Goal: Task Accomplishment & Management: Use online tool/utility

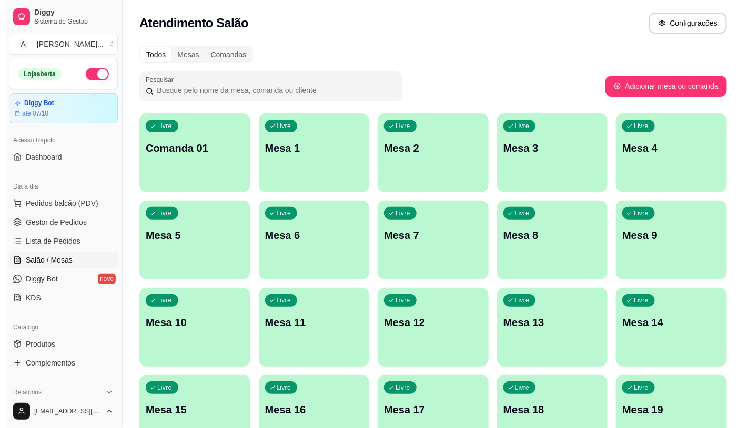
scroll to position [58, 0]
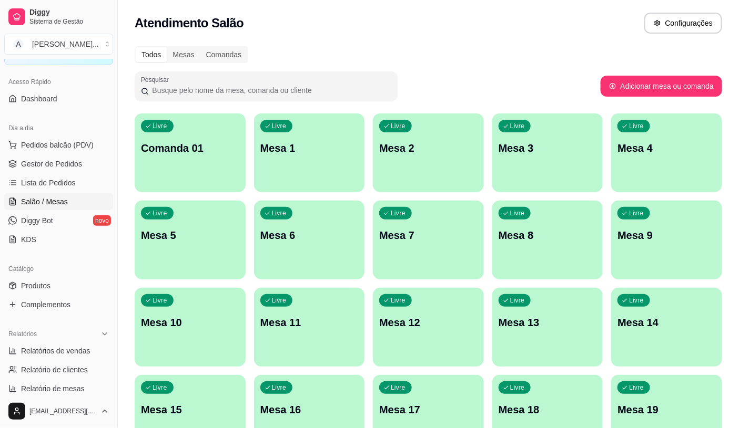
click at [534, 329] on p "Mesa 13" at bounding box center [547, 322] width 98 height 15
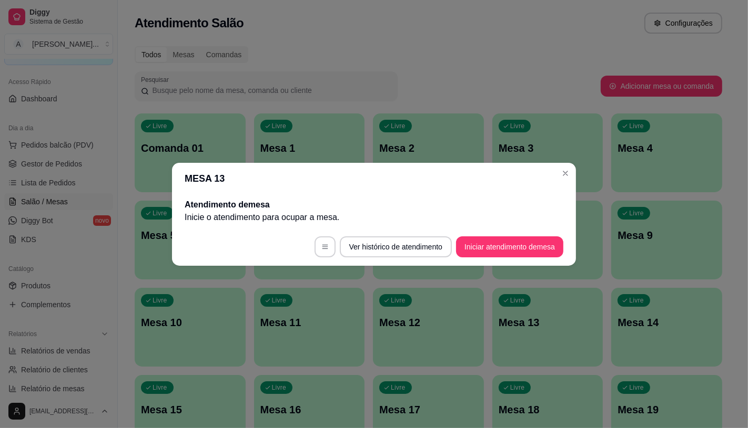
click at [511, 261] on footer "Ver histórico de atendimento Iniciar atendimento de mesa" at bounding box center [374, 247] width 404 height 38
click at [506, 248] on button "Iniciar atendimento de mesa" at bounding box center [509, 247] width 107 height 21
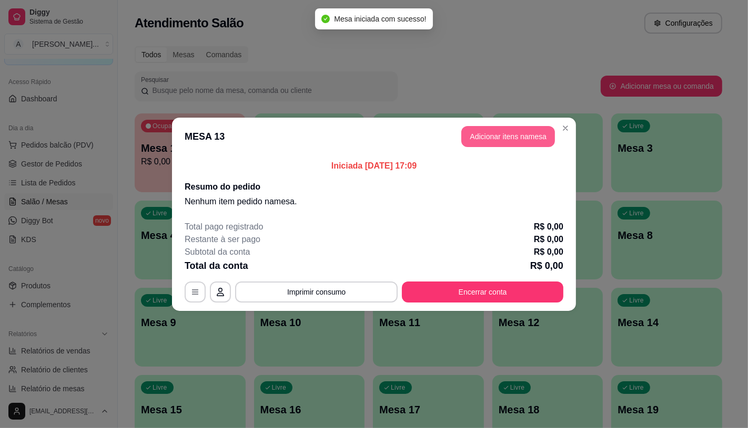
click at [538, 138] on button "Adicionar itens na mesa" at bounding box center [508, 136] width 94 height 21
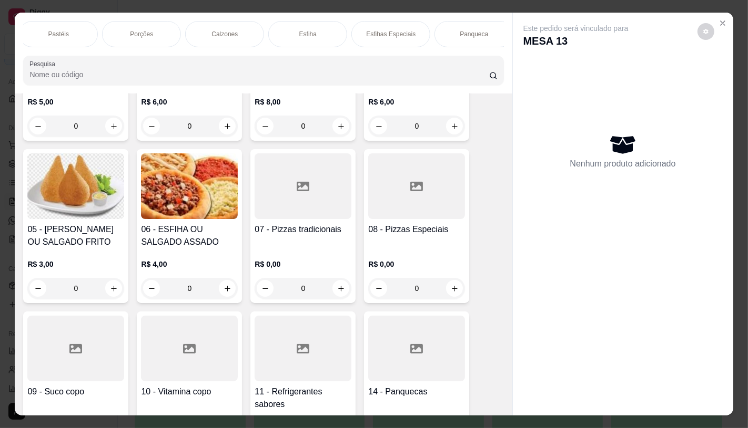
scroll to position [292, 0]
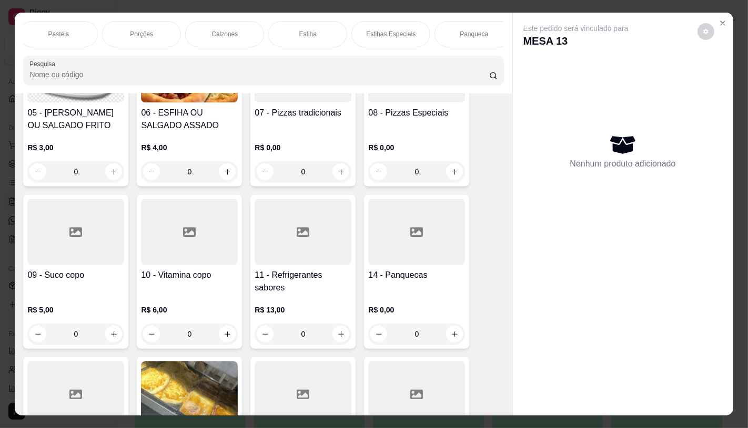
click at [281, 275] on h4 "11 - Refrigerantes sabores" at bounding box center [302, 281] width 97 height 25
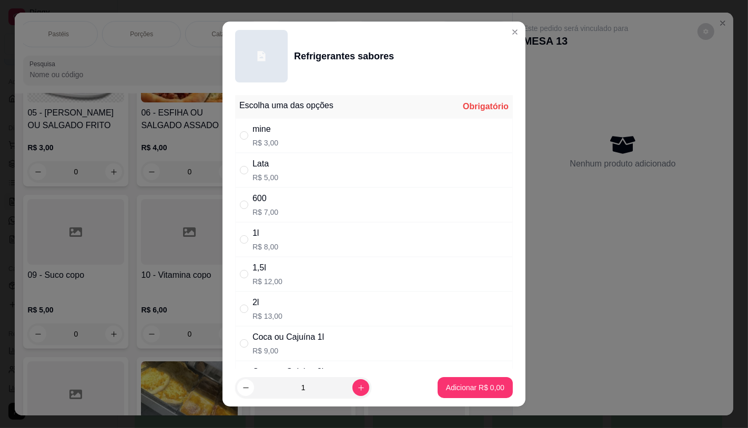
click at [274, 195] on div "600 R$ 7,00" at bounding box center [374, 205] width 278 height 35
radio input "true"
click at [446, 393] on p "Adicionar R$ 7,00" at bounding box center [475, 388] width 58 height 11
type input "1"
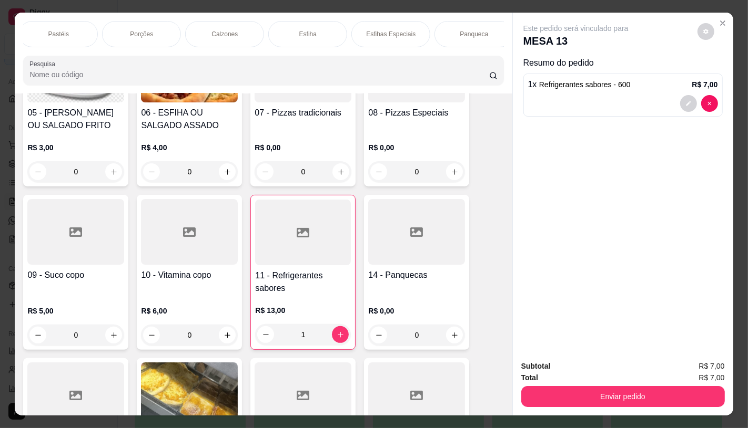
scroll to position [0, 840]
click at [53, 35] on div "Panqueca" at bounding box center [53, 34] width 79 height 26
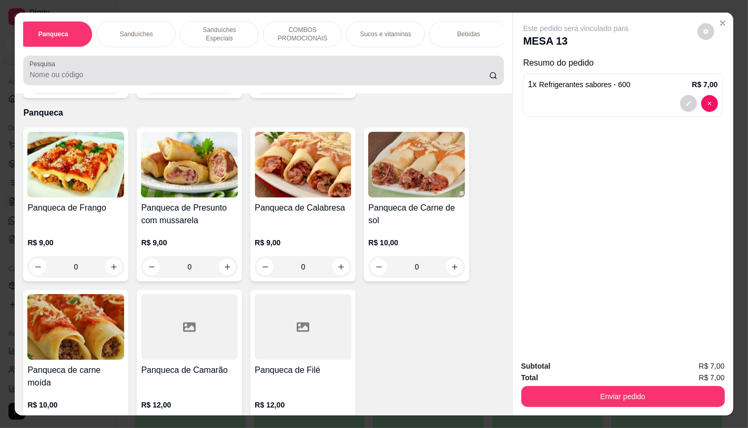
scroll to position [25, 0]
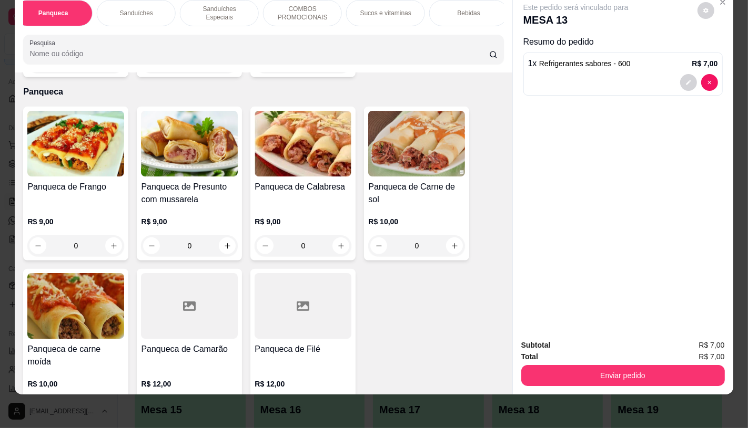
click at [465, 126] on div "Panqueca de Frango R$ 9,00 0 Panqueca de Presunto com mussarela R$ 9,00 0 Panqu…" at bounding box center [263, 265] width 480 height 316
click at [268, 142] on img at bounding box center [302, 144] width 97 height 66
click at [112, 305] on img at bounding box center [75, 306] width 97 height 66
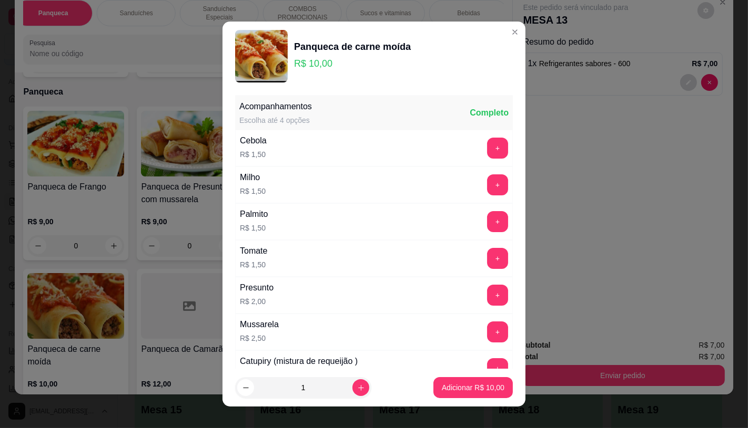
click at [443, 401] on footer "1 Adicionar R$ 10,00" at bounding box center [373, 388] width 303 height 38
click at [443, 392] on p "Adicionar R$ 10,00" at bounding box center [473, 388] width 61 height 10
type input "1"
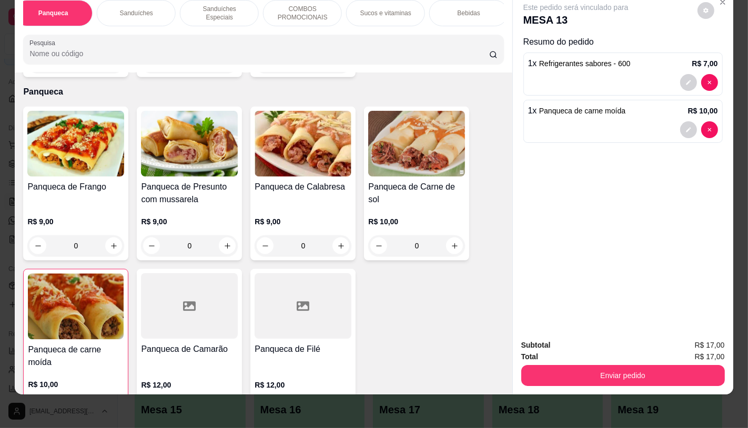
click at [133, 9] on p "Sanduíches" at bounding box center [136, 13] width 33 height 8
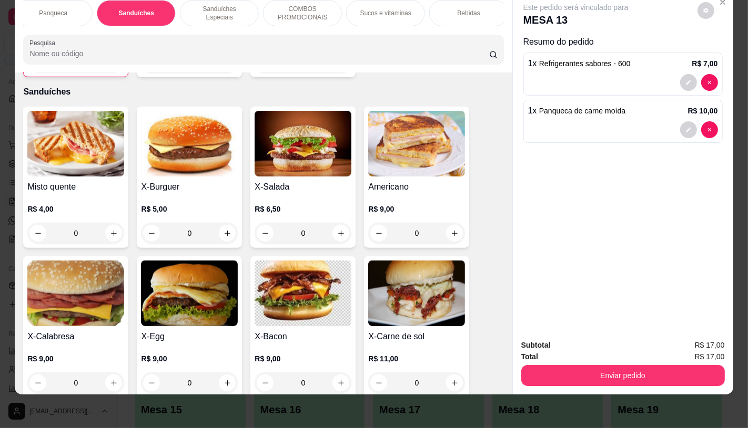
scroll to position [4323, 0]
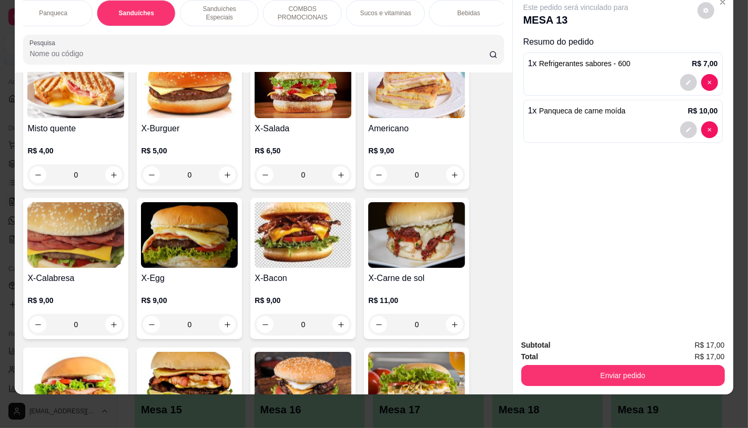
click at [404, 230] on img at bounding box center [416, 235] width 97 height 66
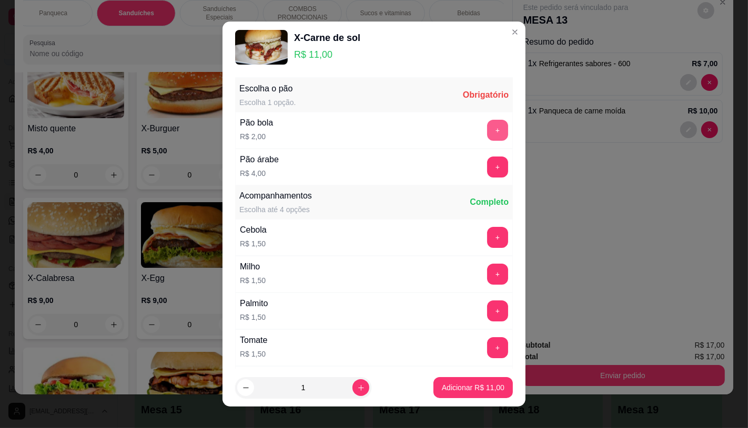
click at [487, 129] on button "+" at bounding box center [497, 130] width 21 height 21
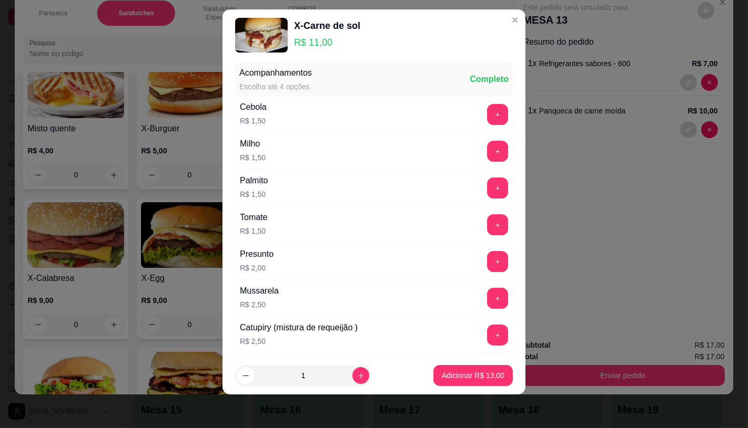
scroll to position [113, 0]
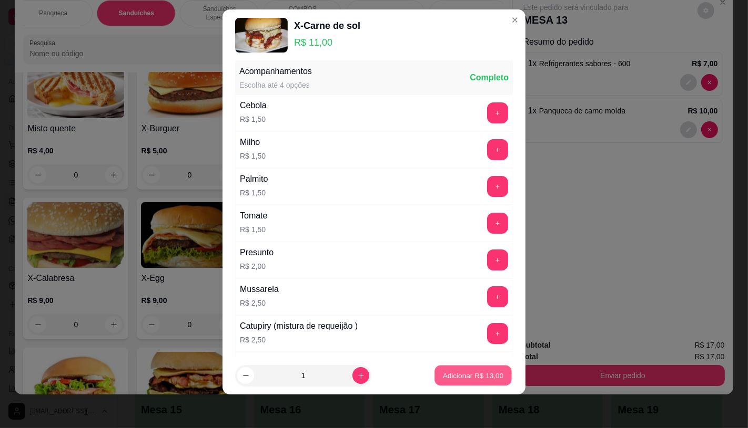
click at [466, 376] on p "Adicionar R$ 13,00" at bounding box center [473, 376] width 61 height 10
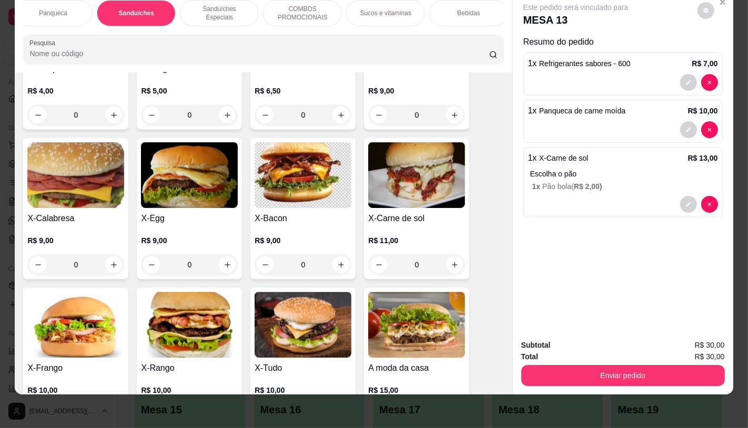
scroll to position [4439, 0]
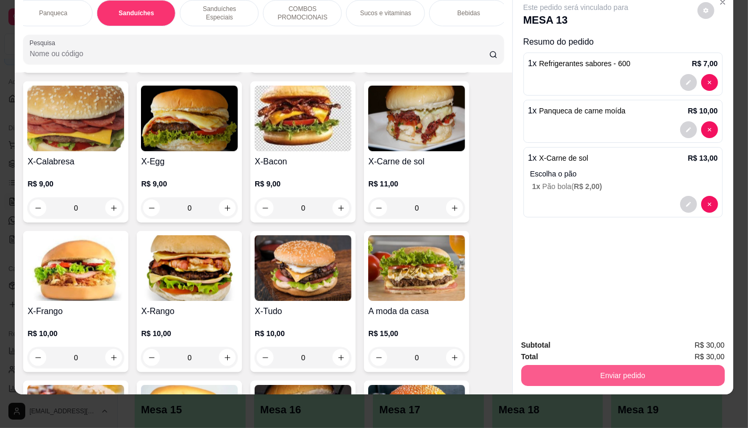
click at [591, 367] on button "Enviar pedido" at bounding box center [622, 375] width 203 height 21
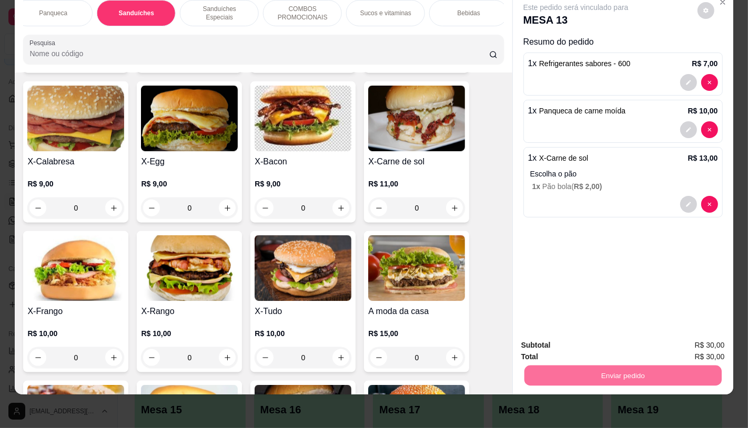
click at [602, 341] on button "Registrar cliente" at bounding box center [625, 342] width 69 height 20
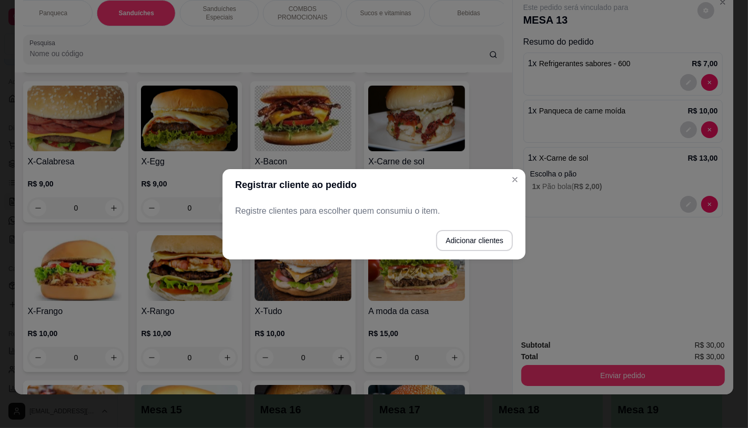
click at [524, 188] on header "Registrar cliente ao pedido" at bounding box center [373, 185] width 303 height 32
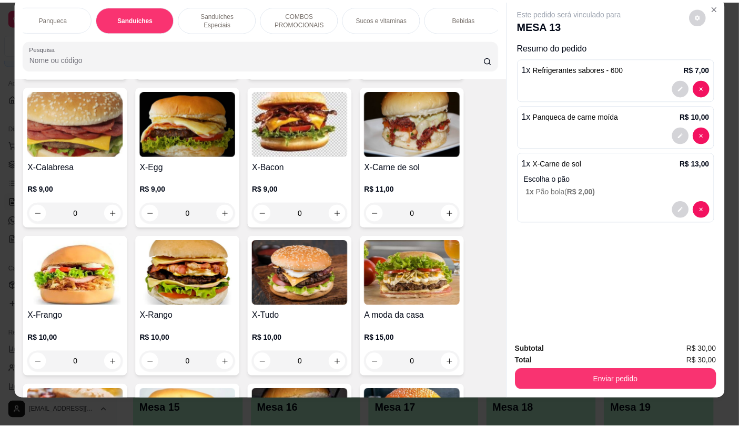
scroll to position [0, 0]
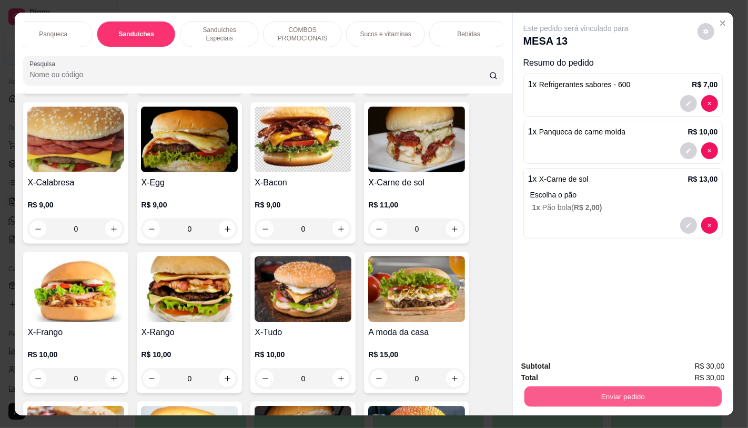
click at [597, 386] on button "Enviar pedido" at bounding box center [622, 396] width 197 height 21
click at [694, 371] on button "Enviar pedido" at bounding box center [697, 366] width 58 height 19
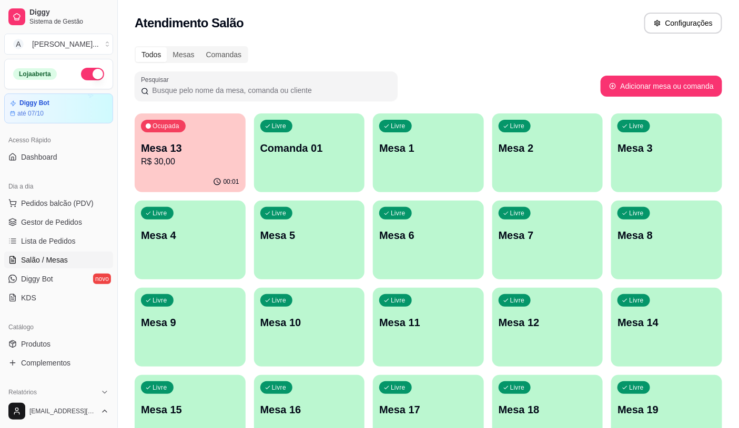
click at [206, 166] on p "R$ 30,00" at bounding box center [190, 162] width 98 height 13
click at [395, 210] on p "Livre" at bounding box center [399, 214] width 14 height 8
click at [50, 203] on span "Pedidos balcão (PDV)" at bounding box center [57, 203] width 73 height 11
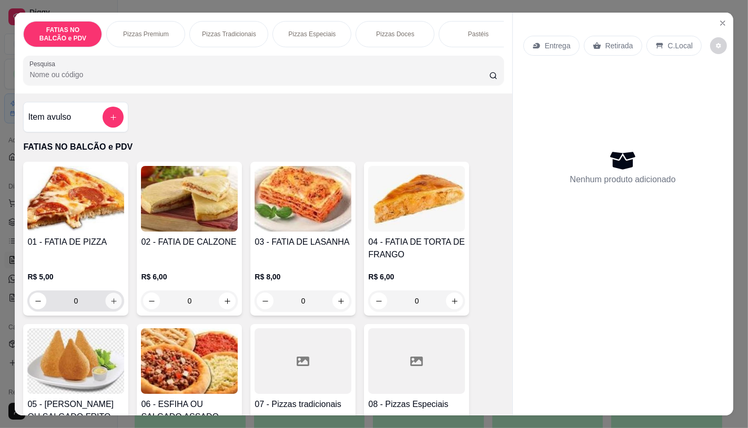
click at [106, 310] on button "increase-product-quantity" at bounding box center [114, 301] width 16 height 16
type input "1"
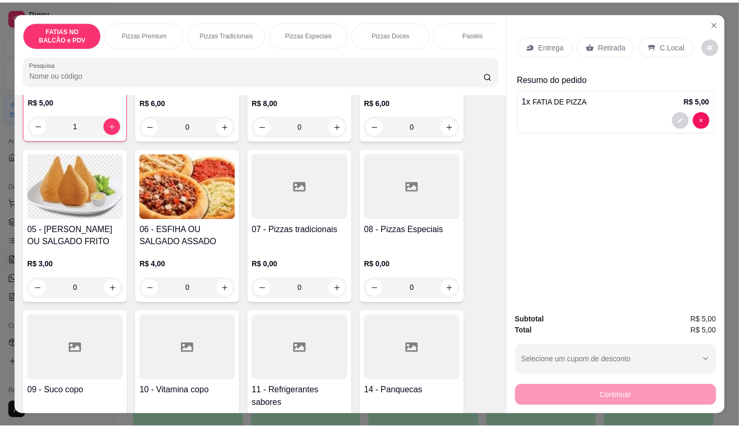
scroll to position [233, 0]
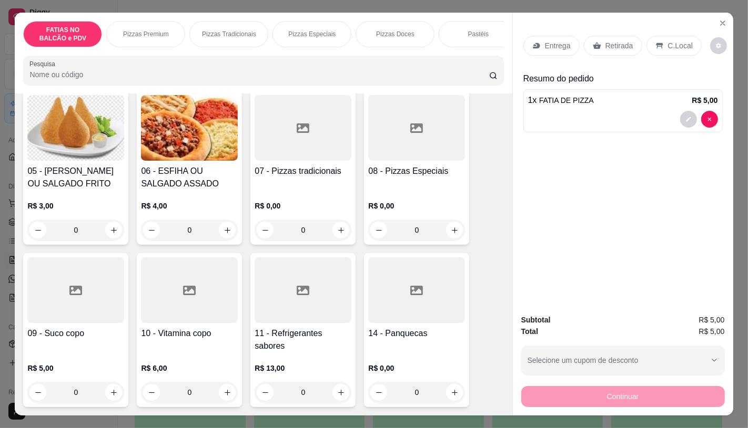
click at [293, 313] on div at bounding box center [302, 291] width 97 height 66
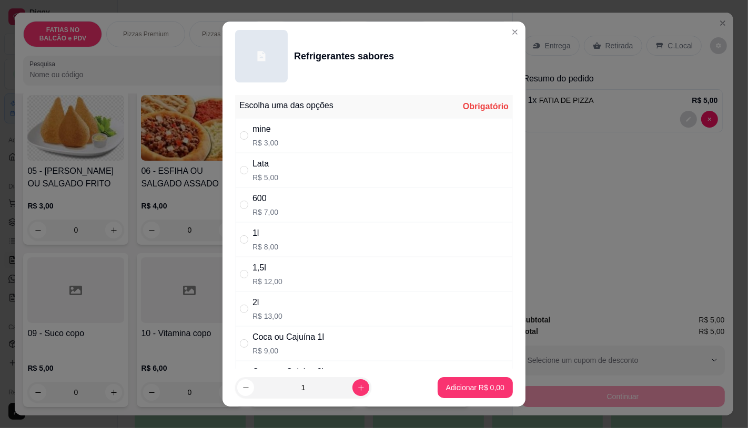
click at [256, 134] on div "mine" at bounding box center [265, 129] width 26 height 13
radio input "true"
click at [477, 390] on p "Adicionar R$ 3,00" at bounding box center [475, 388] width 58 height 11
type input "1"
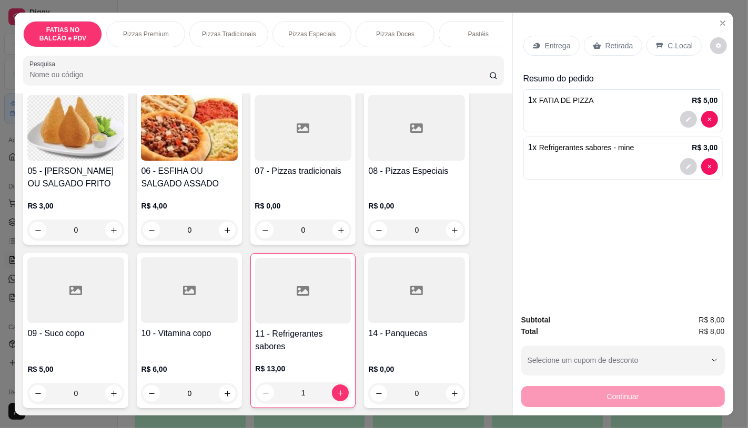
click at [593, 42] on icon at bounding box center [597, 46] width 8 height 8
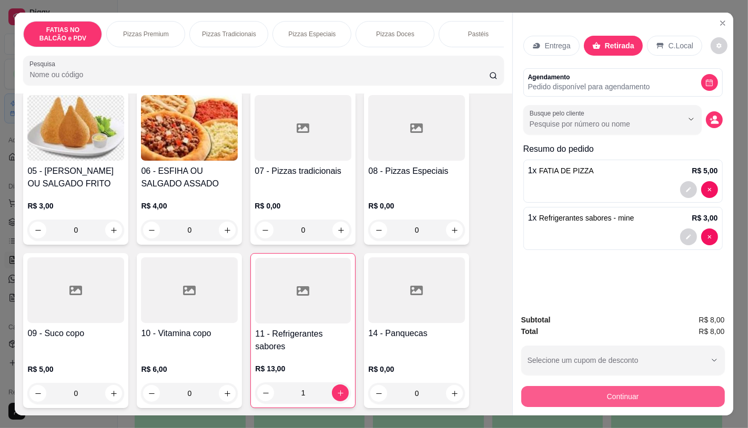
click at [576, 391] on button "Continuar" at bounding box center [622, 396] width 203 height 21
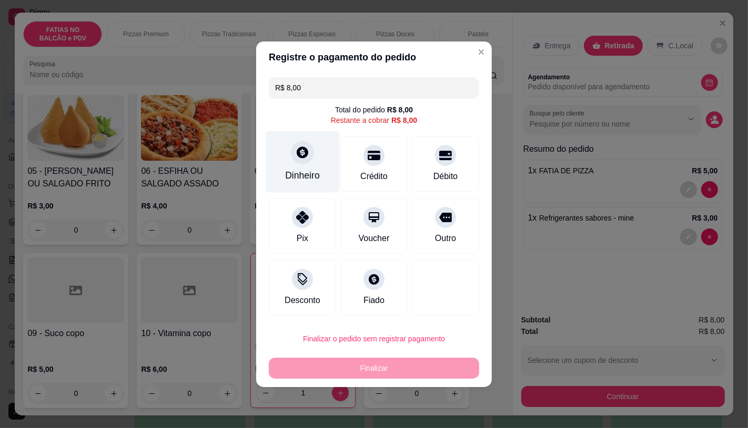
click at [297, 171] on div "Dinheiro" at bounding box center [302, 176] width 35 height 14
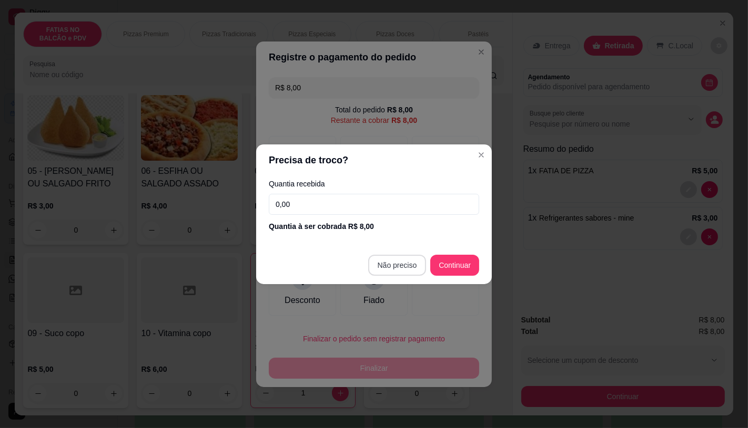
type input "R$ 0,00"
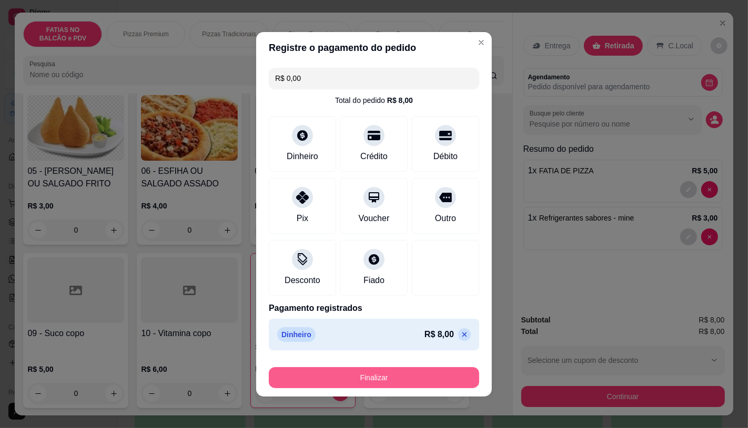
click at [389, 375] on button "Finalizar" at bounding box center [374, 377] width 210 height 21
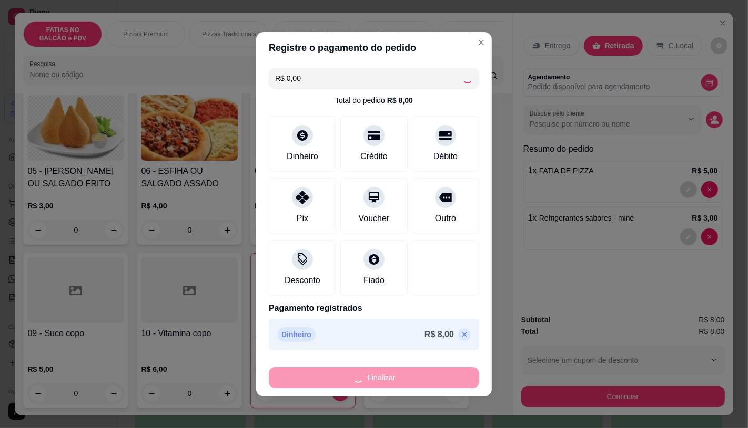
type input "0"
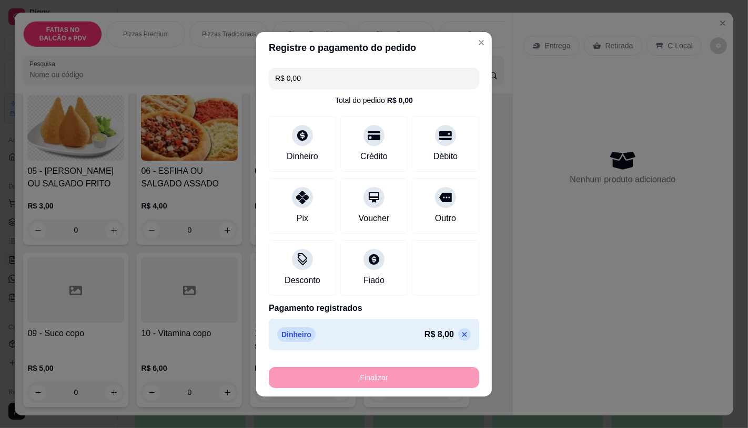
type input "-R$ 8,00"
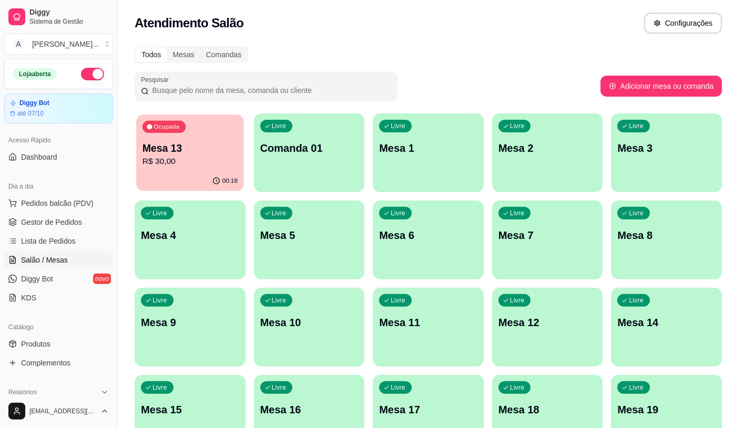
click at [187, 142] on p "Mesa 13" at bounding box center [189, 148] width 95 height 14
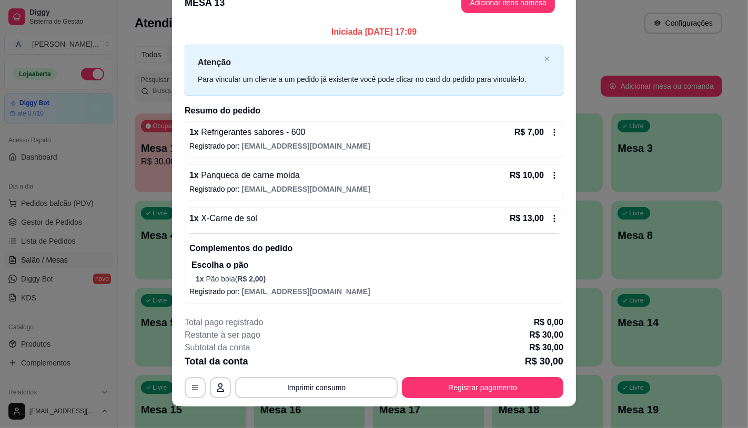
scroll to position [30, 0]
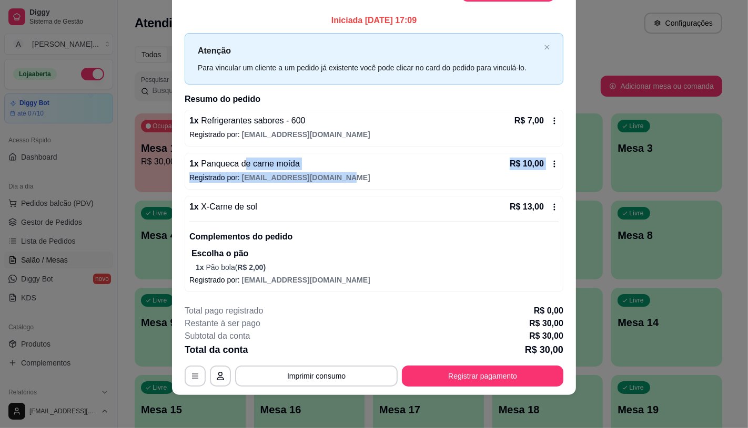
drag, startPoint x: 248, startPoint y: 167, endPoint x: 333, endPoint y: 177, distance: 85.8
click at [333, 177] on div "1 x Panqueca de carne moída R$ 10,00 Registrado por: kenedyaciole.ka@gmail.com" at bounding box center [374, 171] width 379 height 37
click at [359, 119] on div "1 x Refrigerantes sabores - 600 R$ 7,00" at bounding box center [373, 121] width 369 height 13
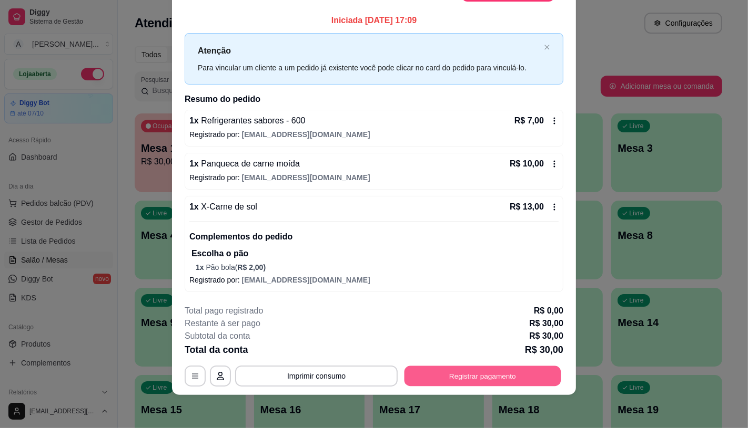
click at [476, 385] on button "Registrar pagamento" at bounding box center [482, 376] width 157 height 21
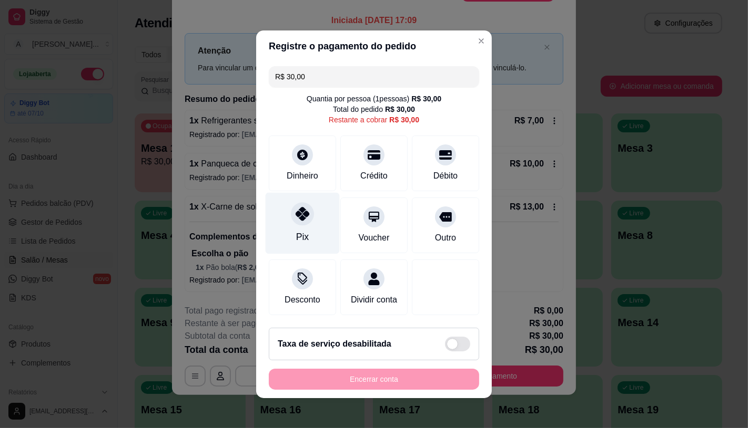
click at [285, 216] on div "Pix" at bounding box center [302, 223] width 74 height 62
type input "R$ 0,00"
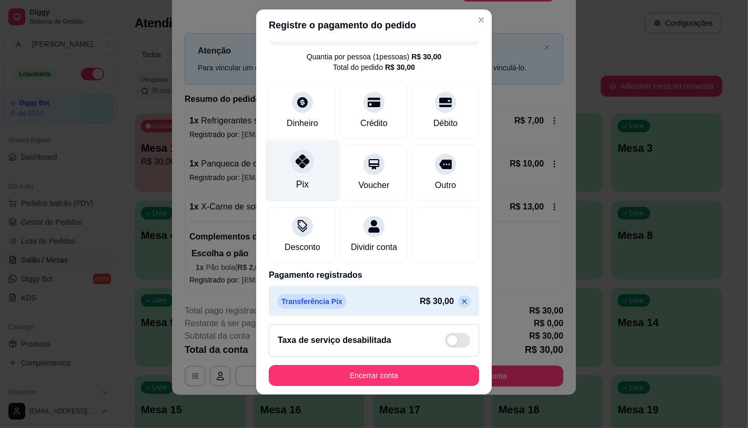
scroll to position [39, 0]
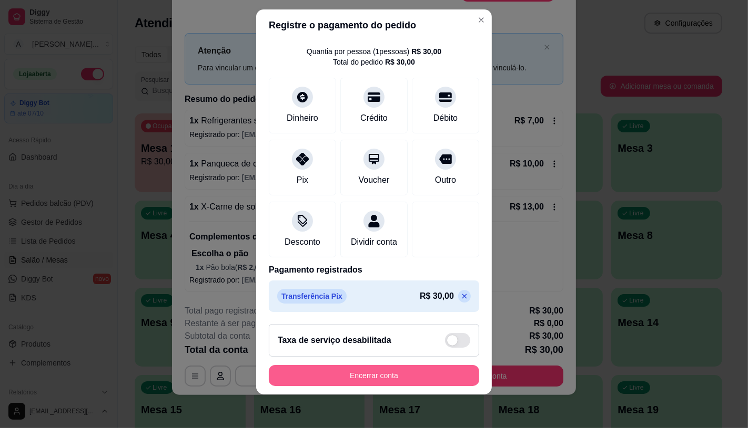
click at [298, 377] on button "Encerrar conta" at bounding box center [374, 375] width 210 height 21
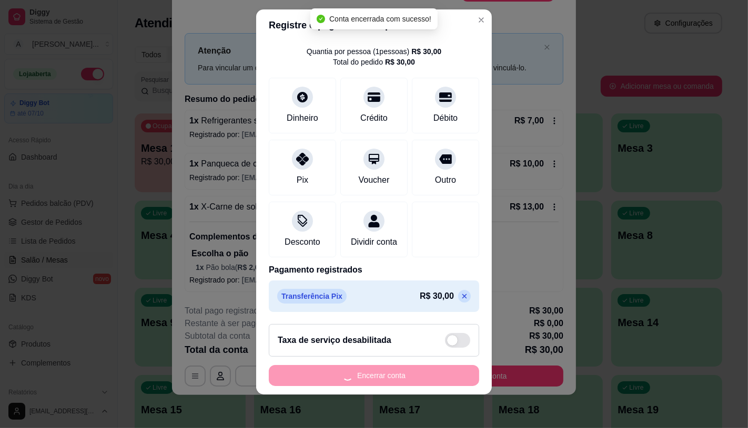
scroll to position [0, 0]
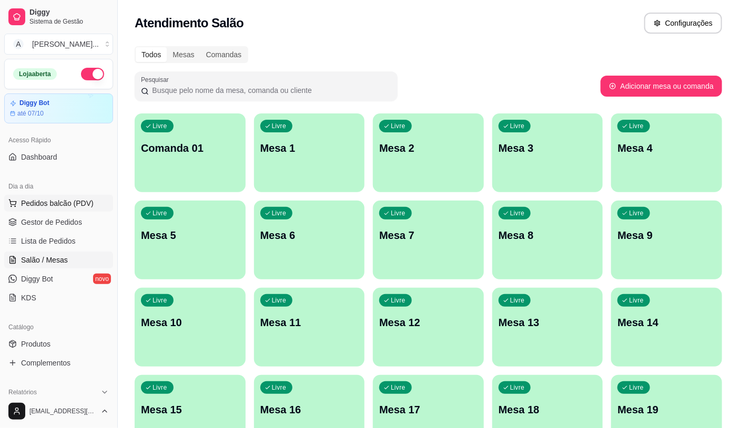
click at [83, 197] on button "Pedidos balcão (PDV)" at bounding box center [58, 203] width 109 height 17
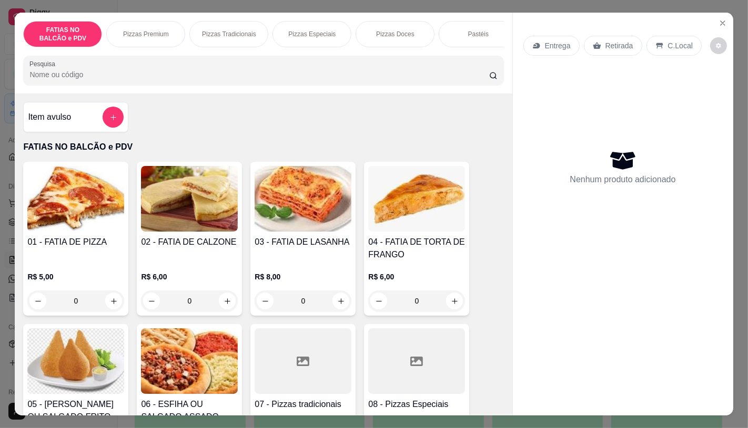
scroll to position [0, 420]
click at [69, 32] on div "Pastéis" at bounding box center [58, 34] width 79 height 26
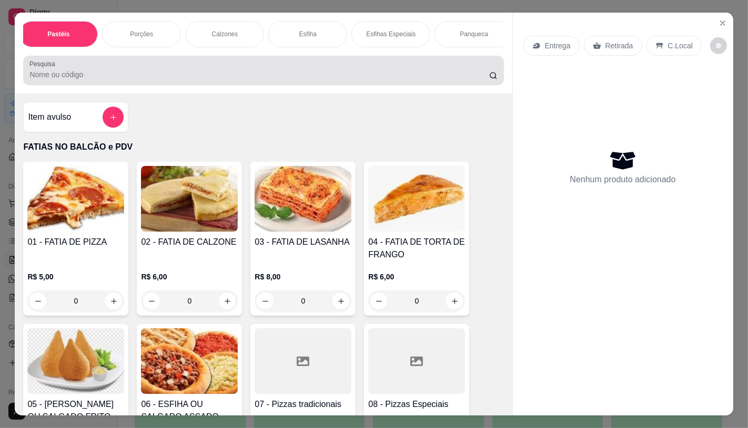
scroll to position [25, 0]
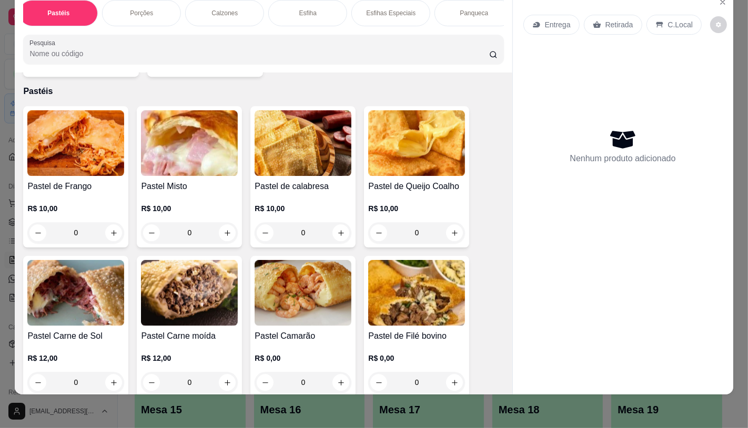
click at [79, 180] on h4 "Pastel de Frango" at bounding box center [75, 186] width 97 height 13
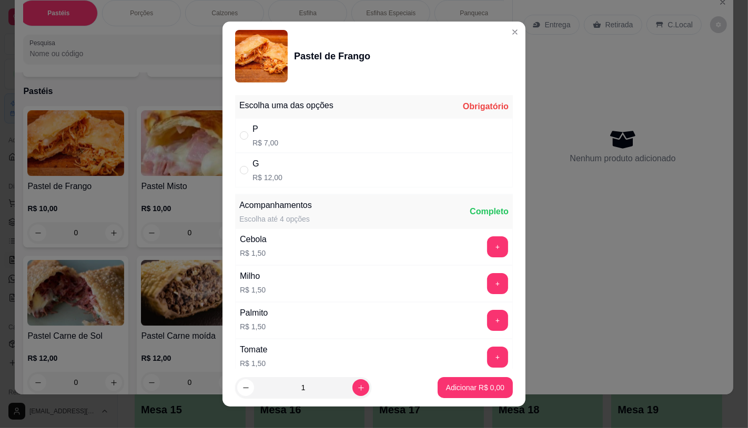
click at [290, 130] on div "P R$ 7,00" at bounding box center [374, 135] width 278 height 35
radio input "true"
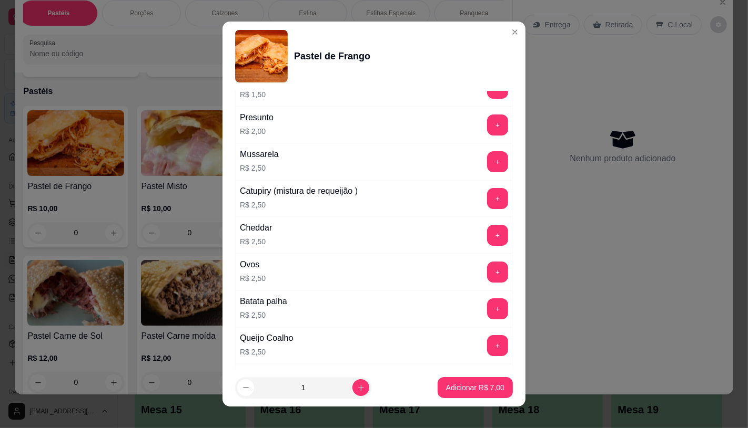
scroll to position [292, 0]
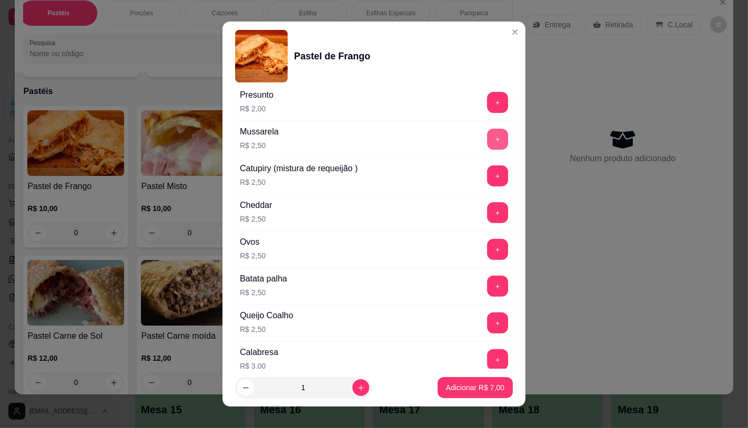
click at [487, 141] on button "+" at bounding box center [497, 139] width 21 height 21
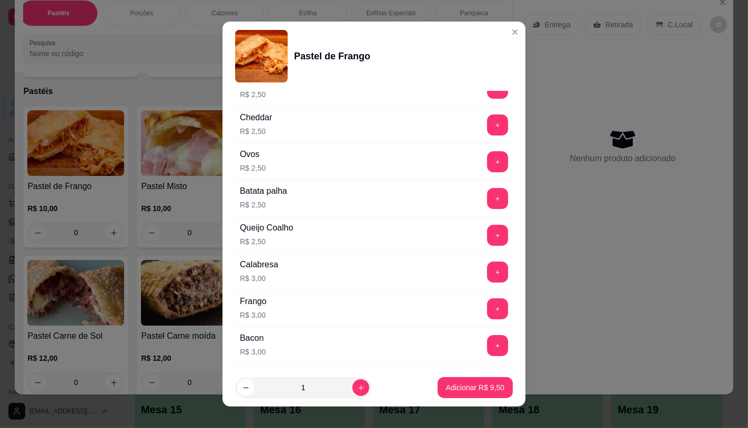
scroll to position [408, 0]
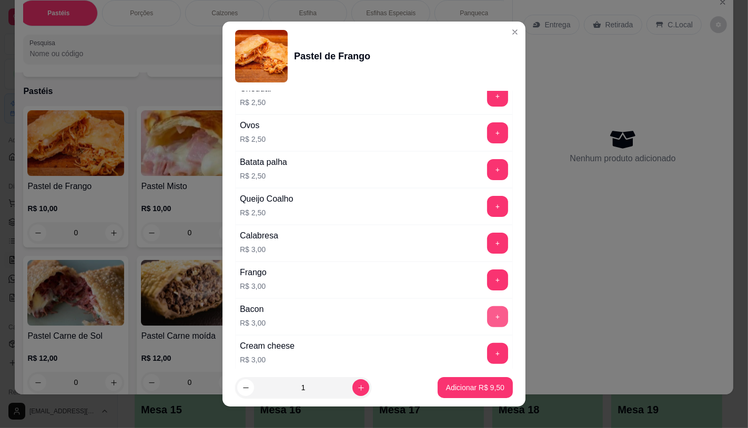
click at [487, 317] on button "+" at bounding box center [497, 317] width 21 height 21
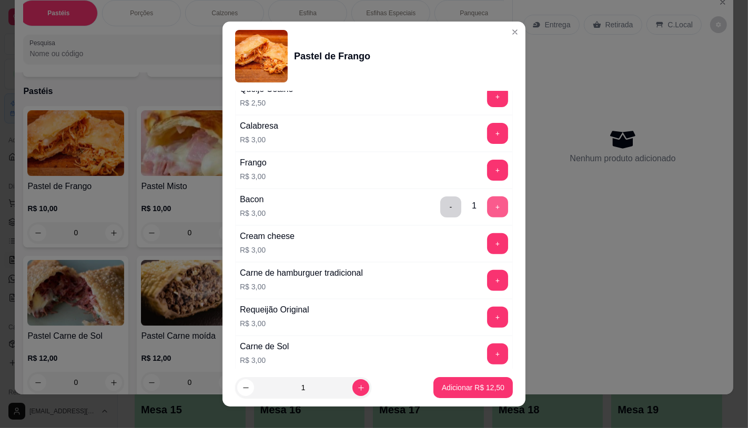
scroll to position [526, 0]
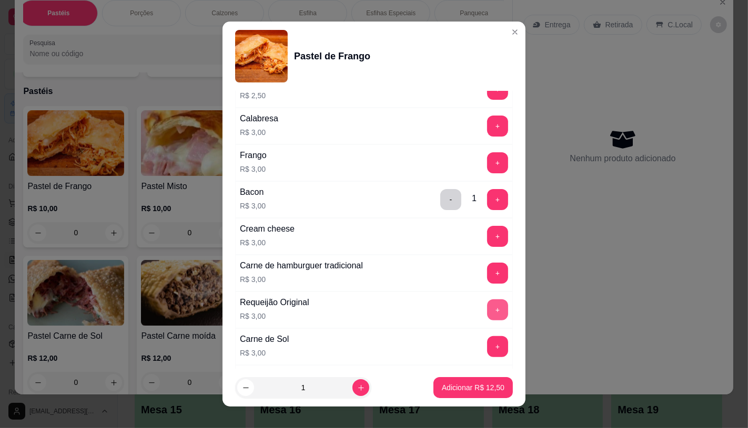
click at [487, 309] on button "+" at bounding box center [497, 310] width 21 height 21
click at [484, 387] on p "Adicionar R$ 15,50" at bounding box center [473, 388] width 63 height 11
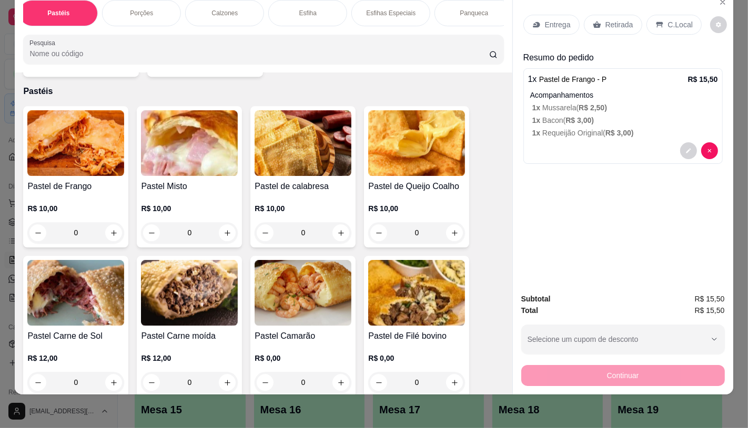
click at [616, 15] on div "Retirada" at bounding box center [613, 25] width 58 height 20
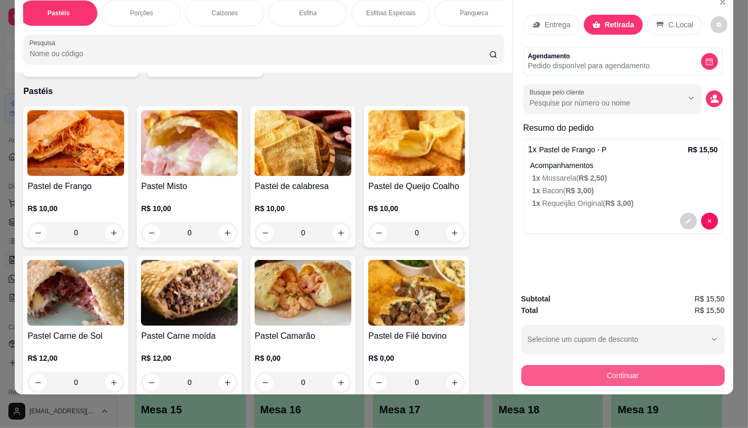
click at [570, 365] on button "Continuar" at bounding box center [622, 375] width 203 height 21
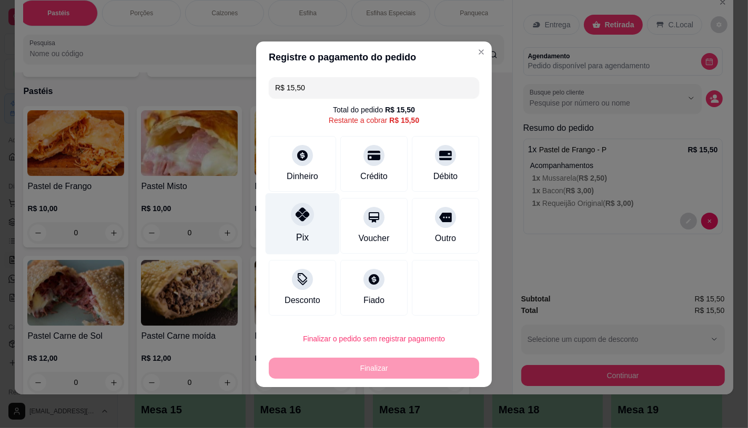
click at [297, 221] on icon at bounding box center [302, 215] width 14 height 14
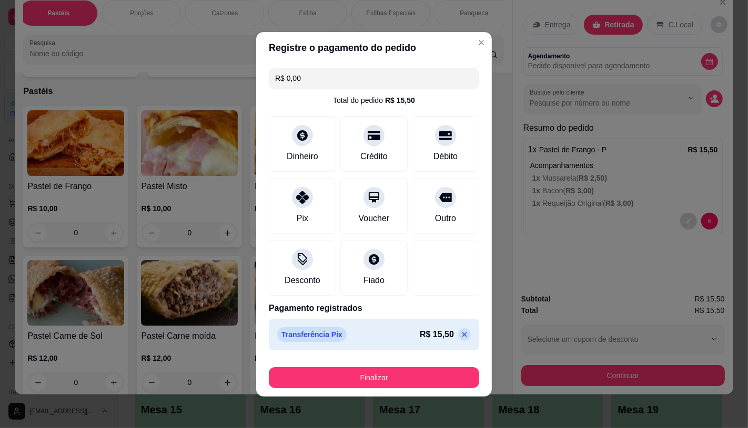
scroll to position [2, 0]
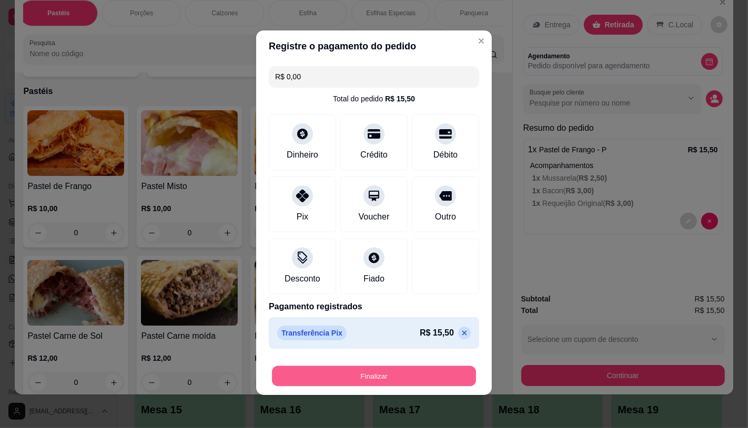
click at [419, 375] on button "Finalizar" at bounding box center [374, 376] width 204 height 21
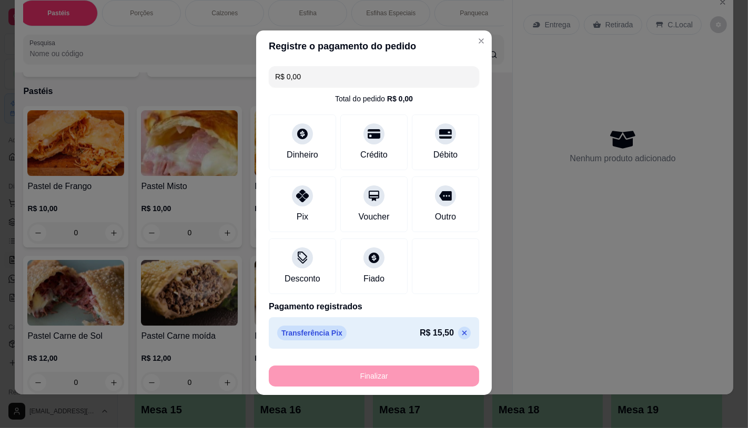
type input "-R$ 15,50"
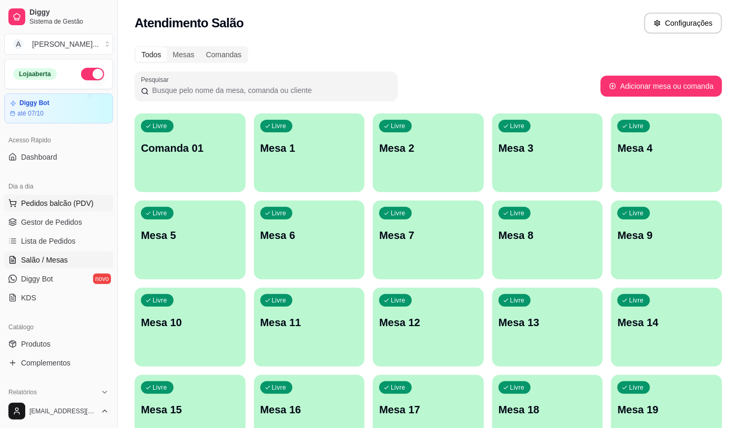
click at [39, 206] on span "Pedidos balcão (PDV)" at bounding box center [57, 203] width 73 height 11
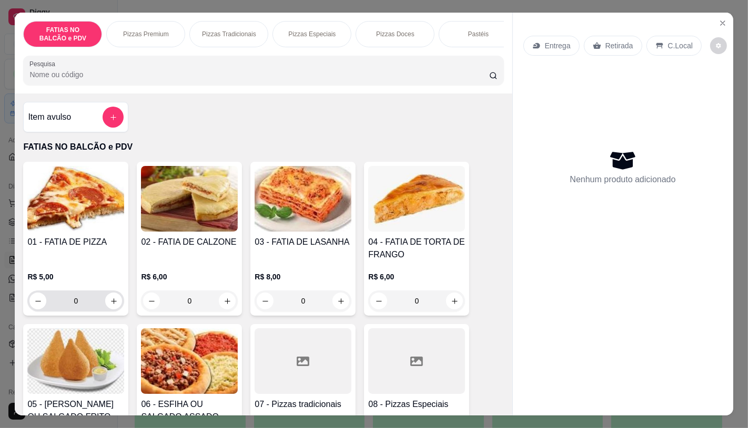
click at [93, 312] on input "0" at bounding box center [75, 301] width 59 height 21
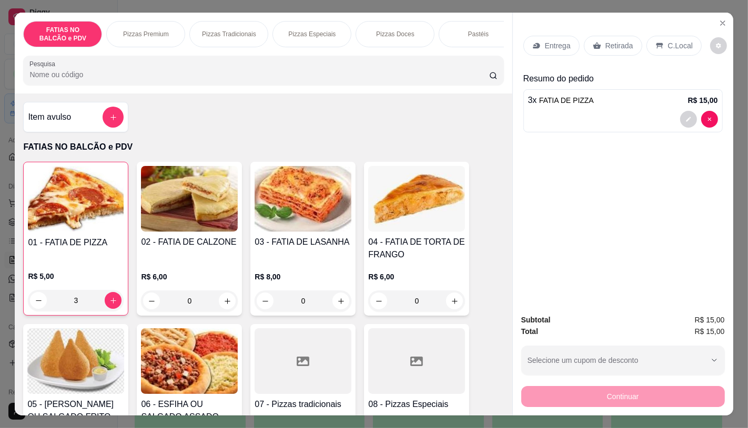
type input "3"
click at [605, 45] on p "Retirada" at bounding box center [619, 45] width 28 height 11
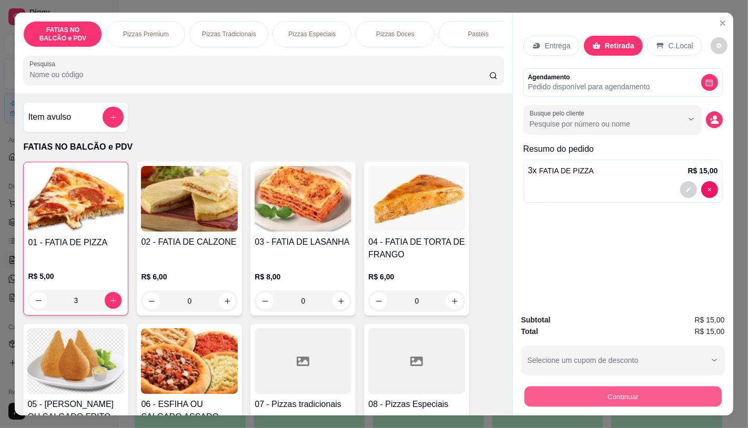
click at [597, 396] on button "Continuar" at bounding box center [622, 396] width 197 height 21
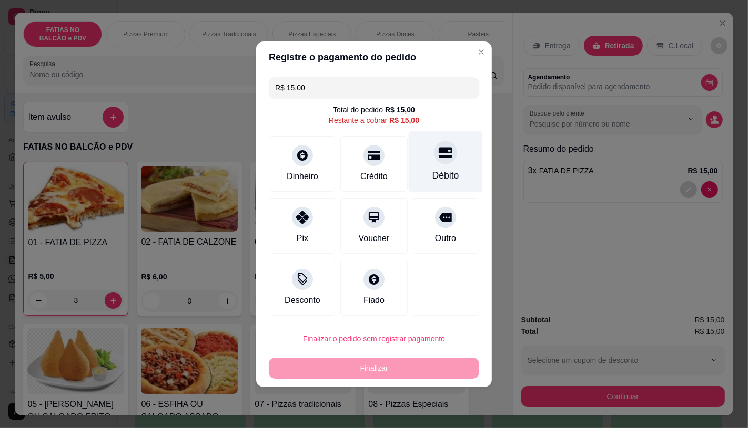
click at [428, 166] on div "Débito" at bounding box center [445, 162] width 74 height 62
type input "R$ 0,00"
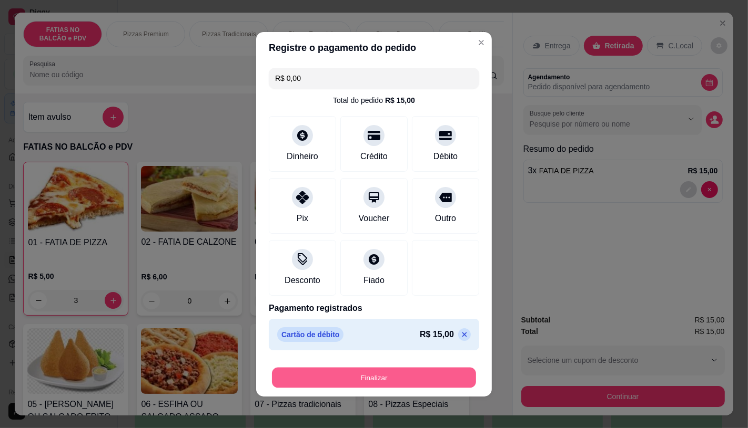
click at [396, 375] on button "Finalizar" at bounding box center [374, 377] width 204 height 21
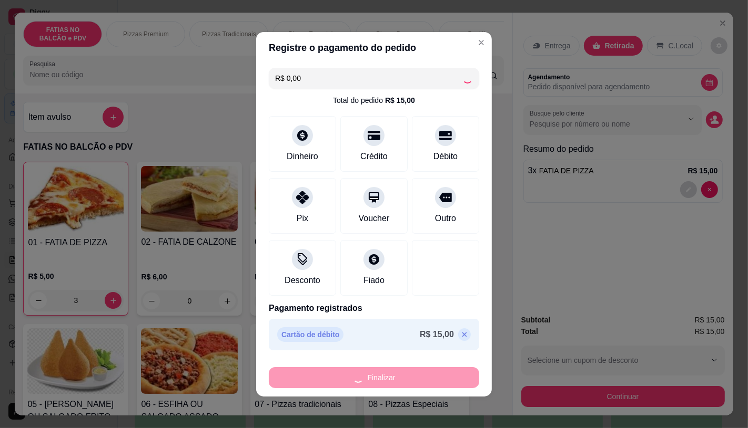
type input "0"
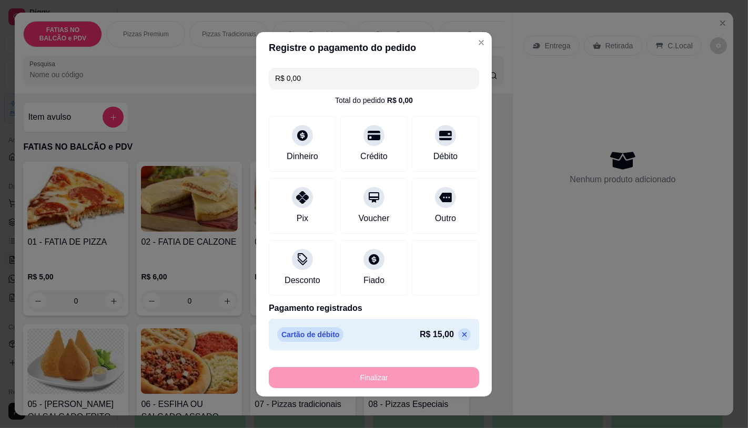
type input "-R$ 15,00"
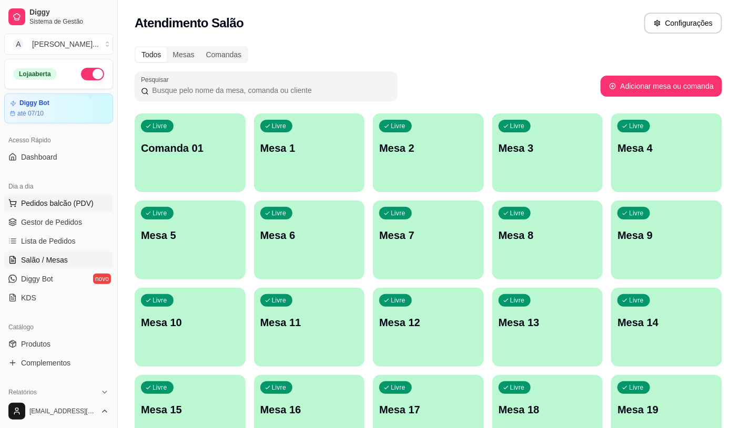
click at [68, 209] on button "Pedidos balcão (PDV)" at bounding box center [58, 203] width 109 height 17
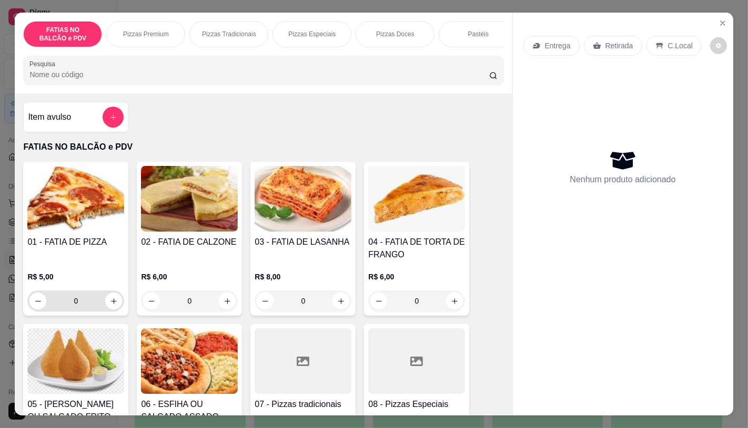
click at [77, 308] on input "0" at bounding box center [75, 301] width 59 height 21
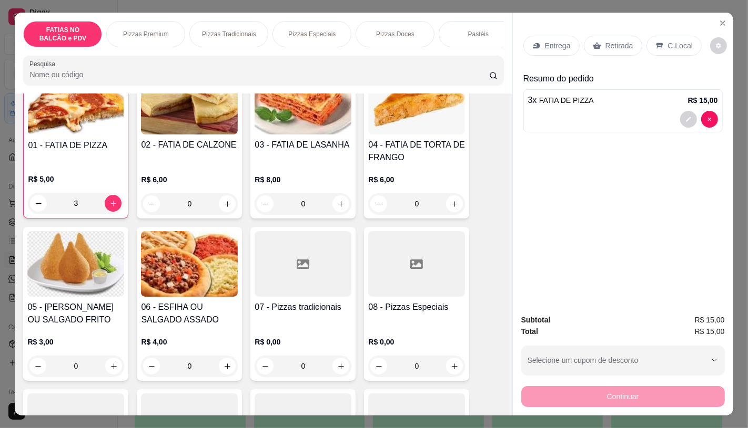
scroll to position [117, 0]
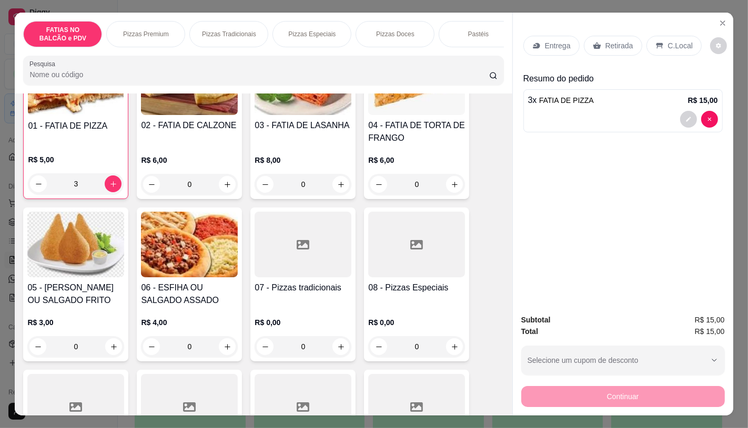
type input "3"
click at [291, 392] on div at bounding box center [302, 407] width 97 height 66
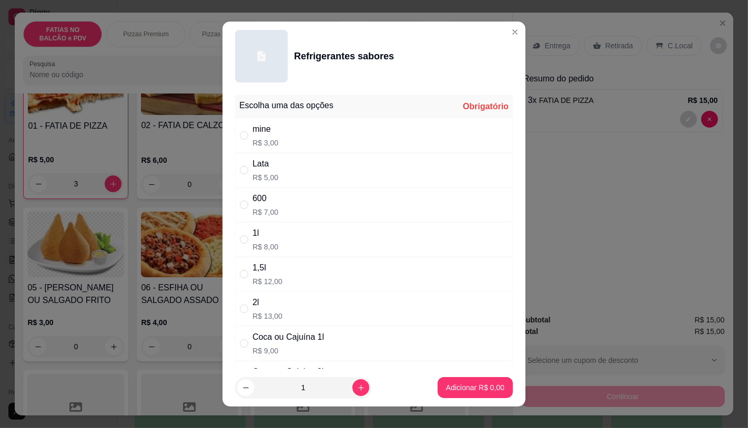
click at [261, 238] on div "1l" at bounding box center [265, 233] width 26 height 13
radio input "true"
click at [446, 387] on p "Adicionar R$ 8,00" at bounding box center [475, 388] width 58 height 11
type input "1"
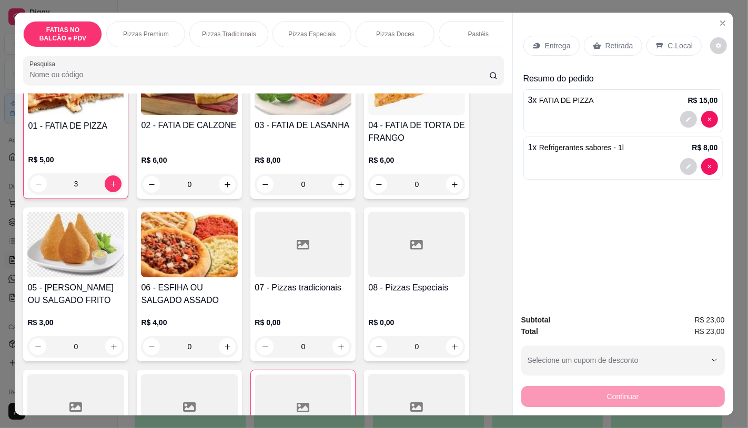
click at [593, 44] on icon at bounding box center [597, 46] width 8 height 7
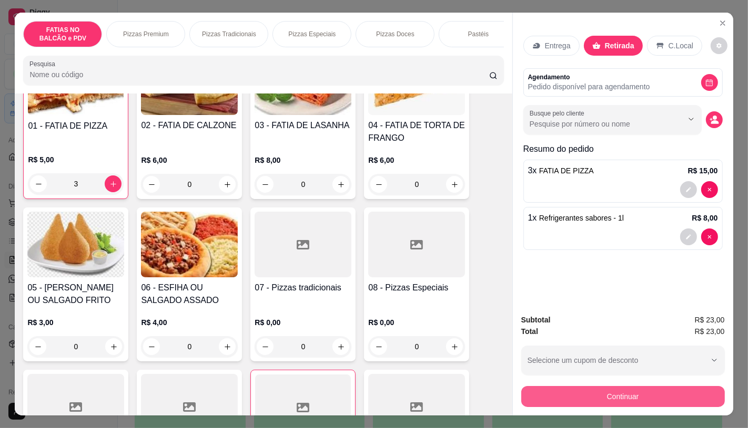
click at [605, 392] on button "Continuar" at bounding box center [622, 396] width 203 height 21
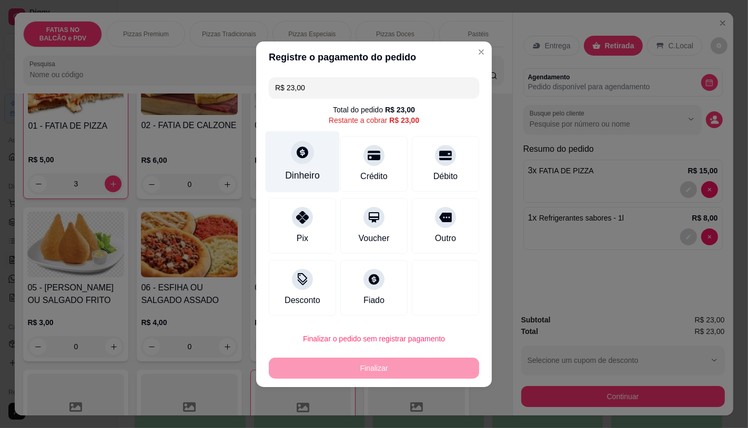
click at [313, 179] on div "Dinheiro" at bounding box center [302, 176] width 35 height 14
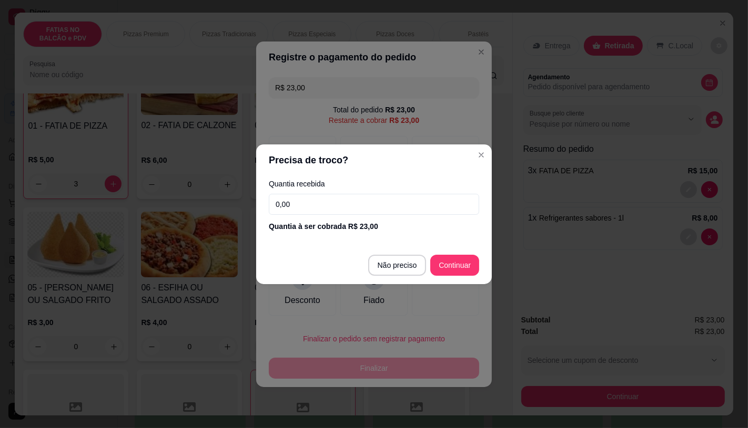
click at [326, 202] on input "0,00" at bounding box center [374, 204] width 210 height 21
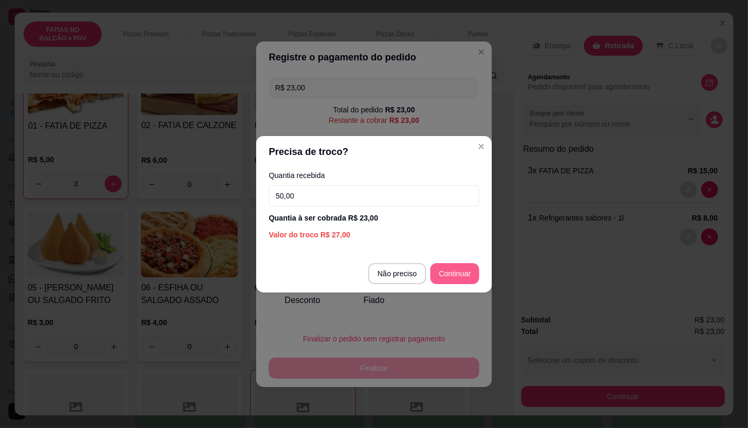
type input "50,00"
type input "R$ 0,00"
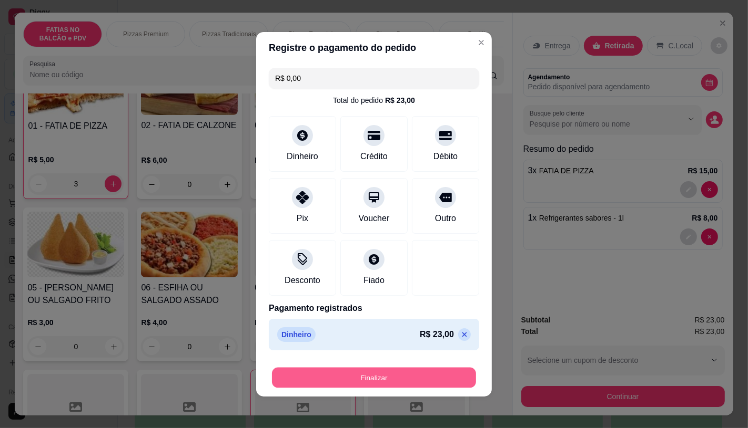
click at [395, 379] on button "Finalizar" at bounding box center [374, 377] width 204 height 21
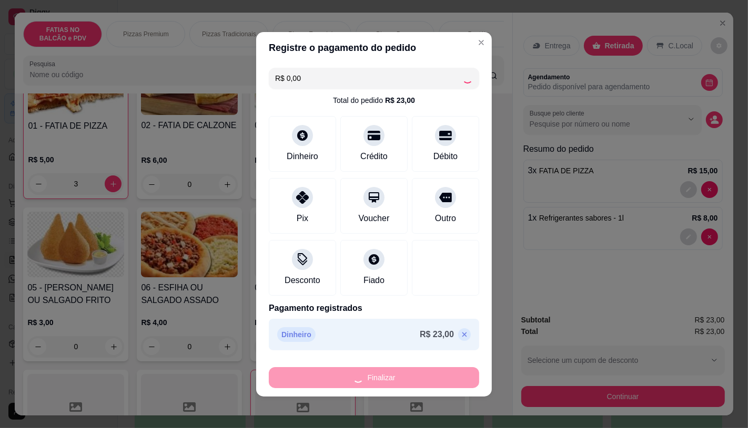
type input "0"
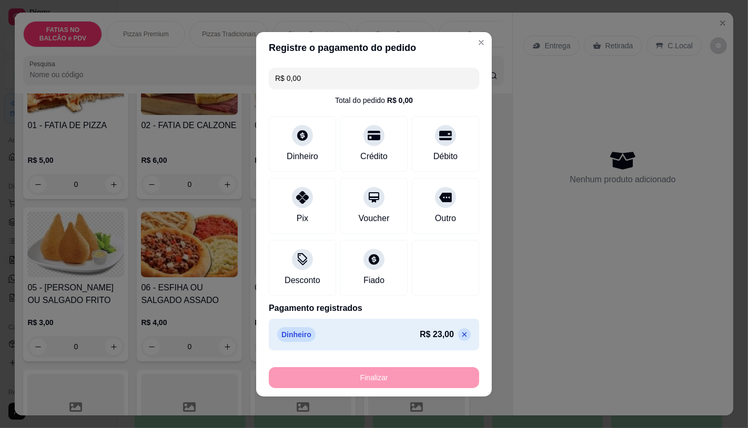
type input "-R$ 23,00"
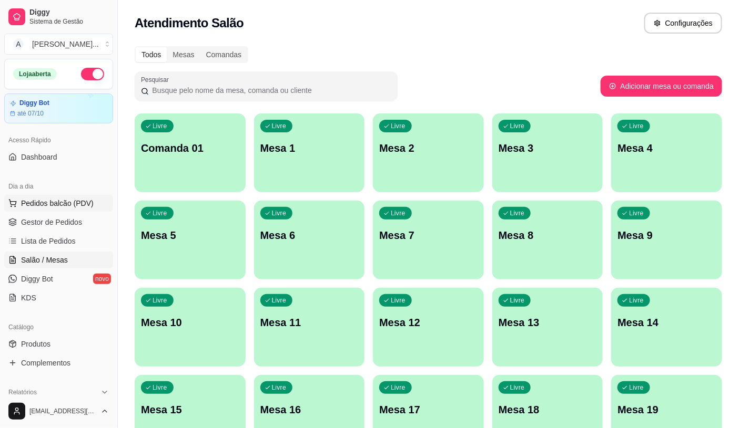
click at [62, 196] on button "Pedidos balcão (PDV)" at bounding box center [58, 203] width 109 height 17
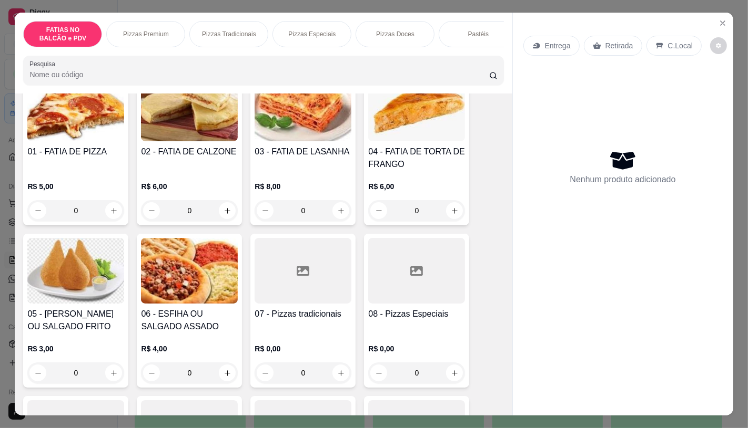
scroll to position [117, 0]
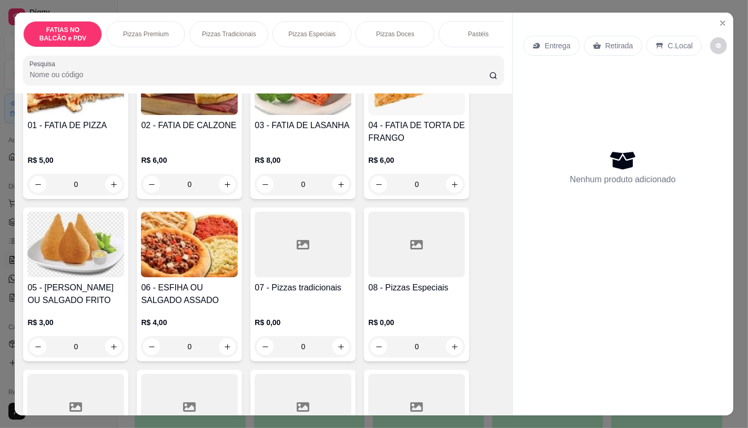
click at [313, 289] on h4 "07 - Pizzas tradicionais" at bounding box center [302, 288] width 97 height 13
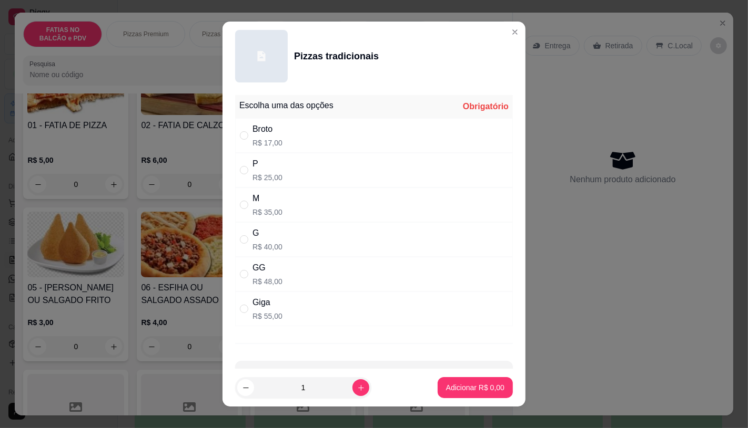
click at [281, 223] on div "G R$ 40,00" at bounding box center [374, 239] width 278 height 35
radio input "true"
click at [435, 394] on button "Adicionar R$ 40,00" at bounding box center [472, 388] width 77 height 21
type input "1"
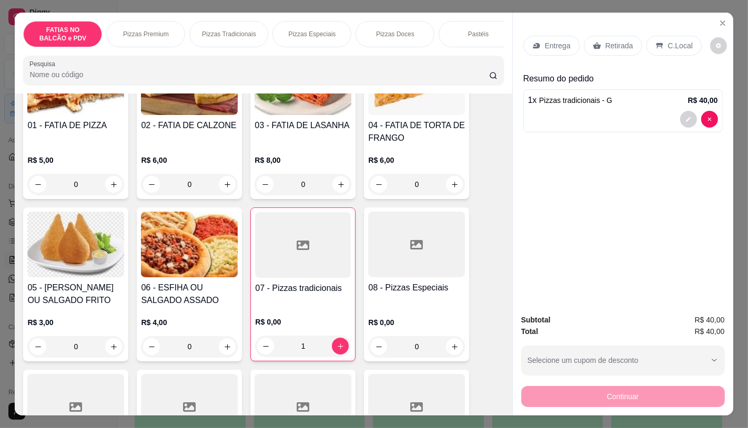
click at [329, 277] on div at bounding box center [303, 245] width 96 height 66
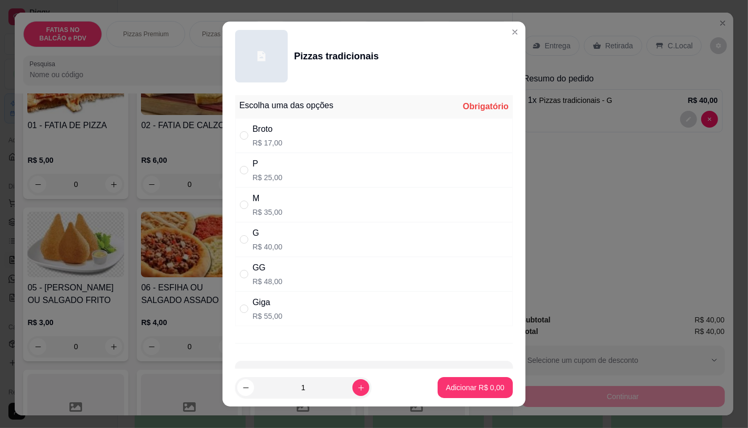
click at [289, 281] on div "GG R$ 48,00" at bounding box center [374, 274] width 278 height 35
radio input "true"
click at [357, 386] on icon "increase-product-quantity" at bounding box center [361, 388] width 8 height 8
type input "2"
click at [463, 385] on p "Adicionar R$ 96,00" at bounding box center [473, 388] width 63 height 11
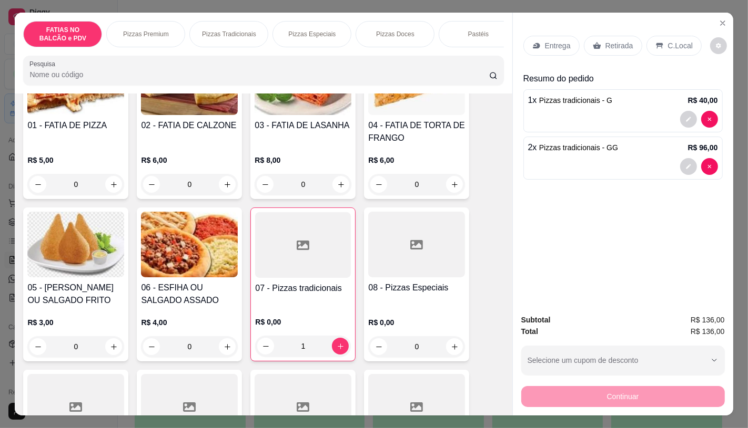
click at [308, 264] on div at bounding box center [303, 245] width 96 height 66
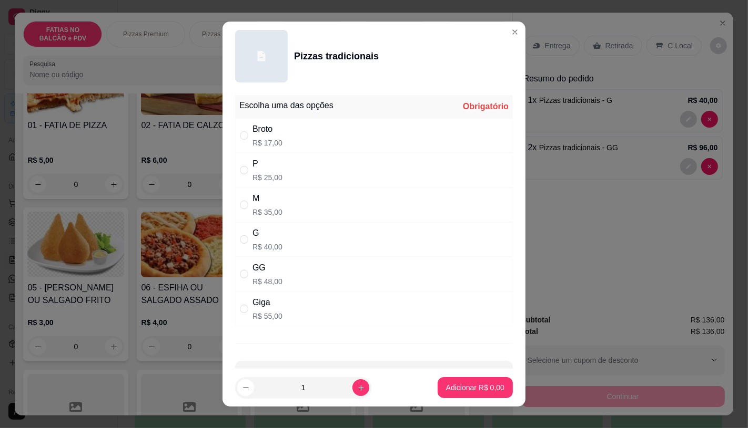
click at [309, 298] on div "Giga R$ 55,00" at bounding box center [374, 309] width 278 height 35
radio input "true"
click at [352, 394] on button "increase-product-quantity" at bounding box center [360, 388] width 17 height 17
type input "2"
click at [439, 387] on p "Adicionar R$ 110,00" at bounding box center [470, 388] width 67 height 11
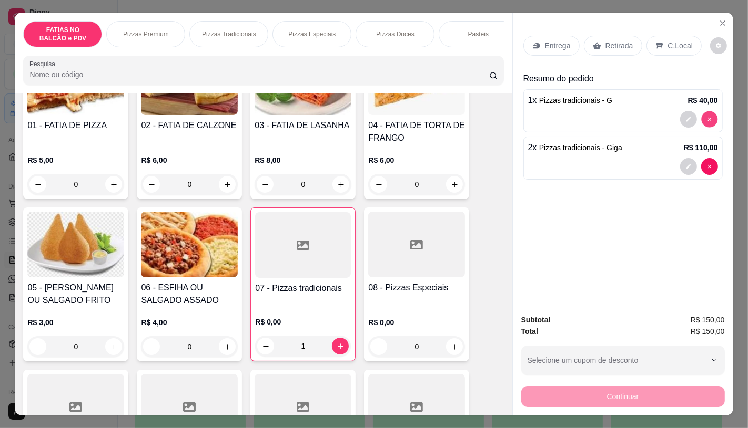
type input "2"
click at [263, 255] on div at bounding box center [303, 245] width 96 height 66
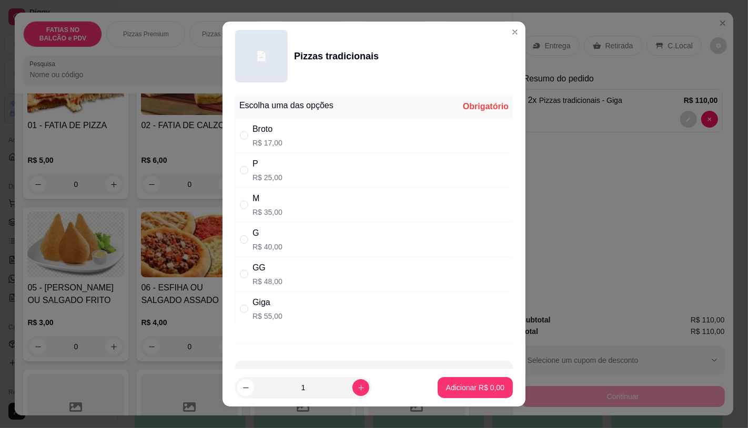
click at [267, 249] on p "R$ 40,00" at bounding box center [267, 247] width 30 height 11
radio input "true"
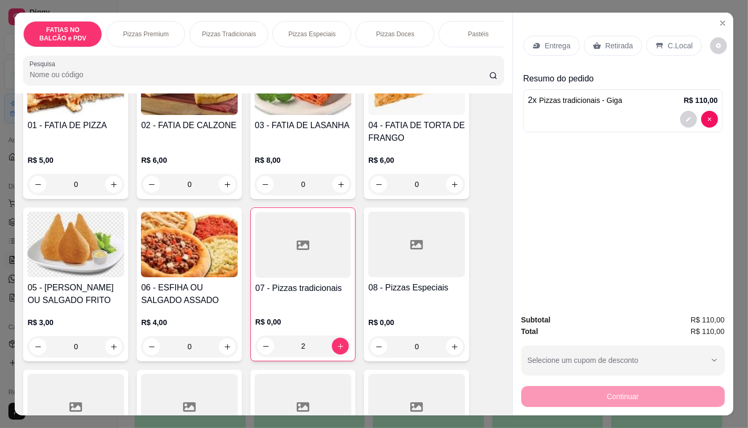
click at [434, 278] on div at bounding box center [416, 245] width 97 height 66
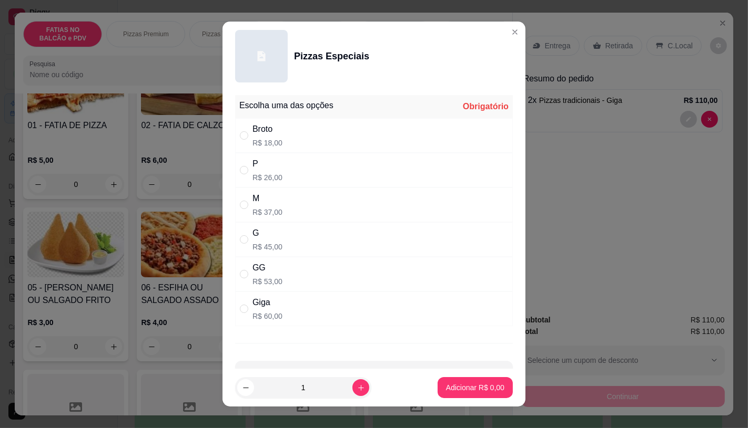
click at [269, 237] on div "G" at bounding box center [267, 233] width 30 height 13
radio input "true"
click at [459, 384] on p "Adicionar R$ 45,00" at bounding box center [473, 388] width 63 height 11
type input "1"
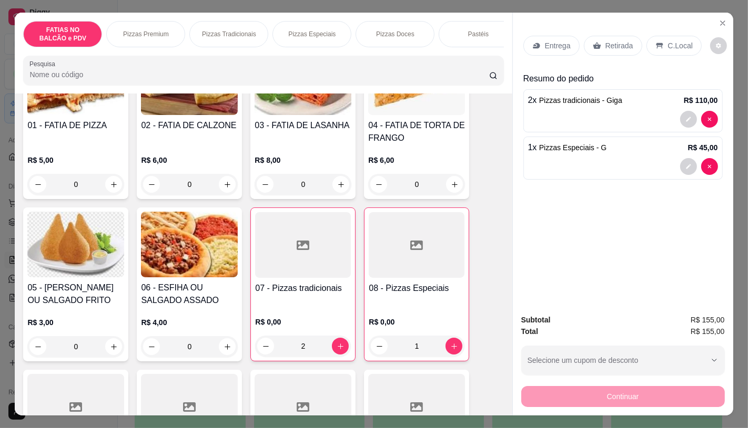
click at [286, 311] on div "R$ 0,00 2" at bounding box center [303, 332] width 96 height 50
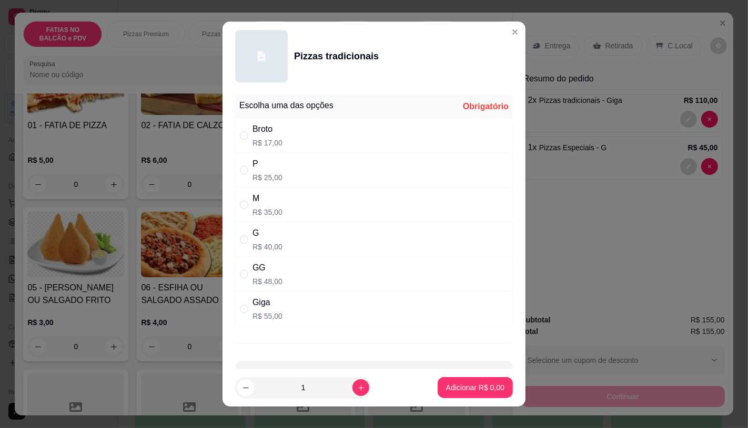
click at [293, 321] on div "Giga R$ 55,00" at bounding box center [374, 309] width 278 height 35
radio input "true"
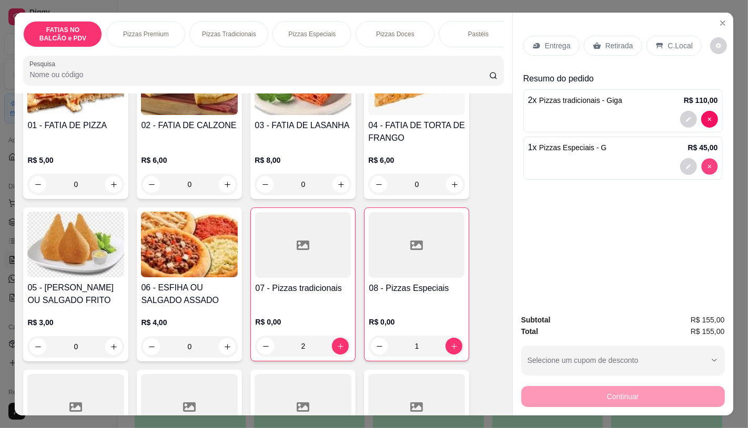
type input "0"
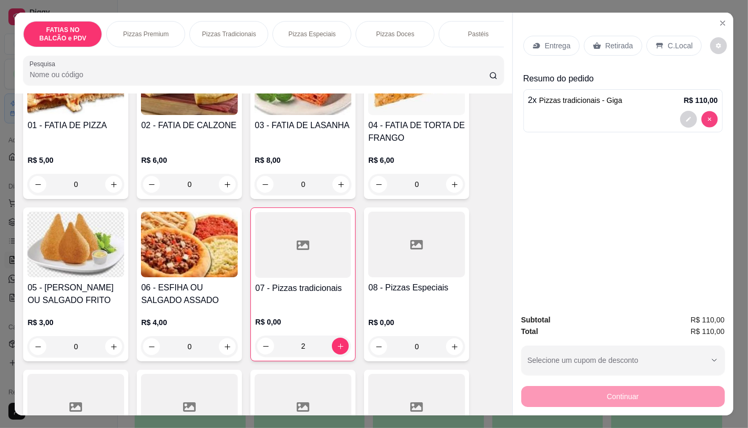
type input "0"
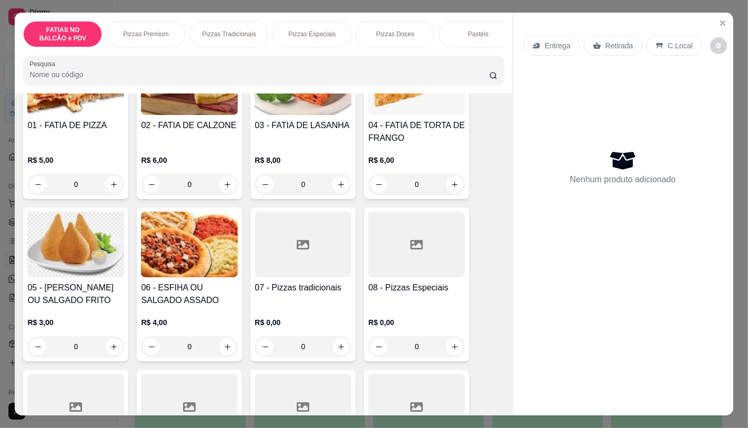
click at [448, 349] on div "0" at bounding box center [416, 346] width 97 height 21
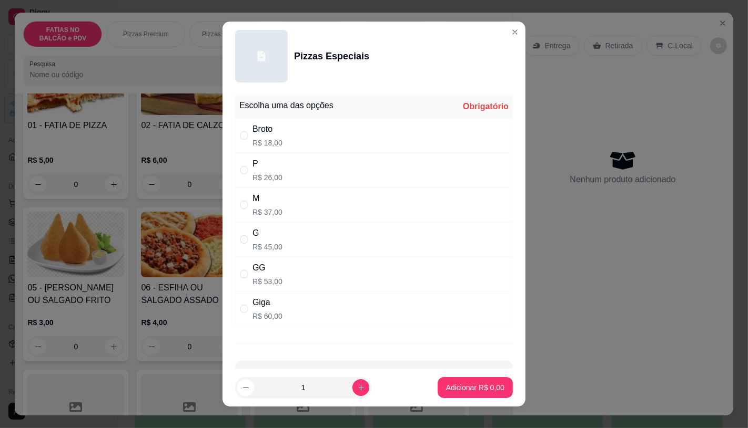
click at [303, 293] on div "Giga R$ 60,00" at bounding box center [374, 309] width 278 height 35
radio input "true"
click at [361, 391] on div "1" at bounding box center [325, 387] width 181 height 21
click at [357, 390] on icon "increase-product-quantity" at bounding box center [361, 388] width 8 height 8
type input "2"
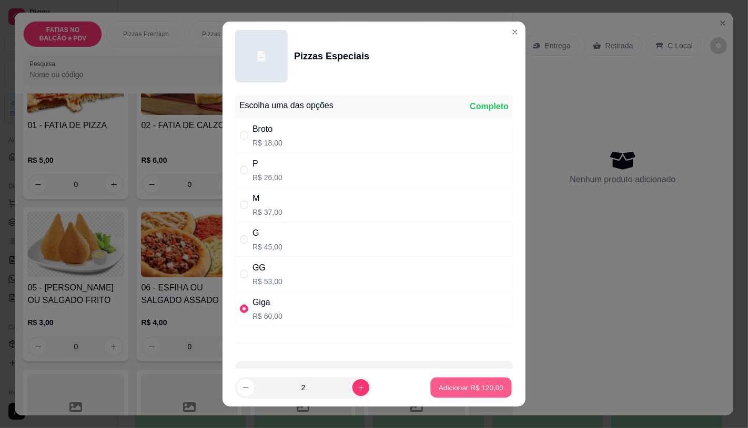
click at [438, 391] on p "Adicionar R$ 120,00" at bounding box center [470, 388] width 65 height 10
type input "2"
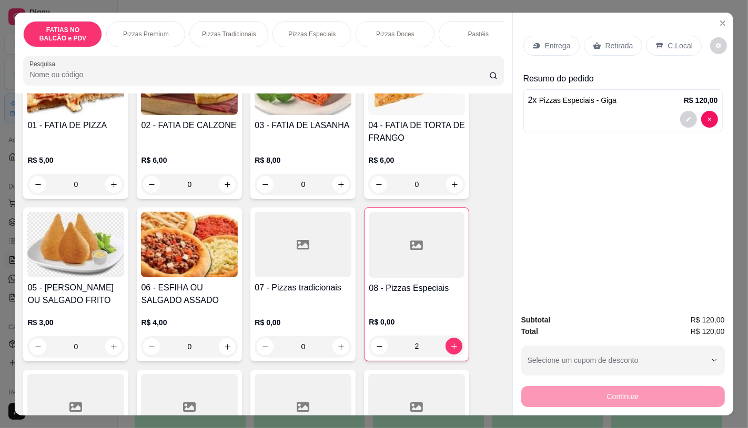
click at [307, 293] on h4 "07 - Pizzas tradicionais" at bounding box center [302, 288] width 97 height 13
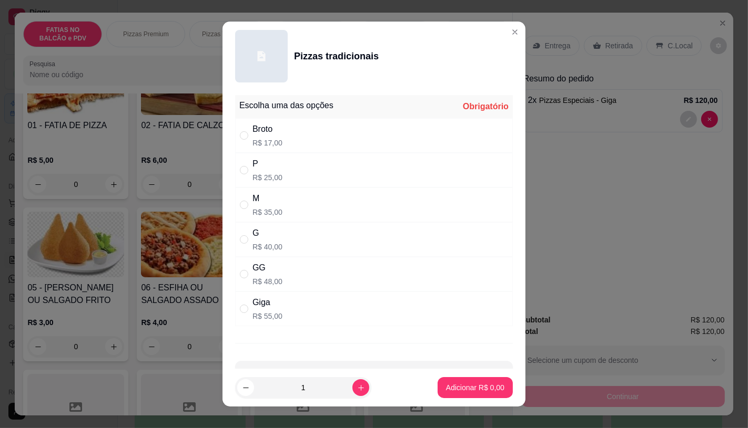
click at [270, 245] on p "R$ 40,00" at bounding box center [267, 247] width 30 height 11
radio input "true"
click at [444, 384] on p "Adicionar R$ 40,00" at bounding box center [473, 388] width 63 height 11
type input "1"
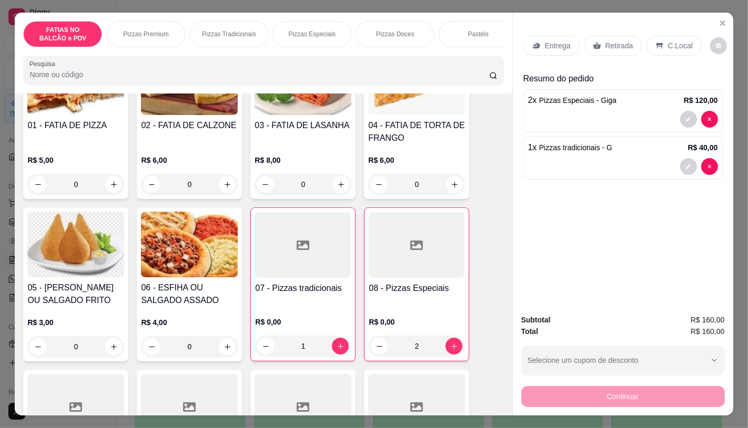
click at [607, 390] on div "Continuar" at bounding box center [622, 396] width 203 height 24
click at [613, 40] on p "Retirada" at bounding box center [619, 45] width 28 height 11
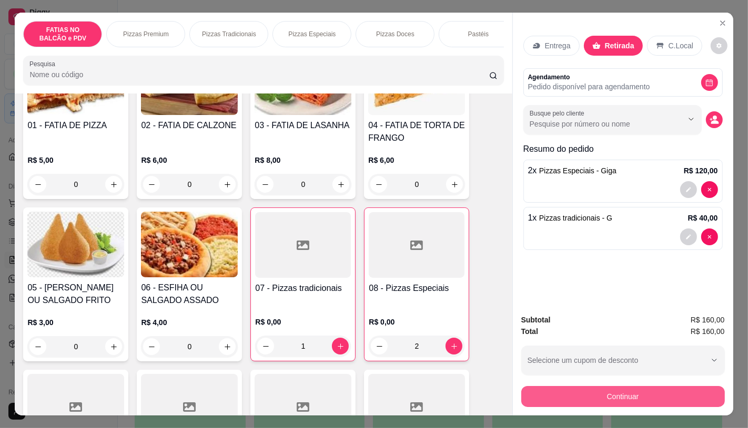
click at [573, 392] on button "Continuar" at bounding box center [622, 396] width 203 height 21
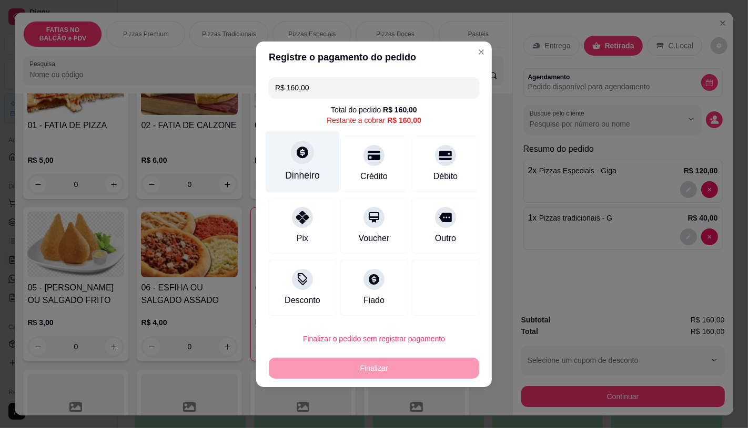
click at [304, 164] on div at bounding box center [302, 152] width 23 height 23
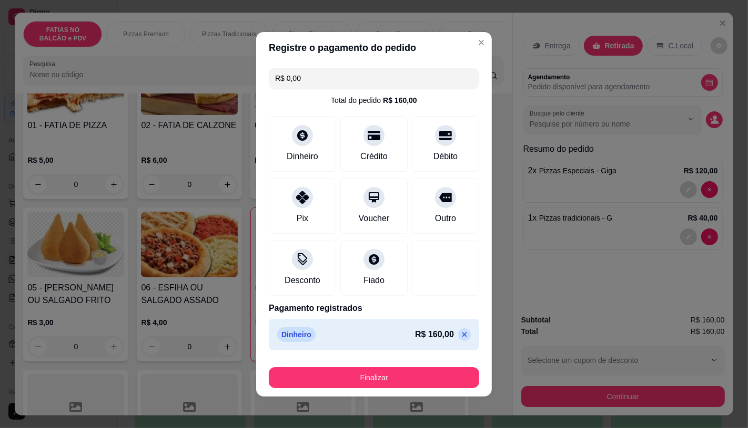
type input "R$ 0,00"
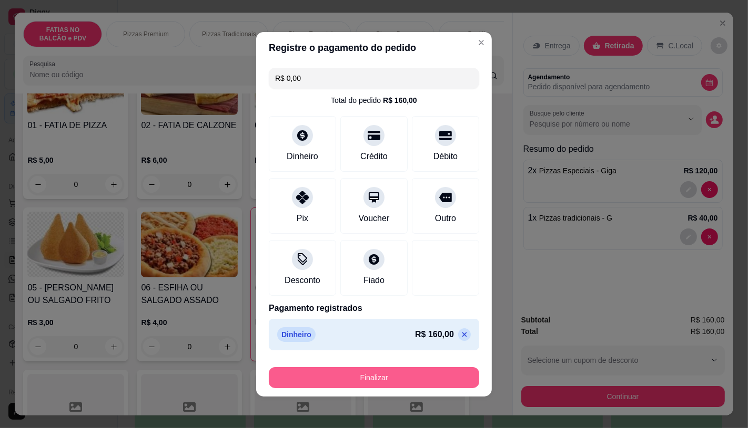
click at [393, 376] on button "Finalizar" at bounding box center [374, 377] width 210 height 21
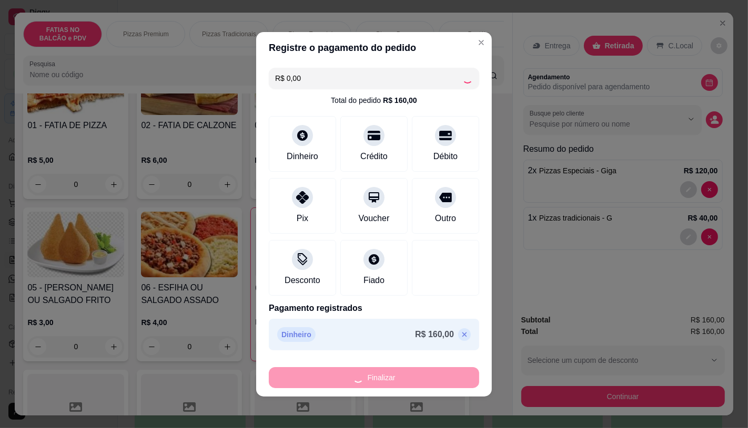
type input "0"
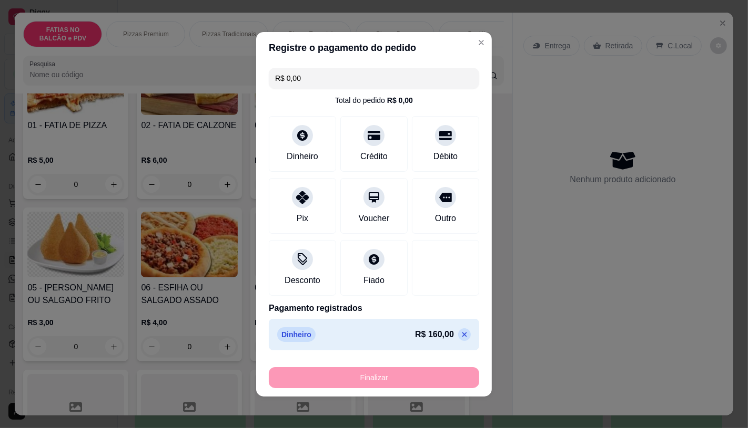
type input "-R$ 160,00"
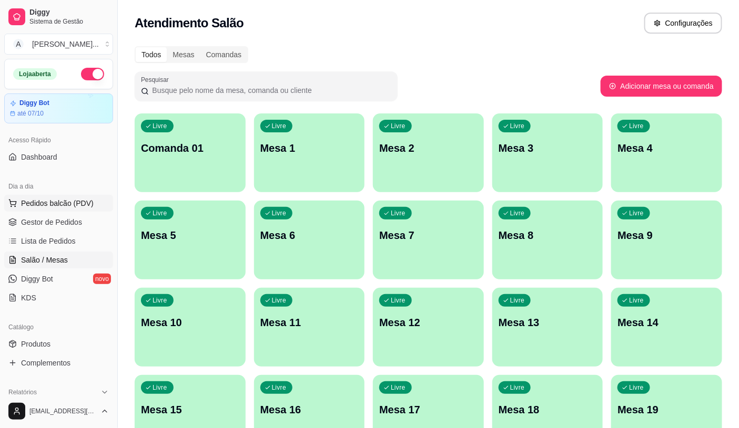
click at [39, 201] on span "Pedidos balcão (PDV)" at bounding box center [57, 203] width 73 height 11
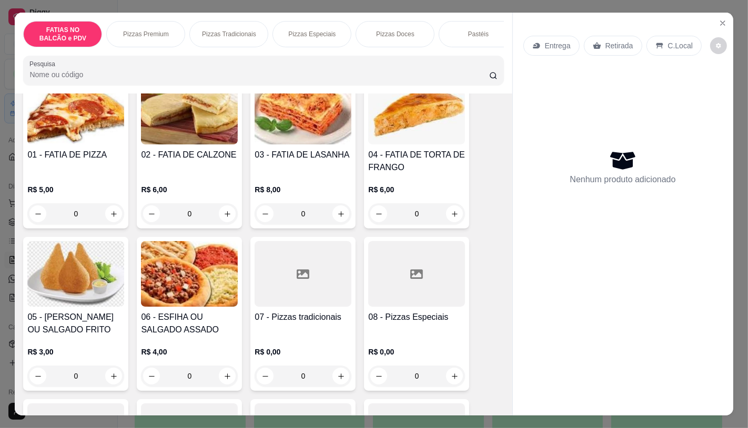
scroll to position [117, 0]
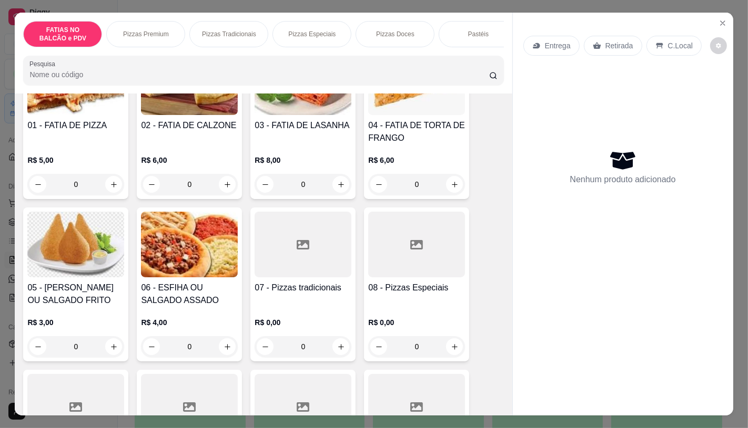
click at [424, 293] on h4 "08 - Pizzas Especiais" at bounding box center [416, 288] width 97 height 13
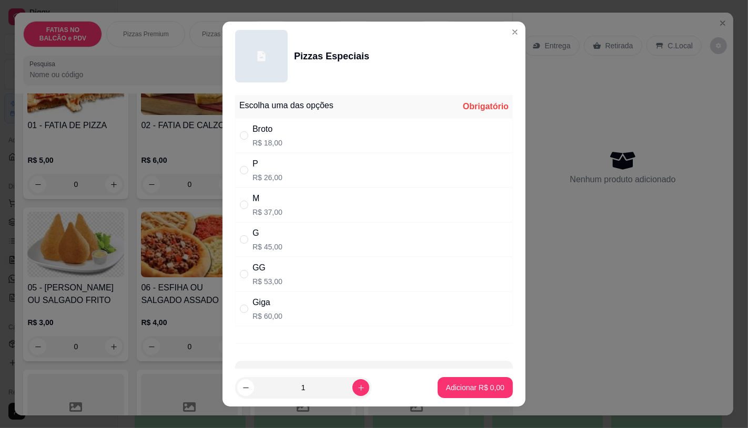
click at [263, 248] on p "R$ 45,00" at bounding box center [267, 247] width 30 height 11
radio input "true"
click at [474, 390] on p "Adicionar R$ 45,00" at bounding box center [473, 388] width 61 height 10
type input "1"
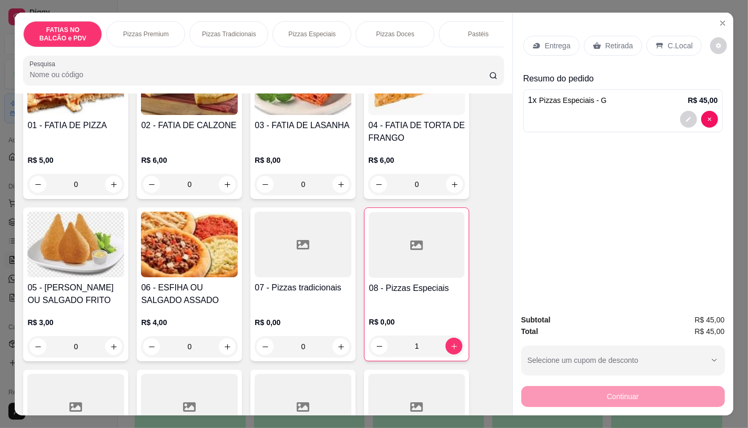
click at [406, 278] on div at bounding box center [417, 245] width 96 height 66
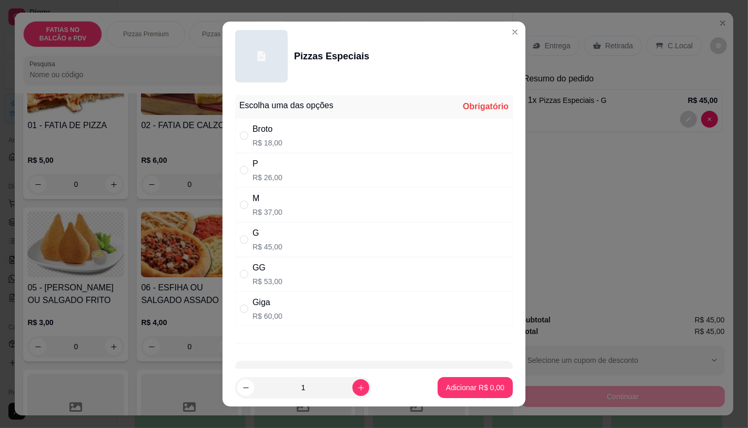
click at [277, 169] on div "P" at bounding box center [267, 164] width 30 height 13
radio input "true"
click at [450, 382] on button "Adicionar R$ 26,00" at bounding box center [472, 387] width 79 height 21
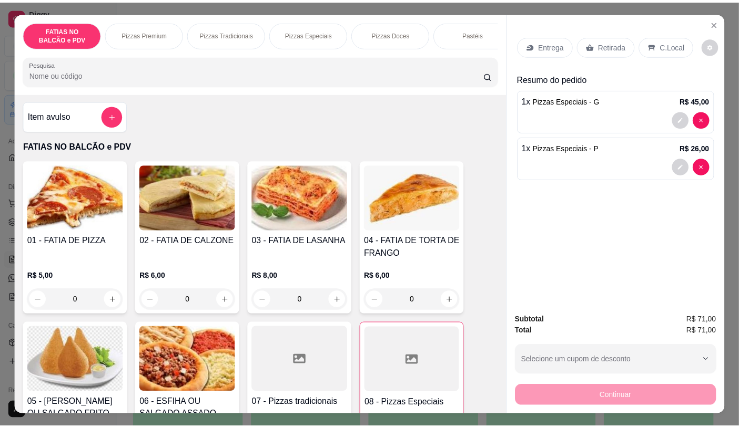
scroll to position [0, 0]
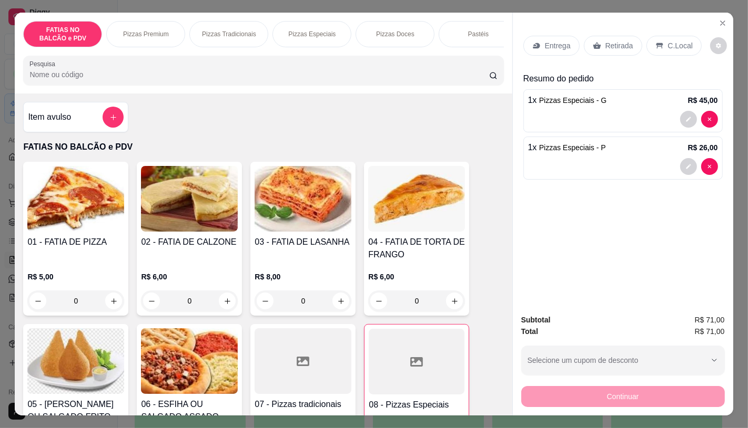
click at [119, 80] on input "Pesquisa" at bounding box center [258, 74] width 459 height 11
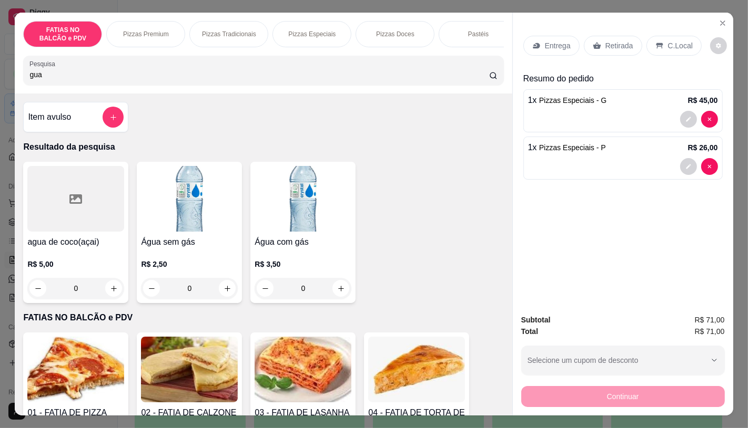
type input "gua"
click at [381, 231] on div "agua de coco(açai) R$ 5,00 0 Água sem gás R$ 2,50 0 Água com gás R$ 3,50 0" at bounding box center [263, 232] width 480 height 141
click at [311, 224] on img at bounding box center [302, 199] width 97 height 66
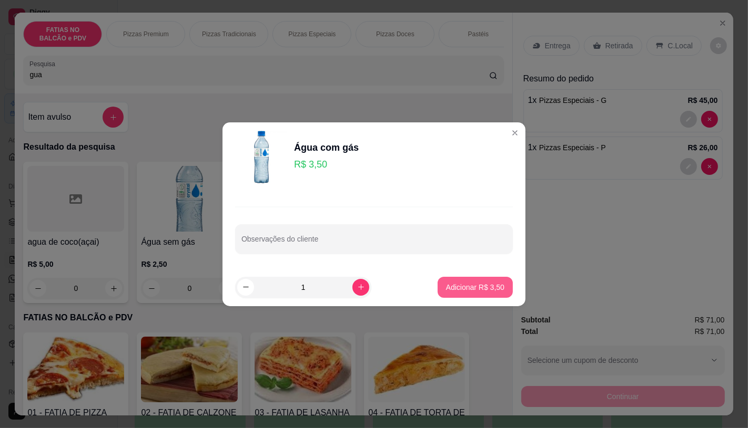
click at [469, 290] on p "Adicionar R$ 3,50" at bounding box center [475, 287] width 58 height 11
type input "1"
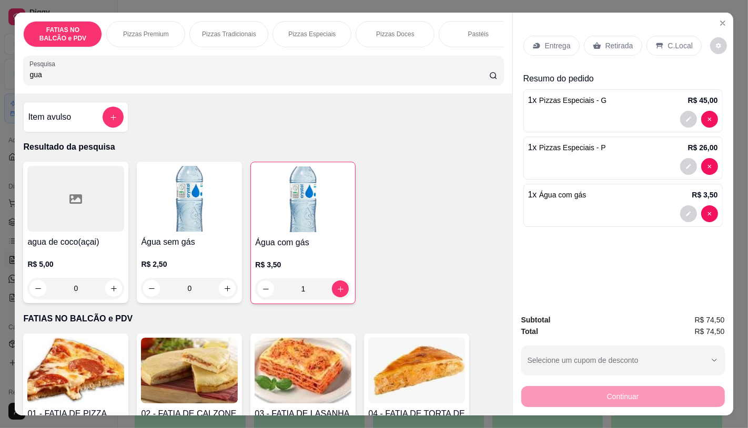
click at [584, 48] on div "Retirada" at bounding box center [613, 46] width 58 height 20
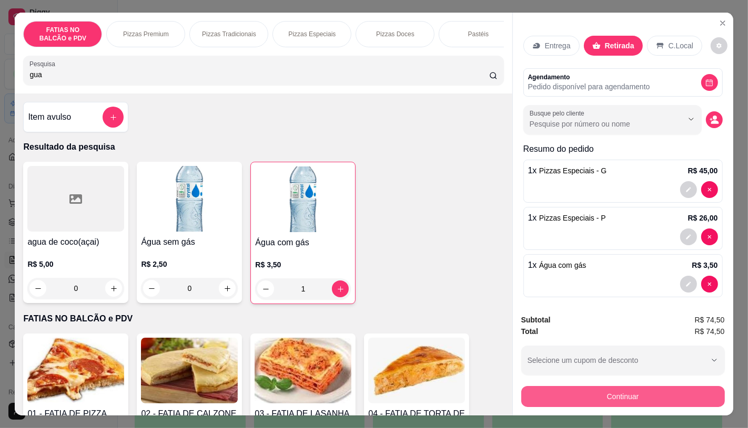
click at [556, 396] on button "Continuar" at bounding box center [622, 396] width 203 height 21
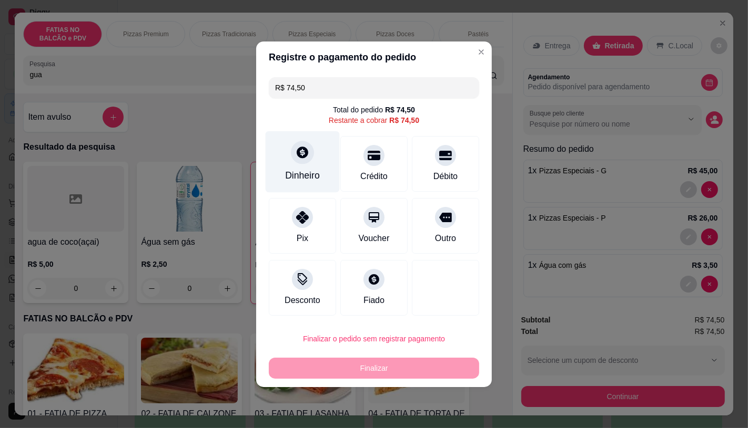
click at [293, 175] on div "Dinheiro" at bounding box center [302, 176] width 35 height 14
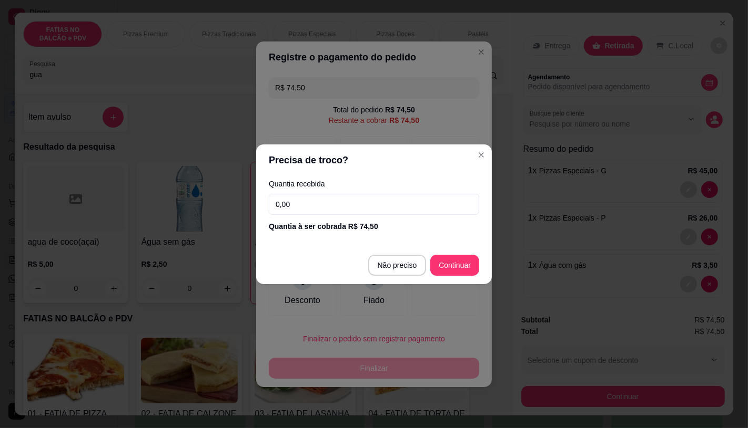
click at [313, 210] on input "0,00" at bounding box center [374, 204] width 210 height 21
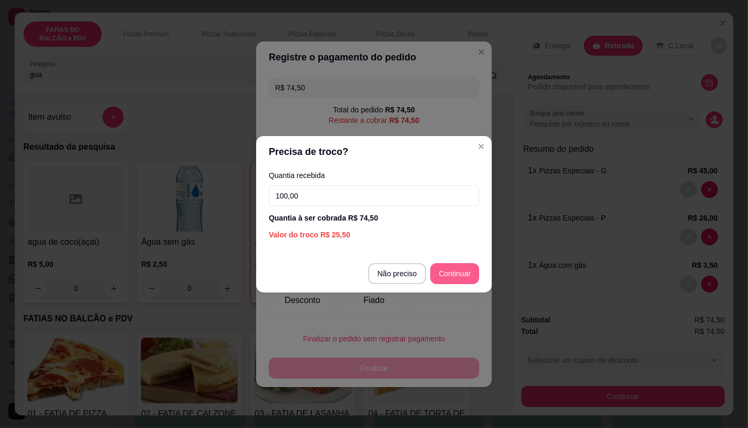
type input "100,00"
type input "R$ 0,00"
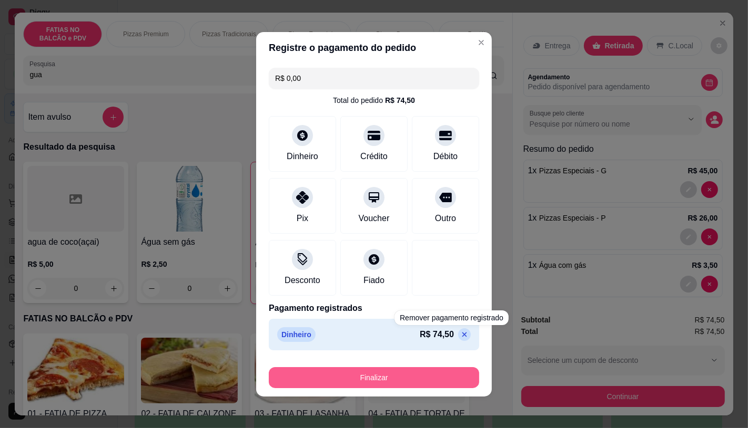
click at [415, 380] on button "Finalizar" at bounding box center [374, 377] width 210 height 21
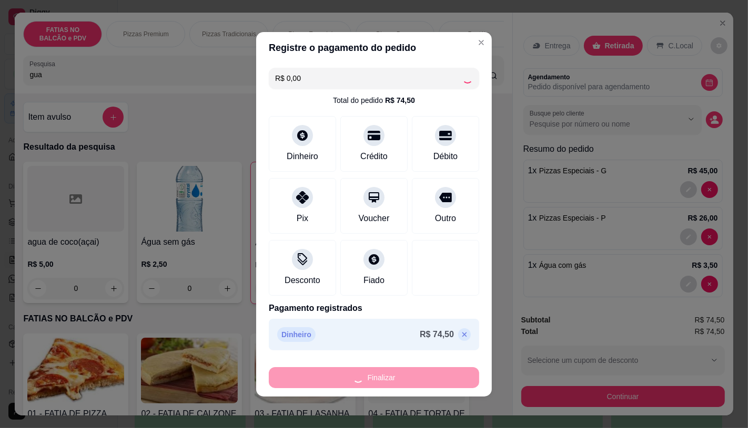
type input "0"
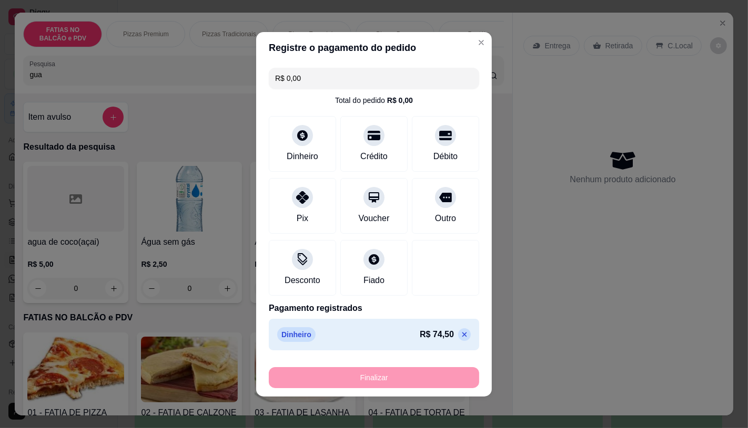
type input "-R$ 74,50"
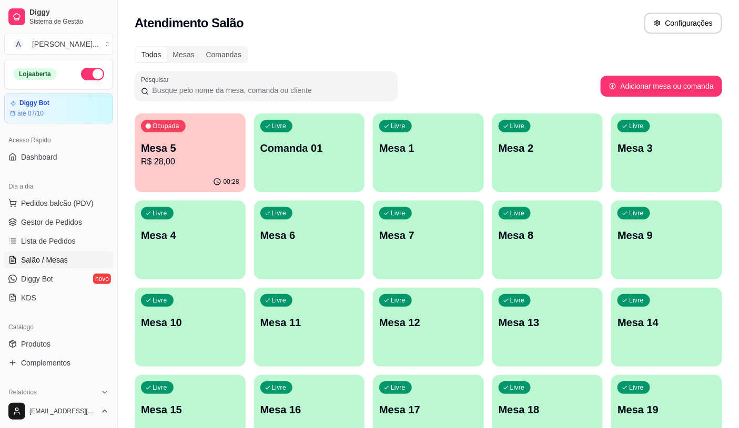
click at [220, 172] on div "00:28" at bounding box center [190, 182] width 111 height 21
click at [30, 199] on span "Pedidos balcão (PDV)" at bounding box center [57, 203] width 73 height 11
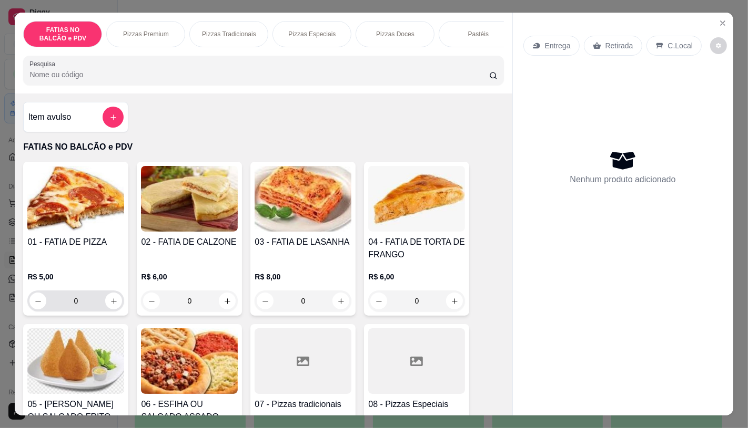
click at [117, 311] on div "0" at bounding box center [75, 301] width 93 height 21
click at [105, 309] on button "increase-product-quantity" at bounding box center [113, 301] width 17 height 17
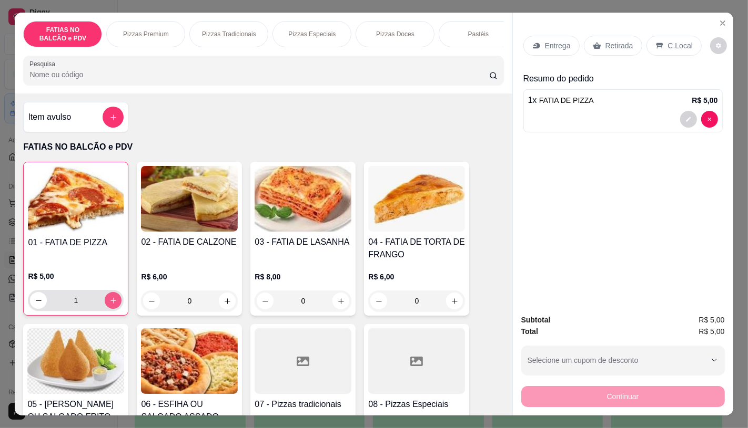
type input "1"
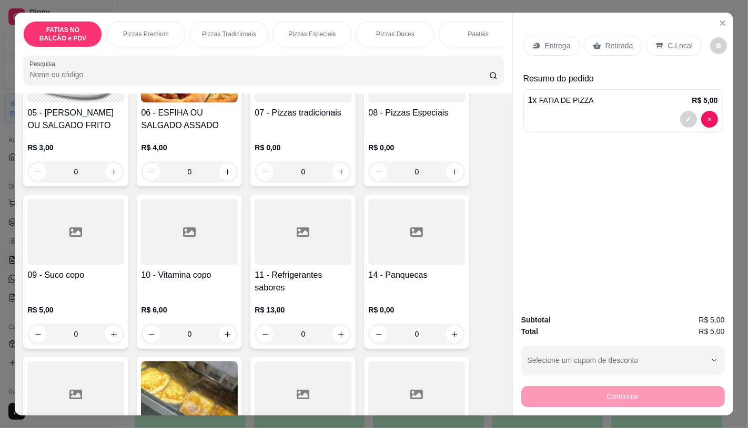
click at [293, 364] on div "Fatia Especial R$ 6,00 0" at bounding box center [302, 434] width 105 height 154
click at [308, 270] on div "11 - Refrigerantes sabores R$ 13,00 0" at bounding box center [302, 272] width 105 height 154
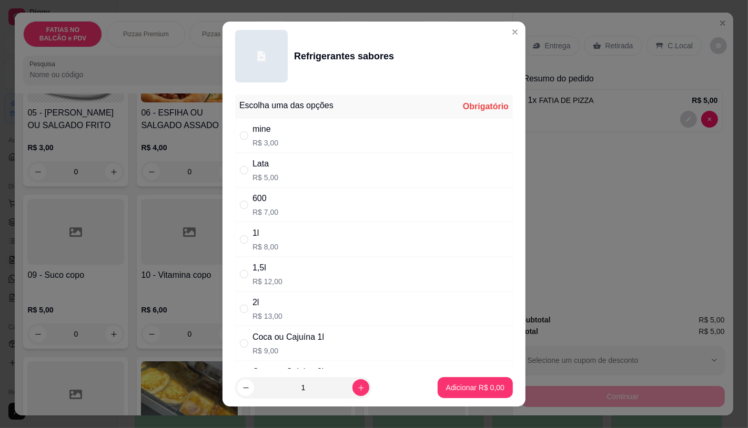
drag, startPoint x: 271, startPoint y: 139, endPoint x: 335, endPoint y: 218, distance: 102.1
click at [271, 139] on p "R$ 3,00" at bounding box center [265, 143] width 26 height 11
radio input "true"
click at [459, 391] on p "Adicionar R$ 3,00" at bounding box center [475, 388] width 58 height 11
type input "1"
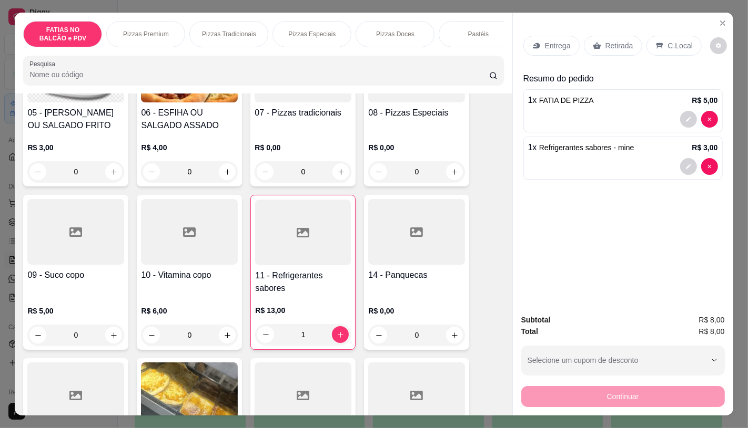
drag, startPoint x: 593, startPoint y: 35, endPoint x: 563, endPoint y: 227, distance: 194.2
click at [593, 36] on div "Retirada" at bounding box center [613, 46] width 58 height 20
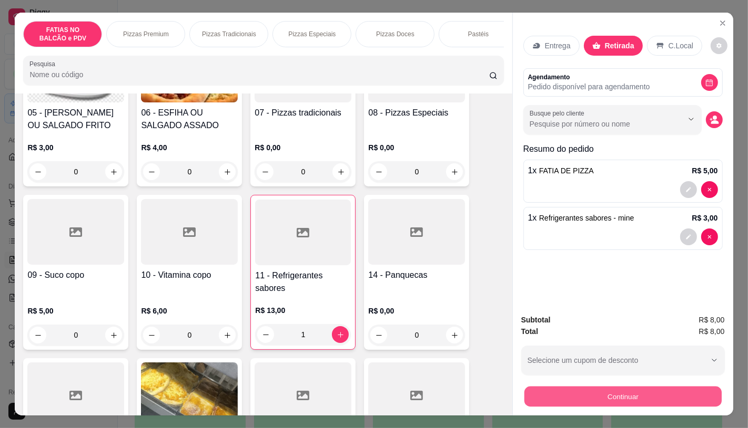
click at [554, 386] on button "Continuar" at bounding box center [622, 396] width 197 height 21
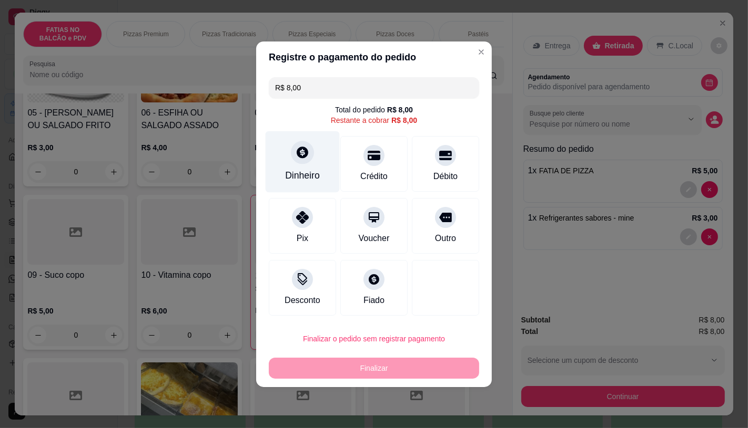
click at [298, 171] on div "Dinheiro" at bounding box center [302, 176] width 35 height 14
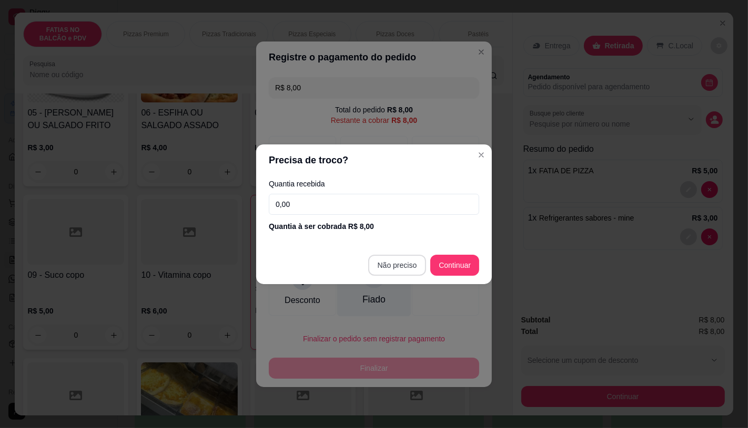
type input "R$ 0,00"
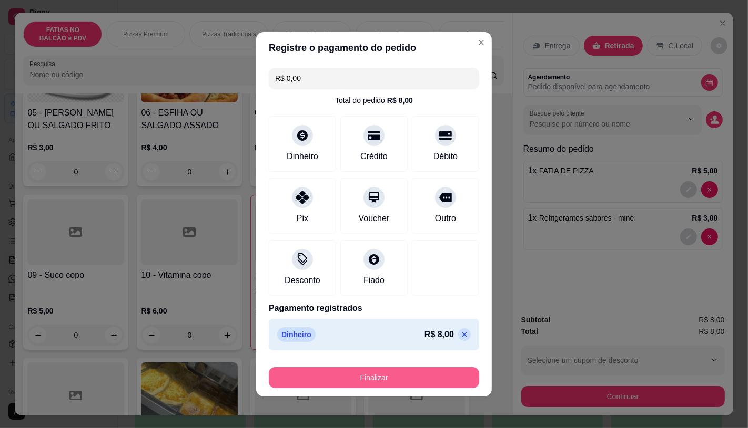
click at [393, 371] on button "Finalizar" at bounding box center [374, 377] width 210 height 21
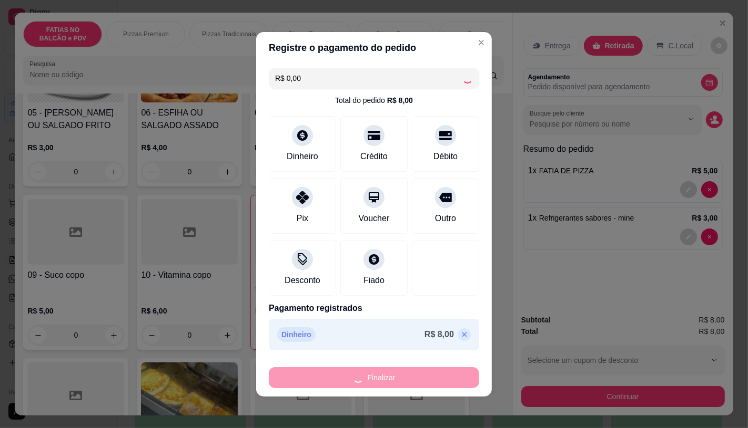
type input "0"
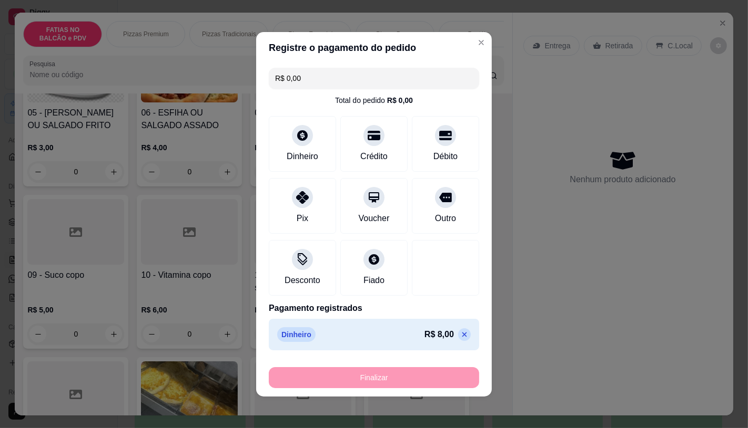
type input "-R$ 8,00"
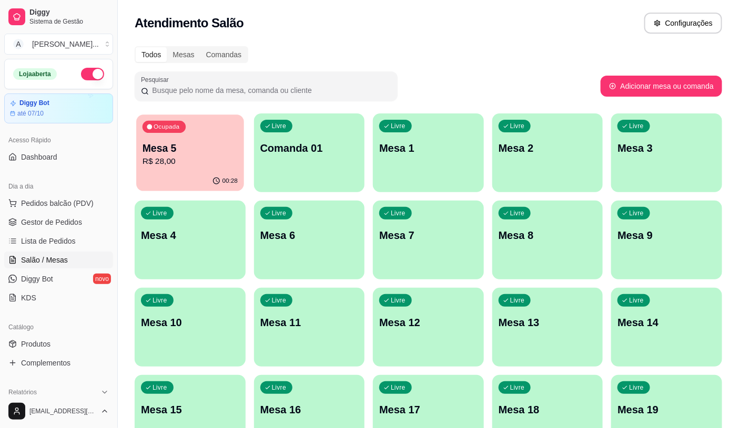
click at [200, 138] on div "Ocupada Mesa 5 R$ 28,00" at bounding box center [189, 143] width 107 height 57
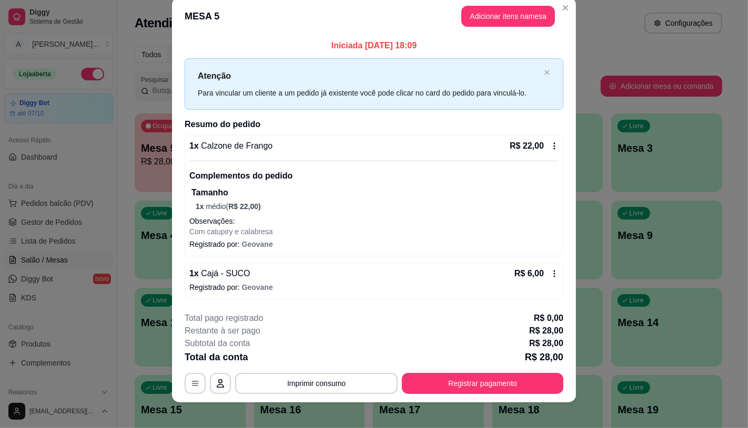
scroll to position [22, 0]
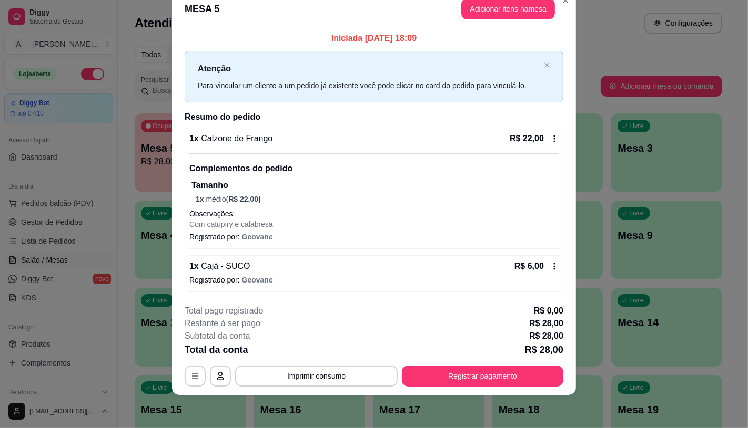
click at [550, 139] on icon at bounding box center [554, 139] width 8 height 8
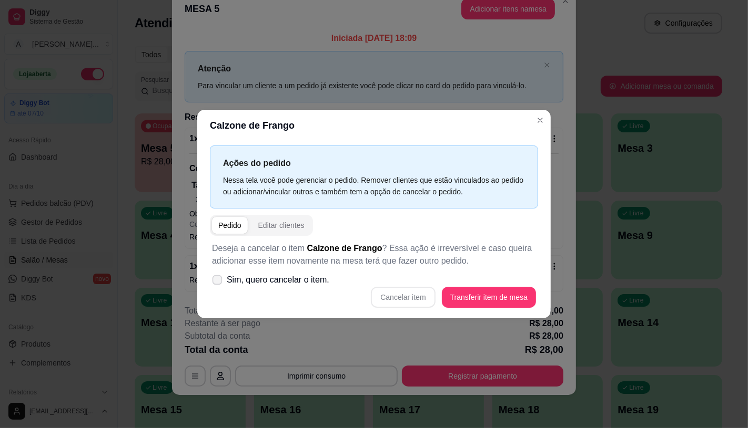
click at [273, 283] on span "Sim, quero cancelar o item." at bounding box center [278, 280] width 103 height 13
click at [218, 283] on input "Sim, quero cancelar o item." at bounding box center [214, 285] width 7 height 7
checkbox input "true"
click at [394, 306] on button "Cancelar item" at bounding box center [403, 297] width 64 height 21
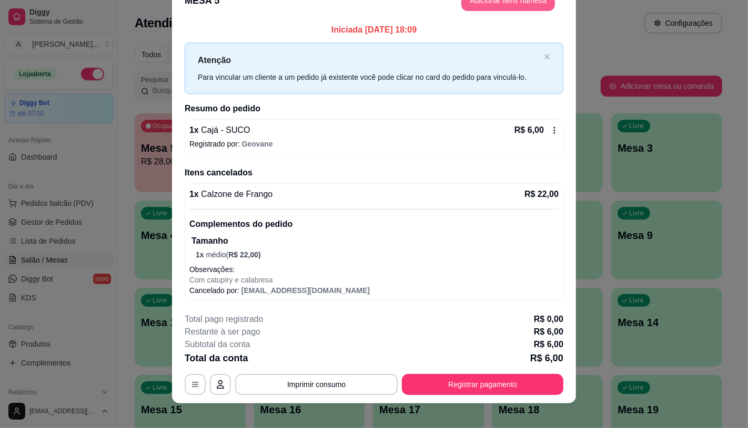
click at [482, 6] on button "Adicionar itens na mesa" at bounding box center [508, 0] width 94 height 21
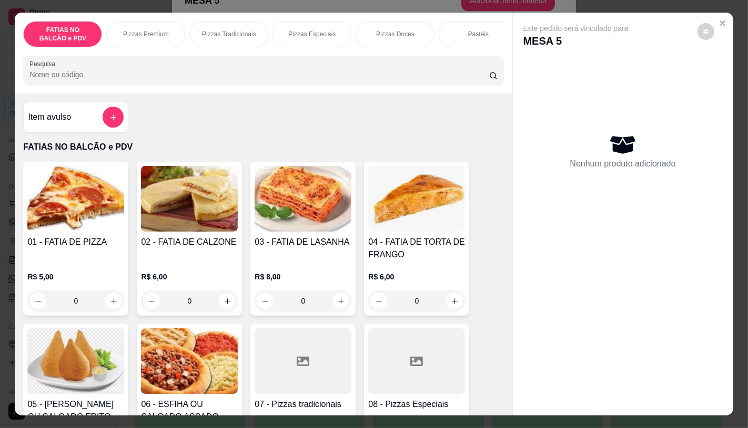
click at [282, 47] on div "FATIAS NO BALCÃO e PDV Pizzas Premium Pizzas Tradicionais Pizzas Especiais Pizz…" at bounding box center [263, 34] width 480 height 26
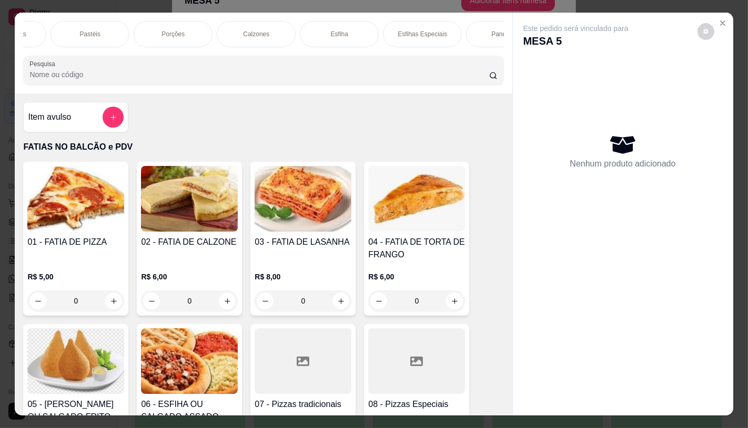
scroll to position [0, 380]
click at [251, 32] on p "Calzones" at bounding box center [264, 34] width 26 height 8
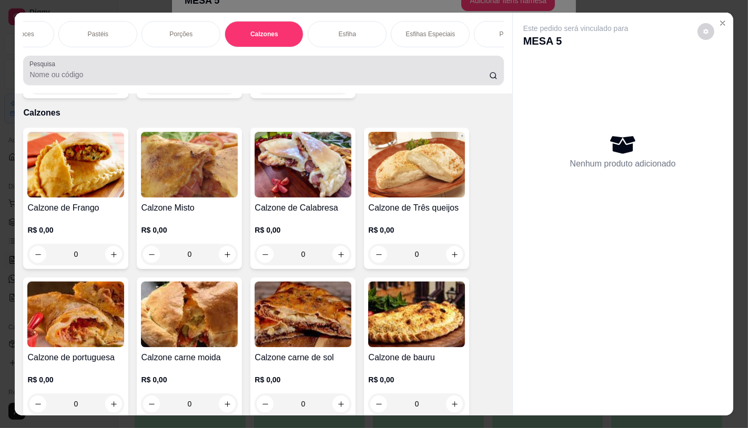
scroll to position [25, 0]
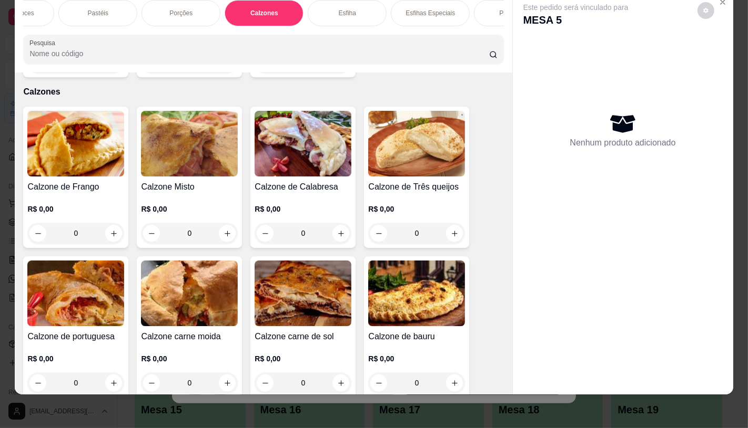
click at [93, 121] on img at bounding box center [75, 144] width 97 height 66
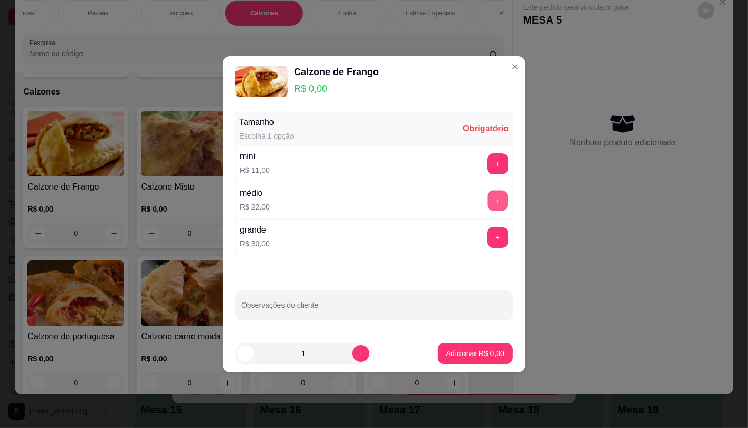
click at [487, 201] on button "+" at bounding box center [497, 200] width 21 height 21
click at [464, 352] on p "Adicionar R$ 22,00" at bounding box center [473, 354] width 61 height 10
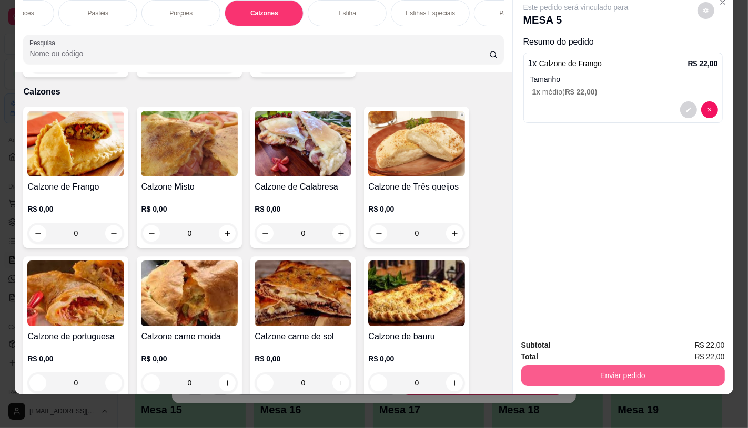
click at [567, 365] on button "Enviar pedido" at bounding box center [622, 375] width 203 height 21
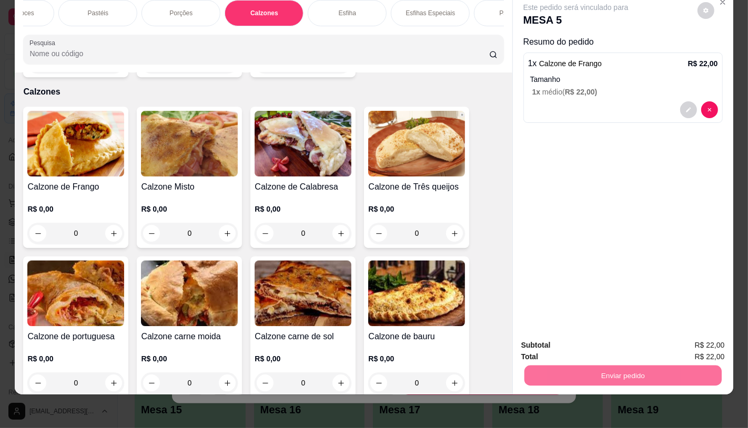
click at [628, 349] on button "Registrar cliente" at bounding box center [626, 340] width 67 height 19
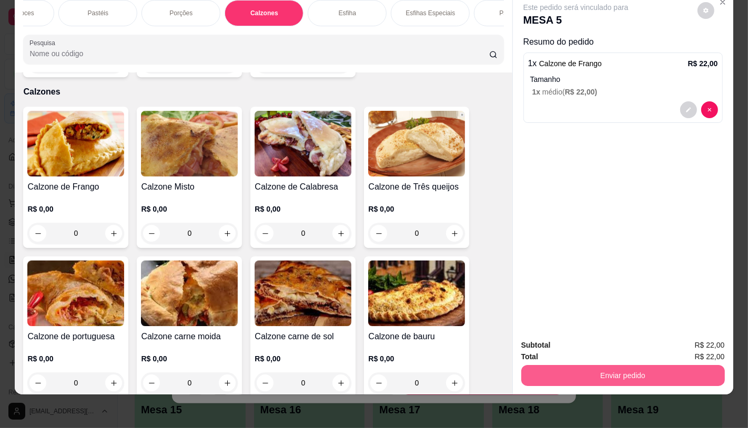
click at [682, 365] on button "Enviar pedido" at bounding box center [622, 375] width 203 height 21
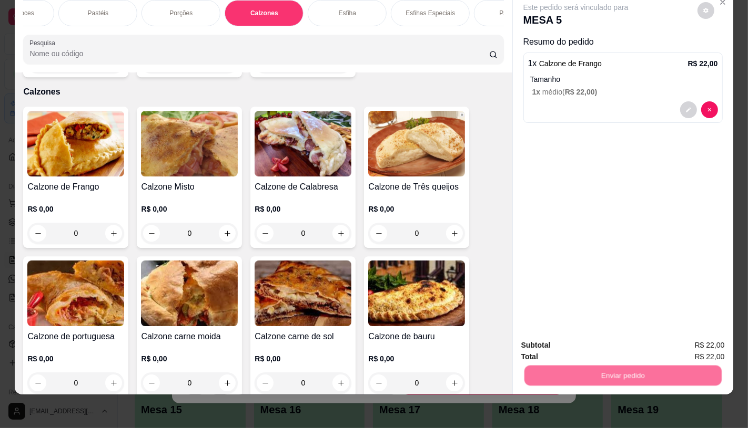
click at [692, 348] on button "Enviar pedido" at bounding box center [696, 342] width 59 height 20
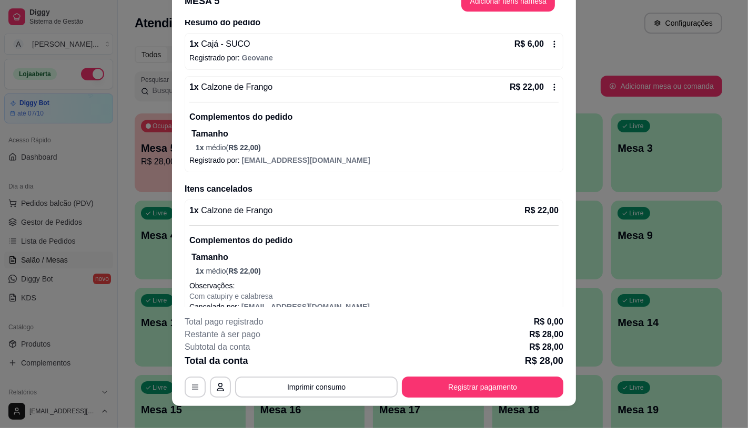
scroll to position [100, 0]
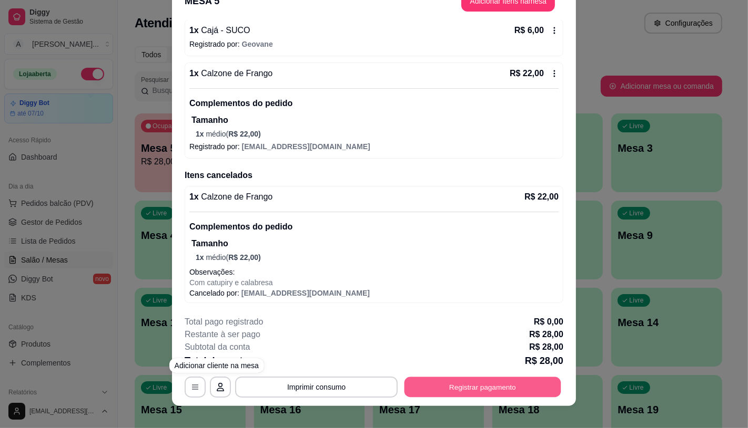
click at [469, 382] on button "Registrar pagamento" at bounding box center [482, 387] width 157 height 21
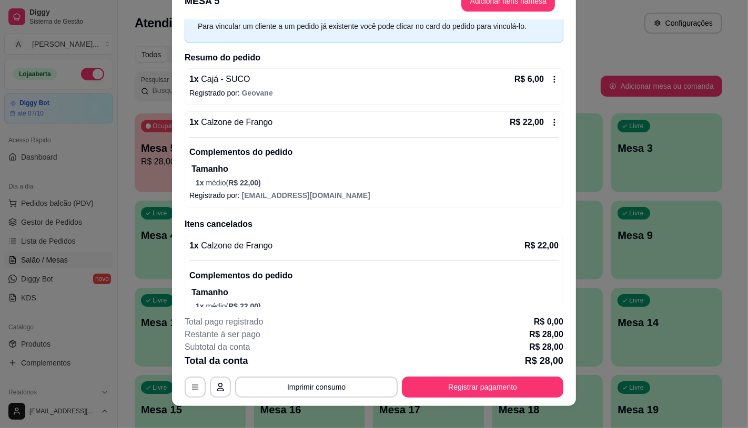
scroll to position [0, 0]
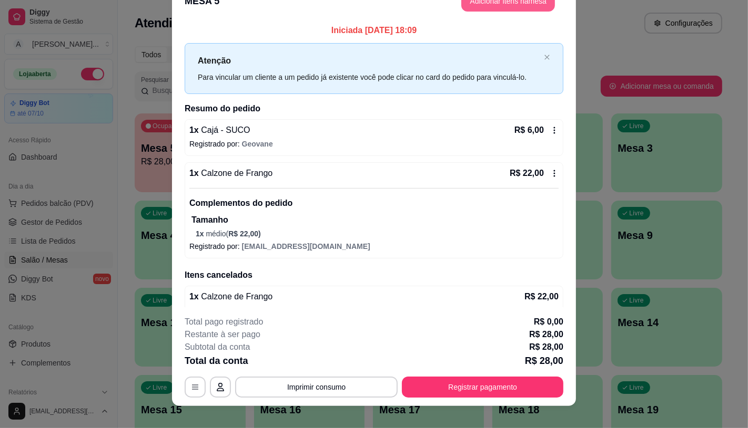
click at [492, 9] on button "Adicionar itens na mesa" at bounding box center [508, 1] width 94 height 21
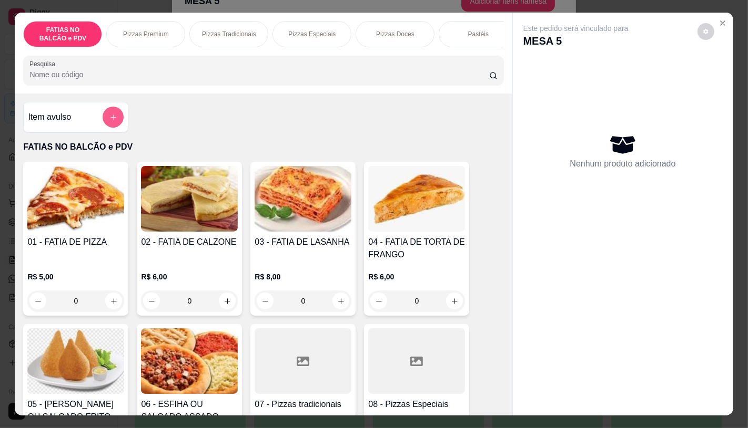
click at [103, 119] on button "add-separate-item" at bounding box center [113, 117] width 21 height 21
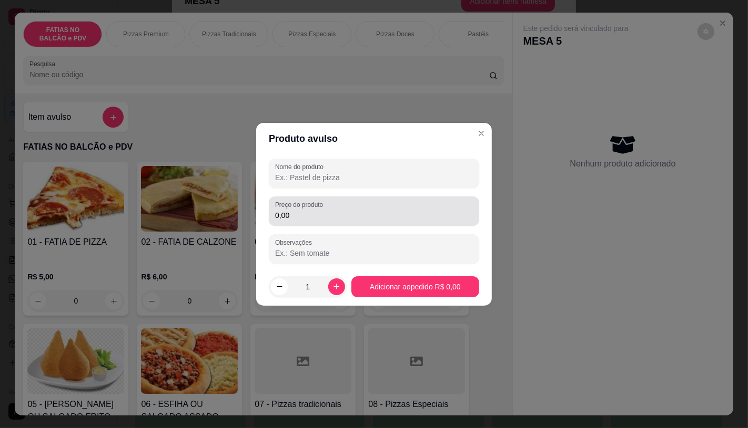
drag, startPoint x: 311, startPoint y: 206, endPoint x: 313, endPoint y: 216, distance: 10.1
click at [313, 212] on div "Preço do produto 0,00" at bounding box center [374, 211] width 210 height 29
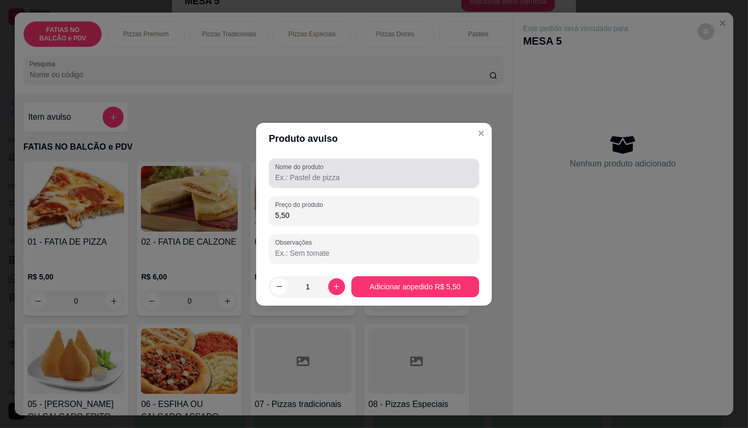
type input "5,50"
click at [308, 185] on div "Nome do produto" at bounding box center [374, 173] width 210 height 29
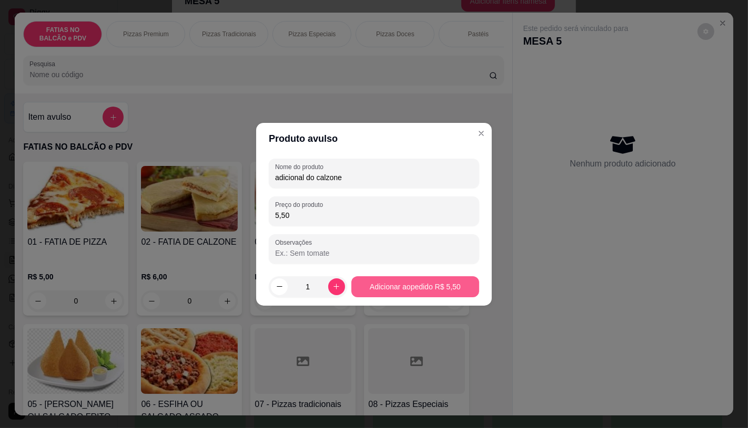
type input "adicional do calzone"
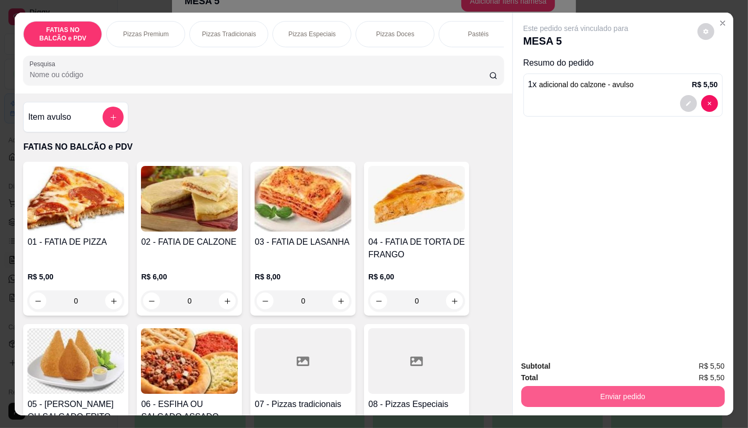
click at [651, 391] on button "Enviar pedido" at bounding box center [622, 396] width 203 height 21
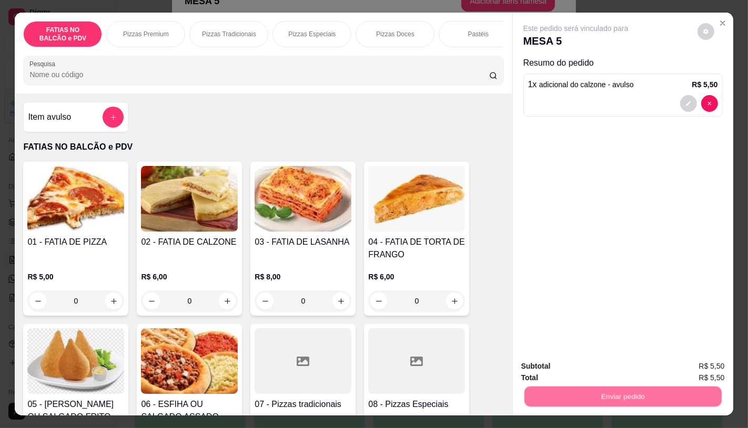
click at [693, 369] on button "Enviar pedido" at bounding box center [696, 367] width 59 height 20
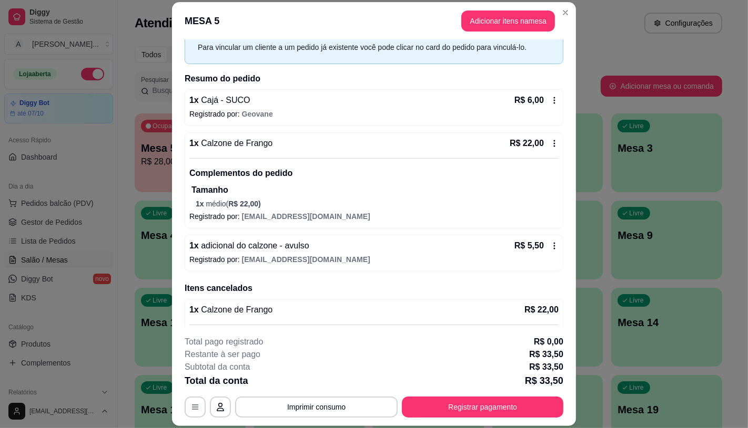
scroll to position [143, 0]
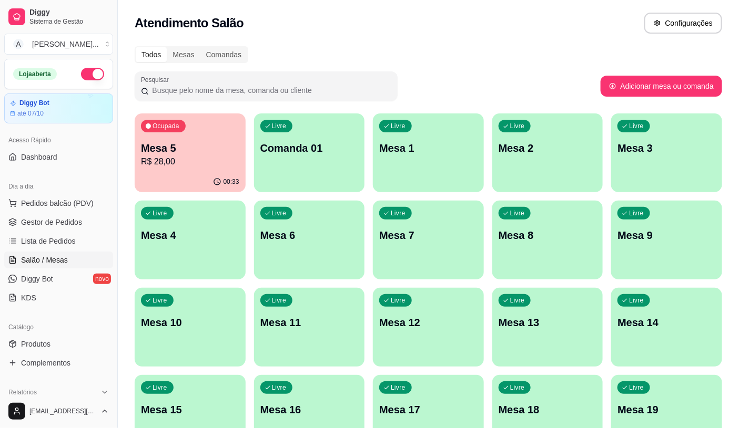
click at [48, 262] on span "Salão / Mesas" at bounding box center [44, 260] width 47 height 11
click at [35, 217] on span "Gestor de Pedidos" at bounding box center [51, 222] width 61 height 11
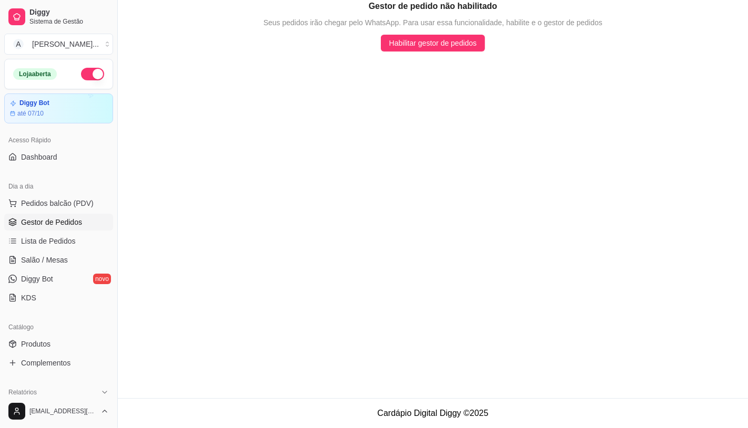
click at [48, 193] on div "Dia a dia" at bounding box center [58, 186] width 109 height 17
click at [48, 203] on span "Pedidos balcão (PDV)" at bounding box center [57, 203] width 73 height 11
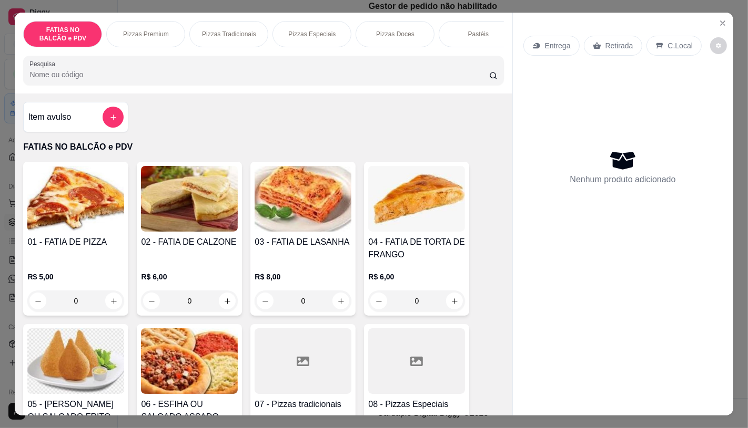
click at [87, 393] on img at bounding box center [75, 362] width 97 height 66
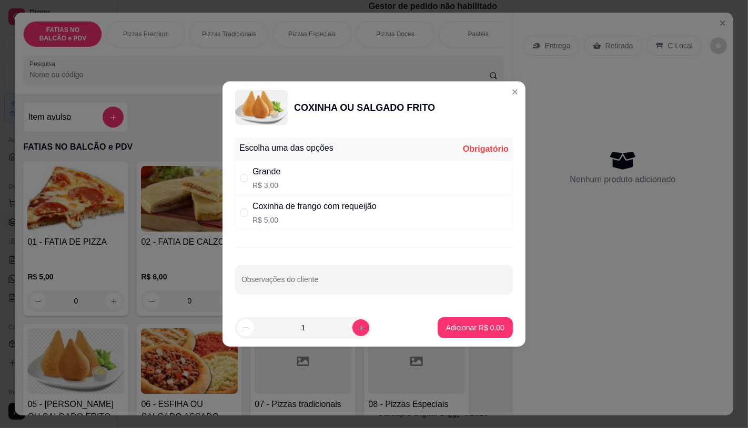
click at [260, 184] on p "R$ 3,00" at bounding box center [266, 185] width 28 height 11
radio input "true"
click at [357, 326] on icon "increase-product-quantity" at bounding box center [361, 328] width 8 height 8
type input "2"
click at [486, 333] on p "Adicionar R$ 6,00" at bounding box center [475, 328] width 58 height 11
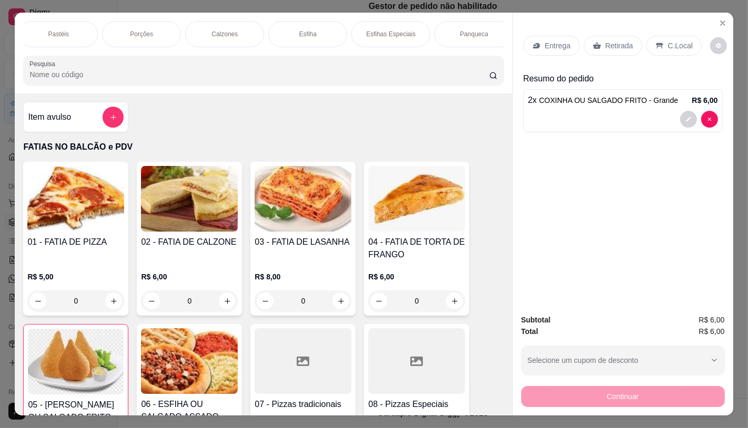
scroll to position [0, 840]
click at [109, 30] on div "Sanduíches" at bounding box center [136, 34] width 79 height 26
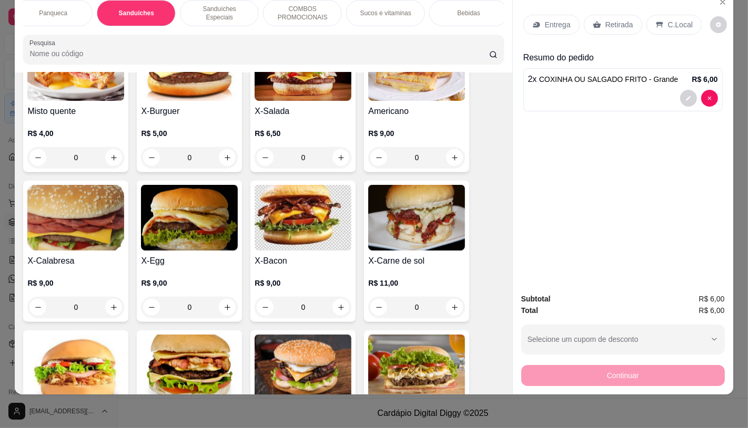
scroll to position [4367, 0]
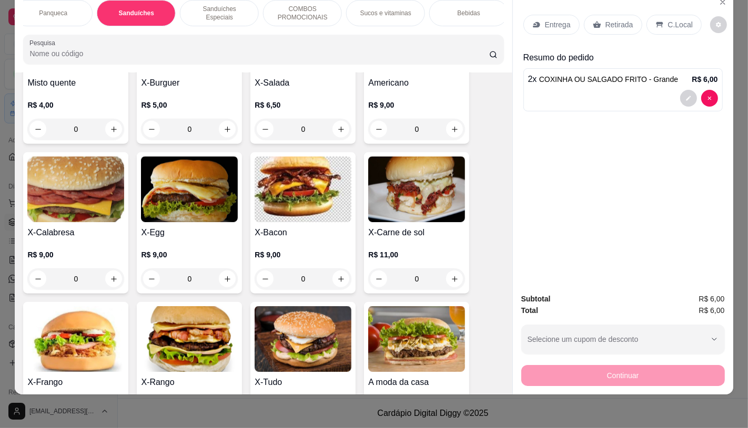
click at [55, 348] on div "X-Frango R$ 10,00 0" at bounding box center [75, 372] width 105 height 141
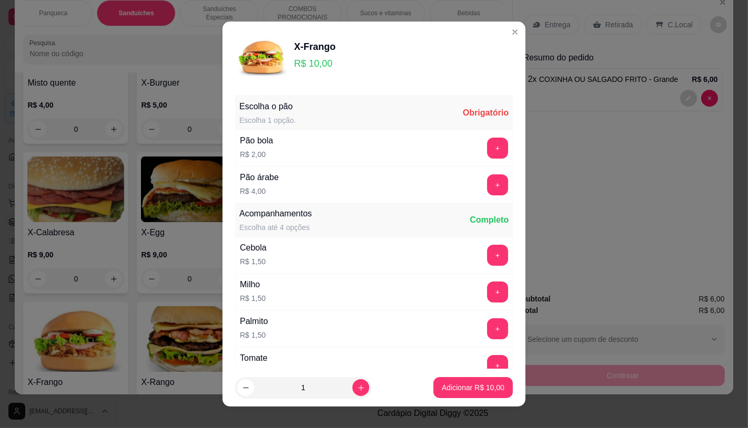
click at [487, 149] on button "+" at bounding box center [497, 148] width 21 height 21
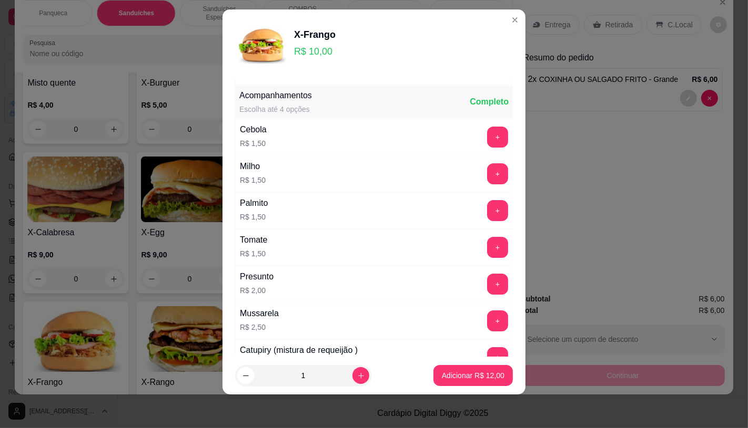
scroll to position [113, 0]
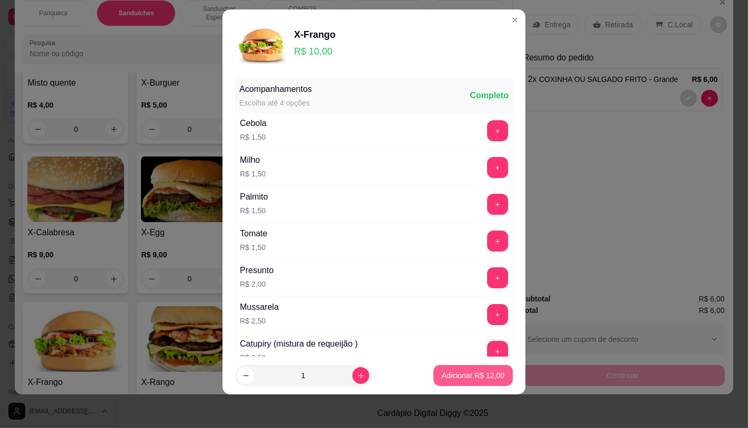
click at [444, 376] on p "Adicionar R$ 12,00" at bounding box center [473, 376] width 63 height 11
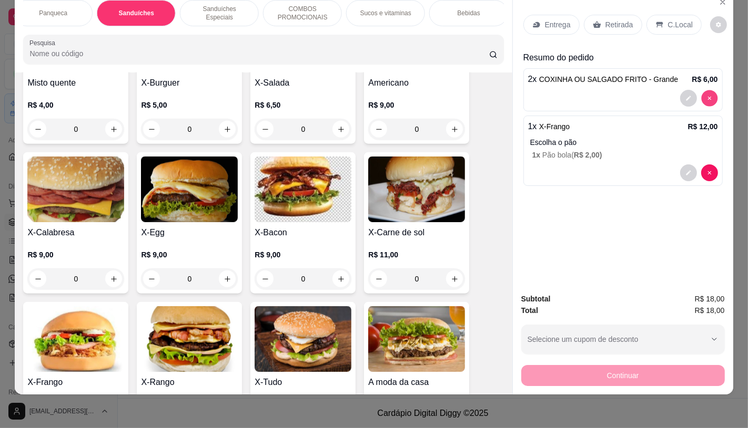
type input "0"
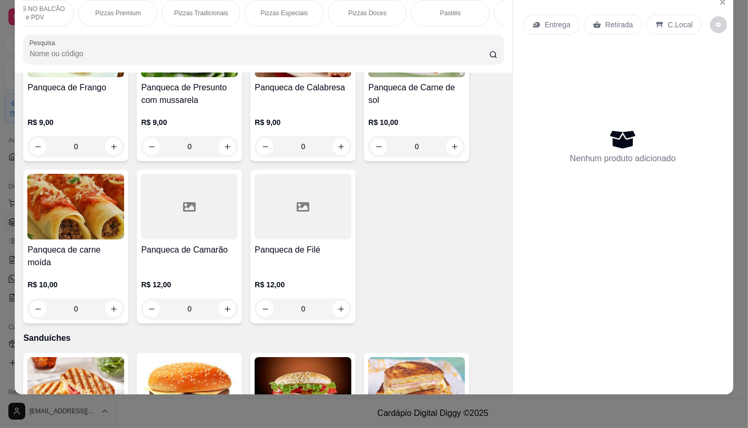
scroll to position [0, 0]
click at [43, 8] on p "FATIAS NO BALCÃO e PDV" at bounding box center [62, 13] width 61 height 17
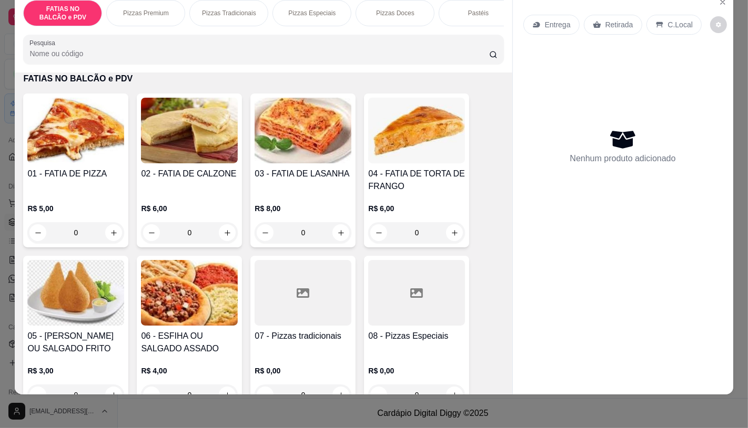
click at [75, 233] on input "0" at bounding box center [75, 232] width 59 height 21
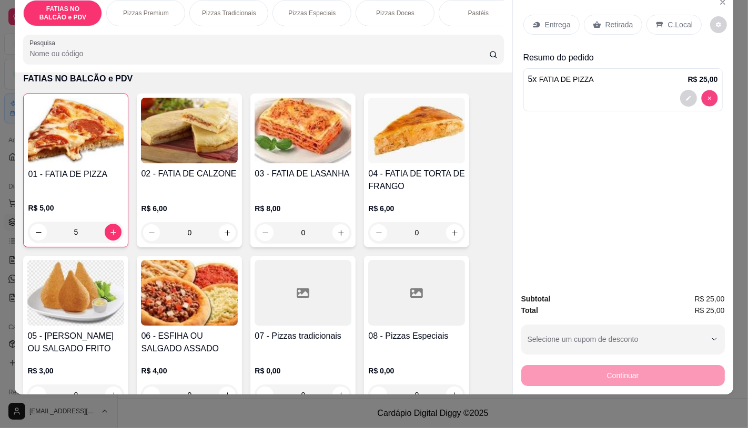
type input "0"
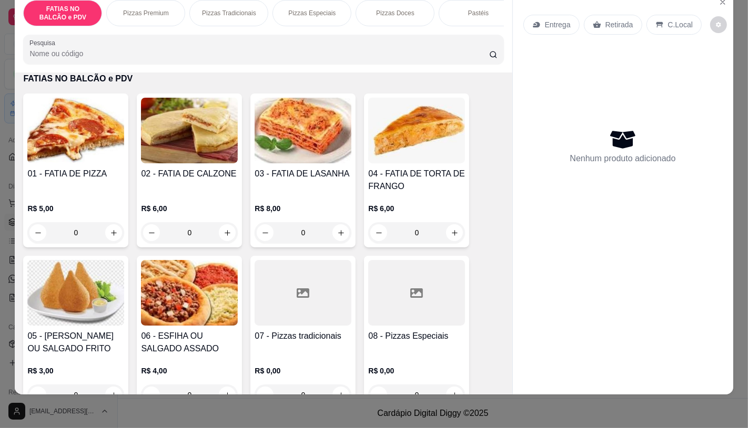
click at [302, 305] on div at bounding box center [302, 293] width 97 height 66
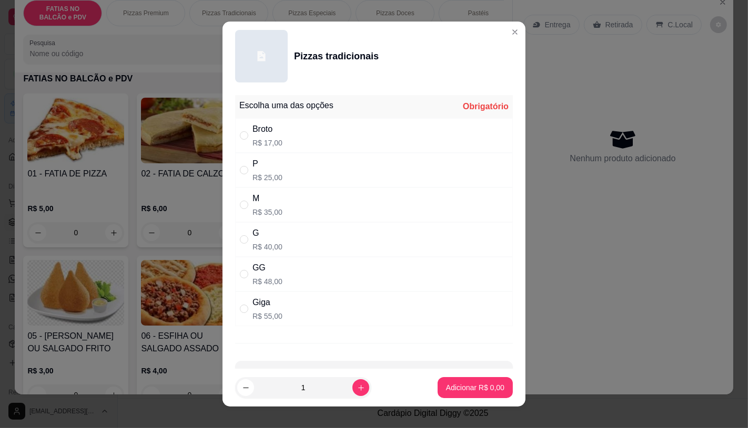
click at [276, 265] on div "GG" at bounding box center [267, 268] width 30 height 13
radio input "true"
click at [443, 384] on p "Adicionar R$ 48,00" at bounding box center [473, 388] width 63 height 11
type input "1"
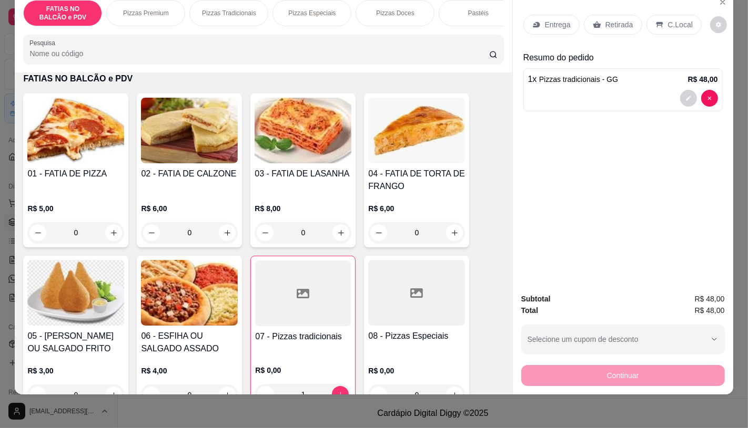
click at [593, 22] on icon at bounding box center [597, 25] width 8 height 7
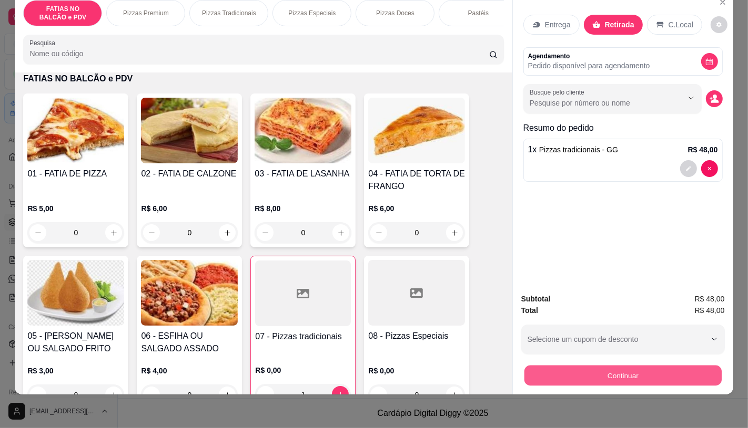
click at [570, 365] on button "Continuar" at bounding box center [622, 375] width 197 height 21
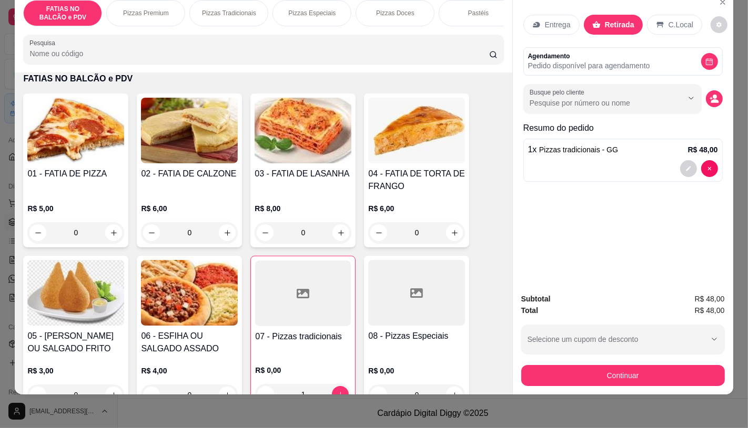
click at [309, 188] on div "Dinheiro" at bounding box center [302, 162] width 74 height 62
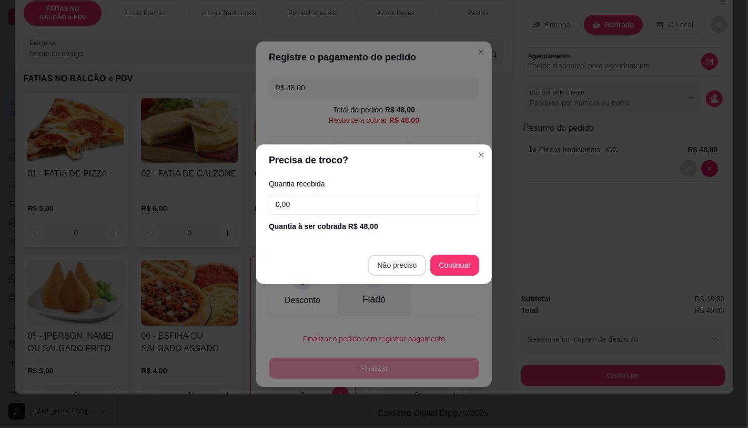
type input "R$ 0,00"
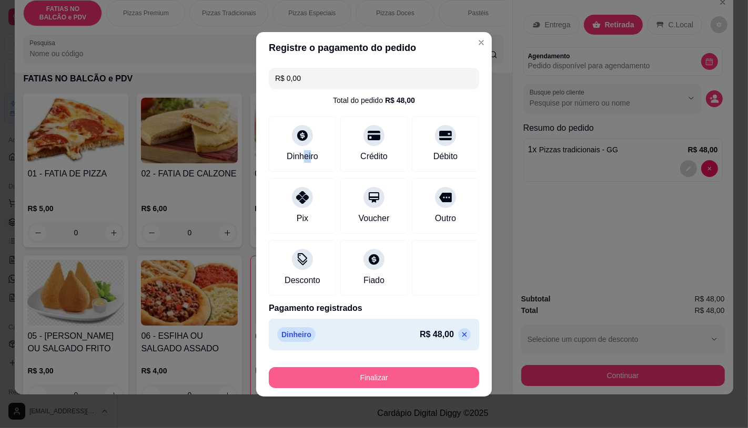
click at [411, 375] on button "Finalizar" at bounding box center [374, 377] width 210 height 21
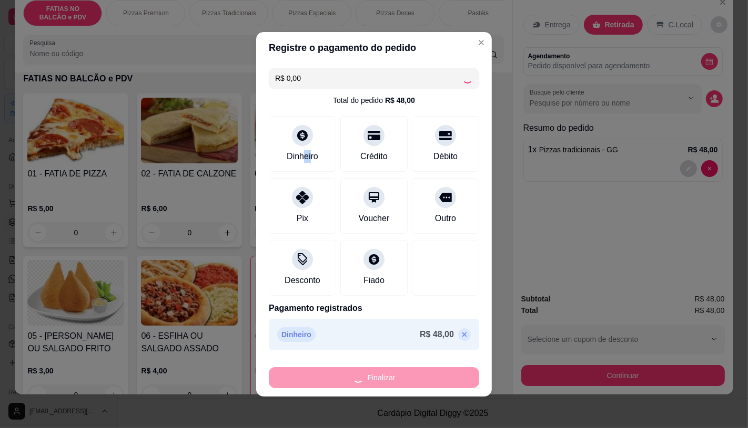
type input "0"
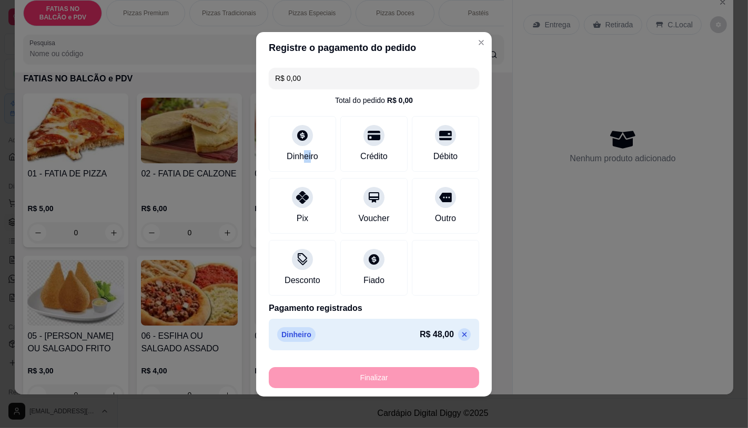
type input "-R$ 48,00"
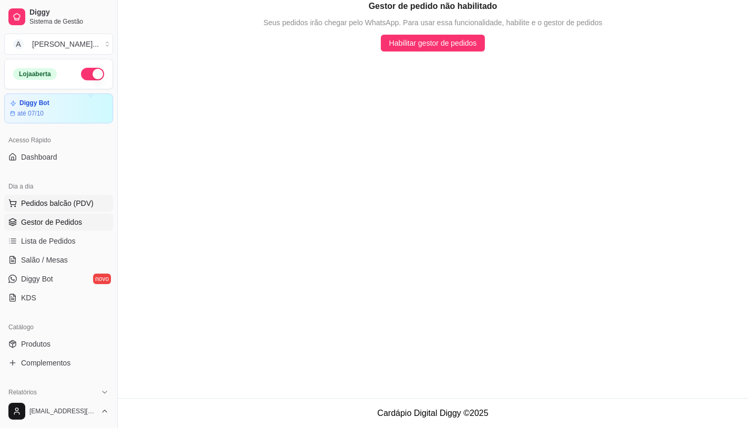
click at [44, 206] on span "Pedidos balcão (PDV)" at bounding box center [57, 203] width 73 height 11
click at [70, 227] on img at bounding box center [73, 199] width 97 height 66
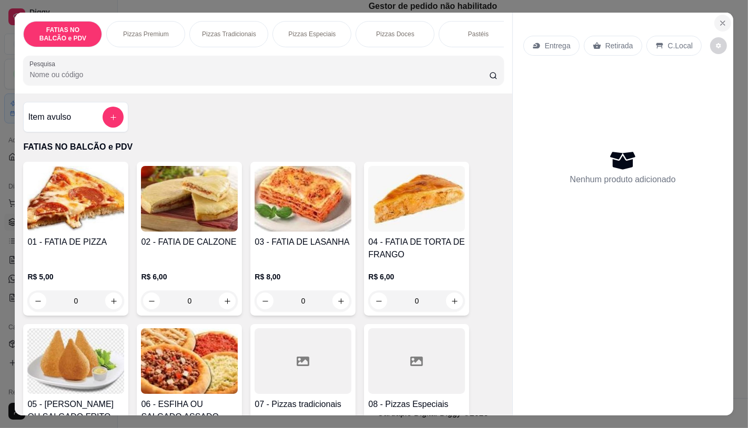
click at [720, 19] on icon "Close" at bounding box center [722, 23] width 8 height 8
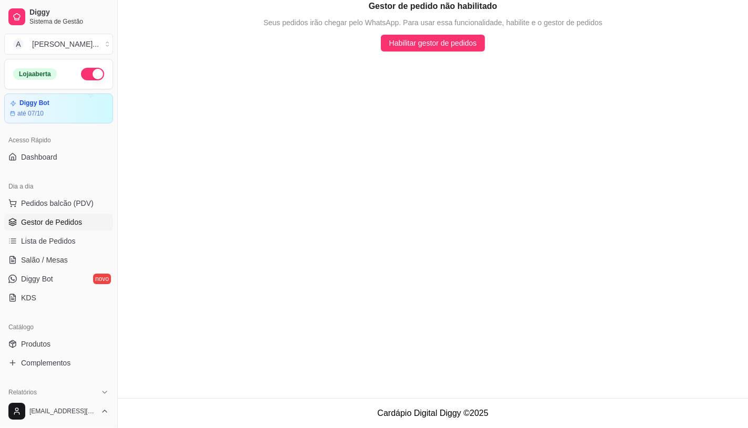
click at [71, 213] on ul "Pedidos balcão (PDV) Gestor de Pedidos Lista de Pedidos Salão / Mesas Diggy Bot…" at bounding box center [58, 250] width 109 height 111
click at [62, 261] on span "Salão / Mesas" at bounding box center [44, 260] width 47 height 11
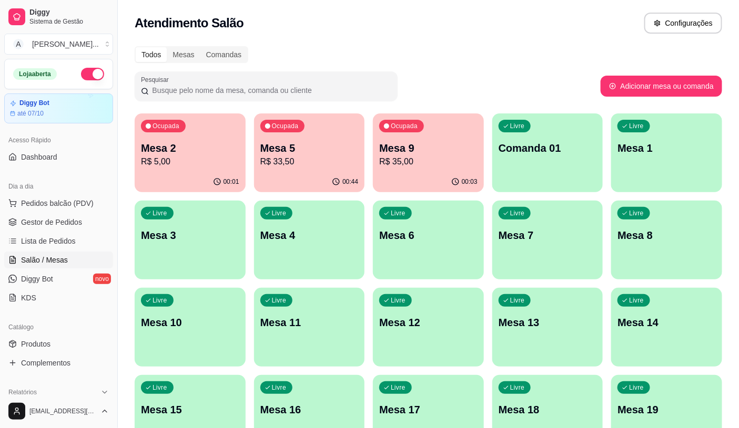
click at [325, 160] on p "R$ 33,50" at bounding box center [309, 162] width 98 height 13
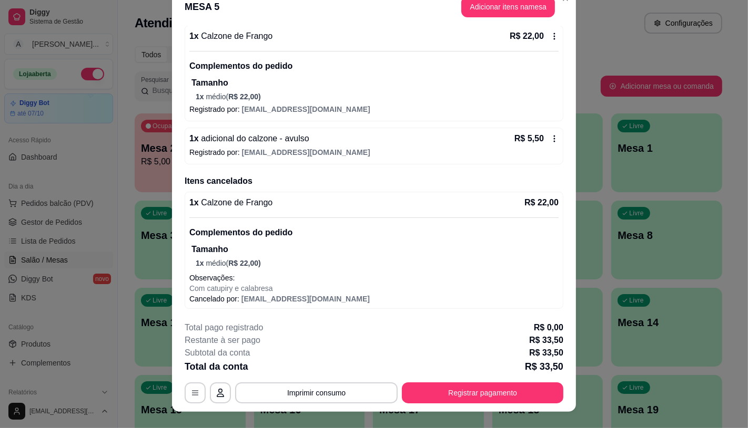
scroll to position [32, 0]
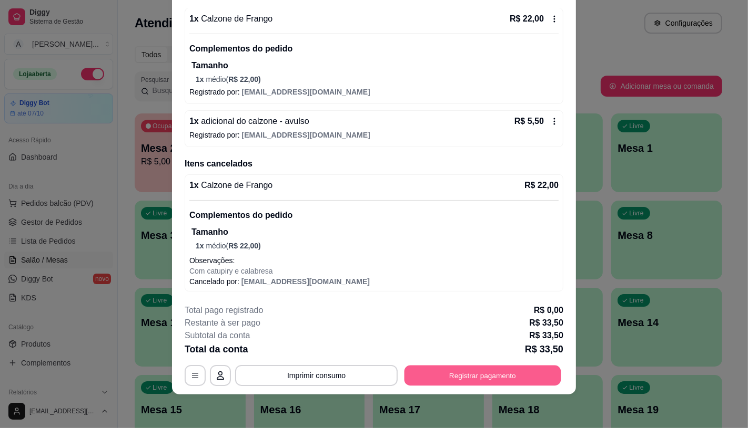
click at [489, 377] on button "Registrar pagamento" at bounding box center [482, 376] width 157 height 21
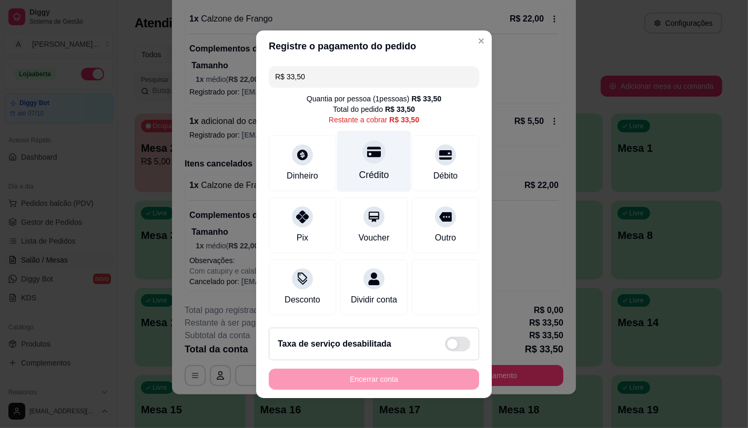
click at [364, 155] on div at bounding box center [373, 151] width 23 height 23
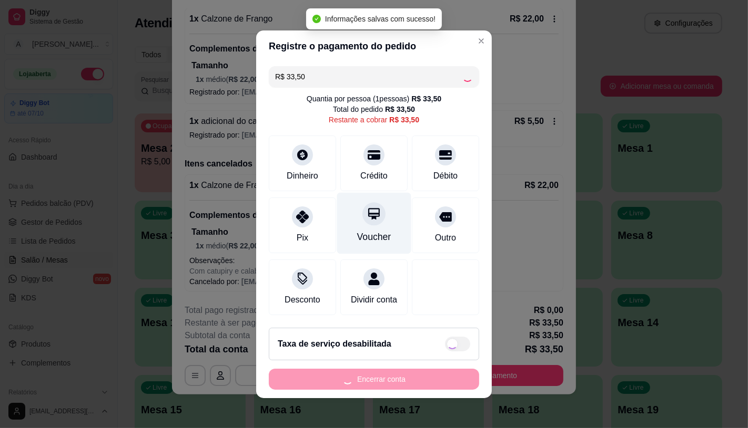
type input "R$ 0,00"
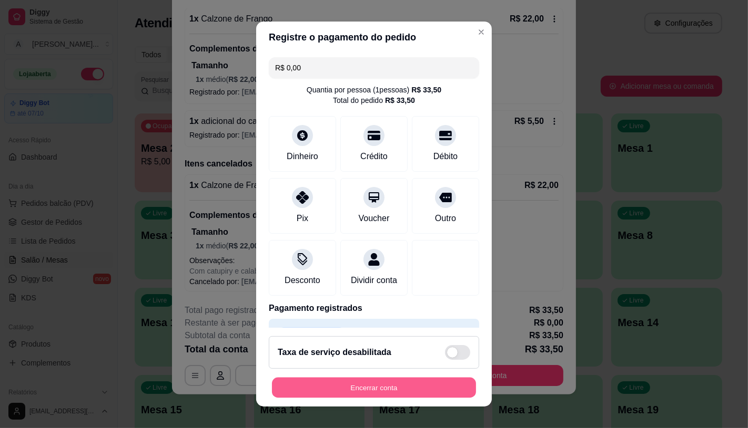
click at [394, 382] on button "Encerrar conta" at bounding box center [374, 388] width 204 height 21
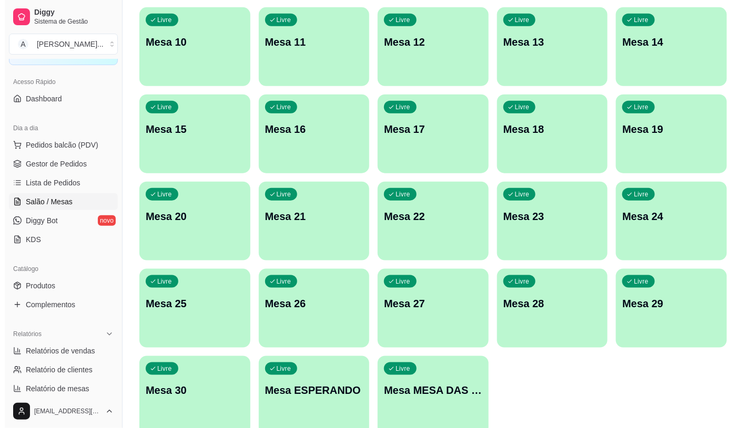
scroll to position [292, 0]
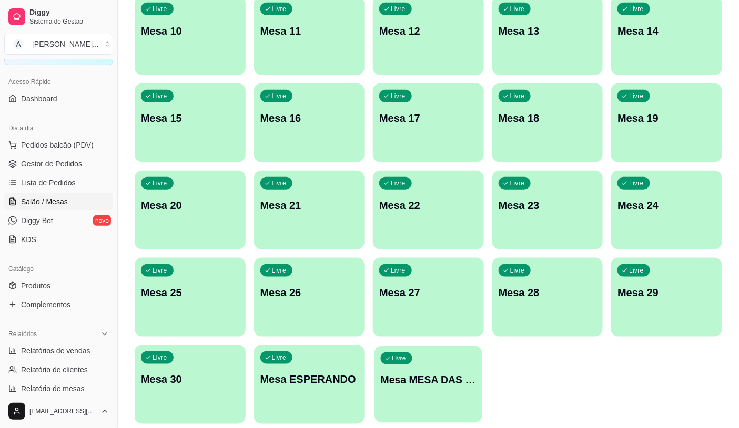
click at [385, 373] on p "Mesa MESA DAS COMANDAS" at bounding box center [428, 380] width 95 height 14
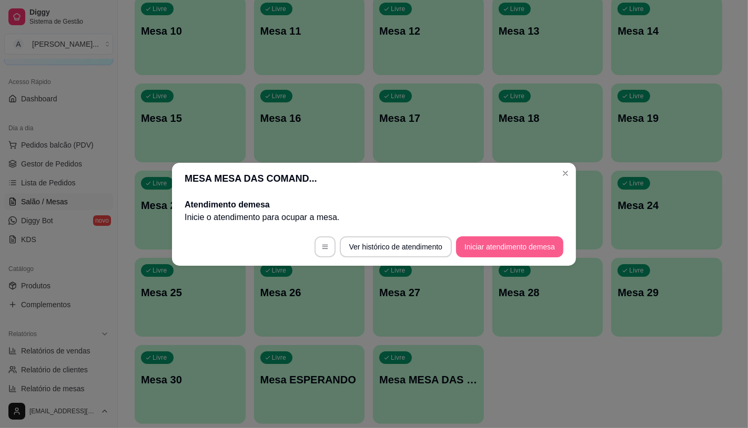
click at [515, 248] on button "Iniciar atendimento de mesa" at bounding box center [509, 247] width 107 height 21
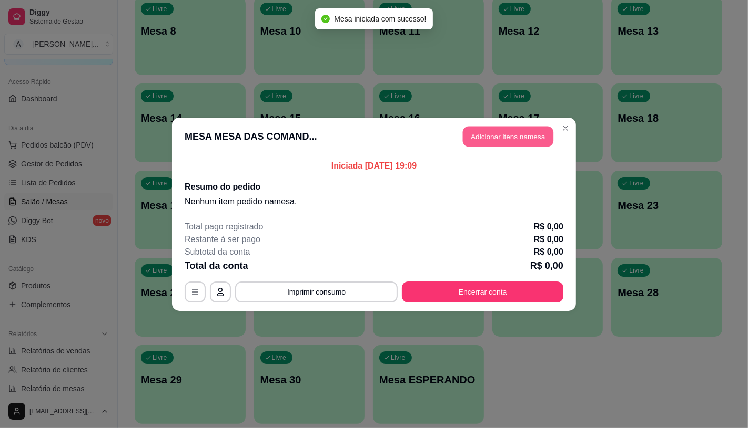
click at [480, 133] on button "Adicionar itens na mesa" at bounding box center [508, 136] width 90 height 21
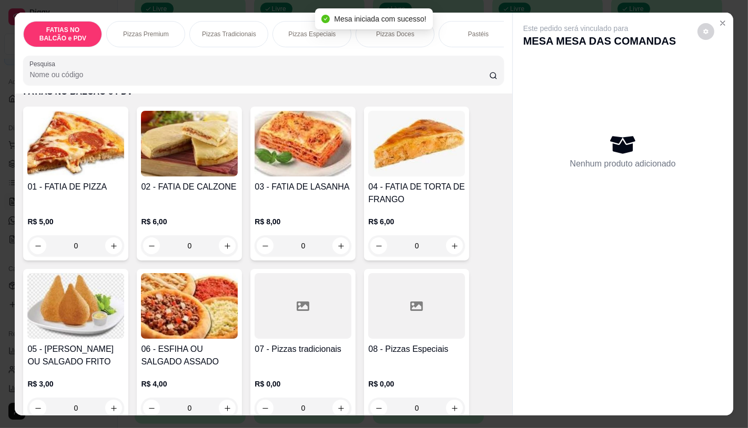
scroll to position [58, 0]
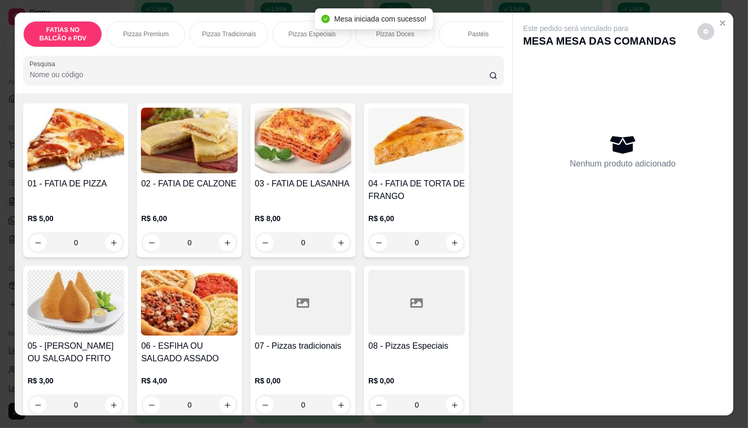
click at [83, 323] on img at bounding box center [75, 303] width 97 height 66
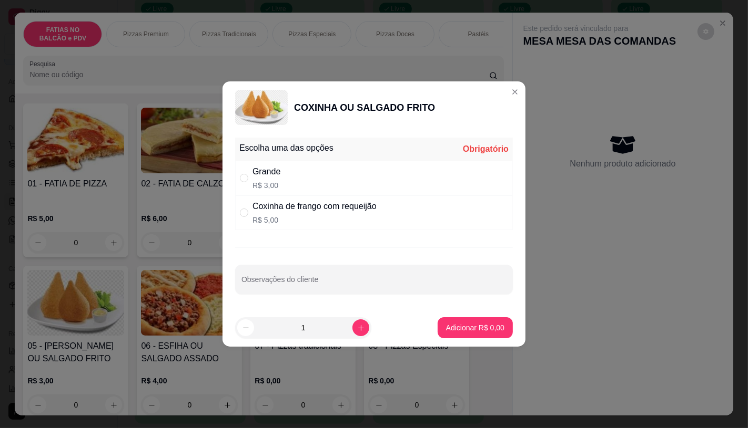
click at [340, 181] on div "Grande R$ 3,00" at bounding box center [374, 178] width 278 height 35
radio input "true"
click at [465, 332] on p "Adicionar R$ 3,00" at bounding box center [475, 328] width 58 height 11
type input "1"
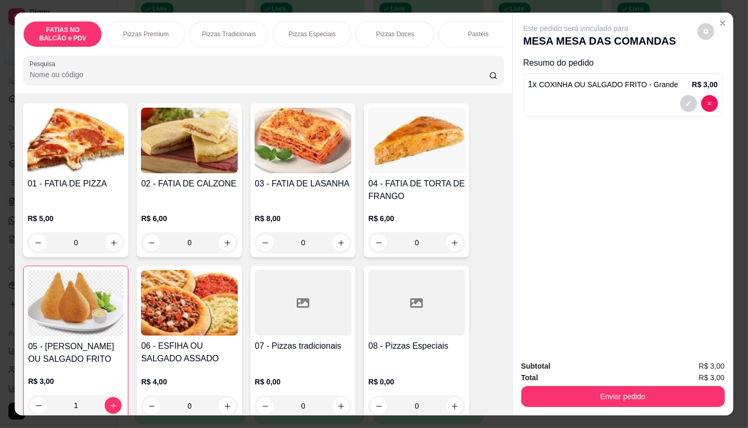
click at [28, 310] on img at bounding box center [76, 304] width 96 height 66
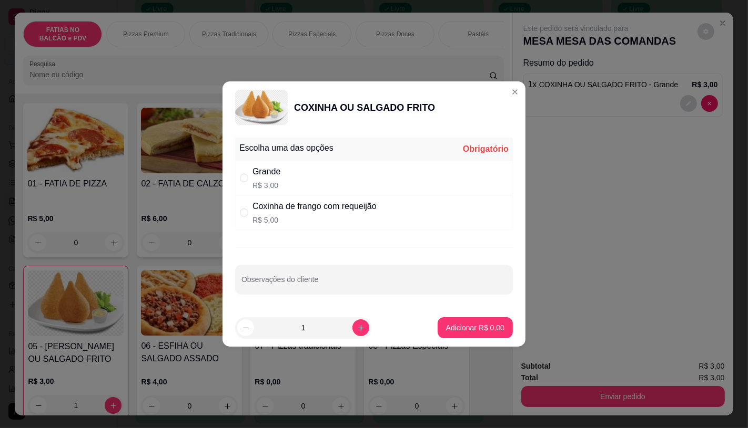
click at [293, 178] on div "Grande R$ 3,00" at bounding box center [374, 178] width 278 height 35
radio input "true"
drag, startPoint x: 447, startPoint y: 316, endPoint x: 444, endPoint y: 324, distance: 8.5
click at [447, 317] on footer "1 Adicionar R$ 3,00" at bounding box center [373, 328] width 303 height 38
click at [446, 324] on p "Adicionar R$ 3,00" at bounding box center [475, 328] width 58 height 11
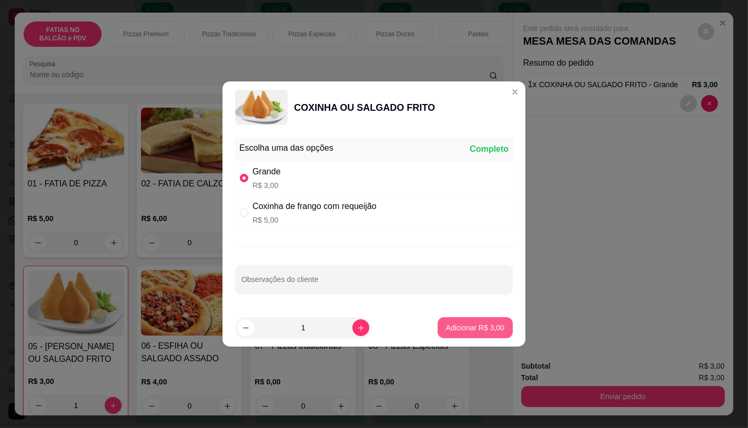
type input "2"
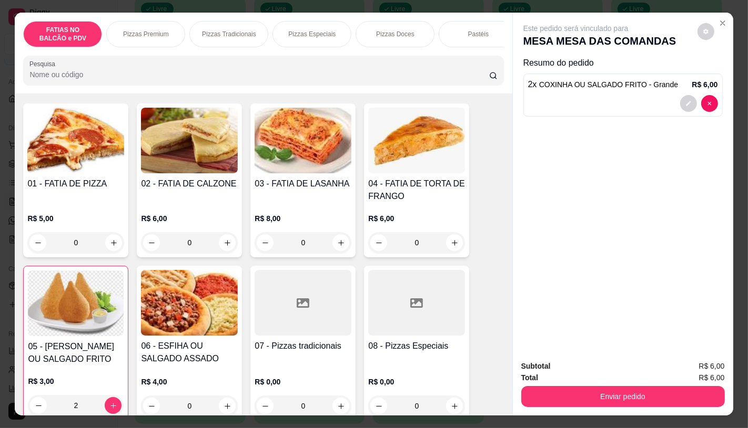
click at [55, 325] on img at bounding box center [76, 304] width 96 height 66
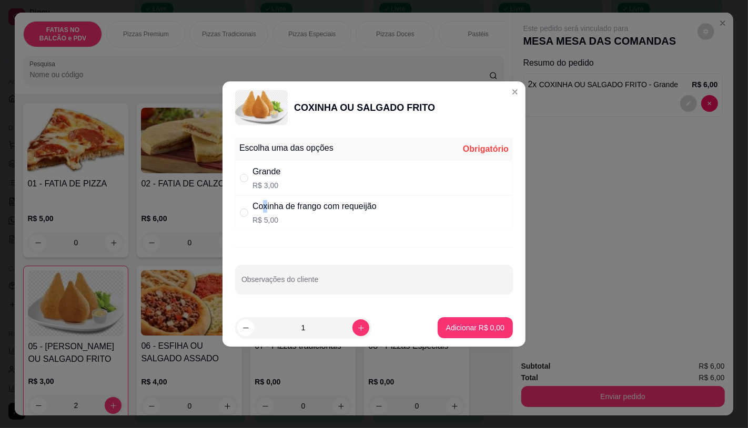
click at [265, 212] on div "Coxinha de frango com requeijão" at bounding box center [314, 206] width 124 height 13
radio input "true"
click at [352, 324] on button "increase-product-quantity" at bounding box center [360, 328] width 17 height 17
type input "2"
click at [443, 332] on p "Adicionar R$ 10,00" at bounding box center [473, 328] width 61 height 10
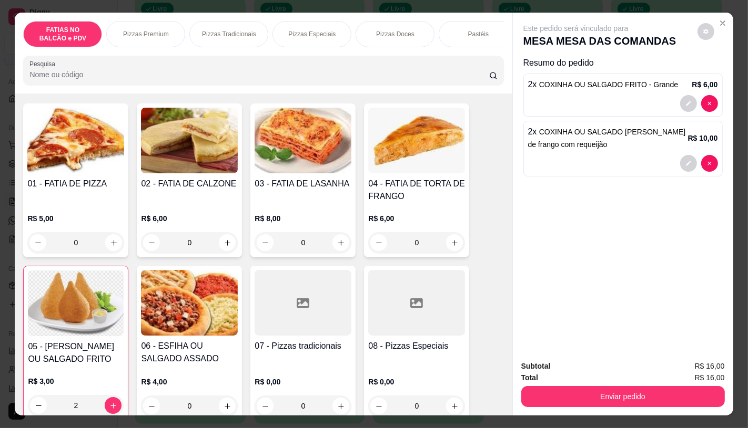
click at [478, 47] on div "FATIAS NO BALCÃO e PDV Pizzas Premium Pizzas Tradicionais Pizzas Especiais Pizz…" at bounding box center [263, 34] width 480 height 26
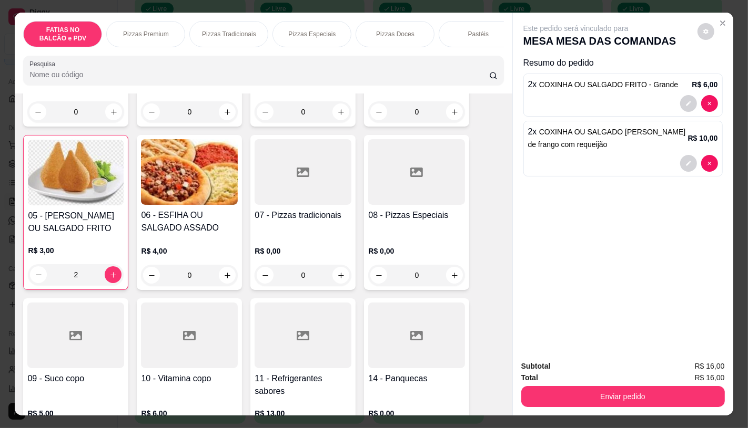
scroll to position [292, 0]
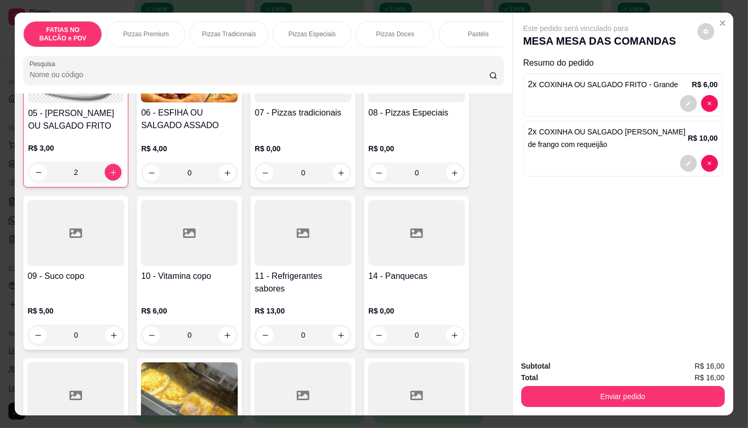
click at [59, 362] on div "01 - FATIA DE PIZZA R$ 5,00 0 02 - FATIA DE CALZONE R$ 6,00 0 03 - FATIA DE LAS…" at bounding box center [263, 266] width 480 height 792
click at [70, 275] on h4 "09 - Suco copo" at bounding box center [75, 276] width 97 height 13
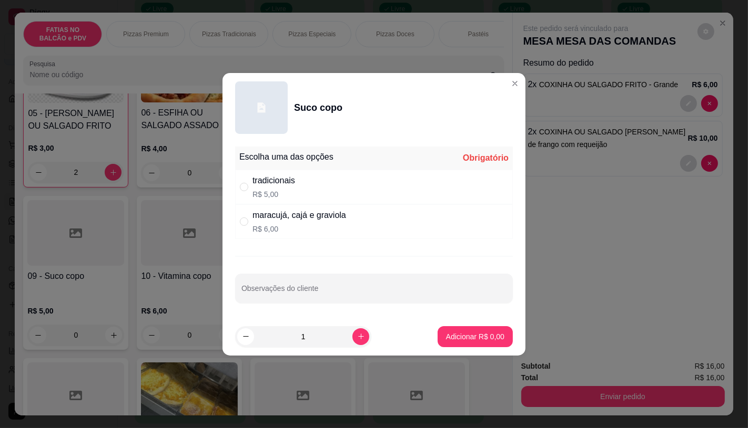
click at [289, 213] on div "maracujá, cajá e graviola" at bounding box center [299, 215] width 94 height 13
radio input "true"
click at [357, 335] on icon "increase-product-quantity" at bounding box center [361, 337] width 8 height 8
type input "2"
click at [447, 341] on p "Adicionar R$ 12,00" at bounding box center [473, 337] width 63 height 11
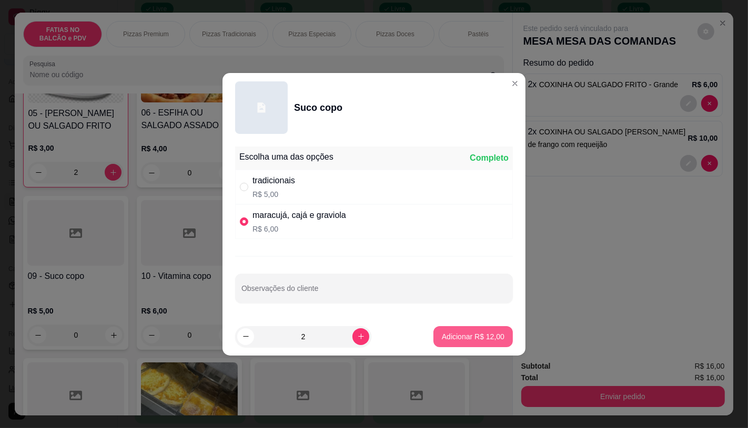
type input "2"
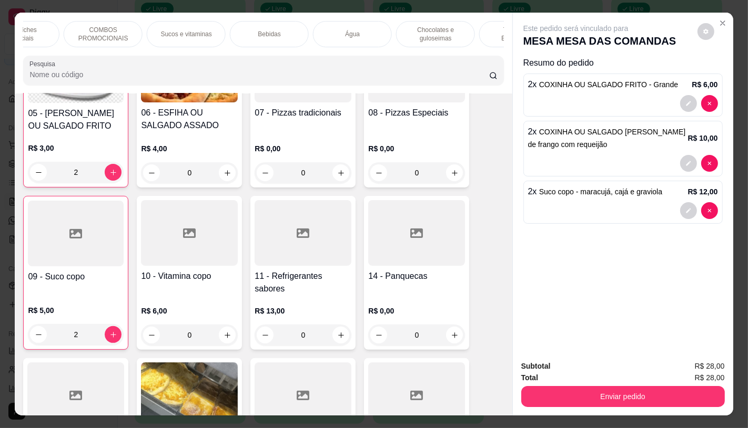
scroll to position [0, 1094]
click at [487, 27] on p "TAXAS DE ENTREGAS" at bounding box center [464, 34] width 61 height 17
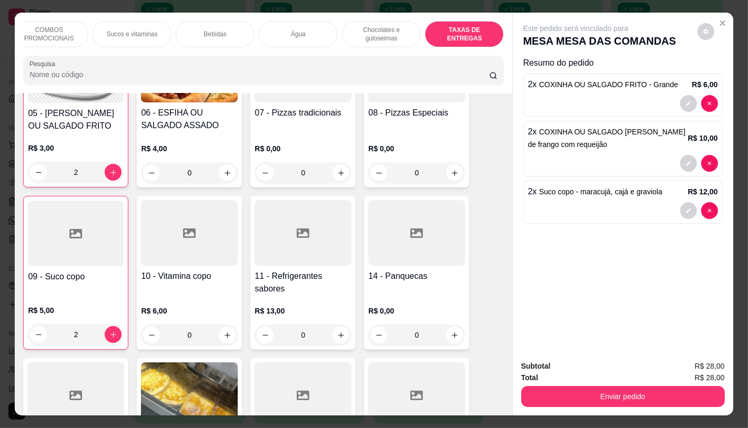
scroll to position [25, 0]
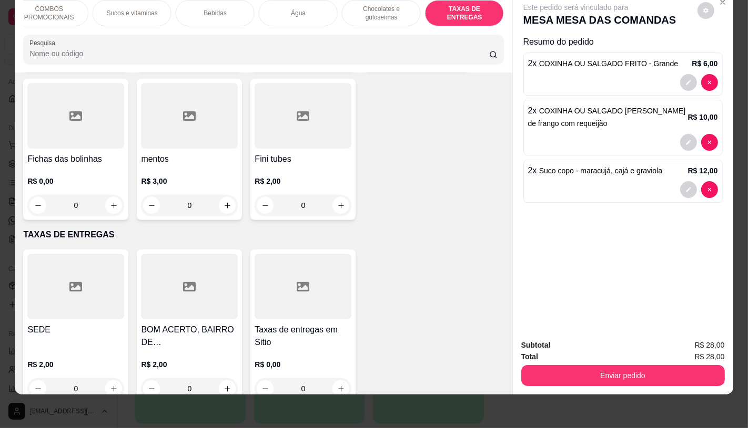
click at [131, 250] on div "SEDE R$ 2,00 0 BOM ACERTO, BAIRRO DE FATIMA, OUTRO LADO DO RIO R$ 2,00 0 Taxas …" at bounding box center [263, 327] width 480 height 154
click at [117, 254] on div at bounding box center [75, 287] width 97 height 66
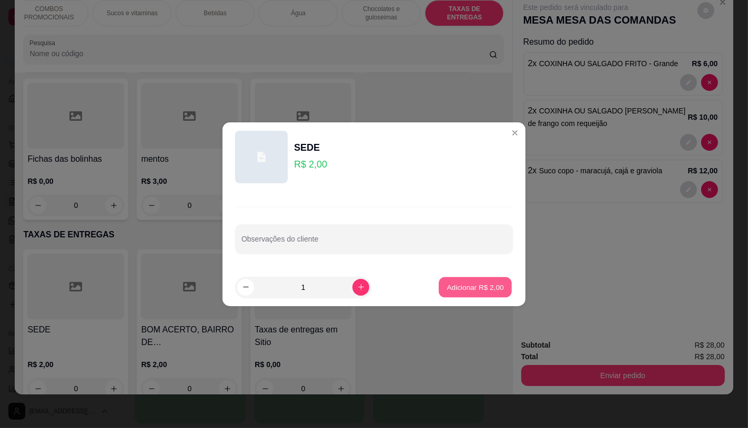
click at [474, 286] on p "Adicionar R$ 2,00" at bounding box center [474, 287] width 57 height 10
type input "1"
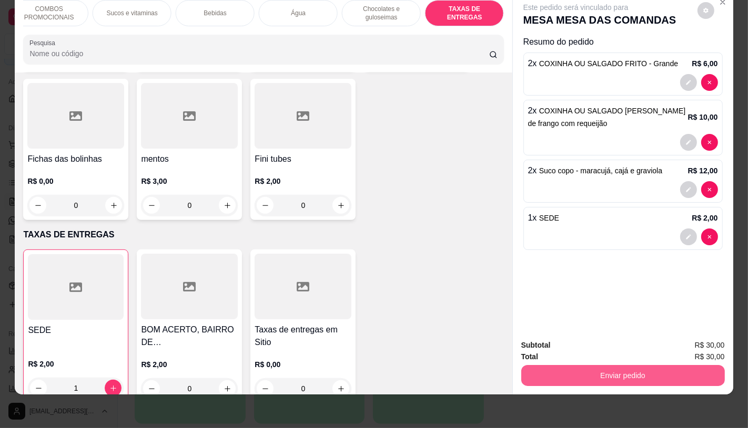
click at [632, 367] on button "Enviar pedido" at bounding box center [622, 375] width 203 height 21
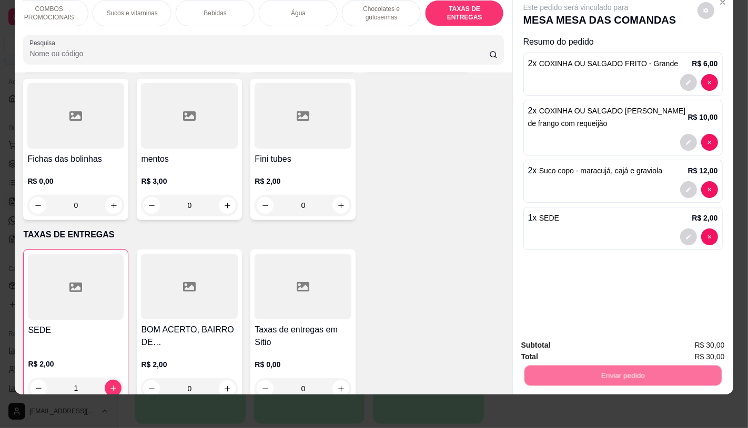
click at [619, 341] on button "Registrar cliente" at bounding box center [626, 341] width 67 height 19
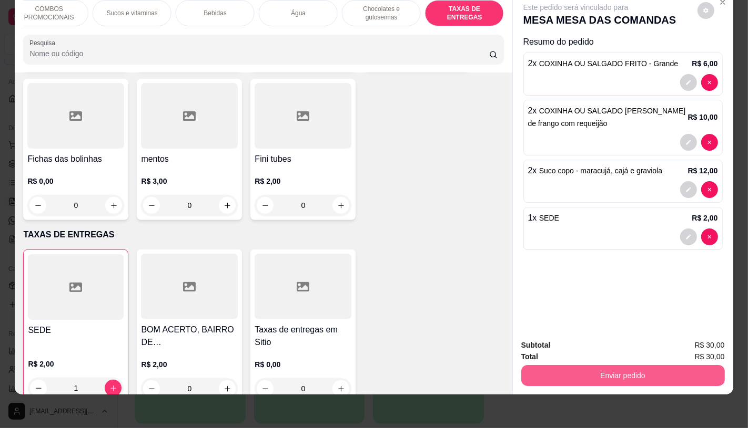
click at [694, 372] on button "Enviar pedido" at bounding box center [622, 375] width 203 height 21
click at [700, 347] on button "Enviar pedido" at bounding box center [696, 342] width 59 height 20
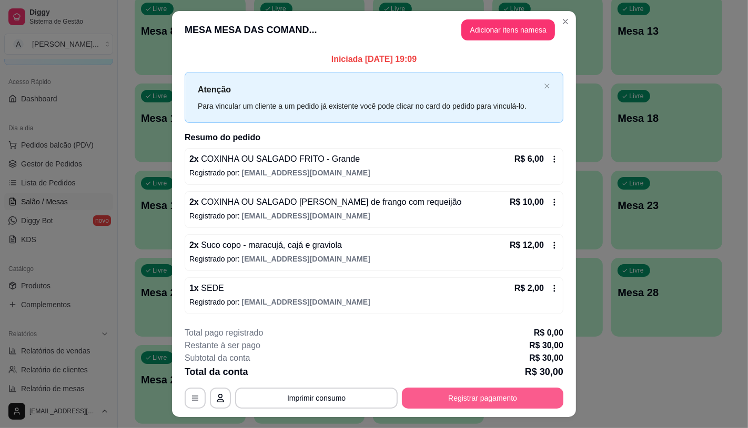
click at [493, 395] on button "Registrar pagamento" at bounding box center [482, 398] width 161 height 21
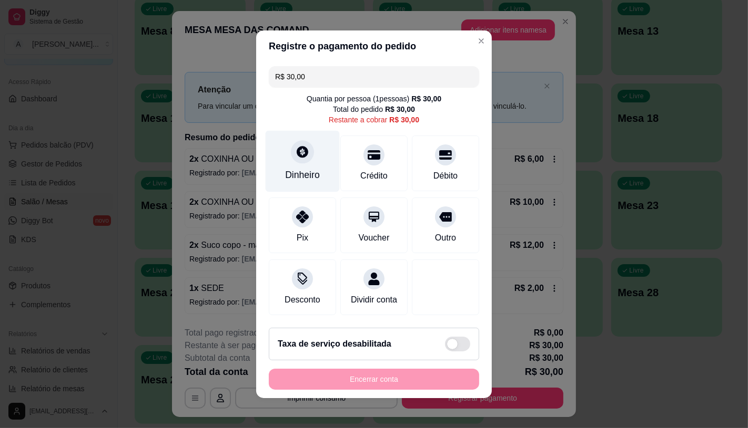
click at [306, 159] on div "Dinheiro" at bounding box center [302, 161] width 74 height 62
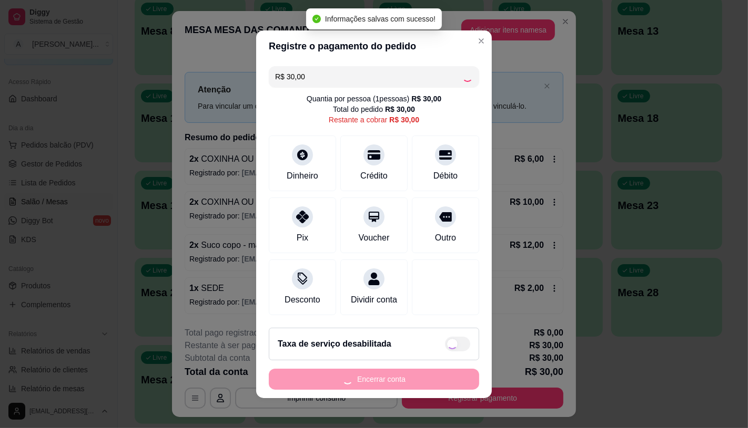
click at [402, 390] on div "Encerrar conta" at bounding box center [374, 379] width 210 height 21
type input "R$ 0,00"
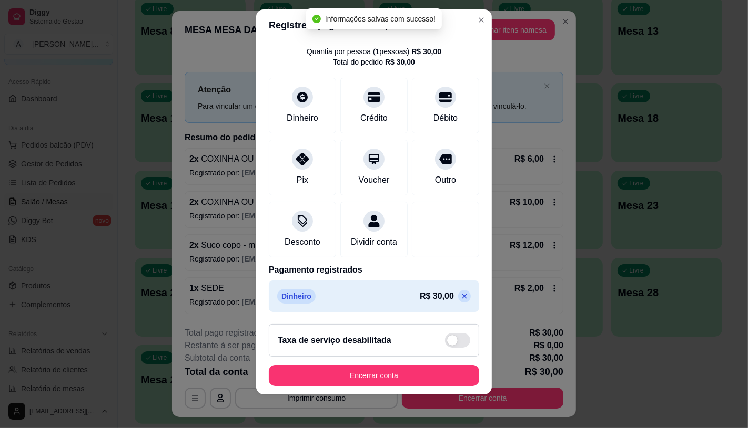
scroll to position [39, 0]
click at [376, 387] on footer "Taxa de serviço desabilitada Encerrar conta" at bounding box center [374, 355] width 236 height 79
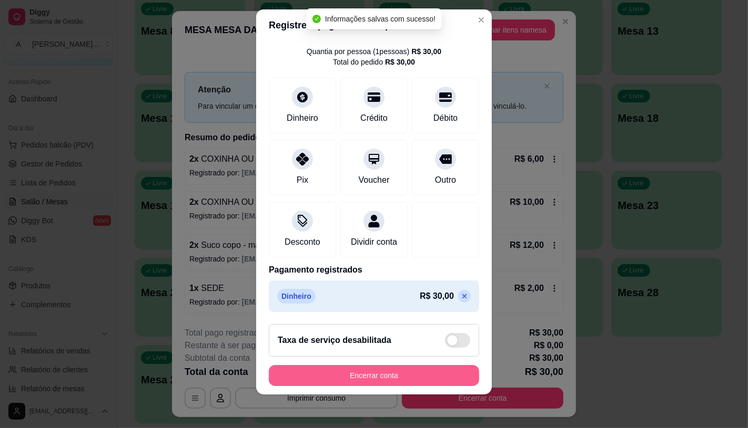
click at [379, 376] on button "Encerrar conta" at bounding box center [374, 375] width 210 height 21
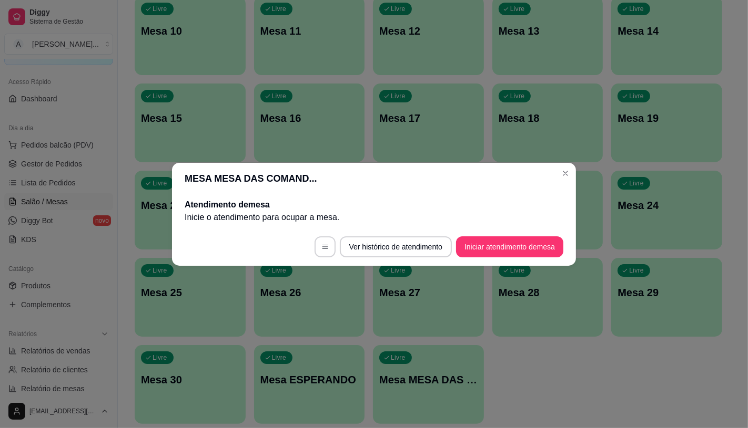
click at [526, 251] on button "Iniciar atendimento de mesa" at bounding box center [509, 247] width 107 height 21
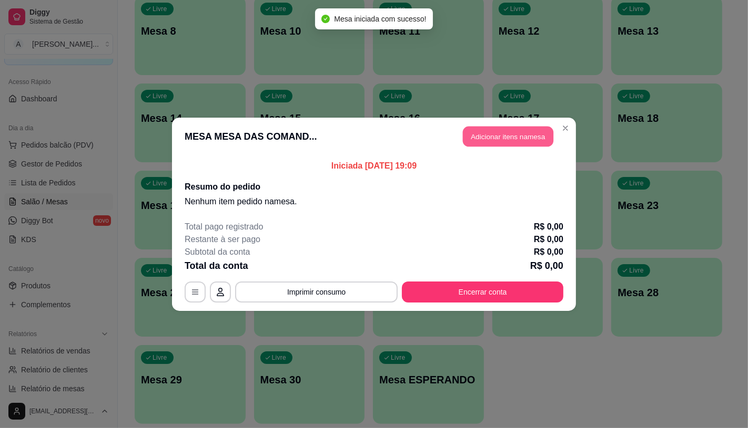
click at [526, 138] on button "Adicionar itens na mesa" at bounding box center [508, 136] width 90 height 21
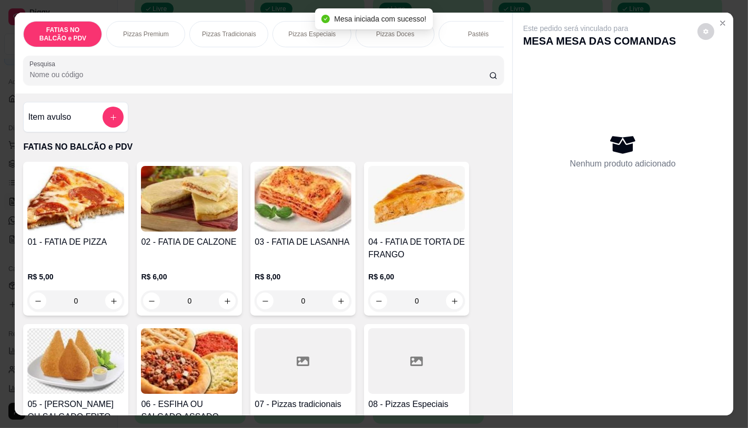
scroll to position [58, 0]
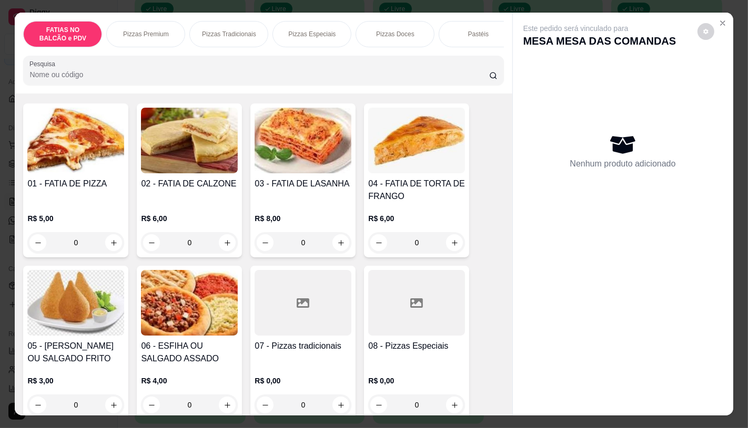
click at [145, 13] on div "FATIAS NO BALCÃO e PDV Pizzas Premium Pizzas Tradicionais Pizzas Especiais Pizz…" at bounding box center [263, 53] width 497 height 81
click at [150, 30] on p "Pizzas Premium" at bounding box center [146, 34] width 46 height 8
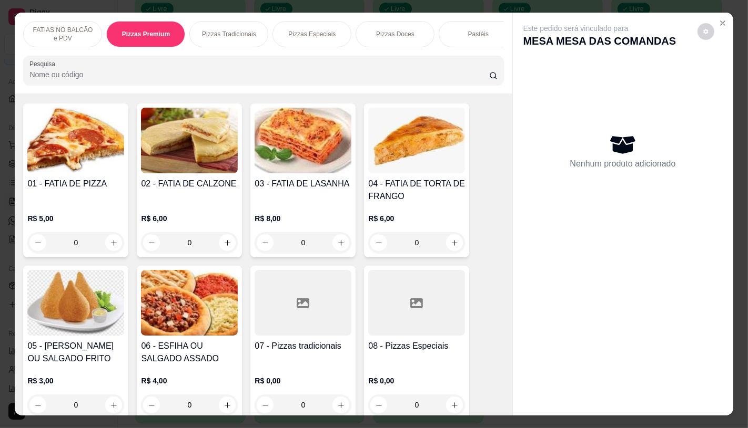
scroll to position [25, 0]
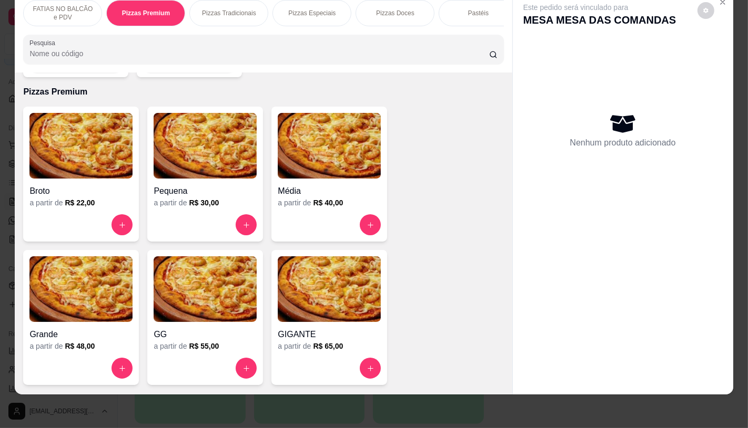
click at [189, 278] on img at bounding box center [205, 290] width 103 height 66
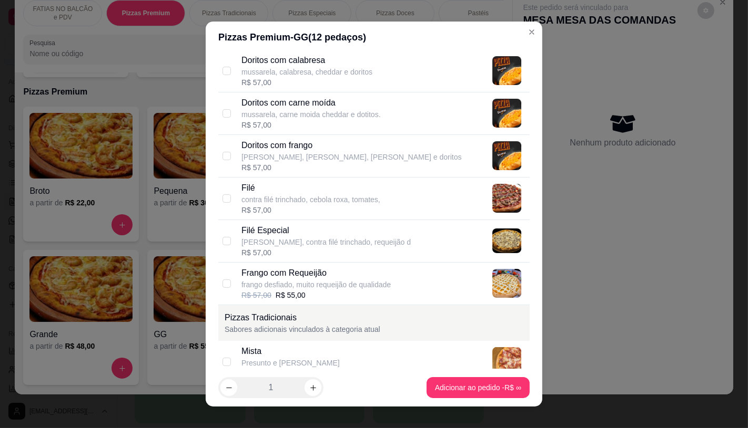
scroll to position [292, 0]
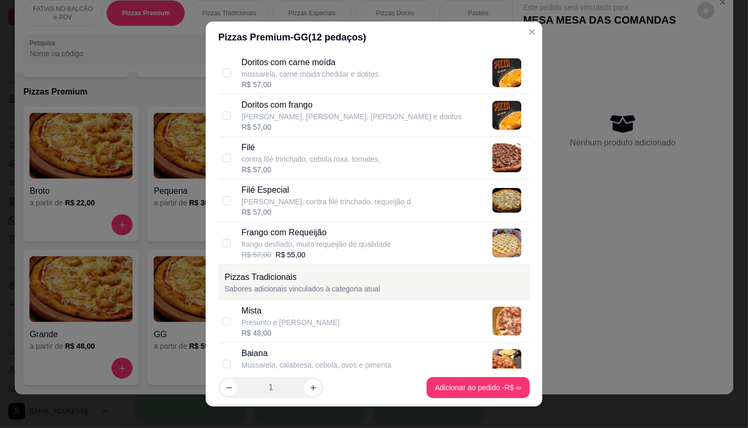
click at [261, 160] on p "contra filé trinchado, cebola roxa, tomates," at bounding box center [310, 159] width 139 height 11
checkbox input "true"
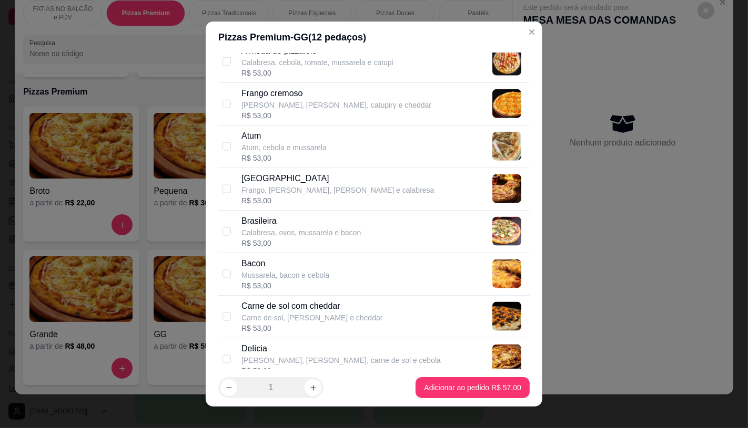
scroll to position [993, 0]
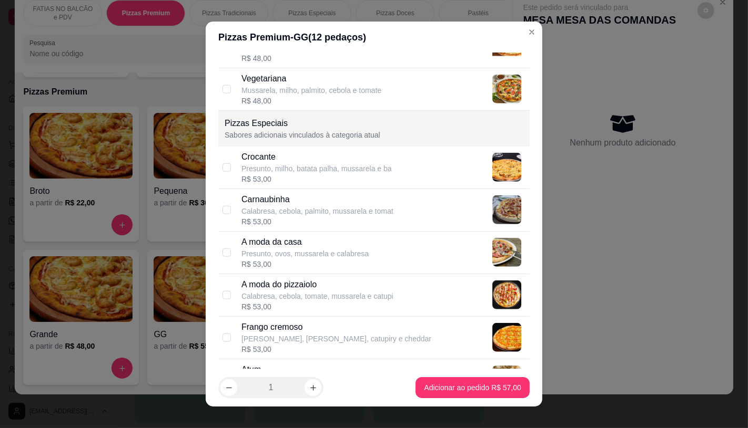
click at [276, 160] on div "Crocante" at bounding box center [316, 157] width 150 height 13
checkbox input "true"
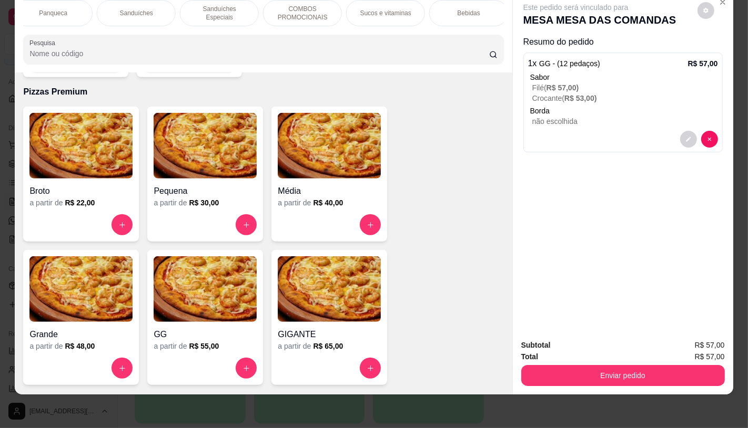
scroll to position [0, 1094]
click at [475, 6] on p "TAXAS DE ENTREGAS" at bounding box center [464, 13] width 61 height 17
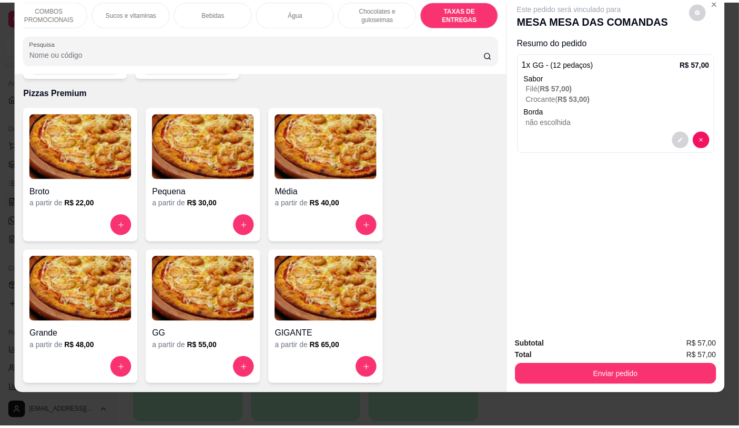
scroll to position [7031, 0]
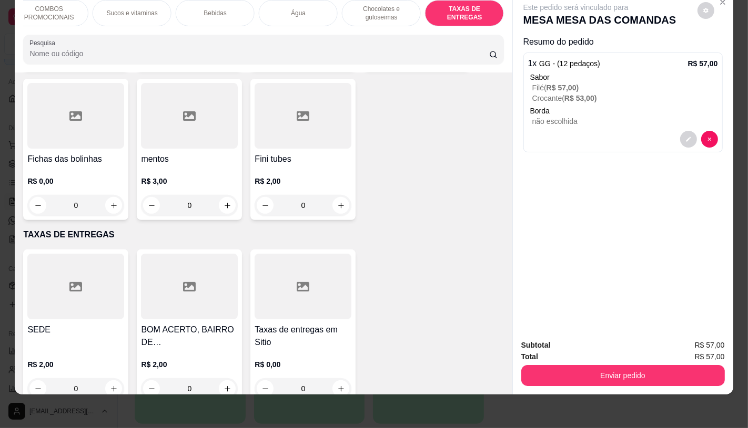
click at [87, 286] on div at bounding box center [75, 287] width 97 height 66
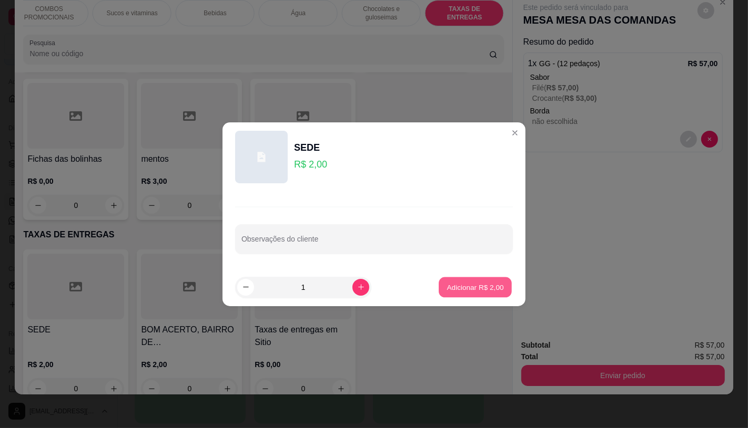
click at [463, 291] on p "Adicionar R$ 2,00" at bounding box center [474, 287] width 57 height 10
type input "1"
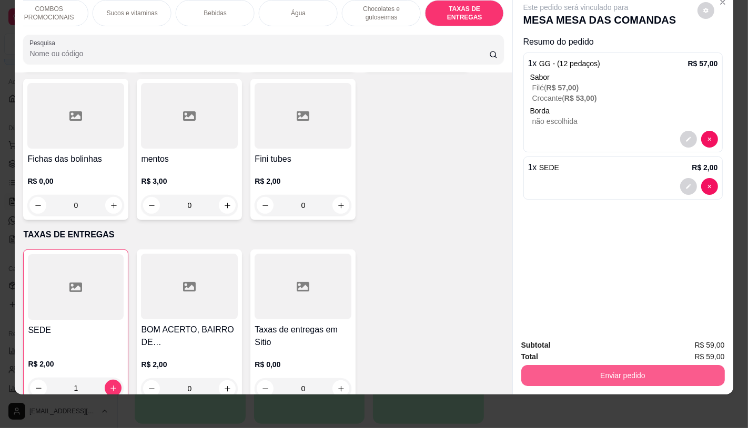
click at [585, 369] on button "Enviar pedido" at bounding box center [622, 375] width 203 height 21
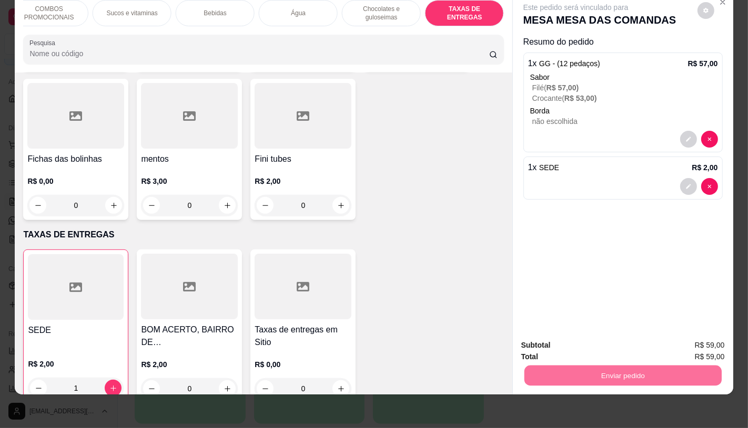
click at [639, 340] on button "Registrar cliente" at bounding box center [626, 341] width 67 height 19
click at [619, 365] on button "Enviar pedido" at bounding box center [622, 375] width 197 height 21
click at [687, 347] on button "Enviar pedido" at bounding box center [696, 342] width 59 height 20
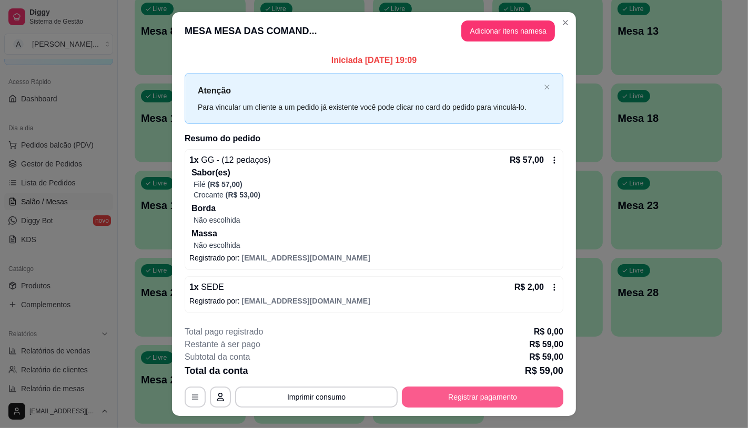
click at [457, 393] on button "Registrar pagamento" at bounding box center [482, 397] width 161 height 21
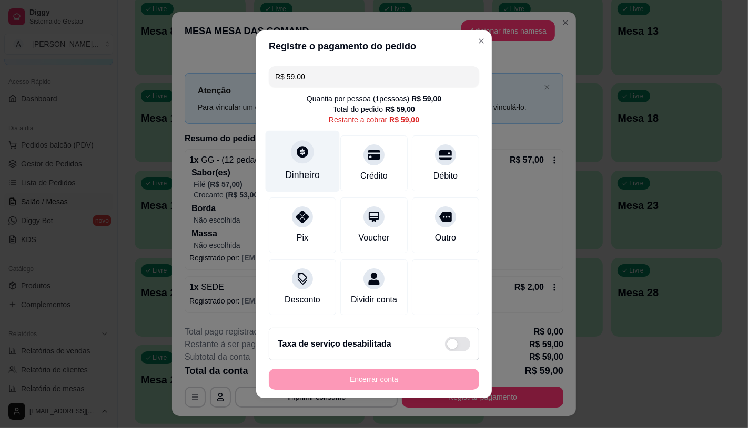
click at [300, 156] on div at bounding box center [302, 151] width 23 height 23
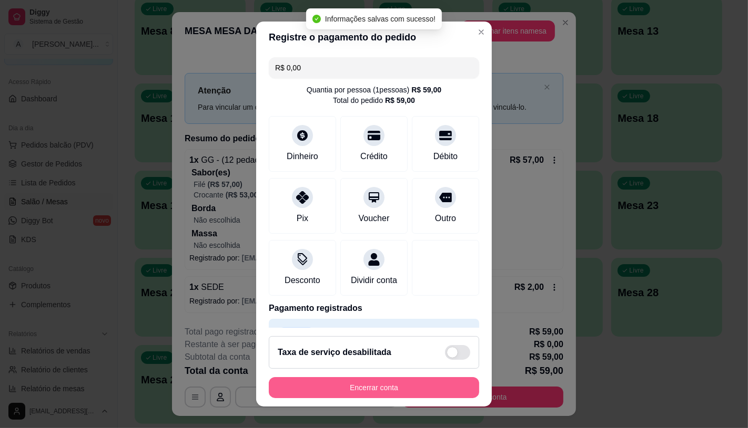
type input "R$ 0,00"
click at [392, 384] on button "Encerrar conta" at bounding box center [374, 388] width 204 height 21
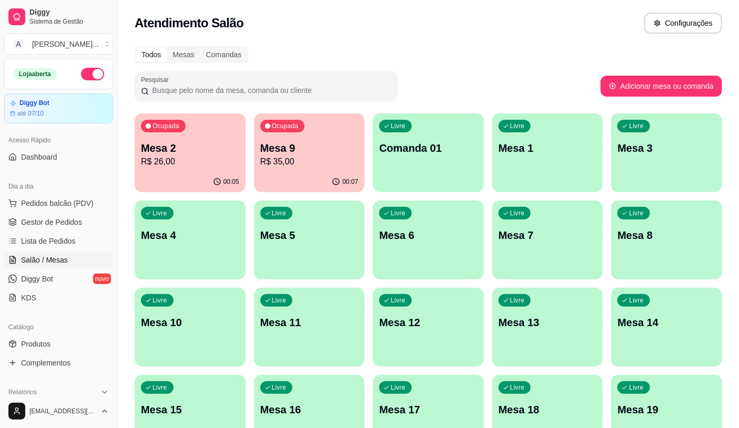
click at [317, 166] on p "R$ 35,00" at bounding box center [309, 162] width 98 height 13
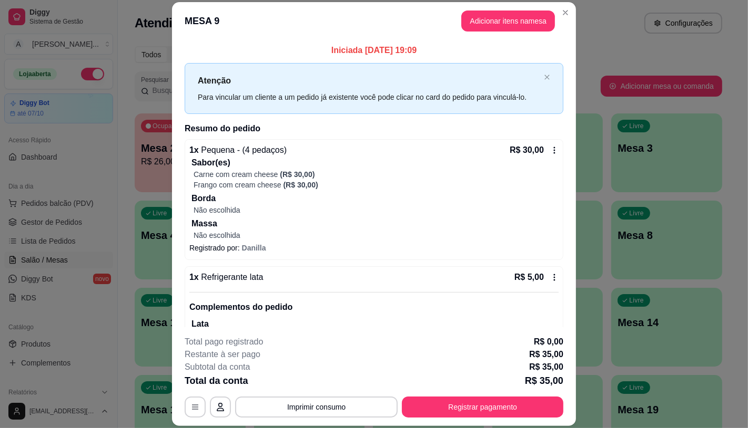
scroll to position [39, 0]
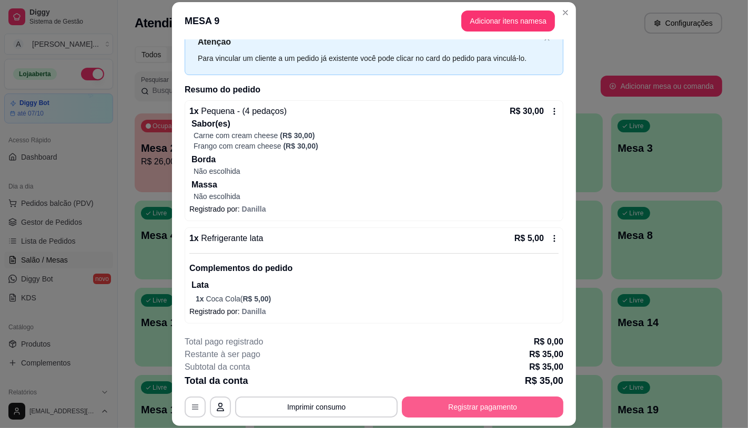
click at [435, 410] on button "Registrar pagamento" at bounding box center [482, 407] width 161 height 21
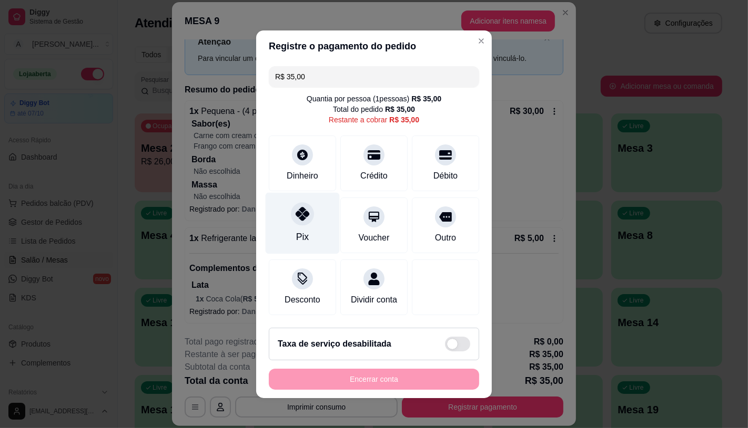
click at [281, 207] on div "Pix" at bounding box center [302, 223] width 74 height 62
type input "R$ 0,00"
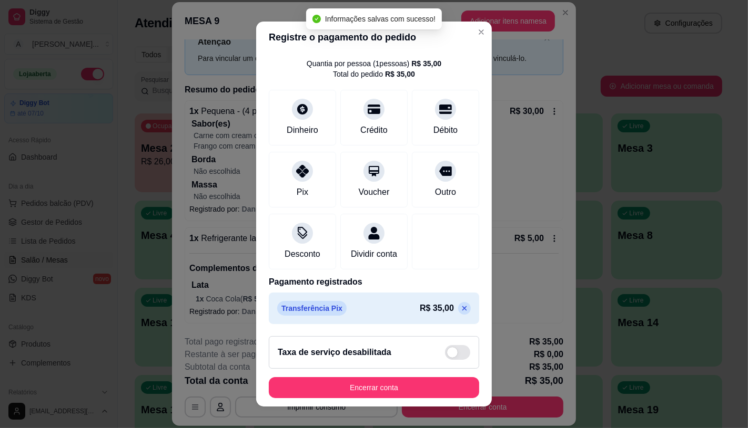
click at [416, 375] on footer "Taxa de serviço desabilitada Encerrar conta" at bounding box center [374, 367] width 236 height 79
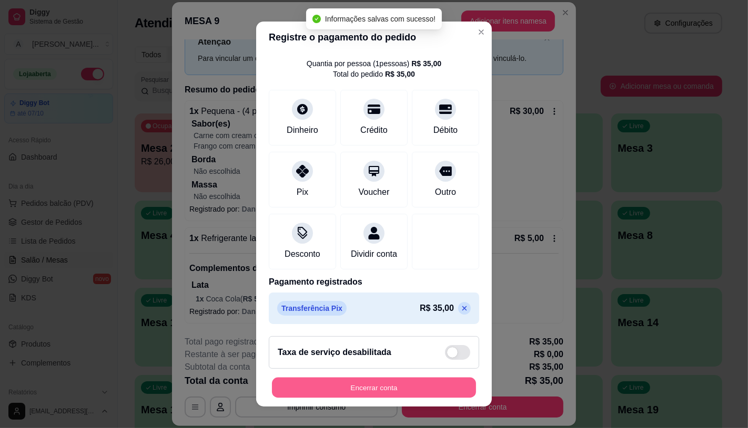
click at [413, 380] on button "Encerrar conta" at bounding box center [374, 388] width 204 height 21
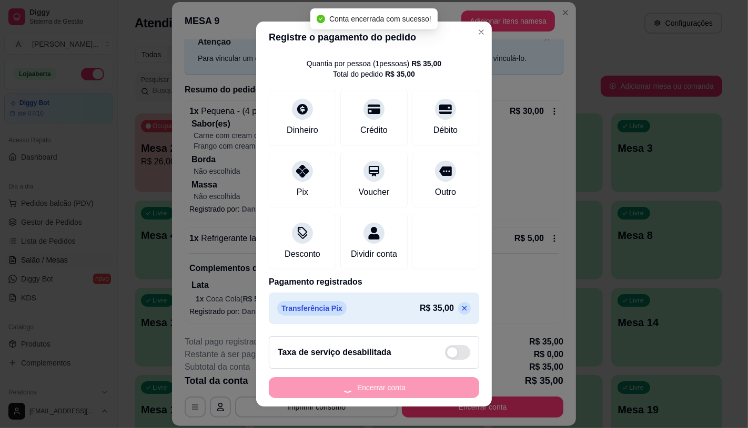
scroll to position [0, 0]
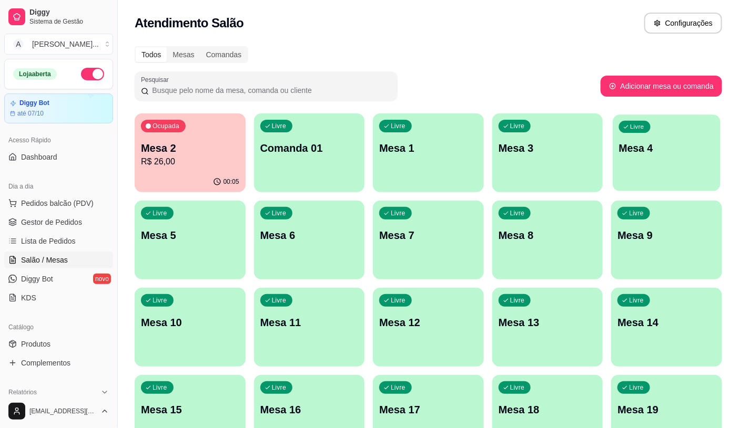
click at [666, 173] on div "Livre Mesa 4" at bounding box center [666, 147] width 107 height 64
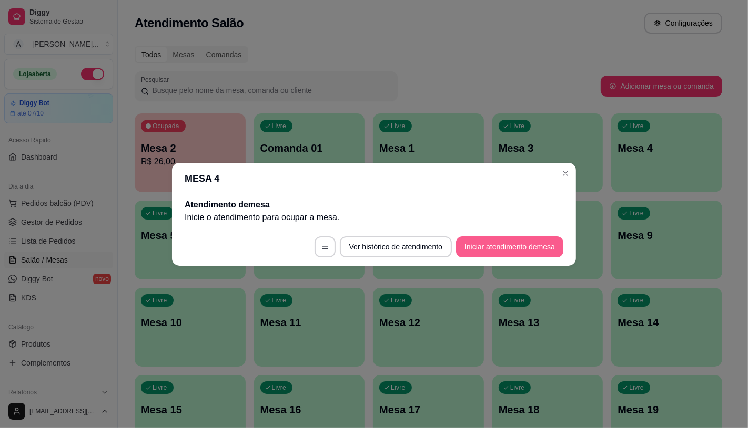
click at [506, 246] on button "Iniciar atendimento de mesa" at bounding box center [509, 247] width 107 height 21
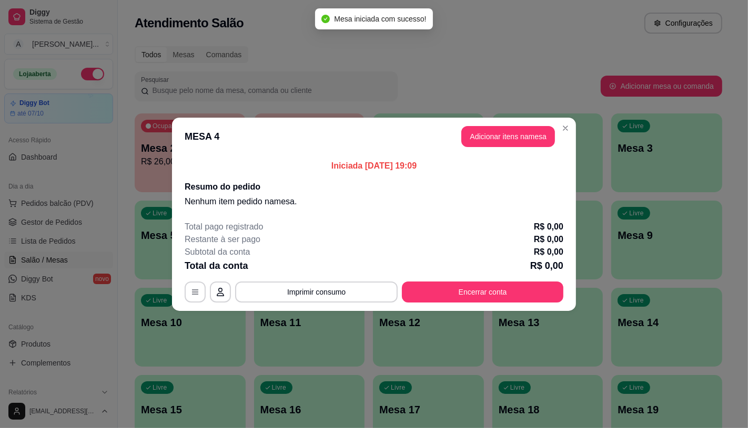
click at [512, 145] on button "Adicionar itens na mesa" at bounding box center [508, 136] width 94 height 21
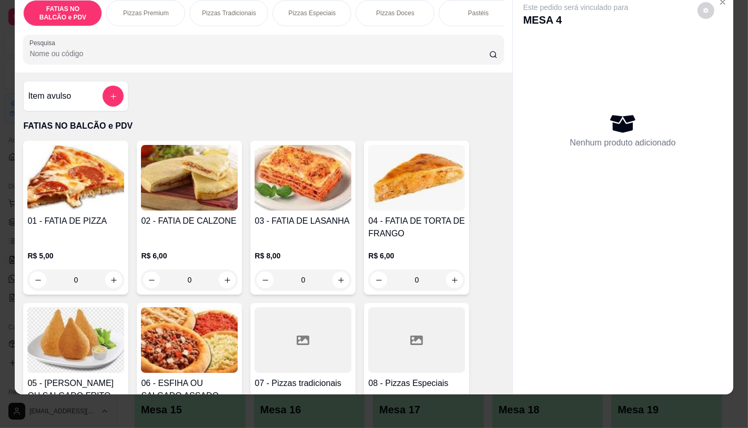
scroll to position [25, 0]
click at [61, 312] on img at bounding box center [75, 341] width 97 height 66
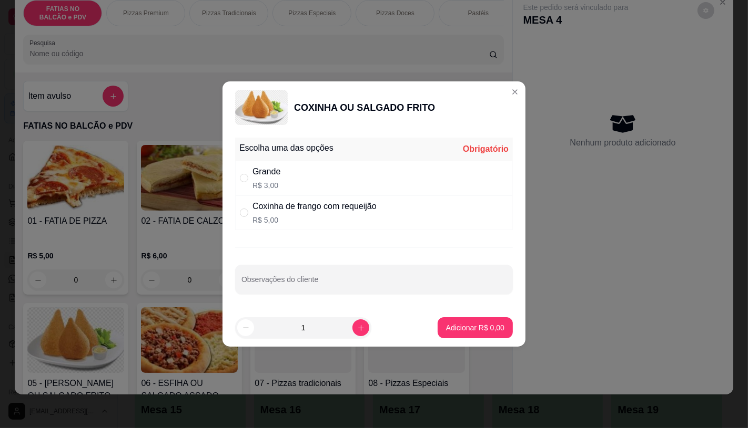
click at [347, 211] on div "Coxinha de frango com requeijão" at bounding box center [314, 206] width 124 height 13
radio input "true"
click at [352, 323] on button "increase-product-quantity" at bounding box center [360, 328] width 16 height 16
type input "2"
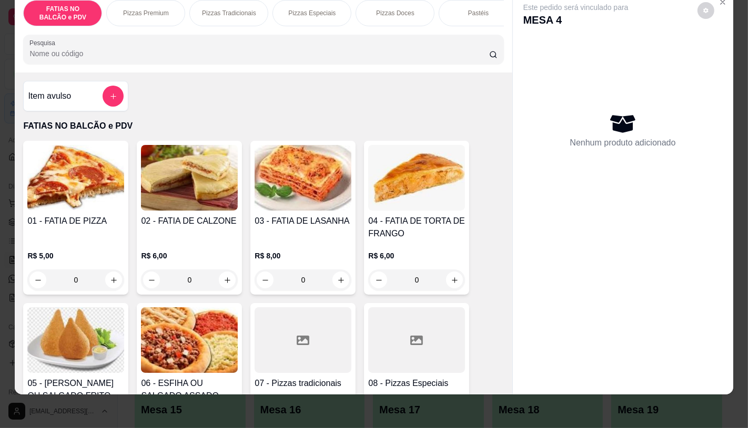
click at [15, 339] on div "Item avulso FATIAS NO BALCÃO e PDV 01 - FATIA DE PIZZA R$ 5,00 0 02 - FATIA DE …" at bounding box center [263, 234] width 497 height 322
click at [56, 331] on img at bounding box center [75, 341] width 97 height 66
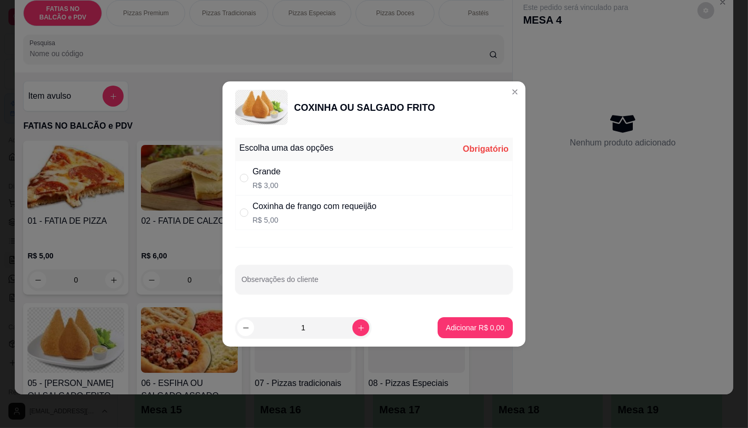
click at [305, 222] on p "R$ 5,00" at bounding box center [314, 220] width 124 height 11
radio input "true"
click at [352, 324] on button "increase-product-quantity" at bounding box center [360, 328] width 16 height 16
type input "2"
click at [476, 325] on p "Adicionar R$ 10,00" at bounding box center [473, 328] width 63 height 11
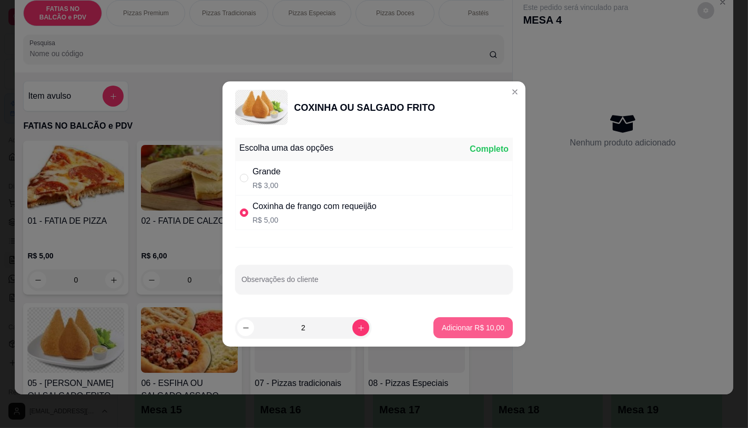
type input "2"
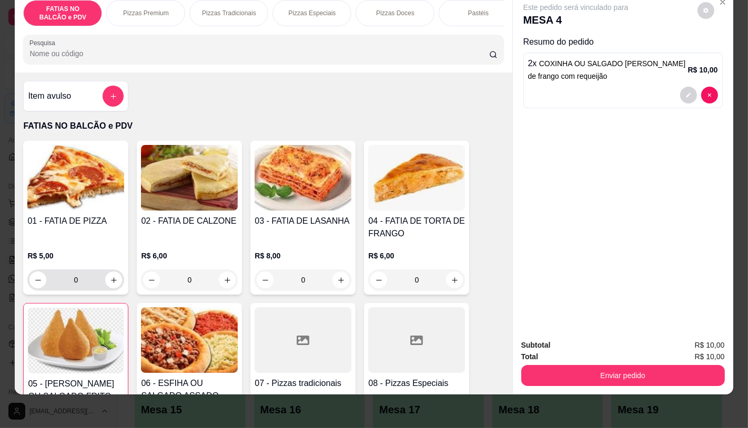
click at [97, 319] on img at bounding box center [76, 341] width 96 height 66
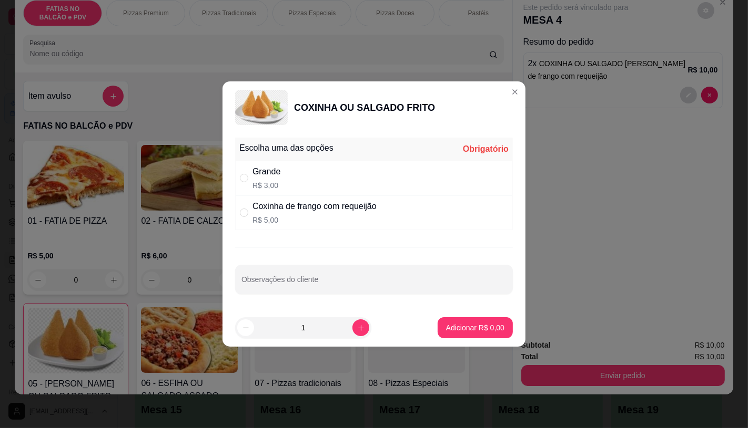
click at [288, 184] on div "Grande R$ 3,00" at bounding box center [374, 178] width 278 height 35
radio input "true"
click at [472, 326] on p "Adicionar R$ 3,00" at bounding box center [475, 328] width 58 height 11
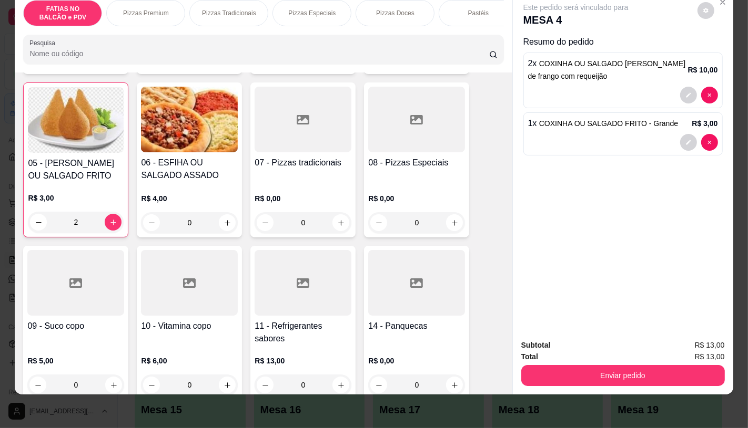
scroll to position [292, 0]
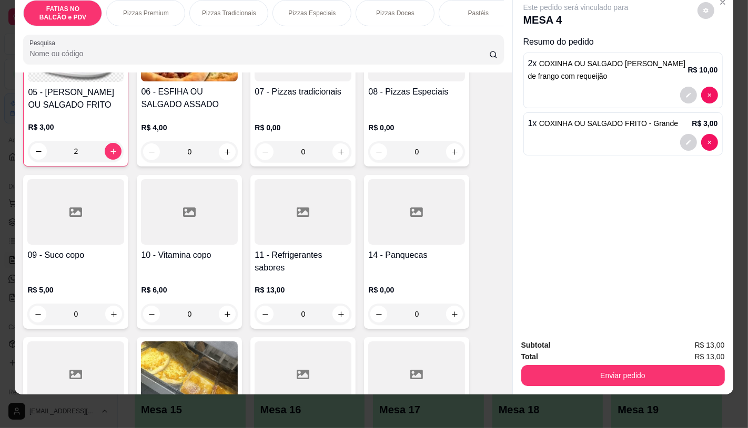
click at [70, 288] on p "R$ 5,00" at bounding box center [75, 290] width 97 height 11
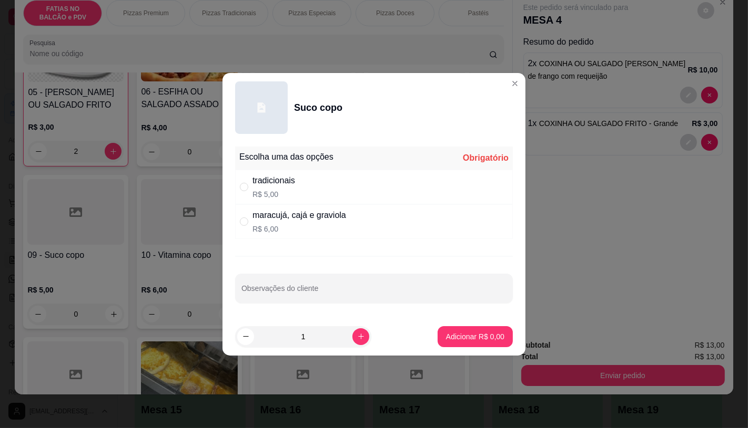
click at [282, 231] on p "R$ 6,00" at bounding box center [299, 229] width 94 height 11
radio input "true"
click at [438, 328] on button "Adicionar R$ 6,00" at bounding box center [474, 336] width 75 height 21
type input "1"
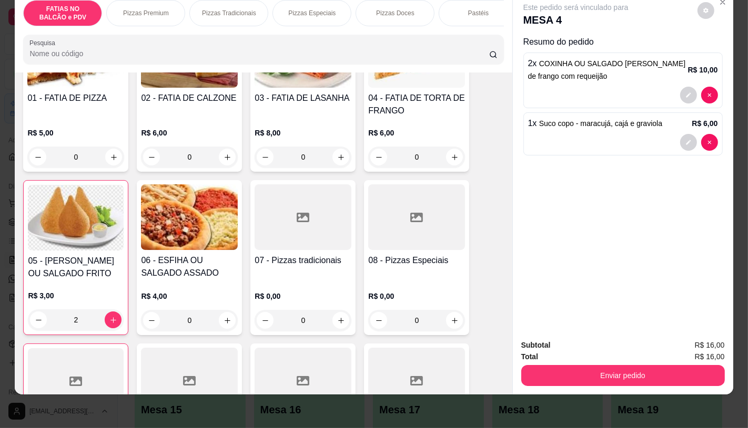
scroll to position [58, 0]
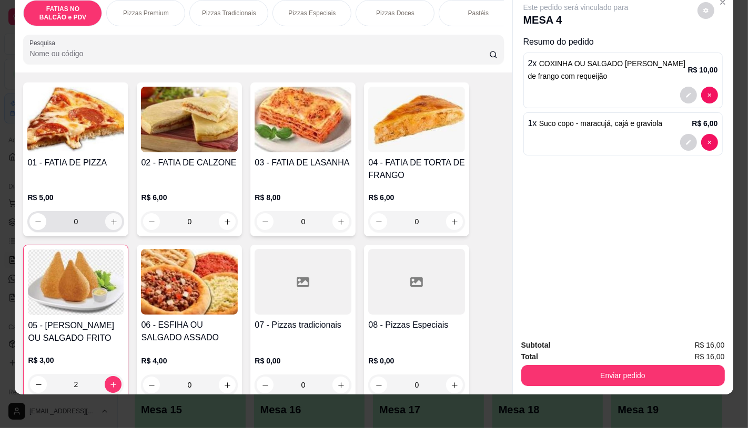
click at [111, 221] on icon "increase-product-quantity" at bounding box center [114, 222] width 8 height 8
type input "1"
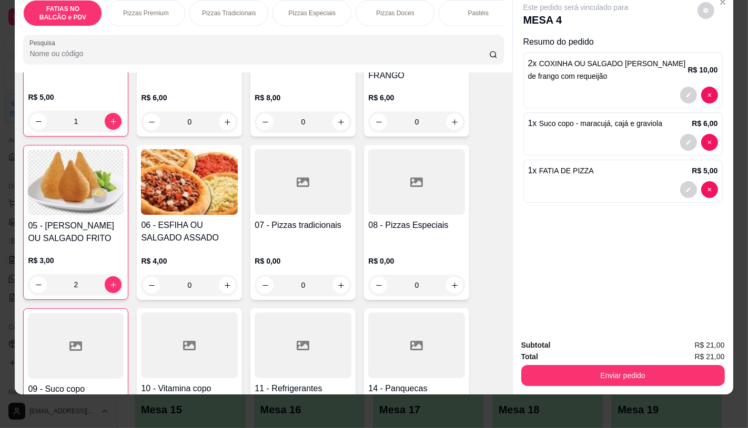
scroll to position [175, 0]
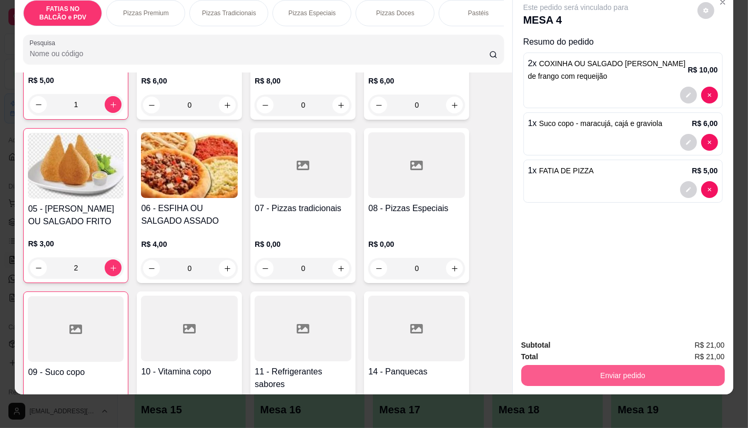
click at [637, 374] on button "Enviar pedido" at bounding box center [622, 375] width 203 height 21
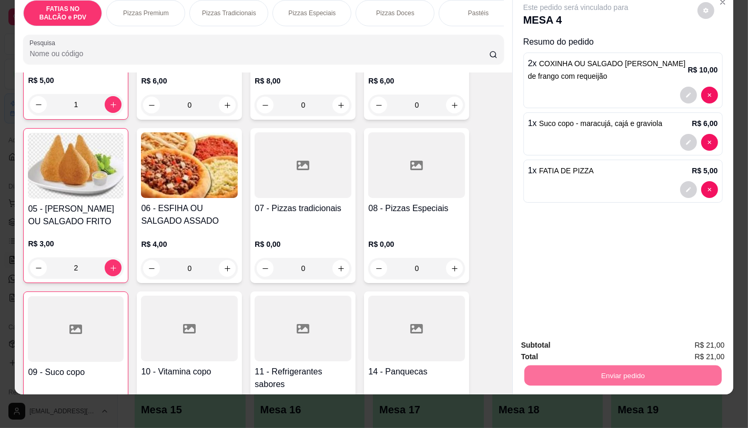
click at [692, 344] on button "Enviar pedido" at bounding box center [697, 341] width 58 height 19
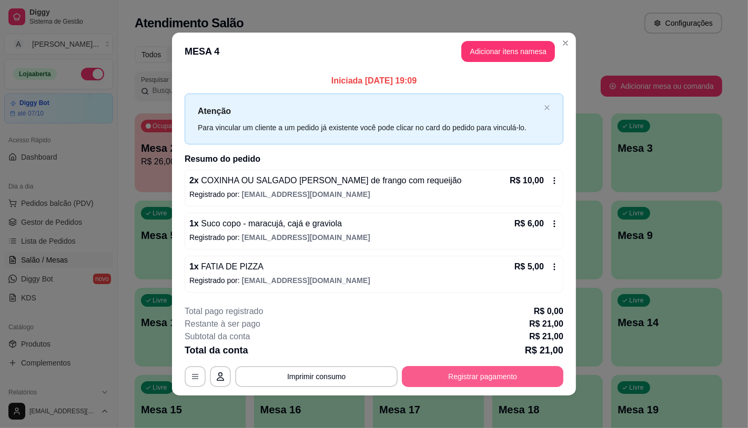
click at [531, 382] on button "Registrar pagamento" at bounding box center [482, 376] width 161 height 21
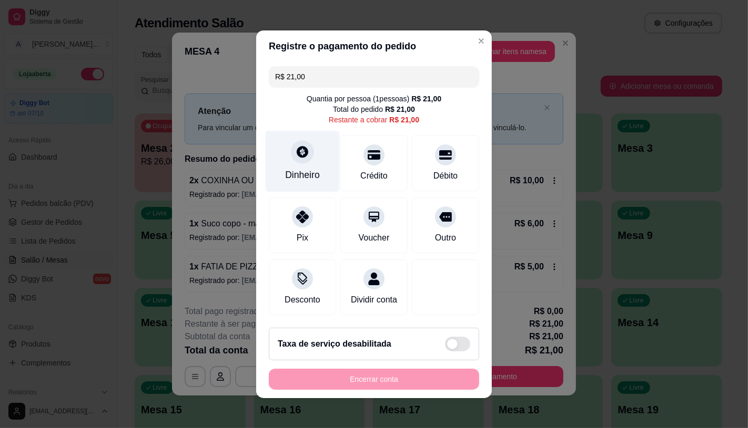
click at [295, 151] on icon at bounding box center [302, 152] width 14 height 14
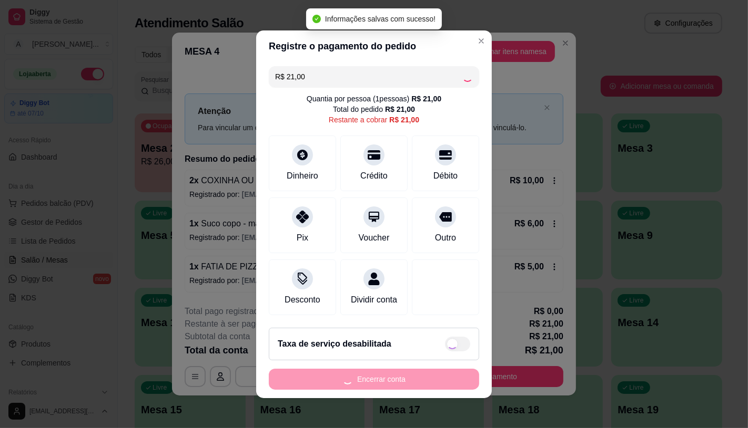
type input "R$ 0,00"
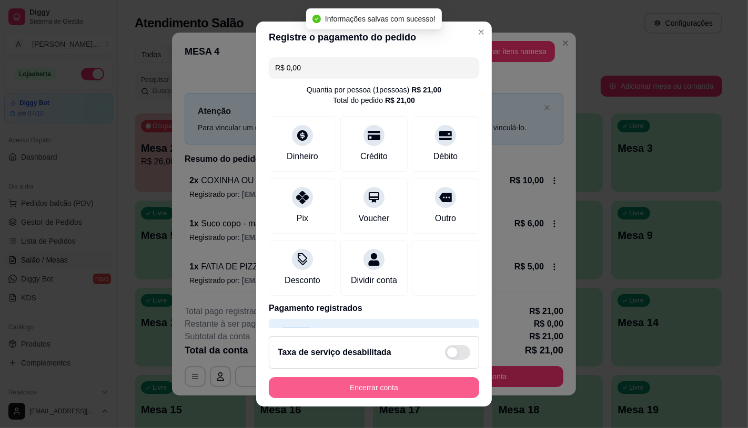
click at [391, 391] on button "Encerrar conta" at bounding box center [374, 387] width 210 height 21
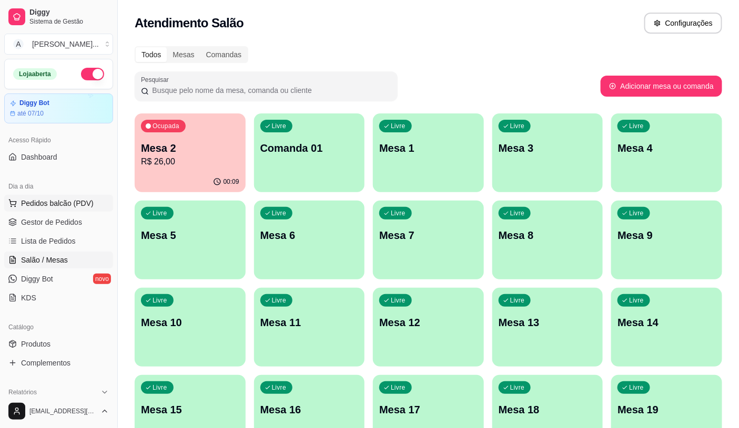
click at [77, 195] on button "Pedidos balcão (PDV)" at bounding box center [58, 203] width 109 height 17
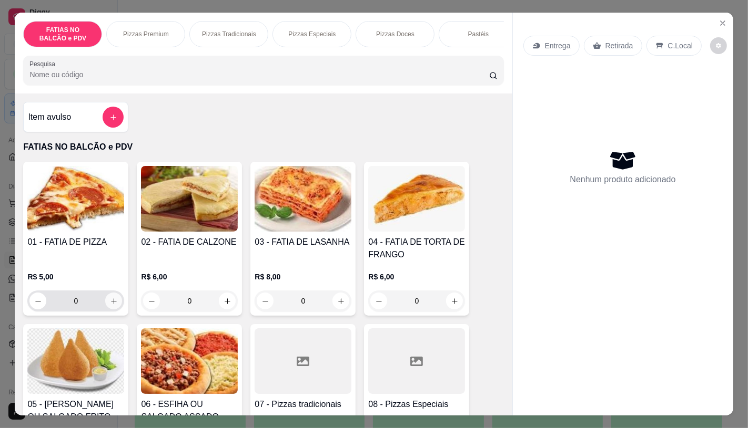
click at [115, 304] on button "increase-product-quantity" at bounding box center [113, 301] width 17 height 17
click at [113, 303] on button "increase-product-quantity" at bounding box center [113, 301] width 17 height 17
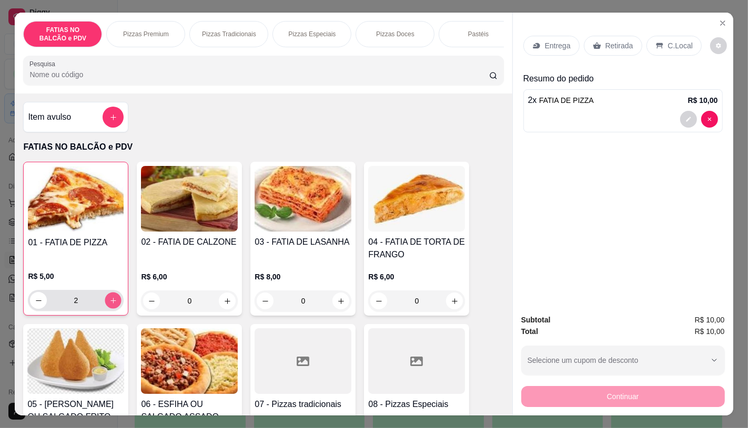
click at [113, 303] on button "increase-product-quantity" at bounding box center [113, 301] width 16 height 16
type input "3"
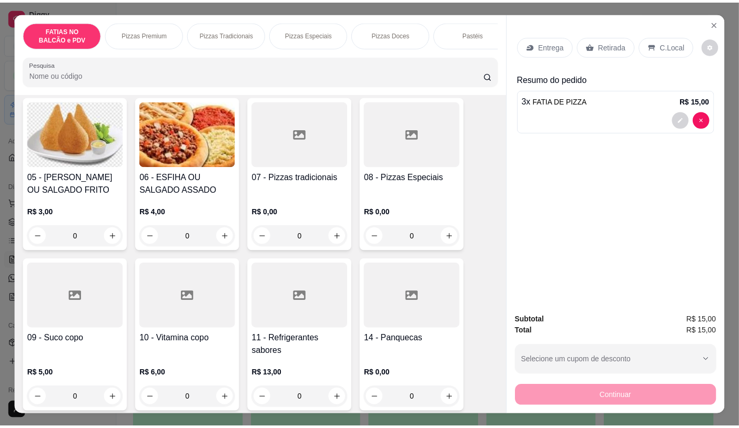
scroll to position [233, 0]
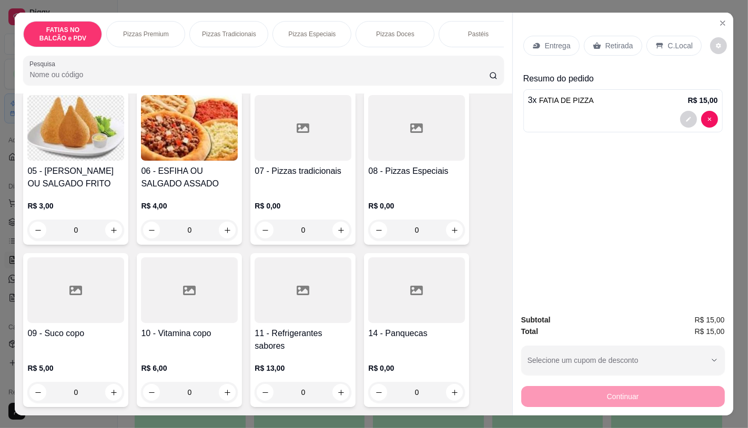
click at [297, 293] on icon at bounding box center [303, 290] width 13 height 13
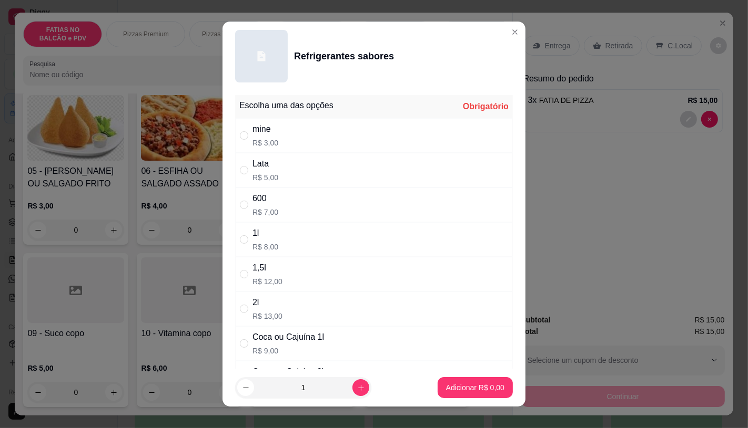
click at [261, 147] on p "R$ 3,00" at bounding box center [265, 143] width 26 height 11
radio input "true"
click at [455, 385] on p "Adicionar R$ 3,00" at bounding box center [475, 388] width 58 height 11
type input "1"
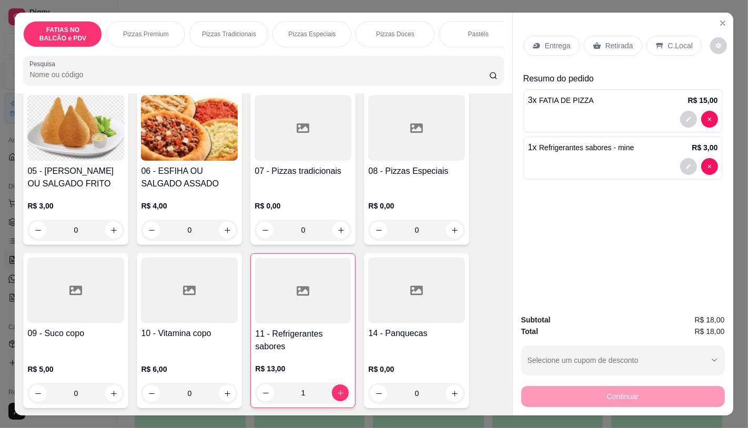
click at [593, 42] on icon at bounding box center [597, 46] width 8 height 8
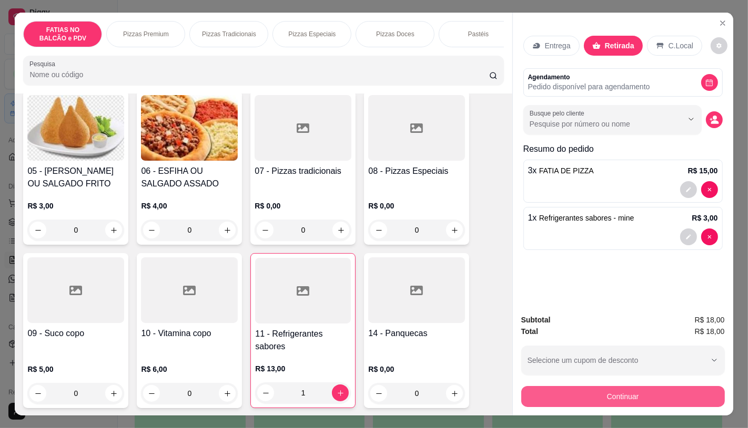
click at [592, 402] on button "Continuar" at bounding box center [622, 396] width 203 height 21
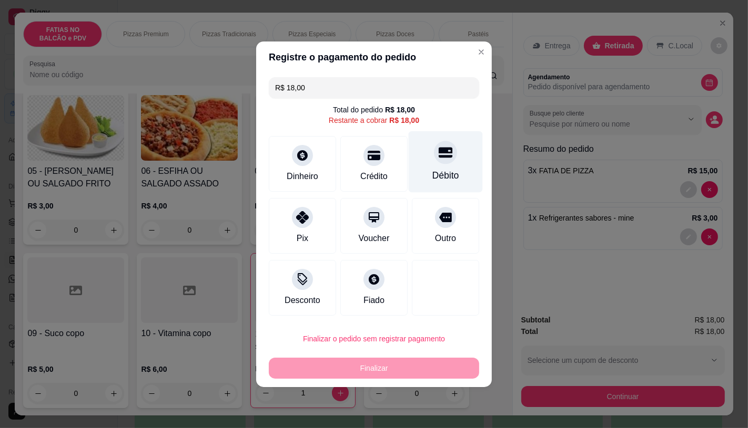
click at [456, 170] on div "Débito" at bounding box center [445, 162] width 74 height 62
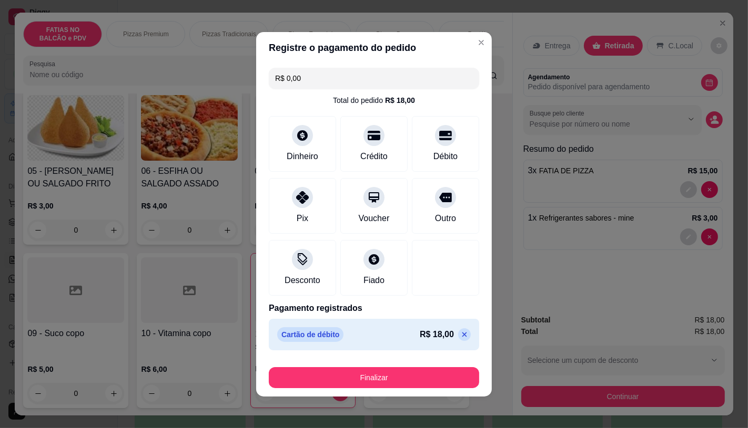
click at [460, 337] on icon at bounding box center [464, 335] width 8 height 8
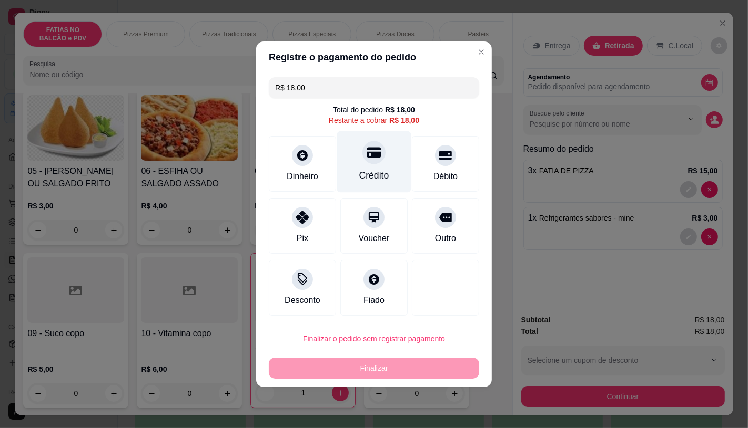
click at [387, 158] on div "Crédito" at bounding box center [374, 162] width 74 height 62
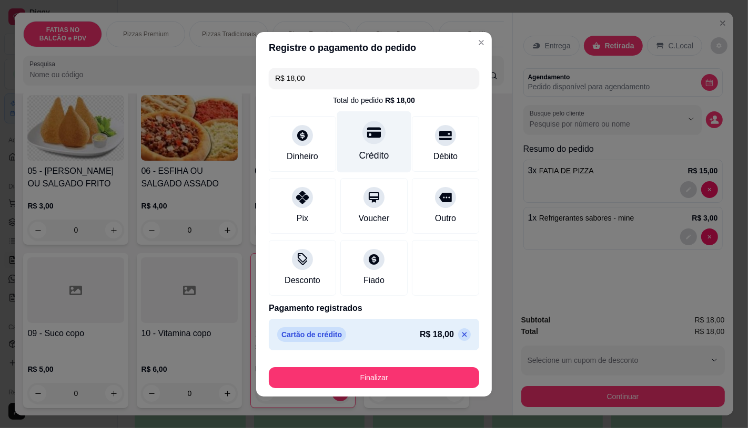
type input "R$ 0,00"
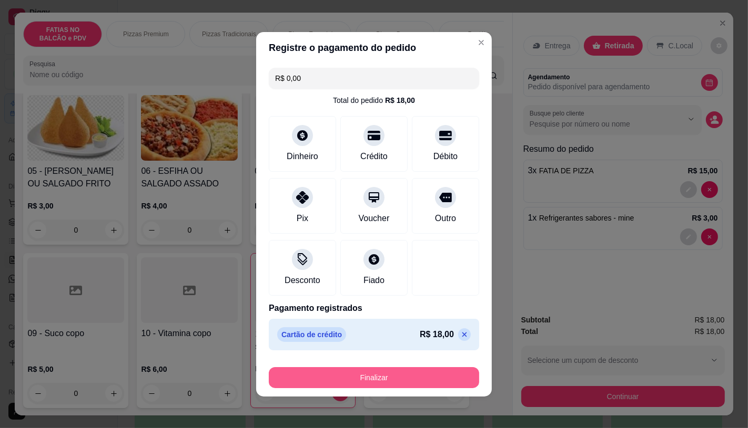
click at [417, 372] on button "Finalizar" at bounding box center [374, 377] width 210 height 21
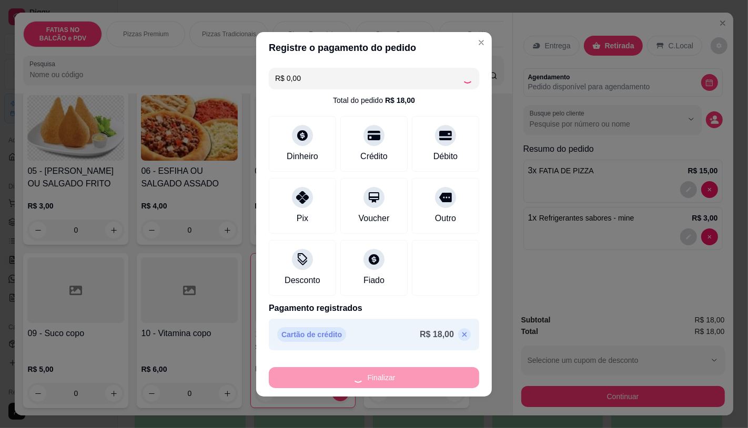
type input "0"
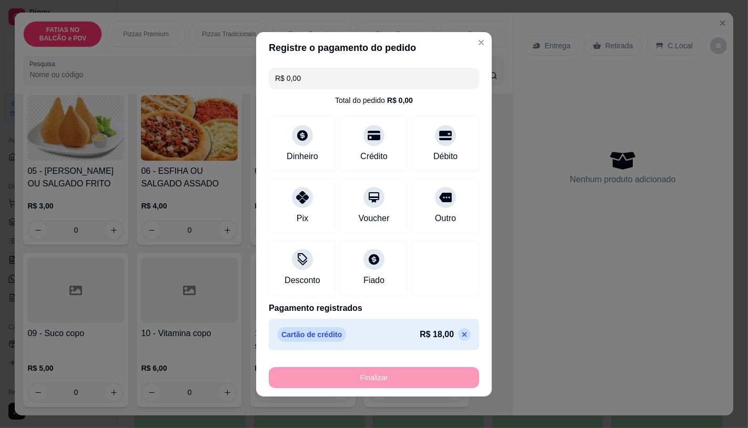
type input "-R$ 18,00"
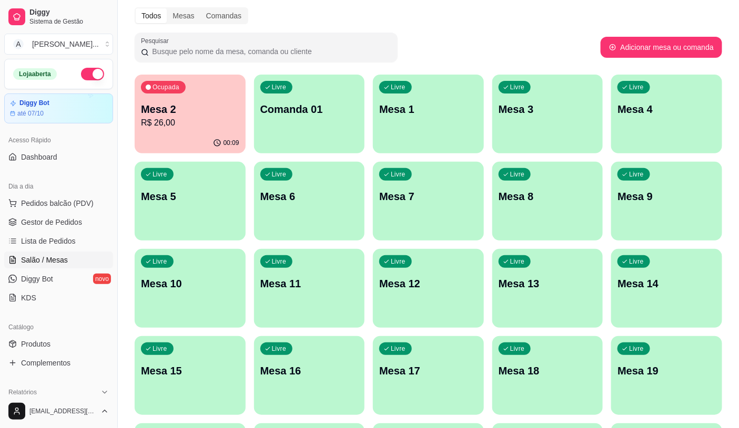
scroll to position [58, 0]
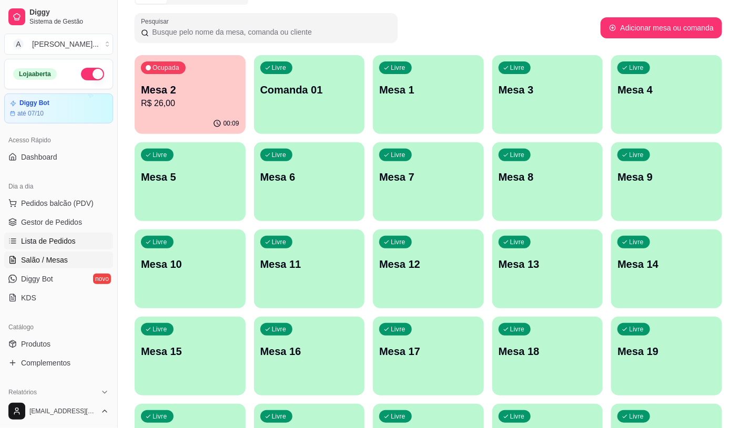
click at [42, 246] on span "Lista de Pedidos" at bounding box center [48, 241] width 55 height 11
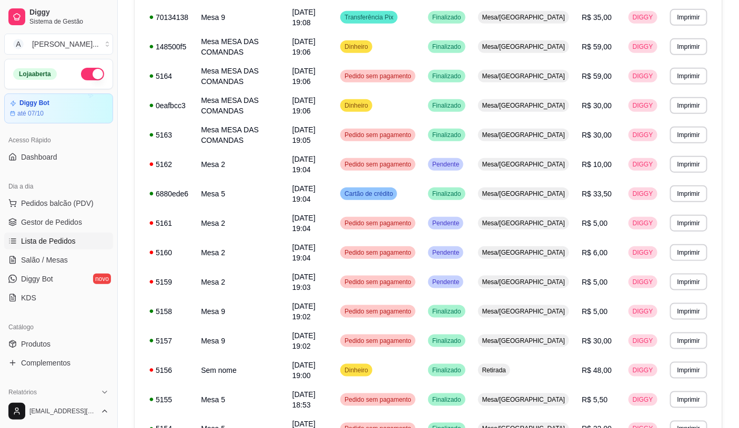
scroll to position [180, 0]
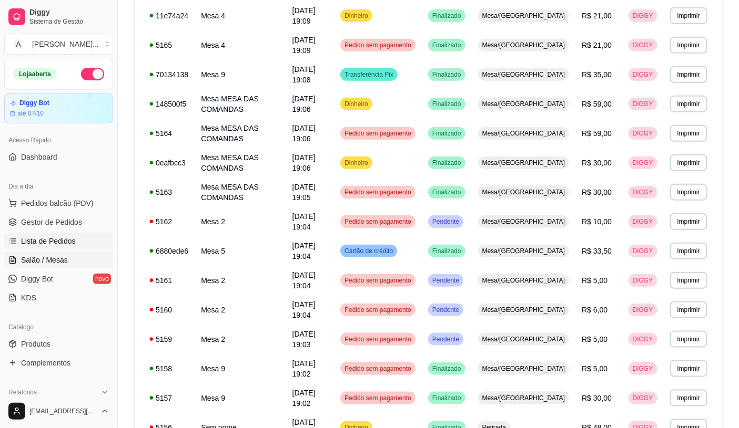
click at [65, 261] on span "Salão / Mesas" at bounding box center [44, 260] width 47 height 11
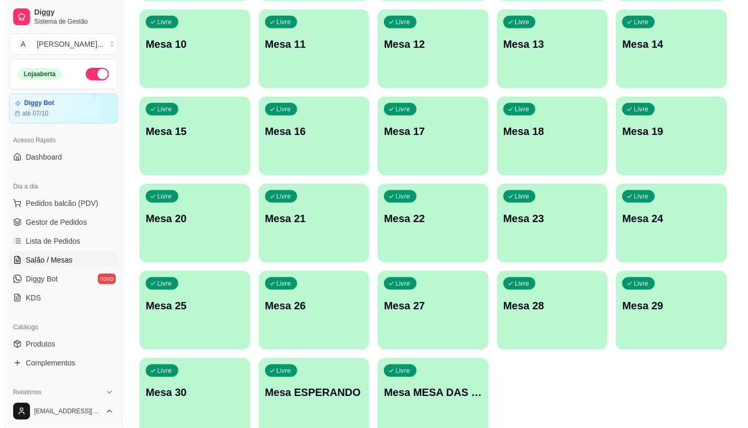
scroll to position [330, 0]
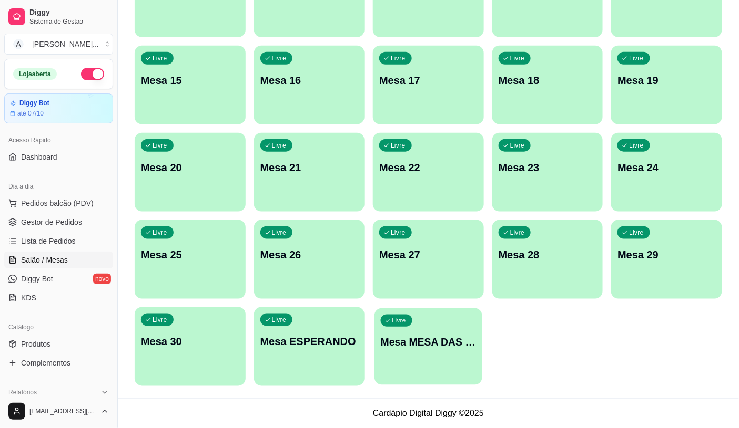
click at [410, 323] on div "Livre Mesa MESA DAS COMANDAS" at bounding box center [427, 341] width 107 height 64
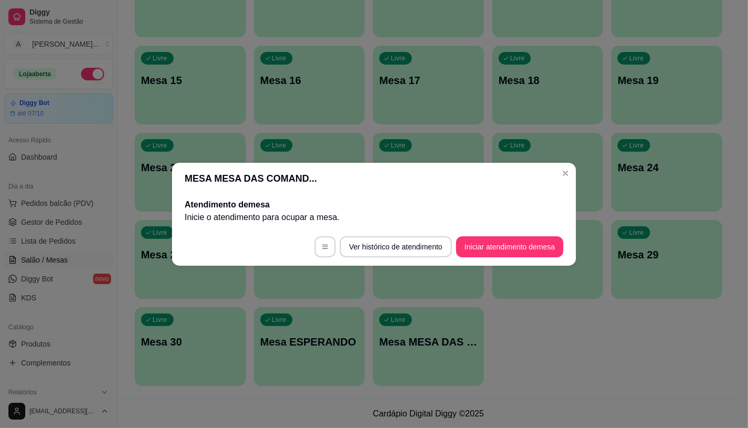
click at [491, 260] on footer "Ver histórico de atendimento Iniciar atendimento de mesa" at bounding box center [374, 247] width 404 height 38
click at [491, 253] on button "Iniciar atendimento de mesa" at bounding box center [509, 247] width 104 height 21
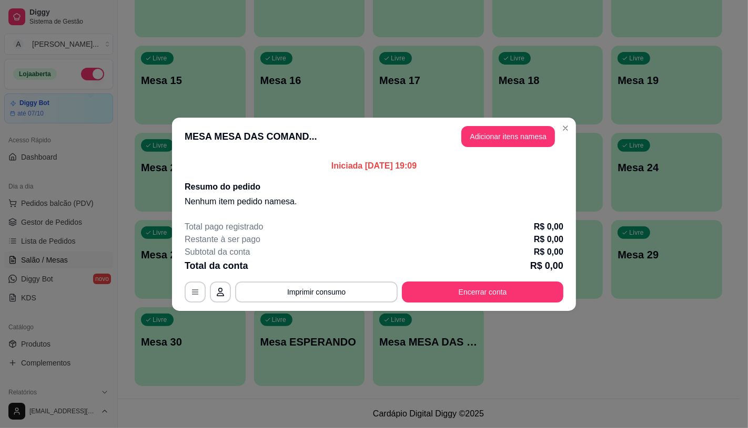
click at [477, 141] on button "Adicionar itens na mesa" at bounding box center [508, 136] width 94 height 21
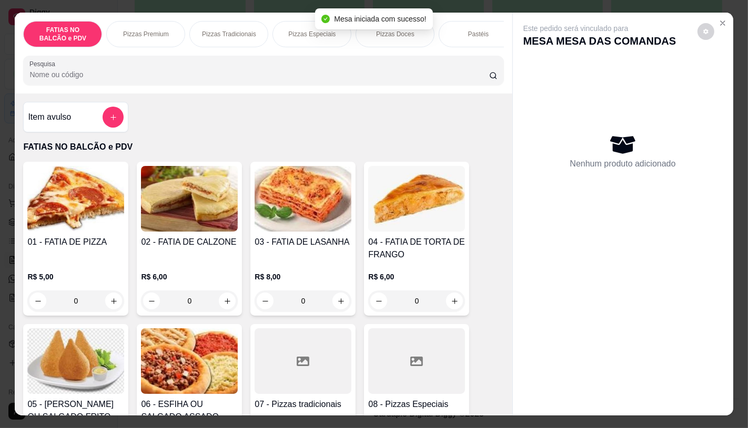
scroll to position [58, 0]
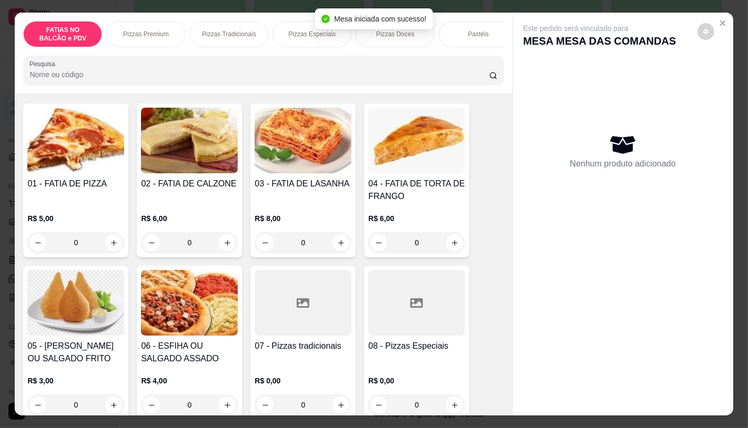
click at [326, 345] on h4 "07 - Pizzas tradicionais" at bounding box center [302, 346] width 97 height 13
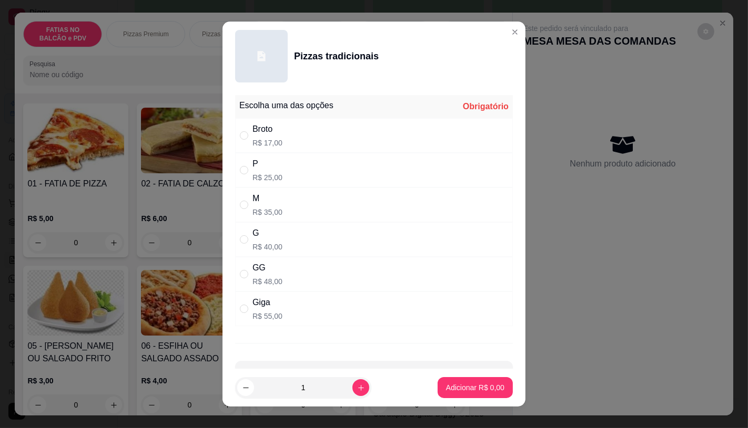
click at [293, 300] on div "Giga R$ 55,00" at bounding box center [374, 309] width 278 height 35
radio input "true"
click at [442, 385] on p "Adicionar R$ 55,00" at bounding box center [473, 388] width 63 height 11
type input "1"
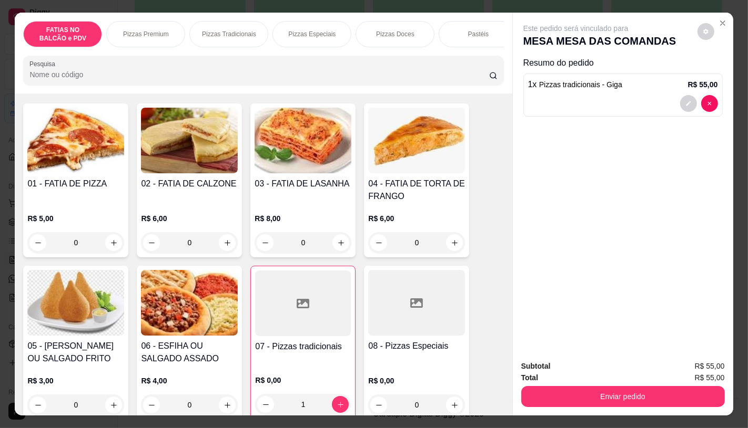
click at [480, 39] on div "Pastéis" at bounding box center [477, 34] width 79 height 26
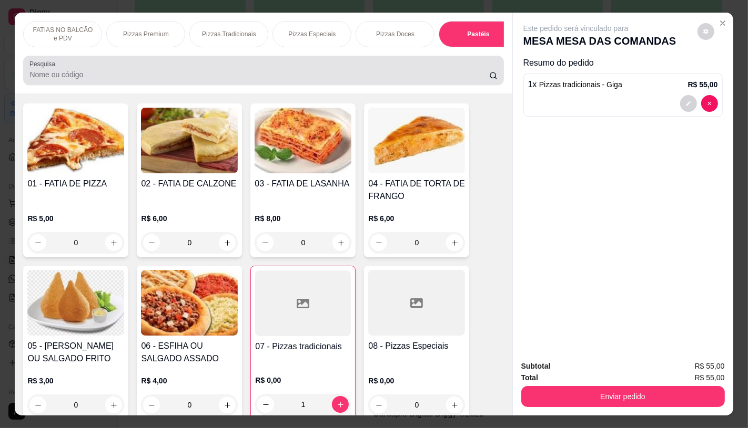
scroll to position [25, 0]
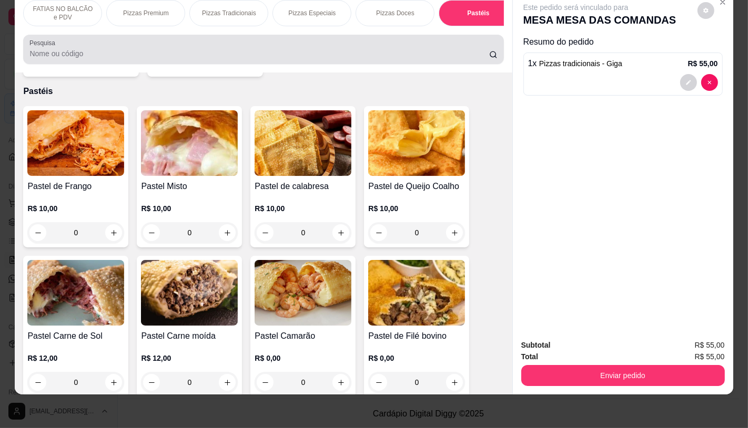
click at [481, 46] on div at bounding box center [262, 49] width 467 height 21
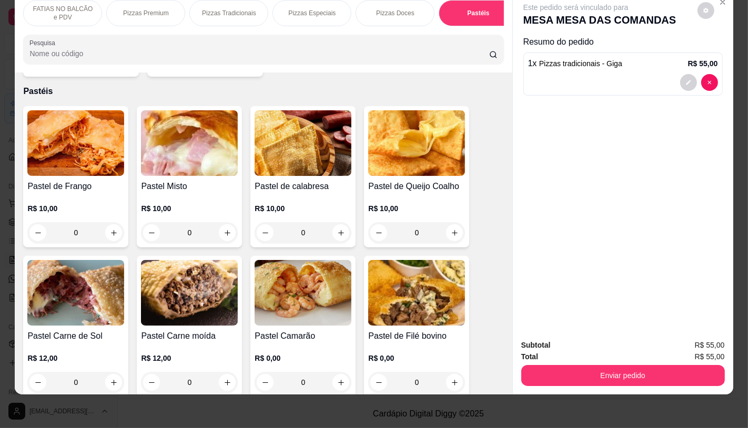
click at [481, 46] on div at bounding box center [262, 49] width 467 height 21
click at [485, 29] on div "FATIAS NO BALCÃO e PDV Pizzas Premium Pizzas Tradicionais Pizzas Especiais Pizz…" at bounding box center [263, 32] width 497 height 81
click at [474, 11] on div "TAXAS DE ENTREGAS" at bounding box center [464, 13] width 79 height 26
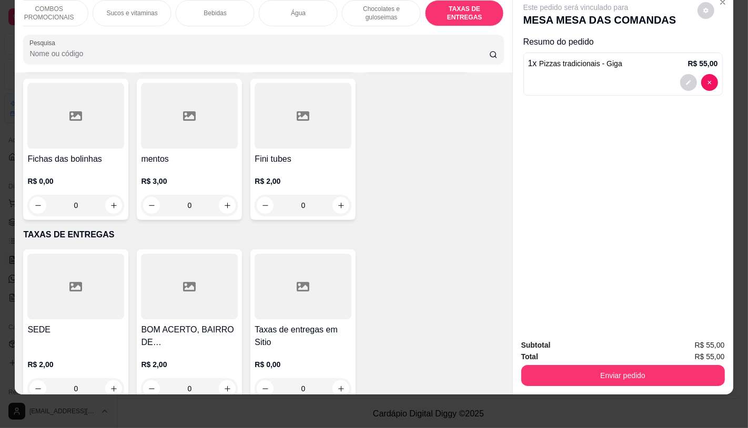
click at [69, 324] on h4 "SEDE" at bounding box center [75, 330] width 97 height 13
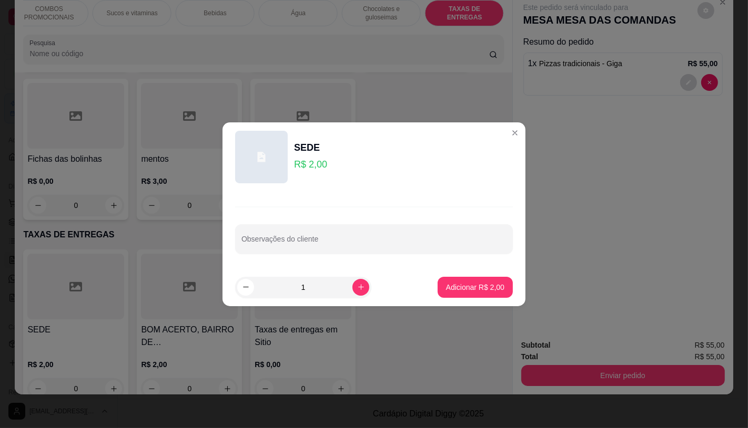
click at [489, 298] on footer "1 Adicionar R$ 2,00" at bounding box center [373, 288] width 303 height 38
click at [489, 293] on button "Adicionar R$ 2,00" at bounding box center [474, 287] width 75 height 21
type input "1"
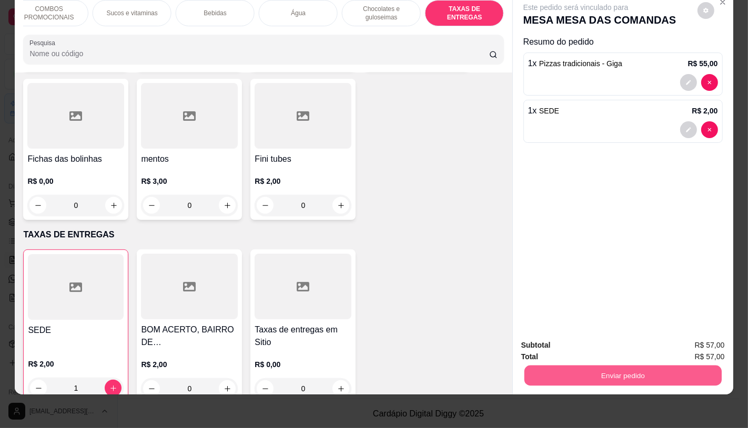
click at [556, 370] on button "Enviar pedido" at bounding box center [622, 375] width 197 height 21
drag, startPoint x: 561, startPoint y: 332, endPoint x: 578, endPoint y: 336, distance: 17.3
click at [564, 336] on div "Registrar cliente Enviar pedido" at bounding box center [618, 344] width 180 height 17
click at [642, 345] on button "Registrar cliente" at bounding box center [626, 341] width 67 height 19
click at [600, 374] on button "Enviar pedido" at bounding box center [622, 375] width 203 height 21
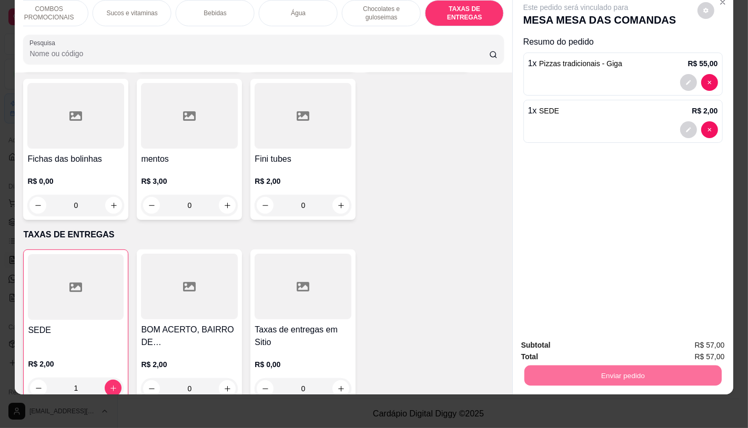
click at [716, 341] on button "Enviar pedido" at bounding box center [696, 342] width 59 height 20
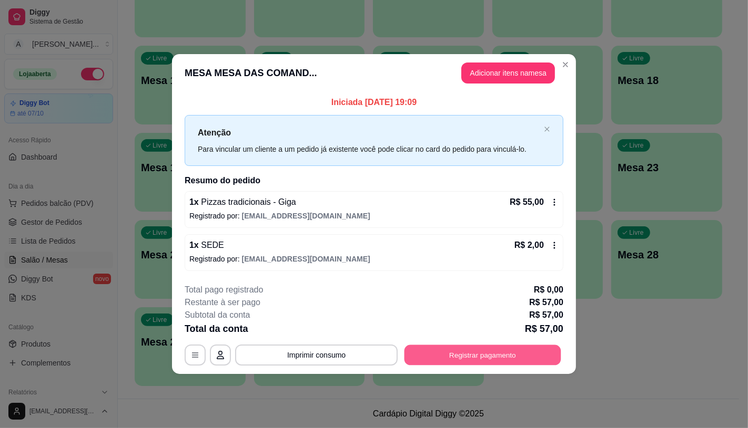
click at [476, 356] on button "Registrar pagamento" at bounding box center [482, 355] width 157 height 21
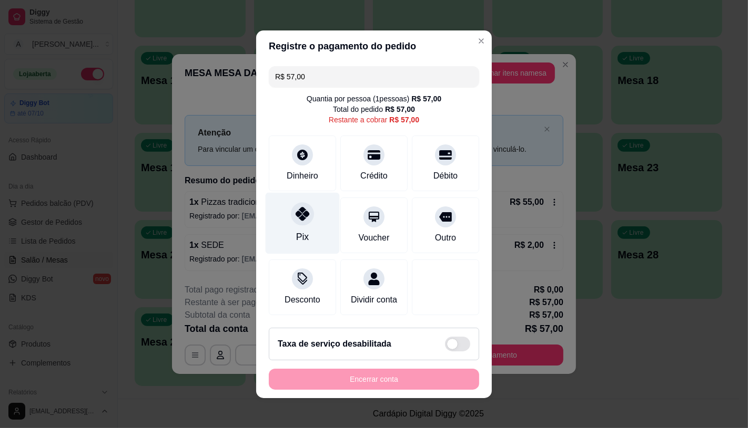
click at [290, 221] on div "Pix" at bounding box center [302, 223] width 74 height 62
click at [385, 387] on div "Encerrar conta" at bounding box center [374, 379] width 210 height 21
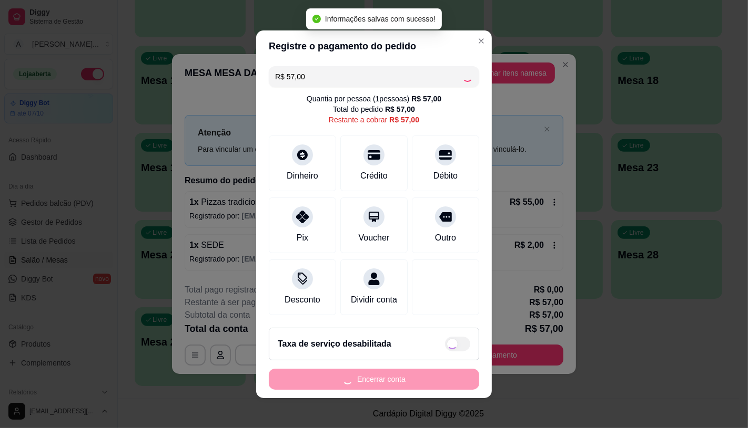
type input "R$ 0,00"
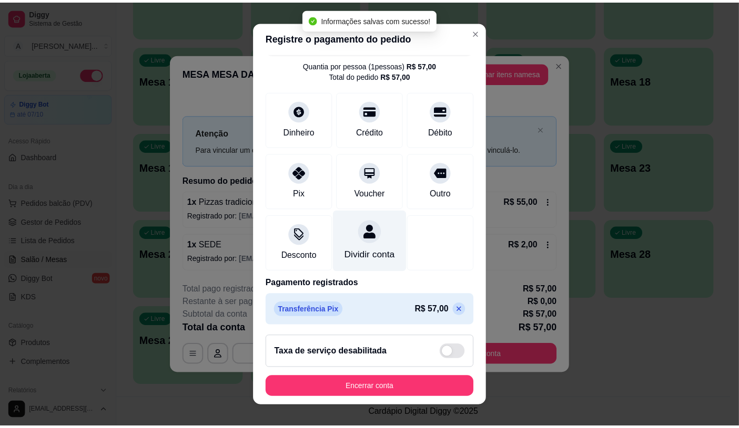
scroll to position [39, 0]
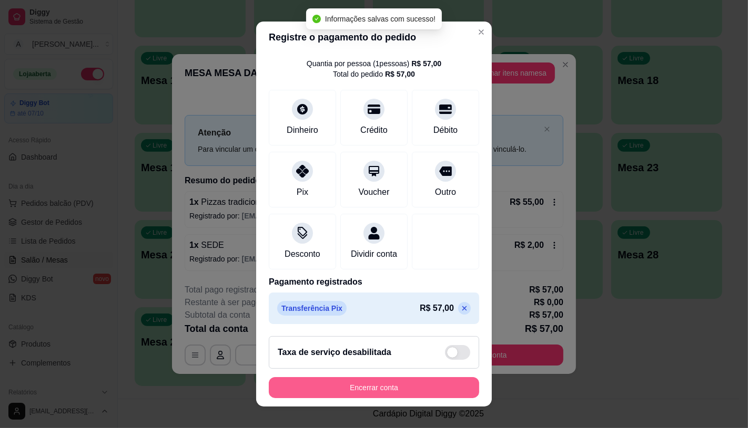
click at [357, 382] on button "Encerrar conta" at bounding box center [374, 387] width 210 height 21
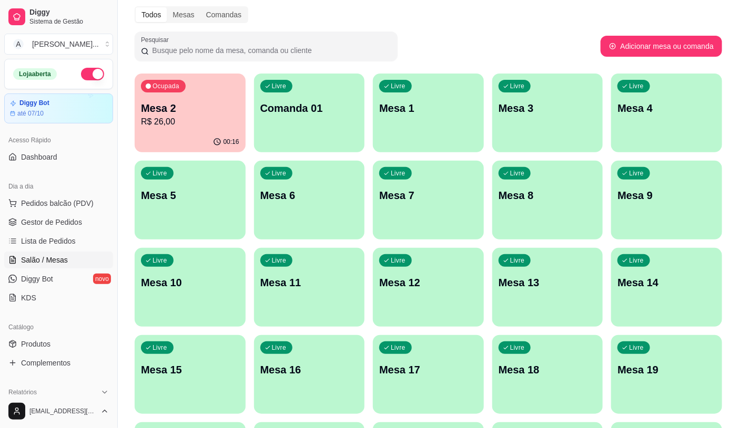
scroll to position [38, 0]
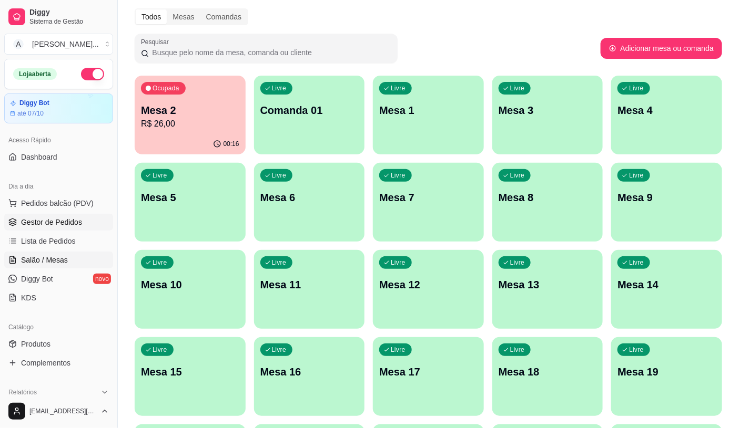
click at [60, 219] on span "Gestor de Pedidos" at bounding box center [51, 222] width 61 height 11
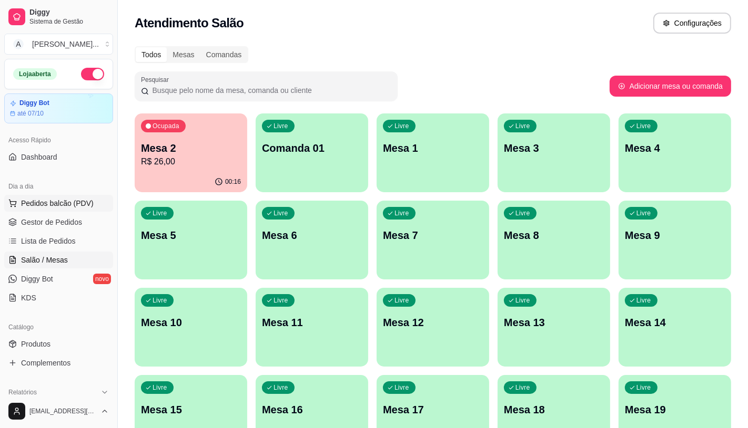
click at [77, 209] on button "Pedidos balcão (PDV)" at bounding box center [58, 203] width 109 height 17
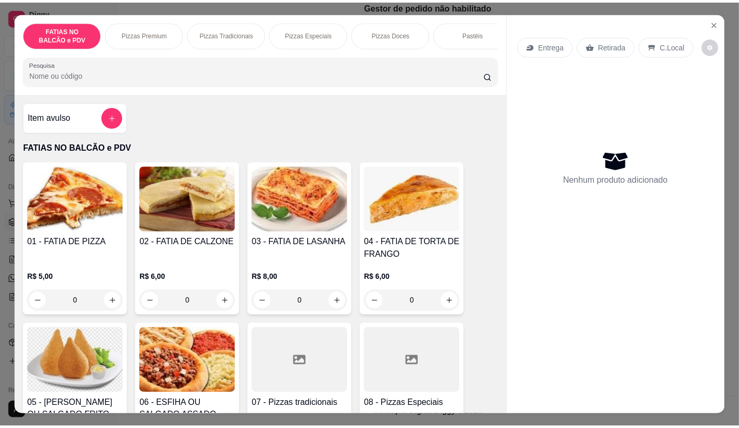
scroll to position [58, 0]
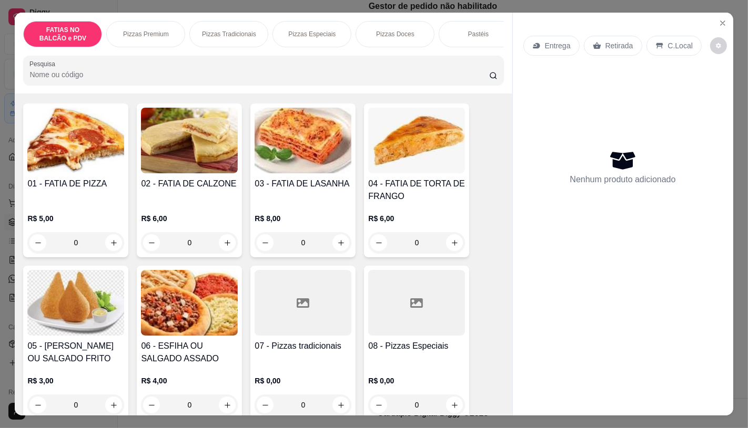
click at [396, 301] on div at bounding box center [416, 303] width 97 height 66
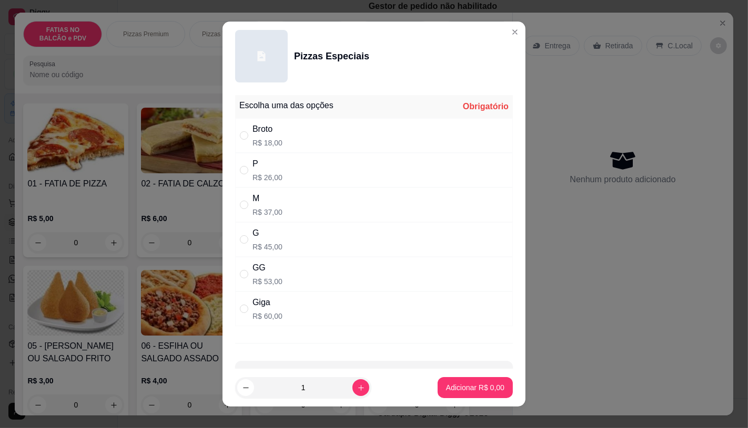
click at [252, 213] on p "R$ 37,00" at bounding box center [267, 212] width 30 height 11
radio input "true"
click at [454, 385] on p "Adicionar R$ 37,00" at bounding box center [473, 388] width 63 height 11
type input "1"
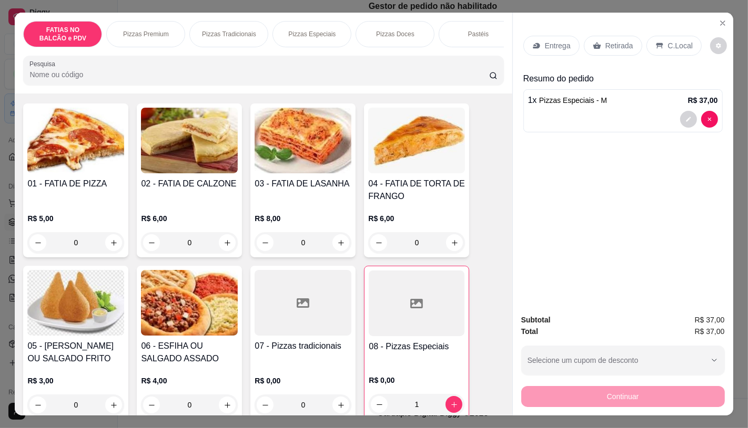
click at [599, 40] on div "Retirada" at bounding box center [613, 46] width 58 height 20
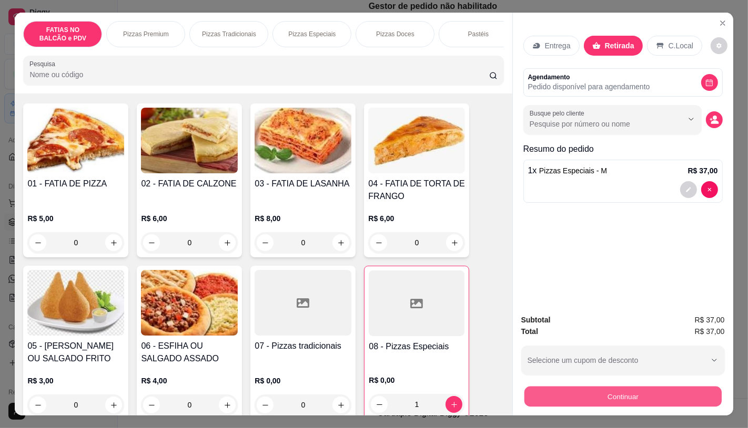
click at [648, 395] on button "Continuar" at bounding box center [622, 396] width 197 height 21
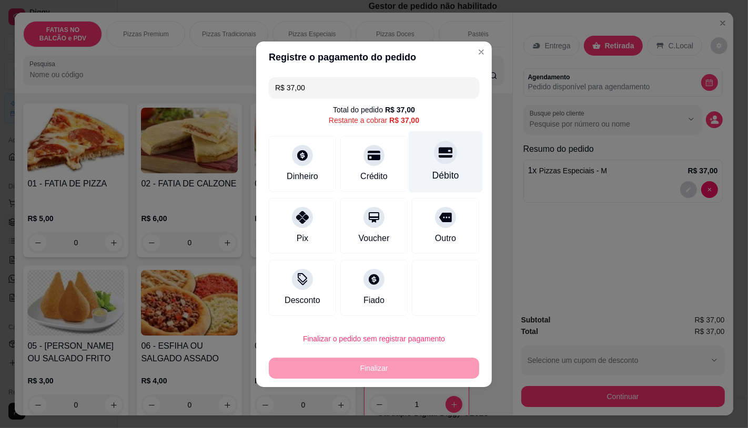
click at [422, 175] on div "Débito" at bounding box center [445, 162] width 74 height 62
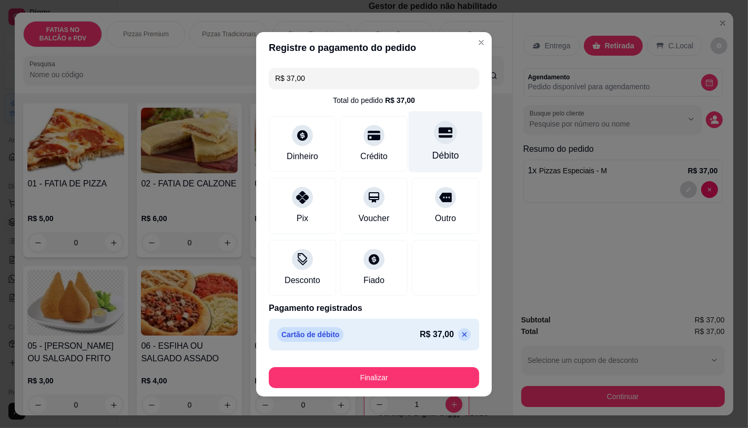
type input "R$ 0,00"
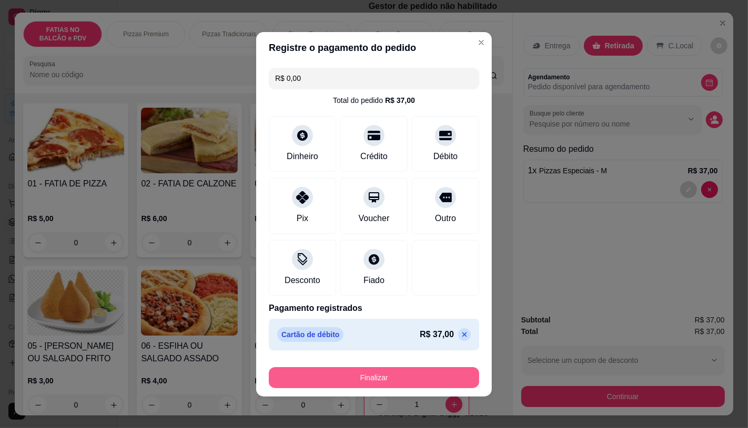
click at [406, 380] on button "Finalizar" at bounding box center [374, 377] width 210 height 21
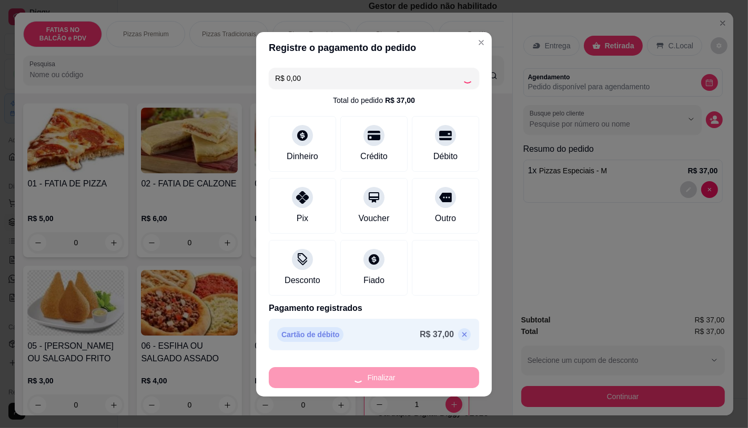
type input "0"
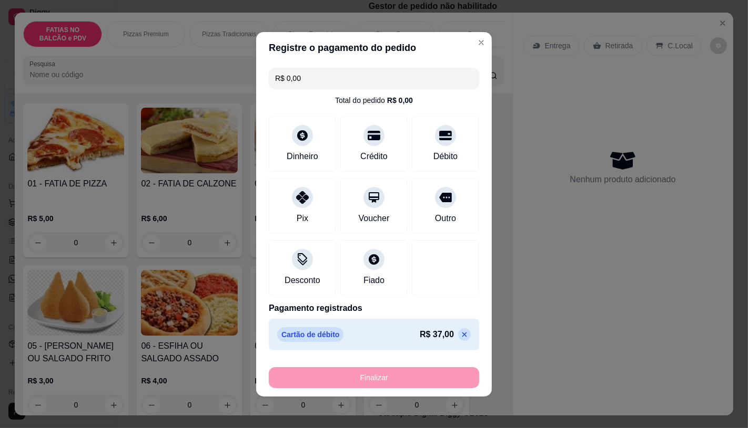
type input "-R$ 37,00"
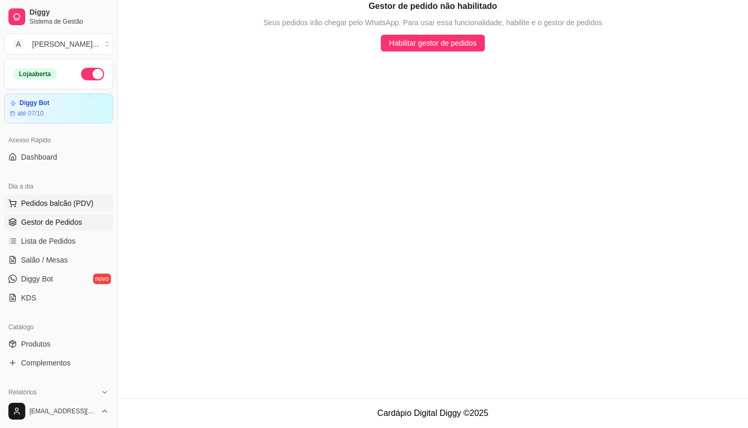
click at [63, 202] on span "Pedidos balcão (PDV)" at bounding box center [57, 203] width 73 height 11
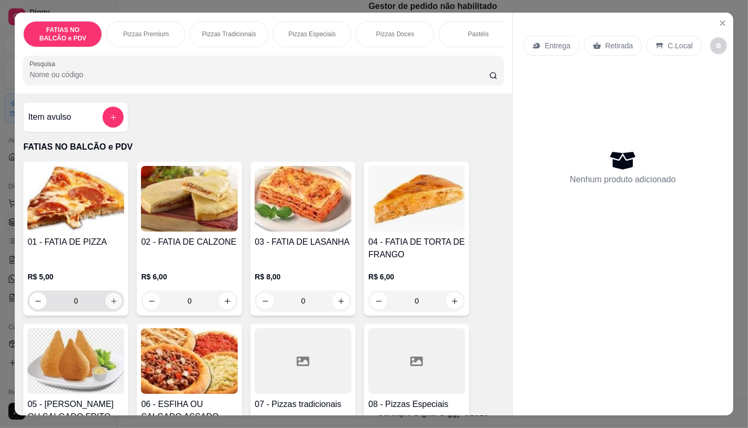
click at [106, 307] on button "increase-product-quantity" at bounding box center [114, 301] width 16 height 16
type input "2"
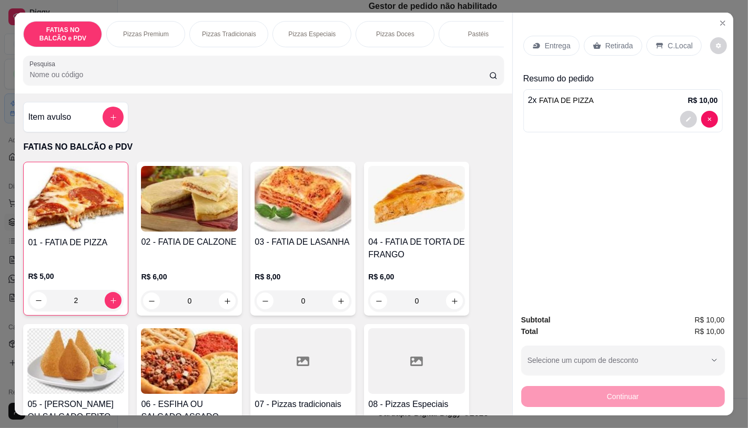
click at [623, 47] on div "Retirada" at bounding box center [613, 46] width 58 height 20
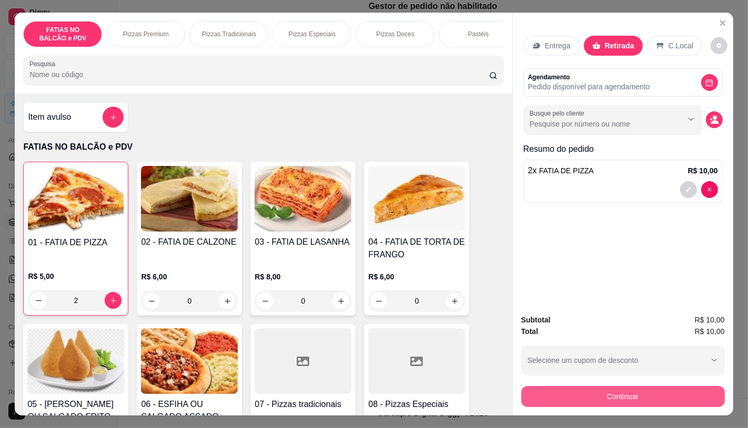
click at [548, 392] on button "Continuar" at bounding box center [622, 396] width 203 height 21
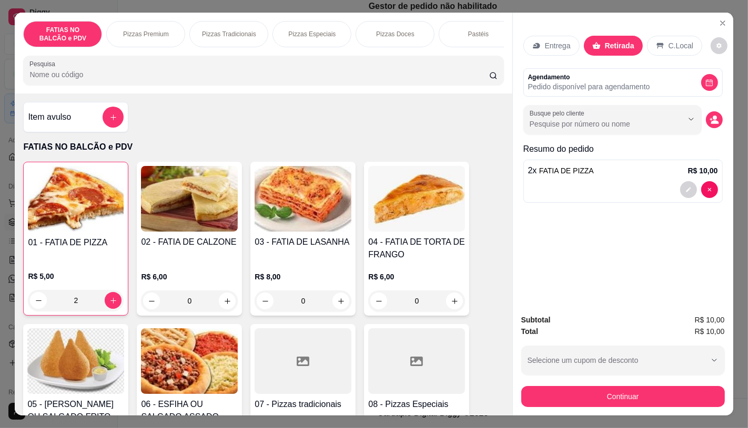
click at [273, 156] on div "Dinheiro" at bounding box center [302, 162] width 74 height 62
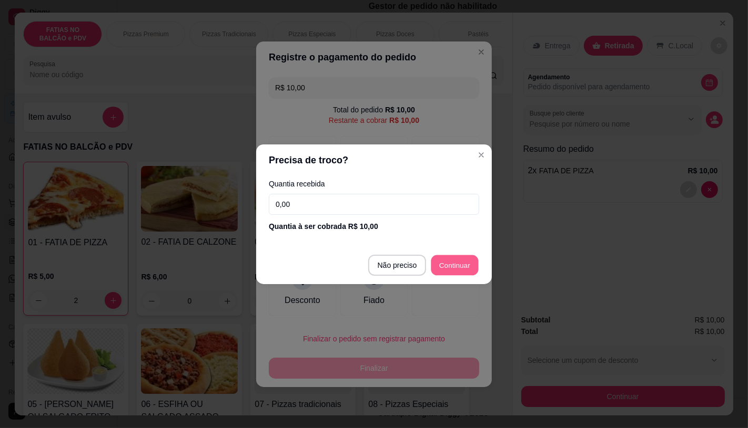
type input "R$ 0,00"
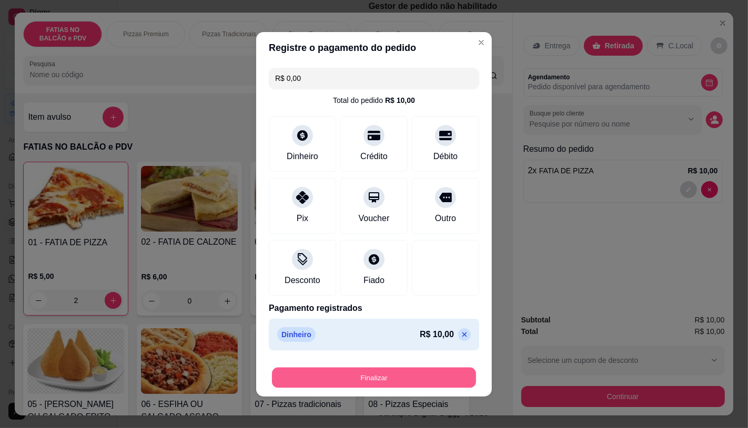
click at [353, 371] on button "Finalizar" at bounding box center [374, 377] width 204 height 21
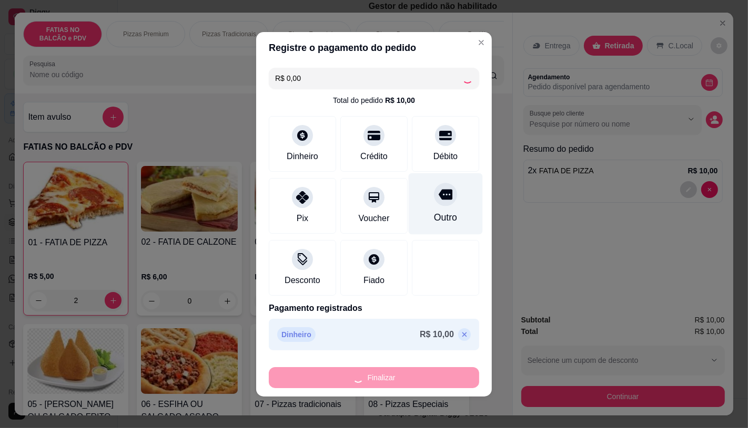
type input "0"
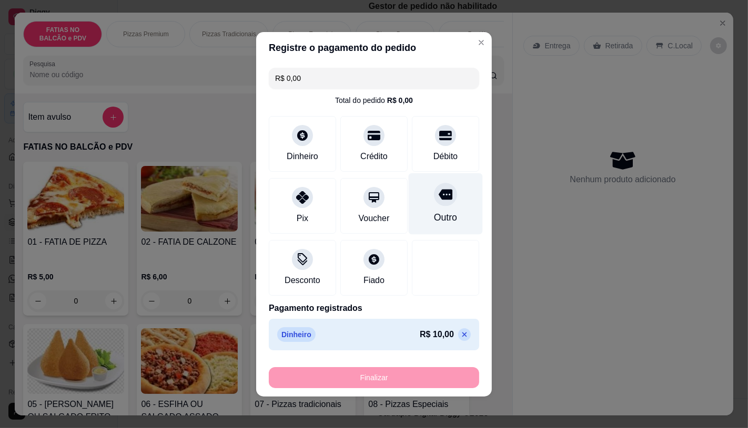
type input "-R$ 10,00"
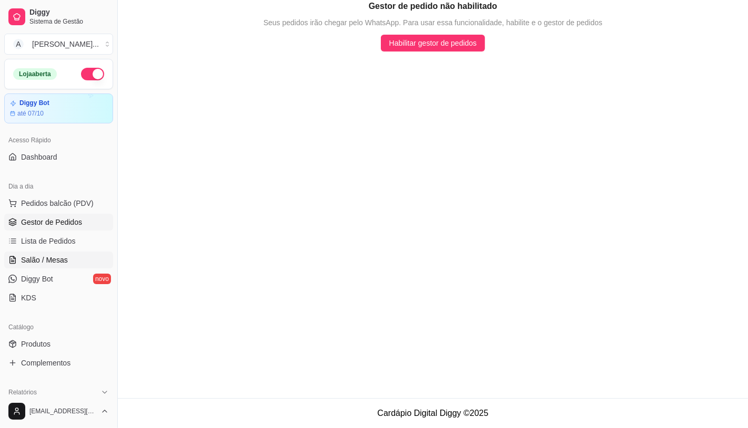
click at [95, 252] on link "Salão / Mesas" at bounding box center [58, 260] width 109 height 17
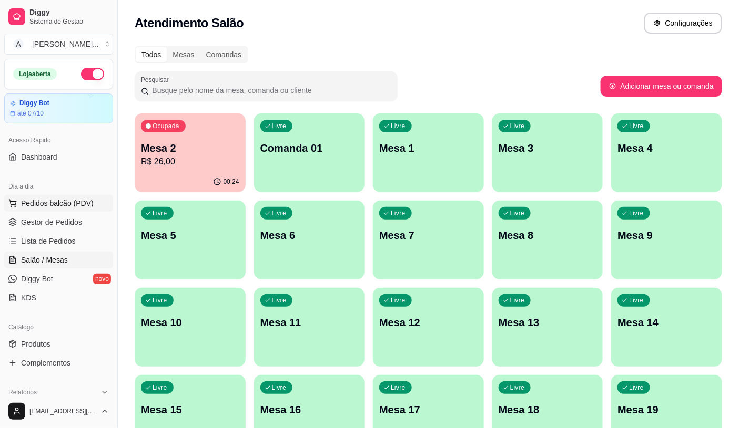
click at [56, 197] on button "Pedidos balcão (PDV)" at bounding box center [58, 203] width 109 height 17
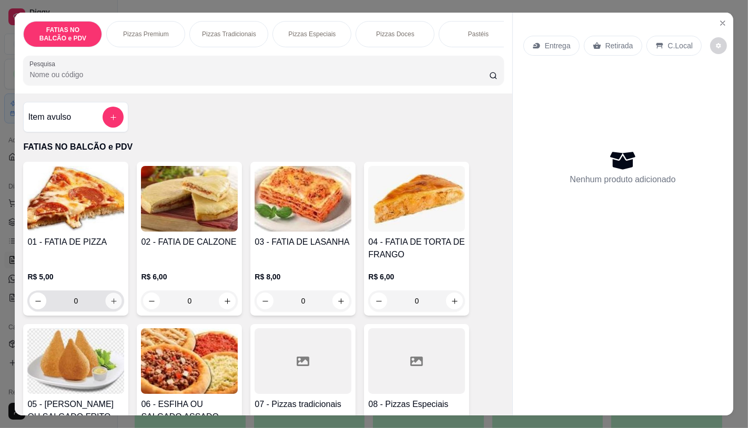
click at [110, 305] on icon "increase-product-quantity" at bounding box center [114, 302] width 8 height 8
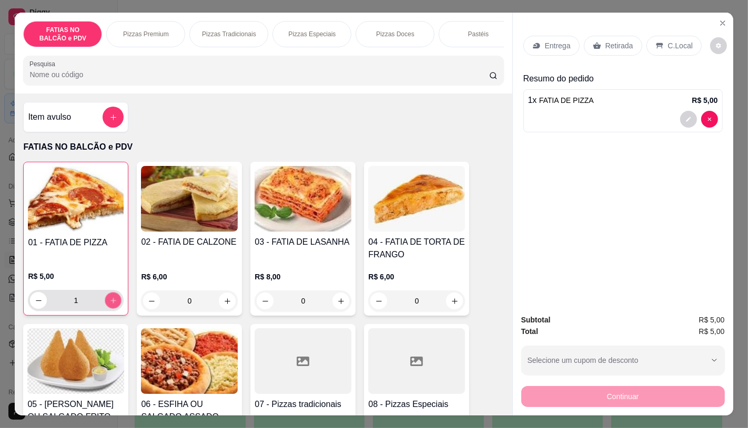
click at [109, 305] on icon "increase-product-quantity" at bounding box center [113, 301] width 8 height 8
type input "2"
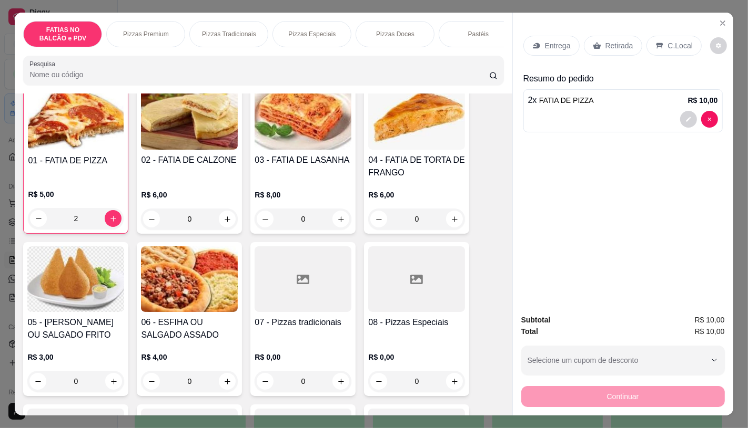
scroll to position [175, 0]
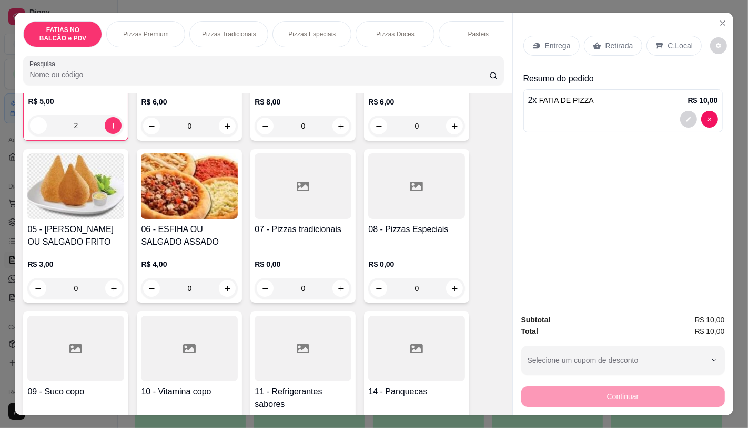
click at [269, 339] on div at bounding box center [302, 349] width 97 height 66
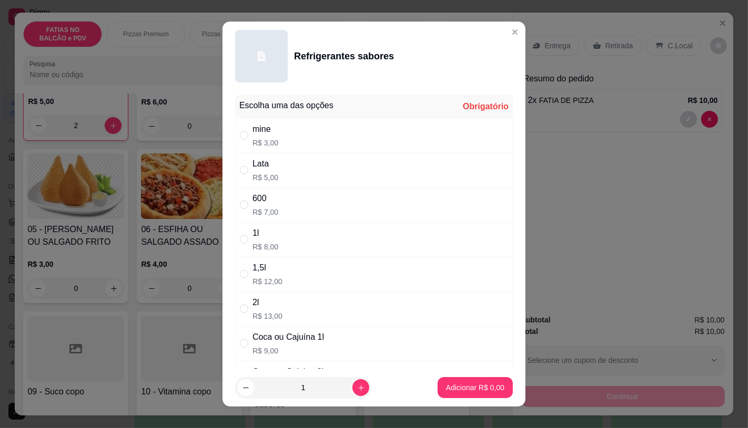
click at [252, 160] on div "Lata" at bounding box center [265, 164] width 26 height 13
radio input "true"
click at [446, 391] on p "Adicionar R$ 5,00" at bounding box center [475, 388] width 58 height 11
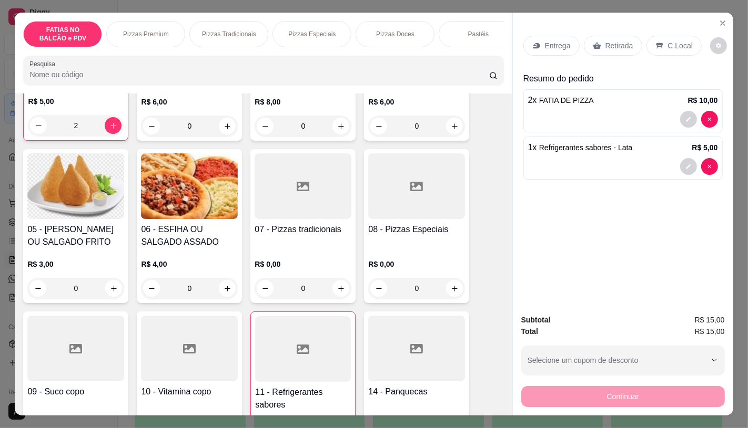
type input "1"
click at [598, 36] on div "Retirada" at bounding box center [613, 46] width 58 height 20
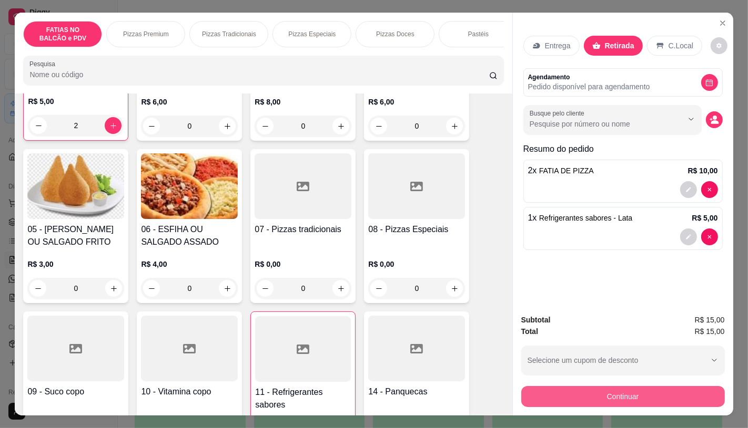
click at [634, 402] on button "Continuar" at bounding box center [622, 396] width 203 height 21
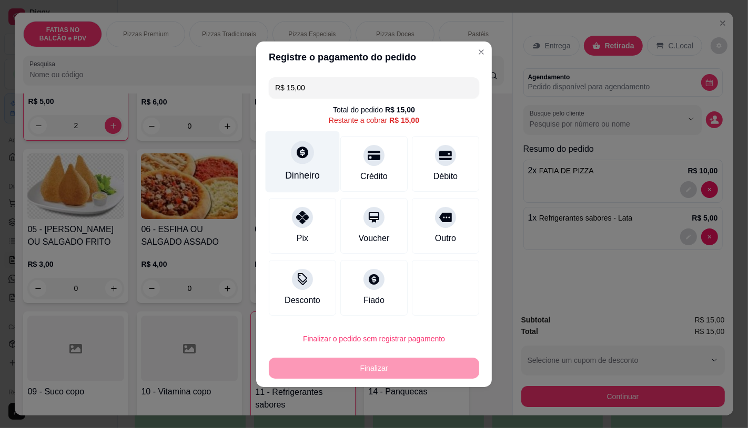
click at [297, 155] on icon at bounding box center [303, 153] width 12 height 12
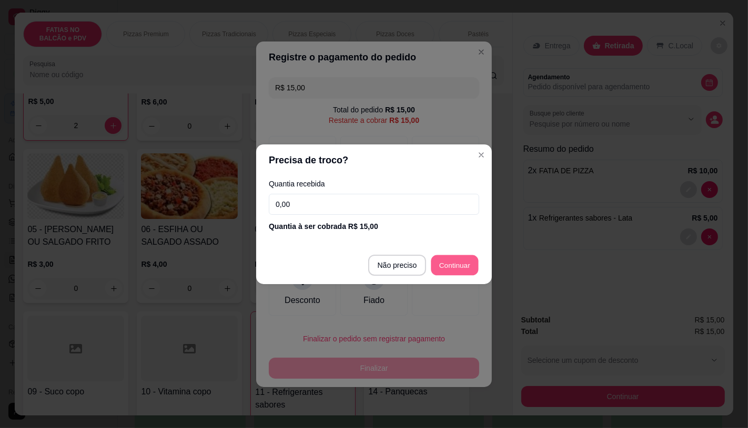
type input "R$ 0,00"
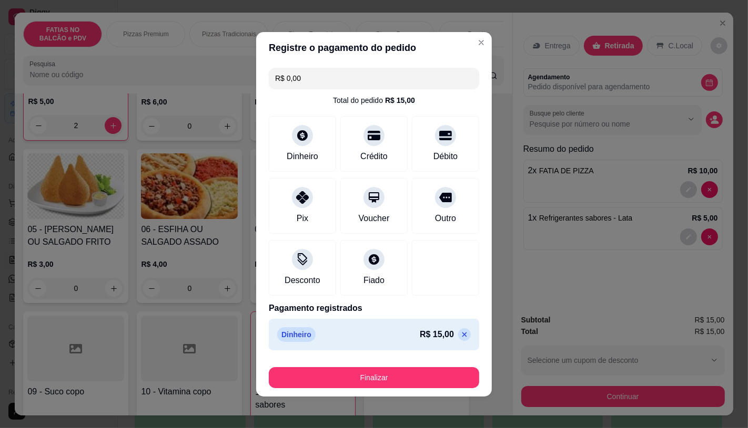
scroll to position [2, 0]
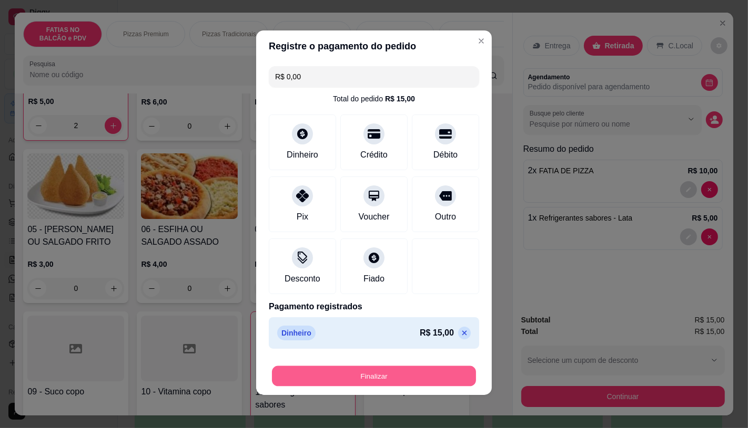
click at [361, 375] on button "Finalizar" at bounding box center [374, 376] width 204 height 21
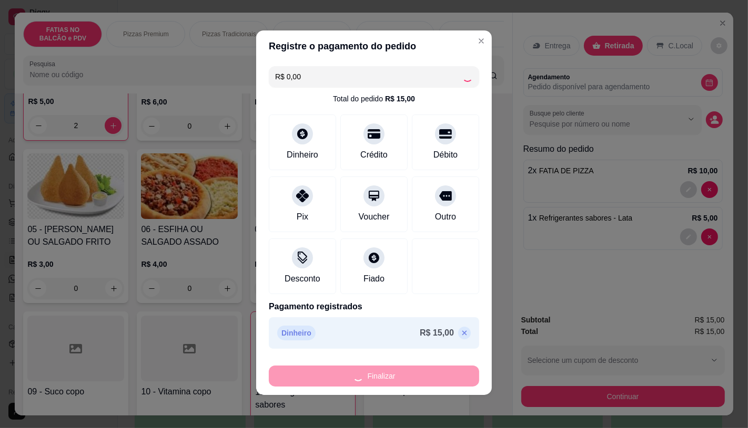
type input "0"
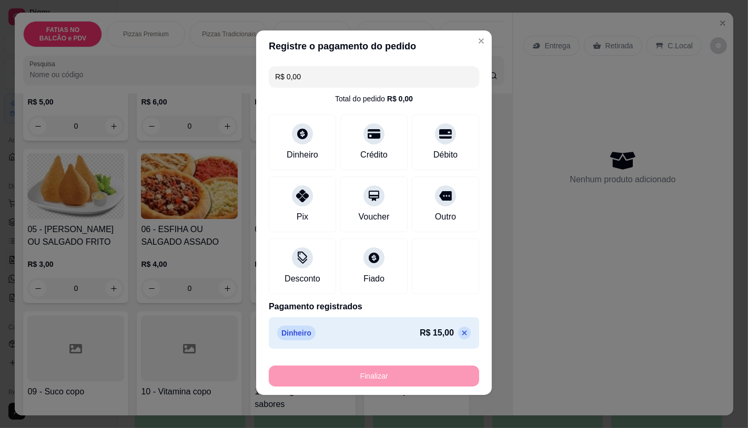
type input "-R$ 15,00"
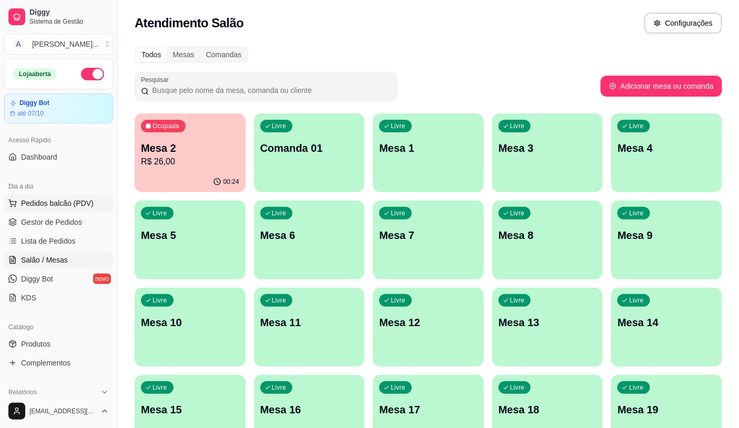
click at [54, 200] on span "Pedidos balcão (PDV)" at bounding box center [57, 203] width 73 height 11
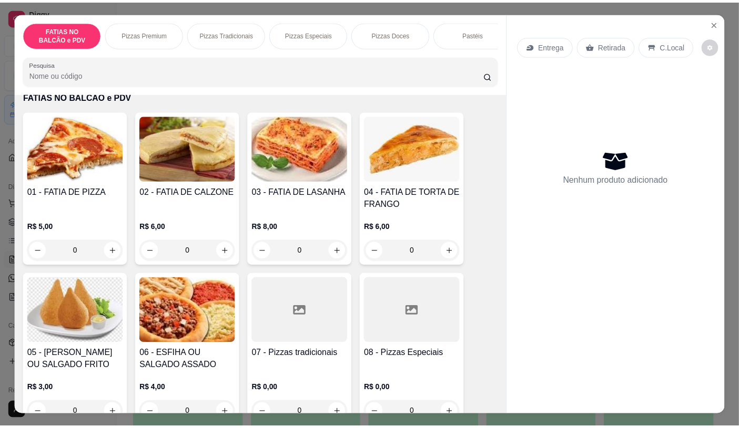
scroll to position [58, 0]
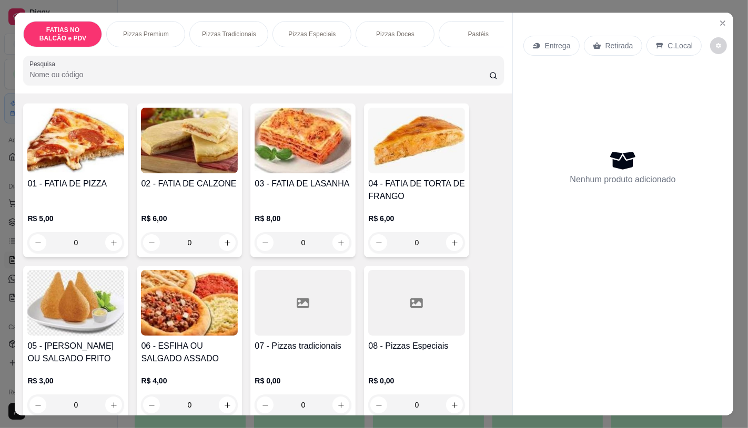
click at [54, 328] on img at bounding box center [75, 303] width 97 height 66
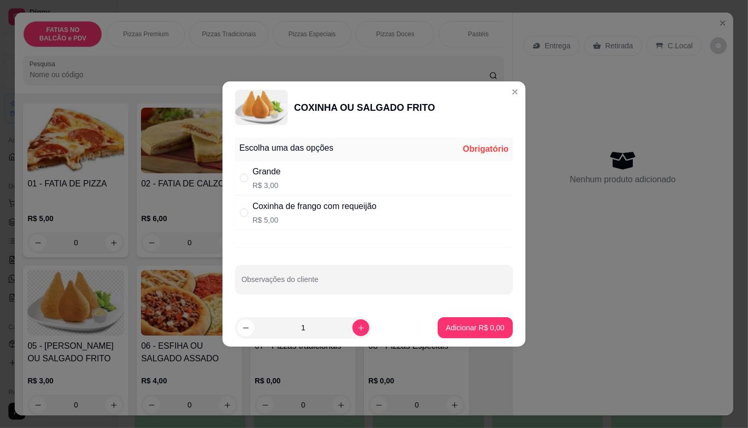
click at [279, 166] on div "Grande" at bounding box center [266, 172] width 28 height 13
radio input "true"
click at [312, 329] on input "1" at bounding box center [303, 328] width 98 height 21
type input "20"
click at [465, 328] on p "Adicionar R$ 60,00" at bounding box center [473, 328] width 63 height 11
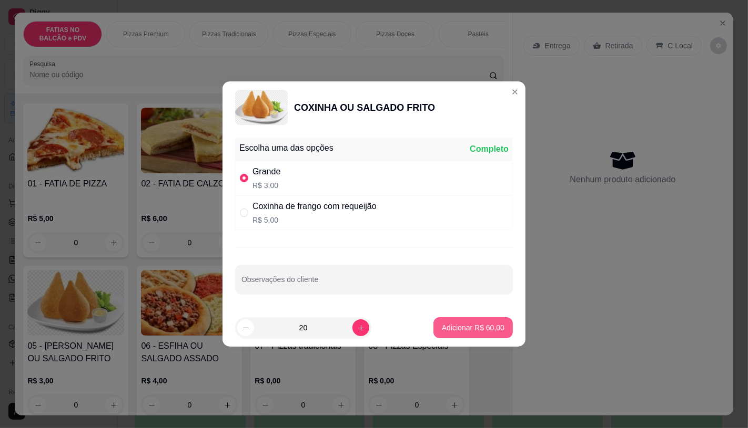
type input "20"
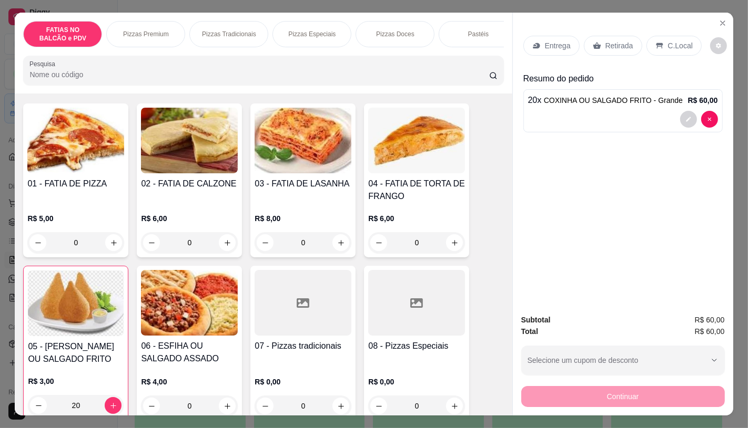
click at [600, 52] on div "Entrega Retirada C.Local" at bounding box center [622, 45] width 199 height 37
click at [605, 40] on p "Retirada" at bounding box center [619, 45] width 28 height 11
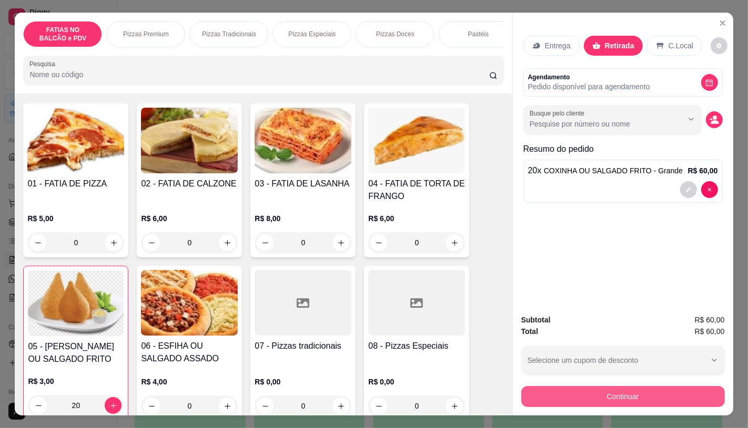
click at [592, 397] on button "Continuar" at bounding box center [622, 396] width 203 height 21
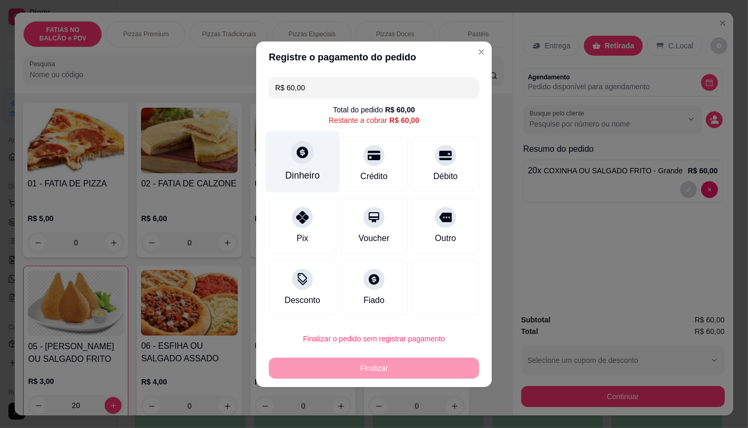
click at [307, 151] on icon at bounding box center [302, 153] width 14 height 14
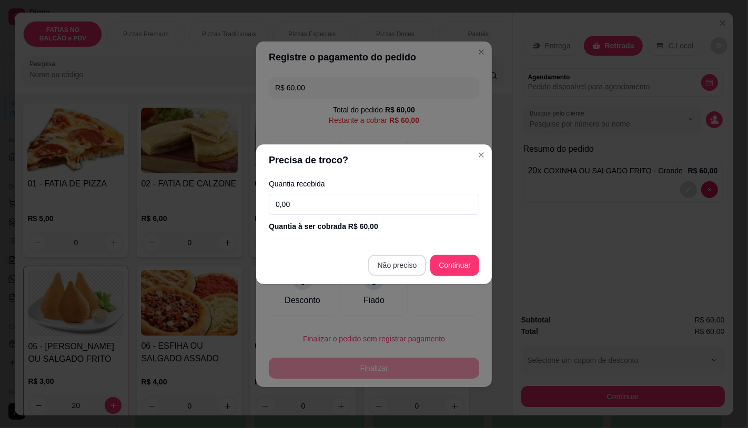
type input "R$ 0,00"
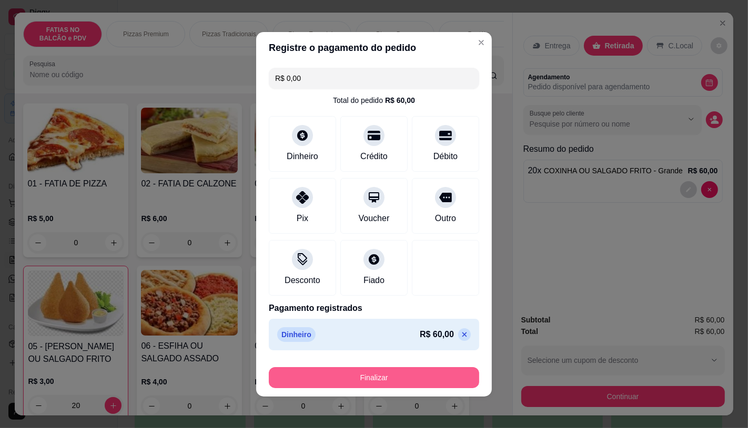
click at [406, 384] on button "Finalizar" at bounding box center [374, 377] width 210 height 21
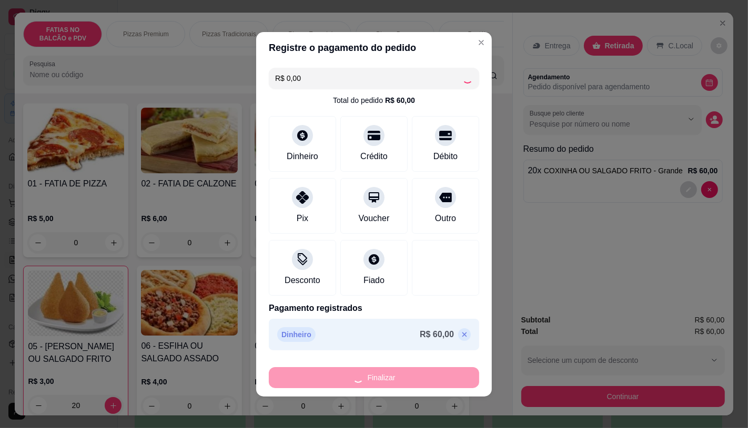
type input "0"
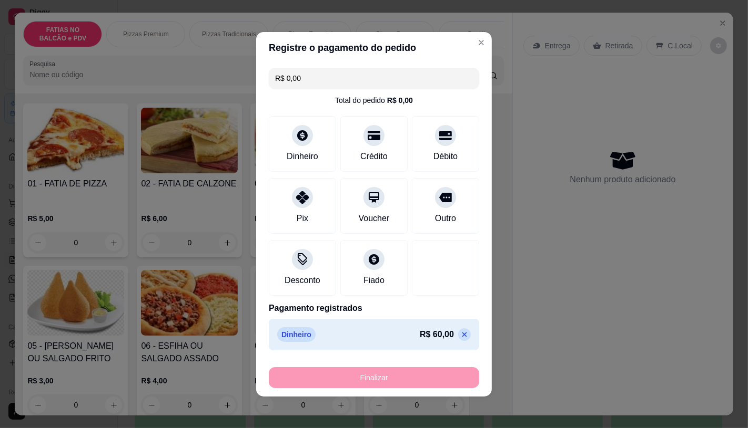
type input "-R$ 60,00"
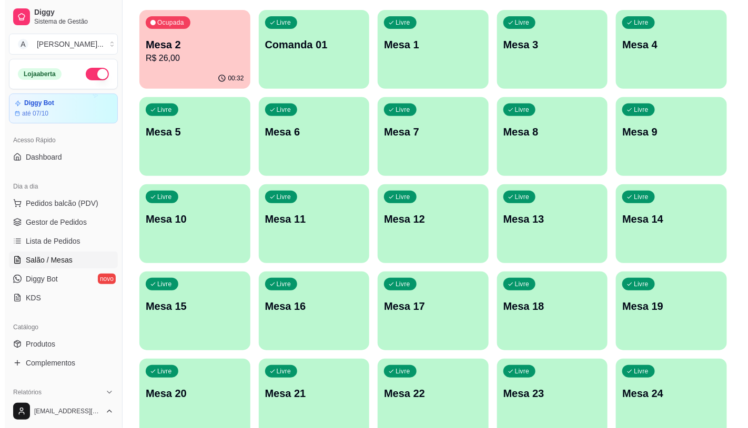
scroll to position [96, 0]
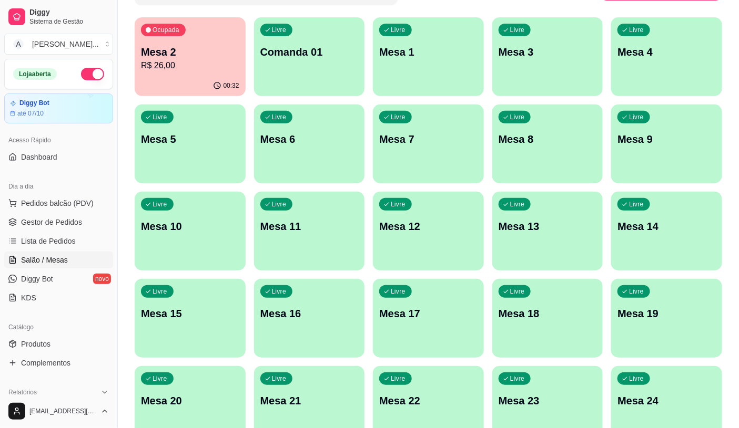
click at [343, 177] on div "button" at bounding box center [309, 177] width 111 height 13
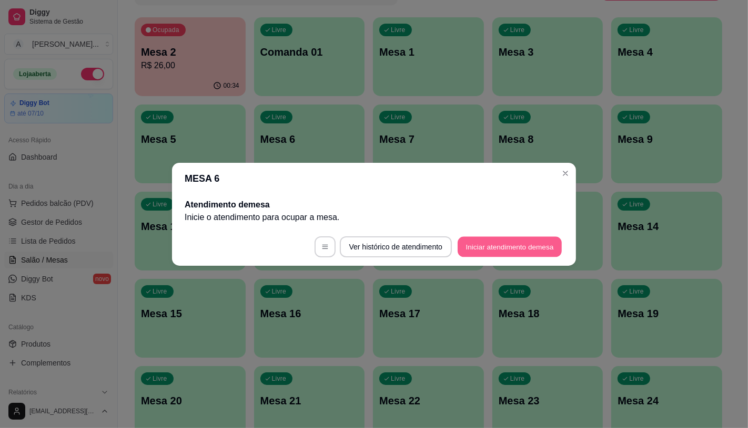
click at [483, 254] on button "Iniciar atendimento de mesa" at bounding box center [509, 247] width 104 height 21
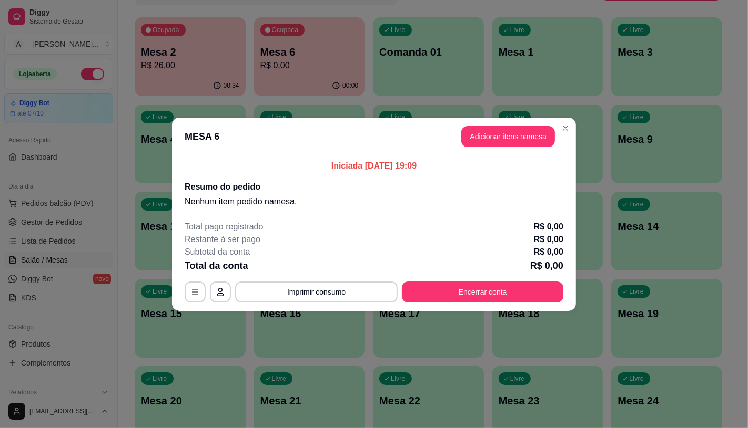
click at [503, 124] on header "MESA 6 Adicionar itens na mesa" at bounding box center [374, 137] width 404 height 38
click at [503, 129] on button "Adicionar itens na mesa" at bounding box center [508, 136] width 94 height 21
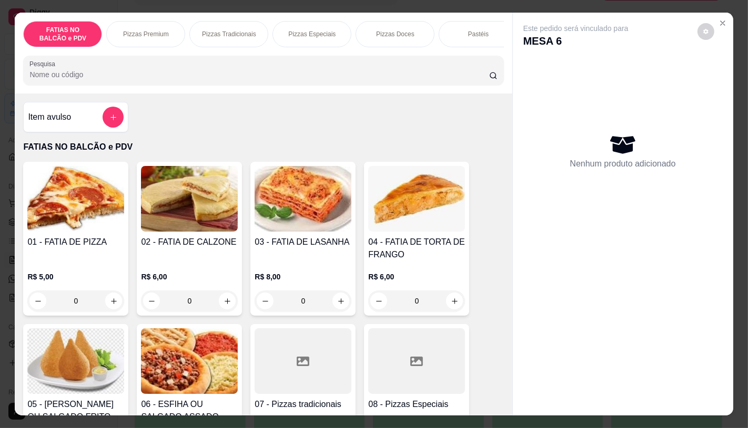
click at [400, 350] on div at bounding box center [416, 362] width 97 height 66
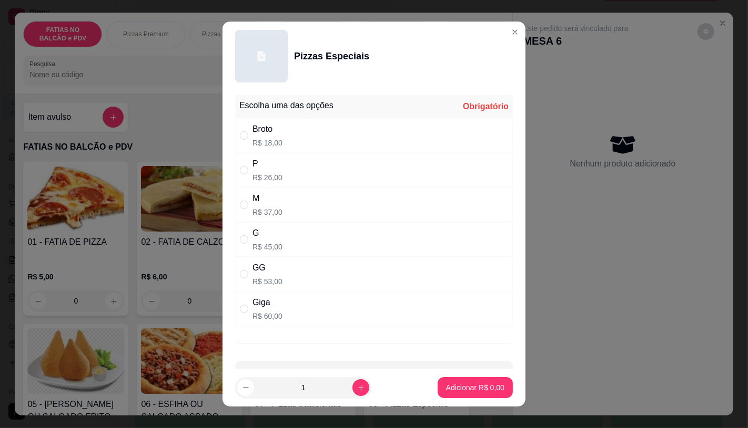
click at [267, 266] on div "GG" at bounding box center [267, 268] width 30 height 13
radio input "true"
click at [458, 393] on p "Adicionar R$ 53,00" at bounding box center [473, 388] width 63 height 11
type input "1"
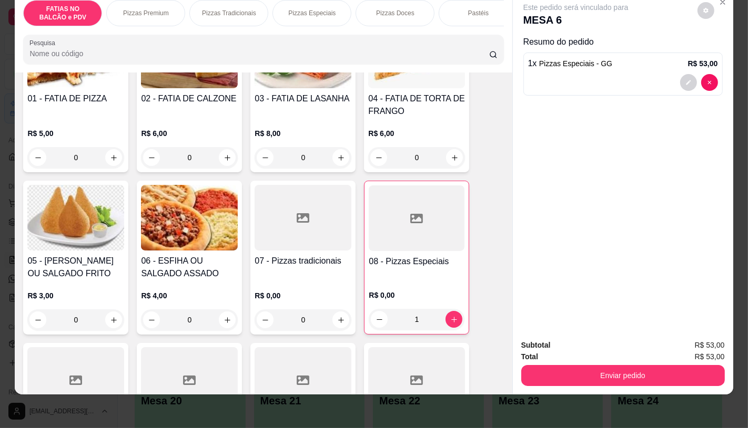
scroll to position [175, 0]
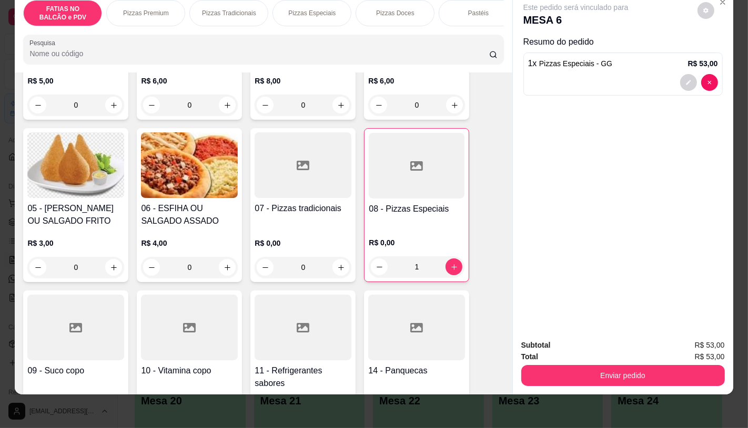
click at [285, 337] on div at bounding box center [302, 328] width 97 height 66
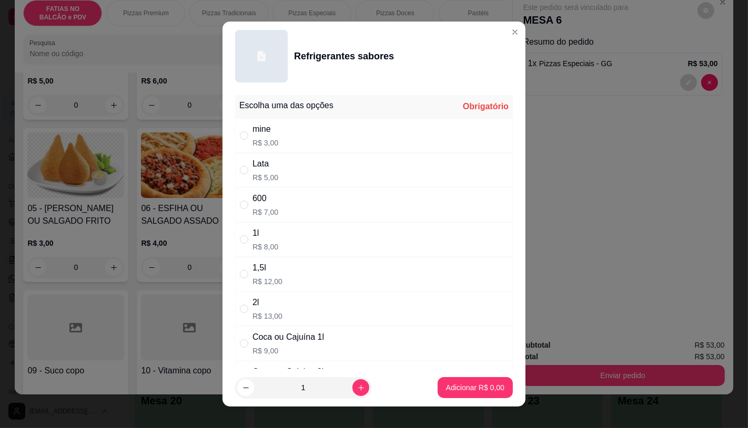
click at [288, 333] on div "Coca ou Cajuína 1l" at bounding box center [287, 337] width 71 height 13
radio input "true"
click at [453, 392] on p "Adicionar R$ 9,00" at bounding box center [474, 388] width 57 height 10
type input "1"
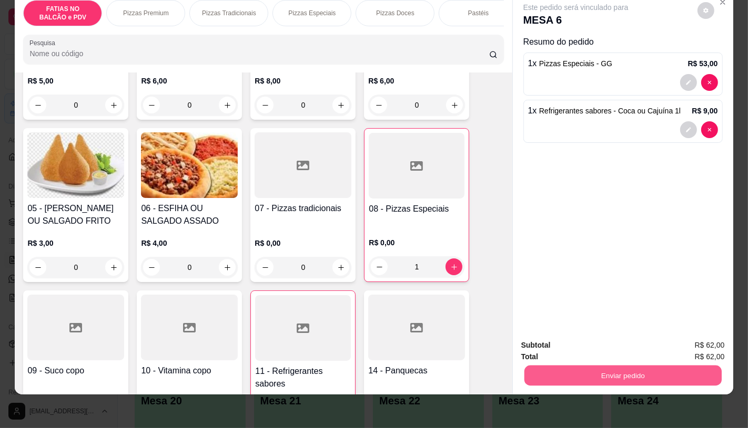
click at [590, 369] on button "Enviar pedido" at bounding box center [622, 375] width 197 height 21
click at [708, 341] on button "Enviar pedido" at bounding box center [696, 342] width 59 height 20
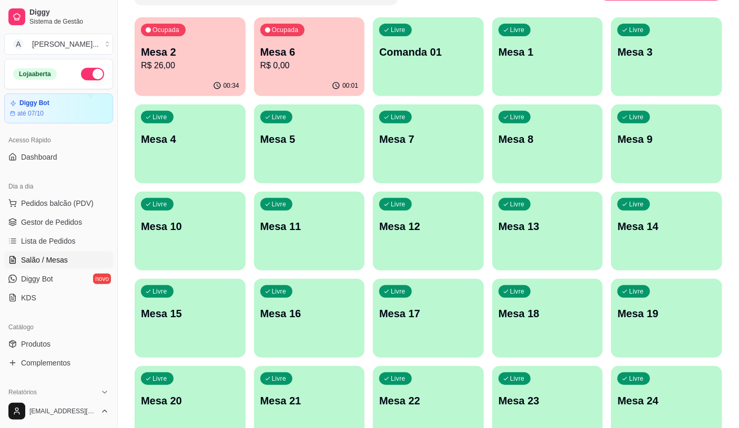
click at [200, 81] on div "00:34" at bounding box center [190, 86] width 111 height 21
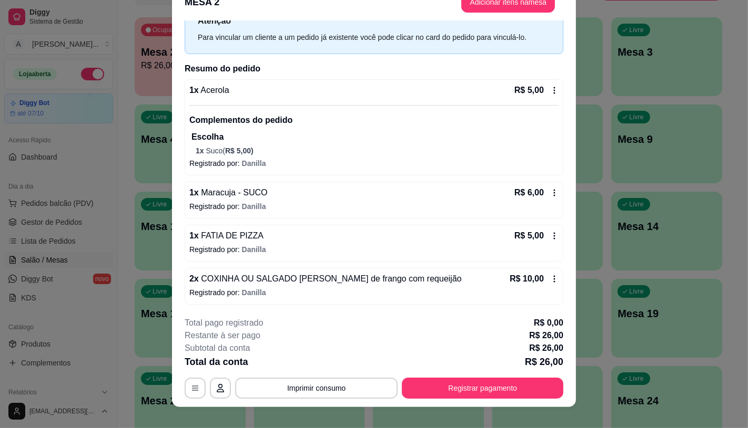
scroll to position [32, 0]
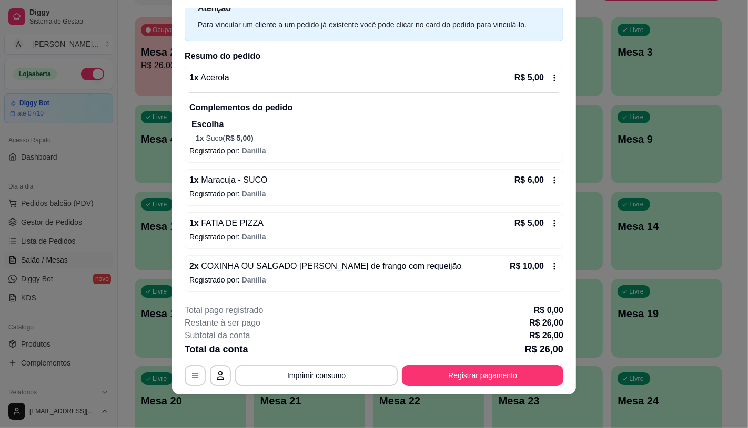
click at [550, 77] on icon at bounding box center [554, 78] width 8 height 8
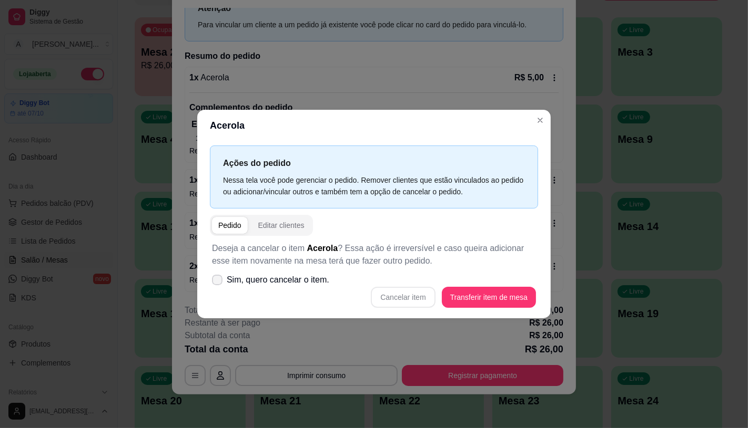
click at [250, 277] on span "Sim, quero cancelar o item." at bounding box center [278, 280] width 103 height 13
click at [218, 282] on input "Sim, quero cancelar o item." at bounding box center [214, 285] width 7 height 7
checkbox input "true"
click at [389, 295] on button "Cancelar item" at bounding box center [403, 297] width 63 height 21
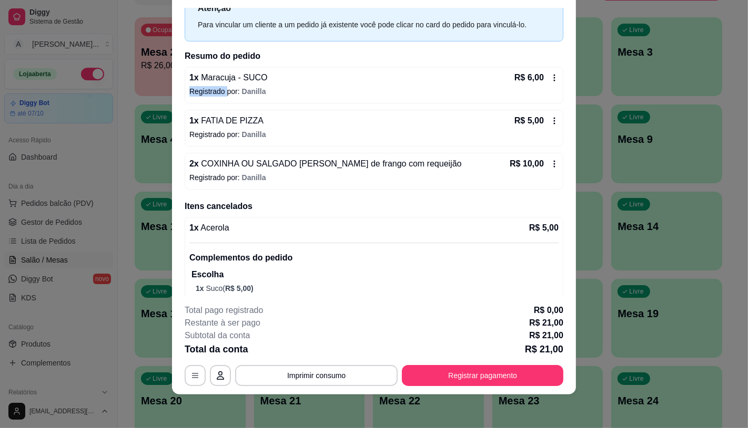
click at [550, 78] on icon at bounding box center [554, 78] width 8 height 8
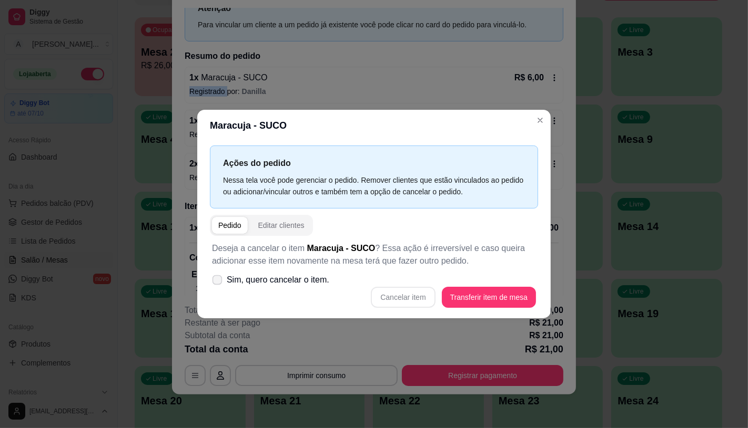
click at [268, 270] on label "Sim, quero cancelar o item." at bounding box center [271, 280] width 126 height 21
click at [294, 276] on span "Sim, quero cancelar o item." at bounding box center [278, 280] width 103 height 13
click at [218, 282] on input "Sim, quero cancelar o item." at bounding box center [214, 285] width 7 height 7
checkbox input "true"
click at [410, 301] on button "Cancelar item" at bounding box center [403, 297] width 64 height 21
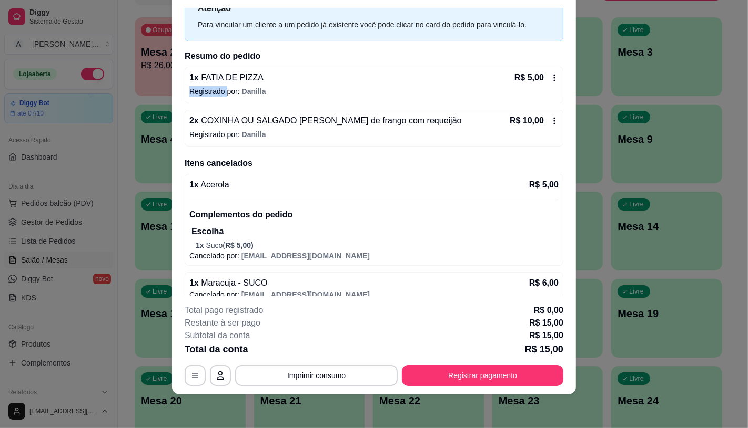
click at [550, 78] on icon at bounding box center [554, 78] width 8 height 8
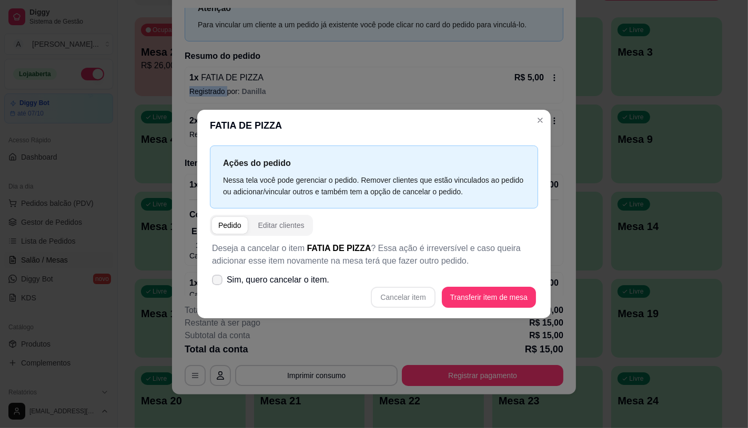
click at [234, 285] on span "Sim, quero cancelar o item." at bounding box center [278, 280] width 103 height 13
click at [218, 285] on input "Sim, quero cancelar o item." at bounding box center [214, 285] width 7 height 7
checkbox input "true"
click at [393, 293] on button "Cancelar item" at bounding box center [403, 297] width 64 height 21
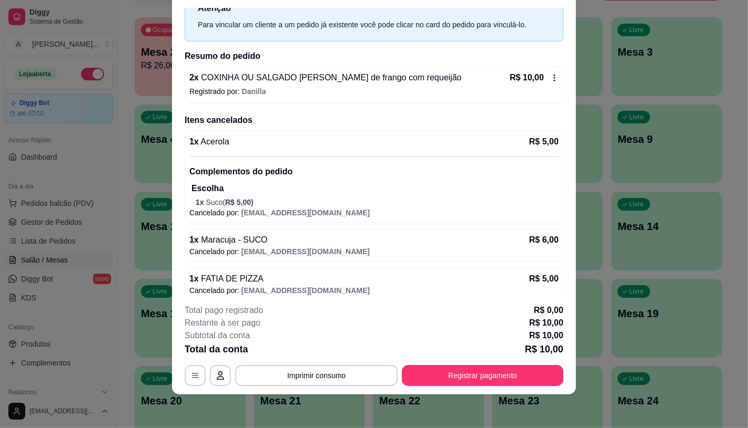
click at [550, 79] on icon at bounding box center [554, 78] width 8 height 8
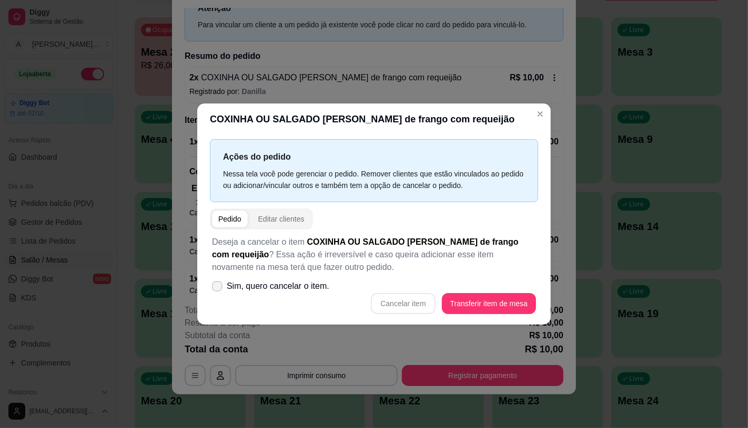
click at [280, 282] on span "Sim, quero cancelar o item." at bounding box center [278, 286] width 103 height 13
click at [218, 288] on input "Sim, quero cancelar o item." at bounding box center [214, 291] width 7 height 7
checkbox input "true"
click at [432, 309] on button "Cancelar item" at bounding box center [403, 303] width 63 height 21
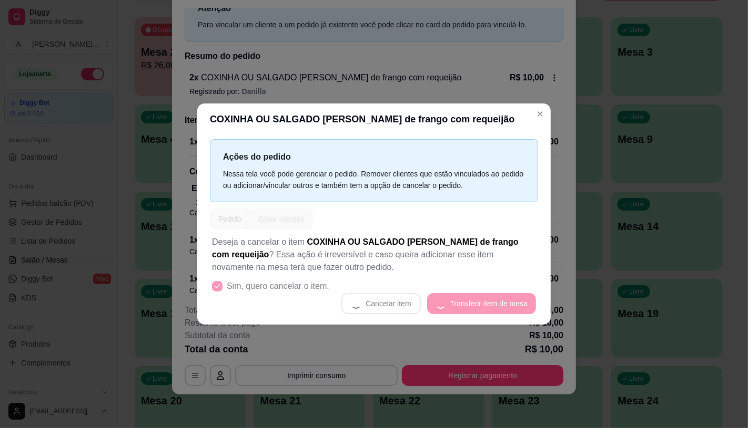
scroll to position [0, 0]
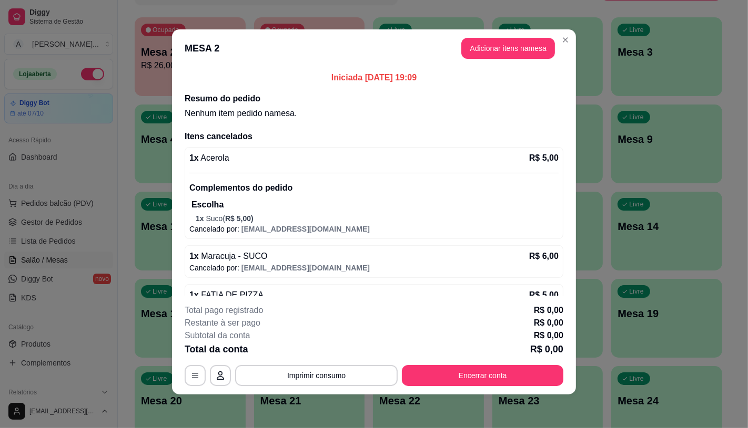
click at [489, 380] on button "Encerrar conta" at bounding box center [482, 375] width 161 height 21
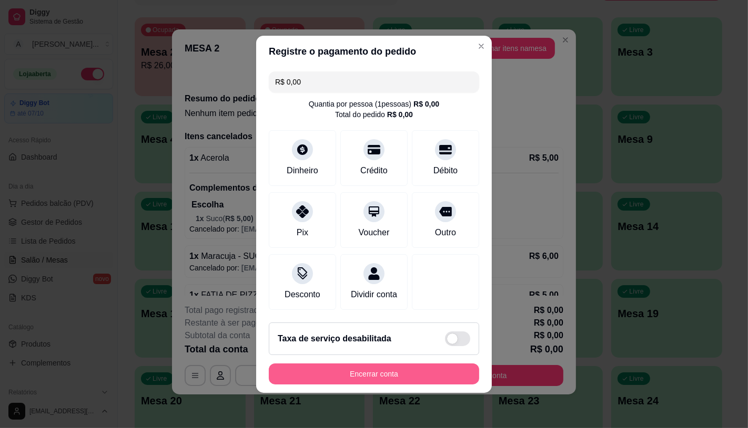
click at [435, 382] on button "Encerrar conta" at bounding box center [374, 374] width 210 height 21
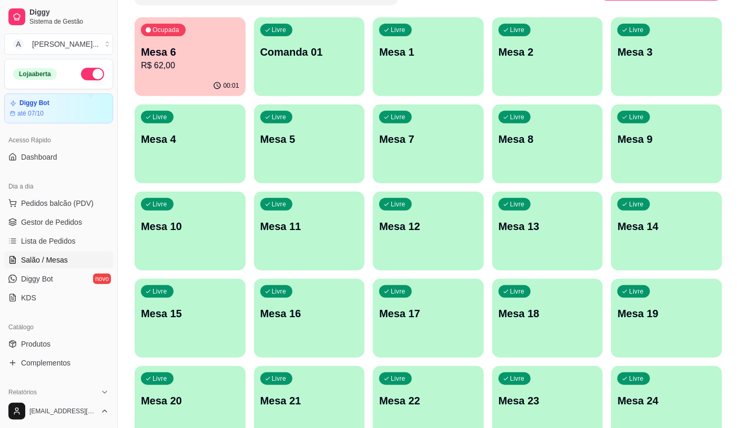
click at [190, 100] on div "Ocupada Mesa 6 R$ 62,00 00:01 Livre Comanda 01 Livre Mesa 1 Livre Mesa 2 Livre …" at bounding box center [428, 318] width 587 height 602
click at [93, 206] on button "Pedidos balcão (PDV)" at bounding box center [58, 203] width 109 height 17
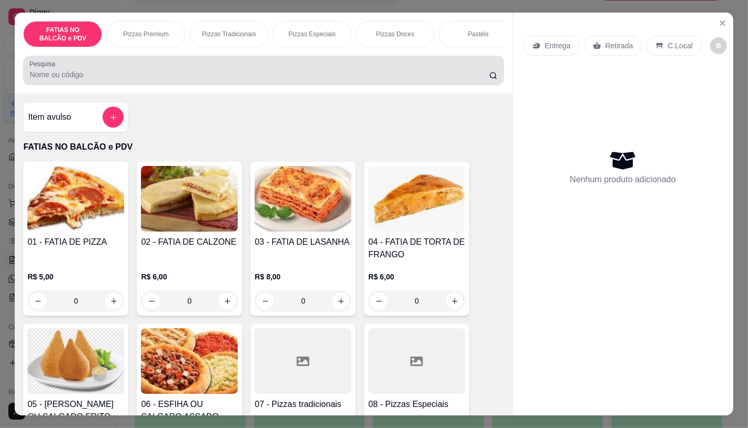
click at [137, 67] on div at bounding box center [262, 70] width 467 height 21
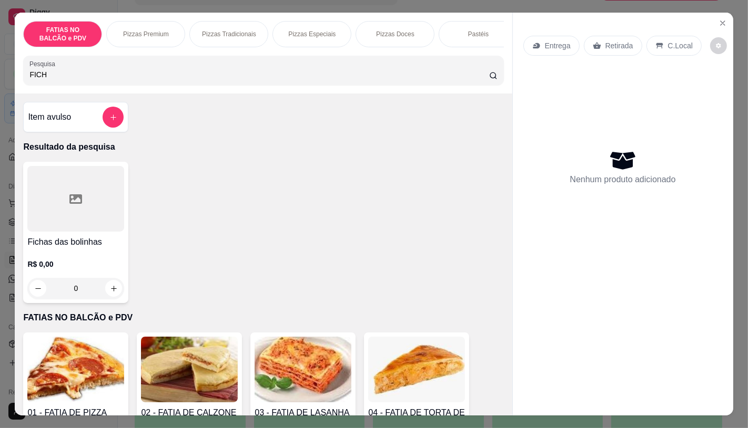
type input "FICH"
click at [67, 201] on div at bounding box center [75, 199] width 97 height 66
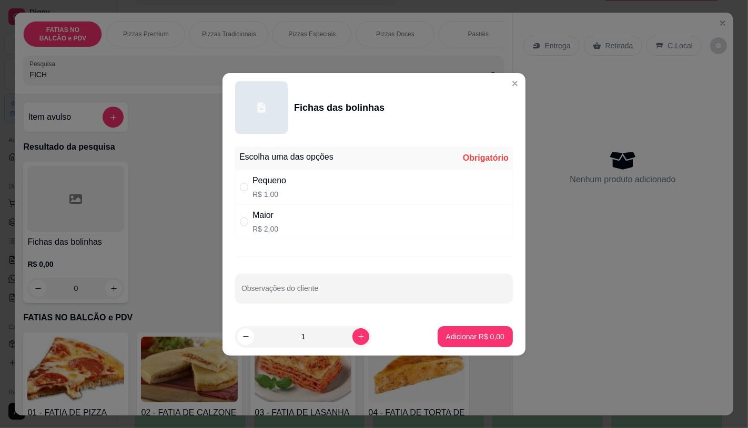
click at [316, 225] on div "Maior R$ 2,00" at bounding box center [374, 222] width 278 height 35
radio input "true"
click at [449, 333] on p "Adicionar R$ 2,00" at bounding box center [475, 337] width 58 height 11
type input "1"
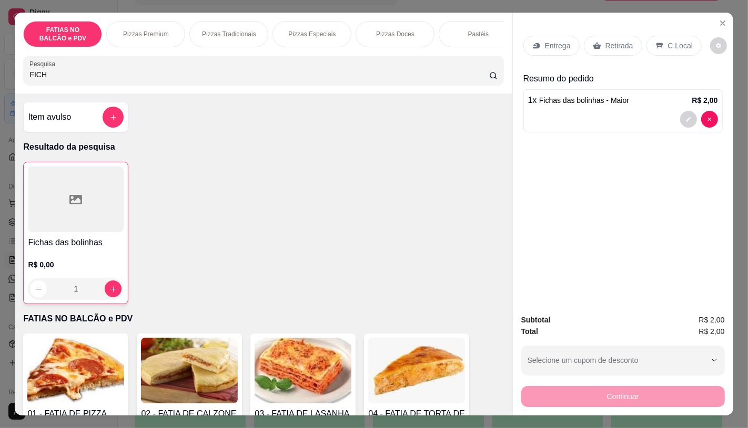
click at [617, 36] on div "Retirada" at bounding box center [613, 46] width 58 height 20
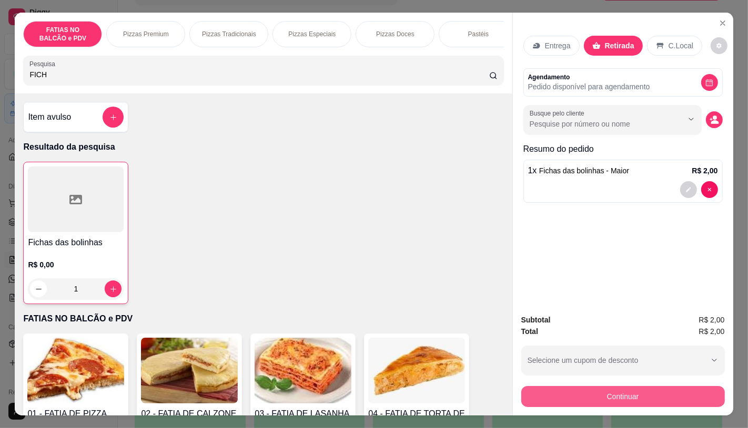
click at [605, 396] on button "Continuar" at bounding box center [622, 396] width 203 height 21
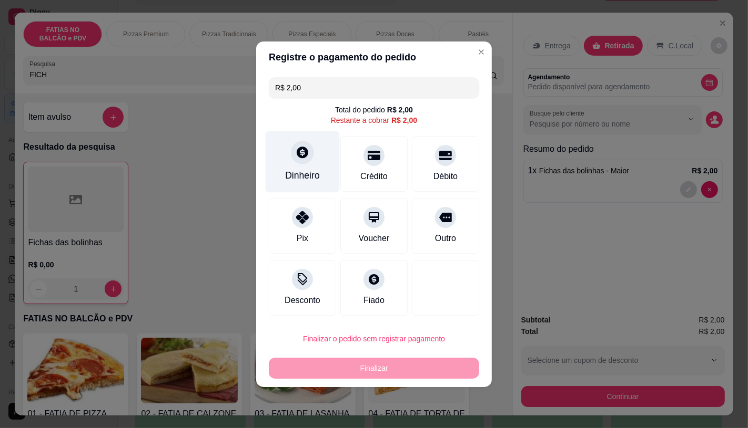
click at [311, 173] on div "Dinheiro" at bounding box center [302, 176] width 35 height 14
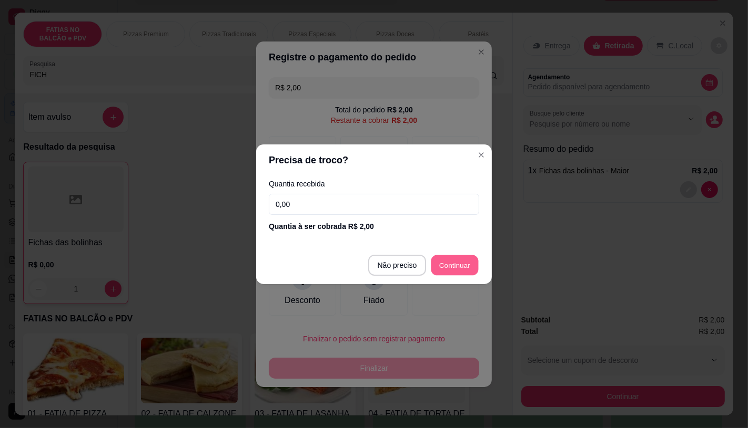
type input "R$ 0,00"
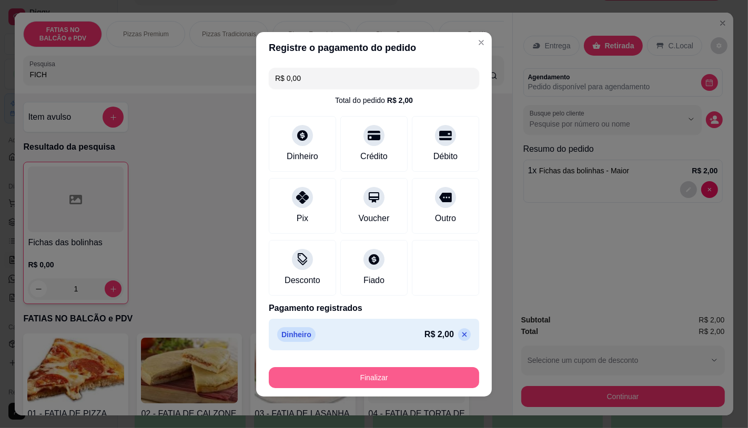
click at [420, 380] on button "Finalizar" at bounding box center [374, 377] width 210 height 21
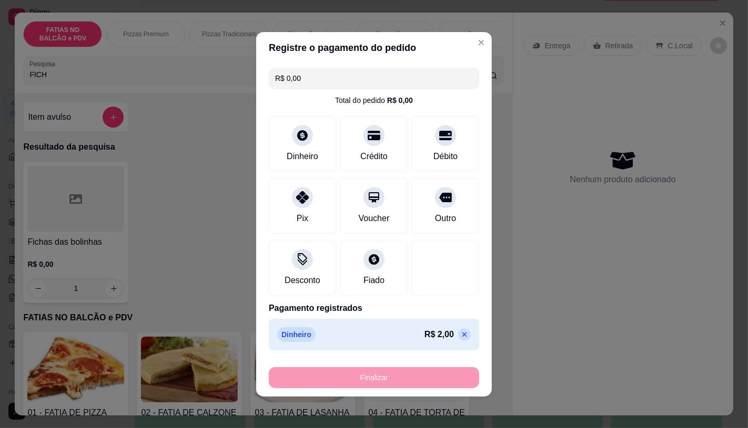
type input "0"
type input "-R$ 2,00"
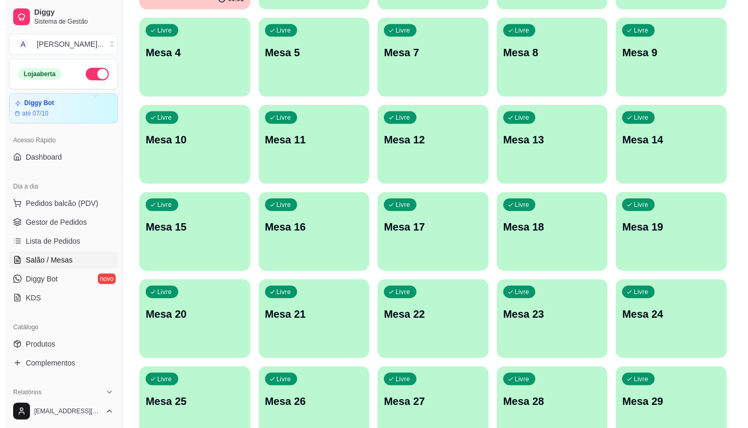
scroll to position [330, 0]
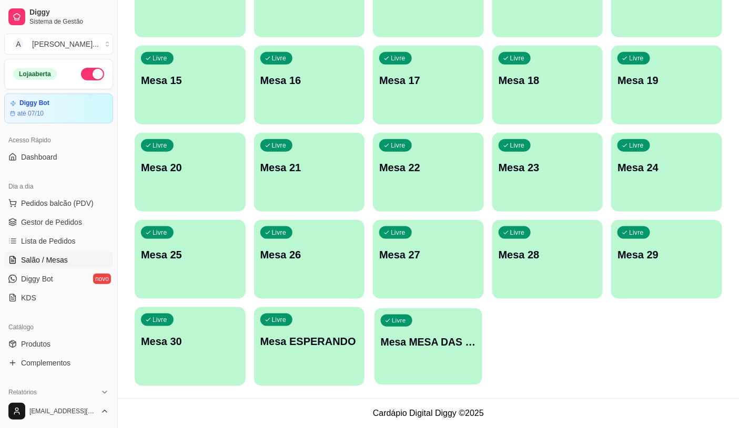
click at [437, 337] on p "Mesa MESA DAS COMANDAS" at bounding box center [428, 342] width 95 height 14
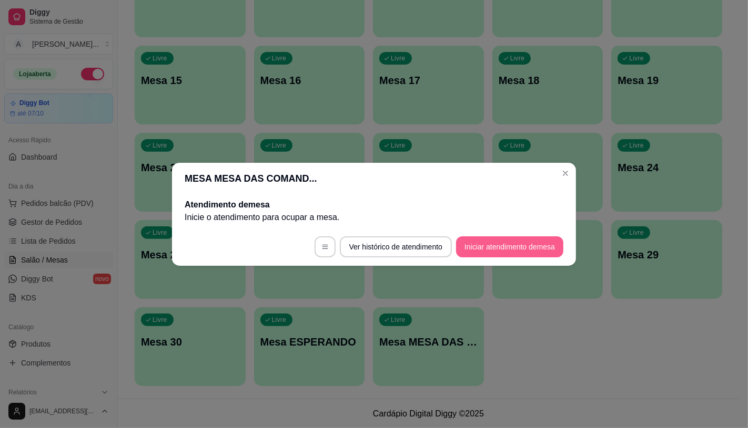
click at [505, 254] on button "Iniciar atendimento de mesa" at bounding box center [509, 247] width 107 height 21
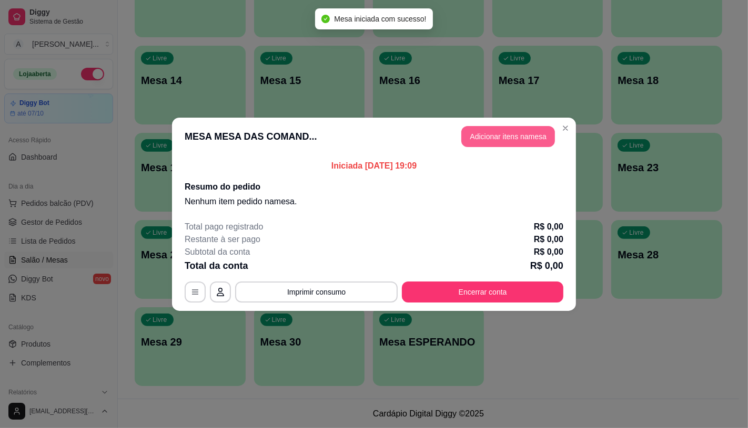
click at [501, 144] on button "Adicionar itens na mesa" at bounding box center [508, 136] width 94 height 21
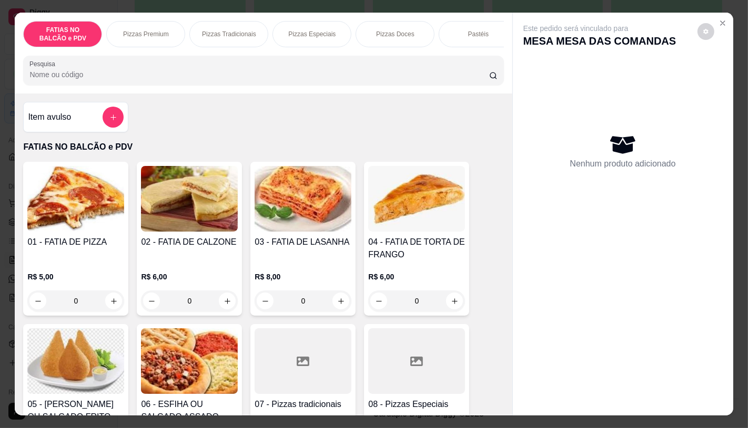
scroll to position [117, 0]
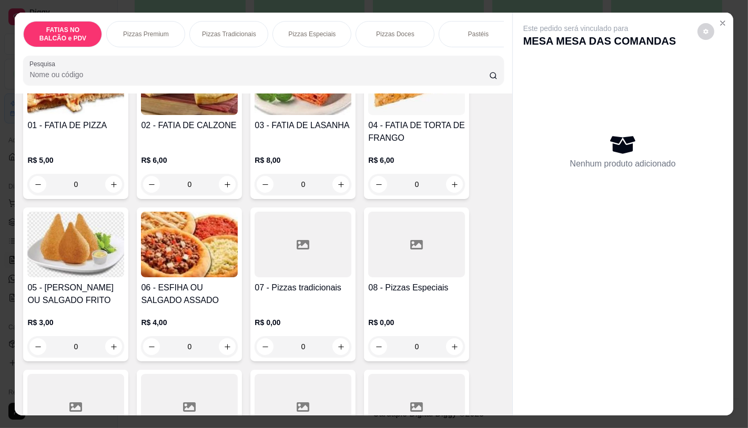
click at [74, 288] on h4 "05 - [PERSON_NAME] OU SALGADO FRITO" at bounding box center [75, 294] width 97 height 25
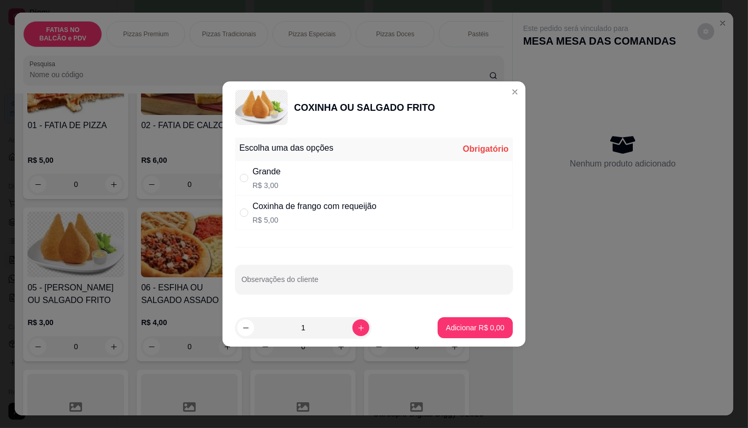
click at [290, 192] on div "Grande R$ 3,00" at bounding box center [374, 178] width 278 height 35
radio input "true"
click at [358, 330] on icon "increase-product-quantity" at bounding box center [361, 328] width 6 height 6
type input "2"
click at [437, 322] on button "Adicionar R$ 6,00" at bounding box center [474, 328] width 75 height 21
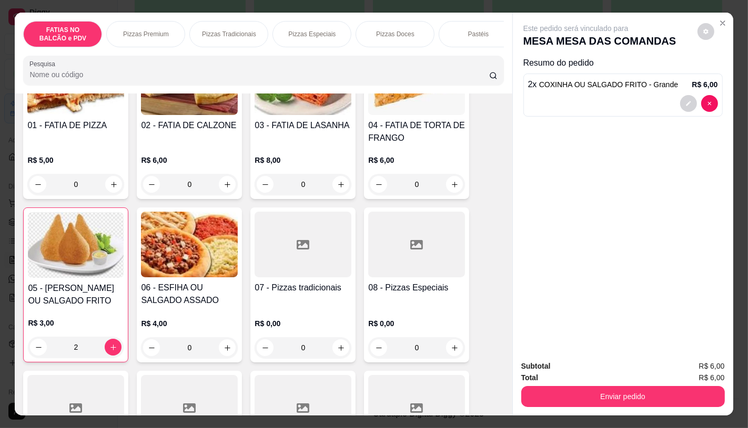
type input "2"
click at [466, 47] on div "FATIAS NO BALCÃO e PDV Pizzas Premium Pizzas Tradicionais Pizzas Especiais Pizz…" at bounding box center [263, 34] width 480 height 26
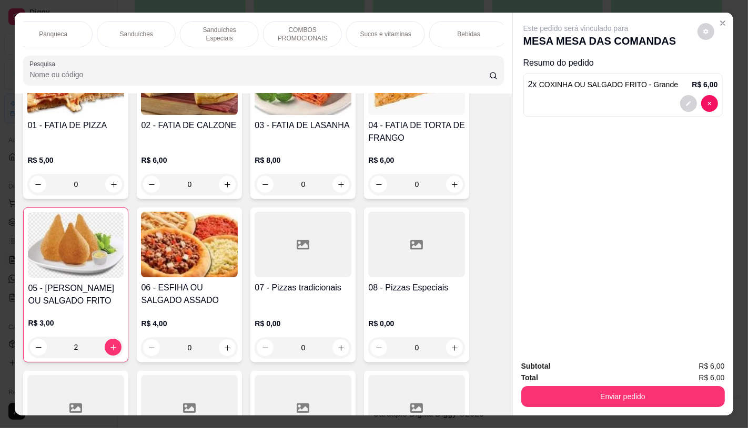
scroll to position [0, 1094]
click at [466, 39] on div "TAXAS DE ENTREGAS" at bounding box center [464, 34] width 79 height 26
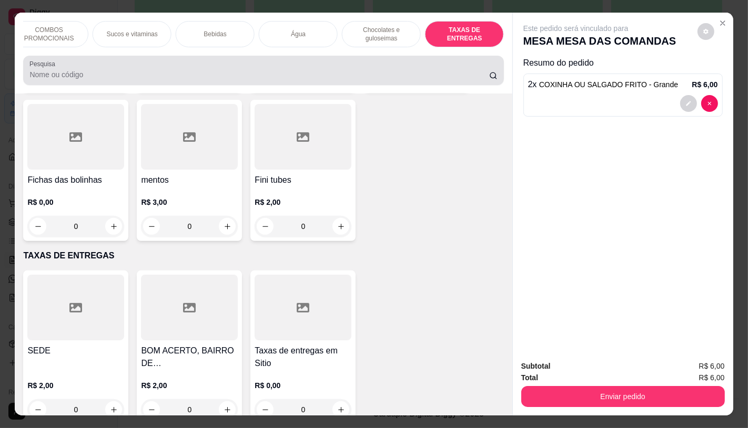
scroll to position [25, 0]
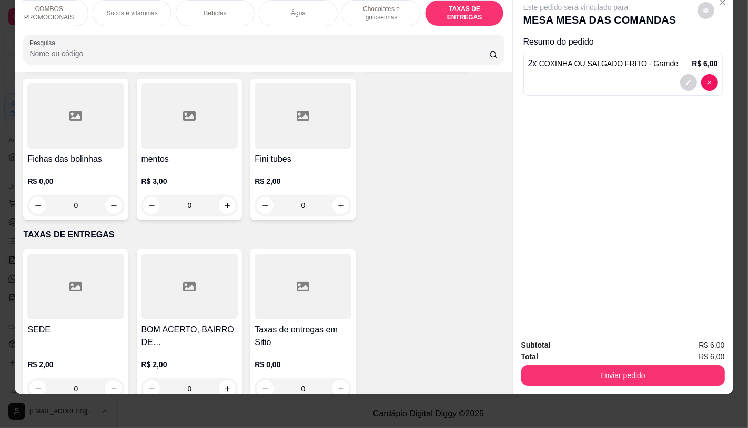
click at [63, 263] on div at bounding box center [75, 287] width 97 height 66
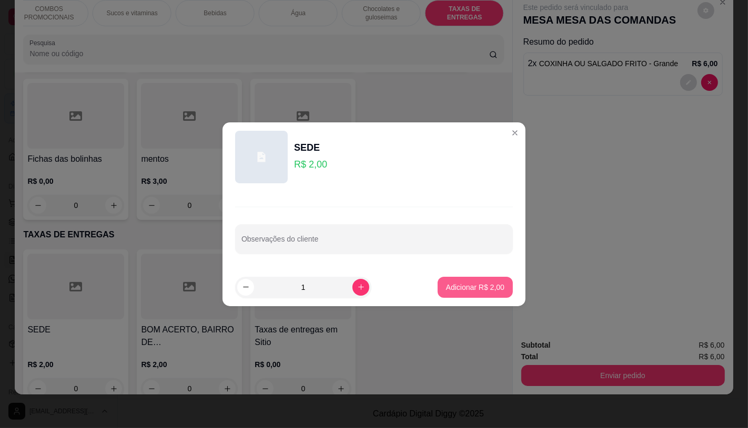
click at [471, 287] on p "Adicionar R$ 2,00" at bounding box center [475, 287] width 58 height 11
type input "1"
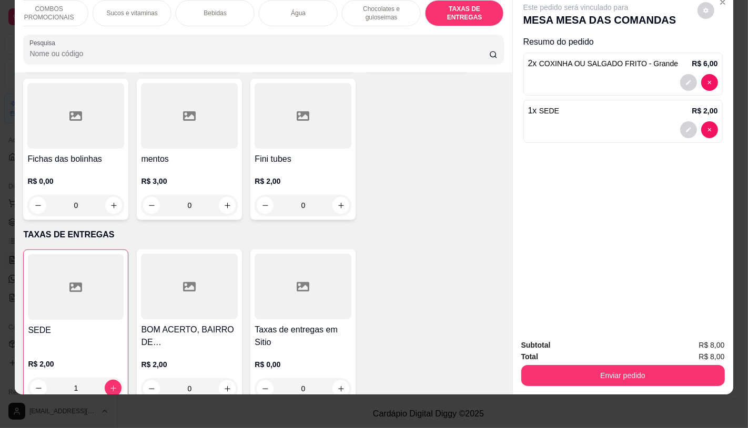
scroll to position [0, 673]
click at [308, 12] on div "Sanduíches" at bounding box center [302, 13] width 79 height 26
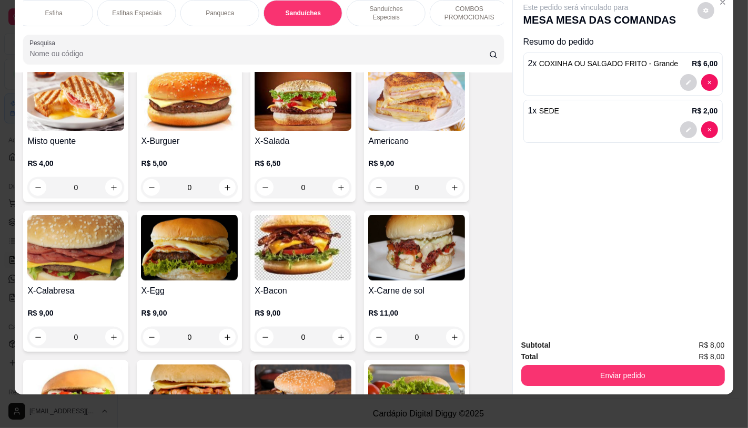
scroll to position [4367, 0]
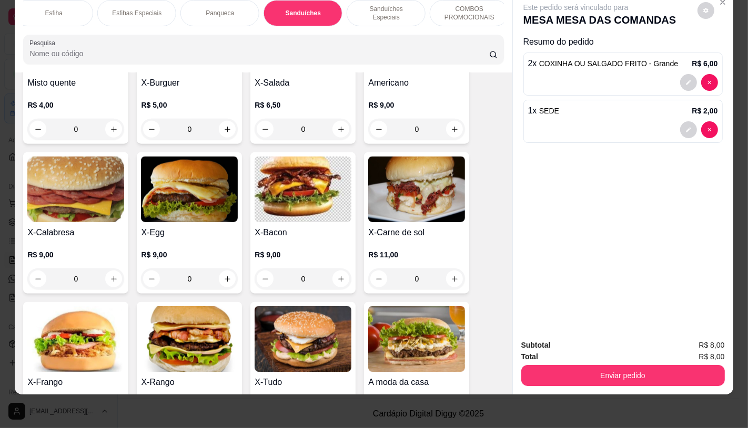
click at [95, 307] on img at bounding box center [75, 340] width 97 height 66
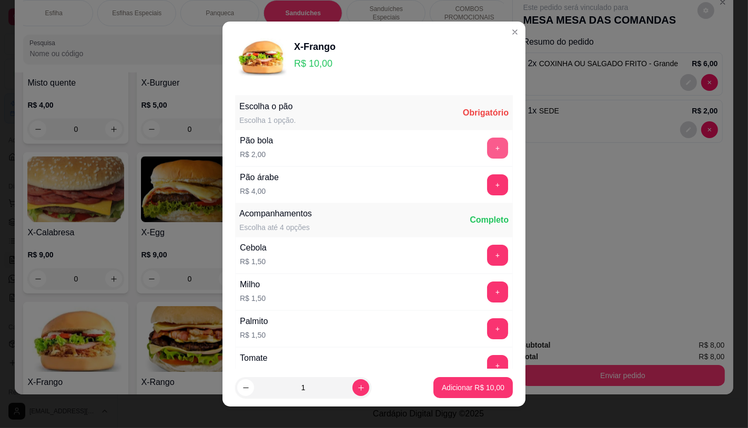
click at [487, 145] on button "+" at bounding box center [497, 148] width 21 height 21
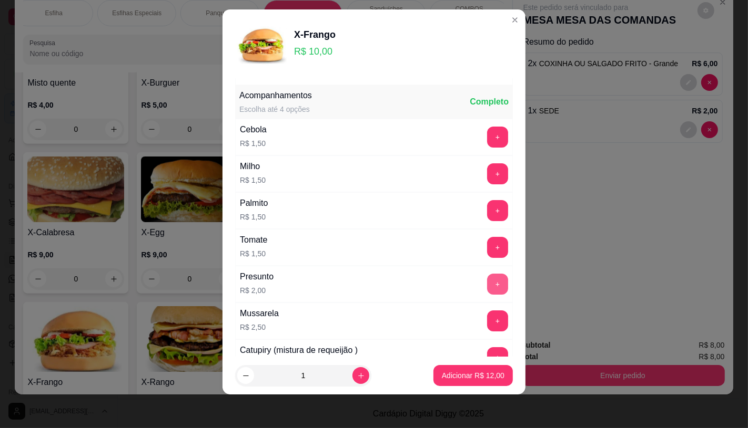
scroll to position [113, 0]
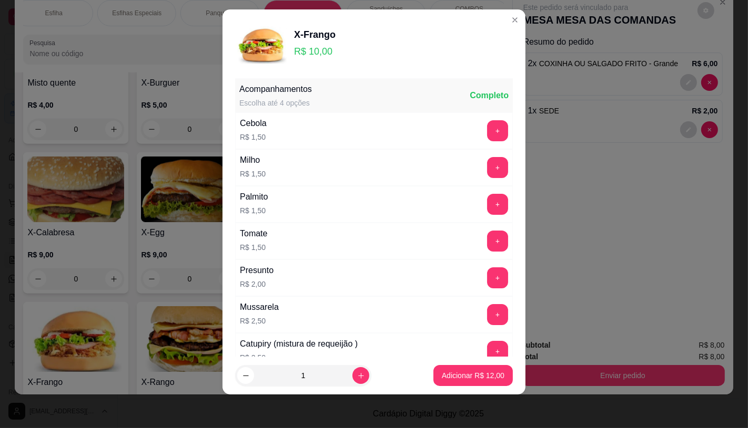
click at [479, 369] on button "Adicionar R$ 12,00" at bounding box center [472, 375] width 79 height 21
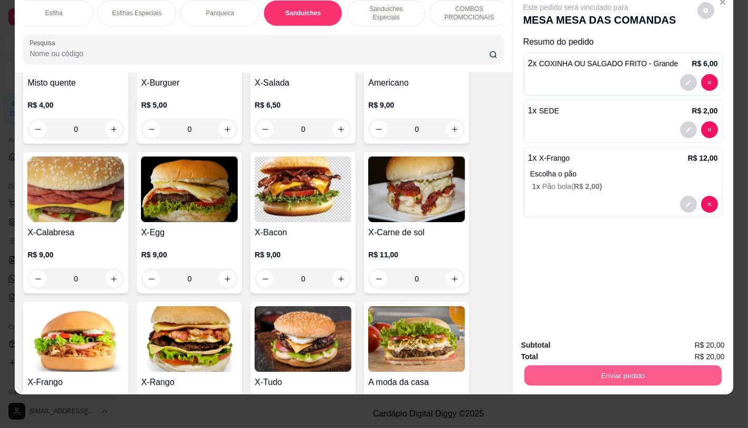
click at [558, 366] on button "Enviar pedido" at bounding box center [622, 375] width 197 height 21
click at [428, 239] on div "R$ 11,00 0" at bounding box center [416, 264] width 97 height 50
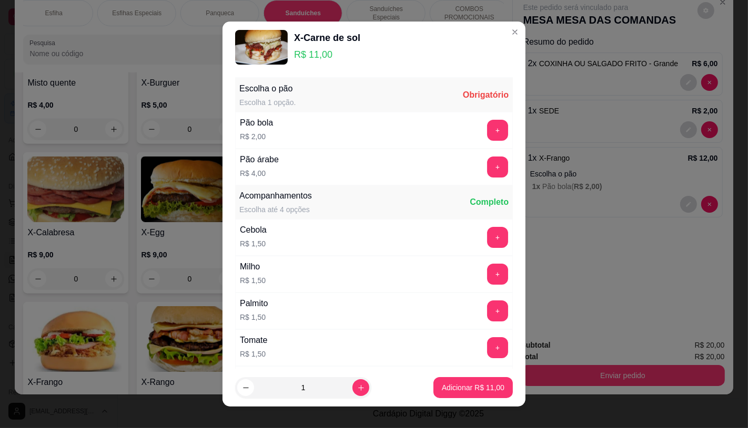
drag, startPoint x: 219, startPoint y: 25, endPoint x: 200, endPoint y: 20, distance: 20.2
click at [222, 25] on header "X-Carne de sol R$ 11,00" at bounding box center [373, 48] width 303 height 52
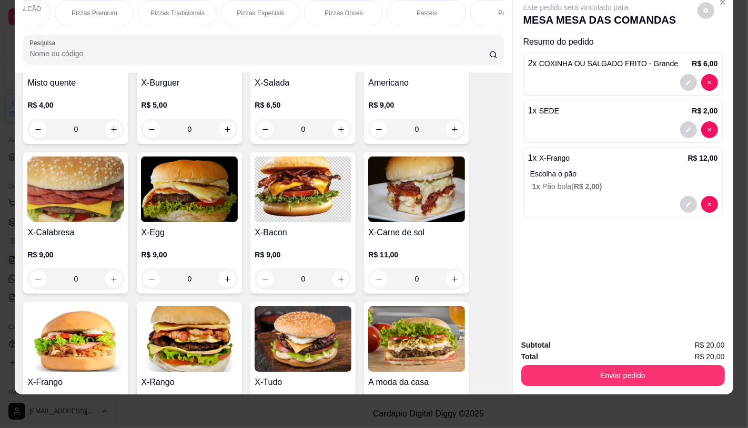
scroll to position [0, 0]
click at [38, 5] on p "FATIAS NO BALCÃO e PDV" at bounding box center [62, 13] width 61 height 17
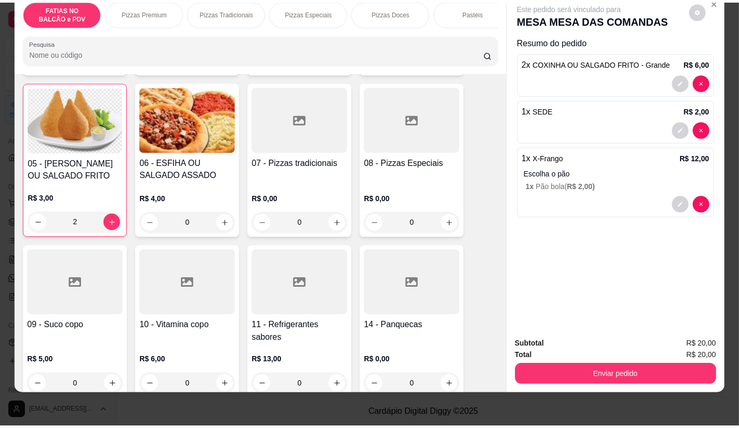
scroll to position [222, 0]
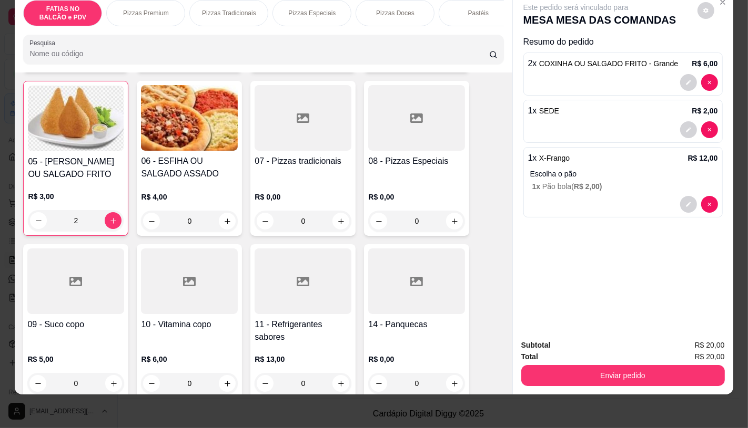
click at [267, 302] on div at bounding box center [302, 282] width 97 height 66
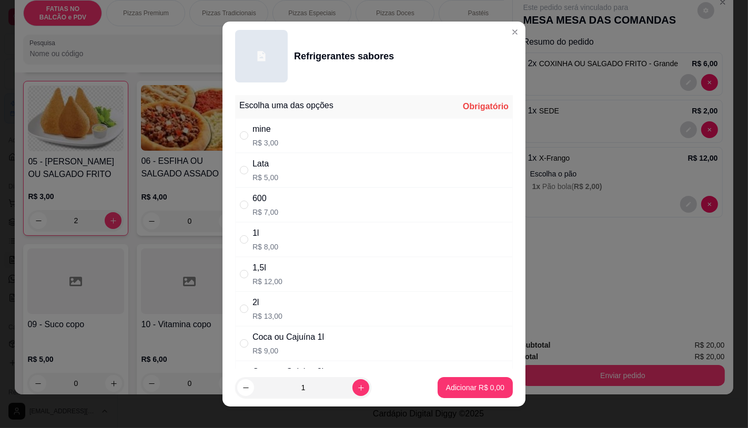
click at [259, 175] on p "R$ 5,00" at bounding box center [265, 177] width 26 height 11
radio input "true"
click at [452, 397] on button "Adicionar R$ 5,00" at bounding box center [474, 387] width 75 height 21
type input "1"
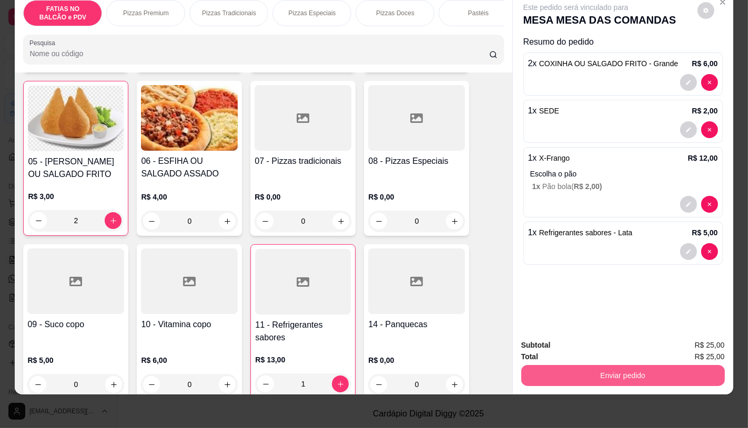
click at [582, 373] on button "Enviar pedido" at bounding box center [622, 375] width 203 height 21
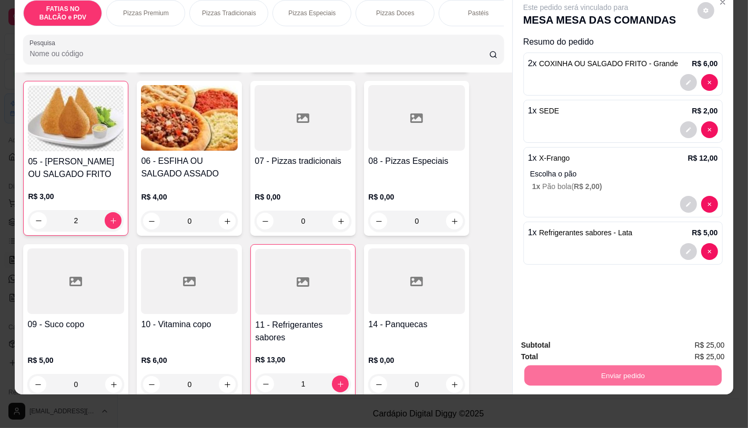
click at [599, 345] on button "Registrar cliente" at bounding box center [625, 342] width 69 height 20
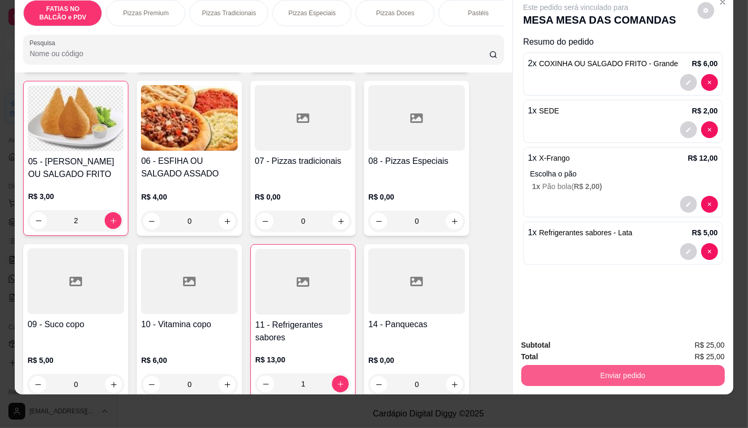
click at [606, 365] on button "Enviar pedido" at bounding box center [622, 375] width 203 height 21
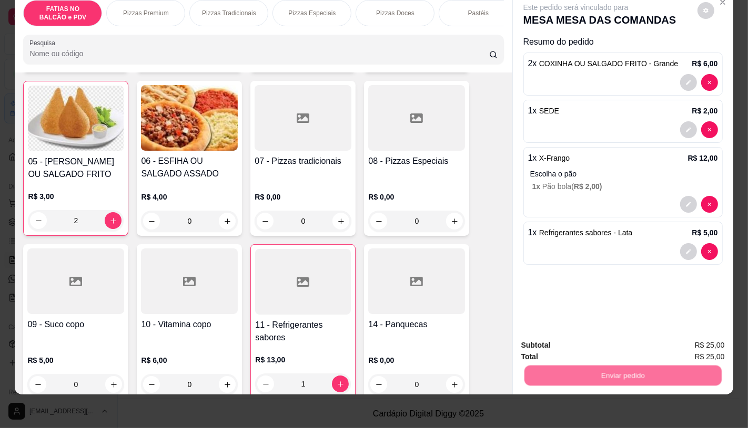
click at [690, 349] on button "Enviar pedido" at bounding box center [696, 342] width 59 height 20
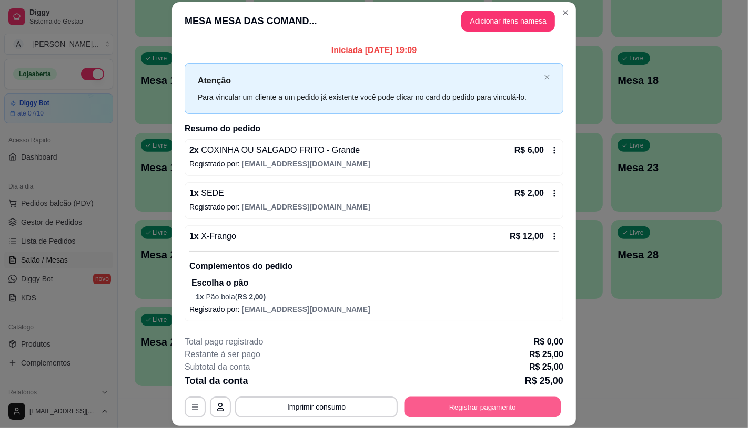
click at [526, 407] on button "Registrar pagamento" at bounding box center [482, 407] width 157 height 21
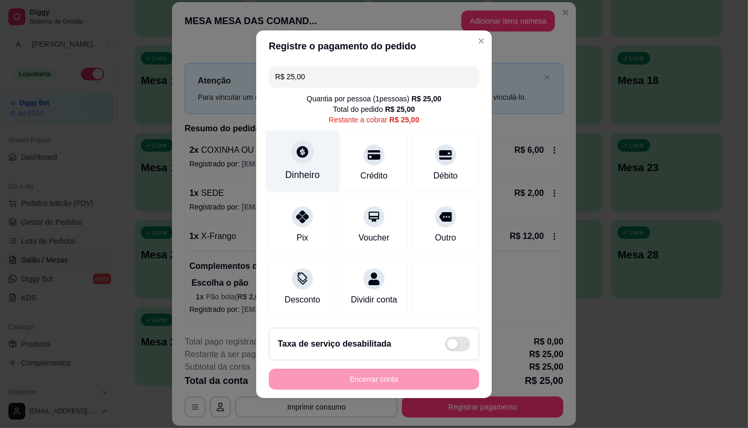
click at [280, 147] on div "Dinheiro" at bounding box center [302, 161] width 74 height 62
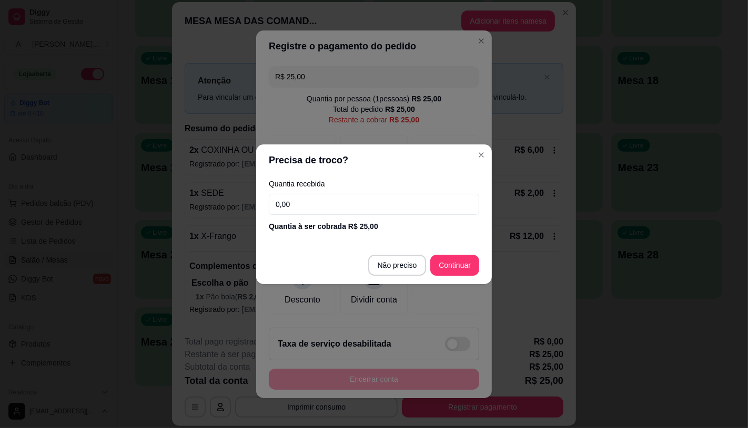
click at [428, 267] on footer "Não preciso Continuar" at bounding box center [374, 266] width 236 height 38
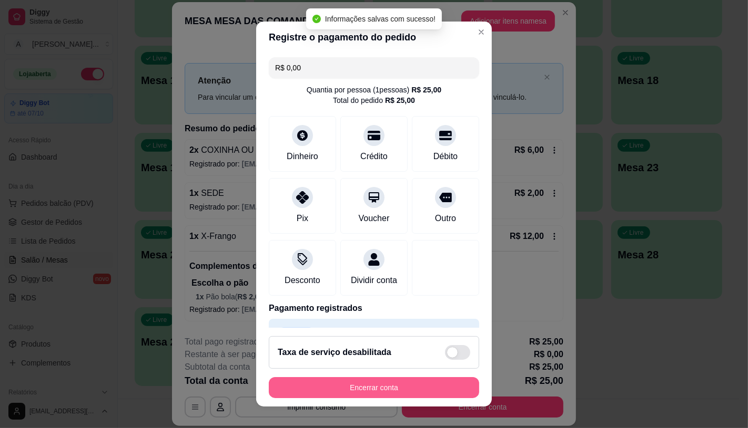
type input "R$ 0,00"
click at [423, 388] on button "Encerrar conta" at bounding box center [374, 388] width 204 height 21
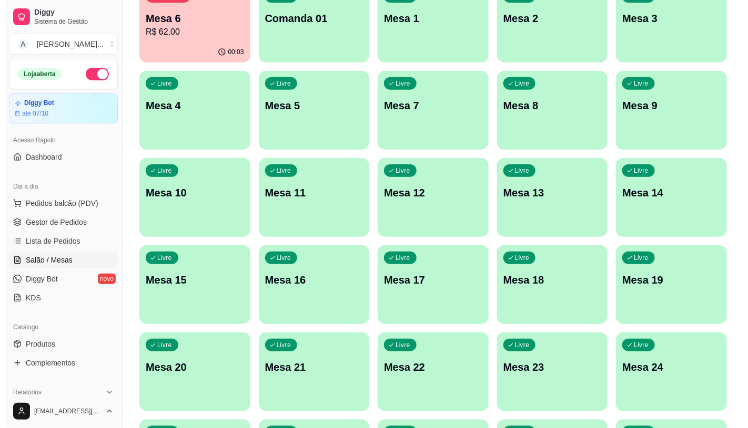
scroll to position [96, 0]
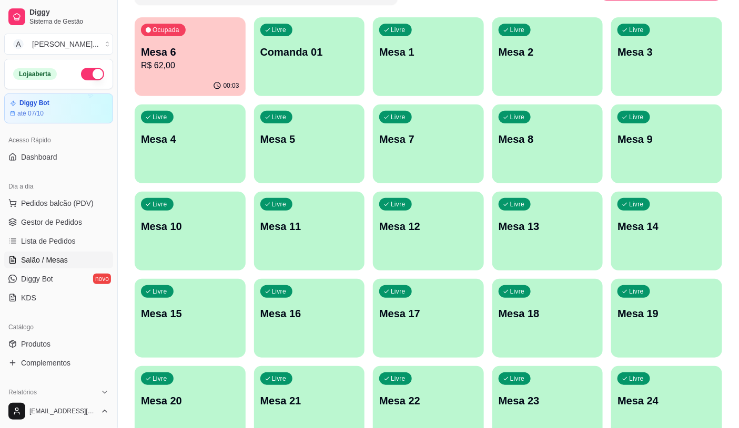
click at [207, 74] on div "Ocupada Mesa 6 R$ 62,00" at bounding box center [190, 46] width 111 height 58
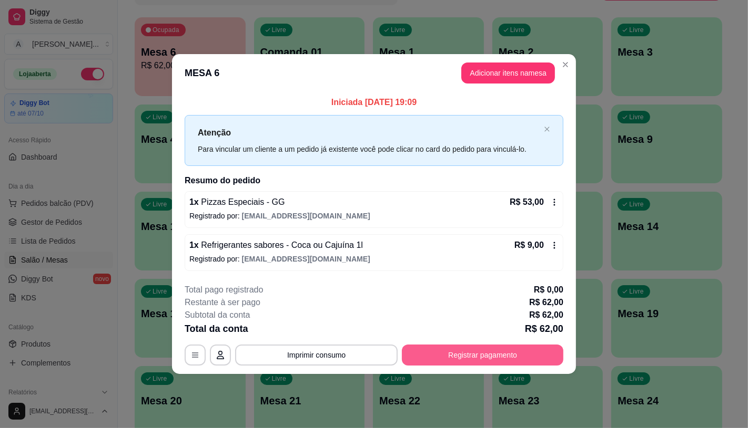
click at [434, 356] on button "Registrar pagamento" at bounding box center [482, 355] width 161 height 21
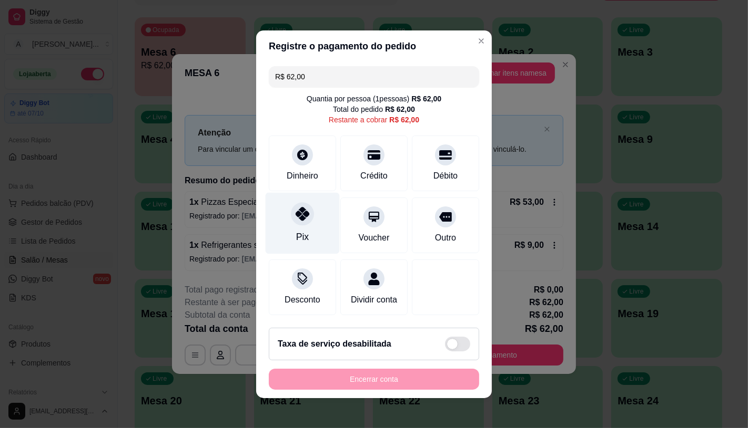
click at [316, 227] on div "Pix" at bounding box center [302, 223] width 74 height 62
type input "R$ 0,00"
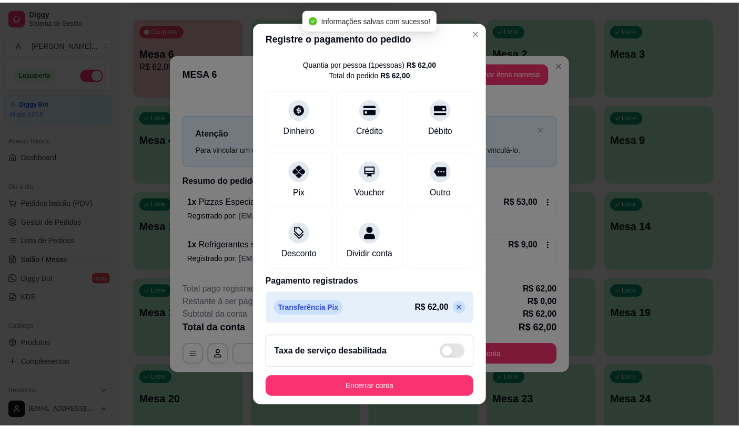
scroll to position [12, 0]
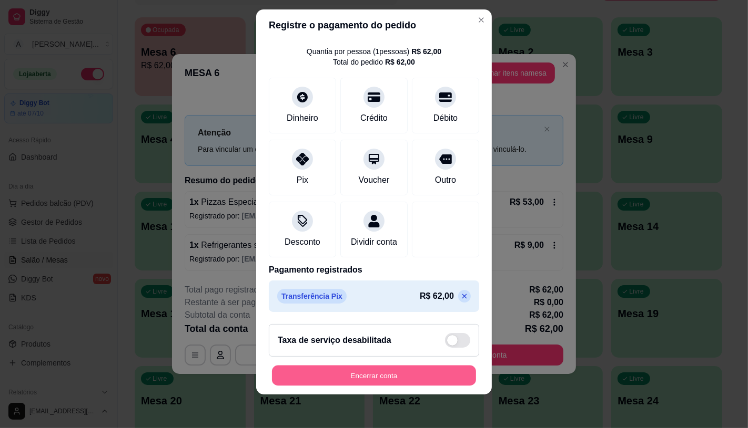
click at [385, 377] on button "Encerrar conta" at bounding box center [374, 376] width 204 height 21
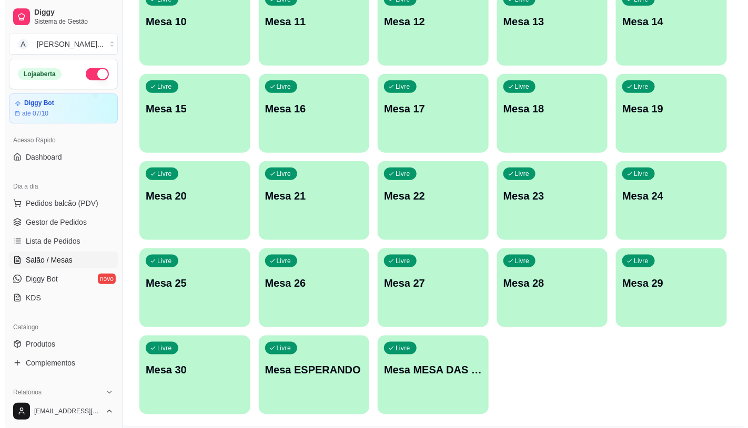
scroll to position [330, 0]
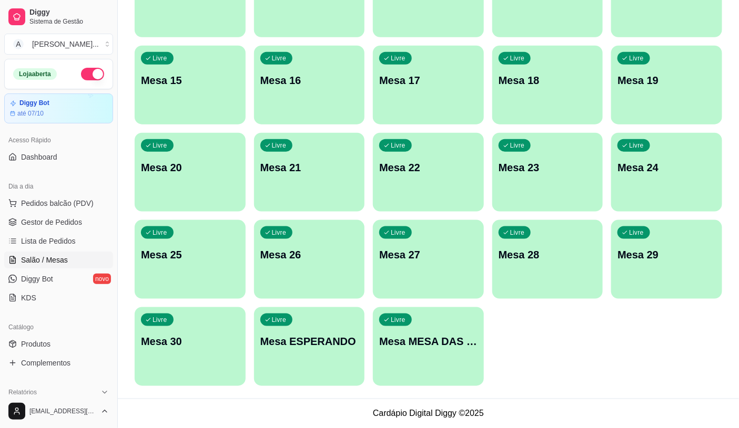
click at [450, 341] on p "Mesa MESA DAS COMANDAS" at bounding box center [428, 342] width 98 height 15
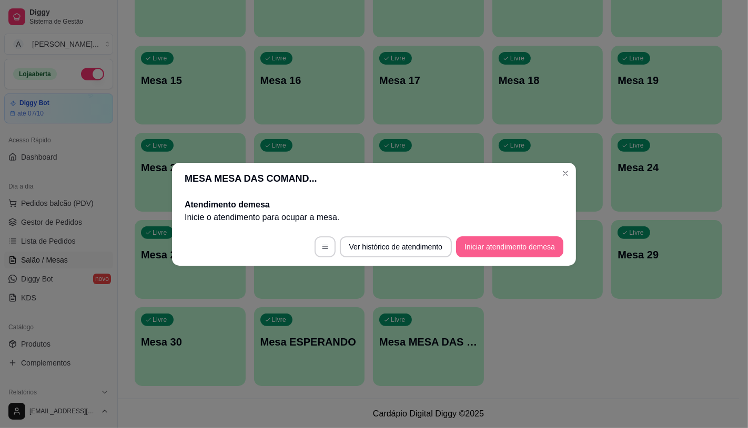
click at [507, 241] on button "Iniciar atendimento de mesa" at bounding box center [509, 247] width 107 height 21
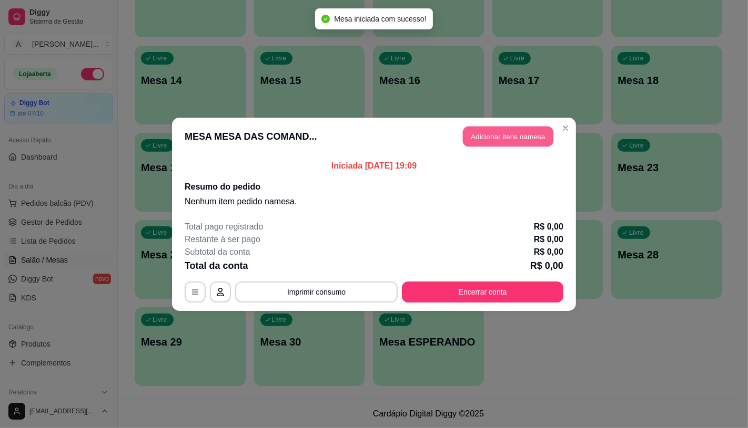
click at [500, 146] on button "Adicionar itens na mesa" at bounding box center [508, 136] width 90 height 21
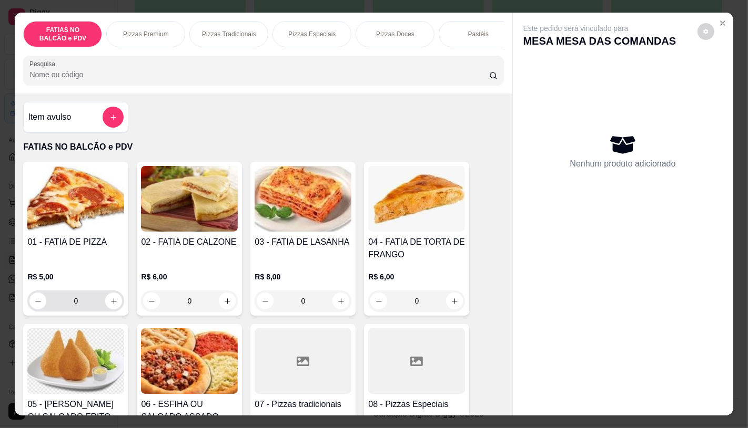
click at [79, 307] on input "0" at bounding box center [75, 301] width 59 height 21
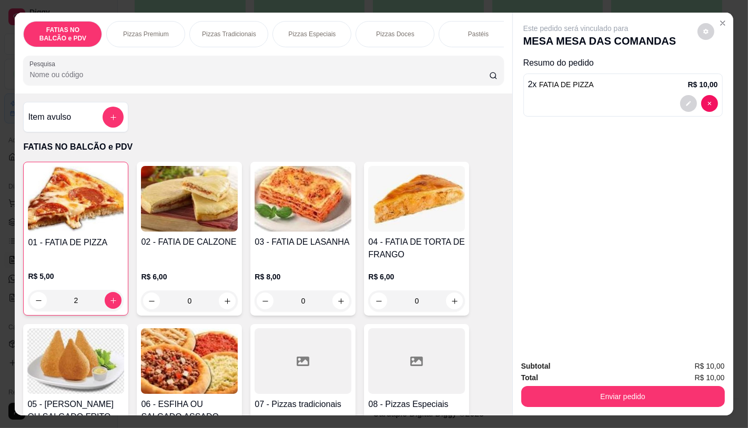
type input "2"
click at [485, 32] on div "Panqueca" at bounding box center [473, 34] width 79 height 26
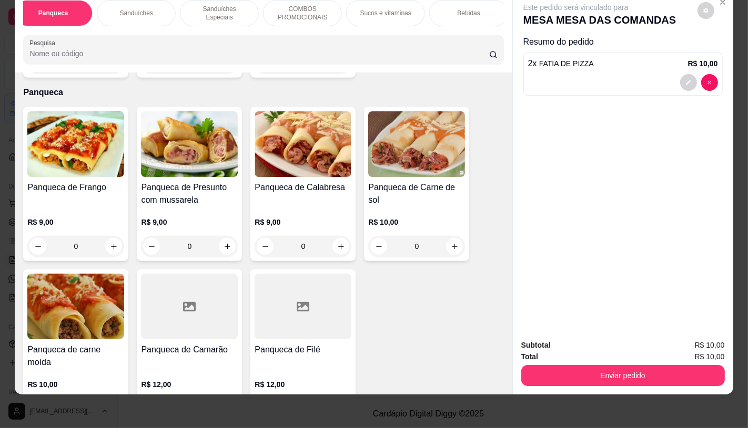
scroll to position [0, 1094]
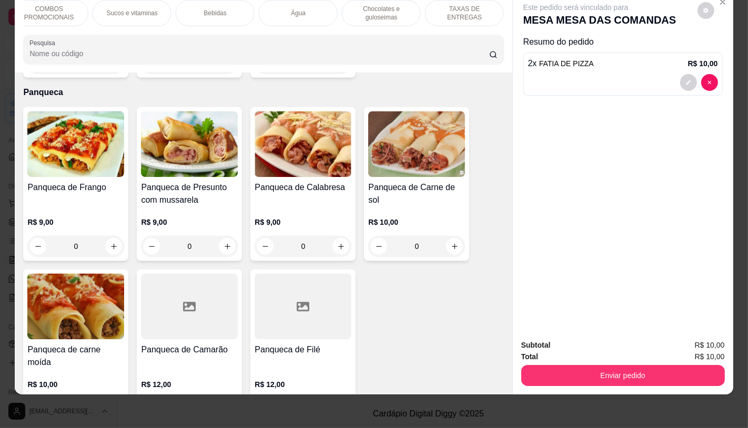
drag, startPoint x: 475, startPoint y: 9, endPoint x: 295, endPoint y: 165, distance: 237.8
click at [474, 9] on div "TAXAS DE ENTREGAS" at bounding box center [464, 13] width 79 height 26
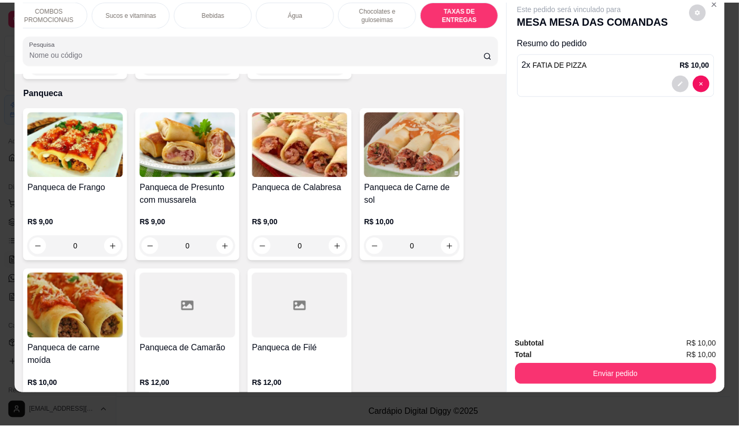
scroll to position [7031, 0]
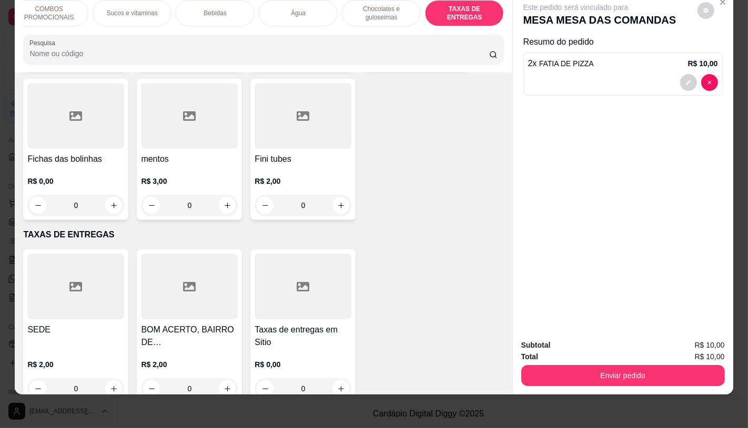
click at [83, 264] on div at bounding box center [75, 287] width 97 height 66
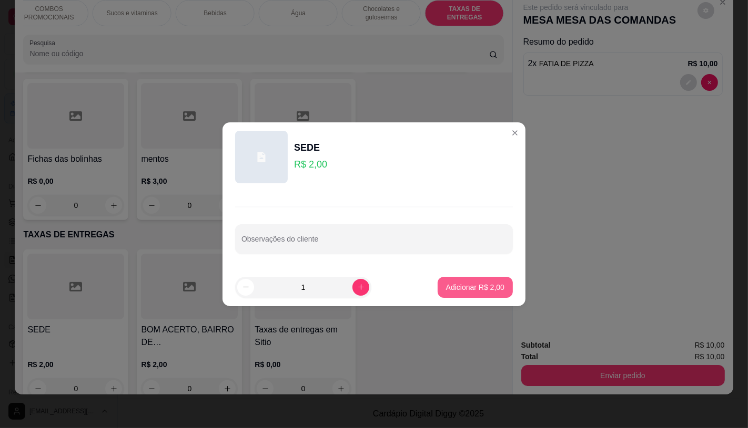
click at [464, 284] on p "Adicionar R$ 2,00" at bounding box center [475, 287] width 58 height 11
type input "1"
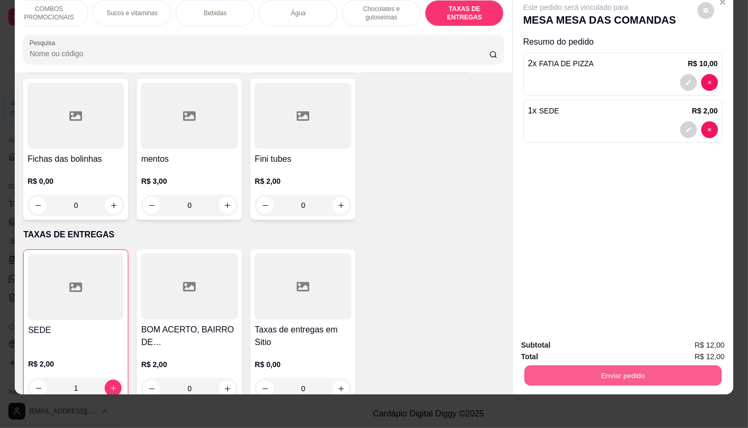
click at [559, 365] on button "Enviar pedido" at bounding box center [622, 375] width 197 height 21
click at [569, 228] on div "Este pedido será vinculado para MESA MESA DAS COMANDAS Resumo do pedido 2 x FAT…" at bounding box center [623, 161] width 220 height 339
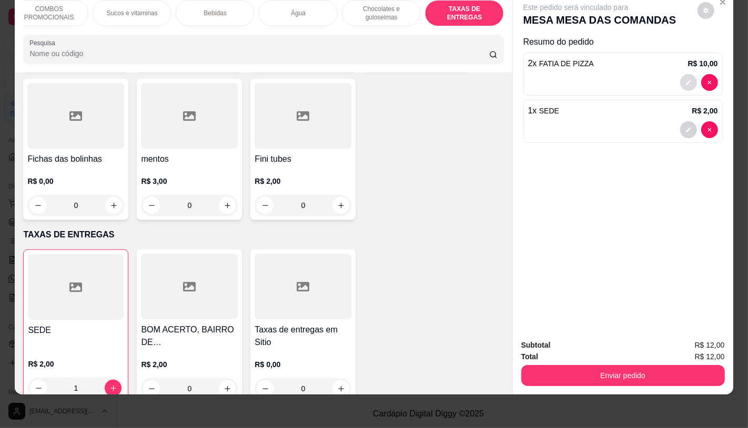
click at [685, 79] on icon "decrease-product-quantity" at bounding box center [688, 82] width 6 height 6
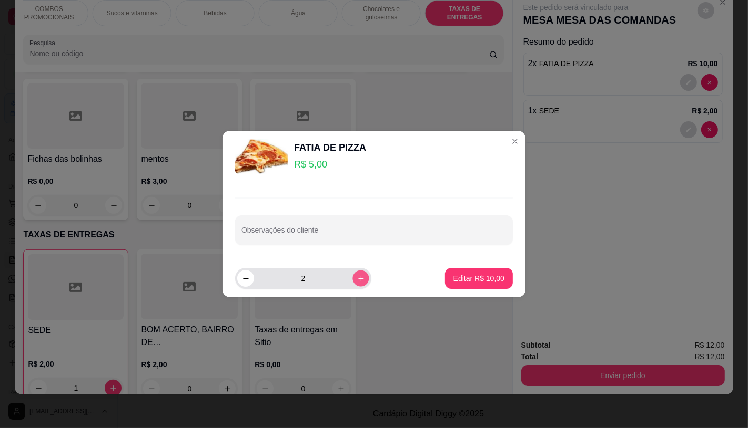
click at [352, 281] on button "increase-product-quantity" at bounding box center [360, 279] width 16 height 16
click at [357, 280] on icon "increase-product-quantity" at bounding box center [361, 279] width 8 height 8
click at [357, 279] on icon "increase-product-quantity" at bounding box center [361, 279] width 8 height 8
type input "5"
click at [481, 280] on p "Editar R$ 25,00" at bounding box center [478, 278] width 51 height 11
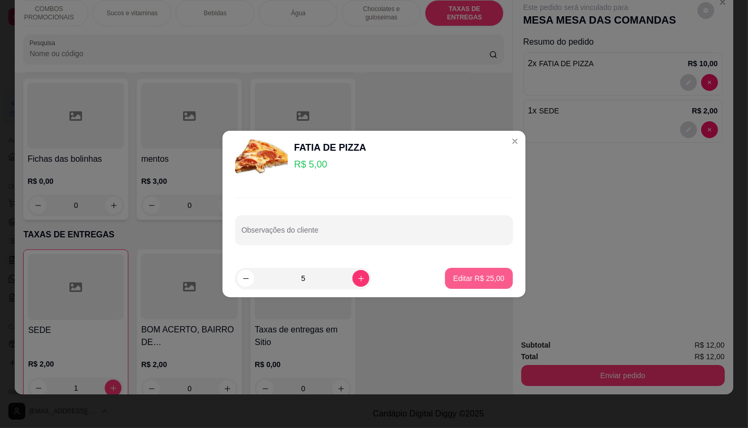
type input "5"
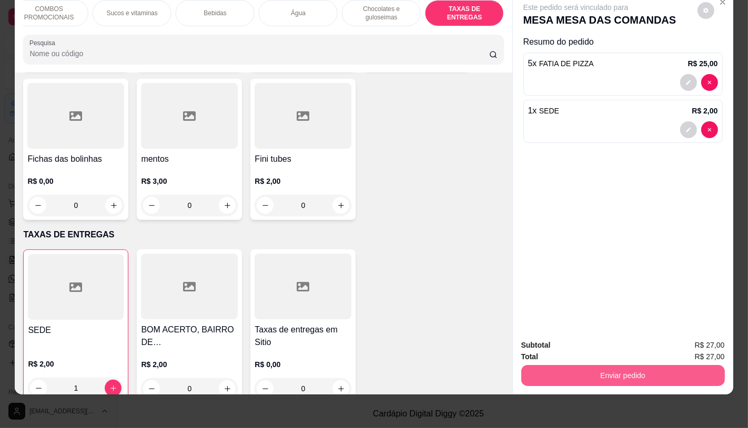
click at [600, 373] on button "Enviar pedido" at bounding box center [622, 375] width 203 height 21
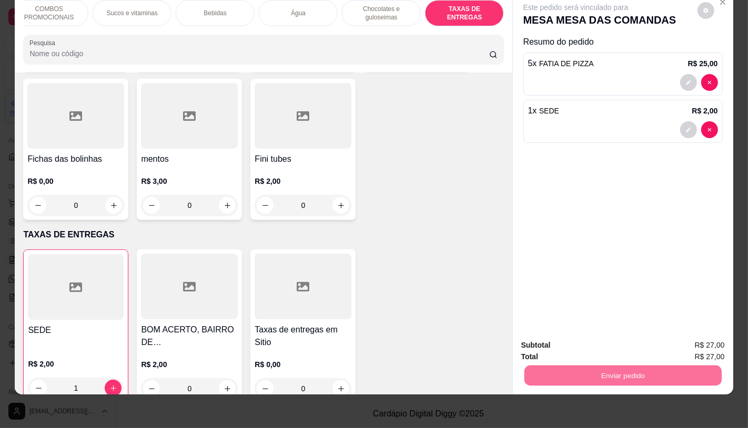
click at [638, 350] on button "Registrar cliente" at bounding box center [625, 342] width 69 height 20
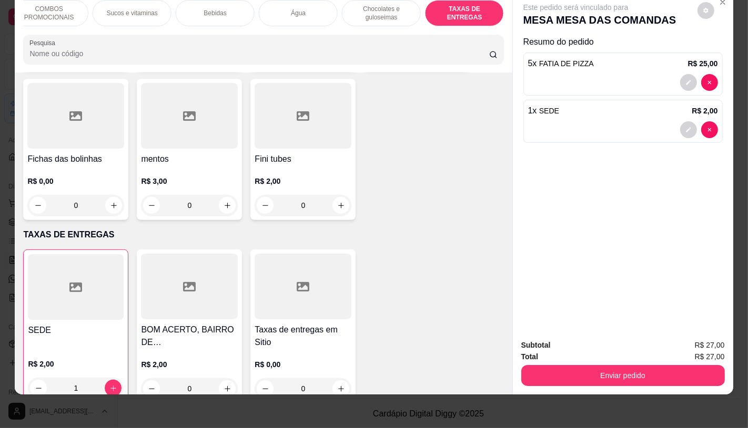
drag, startPoint x: 622, startPoint y: 352, endPoint x: 639, endPoint y: 359, distance: 18.0
click at [623, 352] on div "Total R$ 27,00" at bounding box center [622, 357] width 203 height 12
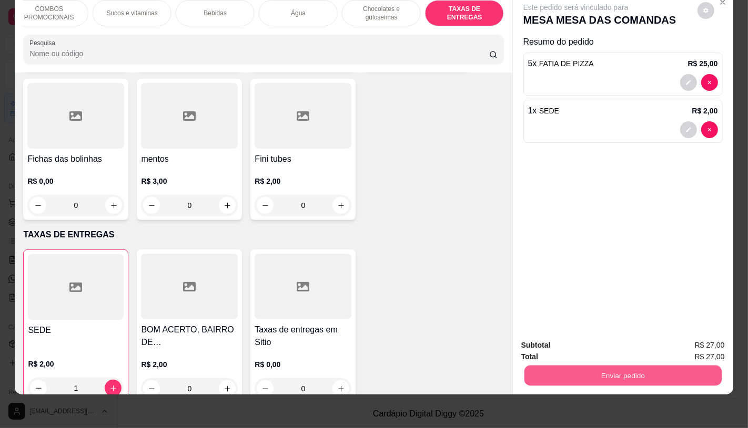
click at [639, 365] on button "Enviar pedido" at bounding box center [622, 375] width 197 height 21
click at [727, 343] on button "Enviar pedido" at bounding box center [696, 342] width 59 height 20
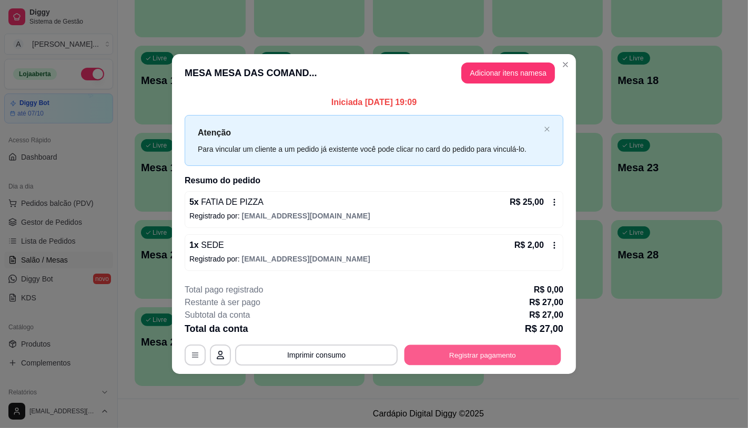
click at [437, 364] on button "Registrar pagamento" at bounding box center [482, 355] width 157 height 21
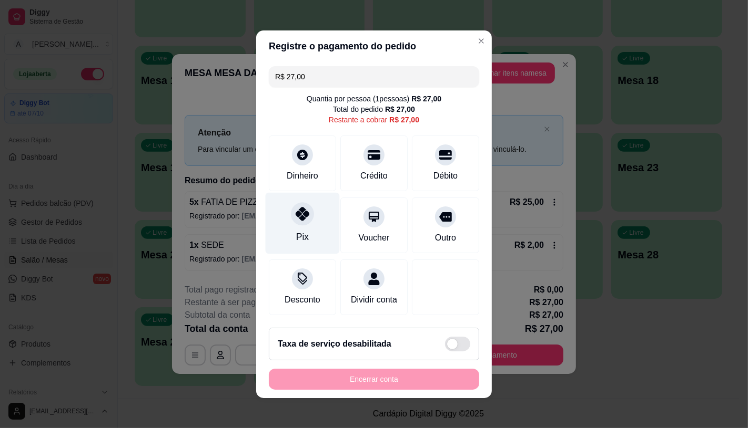
click at [298, 213] on icon at bounding box center [302, 214] width 14 height 14
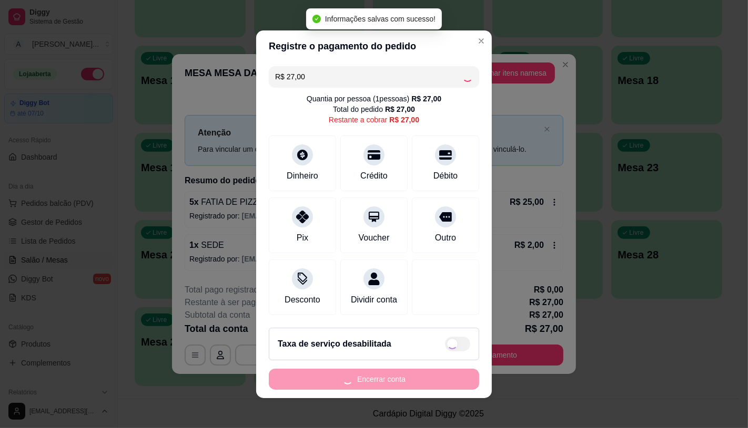
type input "R$ 0,00"
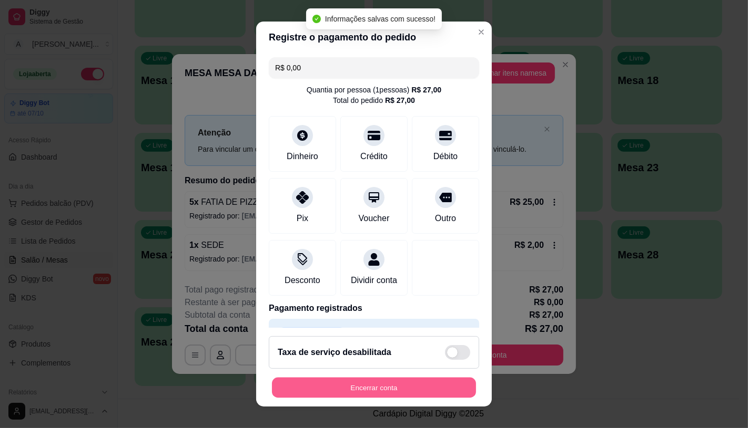
click at [364, 392] on button "Encerrar conta" at bounding box center [374, 388] width 204 height 21
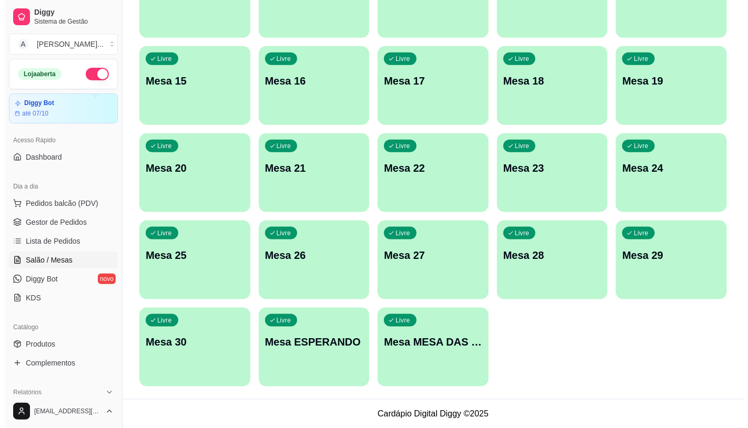
scroll to position [330, 0]
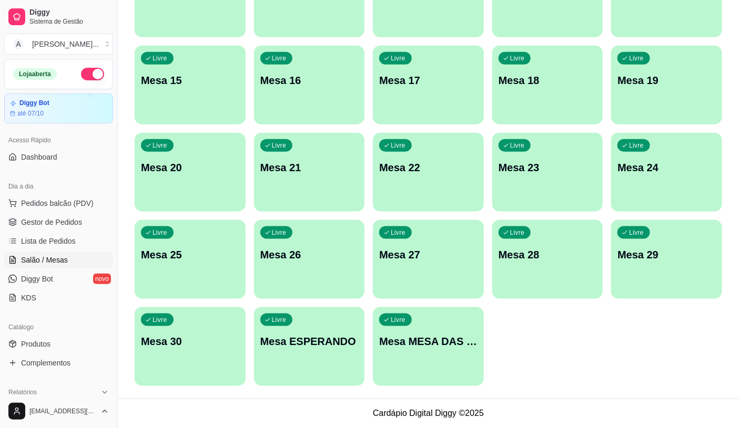
click at [456, 369] on div "Livre Mesa MESA DAS COMANDAS" at bounding box center [428, 341] width 111 height 66
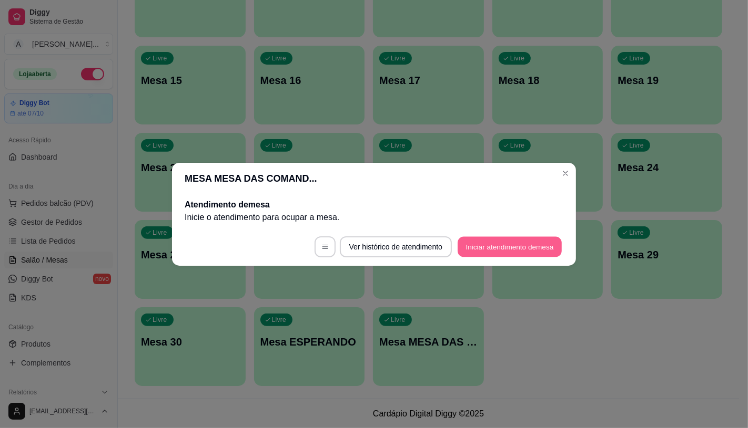
click at [498, 240] on button "Iniciar atendimento de mesa" at bounding box center [509, 247] width 104 height 21
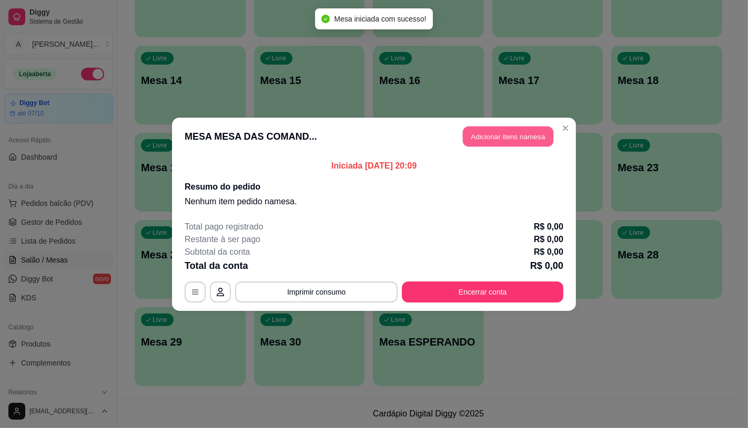
click at [522, 137] on button "Adicionar itens na mesa" at bounding box center [508, 136] width 90 height 21
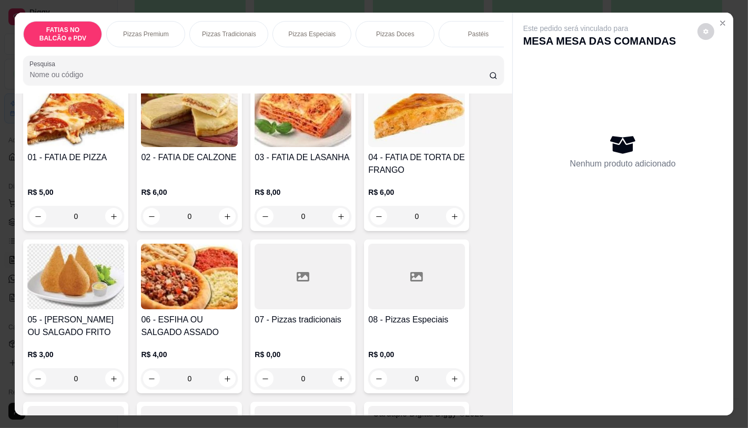
scroll to position [117, 0]
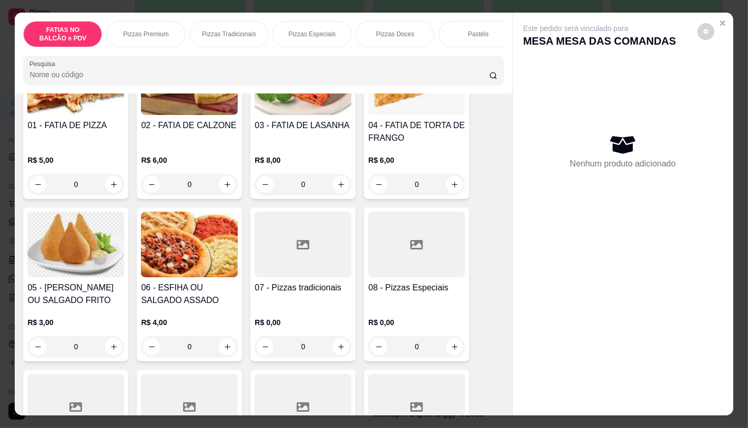
click at [418, 290] on h4 "08 - Pizzas Especiais" at bounding box center [416, 288] width 97 height 13
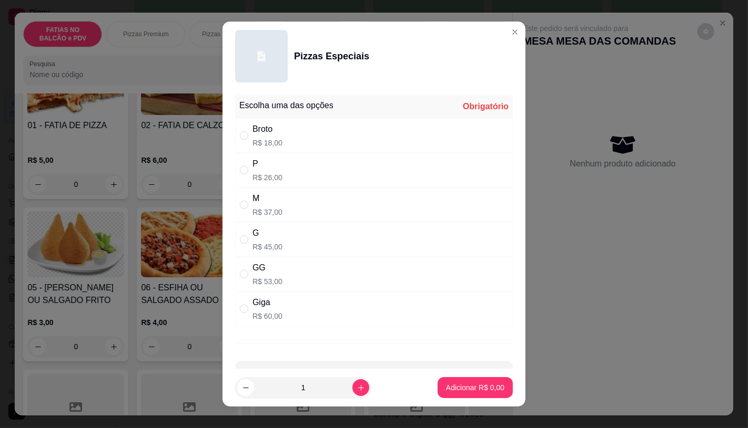
click at [260, 243] on p "R$ 45,00" at bounding box center [267, 247] width 30 height 11
radio input "true"
click at [484, 390] on p "Adicionar R$ 45,00" at bounding box center [473, 388] width 63 height 11
type input "1"
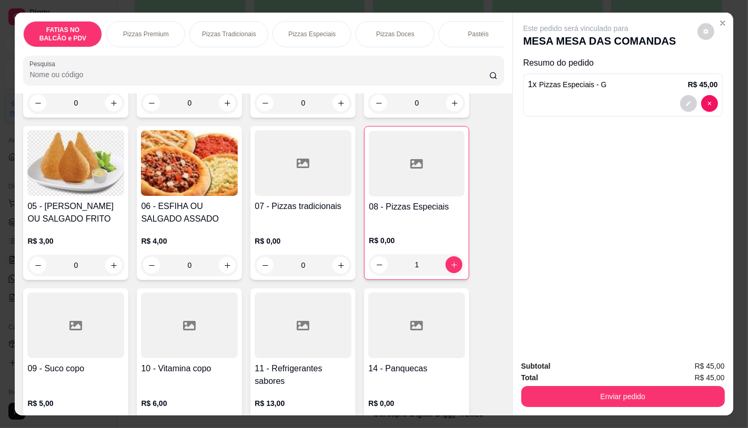
scroll to position [292, 0]
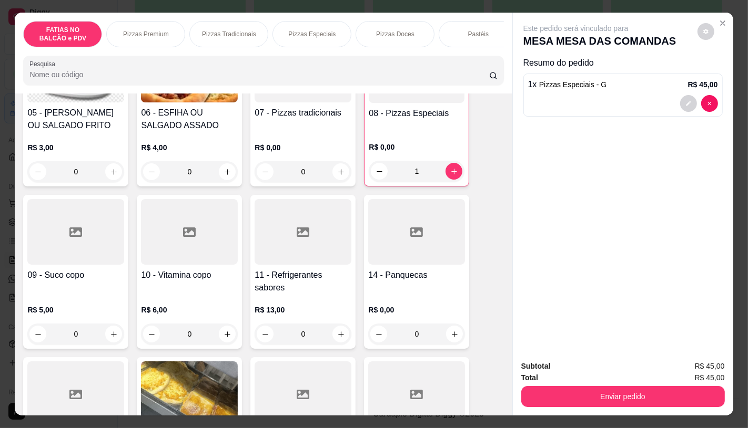
click at [298, 324] on div "R$ 13,00 0" at bounding box center [302, 325] width 97 height 40
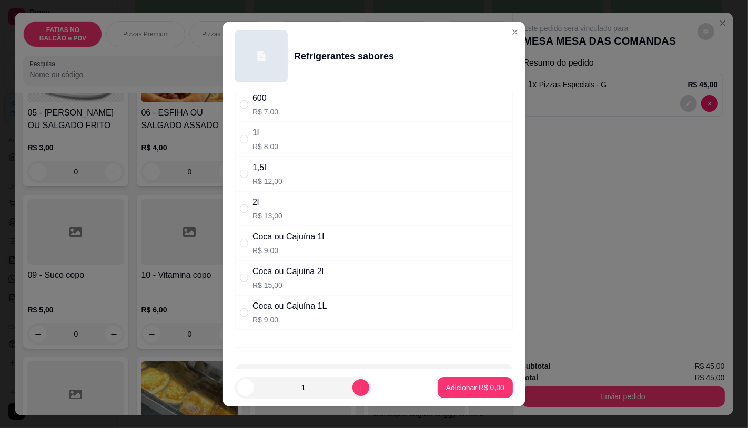
scroll to position [117, 0]
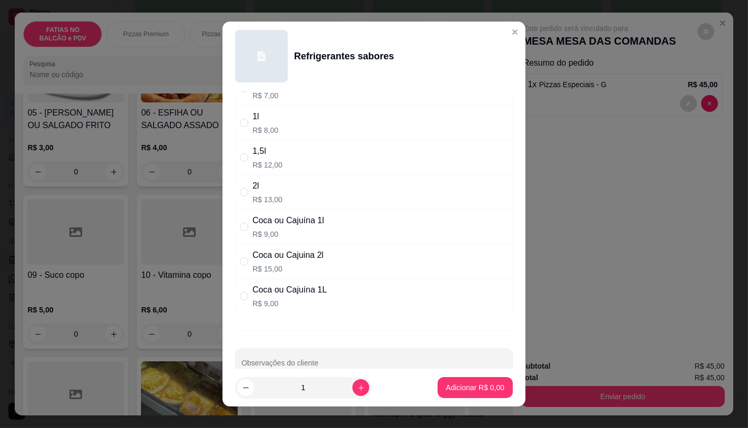
click at [260, 250] on div "Coca ou Cajuina 2l" at bounding box center [287, 255] width 71 height 13
radio input "true"
click at [482, 381] on button "Adicionar R$ 15,00" at bounding box center [472, 387] width 79 height 21
type input "1"
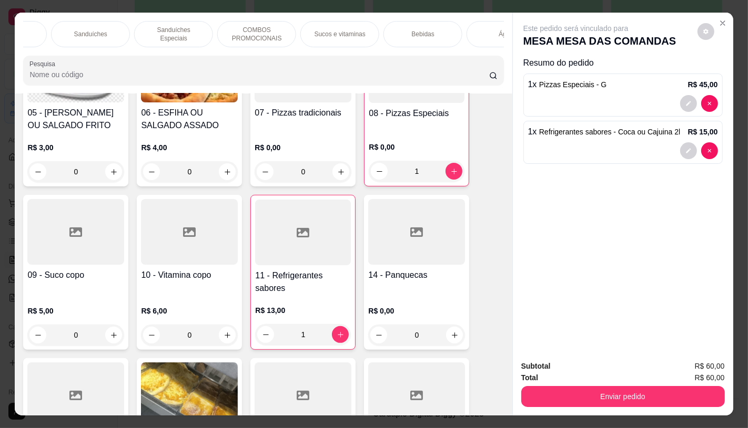
scroll to position [0, 1094]
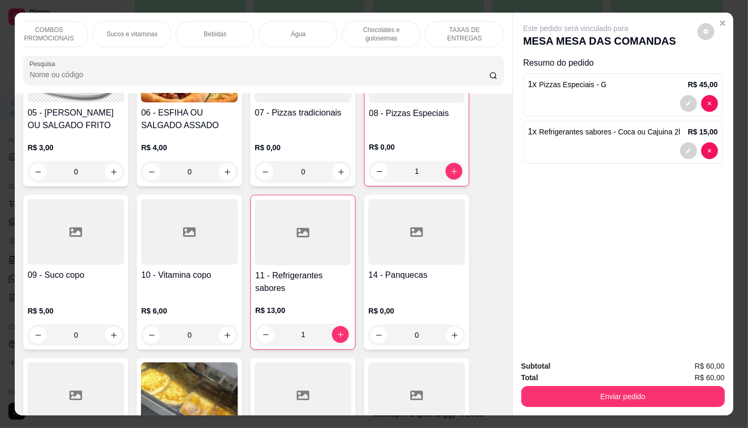
click at [469, 23] on div "TAXAS DE ENTREGAS" at bounding box center [464, 34] width 79 height 26
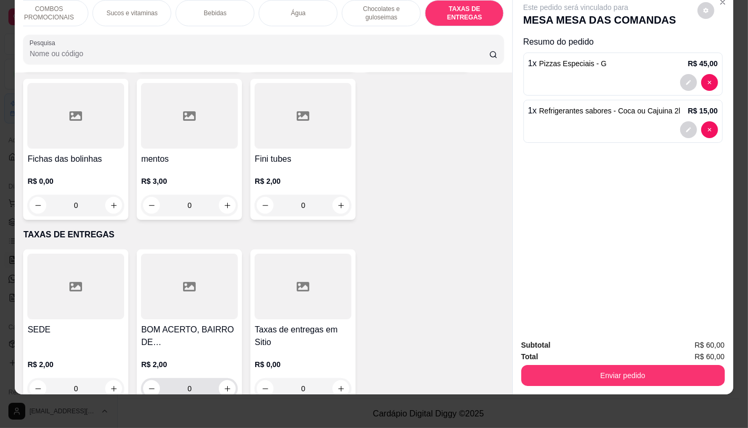
click at [264, 324] on h4 "Taxas de entregas em Sitio" at bounding box center [302, 336] width 97 height 25
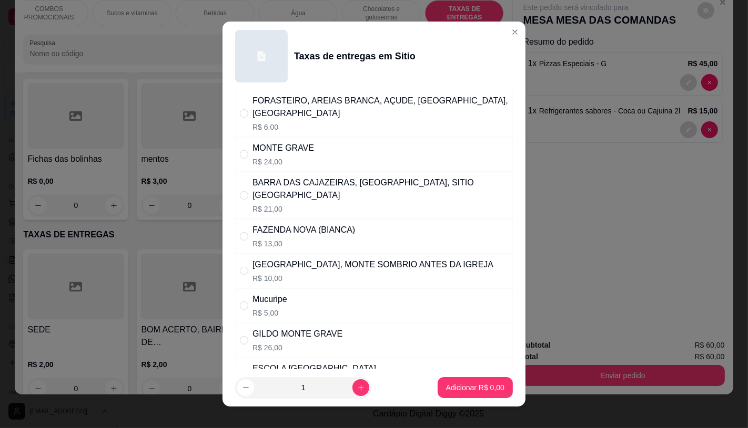
scroll to position [408, 0]
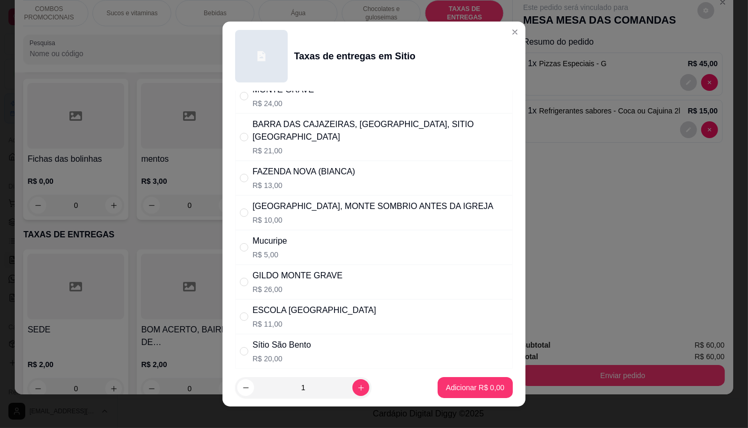
click at [260, 339] on div "Sítio São Bento" at bounding box center [281, 345] width 58 height 13
radio input "true"
click at [443, 392] on p "Adicionar R$ 20,00" at bounding box center [473, 388] width 61 height 10
type input "1"
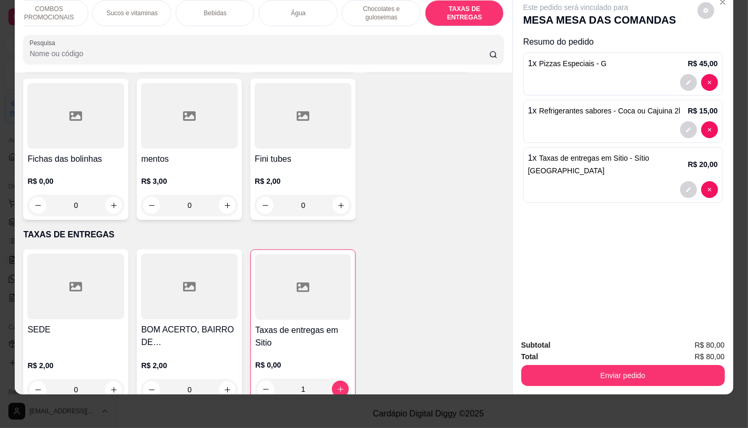
click at [606, 379] on div "Subtotal R$ 80,00 Total R$ 80,00 Enviar pedido" at bounding box center [623, 363] width 220 height 64
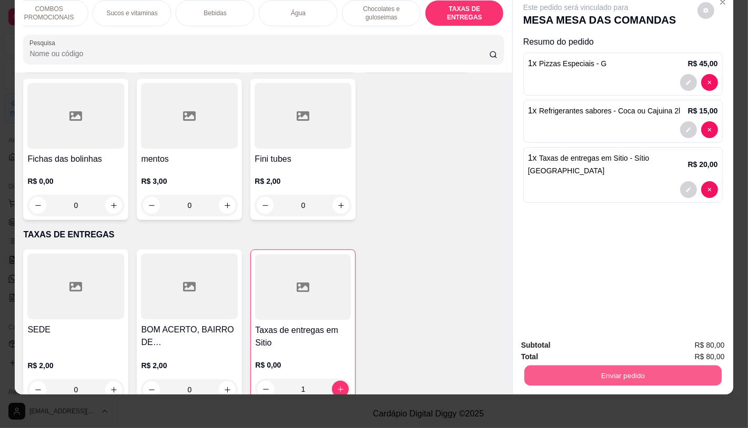
click at [605, 365] on button "Enviar pedido" at bounding box center [622, 375] width 197 height 21
click at [604, 335] on button "Registrar cliente" at bounding box center [626, 341] width 67 height 19
click at [634, 365] on button "Enviar pedido" at bounding box center [622, 375] width 197 height 21
click at [710, 333] on button "Enviar pedido" at bounding box center [696, 342] width 59 height 20
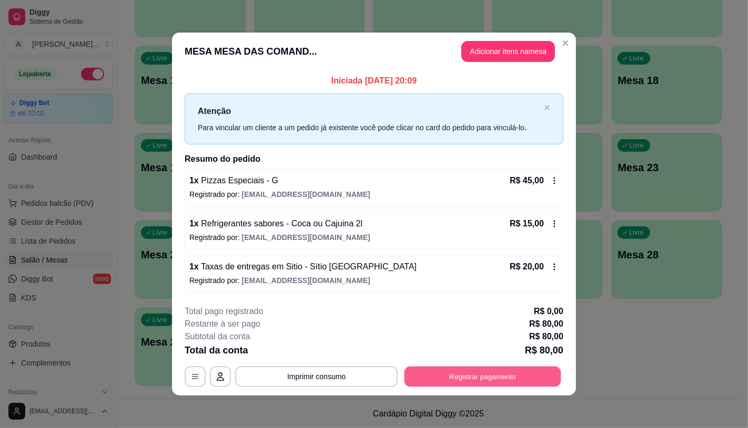
click at [431, 373] on button "Registrar pagamento" at bounding box center [482, 377] width 157 height 21
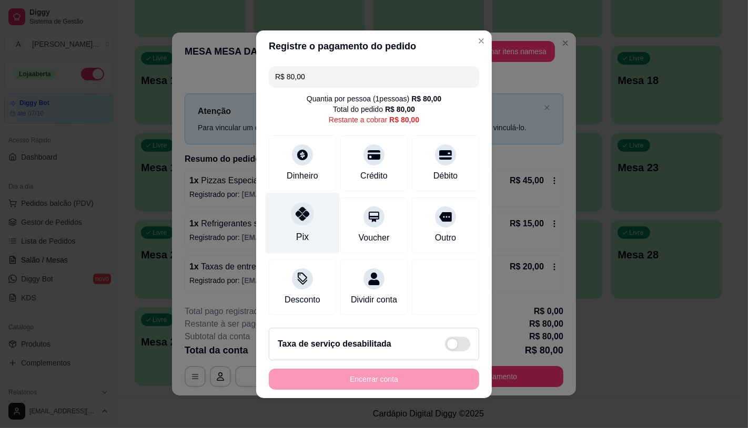
click at [294, 240] on div "Pix" at bounding box center [302, 223] width 74 height 62
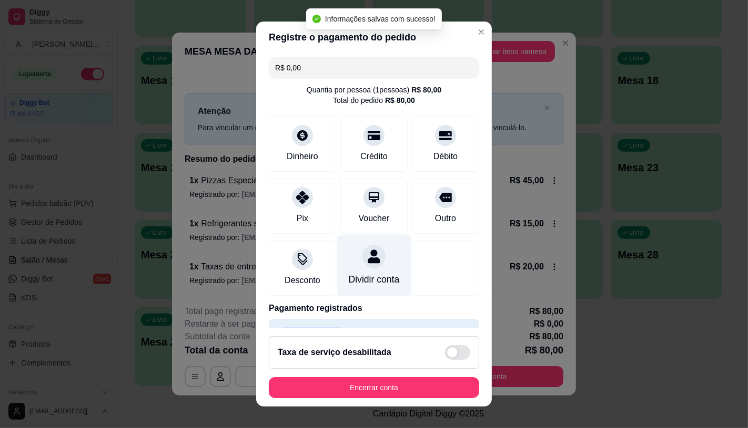
type input "R$ 0,00"
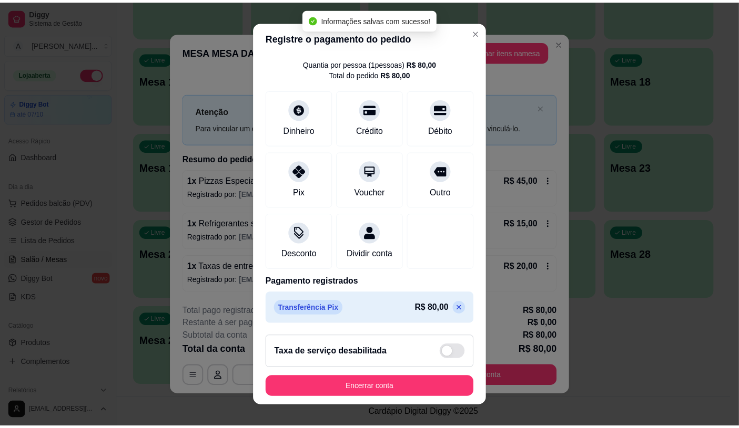
scroll to position [12, 0]
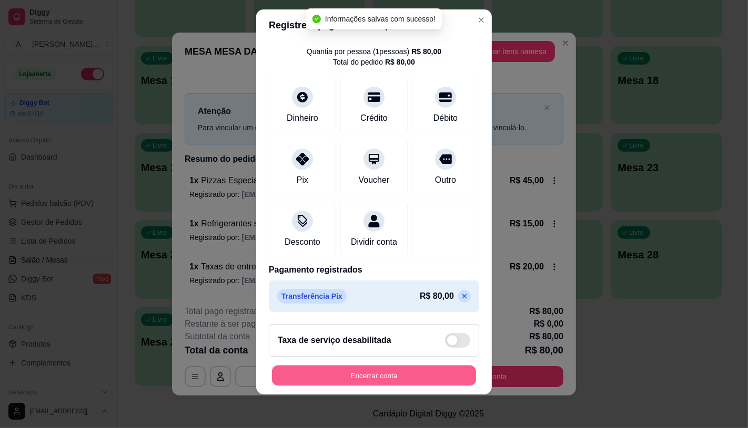
click at [355, 379] on button "Encerrar conta" at bounding box center [374, 376] width 204 height 21
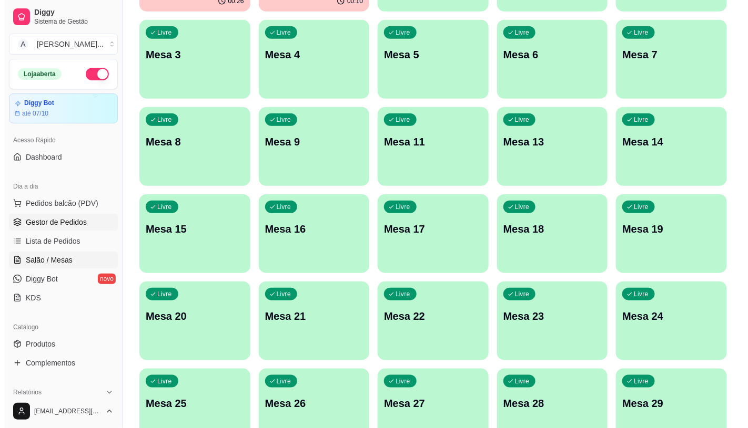
scroll to position [155, 0]
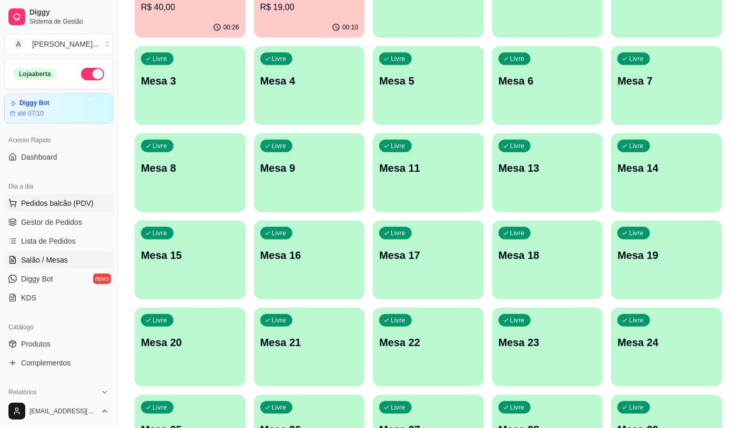
click at [79, 203] on span "Pedidos balcão (PDV)" at bounding box center [57, 203] width 73 height 11
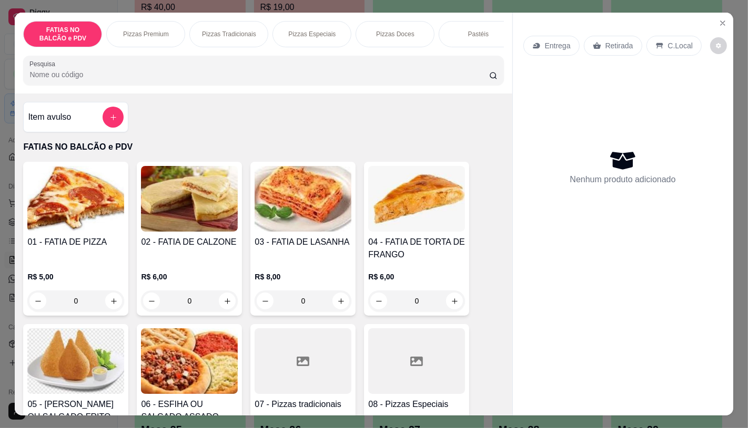
click at [86, 304] on input "0" at bounding box center [75, 301] width 59 height 21
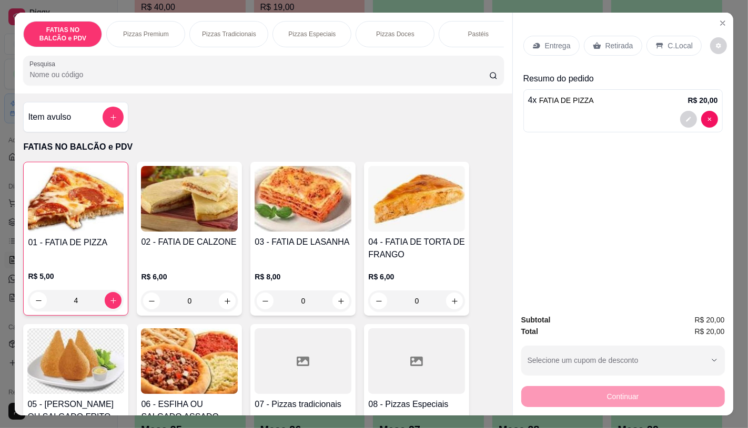
type input "4"
click at [318, 53] on div "FATIAS NO BALCÃO e PDV Pizzas Premium Pizzas Tradicionais Pizzas Especiais Pizz…" at bounding box center [263, 53] width 497 height 81
click at [332, 38] on div "Pizzas Especiais" at bounding box center [311, 34] width 79 height 26
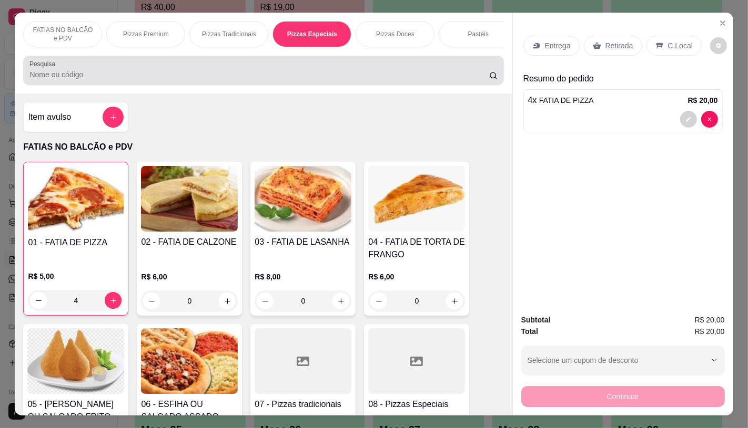
scroll to position [25, 0]
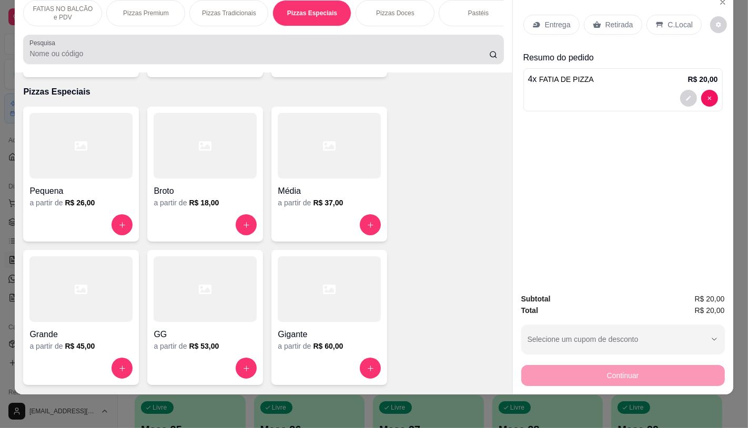
click at [345, 46] on div at bounding box center [262, 49] width 467 height 21
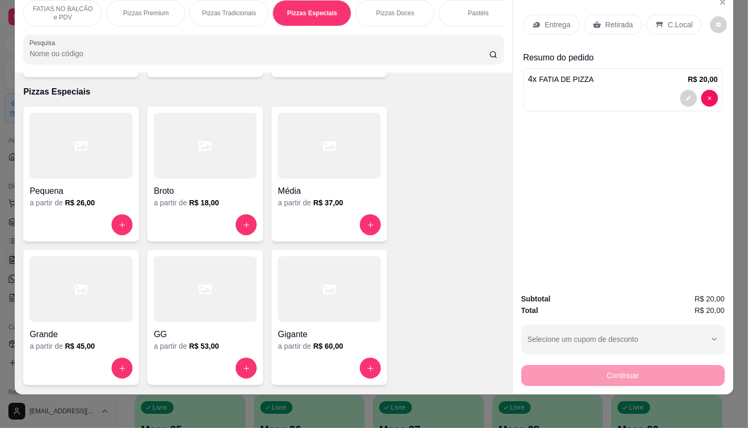
scroll to position [0, 420]
click at [479, 9] on p "Panqueca" at bounding box center [473, 13] width 28 height 8
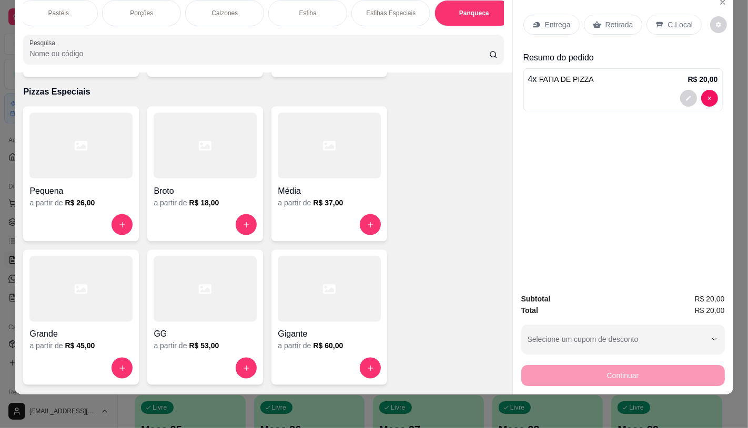
scroll to position [3916, 0]
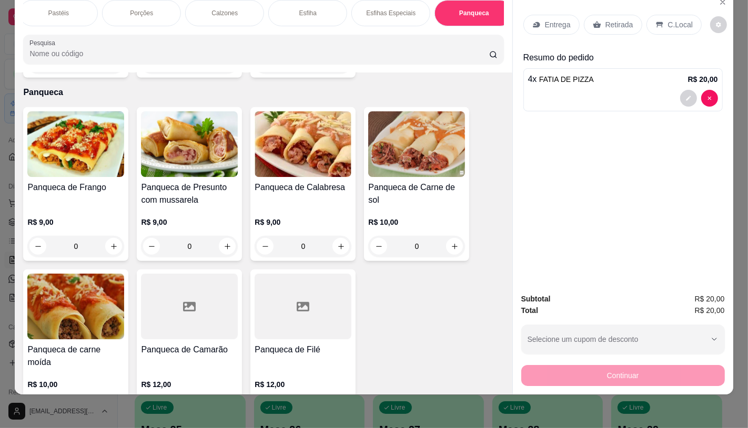
click at [0, 180] on div "FATIAS NO BALCÃO e PDV Pizzas Premium Pizzas Tradicionais Pizzas Especiais Pizz…" at bounding box center [374, 214] width 748 height 428
click at [59, 181] on h4 "Panqueca de Frango" at bounding box center [75, 187] width 97 height 13
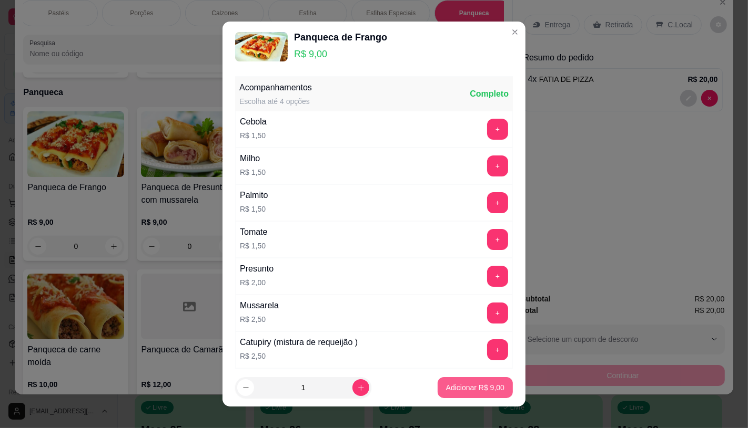
click at [475, 391] on p "Adicionar R$ 9,00" at bounding box center [475, 388] width 58 height 11
type input "1"
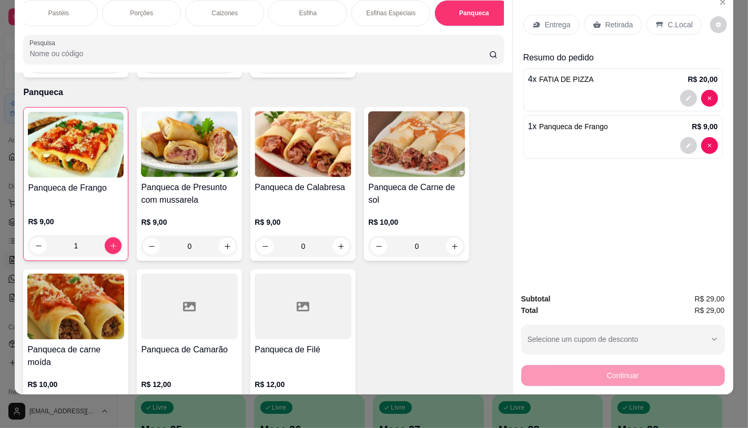
click at [616, 22] on div "Retirada" at bounding box center [613, 25] width 58 height 20
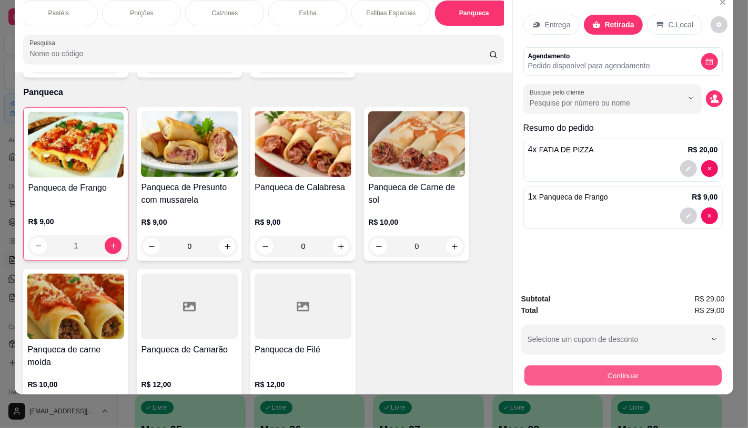
click at [587, 365] on button "Continuar" at bounding box center [622, 375] width 197 height 21
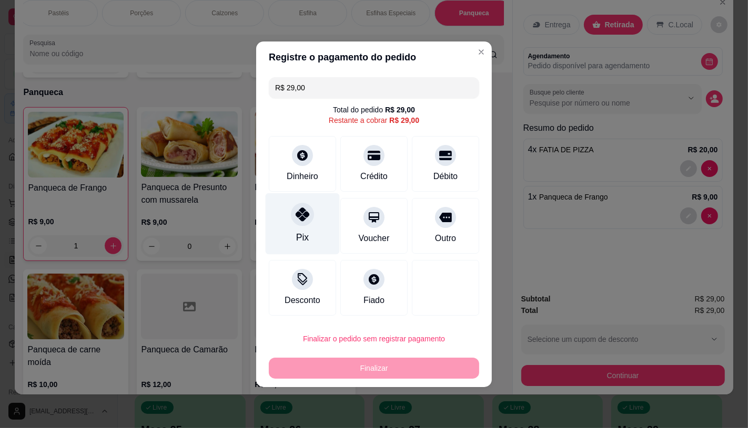
click at [277, 223] on div "Pix" at bounding box center [302, 224] width 74 height 62
type input "R$ 0,00"
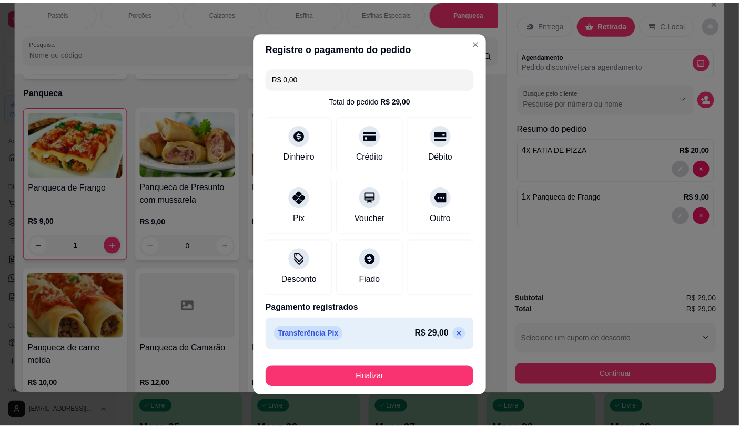
scroll to position [2, 0]
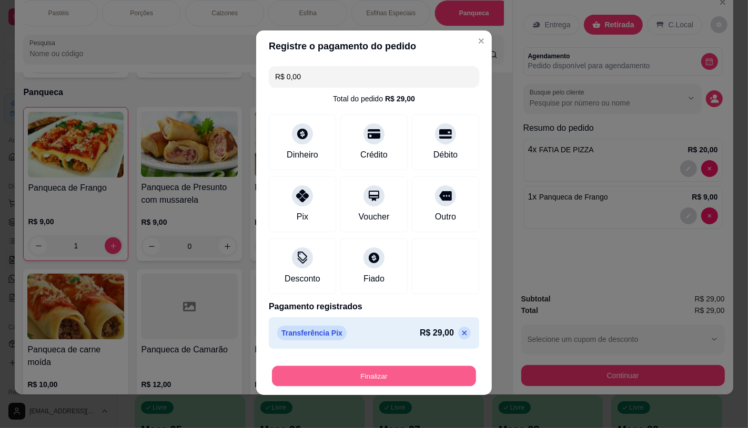
click at [374, 376] on button "Finalizar" at bounding box center [374, 376] width 204 height 21
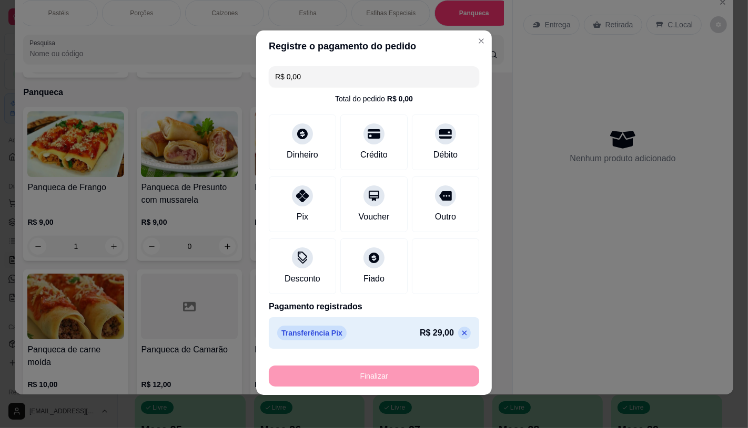
type input "0"
type input "-R$ 29,00"
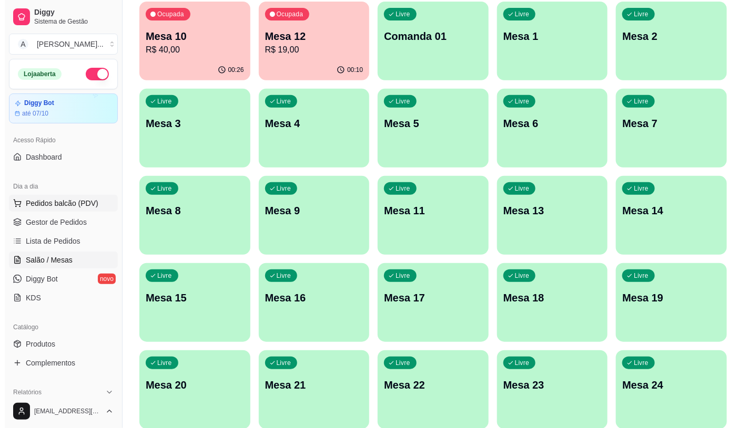
scroll to position [38, 0]
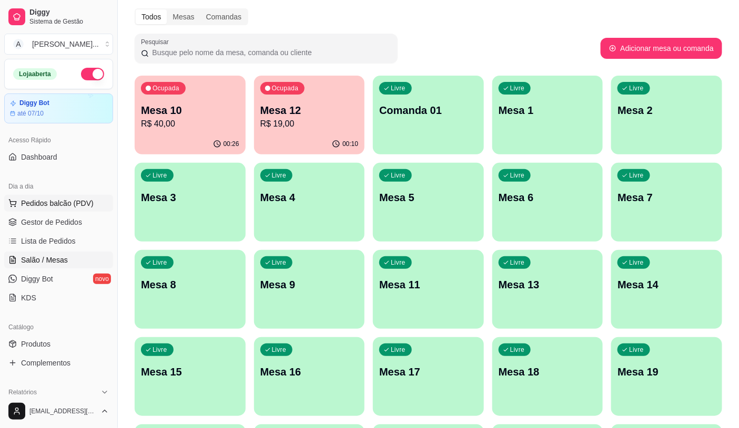
click at [36, 202] on span "Pedidos balcão (PDV)" at bounding box center [57, 203] width 73 height 11
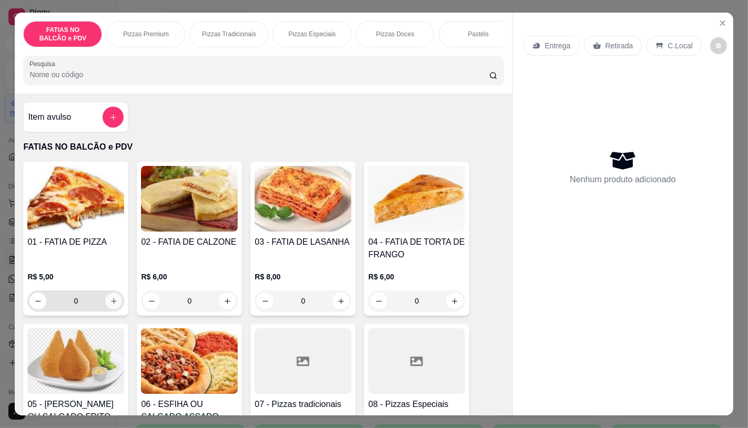
click at [110, 305] on icon "increase-product-quantity" at bounding box center [114, 302] width 8 height 8
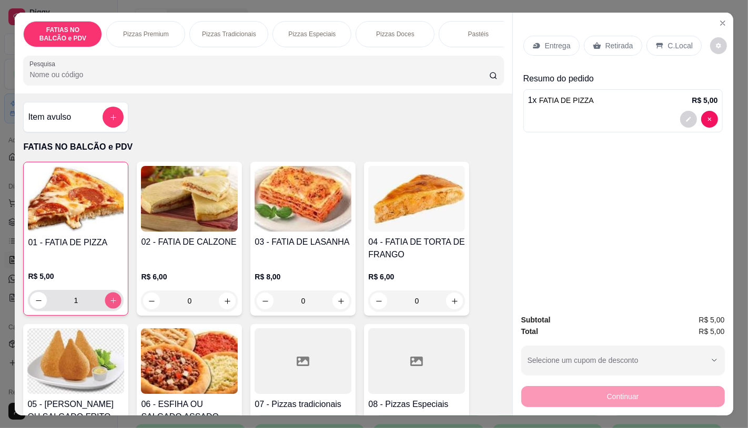
click at [109, 305] on icon "increase-product-quantity" at bounding box center [113, 301] width 8 height 8
type input "2"
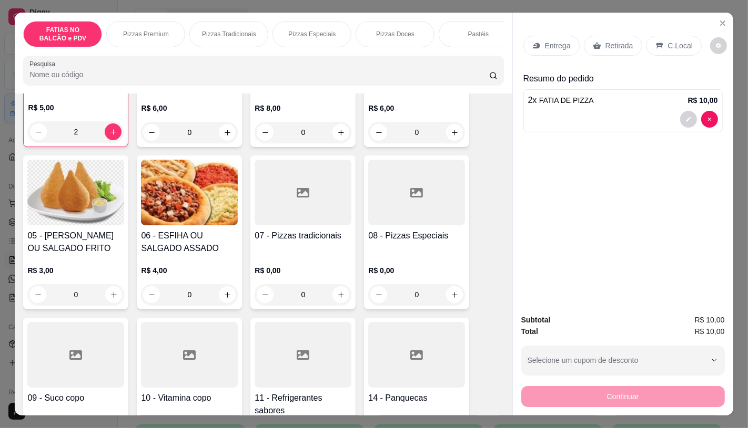
scroll to position [175, 0]
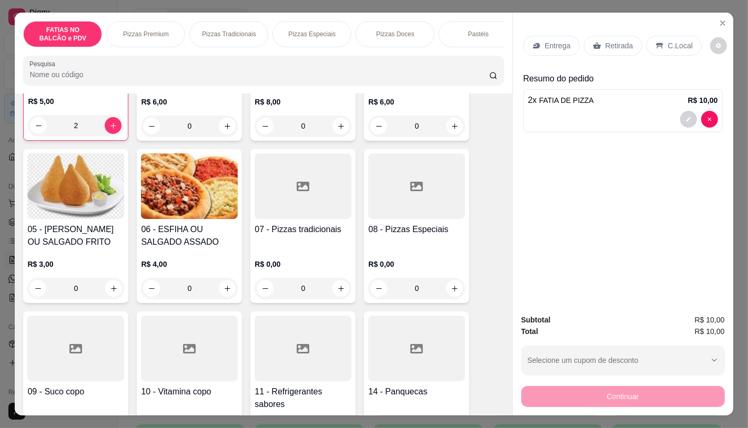
click at [300, 335] on div at bounding box center [302, 349] width 97 height 66
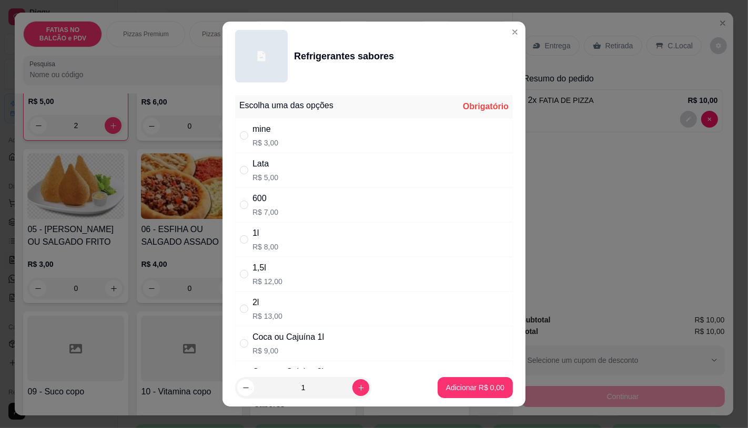
click at [265, 333] on div "Coca ou Cajuína 1l" at bounding box center [287, 337] width 71 height 13
radio input "true"
click at [458, 387] on p "Adicionar R$ 9,00" at bounding box center [475, 388] width 58 height 11
type input "1"
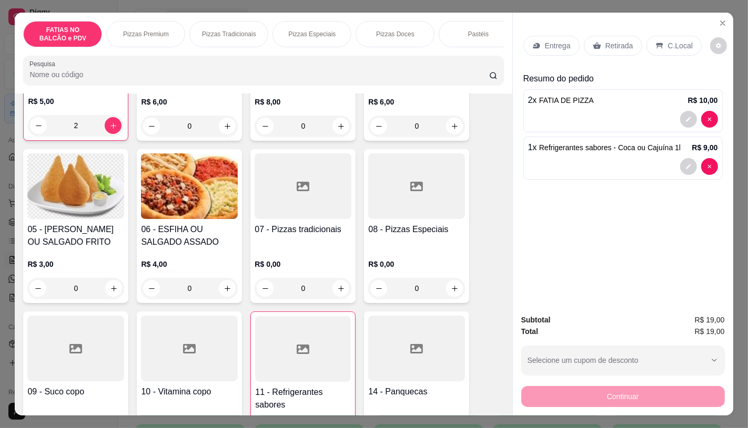
click at [605, 40] on p "Retirada" at bounding box center [619, 45] width 28 height 11
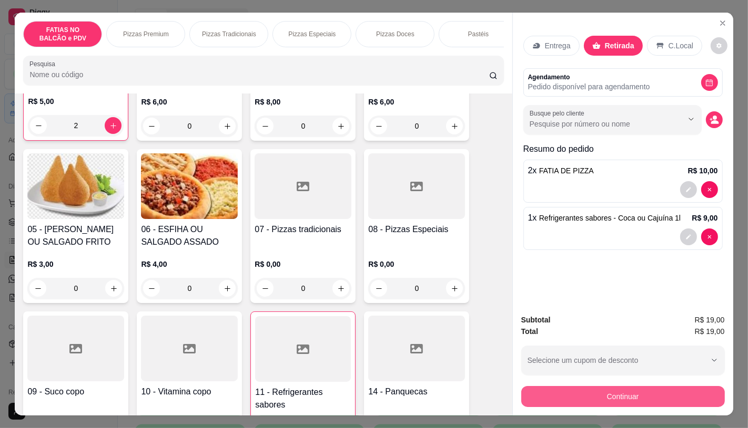
click at [617, 394] on button "Continuar" at bounding box center [622, 396] width 203 height 21
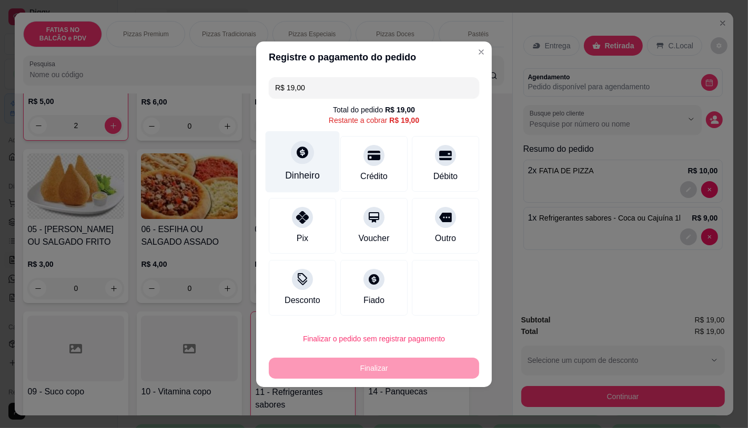
click at [291, 166] on div "Dinheiro" at bounding box center [302, 162] width 74 height 62
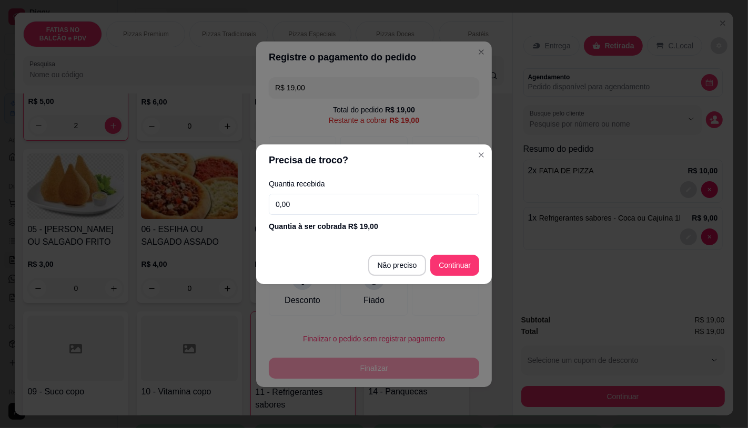
click at [360, 206] on input "0,00" at bounding box center [374, 204] width 210 height 21
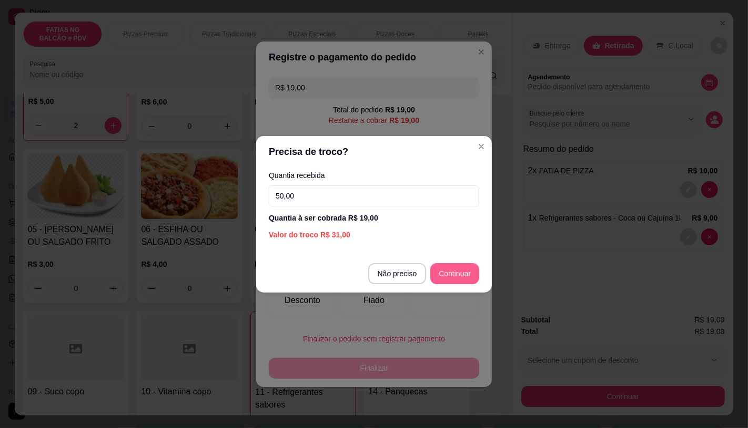
type input "50,00"
type input "R$ 0,00"
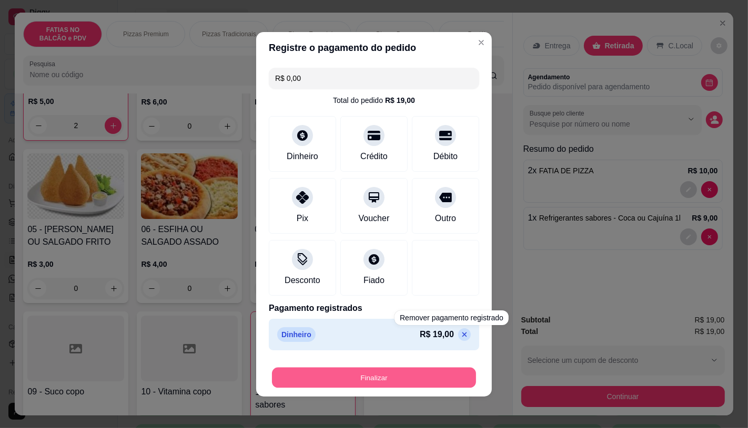
click at [377, 381] on button "Finalizar" at bounding box center [374, 377] width 204 height 21
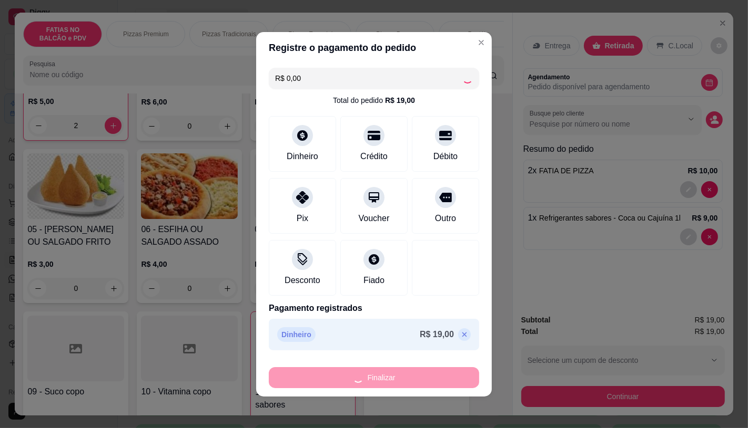
type input "0"
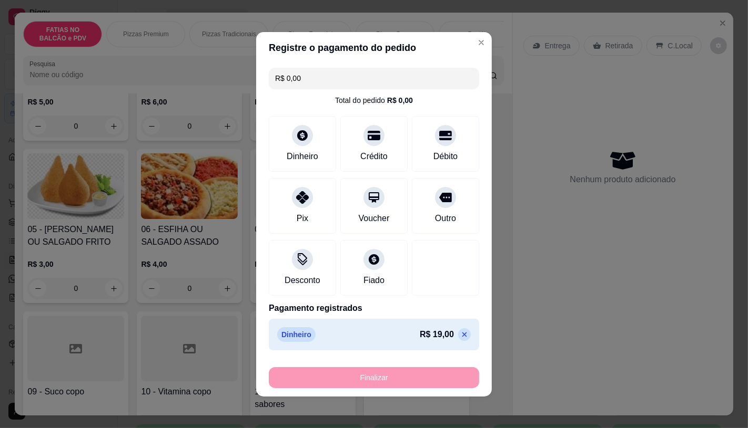
type input "-R$ 19,00"
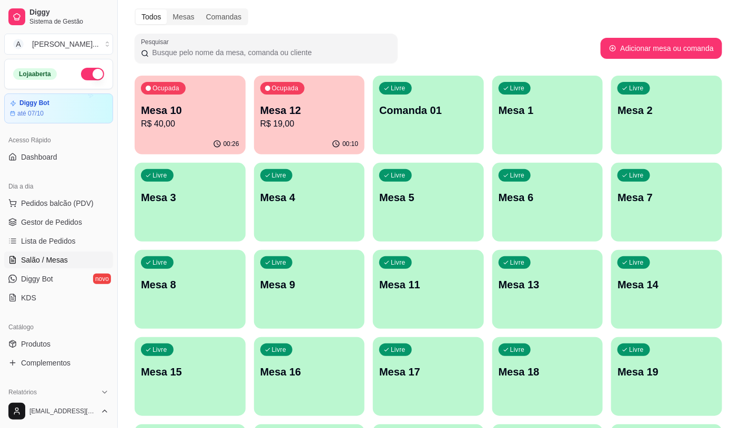
click at [318, 122] on p "R$ 19,00" at bounding box center [309, 124] width 98 height 13
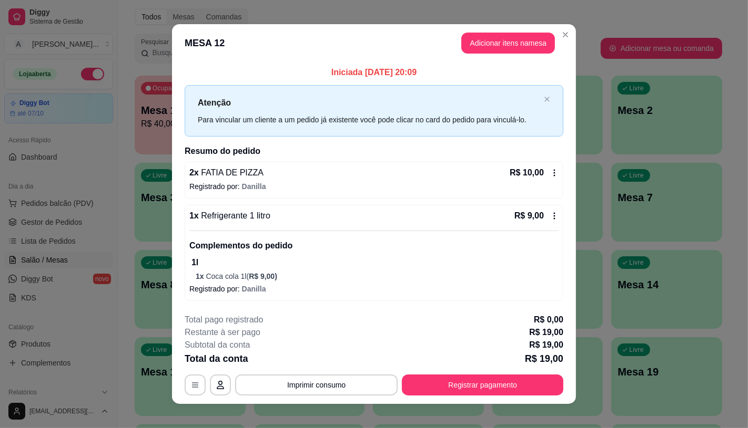
scroll to position [9, 0]
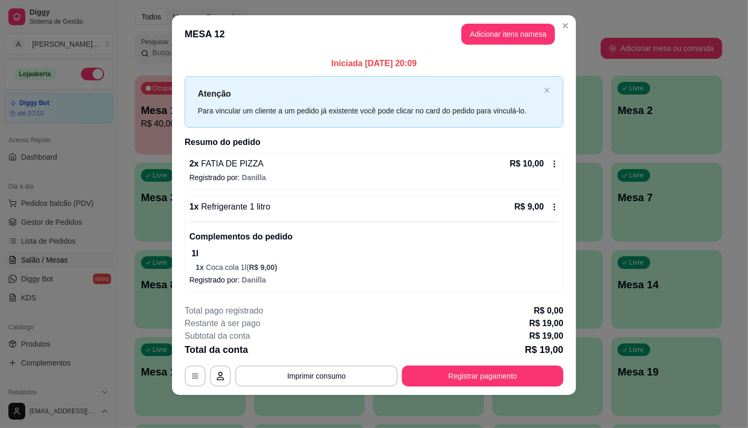
click at [551, 158] on div "R$ 10,00" at bounding box center [533, 164] width 49 height 13
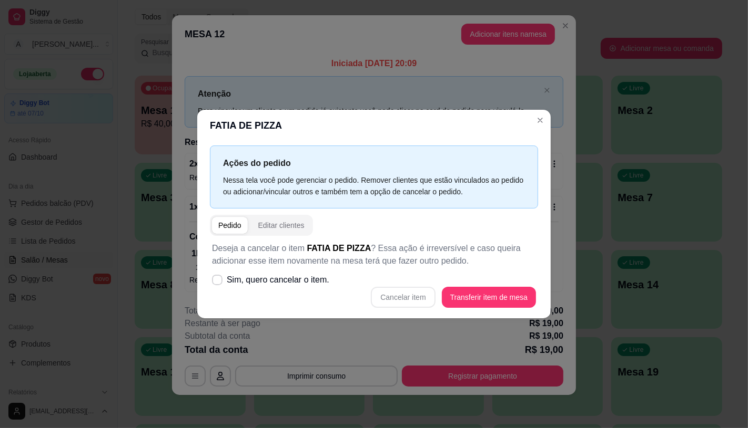
click at [277, 277] on span "Sim, quero cancelar o item." at bounding box center [278, 280] width 103 height 13
click at [218, 282] on input "Sim, quero cancelar o item." at bounding box center [214, 285] width 7 height 7
checkbox input "true"
click at [430, 293] on button "Cancelar item" at bounding box center [403, 297] width 64 height 21
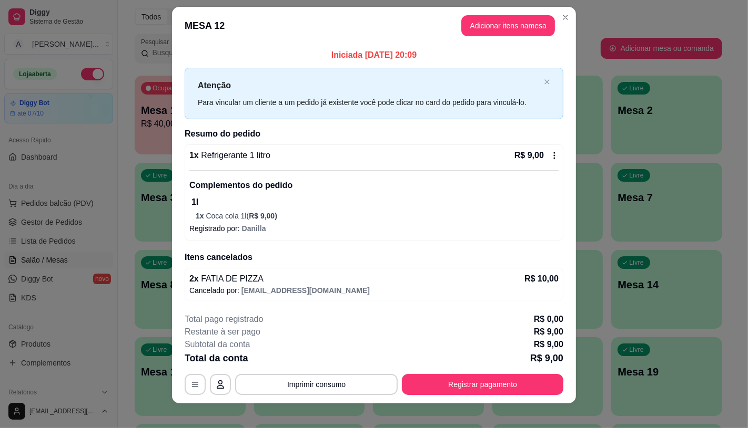
click at [555, 156] on div "1 x Refrigerante 1 litro R$ 9,00 Complementos do pedido 1l 1 x Coca cola 1l ( R…" at bounding box center [374, 193] width 379 height 96
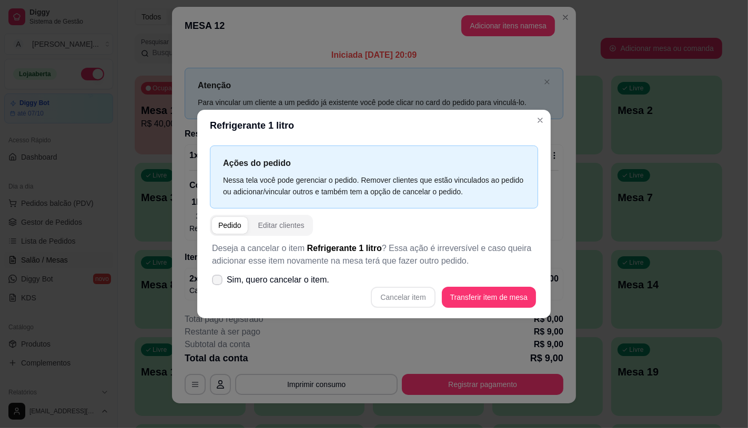
click at [284, 281] on span "Sim, quero cancelar o item." at bounding box center [278, 280] width 103 height 13
click at [218, 282] on input "Sim, quero cancelar o item." at bounding box center [214, 285] width 7 height 7
checkbox input "true"
click at [420, 302] on button "Cancelar item" at bounding box center [403, 297] width 64 height 21
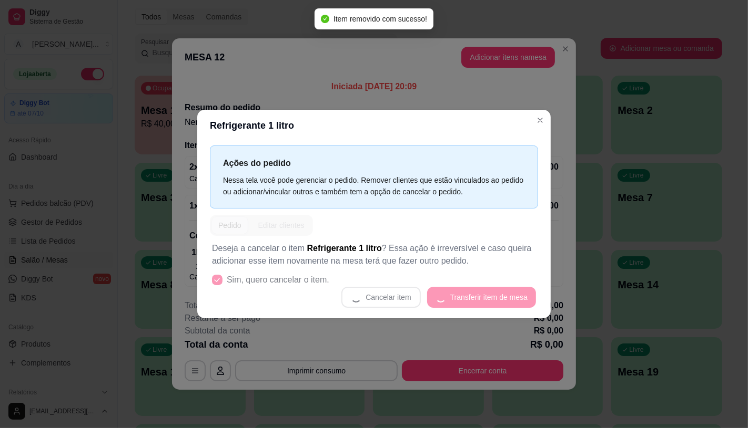
scroll to position [0, 0]
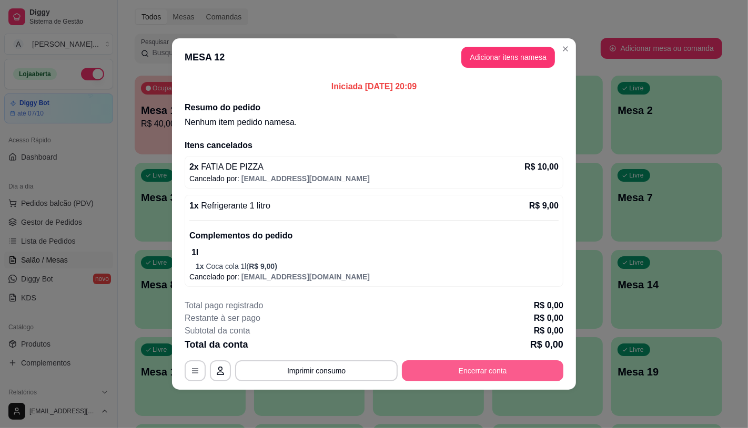
click at [506, 368] on button "Encerrar conta" at bounding box center [482, 371] width 161 height 21
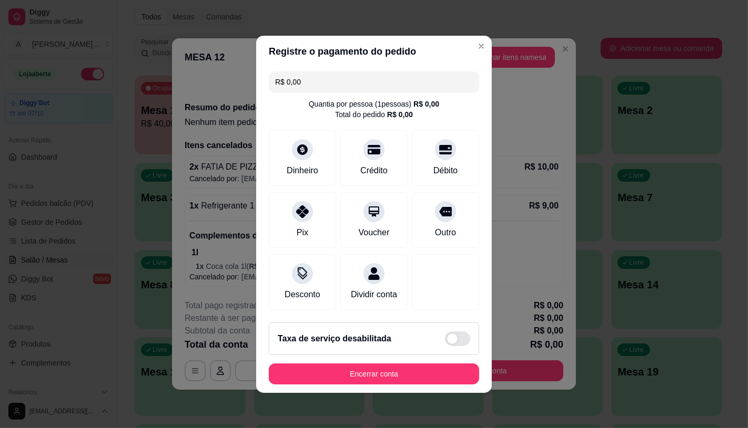
click at [366, 391] on footer "Taxa de serviço desabilitada Encerrar conta" at bounding box center [374, 353] width 236 height 79
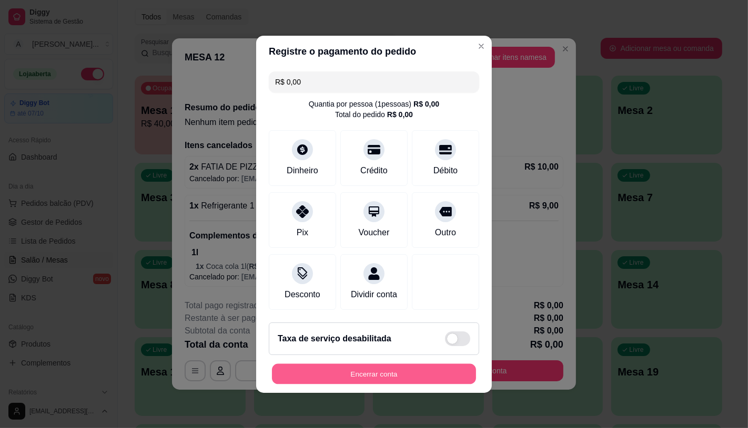
click at [372, 384] on button "Encerrar conta" at bounding box center [374, 374] width 204 height 21
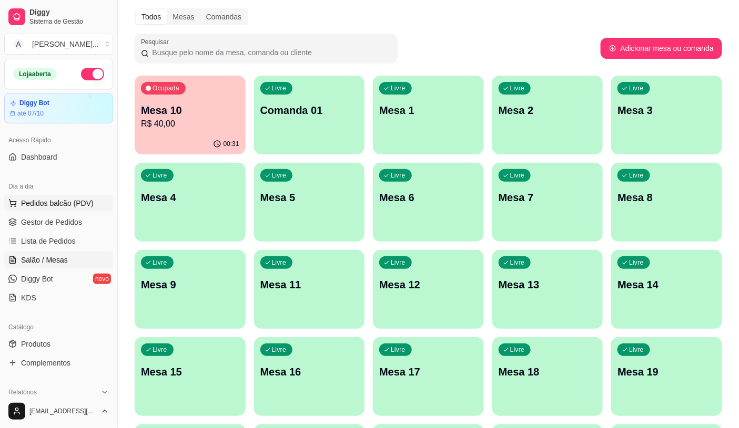
click at [21, 203] on span "Pedidos balcão (PDV)" at bounding box center [57, 203] width 73 height 11
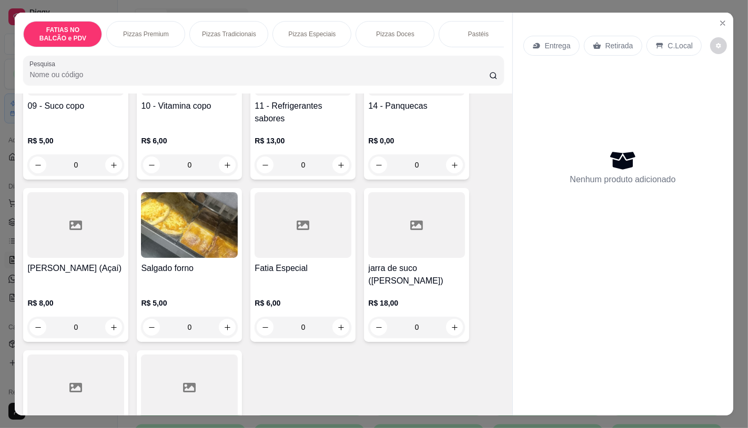
scroll to position [526, 0]
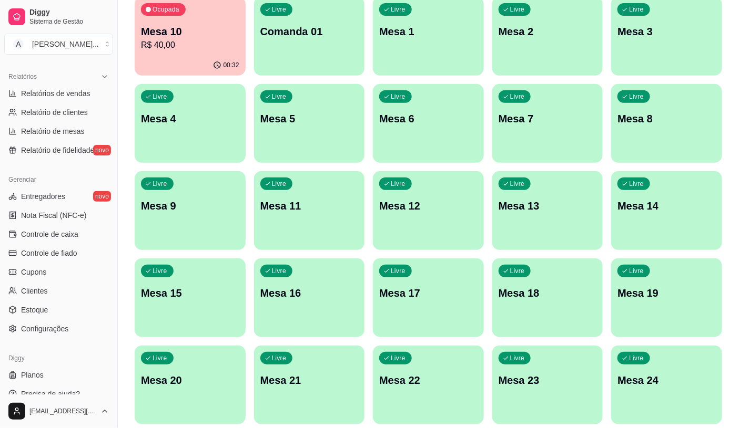
scroll to position [328, 0]
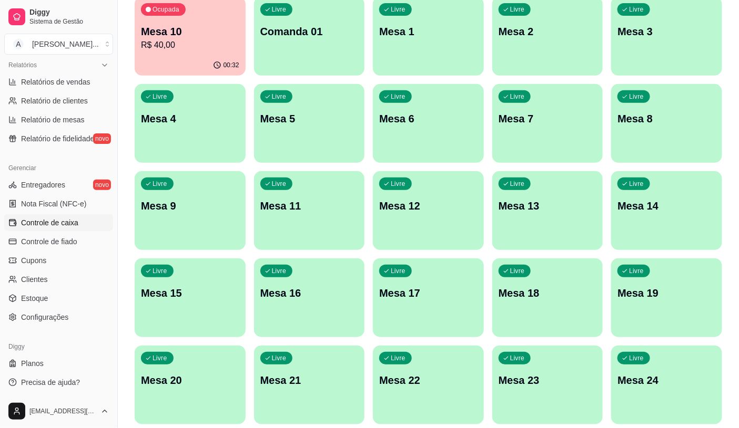
click at [73, 217] on link "Controle de caixa" at bounding box center [58, 222] width 109 height 17
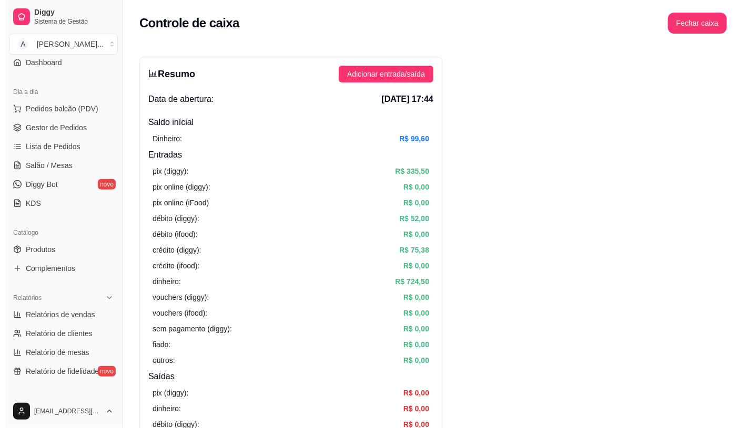
scroll to position [94, 0]
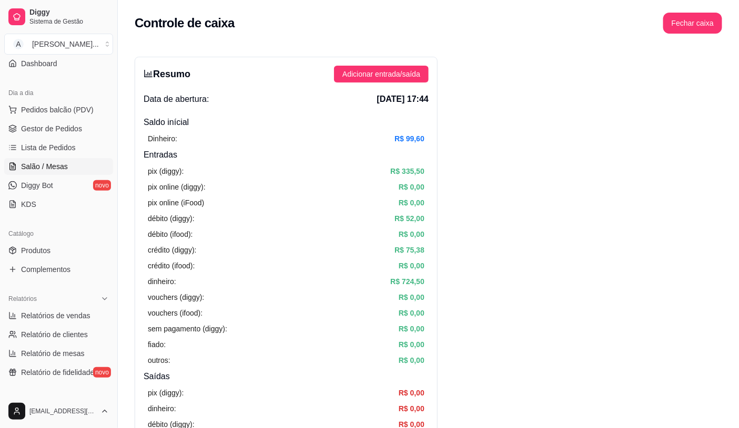
click at [70, 164] on link "Salão / Mesas" at bounding box center [58, 166] width 109 height 17
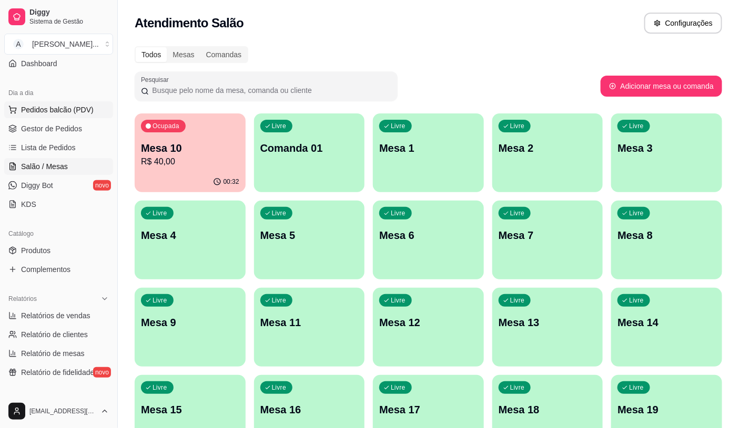
click at [63, 109] on span "Pedidos balcão (PDV)" at bounding box center [57, 110] width 73 height 11
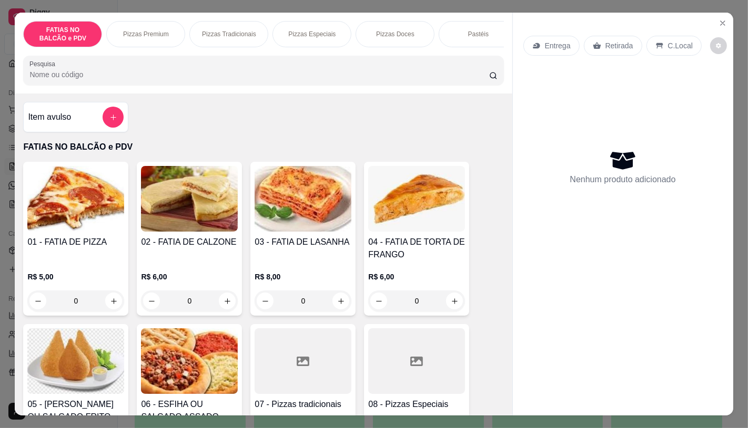
click at [85, 311] on input "0" at bounding box center [75, 301] width 59 height 21
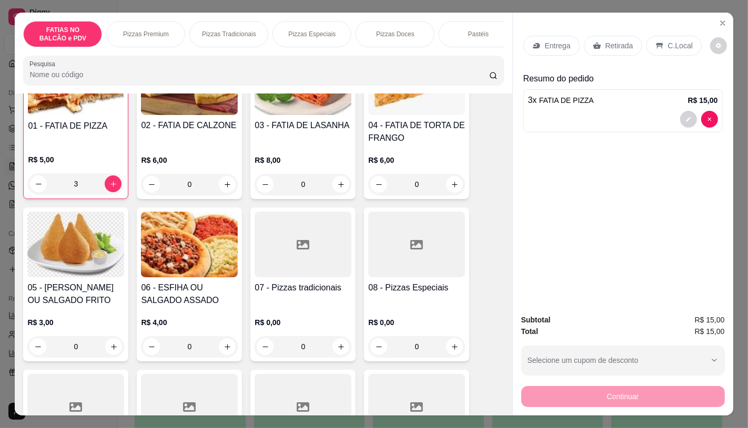
scroll to position [175, 0]
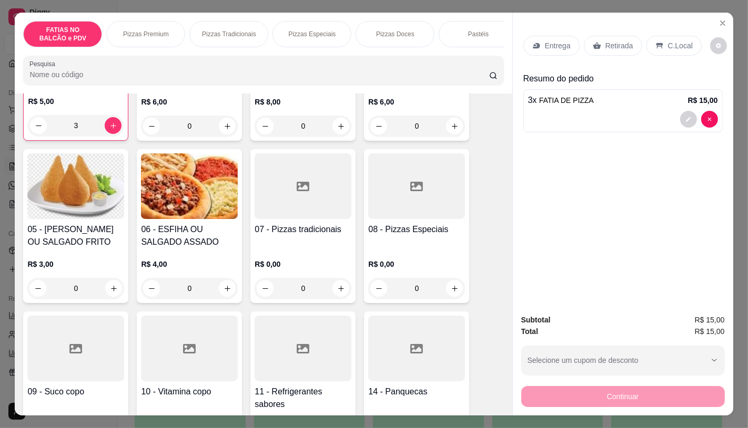
type input "3"
click at [299, 353] on icon at bounding box center [303, 349] width 13 height 13
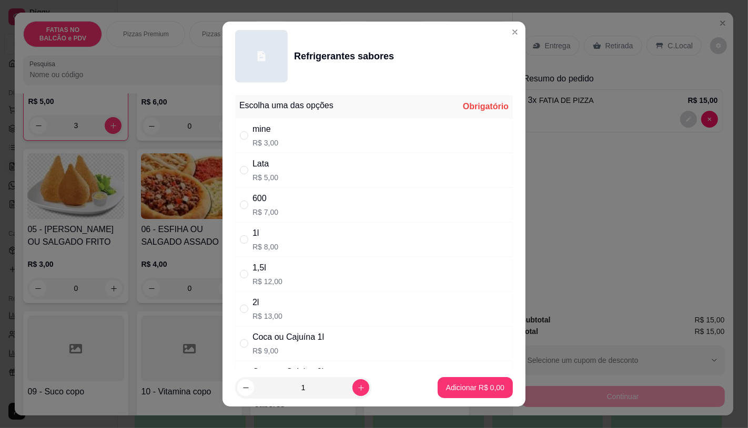
click at [263, 206] on div "600 R$ 7,00" at bounding box center [265, 204] width 26 height 25
radio input "true"
click at [455, 387] on p "Adicionar R$ 7,00" at bounding box center [475, 388] width 58 height 11
type input "1"
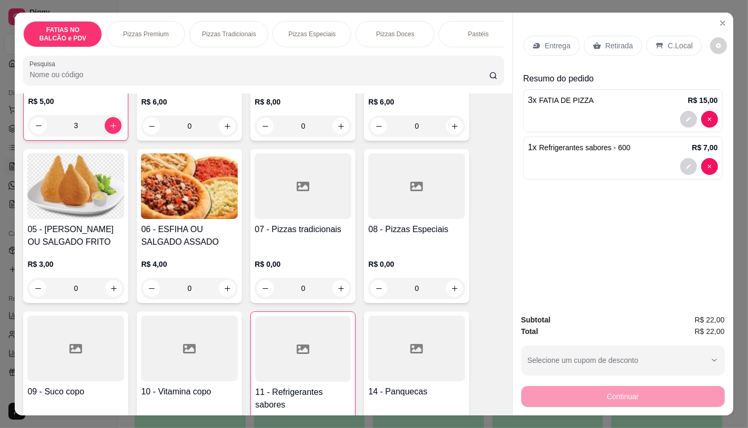
click at [608, 40] on p "Retirada" at bounding box center [619, 45] width 28 height 11
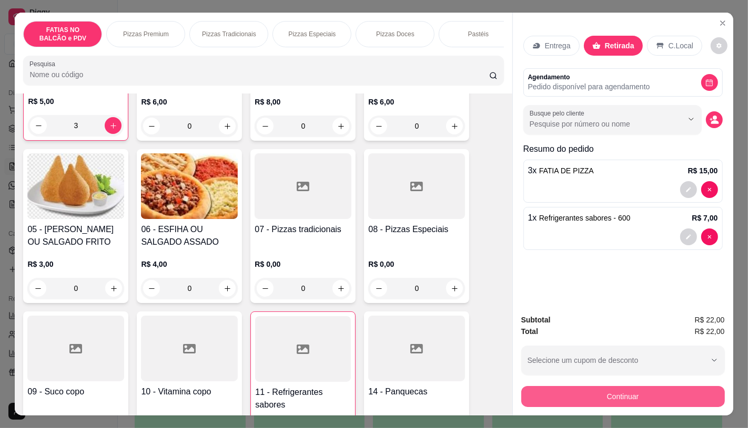
click at [640, 396] on button "Continuar" at bounding box center [622, 396] width 203 height 21
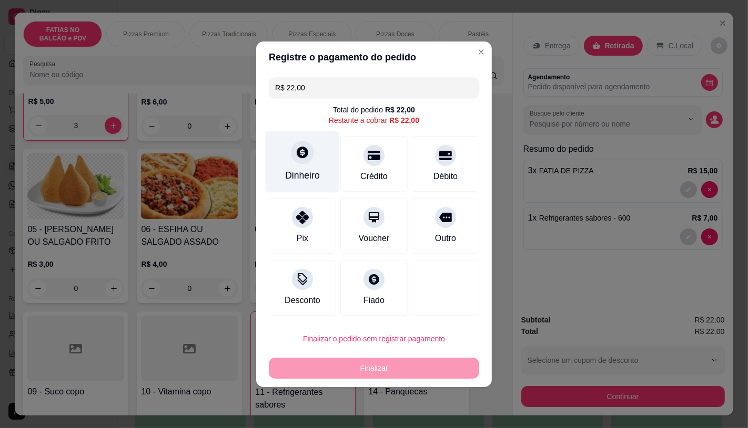
click at [297, 161] on div at bounding box center [302, 152] width 23 height 23
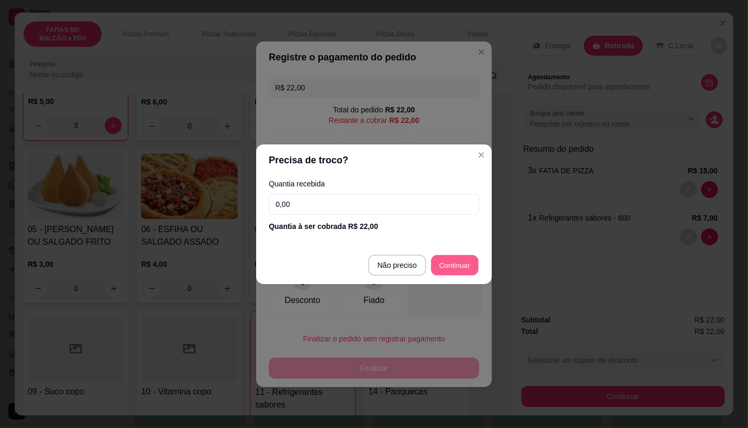
type input "R$ 0,00"
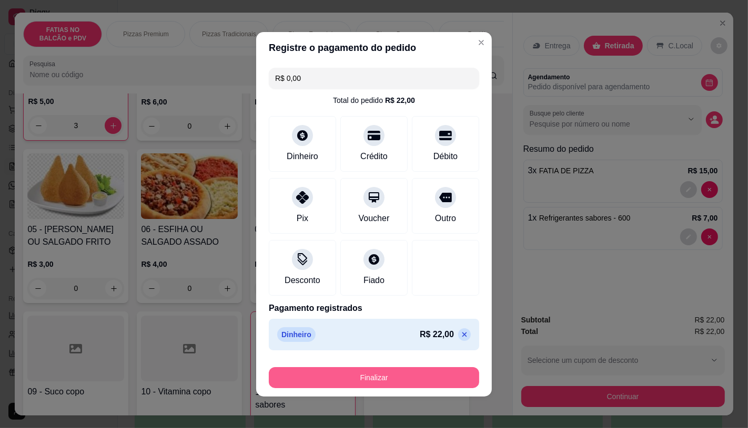
click at [436, 384] on button "Finalizar" at bounding box center [374, 377] width 210 height 21
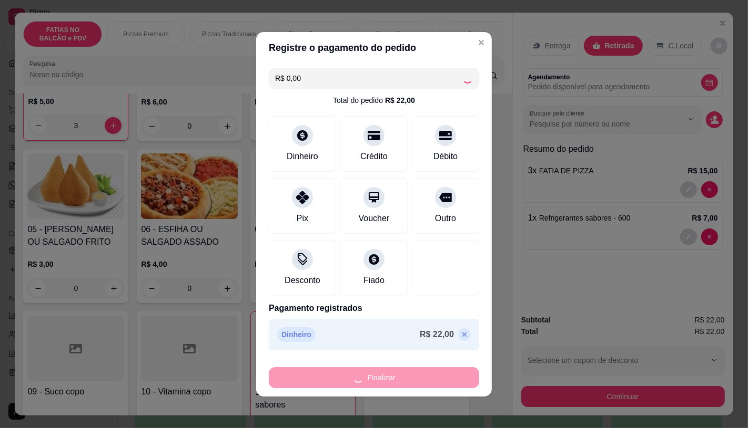
type input "0"
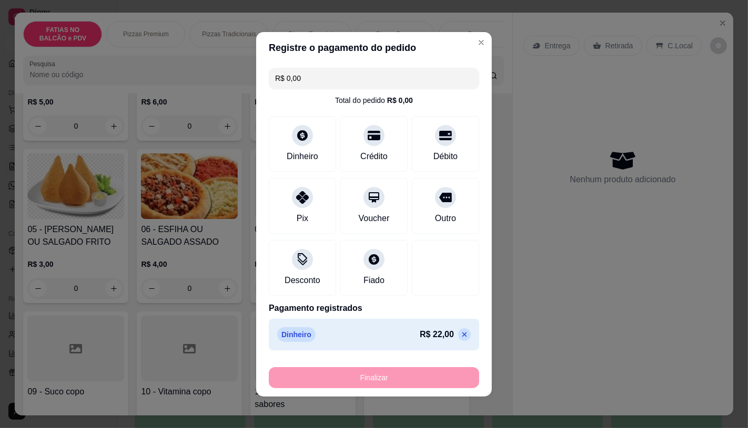
type input "-R$ 22,00"
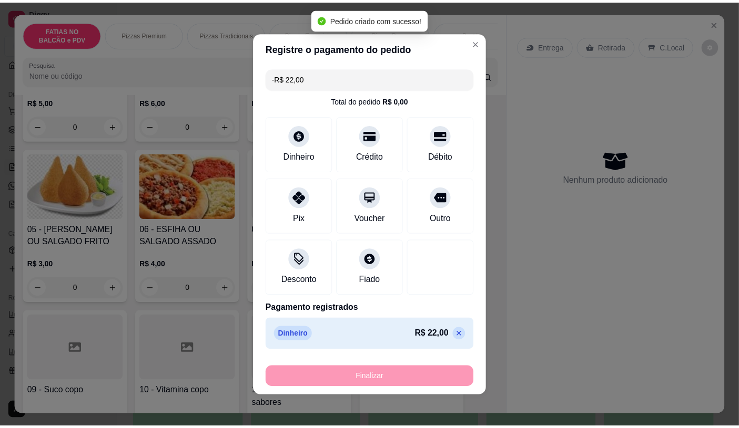
scroll to position [176, 0]
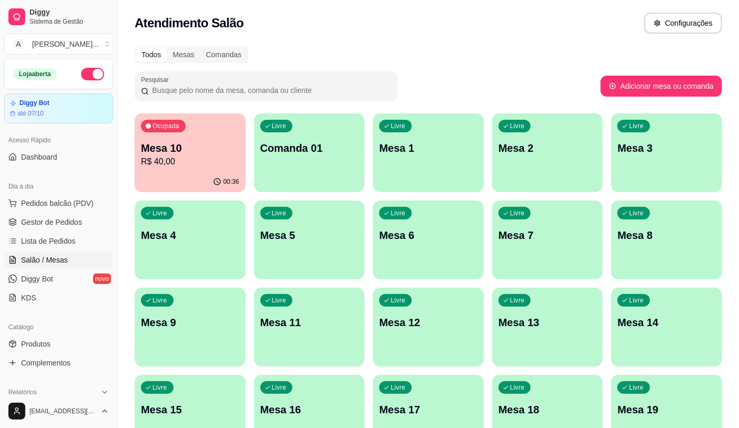
click at [204, 155] on div "Mesa 10 R$ 40,00" at bounding box center [190, 154] width 98 height 27
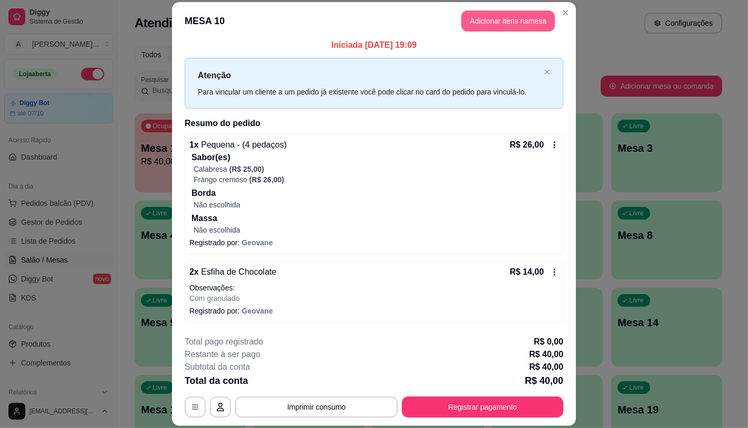
click at [469, 20] on button "Adicionar itens na mesa" at bounding box center [508, 21] width 94 height 21
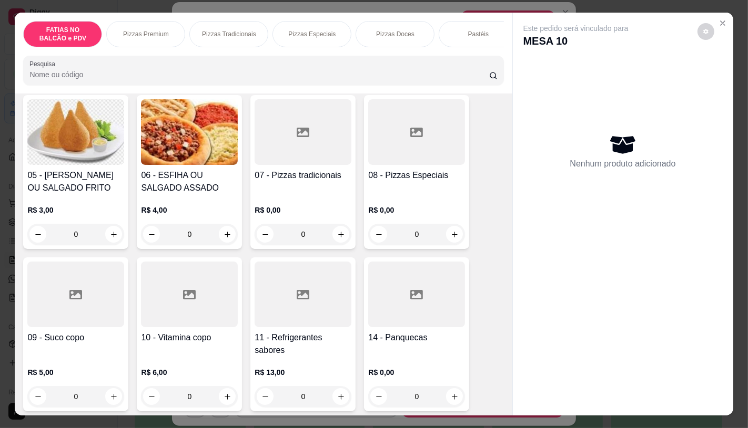
click at [278, 346] on h4 "11 - Refrigerantes sabores" at bounding box center [302, 344] width 97 height 25
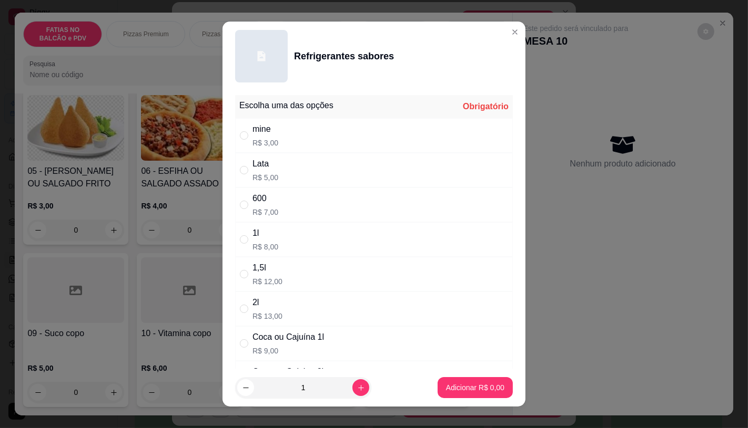
click at [252, 342] on div "Coca ou Cajuína 1l" at bounding box center [287, 337] width 71 height 13
radio input "true"
click at [458, 379] on button "Adicionar R$ 9,00" at bounding box center [474, 387] width 75 height 21
type input "1"
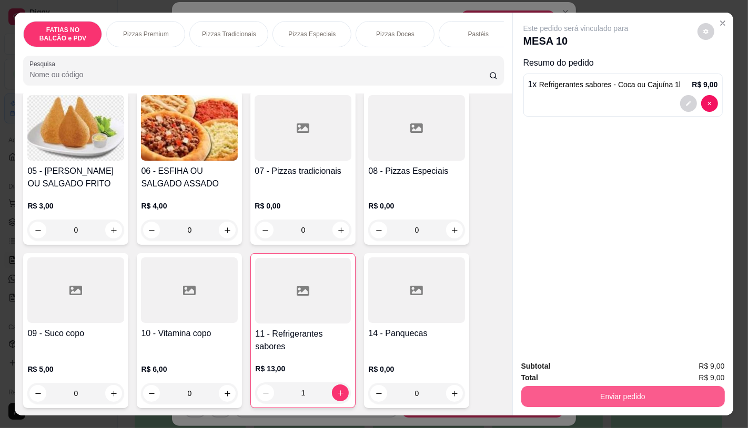
click at [581, 387] on button "Enviar pedido" at bounding box center [622, 396] width 203 height 21
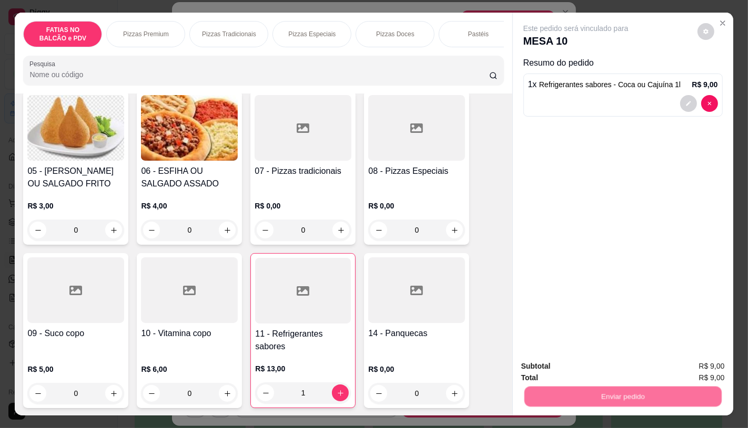
click at [693, 366] on button "Enviar pedido" at bounding box center [697, 366] width 58 height 19
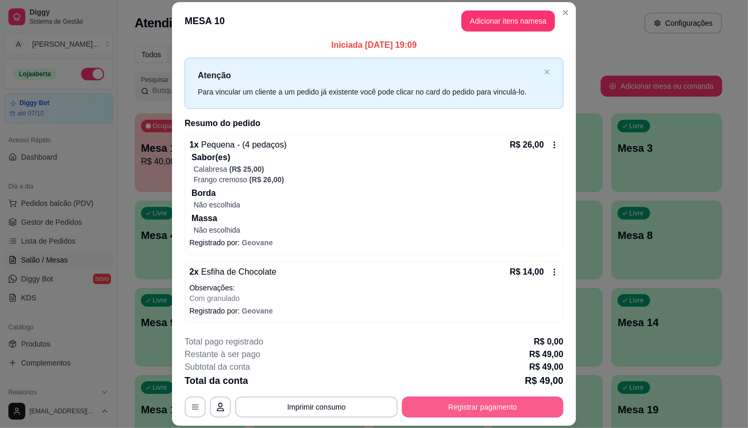
click at [453, 406] on button "Registrar pagamento" at bounding box center [482, 407] width 161 height 21
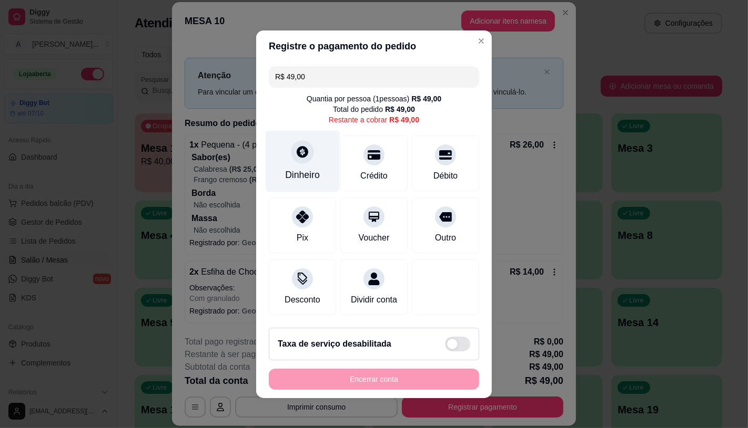
click at [288, 178] on div "Dinheiro" at bounding box center [302, 161] width 74 height 62
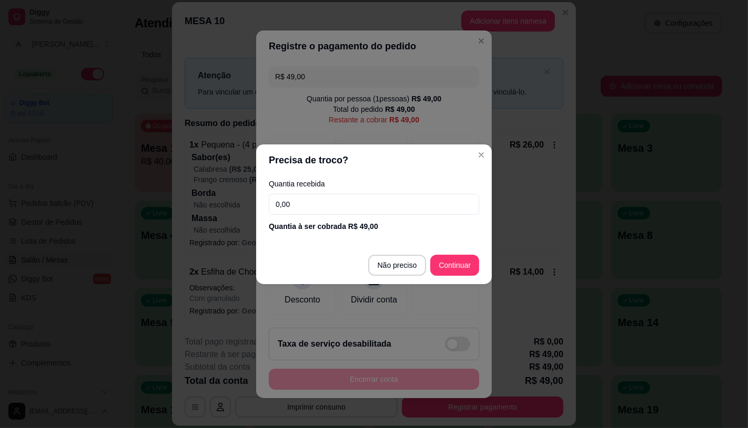
click at [404, 249] on footer "Não preciso Continuar" at bounding box center [374, 266] width 236 height 38
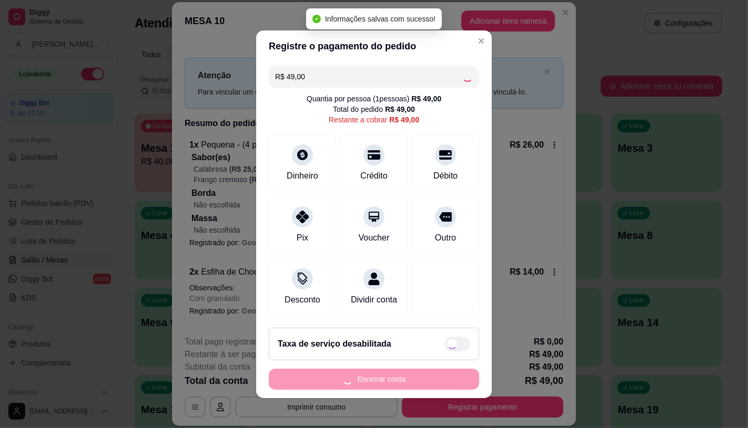
click at [388, 384] on div "Encerrar conta" at bounding box center [374, 379] width 210 height 21
type input "R$ 0,00"
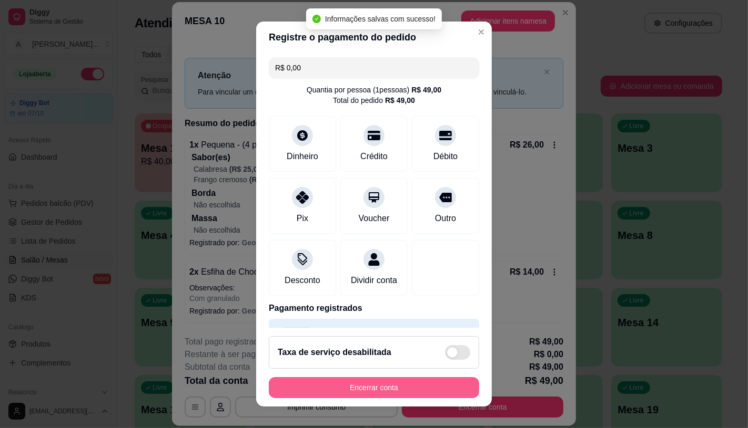
click at [388, 384] on button "Encerrar conta" at bounding box center [374, 387] width 210 height 21
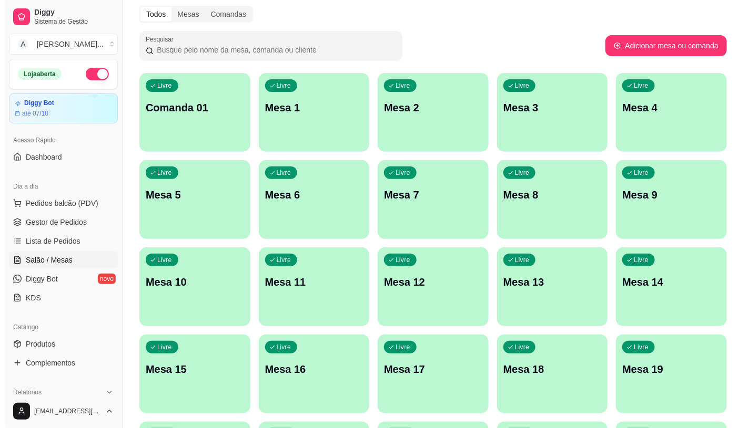
scroll to position [58, 0]
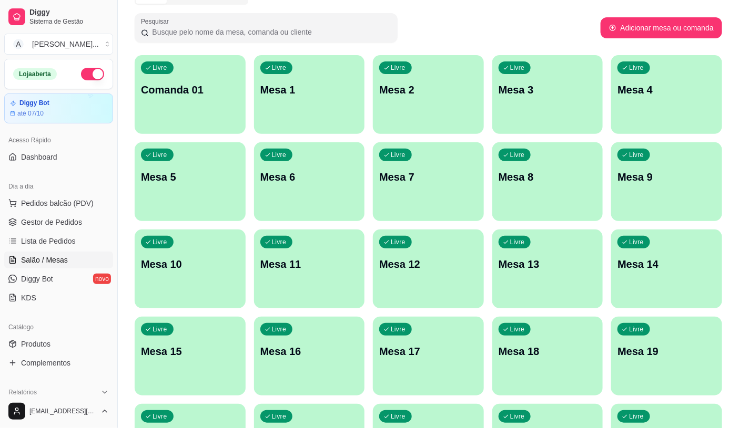
click at [632, 259] on p "Mesa 14" at bounding box center [666, 264] width 98 height 15
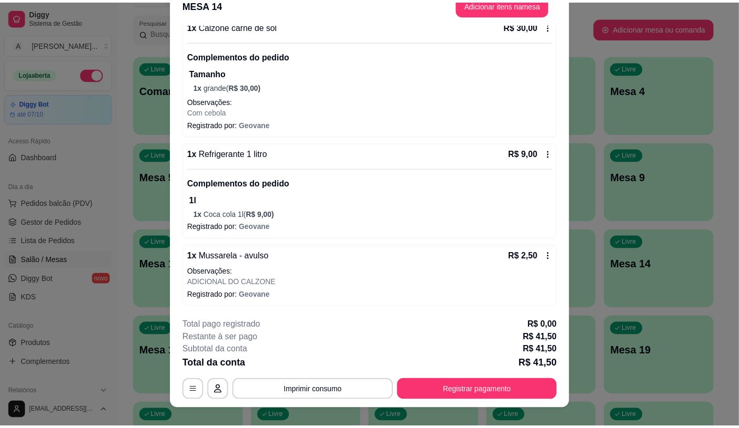
scroll to position [32, 0]
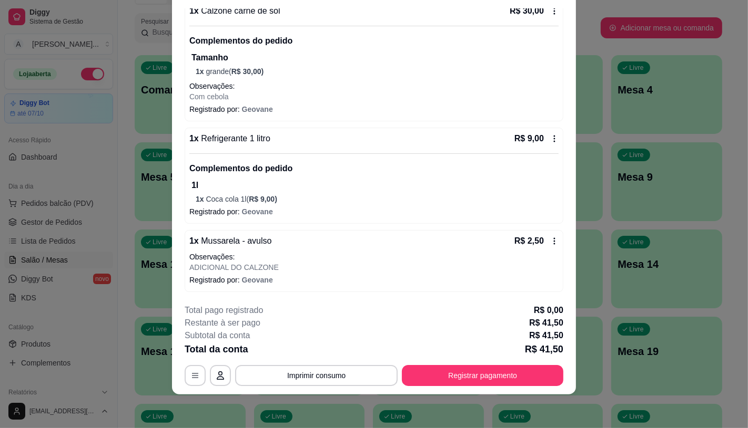
click at [549, 239] on div "1 x Mussarela - avulso R$ 2,50 Observações: ADICIONAL DO CALZONE Registrado por…" at bounding box center [374, 261] width 379 height 62
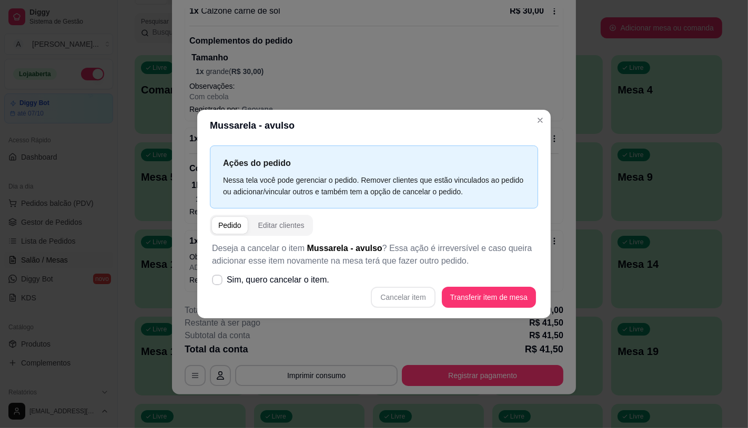
click at [257, 267] on p "Deseja a cancelar o item Mussarela - avulso ? Essa ação é irreversível e caso q…" at bounding box center [374, 254] width 324 height 25
click at [261, 275] on span "Sim, quero cancelar o item." at bounding box center [278, 280] width 103 height 13
click at [218, 282] on input "Sim, quero cancelar o item." at bounding box center [214, 285] width 7 height 7
checkbox input "true"
click at [400, 297] on button "Cancelar item" at bounding box center [403, 297] width 64 height 21
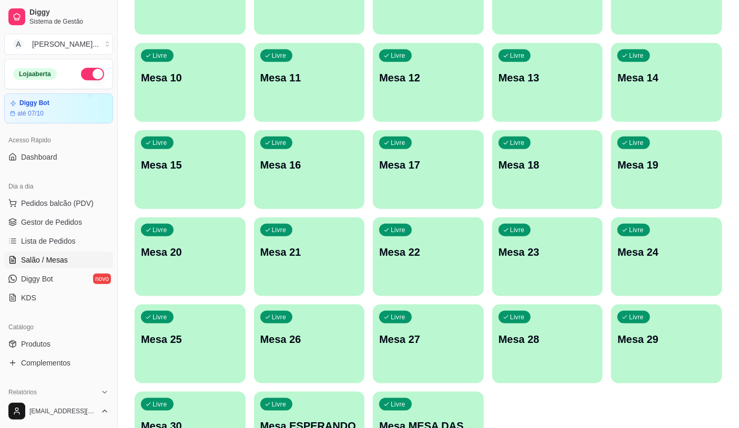
scroll to position [292, 0]
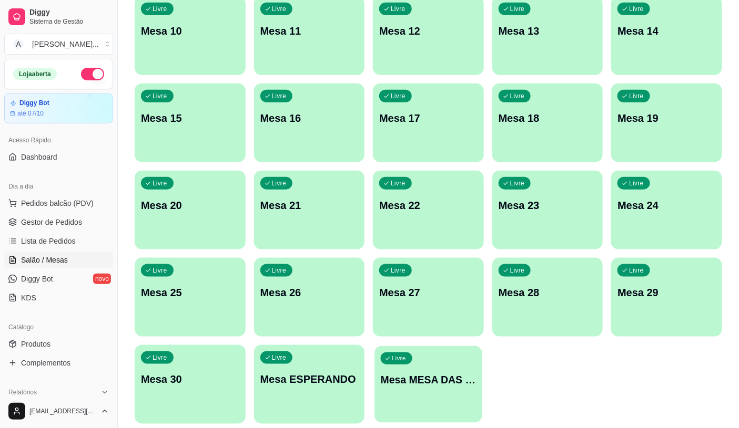
click at [427, 381] on p "Mesa MESA DAS COMANDAS" at bounding box center [428, 380] width 95 height 14
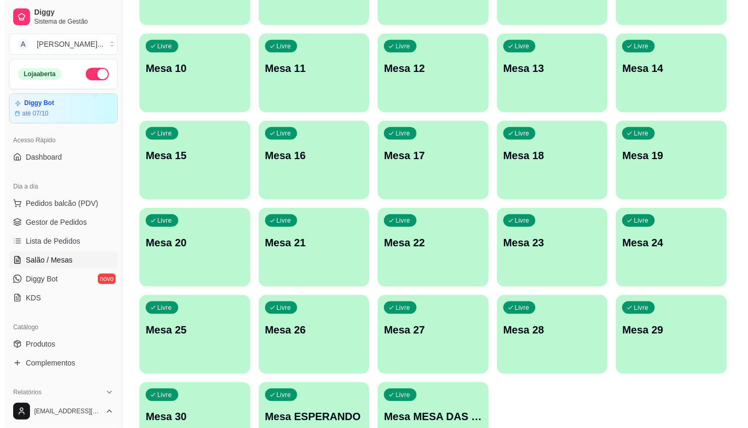
scroll to position [233, 0]
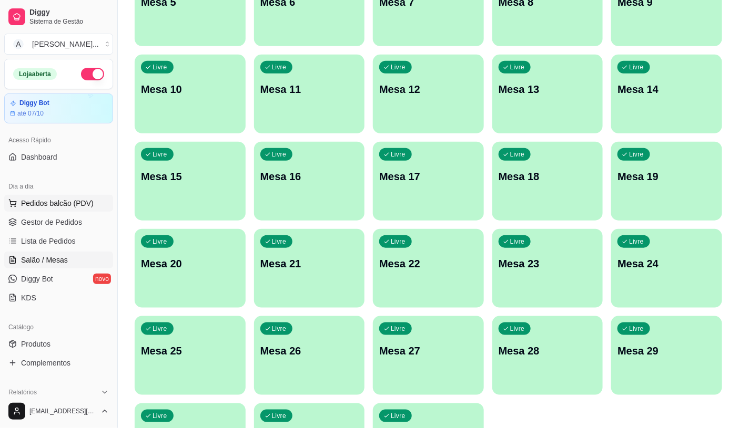
click at [29, 201] on span "Pedidos balcão (PDV)" at bounding box center [57, 203] width 73 height 11
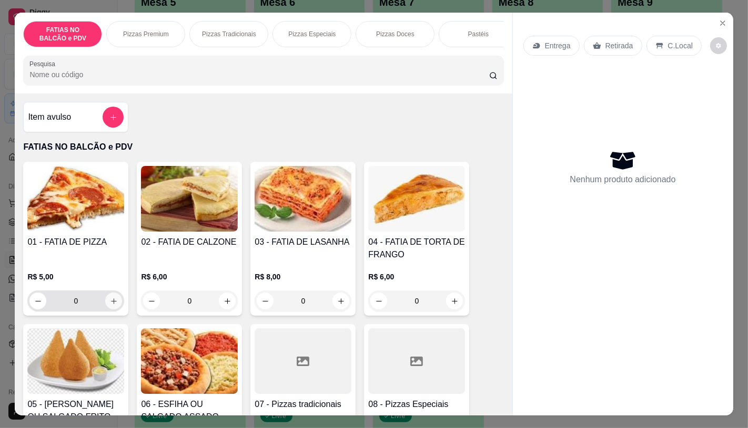
click at [105, 301] on button "increase-product-quantity" at bounding box center [113, 301] width 17 height 17
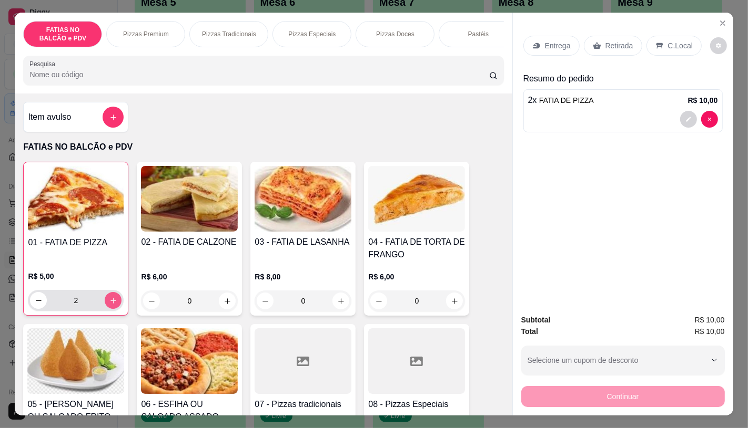
type input "2"
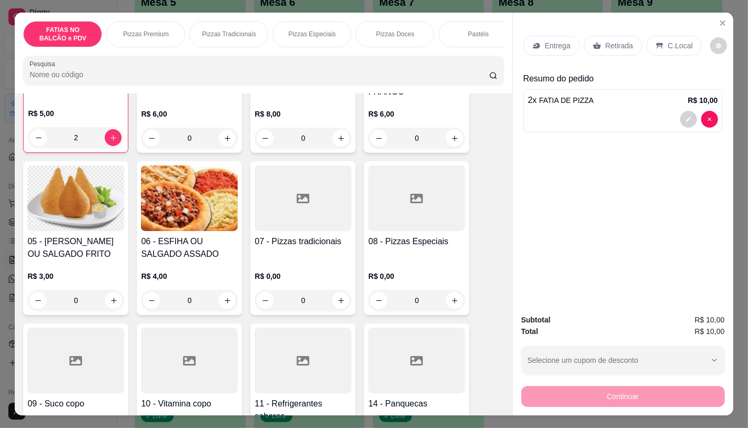
scroll to position [175, 0]
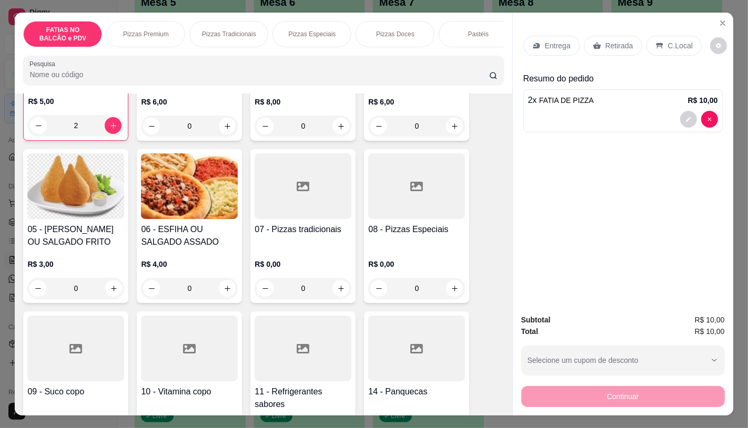
click at [300, 354] on icon at bounding box center [303, 348] width 13 height 9
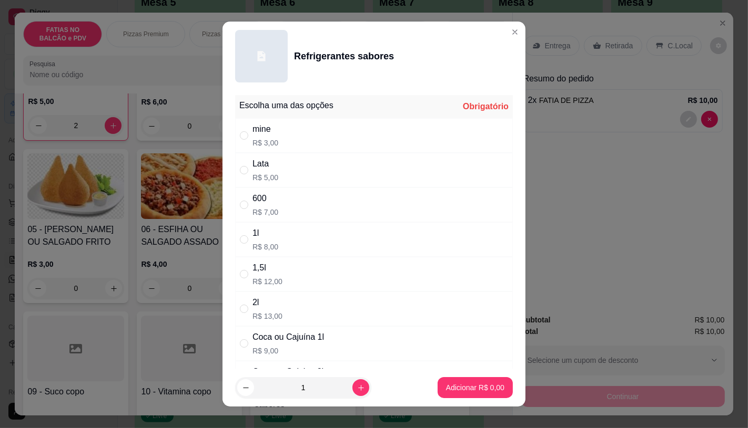
click at [262, 172] on p "R$ 5,00" at bounding box center [265, 177] width 26 height 11
radio input "true"
click at [302, 140] on div "mine R$ 3,00" at bounding box center [374, 135] width 278 height 35
radio input "true"
radio input "false"
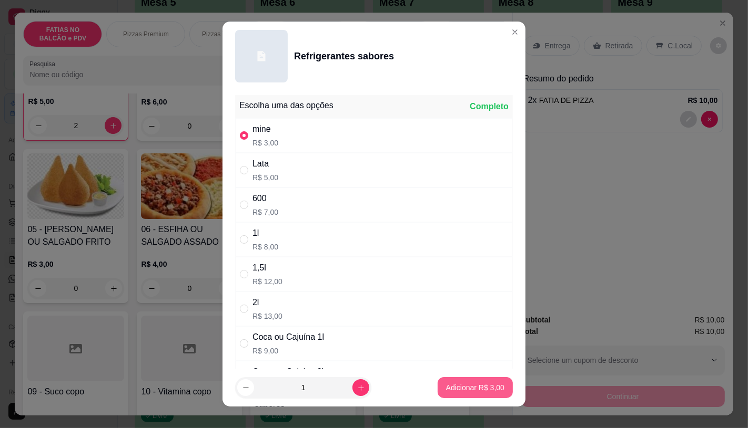
click at [448, 390] on p "Adicionar R$ 3,00" at bounding box center [475, 388] width 58 height 11
type input "1"
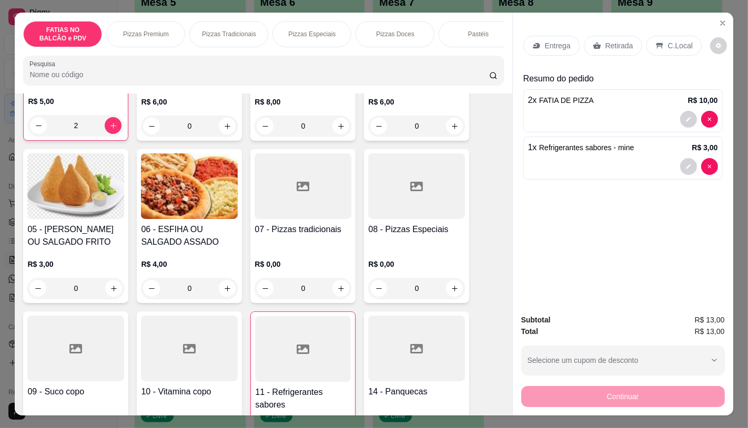
click at [634, 46] on div "Retirada" at bounding box center [613, 46] width 58 height 20
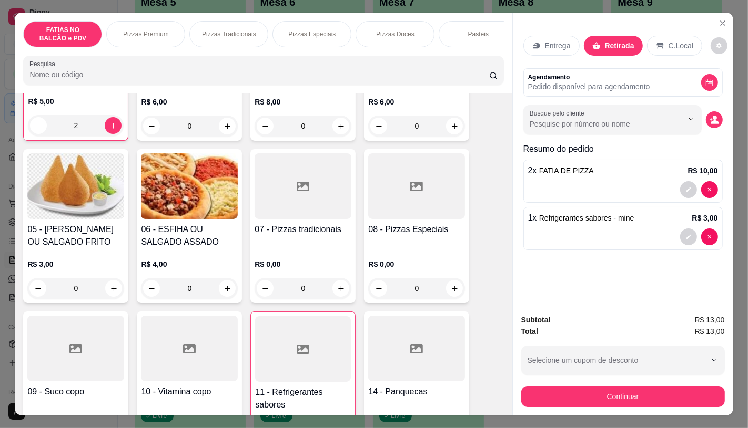
click at [547, 395] on button "Continuar" at bounding box center [622, 396] width 203 height 21
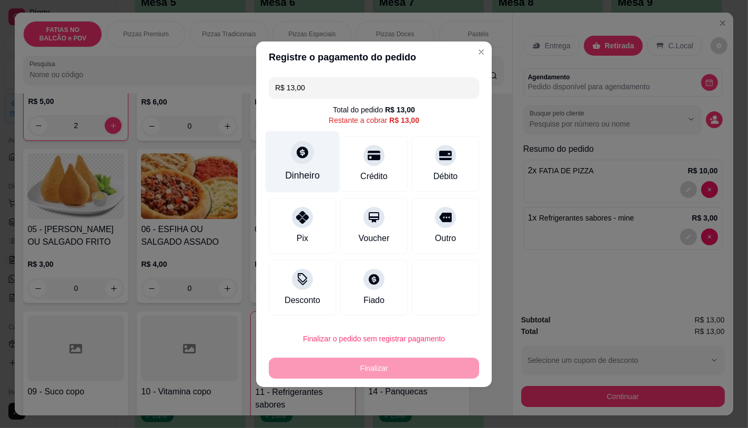
click at [273, 151] on div "Dinheiro" at bounding box center [302, 162] width 74 height 62
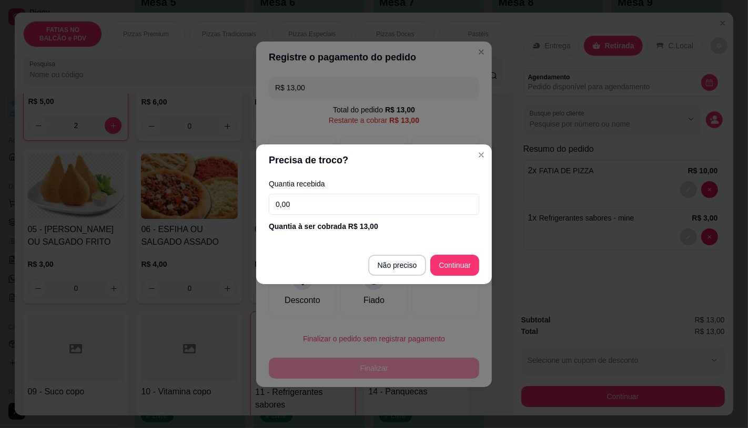
click at [330, 201] on input "0,00" at bounding box center [374, 204] width 210 height 21
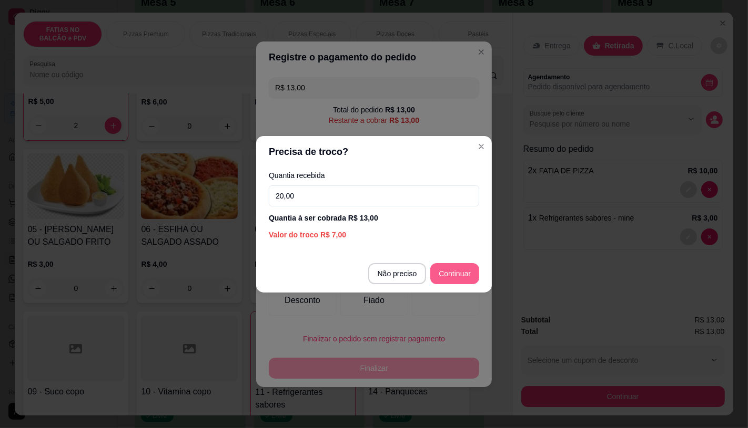
type input "20,00"
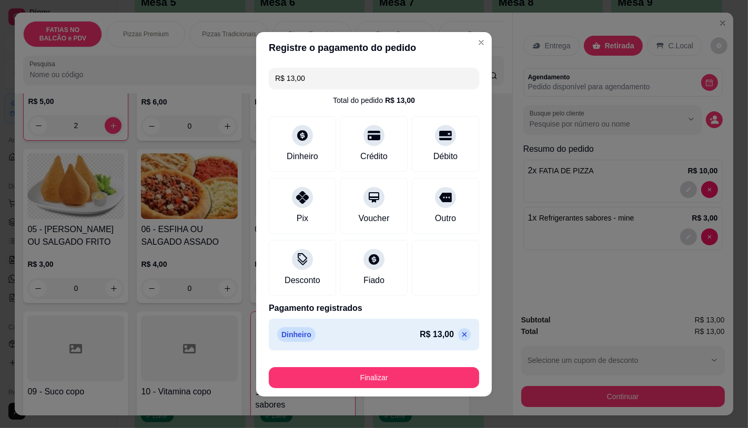
type input "R$ 0,00"
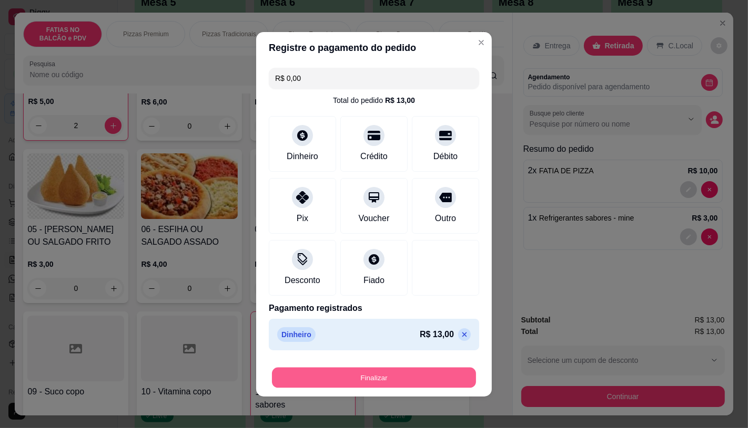
click at [421, 383] on button "Finalizar" at bounding box center [374, 377] width 204 height 21
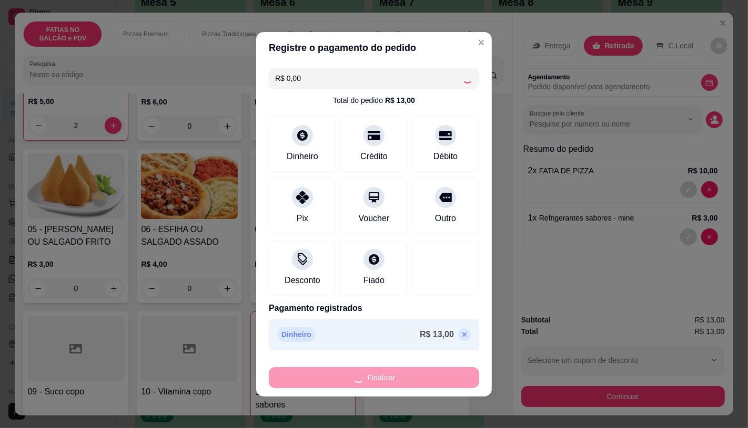
type input "0"
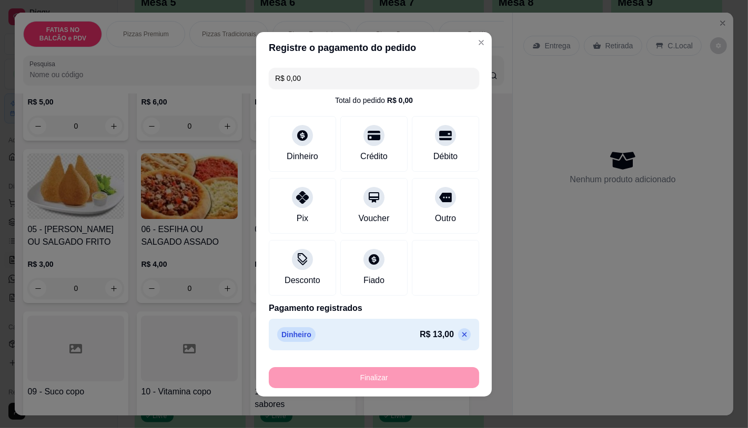
type input "-R$ 13,00"
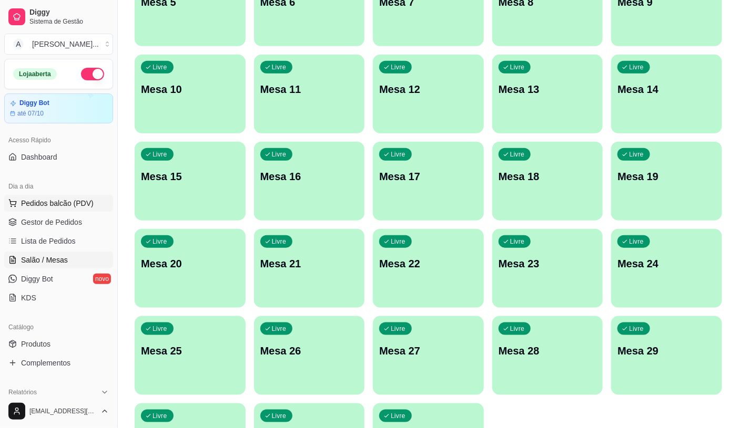
click at [54, 205] on span "Pedidos balcão (PDV)" at bounding box center [57, 203] width 73 height 11
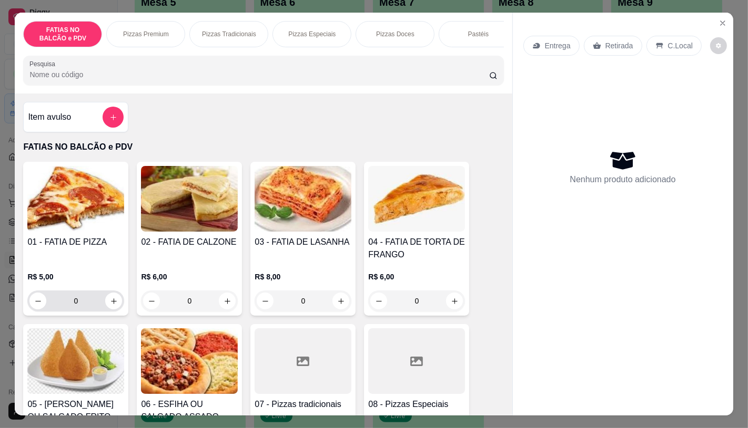
click at [93, 302] on input "0" at bounding box center [75, 301] width 59 height 21
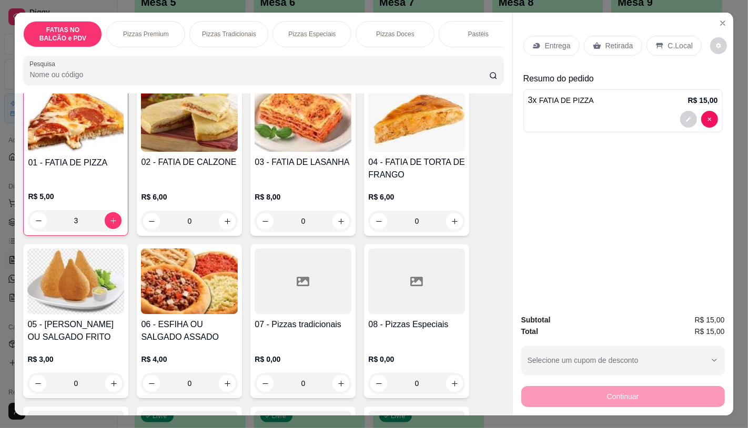
scroll to position [117, 0]
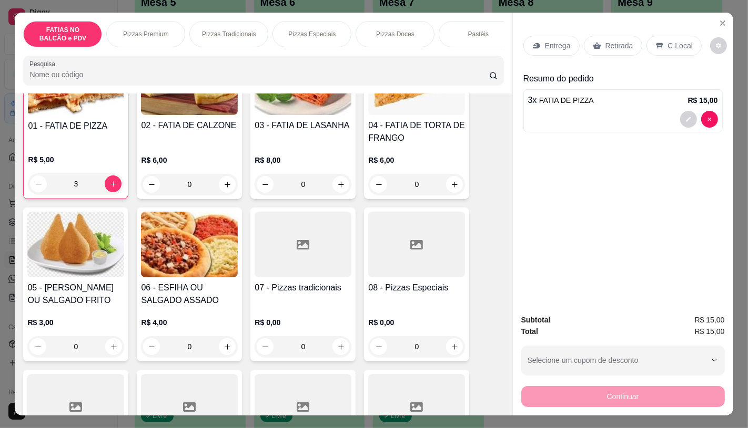
type input "3"
click at [51, 380] on div at bounding box center [75, 407] width 97 height 66
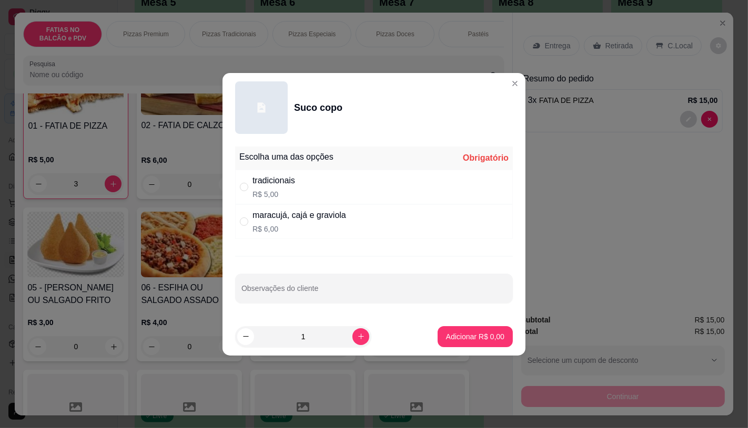
click at [308, 190] on div "tradicionais R$ 5,00" at bounding box center [374, 187] width 278 height 35
radio input "true"
click at [474, 338] on p "Adicionar R$ 5,00" at bounding box center [475, 337] width 58 height 11
type input "1"
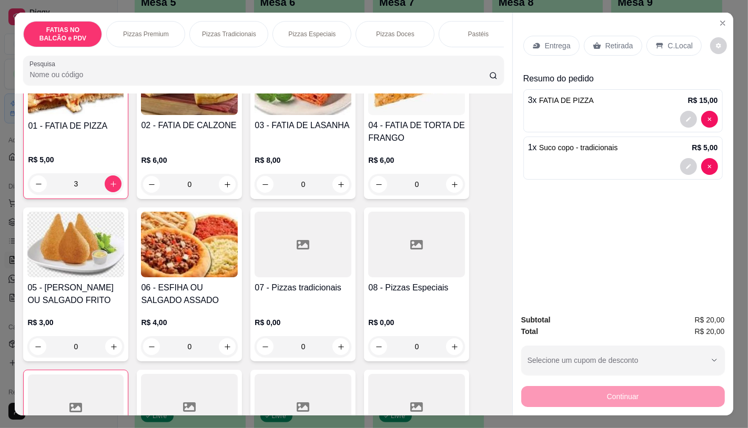
click at [598, 37] on div "Retirada" at bounding box center [613, 46] width 58 height 20
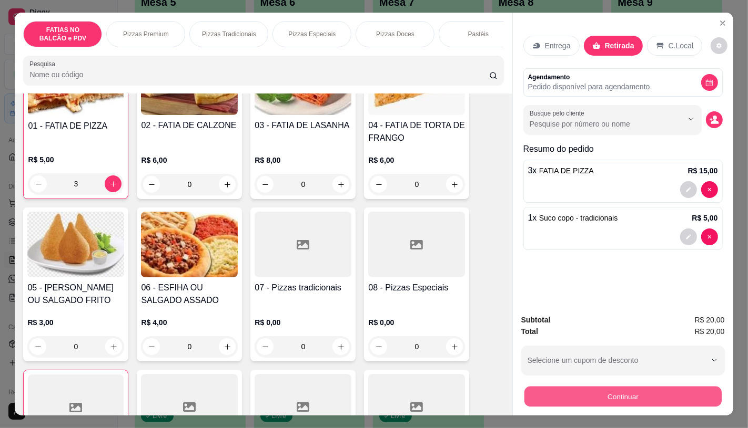
click at [594, 392] on button "Continuar" at bounding box center [622, 396] width 197 height 21
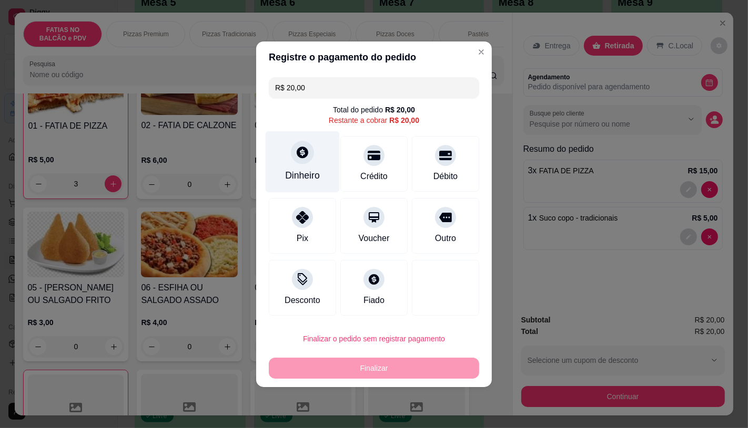
click at [317, 164] on div "Dinheiro" at bounding box center [302, 162] width 74 height 62
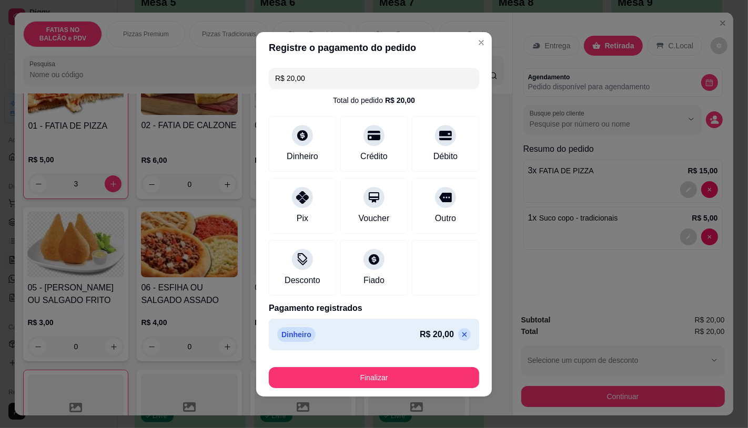
type input "R$ 0,00"
click at [383, 366] on div "Finalizar" at bounding box center [374, 375] width 210 height 25
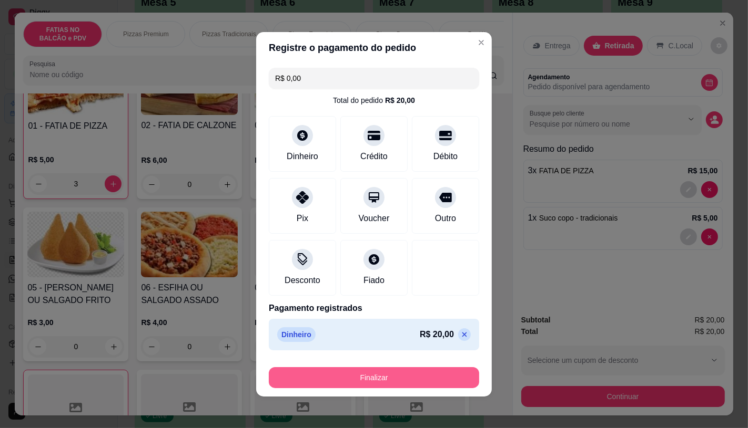
click at [385, 377] on button "Finalizar" at bounding box center [374, 377] width 210 height 21
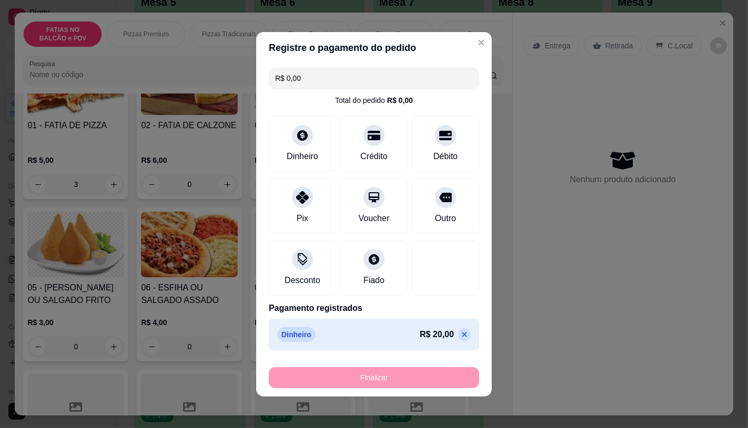
type input "0"
type input "-R$ 20,00"
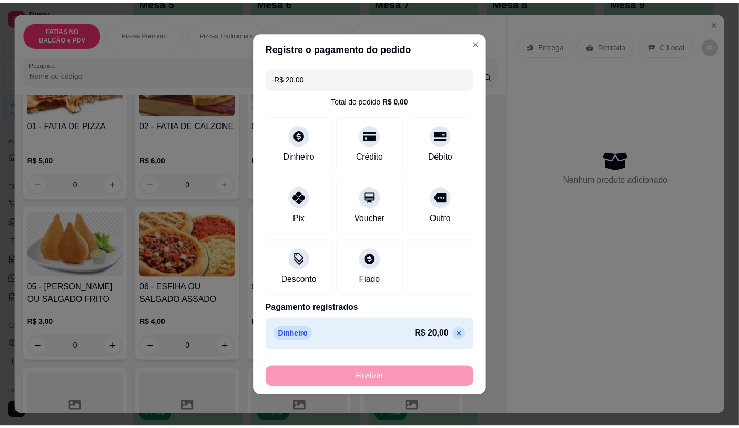
scroll to position [116, 0]
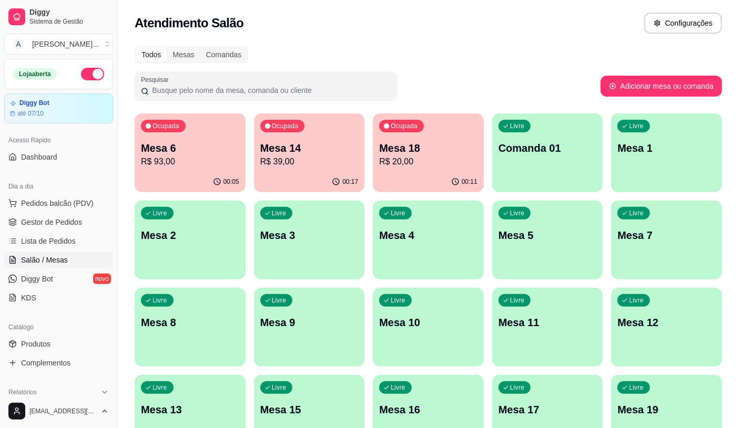
click at [389, 147] on p "Mesa 18" at bounding box center [428, 148] width 98 height 15
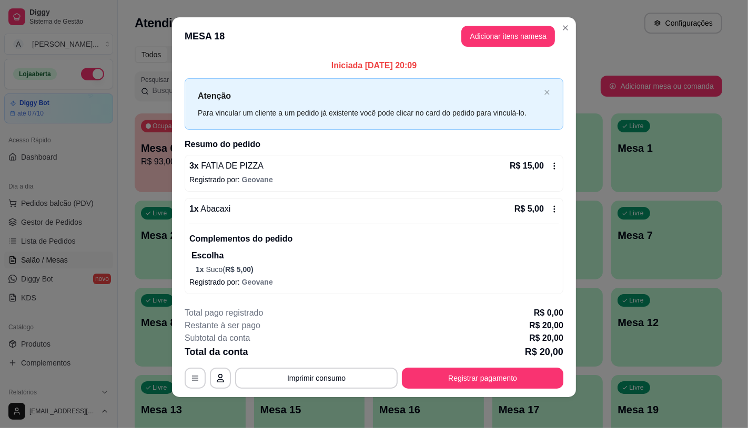
scroll to position [9, 0]
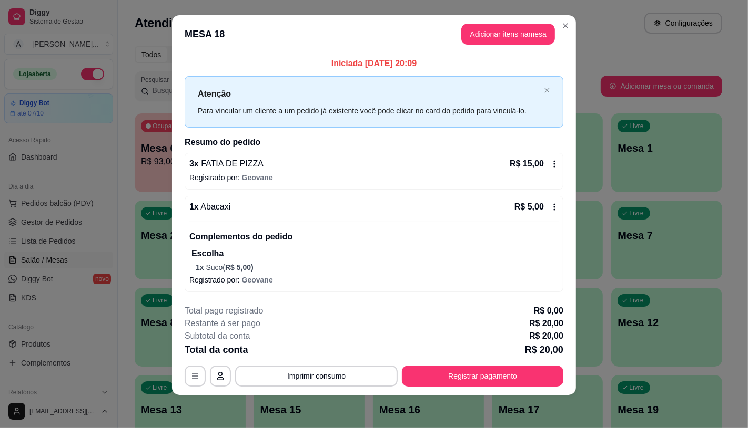
click at [554, 208] on icon at bounding box center [554, 207] width 8 height 8
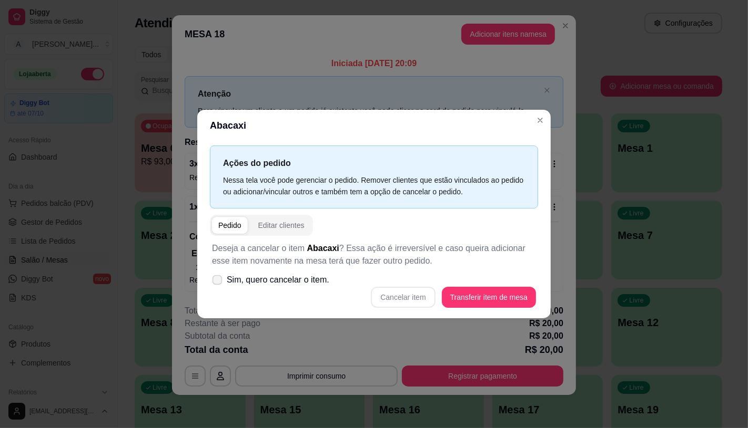
click at [250, 288] on label "Sim, quero cancelar o item." at bounding box center [271, 280] width 126 height 21
click at [218, 288] on input "Sim, quero cancelar o item." at bounding box center [214, 285] width 7 height 7
checkbox input "true"
click at [405, 297] on button "Cancelar item" at bounding box center [403, 297] width 64 height 21
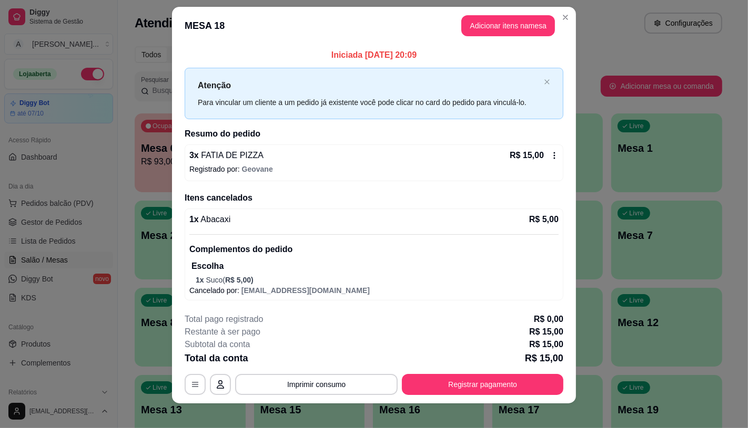
click at [550, 159] on icon at bounding box center [554, 155] width 8 height 8
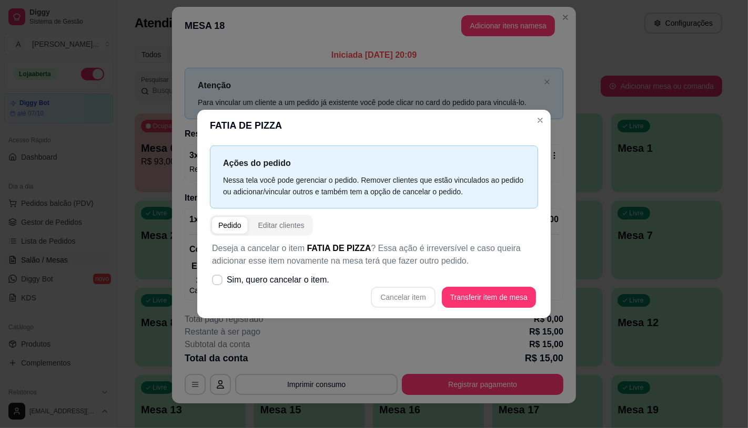
click at [254, 285] on span "Sim, quero cancelar o item." at bounding box center [278, 280] width 103 height 13
click at [218, 285] on input "Sim, quero cancelar o item." at bounding box center [214, 285] width 7 height 7
checkbox input "true"
click at [370, 297] on div "Cancelar item Transferir item de mesa" at bounding box center [374, 297] width 324 height 21
click at [395, 298] on button "Cancelar item" at bounding box center [403, 297] width 63 height 21
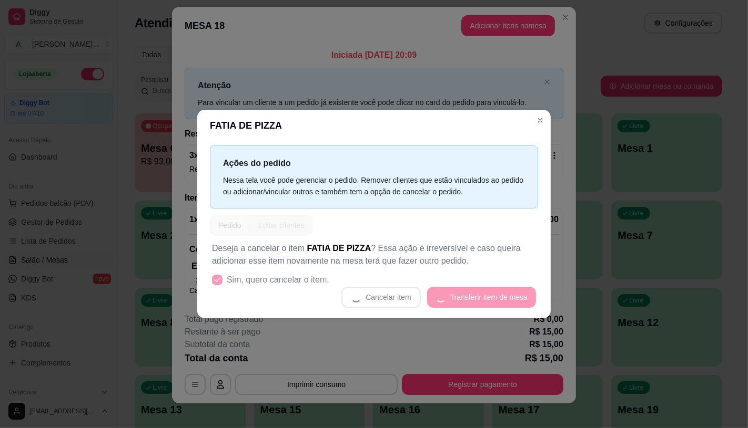
scroll to position [0, 0]
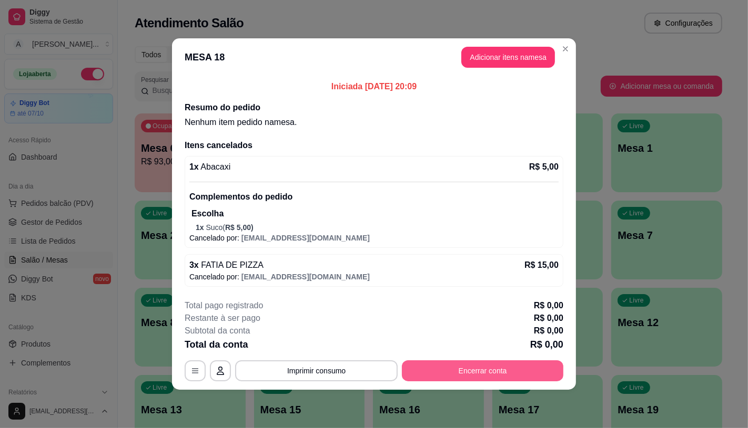
click at [472, 375] on button "Encerrar conta" at bounding box center [482, 371] width 161 height 21
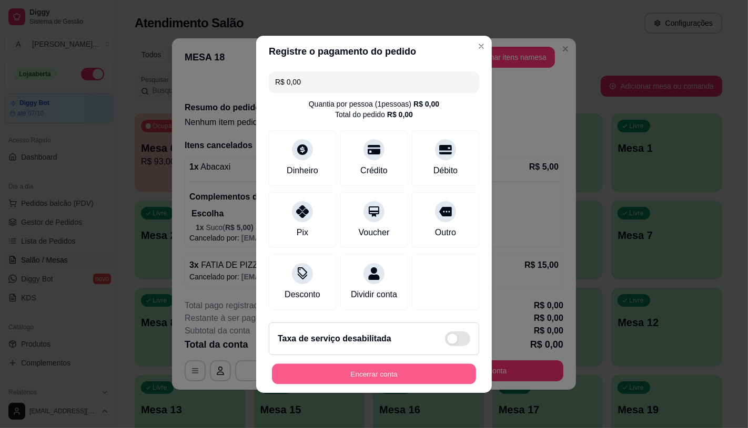
click at [401, 382] on button "Encerrar conta" at bounding box center [374, 374] width 204 height 21
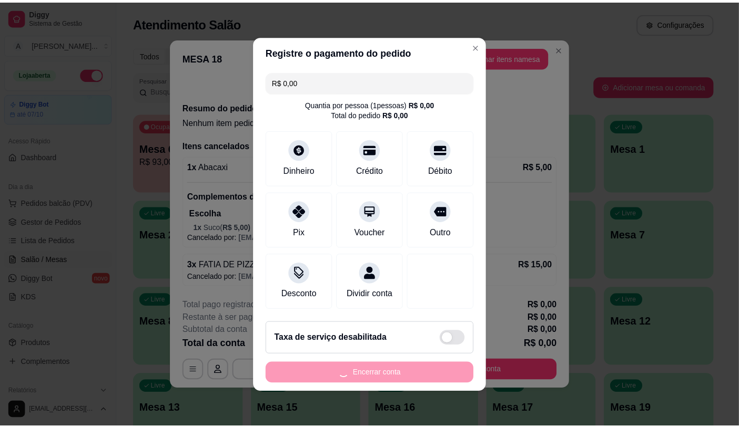
scroll to position [4, 0]
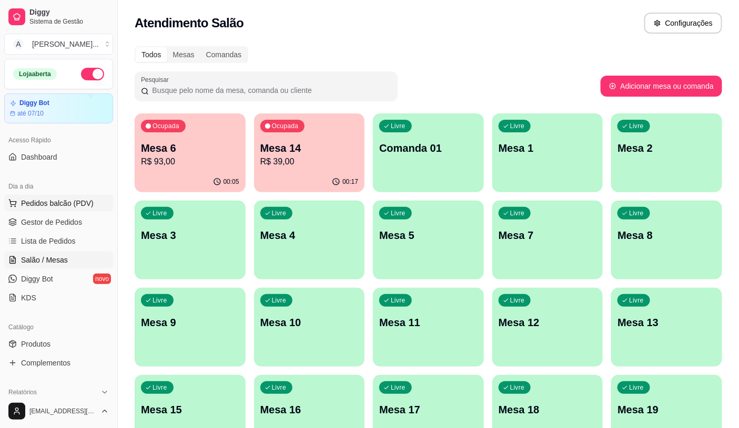
click at [97, 202] on button "Pedidos balcão (PDV)" at bounding box center [58, 203] width 109 height 17
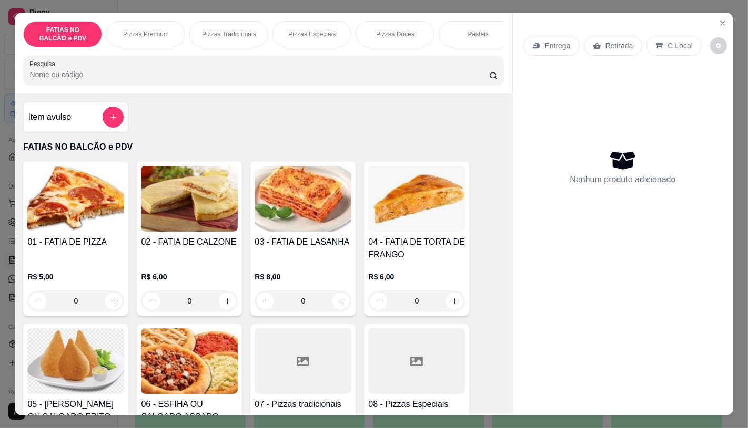
click at [87, 304] on input "0" at bounding box center [75, 301] width 59 height 21
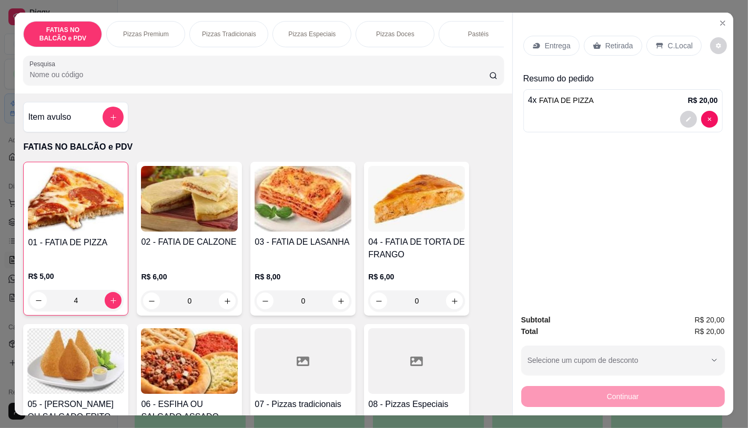
type input "4"
click at [628, 36] on div "Retirada" at bounding box center [613, 46] width 58 height 20
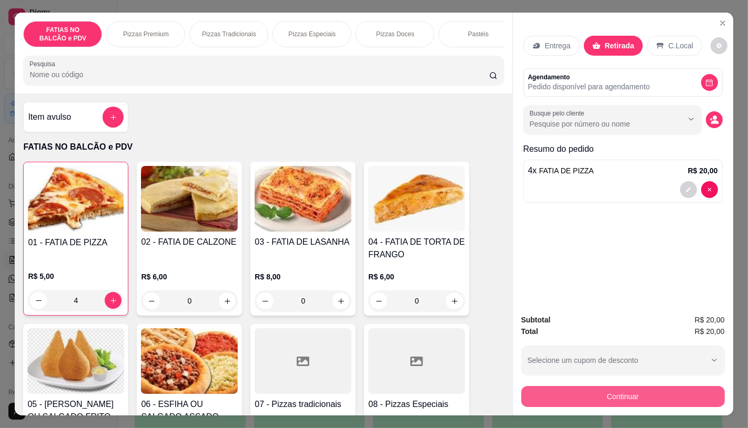
click at [544, 400] on button "Continuar" at bounding box center [622, 396] width 203 height 21
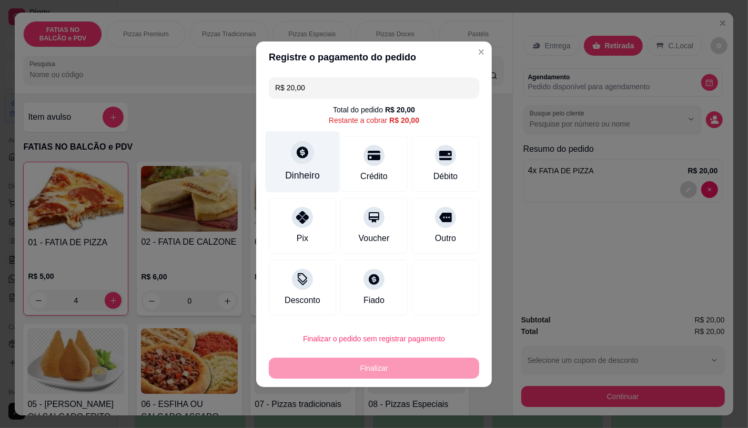
click at [324, 156] on div "Dinheiro" at bounding box center [302, 162] width 74 height 62
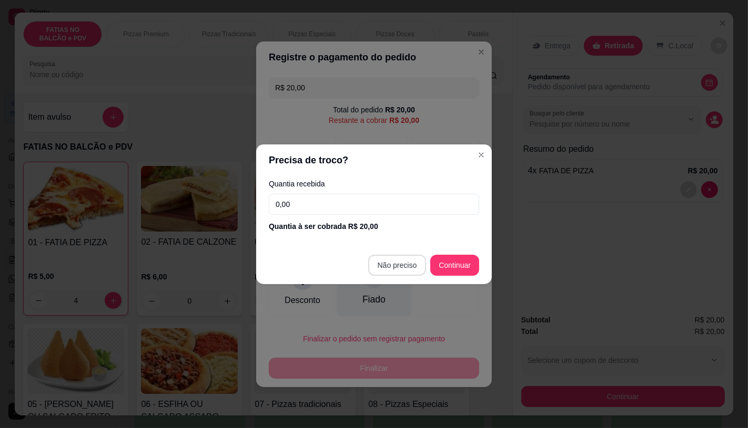
type input "R$ 0,00"
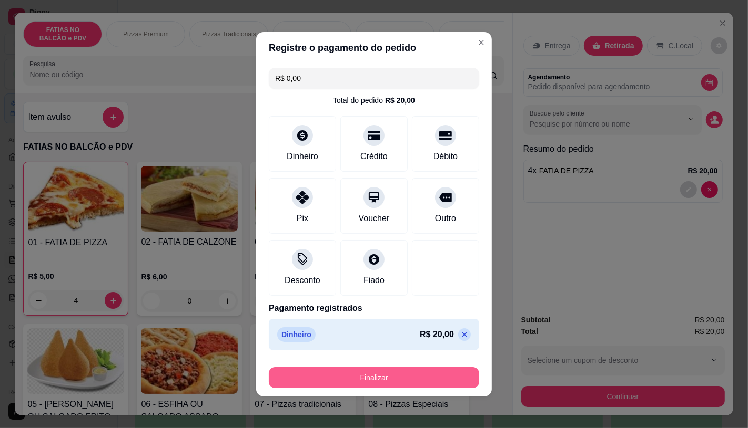
click at [380, 369] on button "Finalizar" at bounding box center [374, 377] width 210 height 21
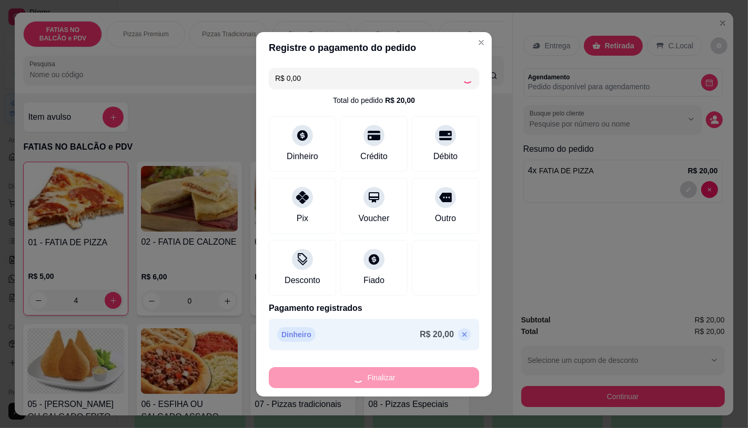
type input "0"
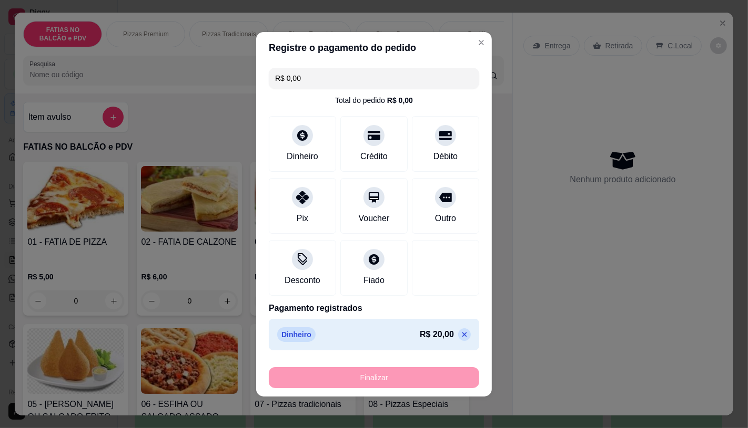
type input "-R$ 20,00"
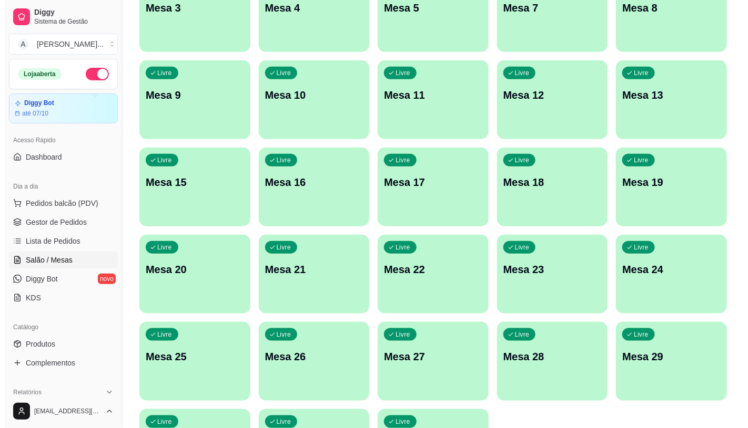
scroll to position [292, 0]
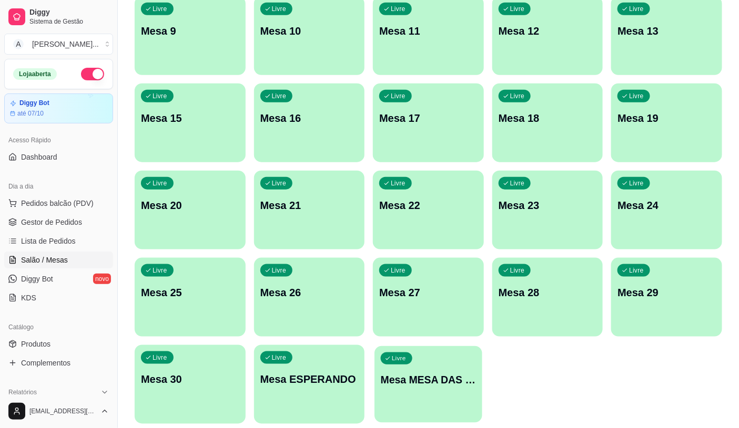
click at [427, 393] on div "Livre Mesa MESA DAS COMANDAS" at bounding box center [427, 378] width 107 height 64
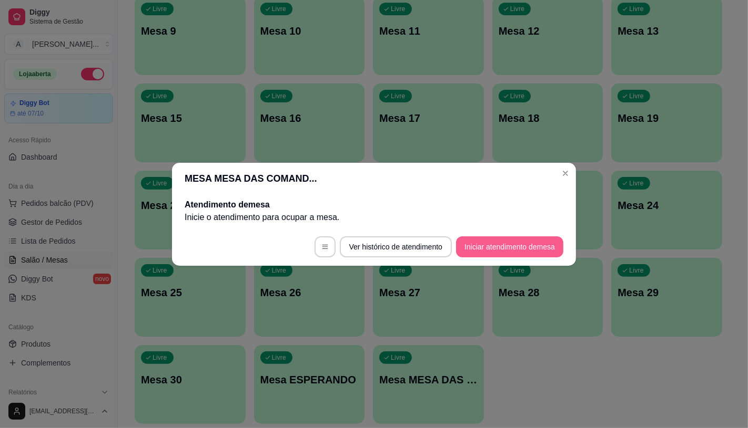
click at [517, 250] on button "Iniciar atendimento de mesa" at bounding box center [509, 247] width 107 height 21
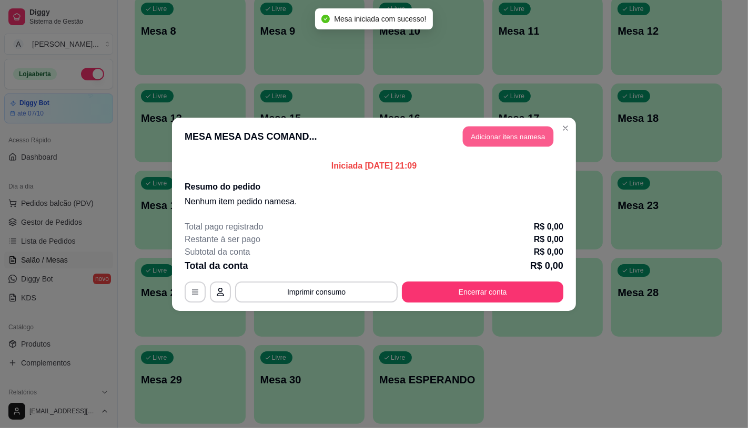
click at [535, 145] on button "Adicionar itens na mesa" at bounding box center [508, 136] width 90 height 21
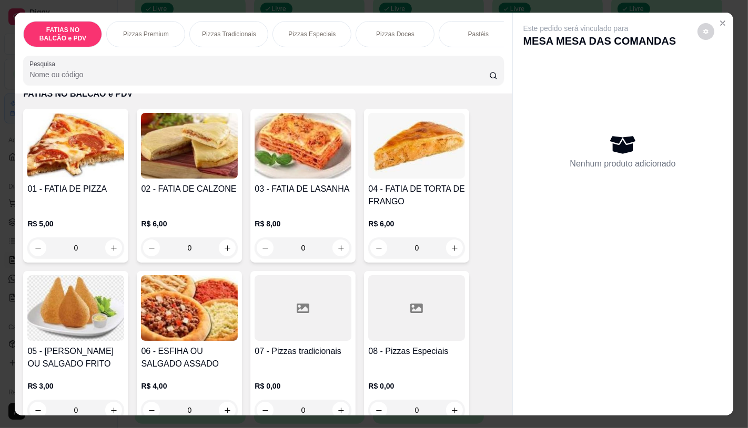
scroll to position [58, 0]
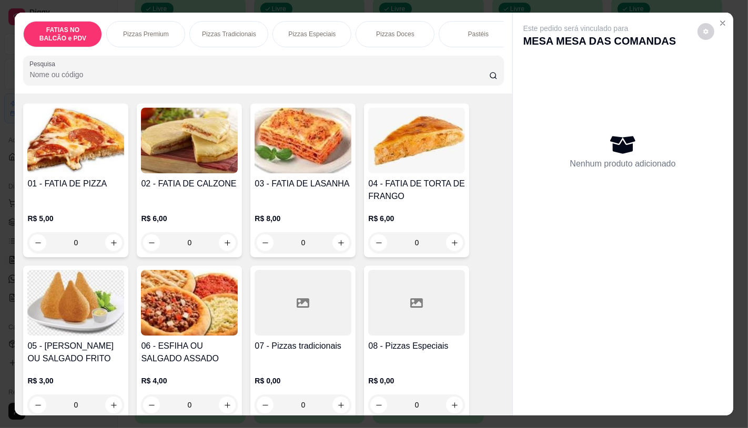
click at [165, 34] on div "Pizzas Premium" at bounding box center [145, 34] width 79 height 26
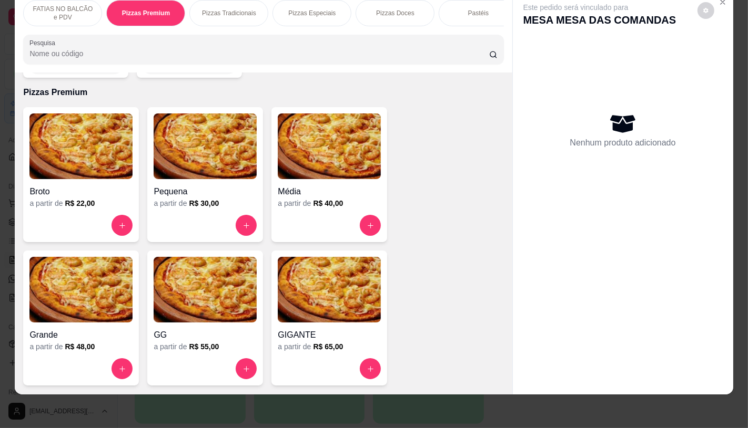
scroll to position [796, 0]
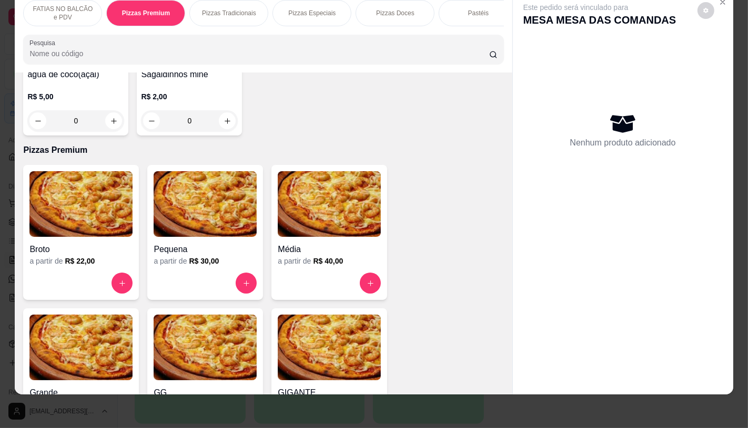
click at [297, 214] on img at bounding box center [329, 204] width 103 height 66
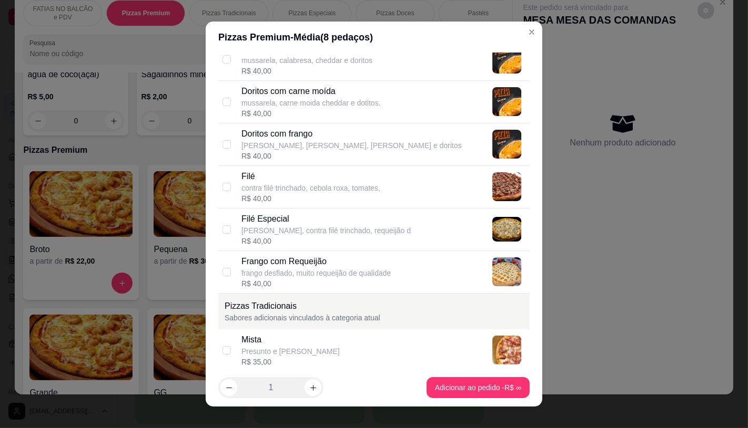
scroll to position [292, 0]
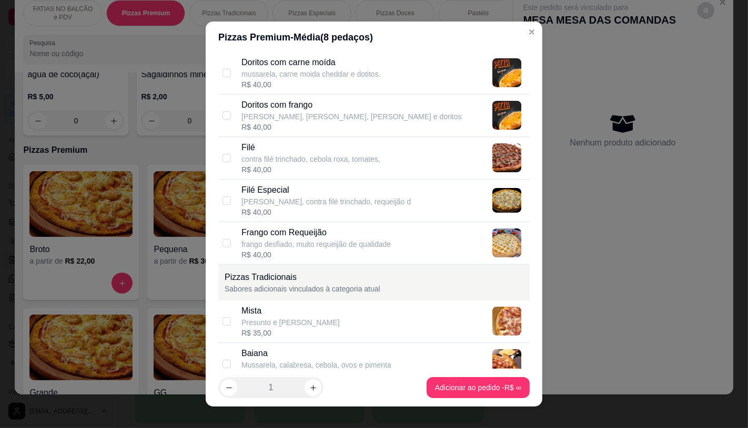
click at [265, 151] on p "Filé" at bounding box center [310, 147] width 139 height 13
checkbox input "true"
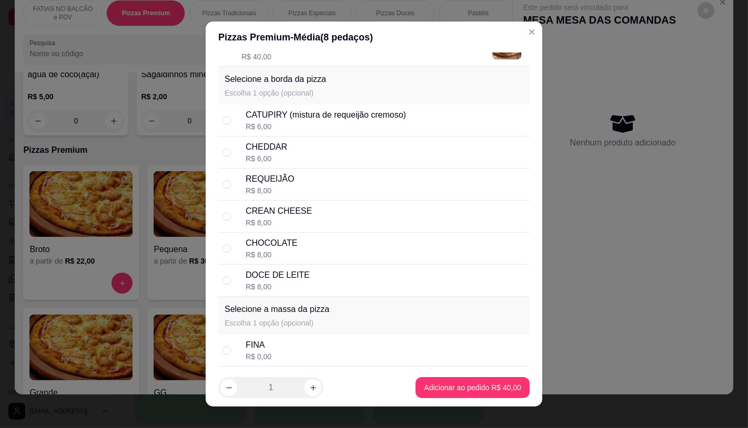
scroll to position [1986, 0]
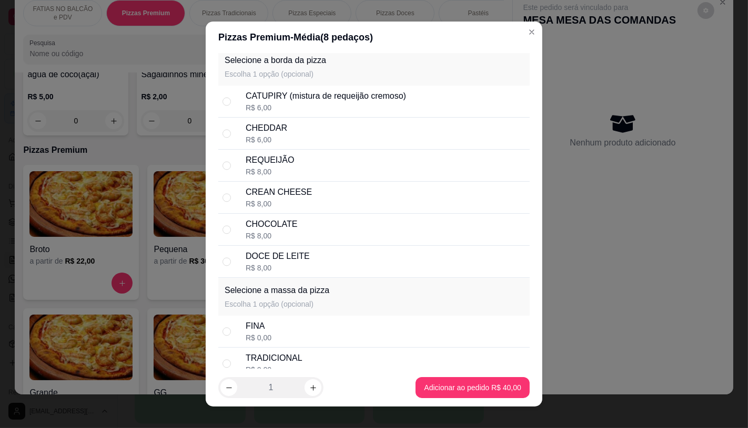
click at [275, 208] on div "R$ 8,00" at bounding box center [279, 204] width 66 height 11
radio input "true"
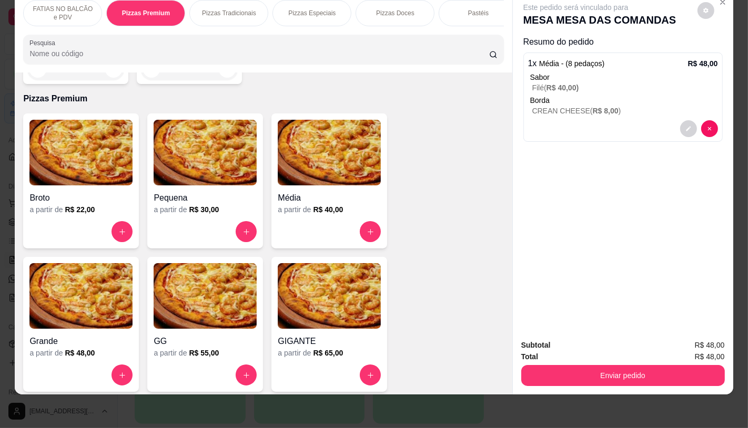
scroll to position [855, 0]
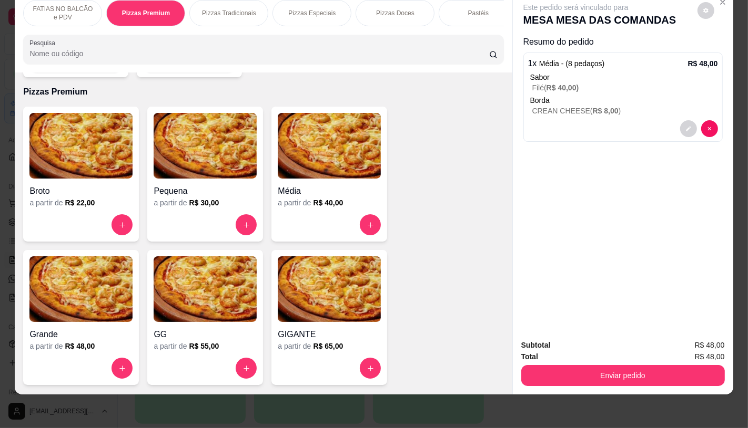
click at [37, 5] on p "FATIAS NO BALCÃO e PDV" at bounding box center [62, 13] width 61 height 17
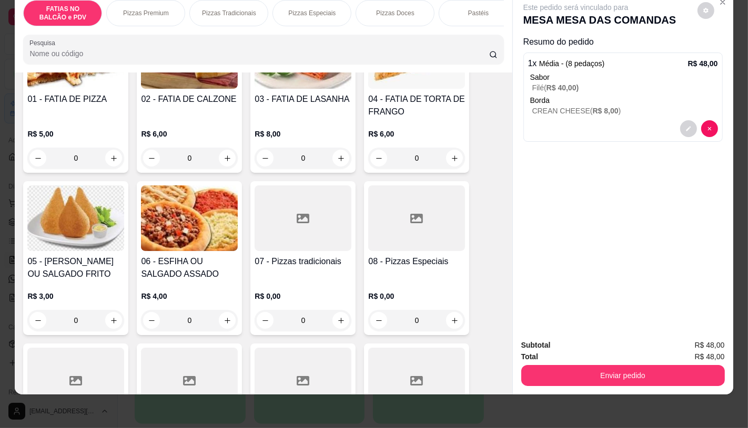
scroll to position [222, 0]
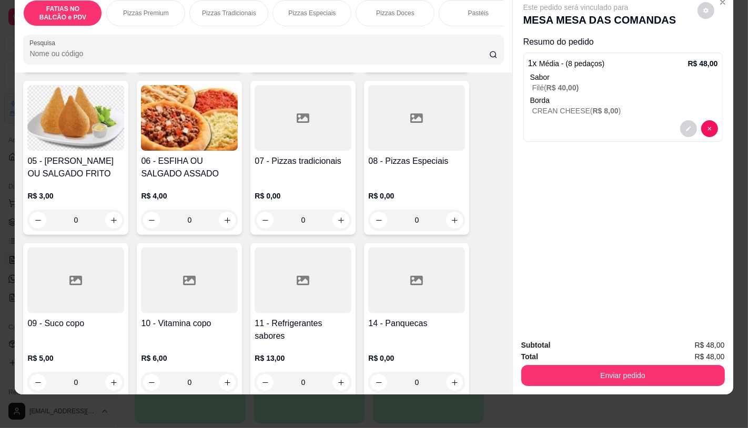
click at [281, 293] on div at bounding box center [302, 281] width 97 height 66
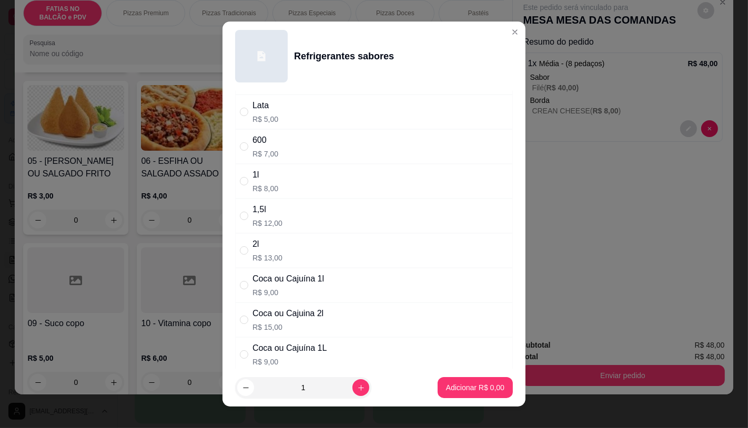
scroll to position [117, 0]
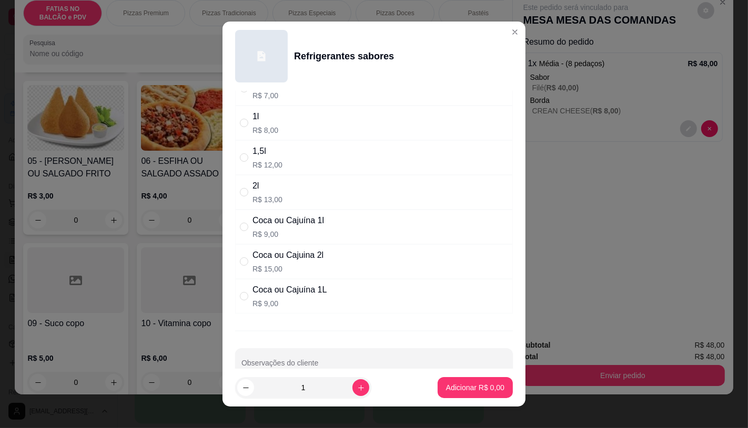
click at [285, 322] on div "Escolha uma das opções Obrigatório mine R$ 3,00 Lata R$ 5,00 600 R$ 7,00 1l R$ …" at bounding box center [373, 230] width 303 height 279
click at [275, 255] on div "Coca ou Cajuina 2l" at bounding box center [287, 255] width 71 height 13
radio input "true"
click at [465, 382] on button "Adicionar R$ 15,00" at bounding box center [472, 387] width 79 height 21
type input "1"
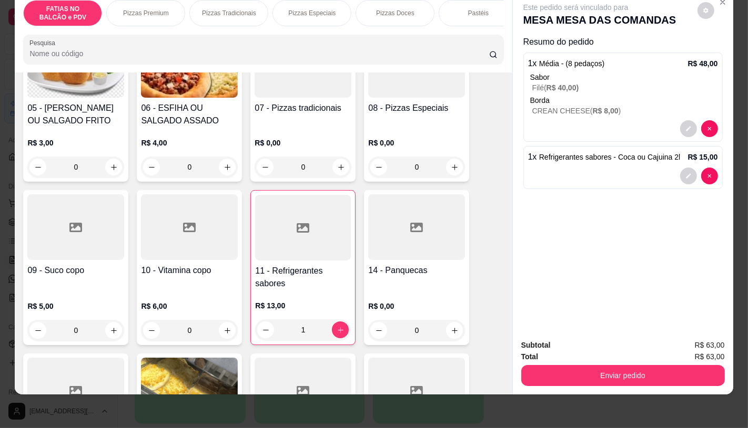
scroll to position [281, 0]
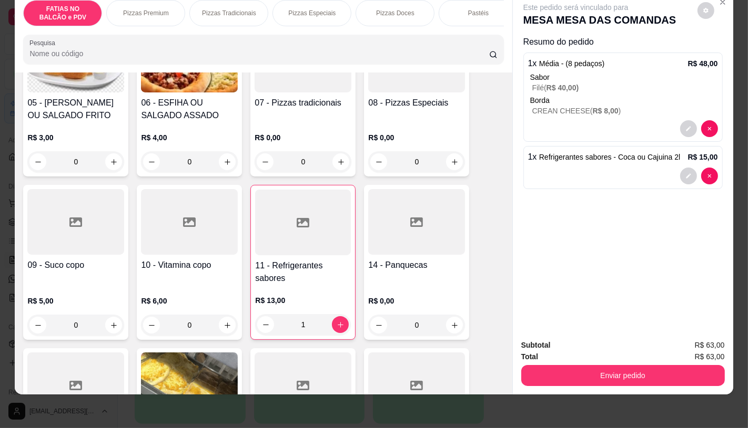
click at [82, 235] on div at bounding box center [75, 222] width 97 height 66
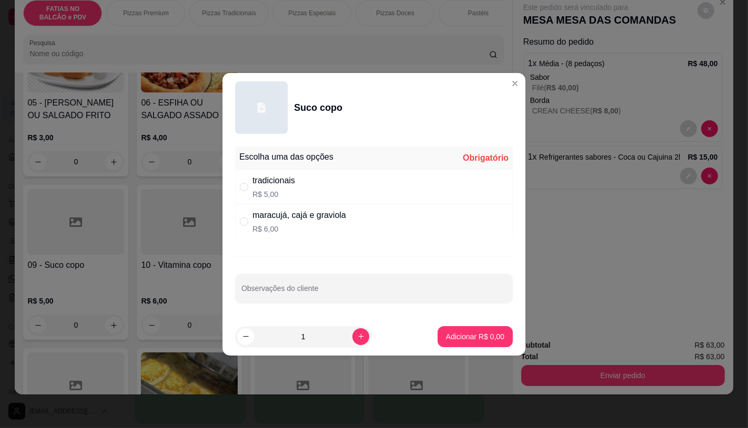
click at [309, 229] on p "R$ 6,00" at bounding box center [299, 229] width 94 height 11
radio input "true"
click at [458, 337] on p "Adicionar R$ 6,00" at bounding box center [475, 337] width 58 height 11
type input "1"
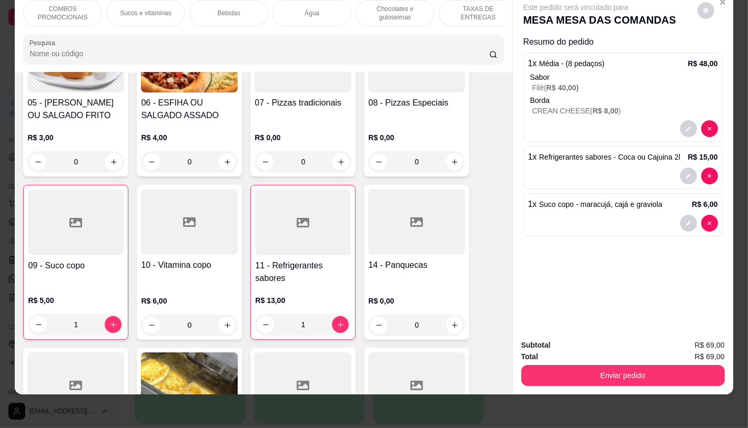
scroll to position [0, 1094]
click at [485, 13] on div "TAXAS DE ENTREGAS" at bounding box center [464, 13] width 79 height 26
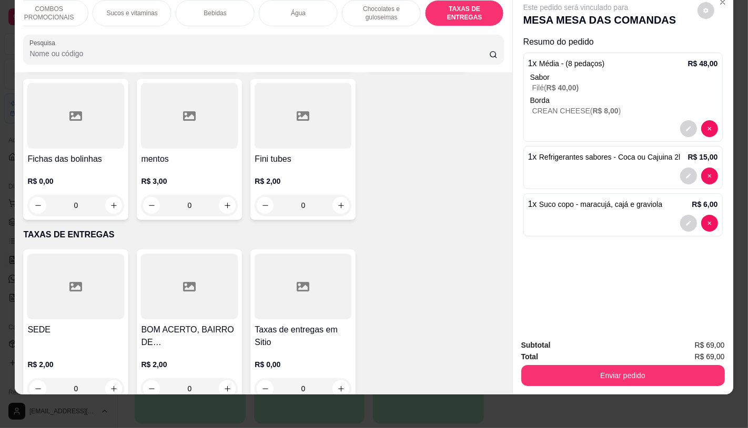
click at [73, 254] on div at bounding box center [75, 287] width 97 height 66
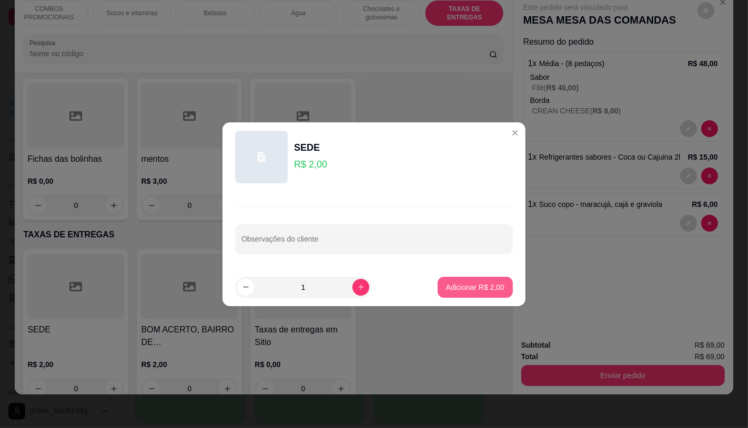
click at [475, 290] on p "Adicionar R$ 2,00" at bounding box center [475, 287] width 58 height 11
type input "1"
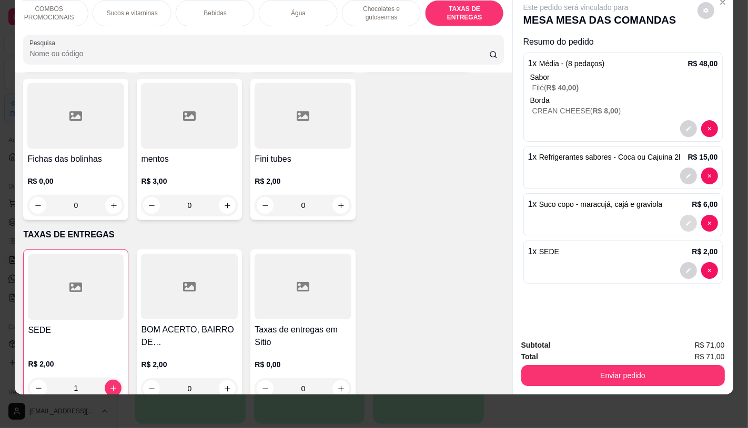
click at [682, 218] on button "decrease-product-quantity" at bounding box center [688, 223] width 17 height 17
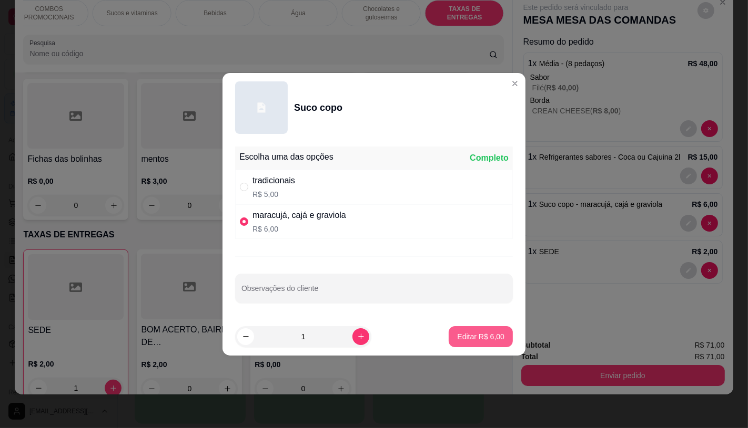
click at [489, 328] on button "Editar R$ 6,00" at bounding box center [480, 336] width 64 height 21
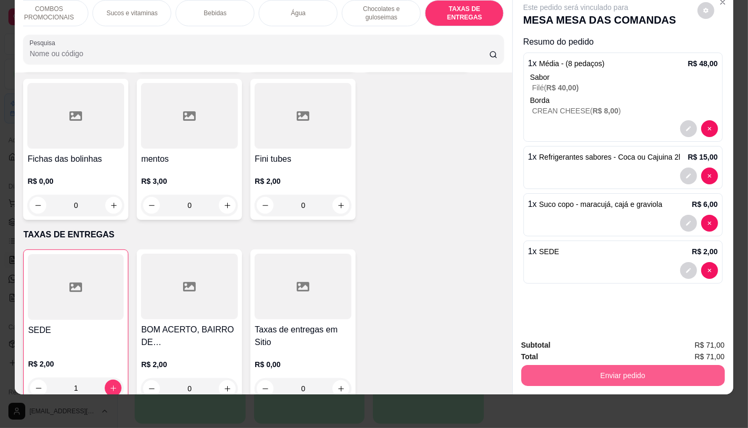
click at [613, 371] on button "Enviar pedido" at bounding box center [622, 375] width 203 height 21
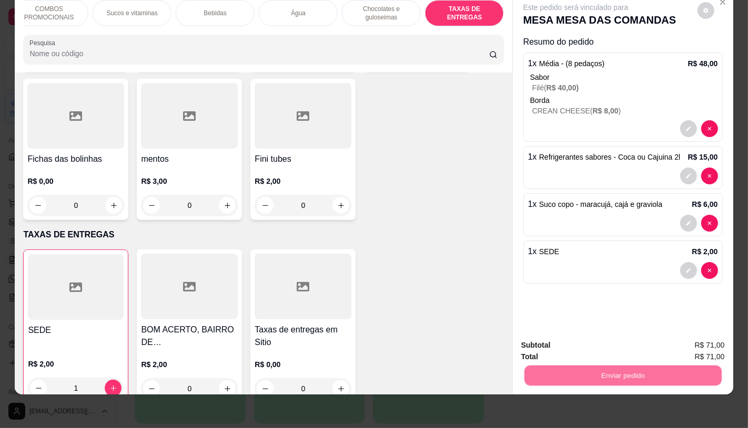
click at [629, 342] on button "Registrar cliente" at bounding box center [626, 341] width 67 height 19
click at [655, 372] on button "Enviar pedido" at bounding box center [622, 375] width 197 height 21
click at [689, 342] on button "Enviar pedido" at bounding box center [696, 342] width 59 height 20
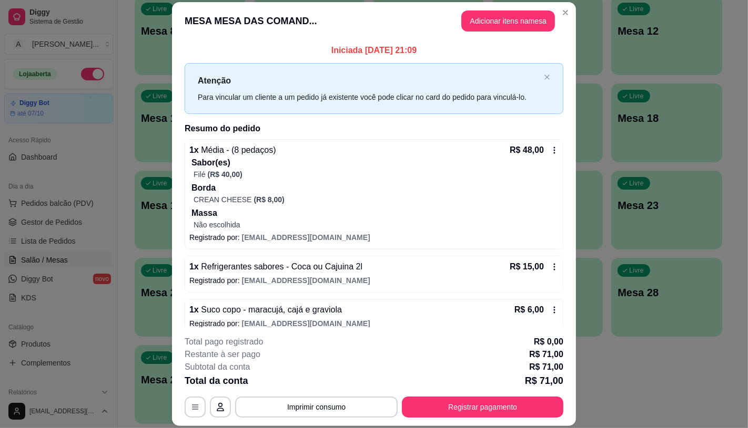
drag, startPoint x: 527, startPoint y: 392, endPoint x: 524, endPoint y: 397, distance: 6.1
click at [527, 393] on div "**********" at bounding box center [374, 377] width 379 height 82
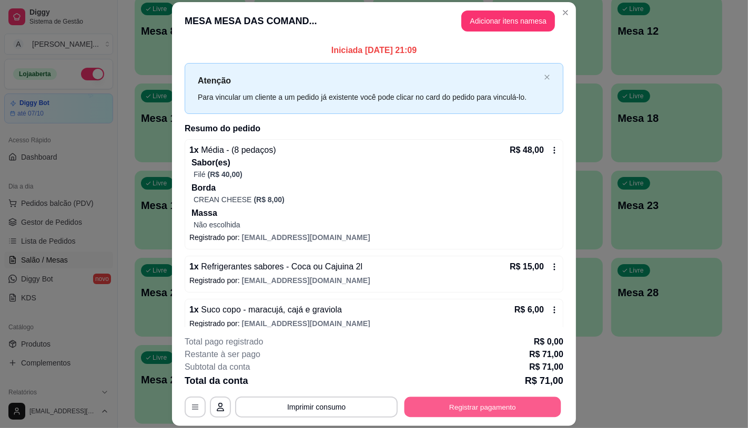
click at [524, 401] on button "Registrar pagamento" at bounding box center [482, 407] width 157 height 21
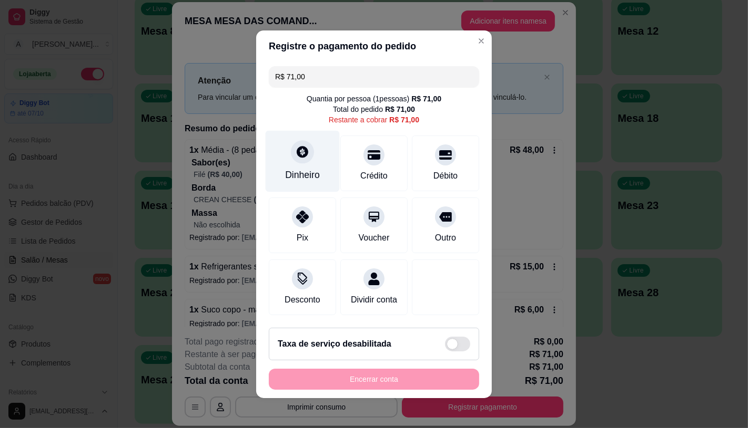
click at [300, 160] on div "Dinheiro" at bounding box center [302, 161] width 74 height 62
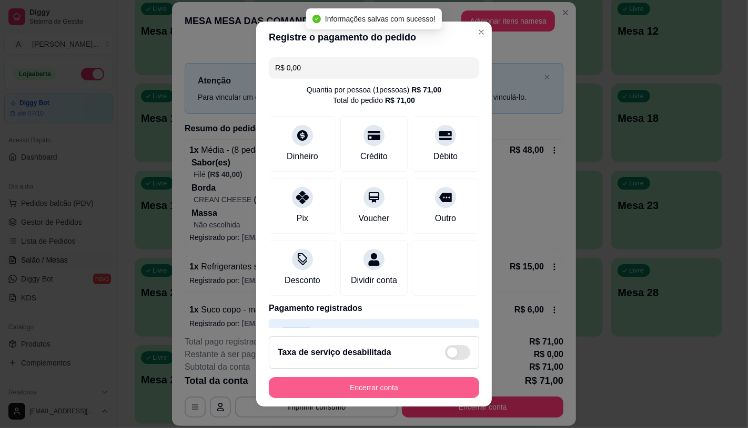
type input "R$ 0,00"
click at [395, 388] on button "Encerrar conta" at bounding box center [374, 387] width 210 height 21
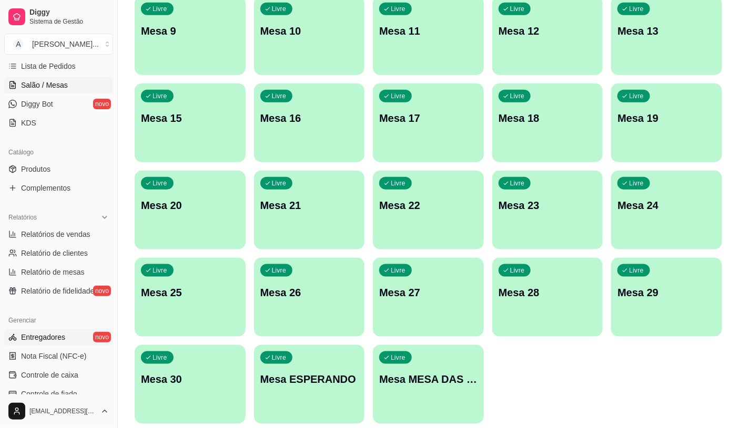
scroll to position [233, 0]
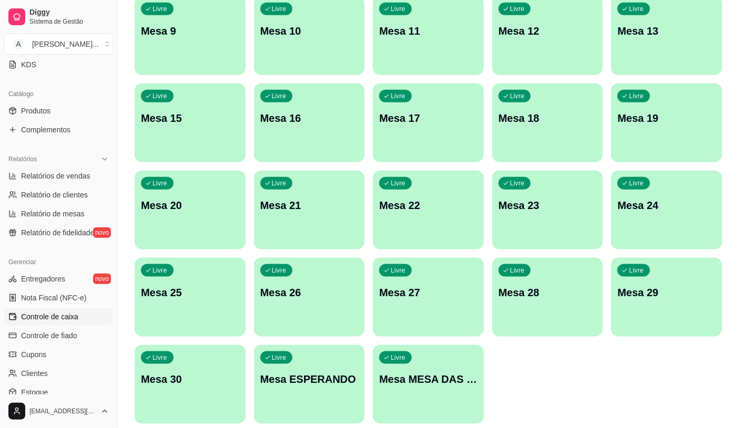
click at [39, 312] on span "Controle de caixa" at bounding box center [49, 317] width 57 height 11
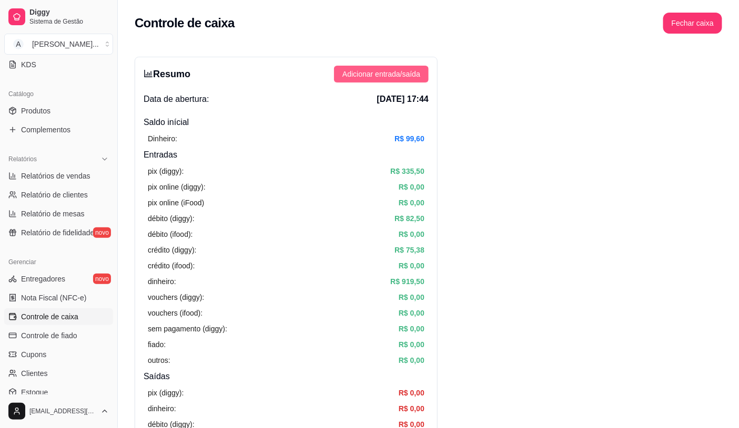
click at [406, 75] on span "Adicionar entrada/saída" at bounding box center [381, 74] width 78 height 12
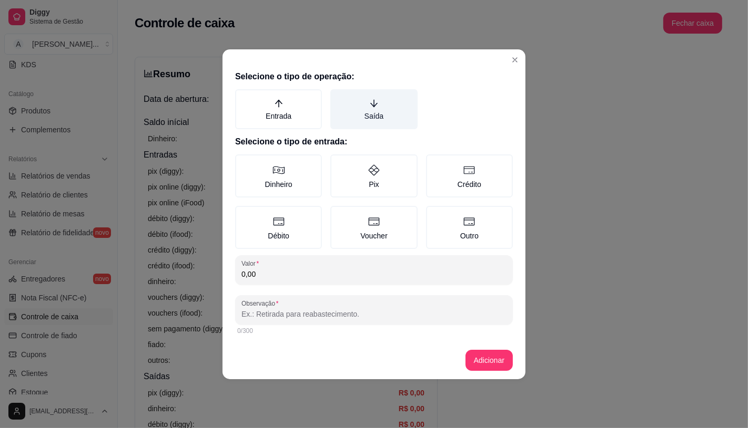
click at [376, 117] on label "Saída" at bounding box center [373, 109] width 87 height 40
click at [338, 97] on button "Saída" at bounding box center [334, 93] width 8 height 8
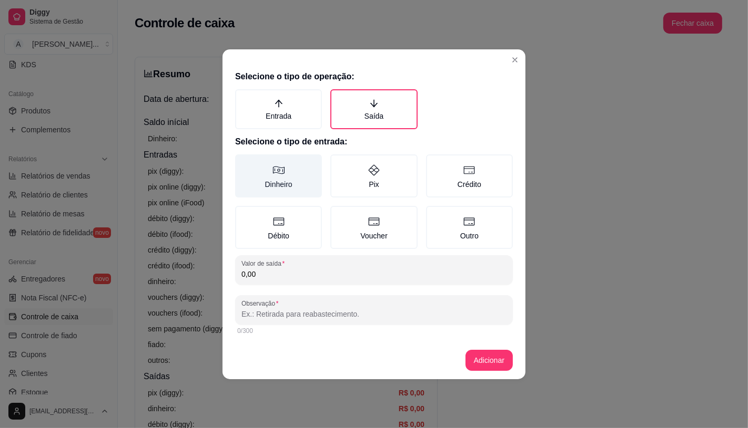
click at [292, 170] on label "Dinheiro" at bounding box center [278, 176] width 87 height 43
click at [243, 162] on button "Dinheiro" at bounding box center [238, 158] width 8 height 8
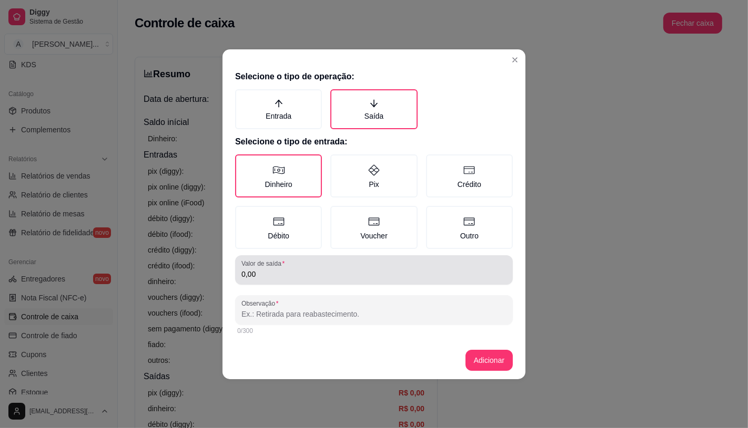
click at [310, 272] on input "0,00" at bounding box center [373, 274] width 265 height 11
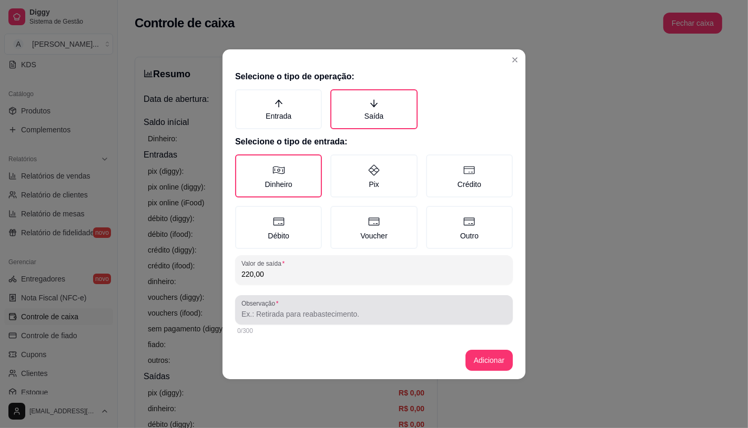
type input "220,00"
click at [330, 309] on input "Observação" at bounding box center [373, 314] width 265 height 11
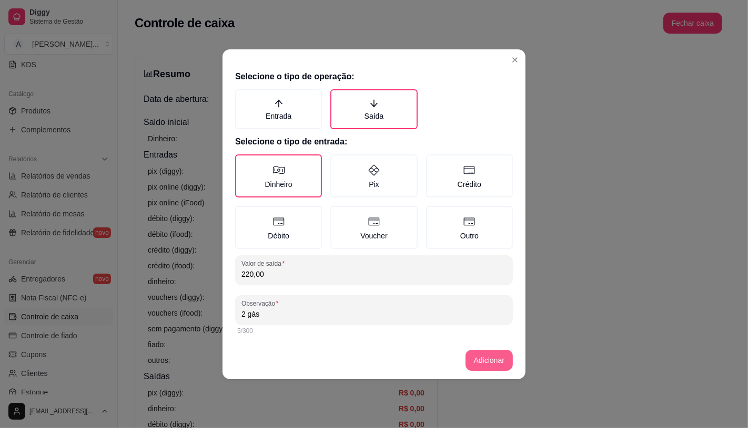
type input "2 gàs"
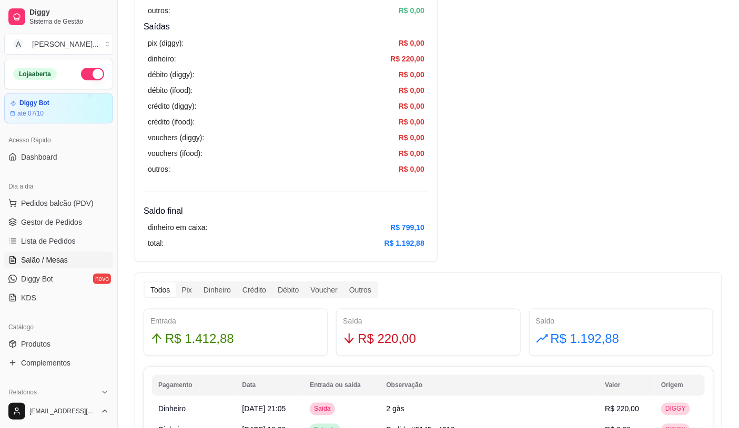
click at [78, 264] on link "Salão / Mesas" at bounding box center [58, 260] width 109 height 17
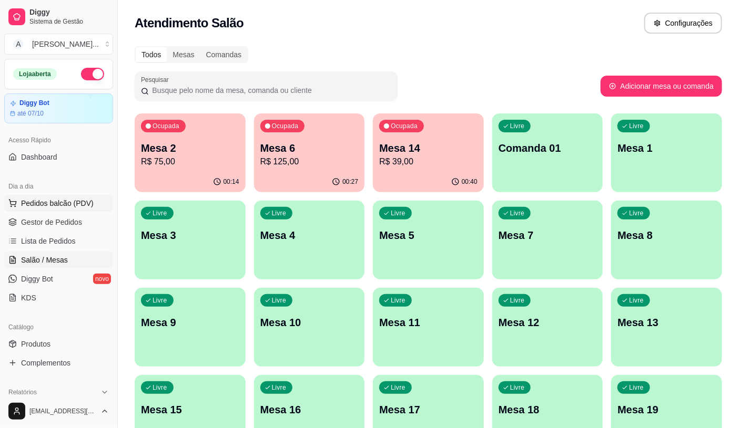
click at [59, 207] on span "Pedidos balcão (PDV)" at bounding box center [57, 203] width 73 height 11
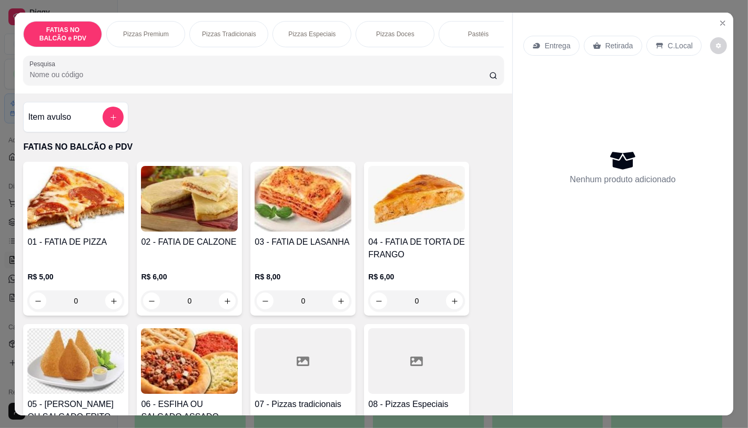
click at [211, 47] on div "FATIAS NO BALCÃO e PDV Pizzas Premium Pizzas Tradicionais Pizzas Especiais Pizz…" at bounding box center [263, 34] width 480 height 26
click at [416, 394] on div at bounding box center [416, 362] width 97 height 66
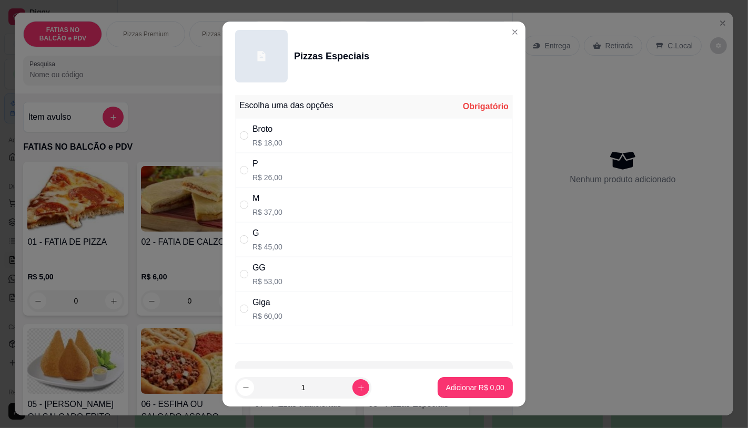
click at [277, 207] on div "M R$ 37,00" at bounding box center [374, 205] width 278 height 35
radio input "true"
click at [464, 394] on button "Adicionar R$ 37,00" at bounding box center [472, 387] width 79 height 21
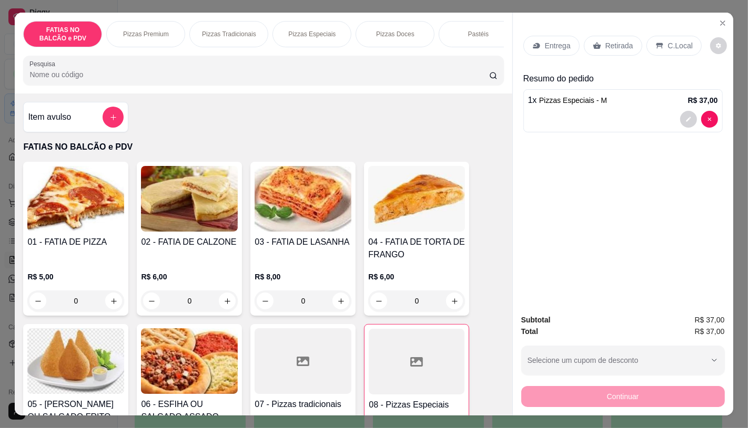
type input "1"
click at [351, 53] on div "FATIAS NO BALCÃO e PDV Pizzas Premium Pizzas Tradicionais Pizzas Especiais Pizz…" at bounding box center [263, 53] width 497 height 81
click at [435, 28] on div "Panqueca" at bounding box center [473, 34] width 79 height 26
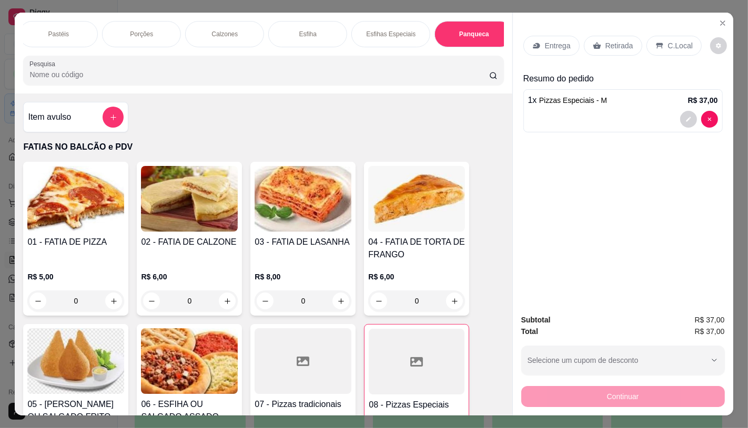
scroll to position [25, 0]
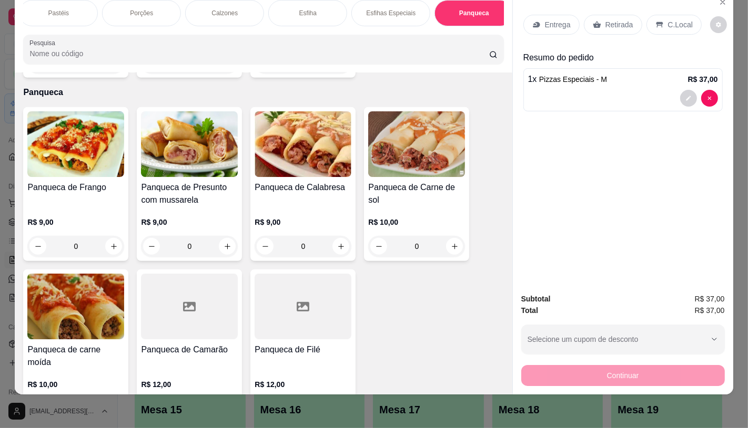
click at [426, 181] on h4 "Panqueca de Carne de sol" at bounding box center [416, 193] width 97 height 25
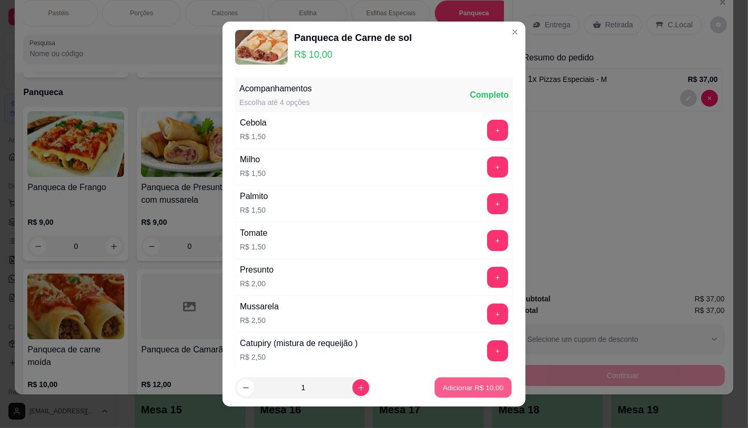
click at [434, 386] on button "Adicionar R$ 10,00" at bounding box center [472, 388] width 77 height 21
type input "1"
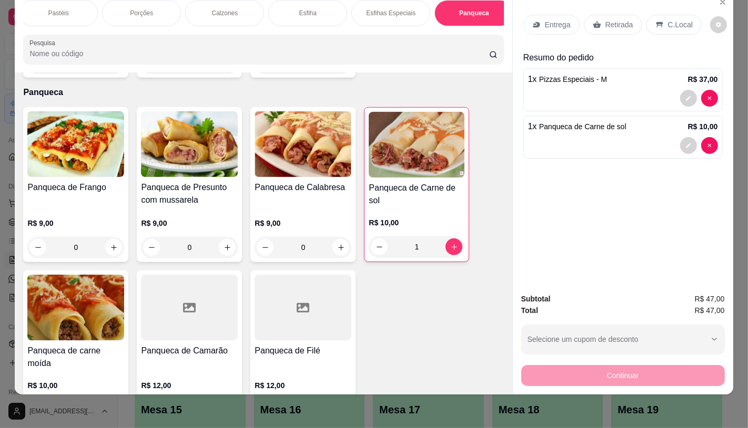
click at [599, 26] on div "Retirada" at bounding box center [613, 25] width 58 height 20
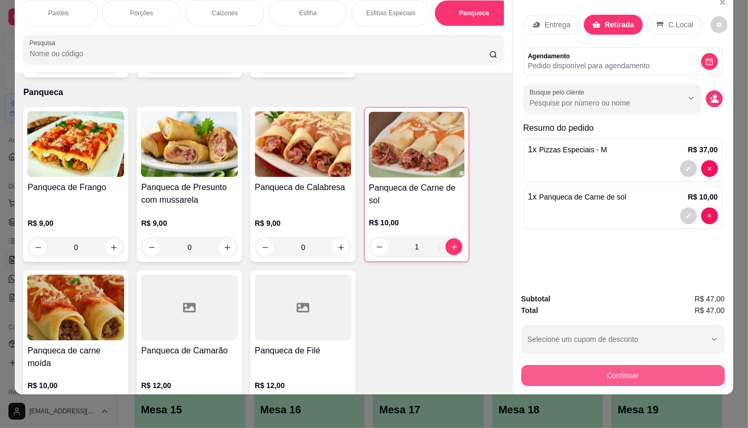
click at [573, 369] on button "Continuar" at bounding box center [622, 375] width 203 height 21
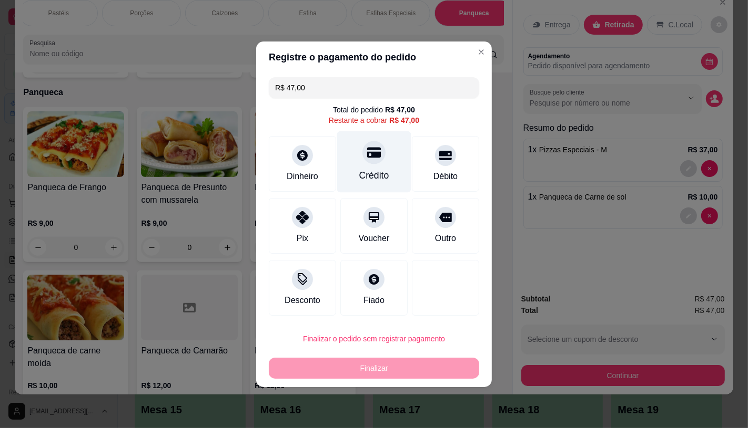
click at [368, 162] on div at bounding box center [373, 152] width 23 height 23
type input "R$ 0,00"
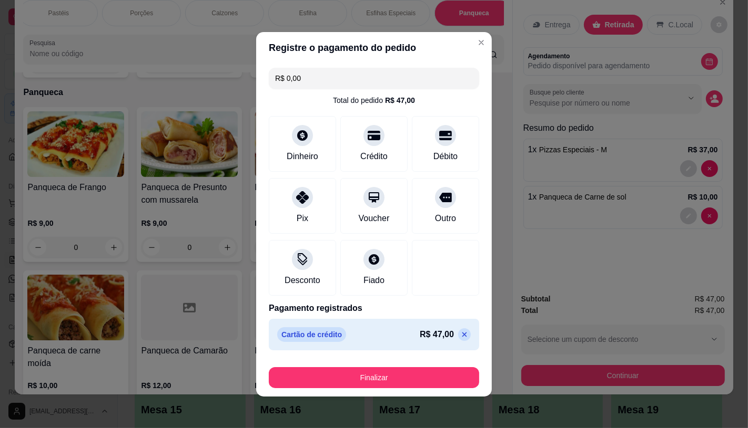
click at [381, 389] on footer "Finalizar" at bounding box center [374, 376] width 236 height 42
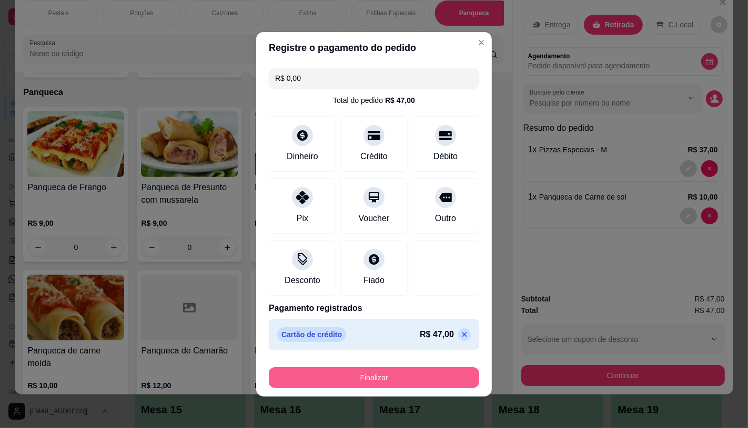
click at [380, 381] on button "Finalizar" at bounding box center [374, 377] width 210 height 21
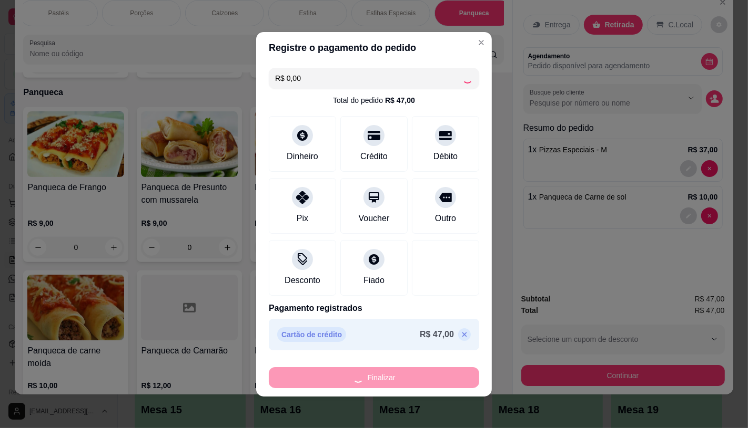
type input "0"
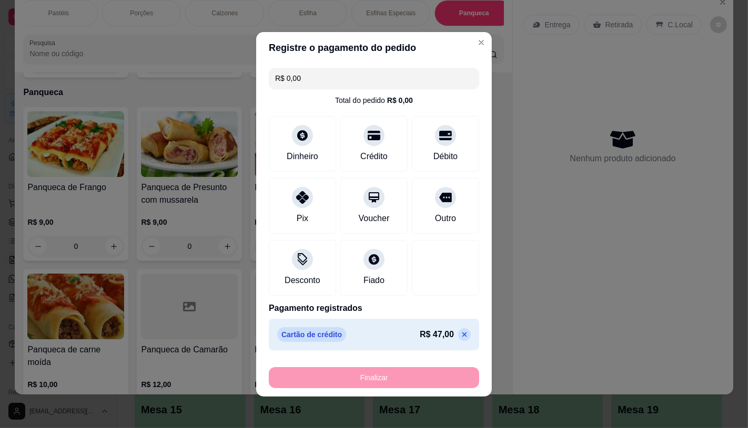
type input "-R$ 47,00"
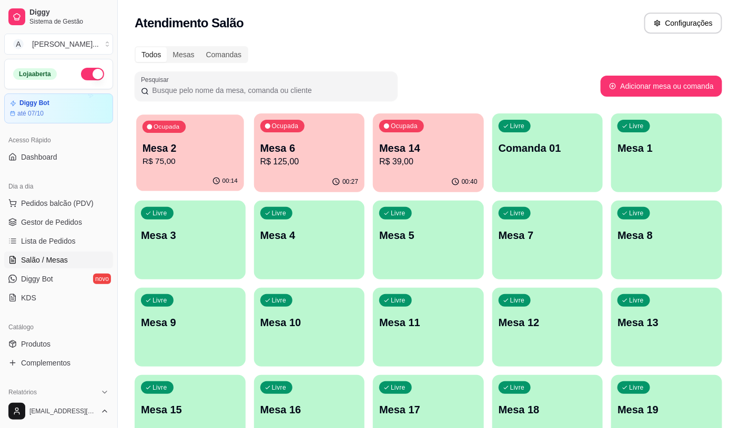
click at [166, 144] on p "Mesa 2" at bounding box center [189, 148] width 95 height 14
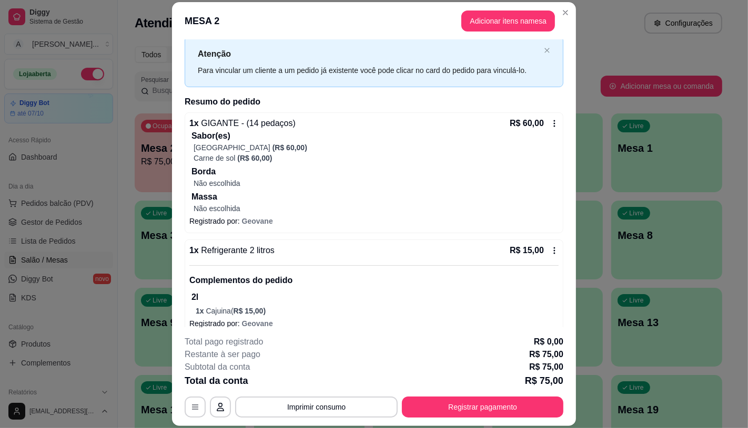
scroll to position [39, 0]
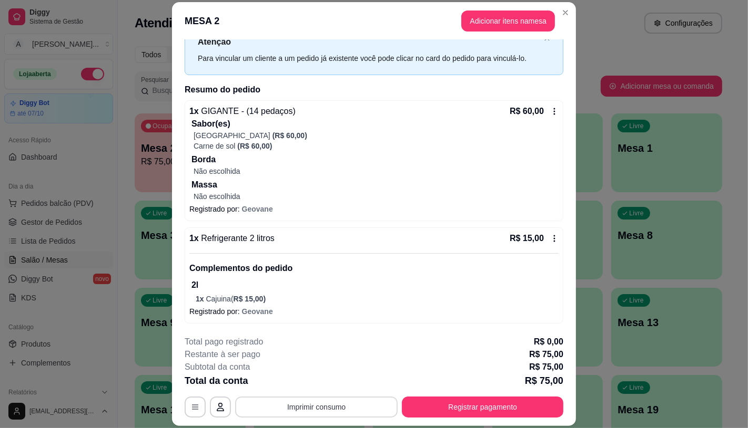
click at [304, 403] on button "Imprimir consumo" at bounding box center [316, 407] width 162 height 21
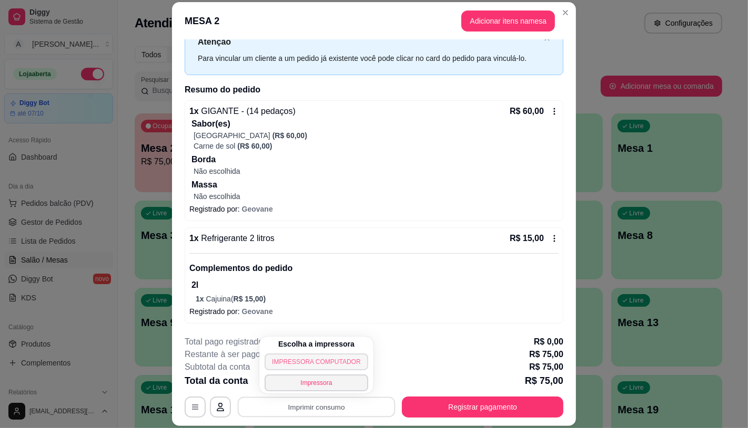
click at [301, 358] on button "IMPRESSORA COMPUTADOR" at bounding box center [315, 362] width 103 height 17
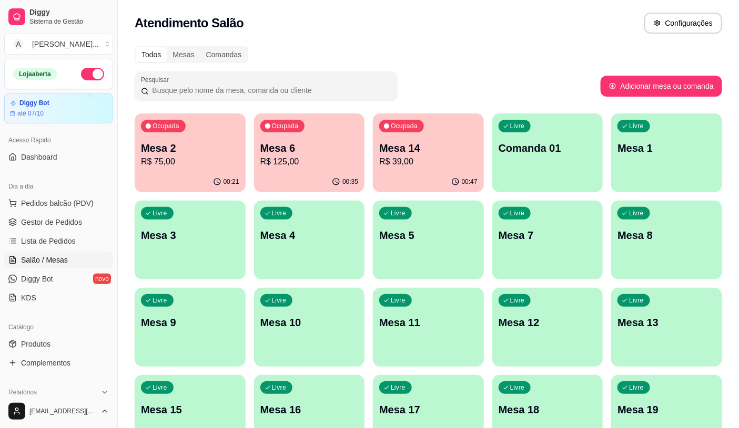
click at [300, 151] on p "Mesa 6" at bounding box center [309, 148] width 98 height 15
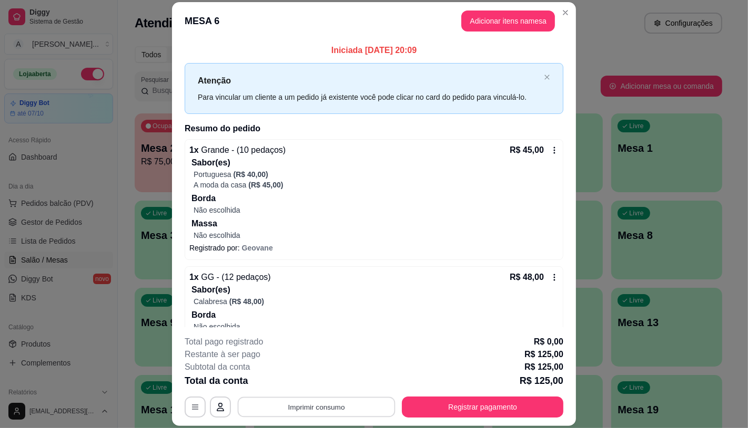
click at [347, 405] on button "Imprimir consumo" at bounding box center [317, 407] width 158 height 21
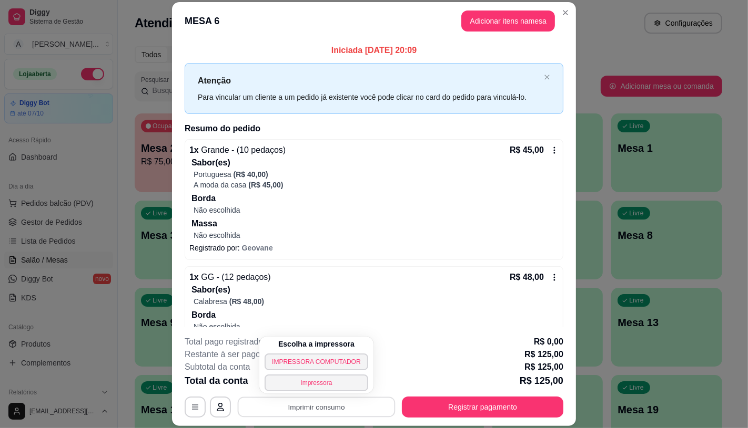
click at [307, 363] on button "IMPRESSORA COMPUTADOR" at bounding box center [315, 362] width 103 height 17
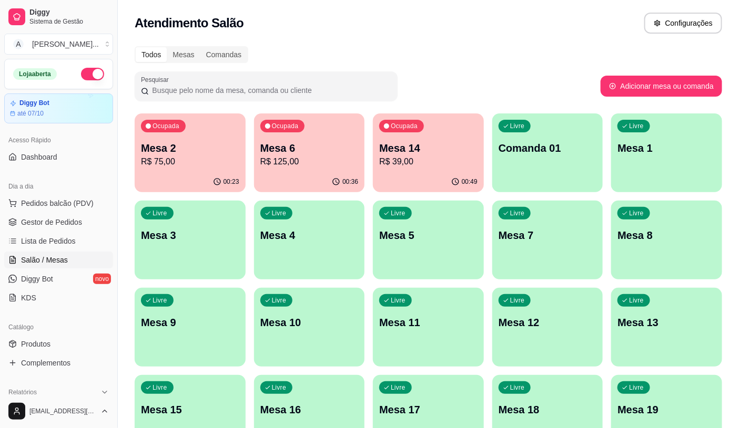
click at [55, 190] on div "Dia a dia" at bounding box center [58, 186] width 109 height 17
click at [60, 198] on span "Pedidos balcão (PDV)" at bounding box center [57, 203] width 73 height 11
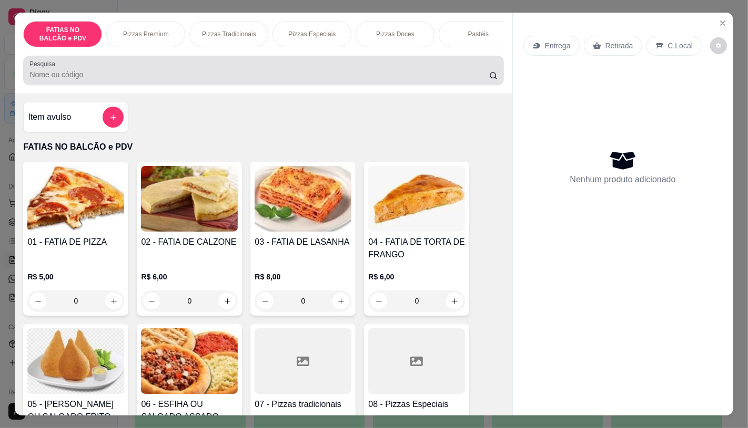
click at [127, 85] on div "Pesquisa" at bounding box center [263, 70] width 480 height 29
click at [127, 70] on div at bounding box center [262, 70] width 467 height 21
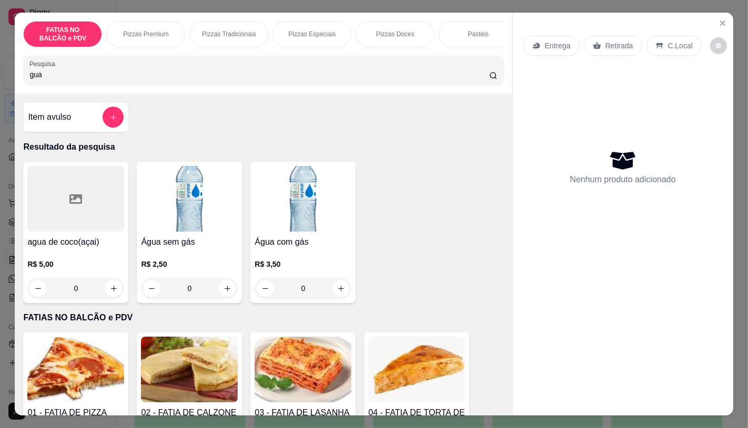
type input "gua"
click at [159, 221] on img at bounding box center [189, 199] width 97 height 66
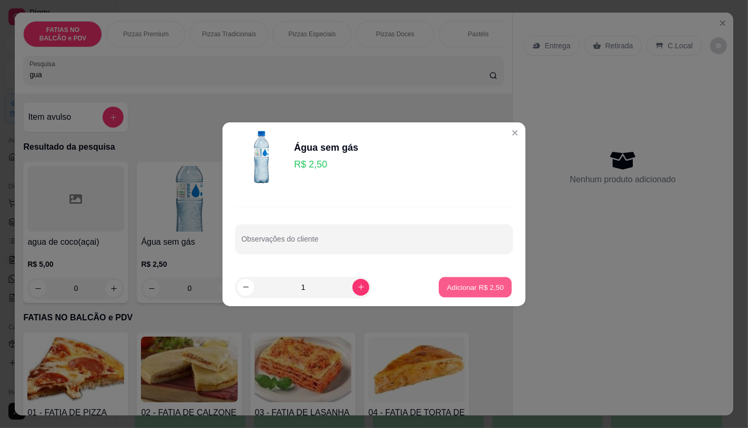
click at [453, 287] on p "Adicionar R$ 2,50" at bounding box center [474, 287] width 57 height 10
type input "1"
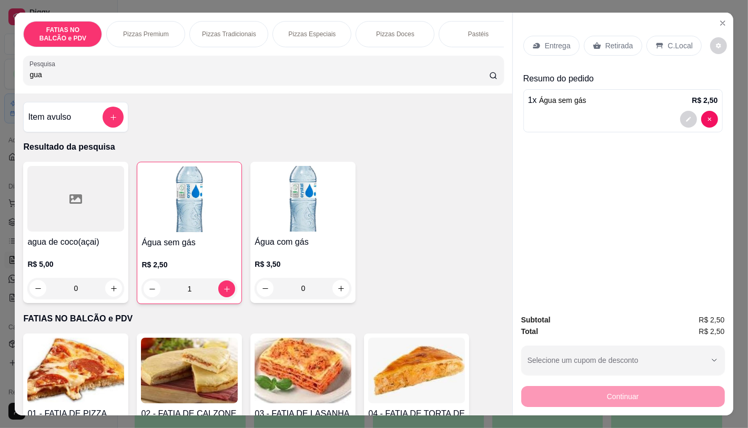
click at [590, 36] on div "Retirada" at bounding box center [613, 46] width 58 height 20
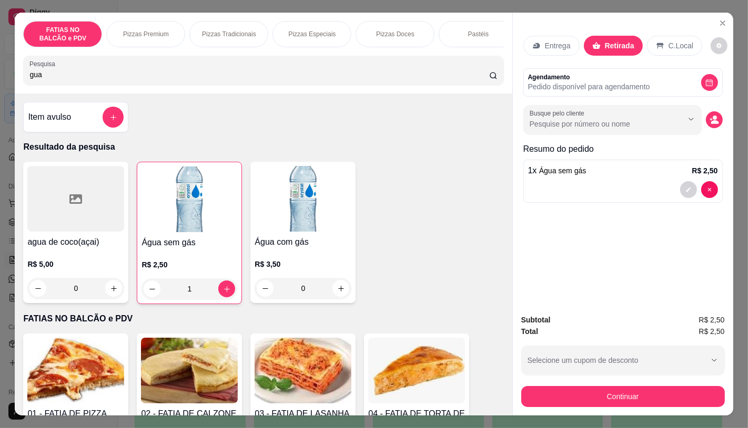
click at [581, 386] on button "Continuar" at bounding box center [622, 396] width 203 height 21
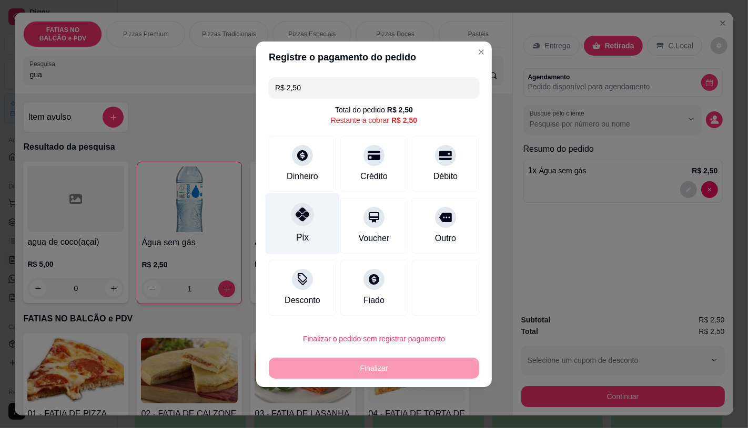
click at [309, 228] on div "Pix" at bounding box center [302, 224] width 74 height 62
type input "R$ 0,00"
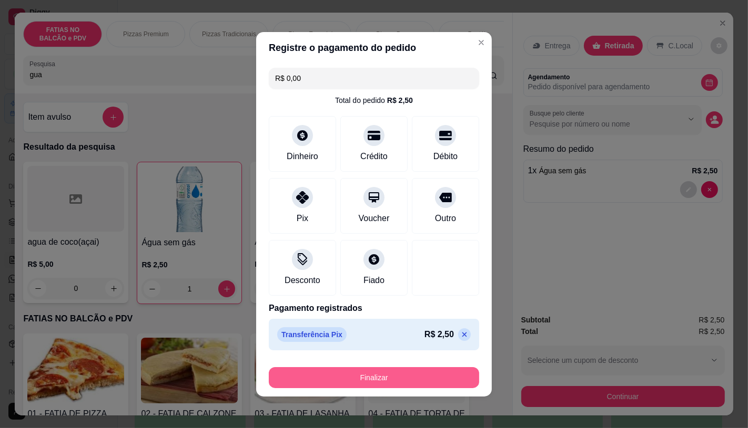
click at [354, 382] on button "Finalizar" at bounding box center [374, 377] width 210 height 21
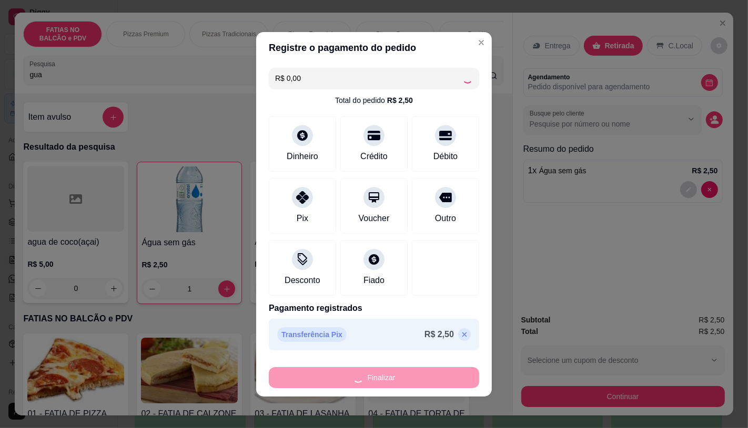
type input "0"
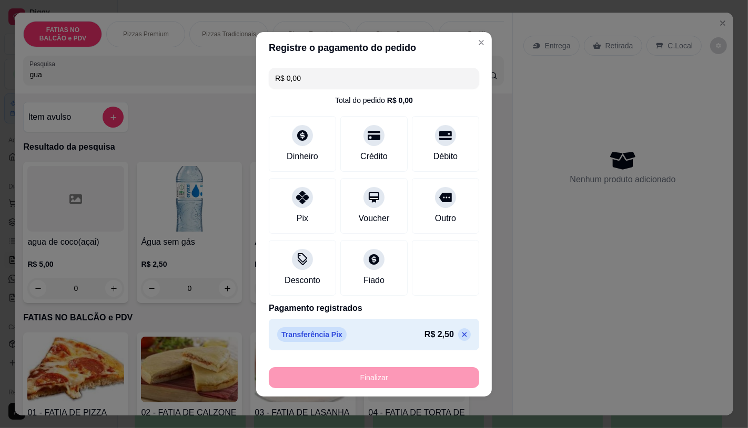
type input "-R$ 2,50"
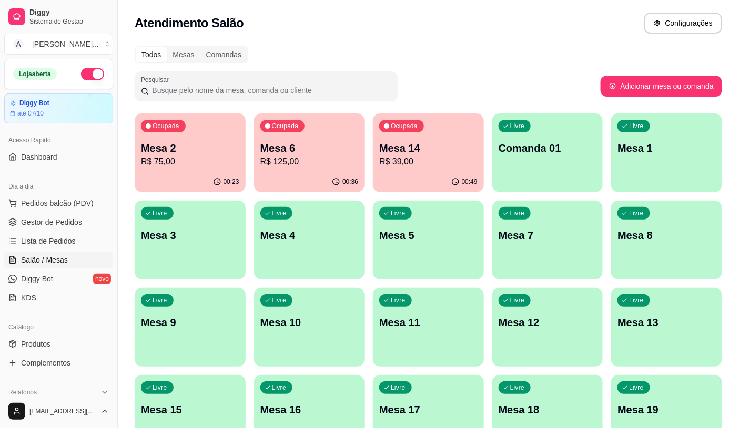
click at [264, 155] on div "Mesa 6 R$ 125,00" at bounding box center [309, 154] width 98 height 27
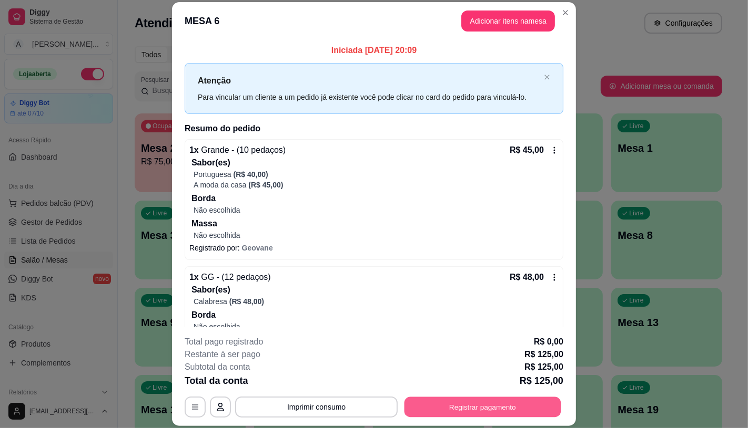
click at [430, 413] on button "Registrar pagamento" at bounding box center [482, 407] width 157 height 21
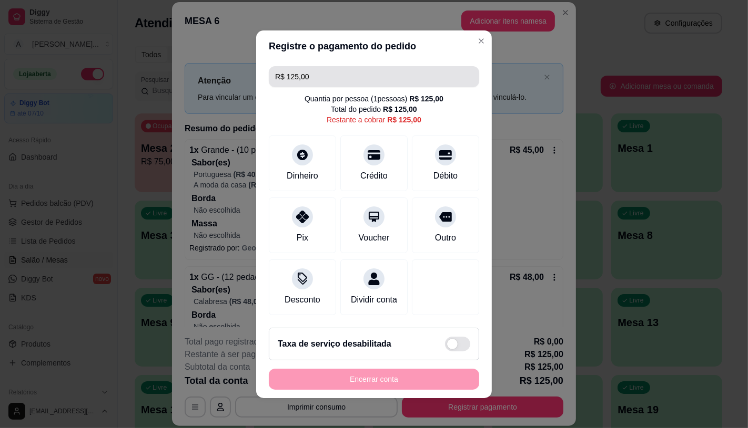
drag, startPoint x: 311, startPoint y: 69, endPoint x: 180, endPoint y: 68, distance: 130.9
click at [190, 69] on div "Registre o pagamento do pedido R$ 125,00 Quantia por pessoa ( 1 pessoas) R$ 125…" at bounding box center [374, 214] width 748 height 428
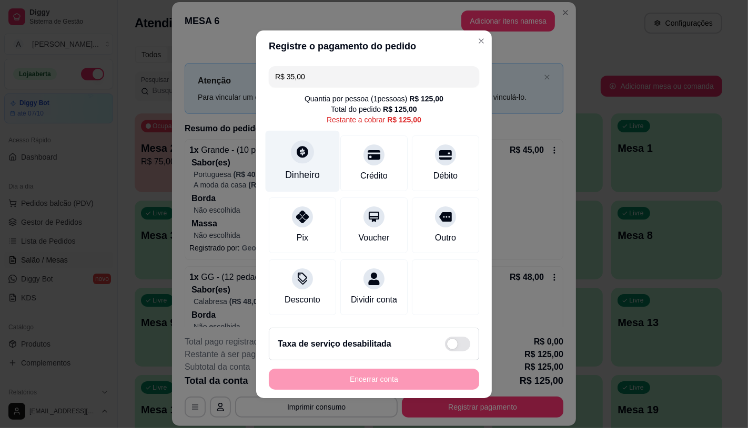
type input "R$ 35,00"
click at [291, 159] on div "Dinheiro" at bounding box center [302, 161] width 74 height 62
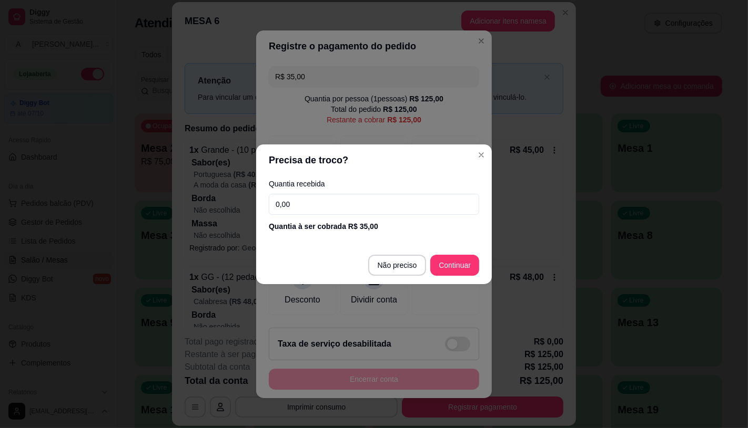
click at [313, 209] on input "0,00" at bounding box center [374, 204] width 210 height 21
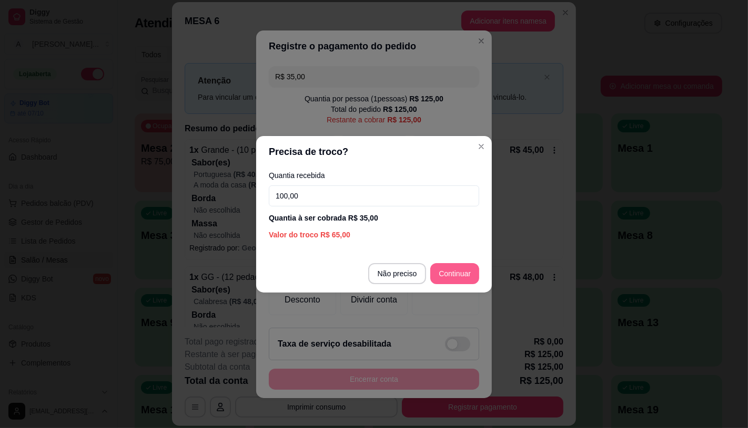
type input "100,00"
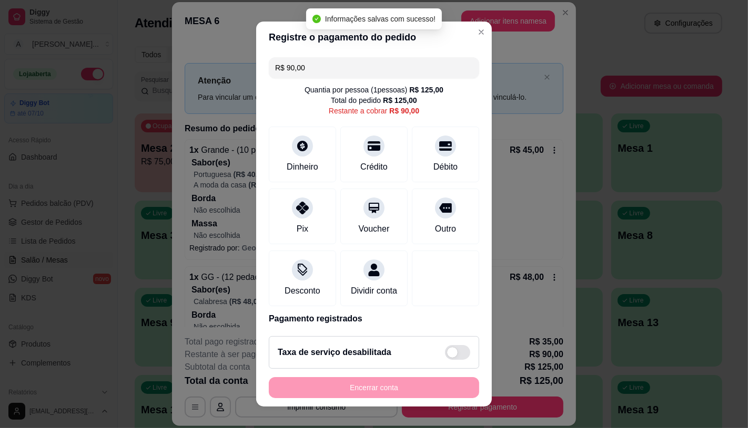
drag, startPoint x: 338, startPoint y: 69, endPoint x: 225, endPoint y: 72, distance: 113.1
click at [228, 70] on div "Registre o pagamento do pedido R$ 90,00 Quantia por pessoa ( 1 pessoas) R$ 125,…" at bounding box center [374, 214] width 748 height 428
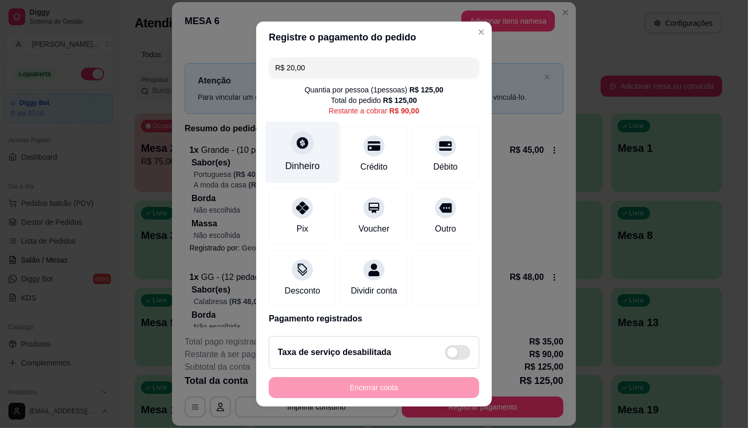
click at [281, 151] on div "Dinheiro" at bounding box center [302, 152] width 74 height 62
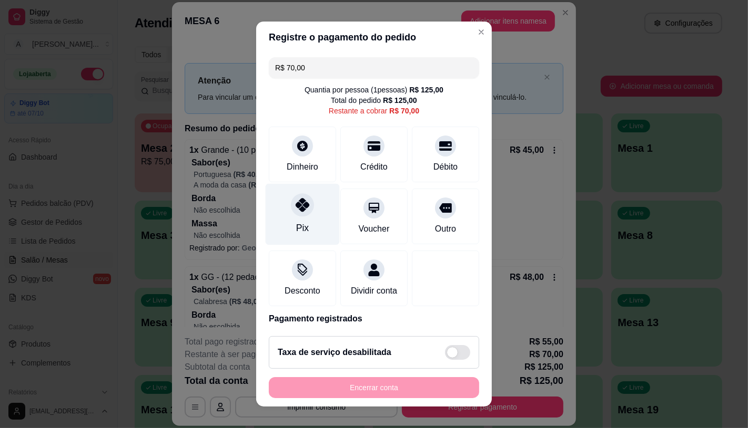
click at [307, 228] on div "Pix" at bounding box center [302, 214] width 74 height 62
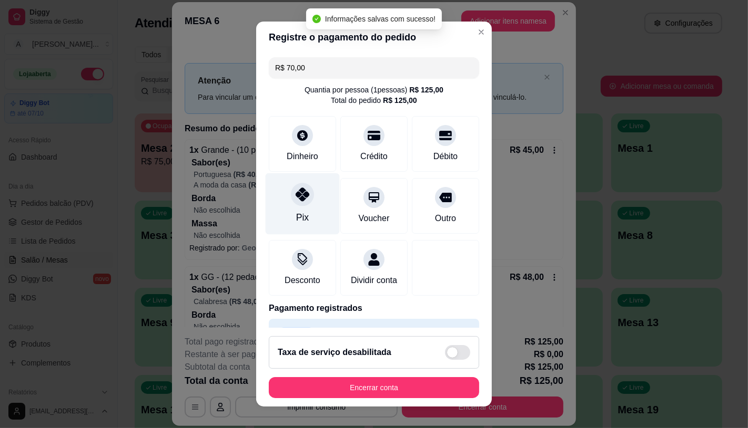
type input "R$ 0,00"
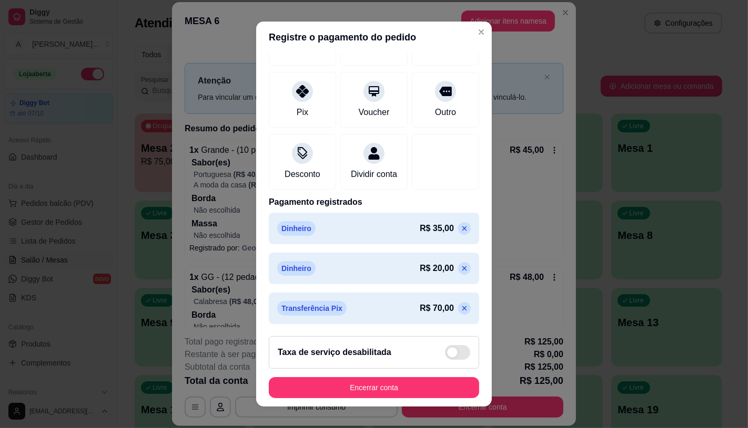
scroll to position [119, 0]
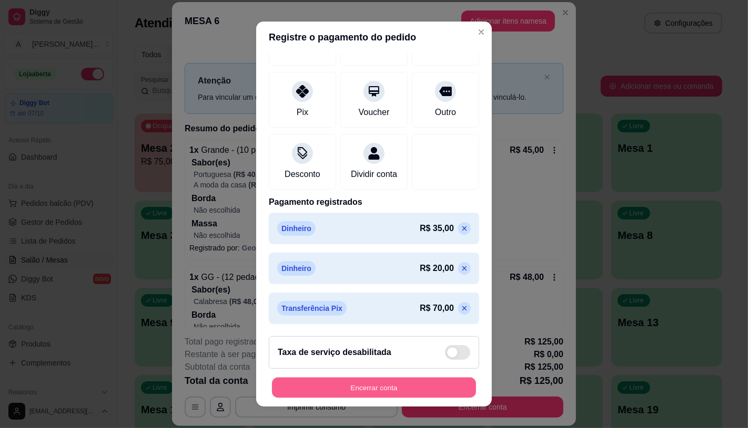
click at [354, 390] on button "Encerrar conta" at bounding box center [374, 388] width 204 height 21
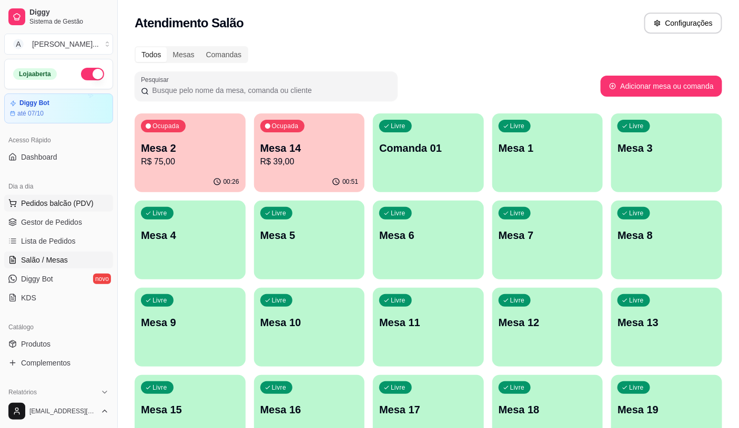
click at [76, 205] on span "Pedidos balcão (PDV)" at bounding box center [57, 203] width 73 height 11
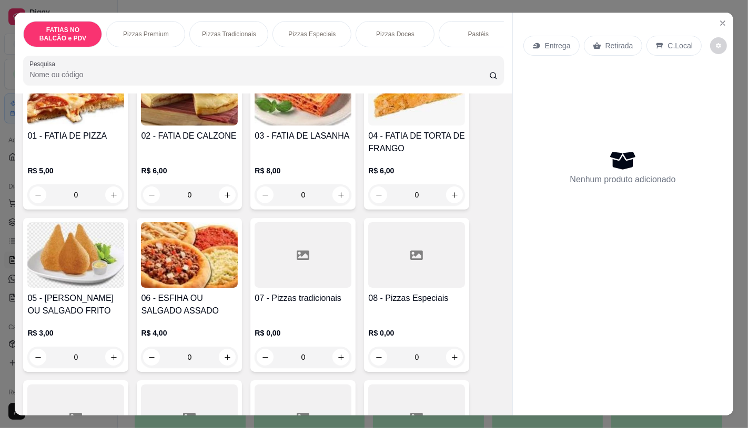
scroll to position [117, 0]
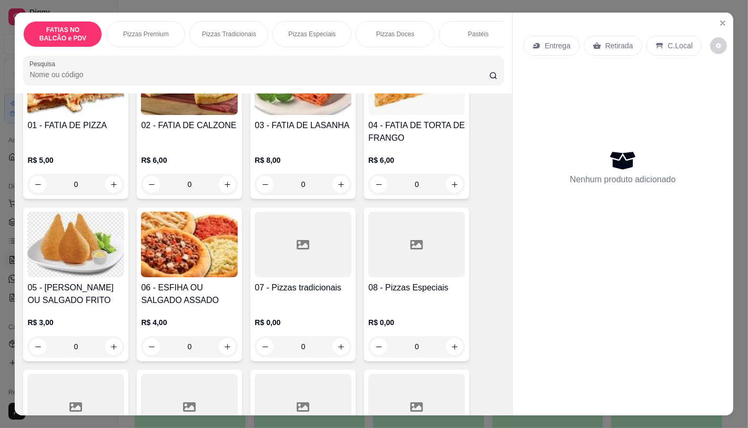
click at [298, 301] on div "07 - Pizzas tradicionais" at bounding box center [302, 294] width 97 height 25
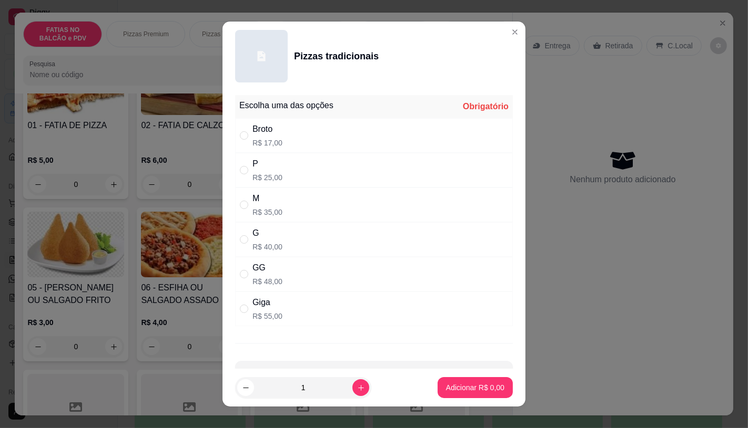
click at [258, 166] on div "P" at bounding box center [267, 164] width 30 height 13
radio input "true"
click at [442, 389] on p "Adicionar R$ 25,00" at bounding box center [473, 388] width 63 height 11
type input "1"
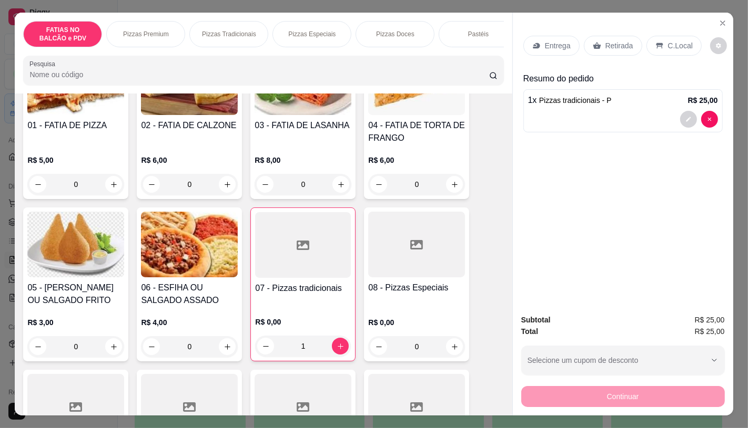
click at [427, 55] on div "FATIAS NO BALCÃO e PDV Pizzas Premium Pizzas Tradicionais Pizzas Especiais Pizz…" at bounding box center [263, 53] width 497 height 81
click at [431, 41] on div "FATIAS NO BALCÃO e PDV Pizzas Premium Pizzas Tradicionais Pizzas Especiais Pizz…" at bounding box center [263, 34] width 480 height 26
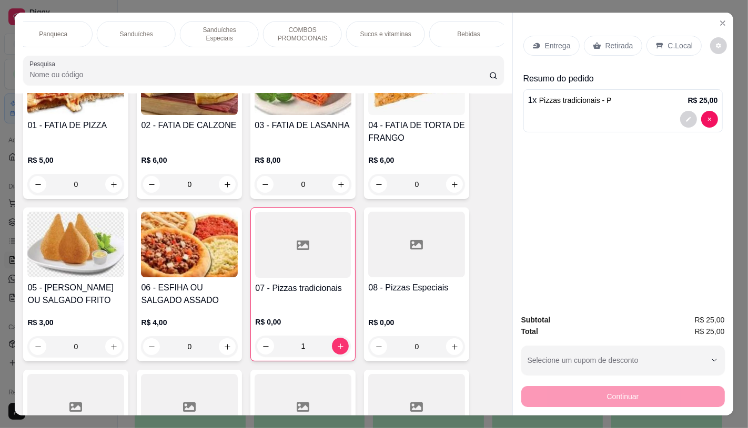
click at [4, 40] on div "FATIAS NO BALCÃO e PDV Pizzas Premium Pizzas Tradicionais Pizzas Especiais Pizz…" at bounding box center [374, 214] width 748 height 428
click at [33, 32] on div "Panqueca" at bounding box center [53, 34] width 79 height 26
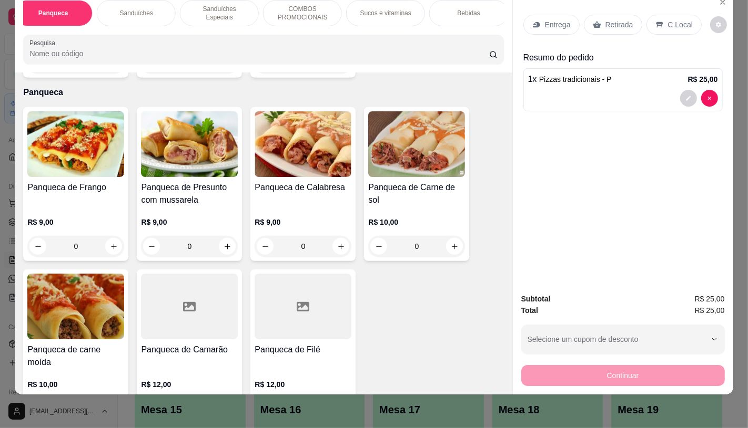
click at [66, 122] on img at bounding box center [75, 144] width 97 height 66
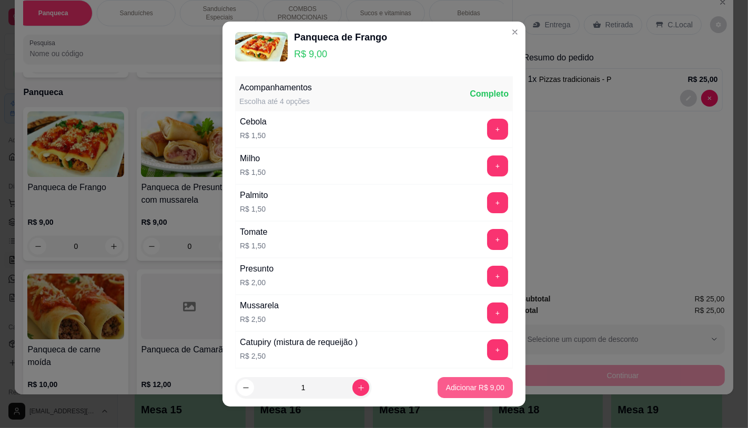
click at [447, 380] on button "Adicionar R$ 9,00" at bounding box center [474, 387] width 75 height 21
type input "1"
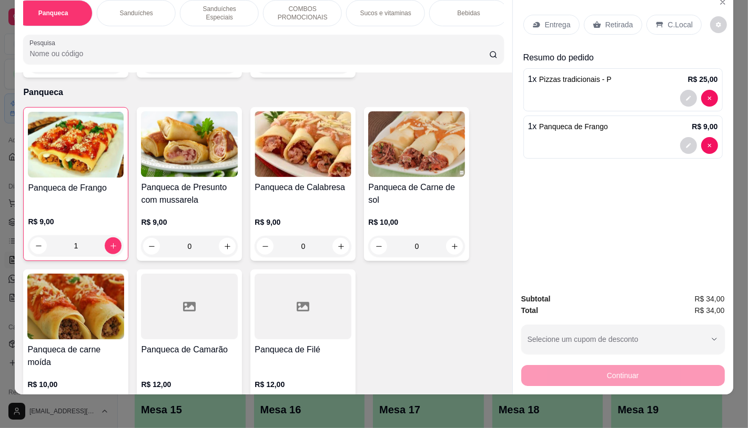
click at [602, 8] on div "Entrega Retirada C.Local Resumo do pedido 1 x Pizzas tradicionais - P R$ 25,00 …" at bounding box center [623, 138] width 220 height 293
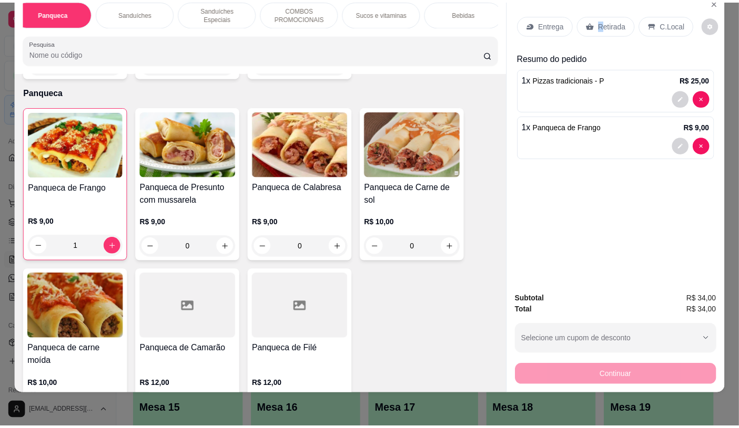
scroll to position [11, 0]
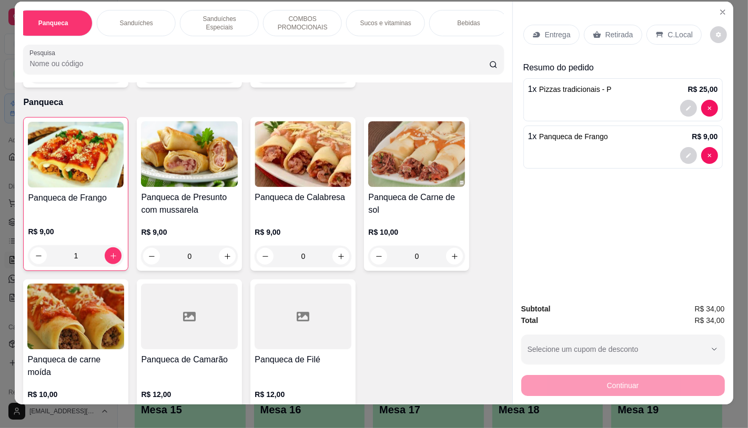
click at [619, 33] on p "Retirada" at bounding box center [619, 34] width 28 height 11
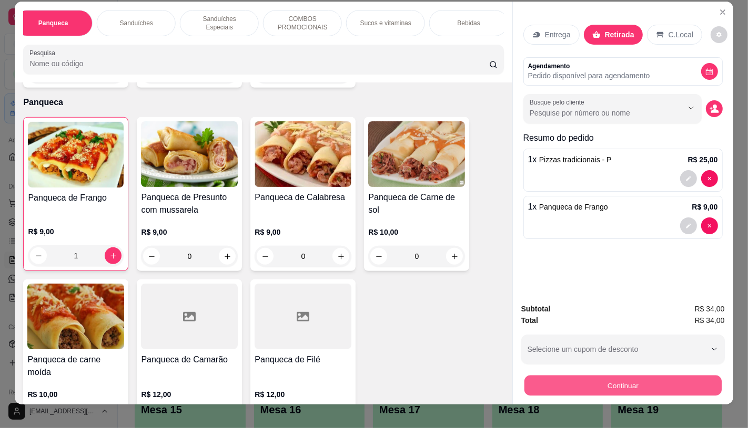
click at [571, 380] on button "Continuar" at bounding box center [622, 385] width 197 height 21
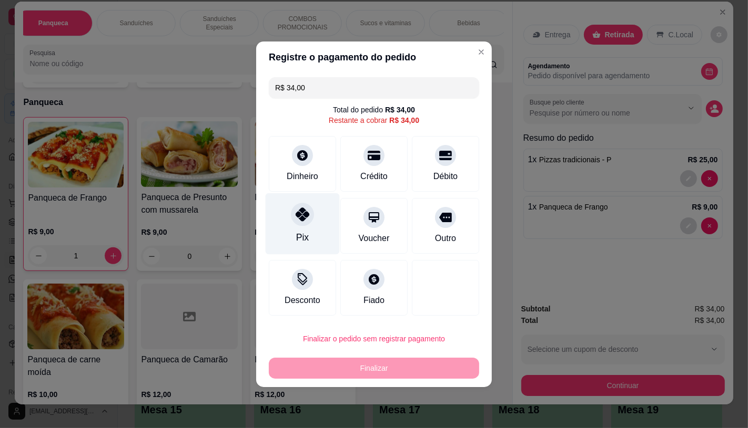
click at [317, 238] on div "Pix" at bounding box center [302, 224] width 74 height 62
type input "R$ 0,00"
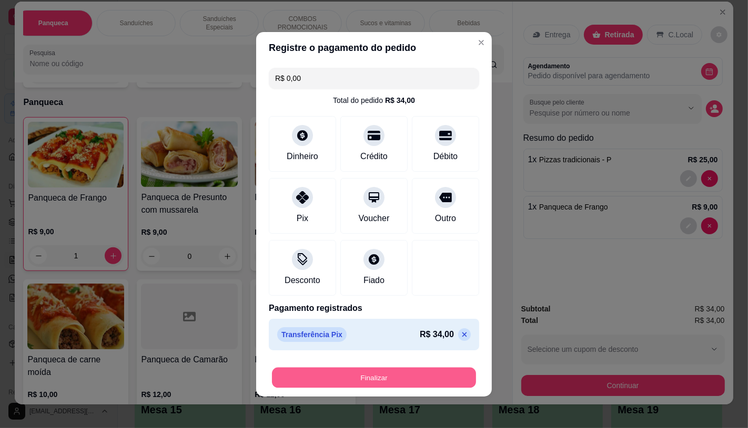
click at [343, 383] on button "Finalizar" at bounding box center [374, 377] width 204 height 21
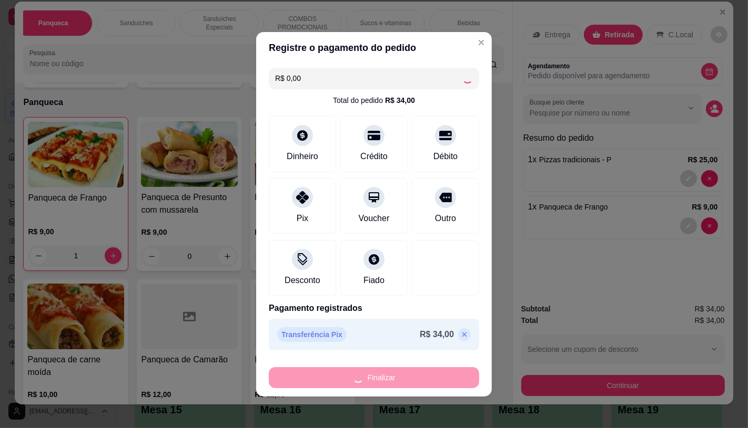
type input "0"
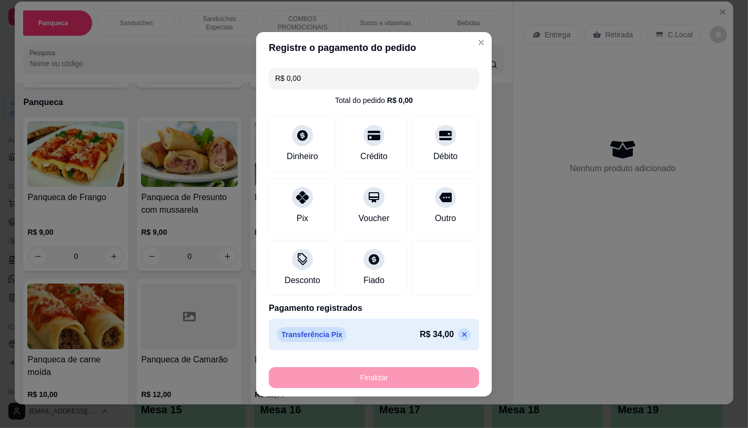
type input "-R$ 34,00"
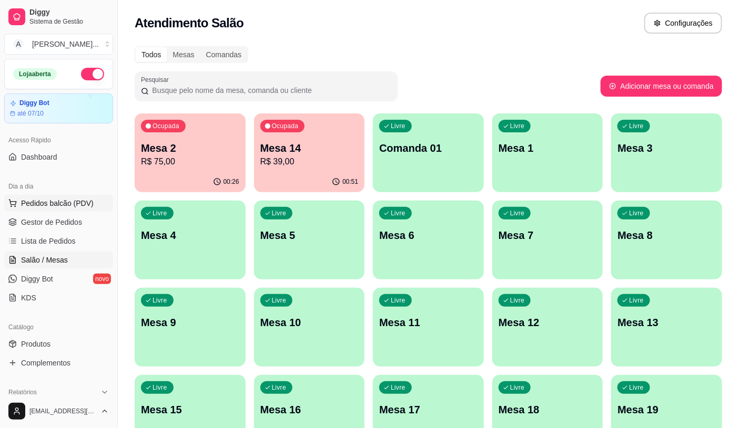
click at [85, 202] on span "Pedidos balcão (PDV)" at bounding box center [57, 203] width 73 height 11
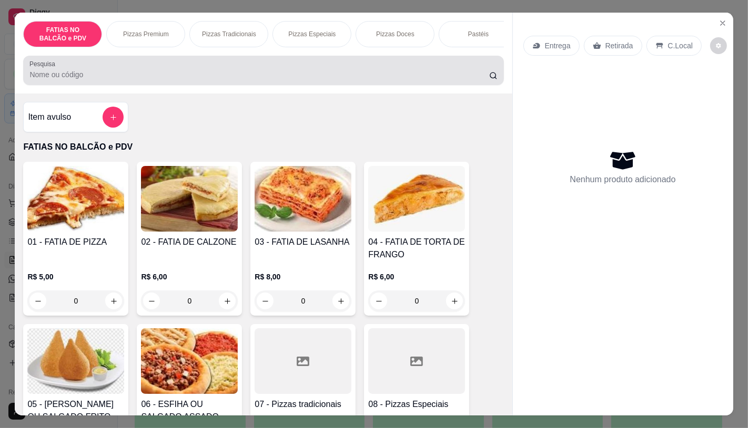
click at [106, 80] on input "Pesquisa" at bounding box center [258, 74] width 459 height 11
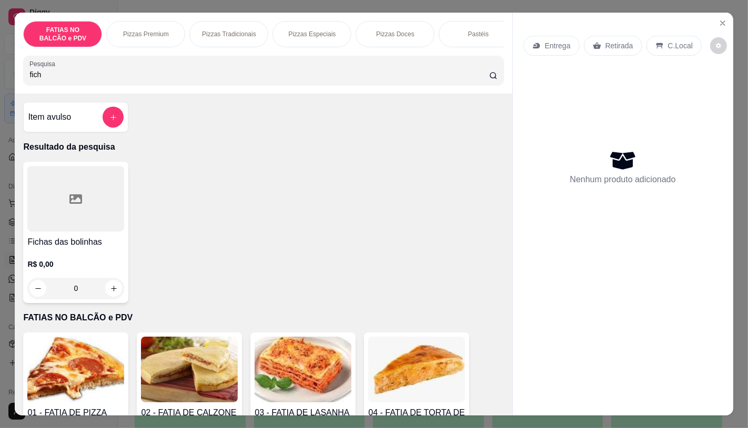
type input "fich"
click at [111, 198] on div at bounding box center [75, 199] width 97 height 66
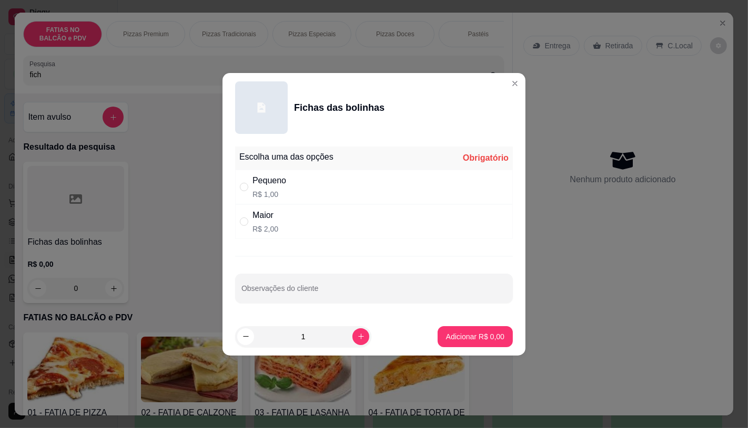
click at [248, 234] on div "Maior R$ 2,00" at bounding box center [374, 222] width 278 height 35
radio input "true"
click at [493, 338] on p "Adicionar R$ 2,00" at bounding box center [475, 337] width 58 height 11
type input "1"
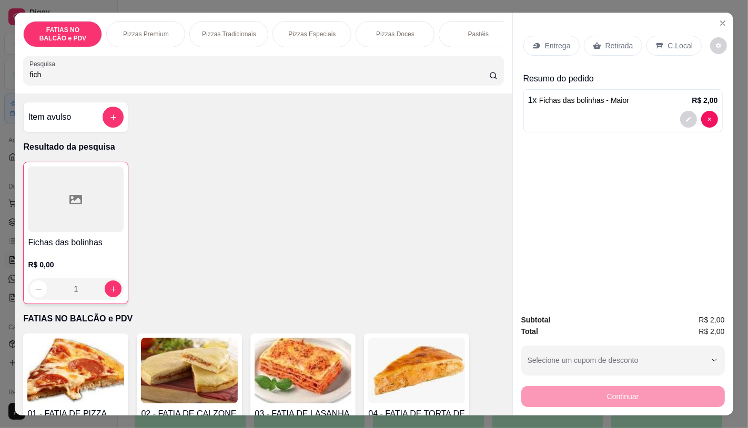
click at [605, 40] on p "Retirada" at bounding box center [619, 45] width 28 height 11
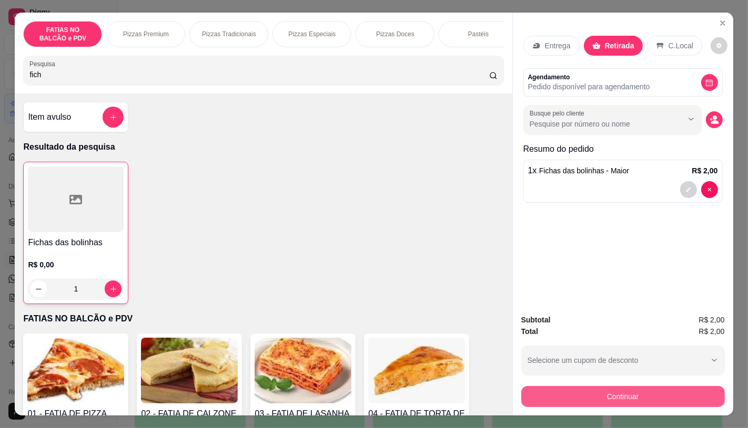
click at [600, 402] on button "Continuar" at bounding box center [622, 396] width 203 height 21
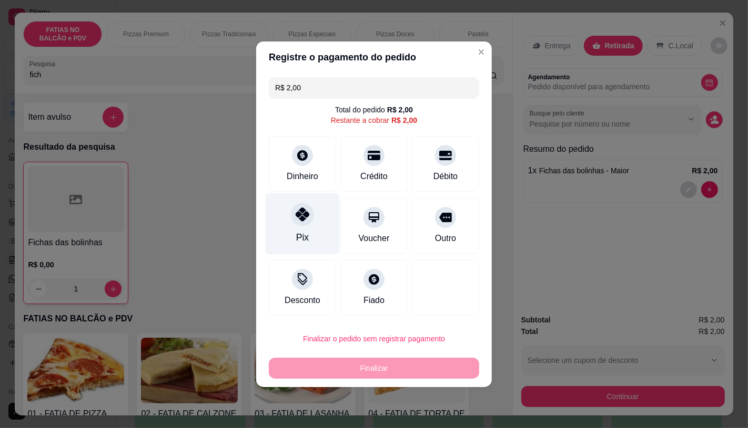
click at [297, 225] on div at bounding box center [302, 214] width 23 height 23
type input "R$ 0,00"
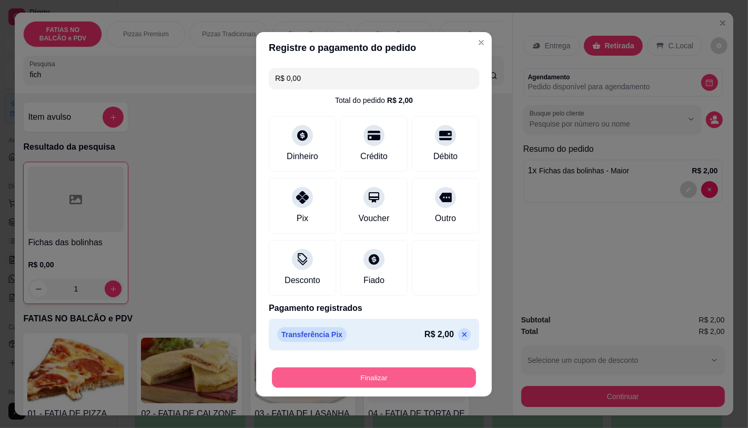
click at [347, 370] on button "Finalizar" at bounding box center [374, 377] width 204 height 21
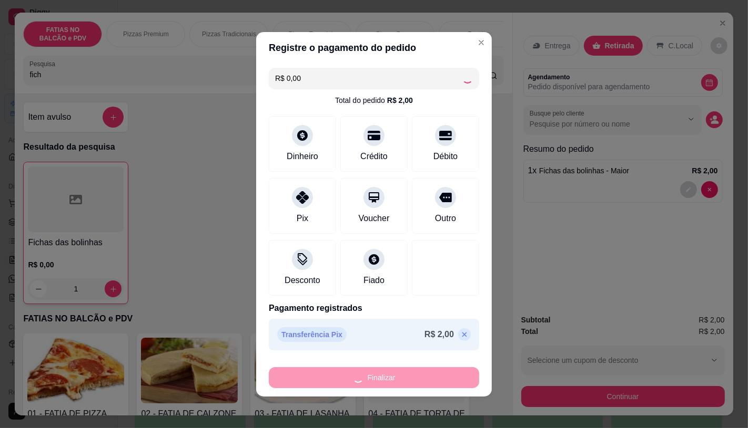
type input "0"
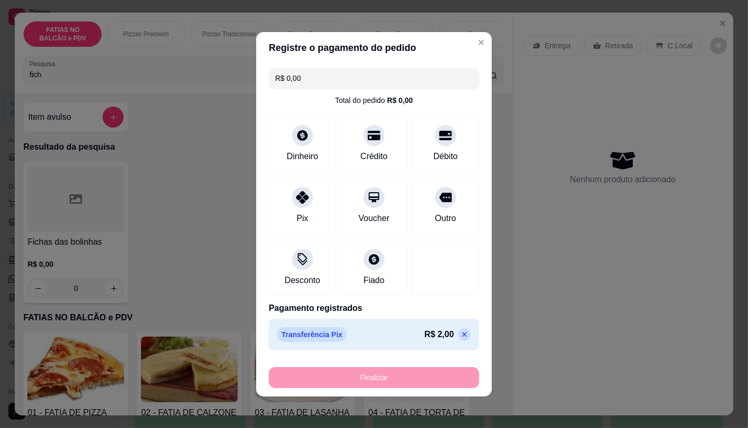
type input "-R$ 2,00"
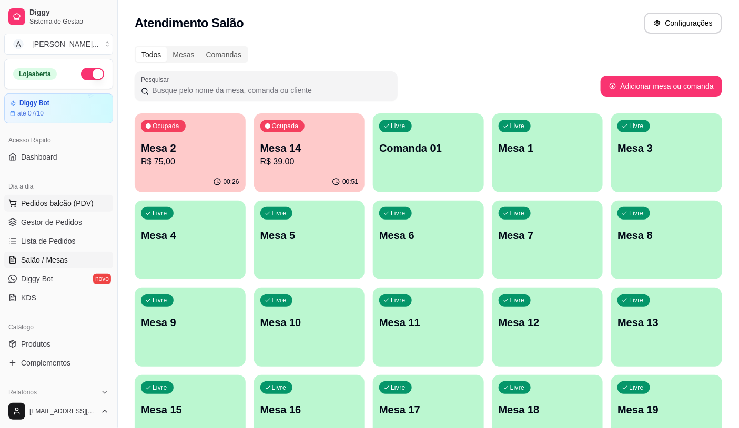
click at [73, 195] on button "Pedidos balcão (PDV)" at bounding box center [58, 203] width 109 height 17
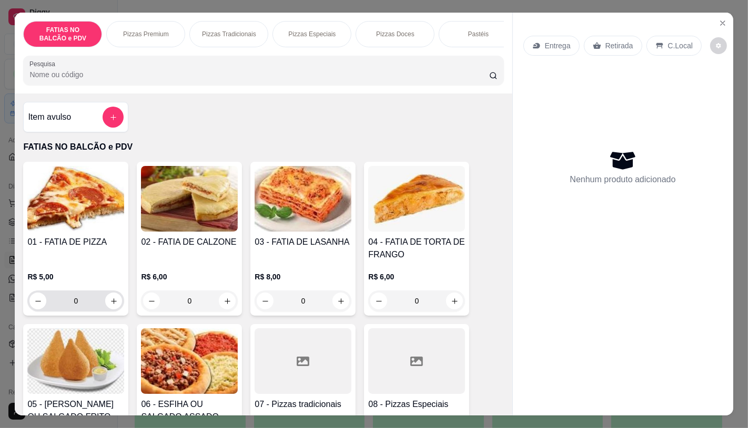
click at [121, 303] on div "01 - FATIA DE PIZZA R$ 5,00 0" at bounding box center [75, 239] width 105 height 154
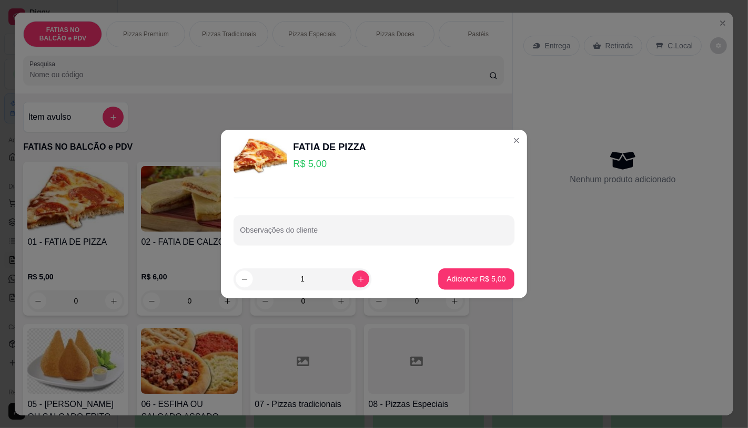
click at [111, 304] on icon "increase-product-quantity" at bounding box center [114, 302] width 6 height 6
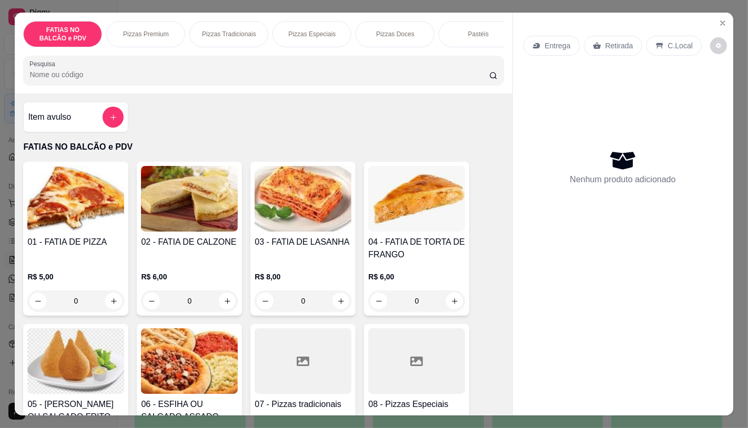
click at [111, 304] on icon "increase-product-quantity" at bounding box center [114, 302] width 6 height 6
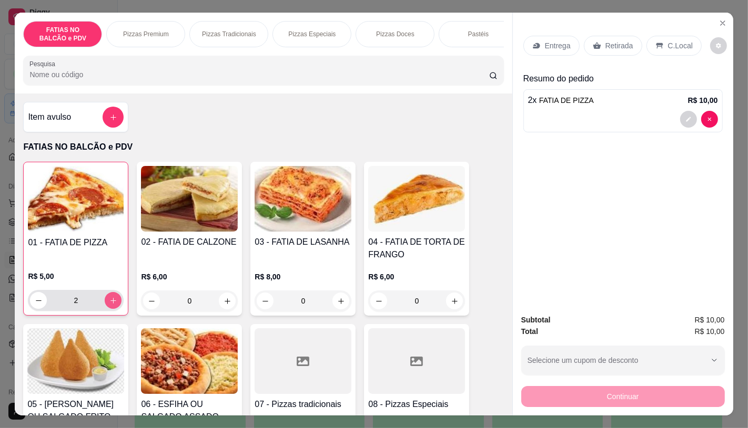
click at [110, 304] on icon "increase-product-quantity" at bounding box center [113, 301] width 6 height 6
type input "3"
click at [628, 39] on div "Retirada" at bounding box center [613, 46] width 58 height 20
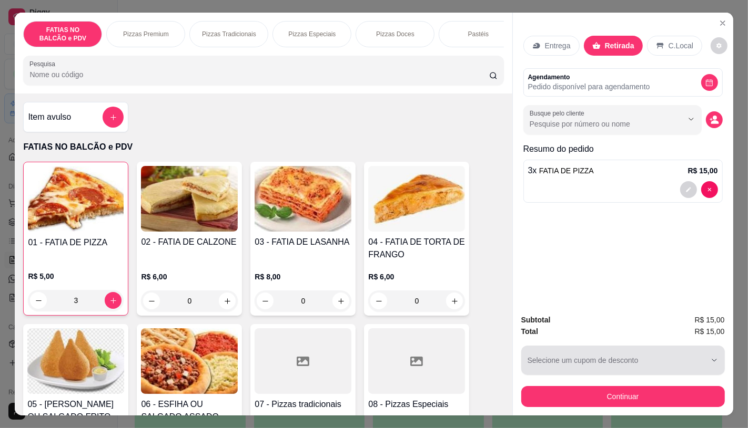
click at [568, 384] on body "Diggy Sistema de Gestão A Aciole Lancho ... Loja aberta Diggy Bot até 07/10 Ace…" at bounding box center [369, 214] width 739 height 428
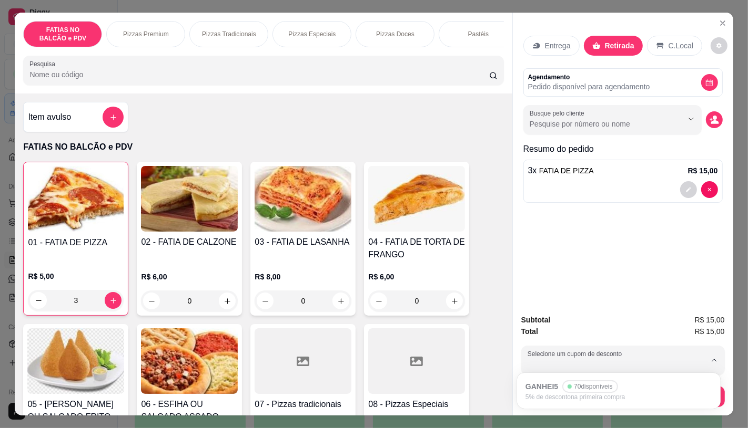
click at [568, 393] on ul "GANHEI5 70 disponíveis 5% de desconto na primeira compra" at bounding box center [618, 390] width 195 height 27
click at [656, 292] on div "Entrega Retirada C.Local Agendamento Pedido disponível para agendamento Busque …" at bounding box center [623, 159] width 220 height 293
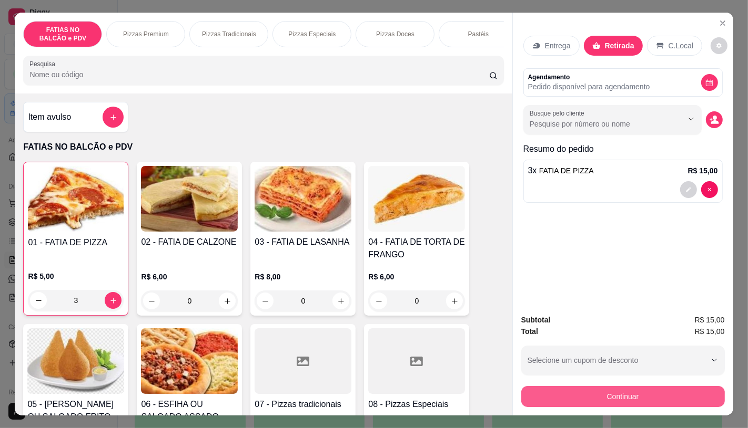
click at [633, 395] on button "Continuar" at bounding box center [622, 396] width 203 height 21
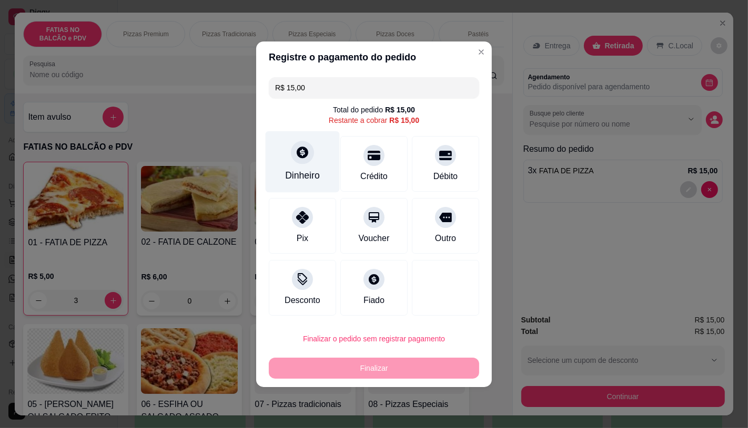
click at [300, 167] on div "Dinheiro" at bounding box center [302, 162] width 74 height 62
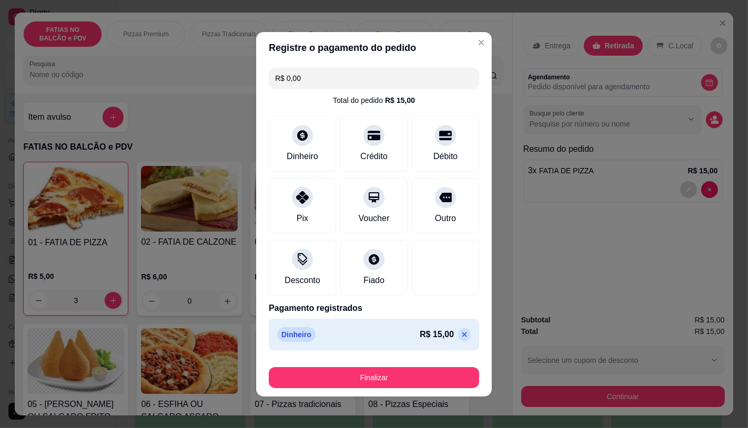
type input "R$ 0,00"
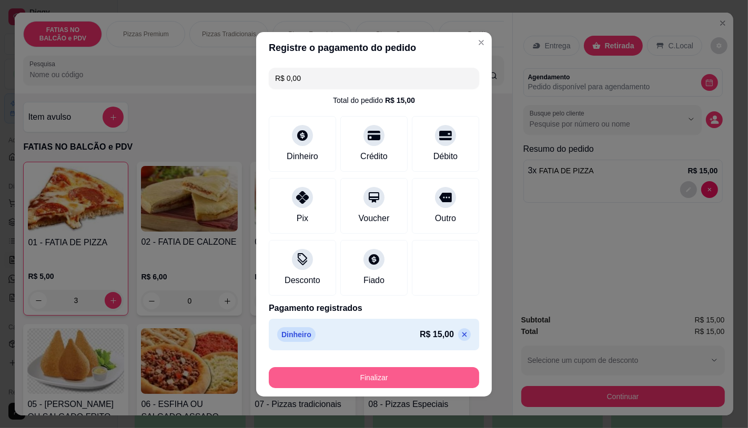
click at [381, 384] on button "Finalizar" at bounding box center [374, 377] width 210 height 21
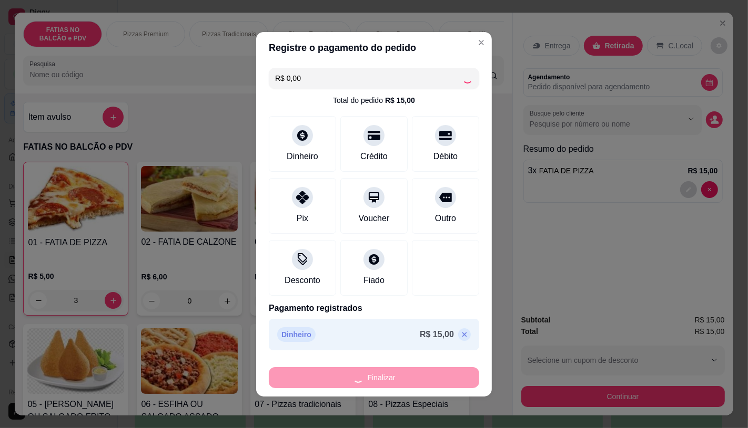
type input "0"
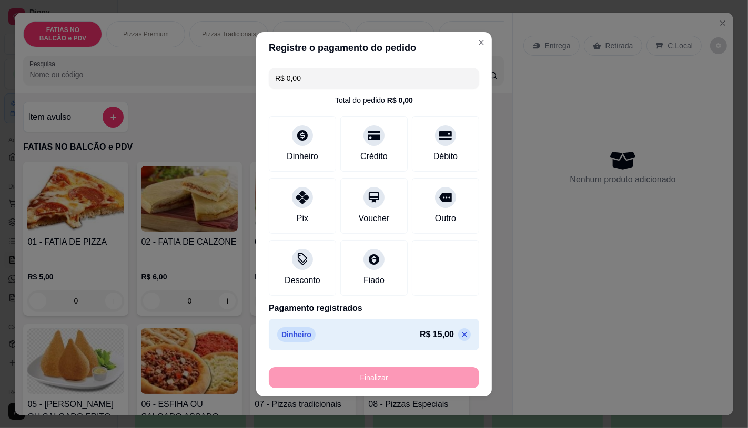
type input "-R$ 15,00"
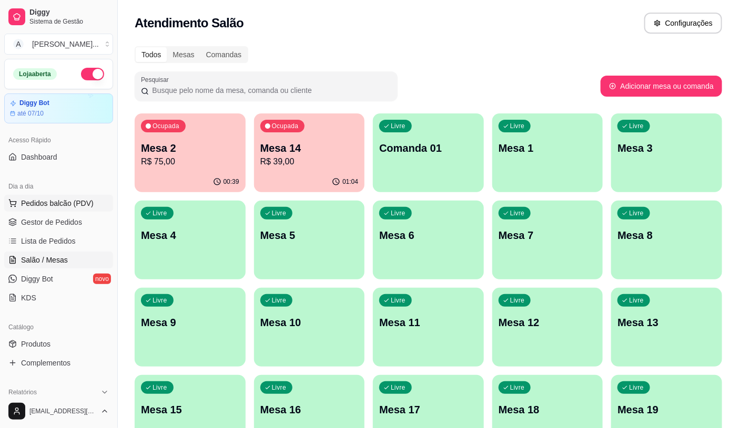
click at [50, 200] on span "Pedidos balcão (PDV)" at bounding box center [57, 203] width 73 height 11
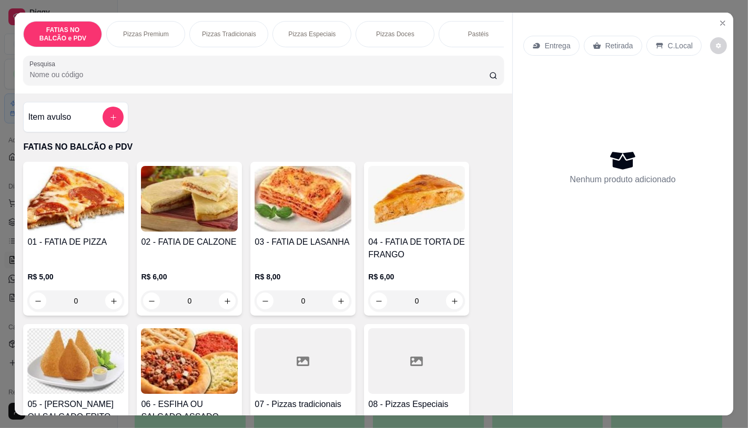
click at [307, 39] on div "Pizzas Especiais" at bounding box center [311, 34] width 79 height 26
click at [310, 60] on div at bounding box center [262, 70] width 467 height 21
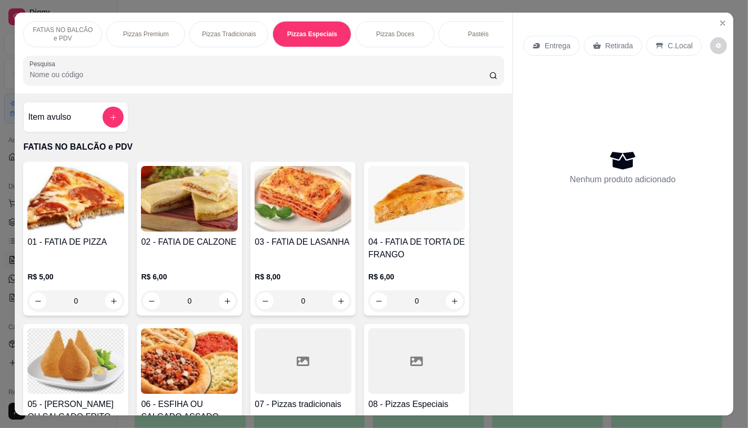
scroll to position [25, 0]
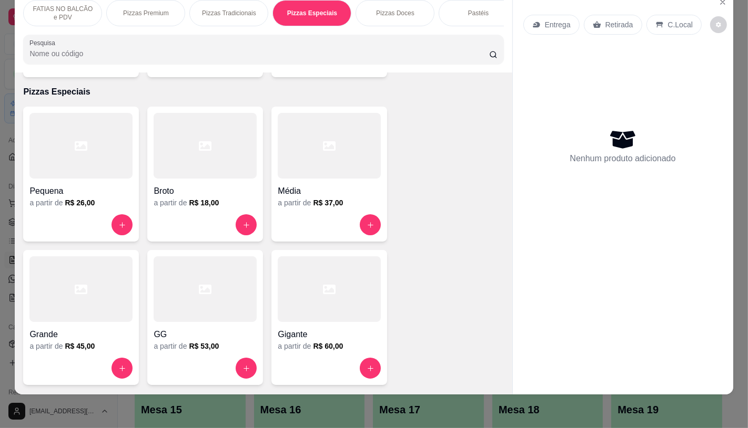
click at [353, 28] on div "FATIAS NO BALCÃO e PDV Pizzas Premium Pizzas Tradicionais Pizzas Especiais Pizz…" at bounding box center [263, 32] width 497 height 81
click at [69, 9] on div "Pastéis" at bounding box center [58, 13] width 79 height 26
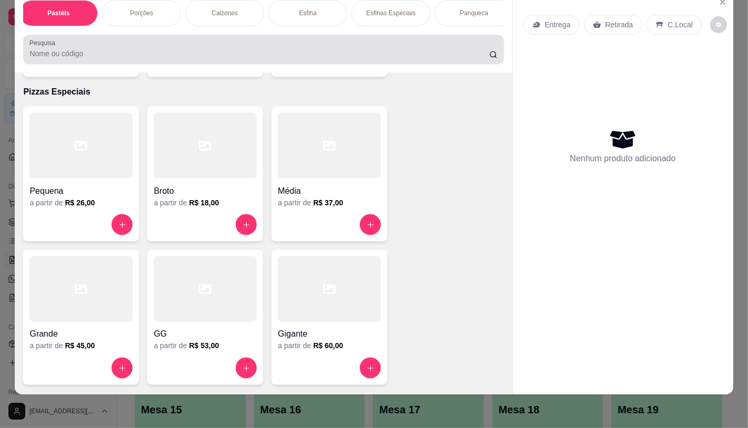
scroll to position [2088, 0]
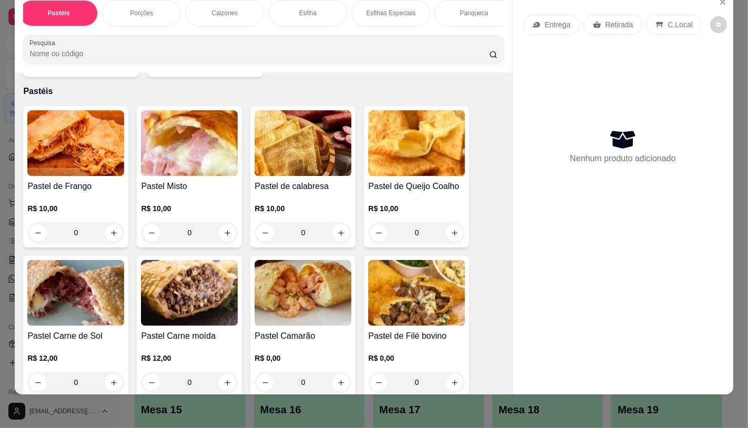
click at [89, 277] on img at bounding box center [75, 293] width 97 height 66
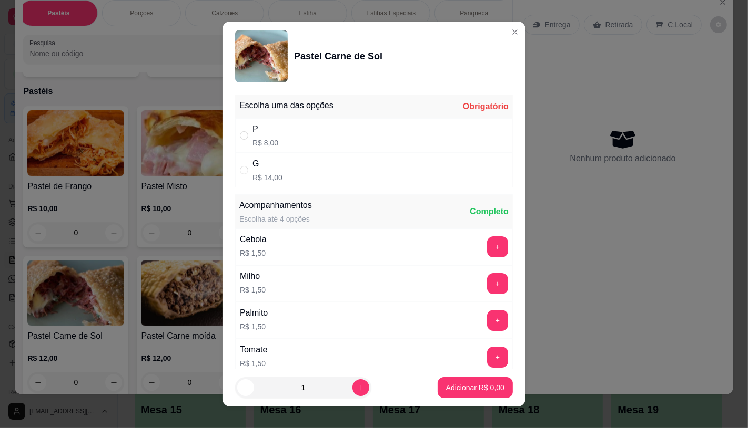
click at [272, 133] on div "P R$ 8,00" at bounding box center [374, 135] width 278 height 35
radio input "true"
click at [352, 387] on button "increase-product-quantity" at bounding box center [360, 388] width 17 height 17
type input "2"
click at [442, 387] on p "Adicionar R$ 16,00" at bounding box center [473, 388] width 63 height 11
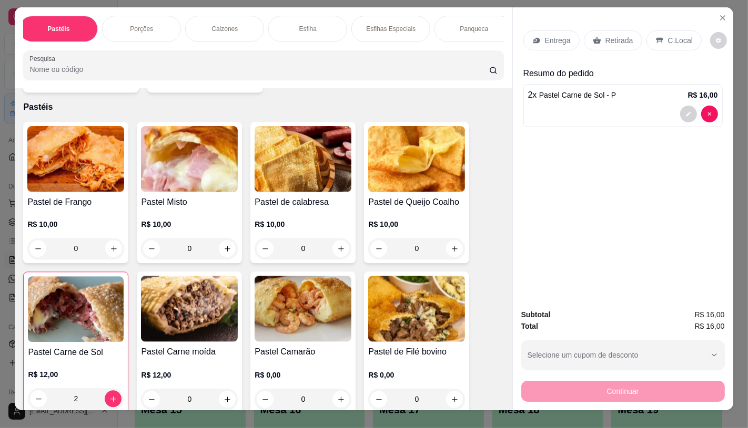
scroll to position [0, 0]
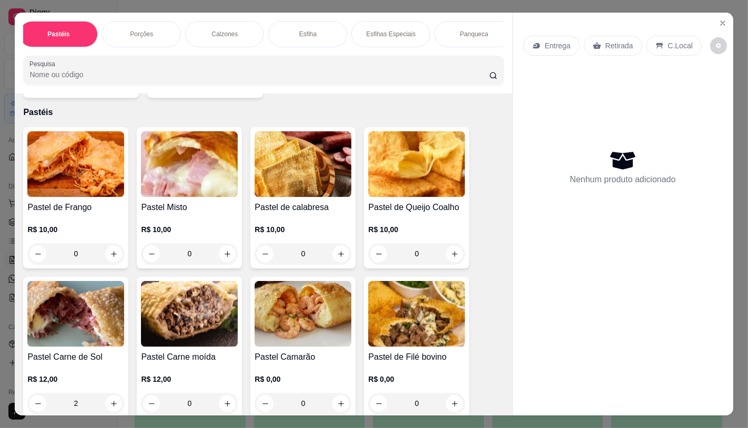
type input "0"
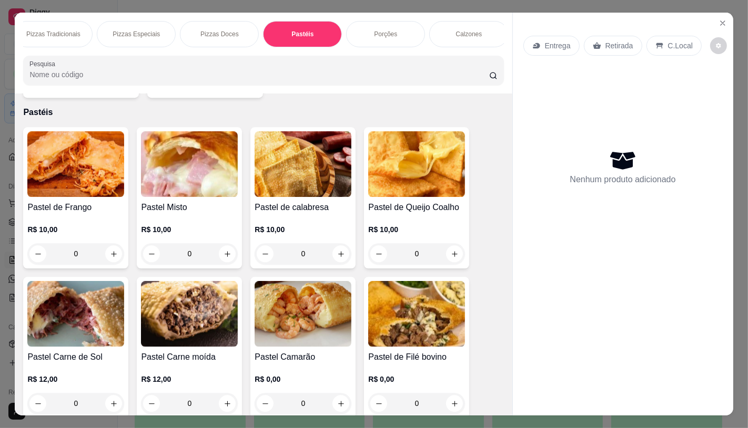
scroll to position [0, 2]
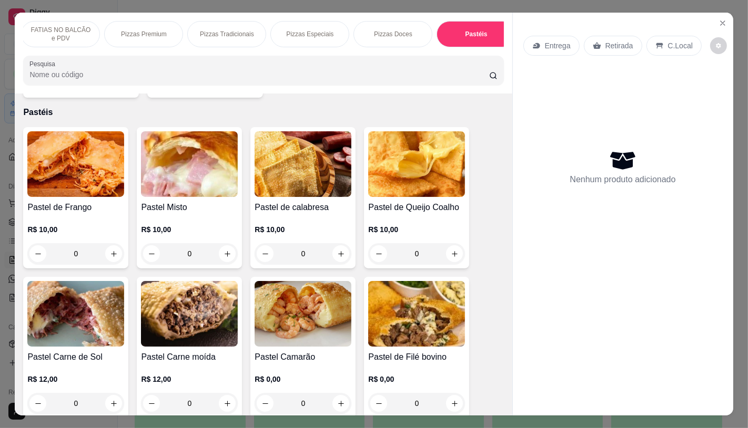
click at [48, 35] on p "FATIAS NO BALCÃO e PDV" at bounding box center [60, 34] width 61 height 17
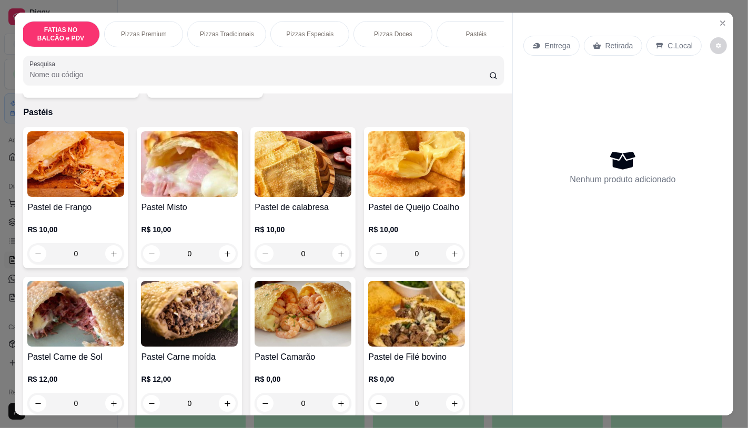
scroll to position [25, 0]
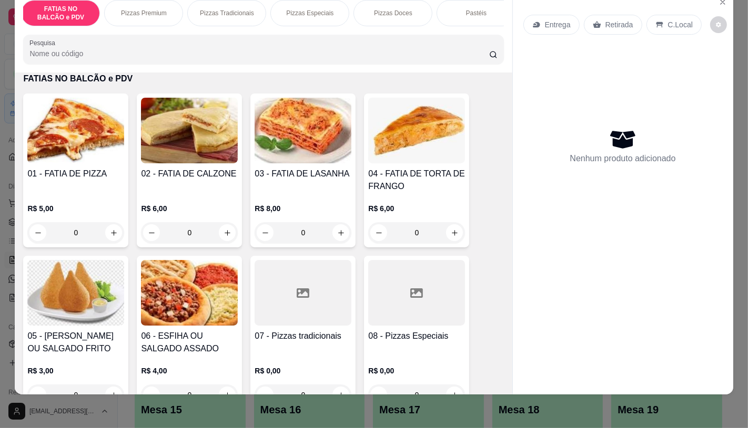
click at [130, 9] on p "Pizzas Premium" at bounding box center [144, 13] width 46 height 8
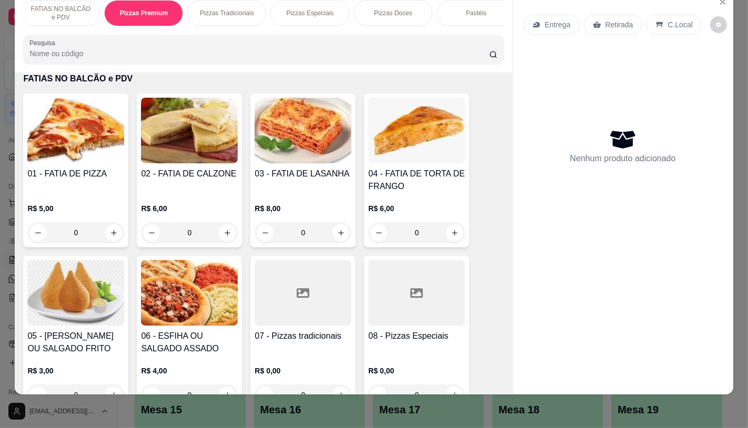
scroll to position [855, 0]
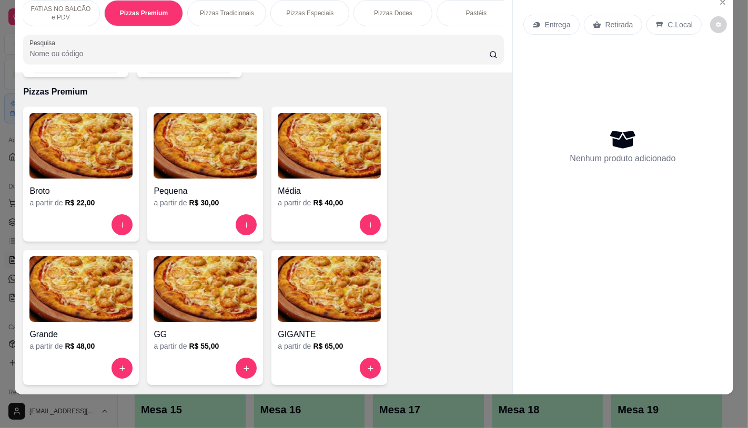
click at [58, 5] on p "FATIAS NO BALCÃO e PDV" at bounding box center [60, 13] width 61 height 17
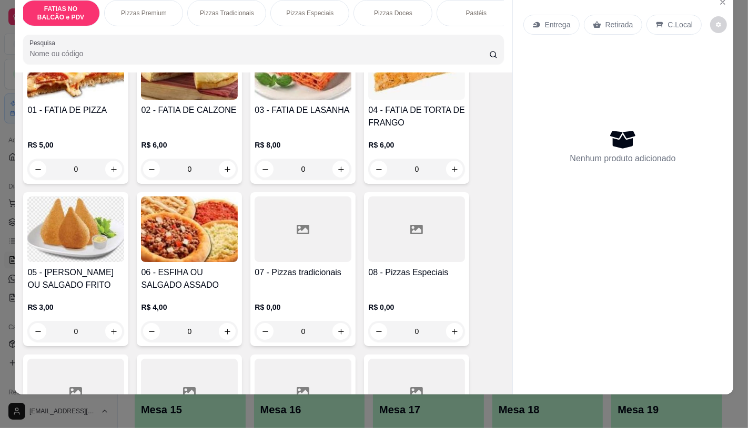
scroll to position [47, 0]
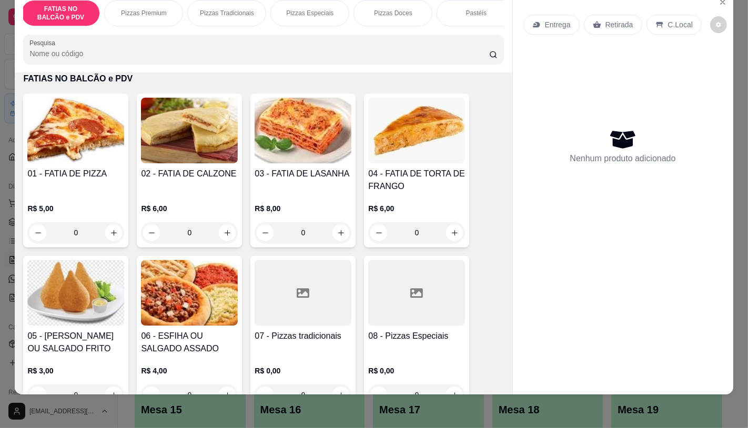
click at [361, 17] on div "Pizzas Doces" at bounding box center [392, 13] width 79 height 26
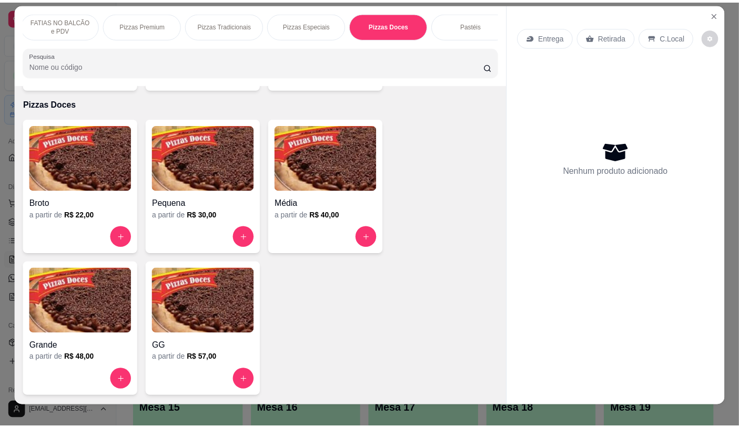
scroll to position [0, 0]
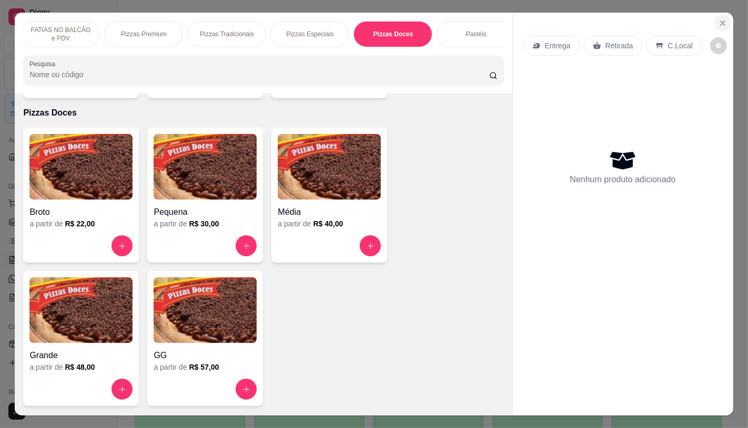
click at [720, 21] on icon "Close" at bounding box center [722, 23] width 4 height 4
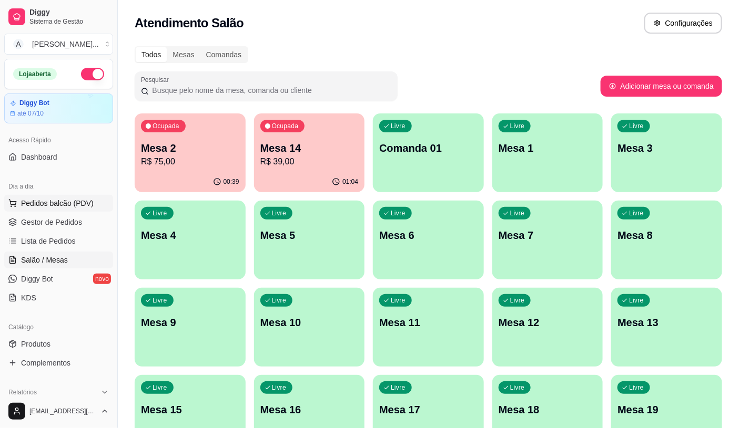
click at [39, 207] on span "Pedidos balcão (PDV)" at bounding box center [57, 203] width 73 height 11
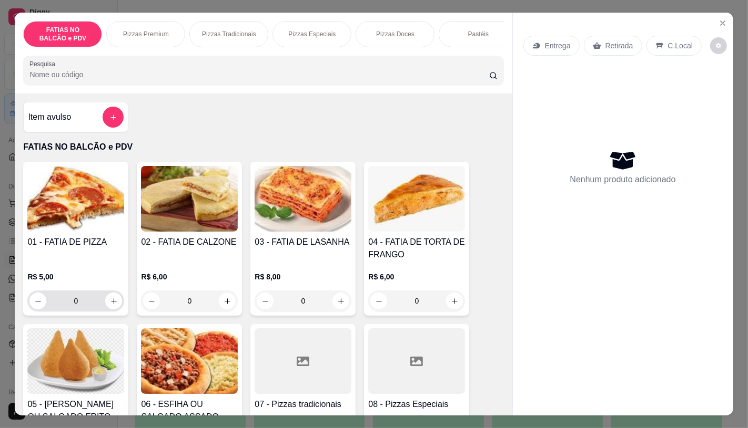
click at [90, 309] on input "0" at bounding box center [75, 301] width 59 height 21
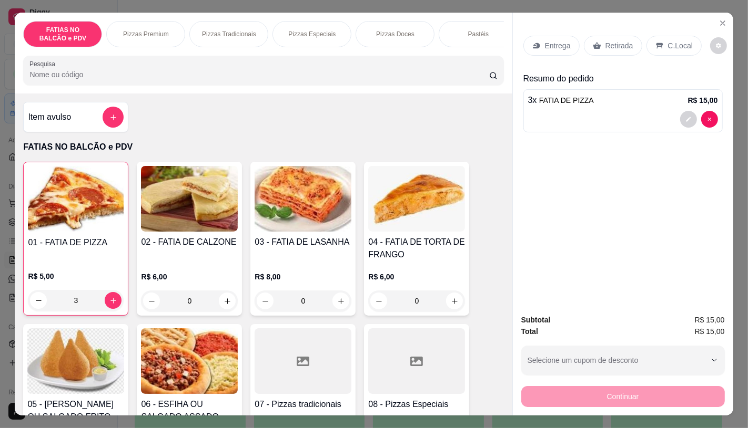
type input "3"
click at [605, 40] on p "Retirada" at bounding box center [619, 45] width 28 height 11
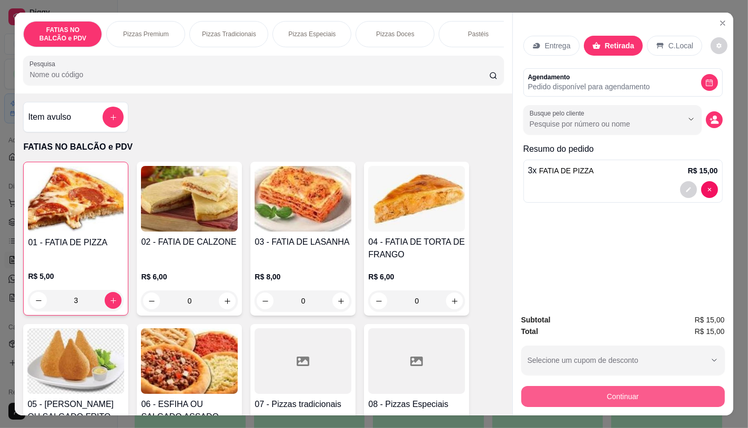
click at [625, 391] on button "Continuar" at bounding box center [622, 396] width 203 height 21
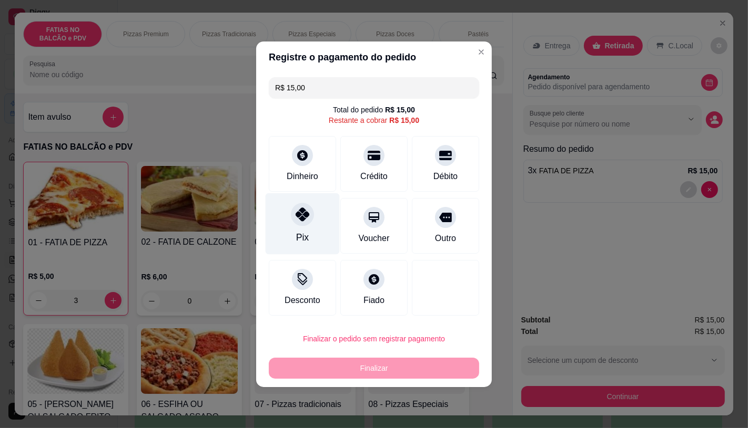
click at [269, 227] on div "Pix" at bounding box center [302, 224] width 74 height 62
type input "R$ 0,00"
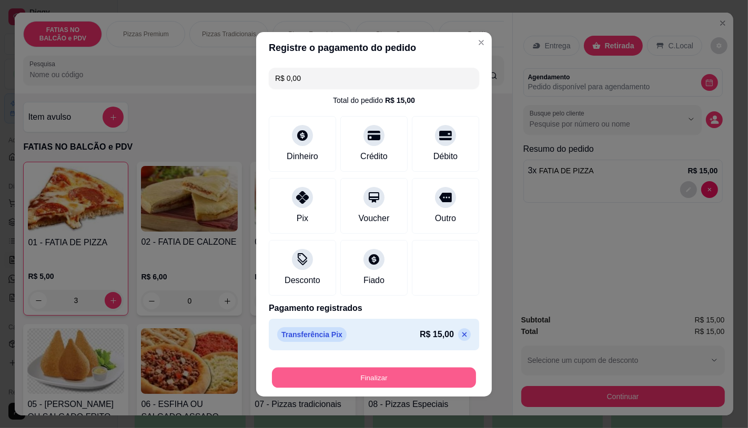
click at [399, 375] on button "Finalizar" at bounding box center [374, 377] width 204 height 21
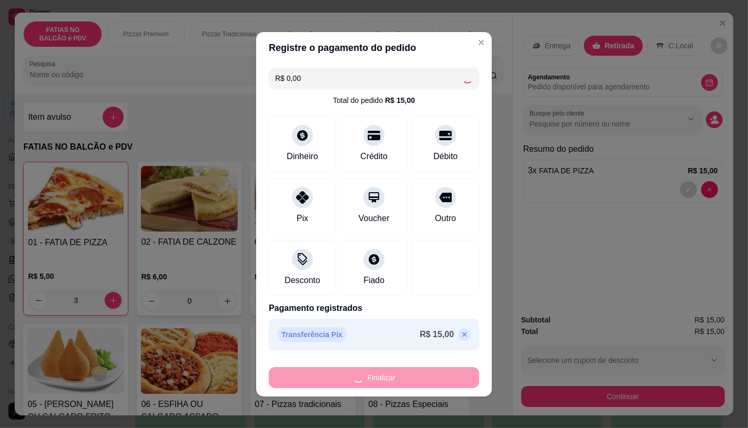
type input "0"
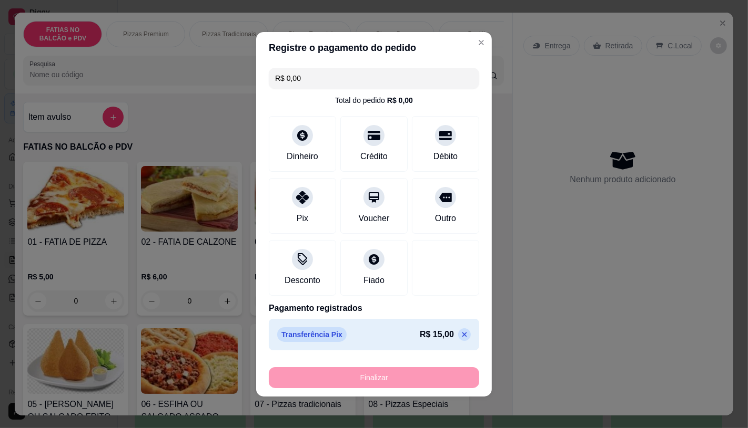
type input "-R$ 15,00"
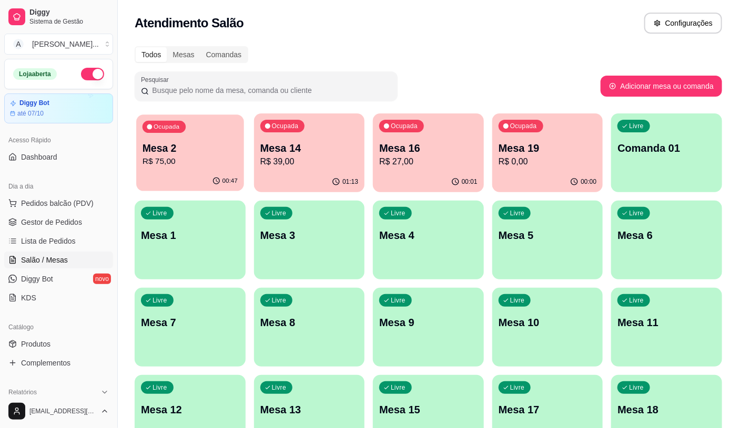
click at [161, 179] on div "00:47" at bounding box center [189, 181] width 107 height 20
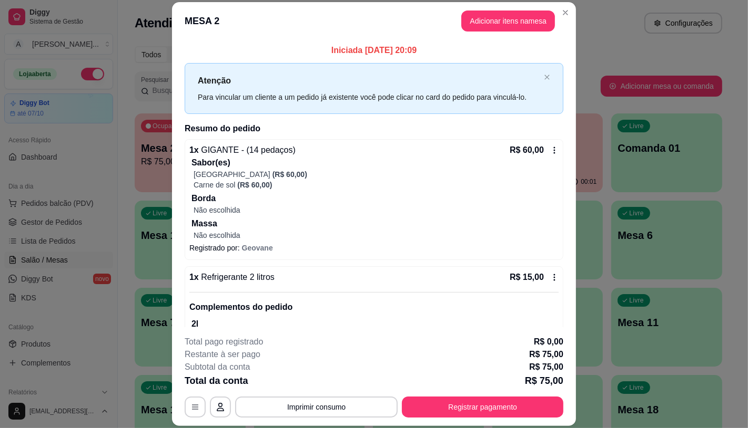
click at [525, 24] on button "Adicionar itens na mesa" at bounding box center [508, 21] width 94 height 21
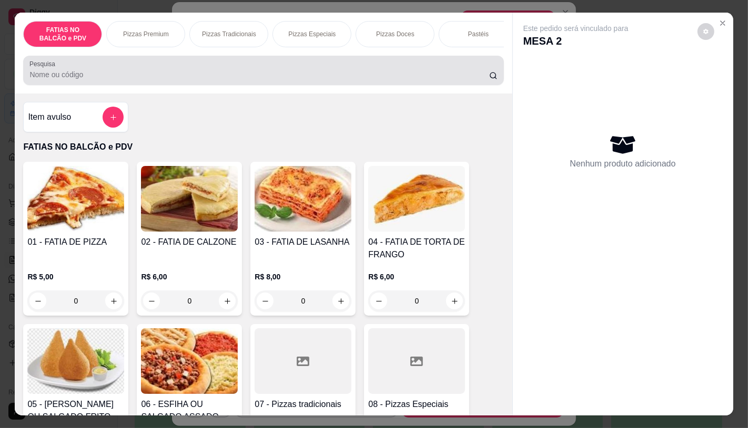
click at [242, 81] on div at bounding box center [262, 70] width 467 height 21
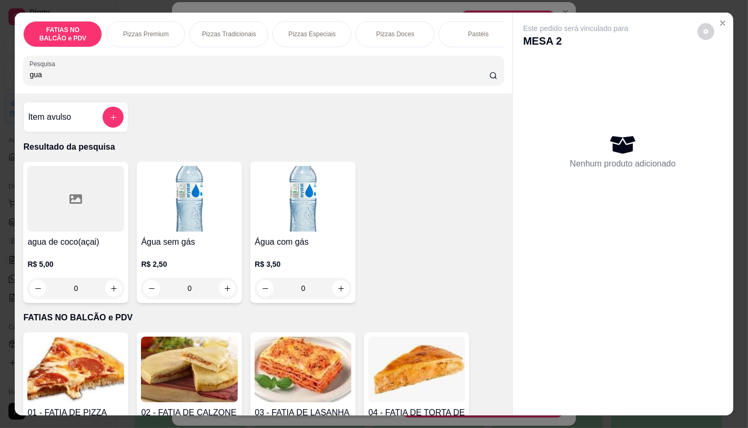
type input "gua"
click at [224, 179] on img at bounding box center [189, 199] width 97 height 66
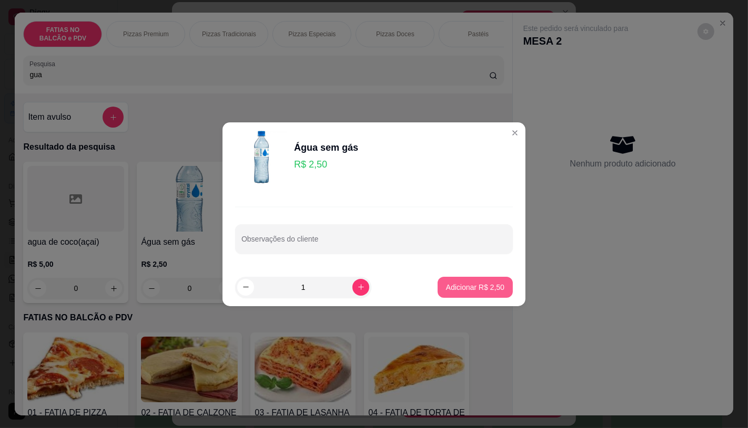
click at [455, 281] on button "Adicionar R$ 2,50" at bounding box center [474, 287] width 75 height 21
type input "1"
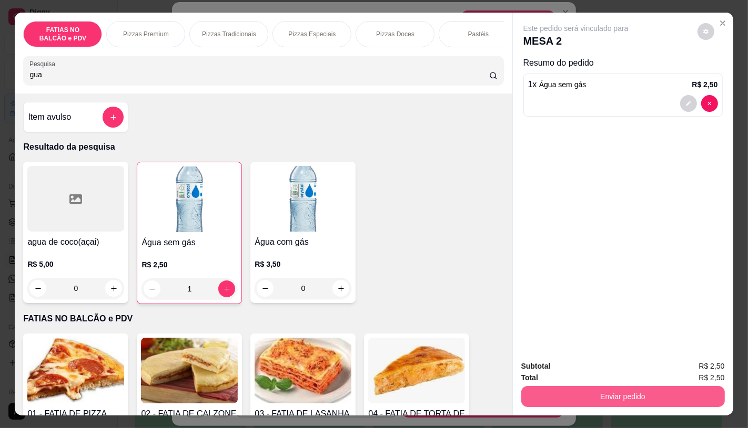
click at [686, 392] on button "Enviar pedido" at bounding box center [622, 396] width 203 height 21
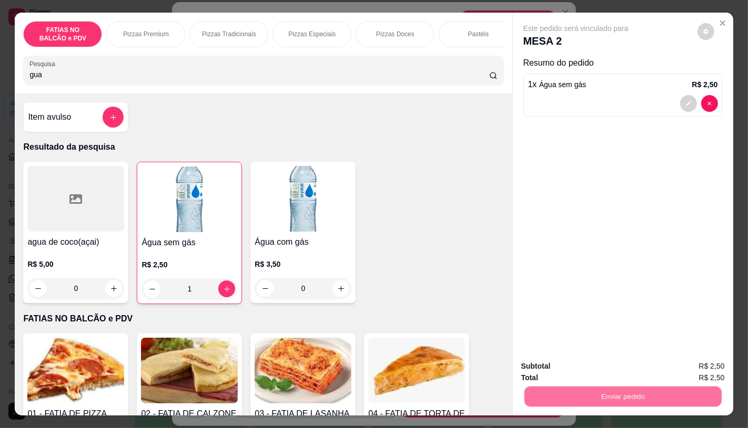
click at [691, 369] on button "Enviar pedido" at bounding box center [696, 367] width 59 height 20
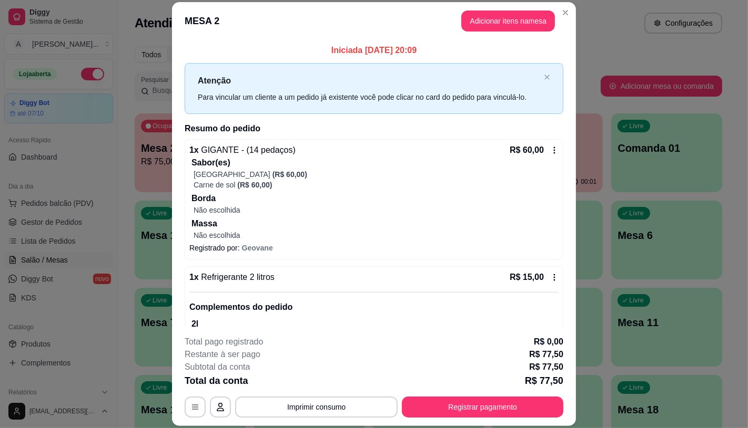
click at [458, 416] on button "Registrar pagamento" at bounding box center [482, 407] width 161 height 21
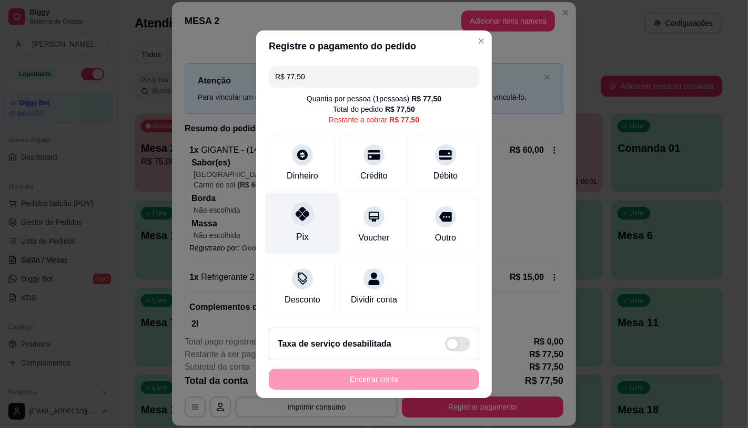
click at [318, 206] on div "Pix" at bounding box center [302, 223] width 74 height 62
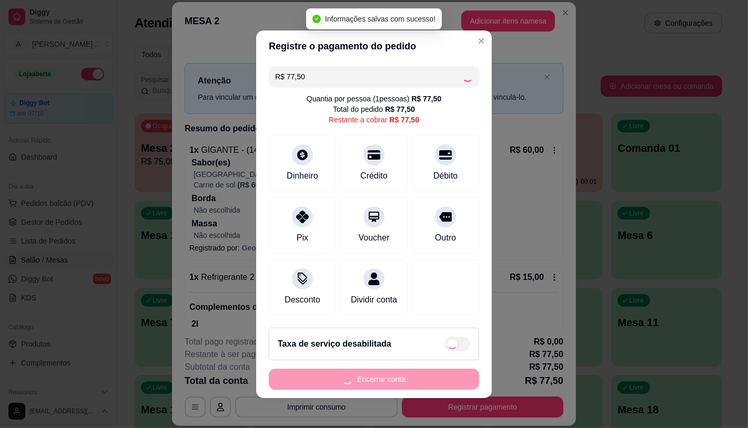
type input "R$ 0,00"
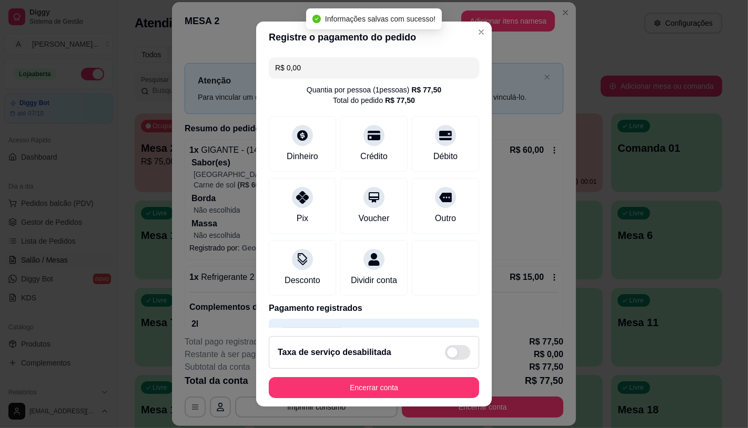
click at [350, 382] on button "Encerrar conta" at bounding box center [374, 387] width 210 height 21
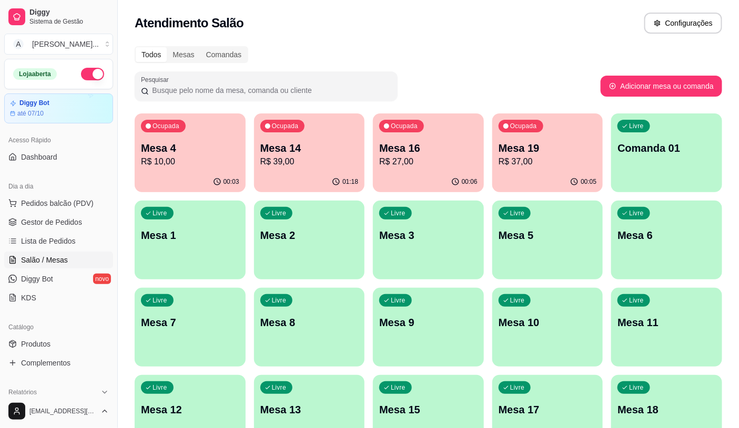
drag, startPoint x: 253, startPoint y: 160, endPoint x: 260, endPoint y: 162, distance: 7.7
click at [253, 160] on div "Ocupada Mesa 4 R$ 10,00 00:03 Ocupada Mesa 14 R$ 39,00 01:18 Ocupada Mesa 16 R$…" at bounding box center [428, 415] width 587 height 602
click at [266, 170] on div "Ocupada Mesa 14 R$ 39,00" at bounding box center [309, 143] width 111 height 58
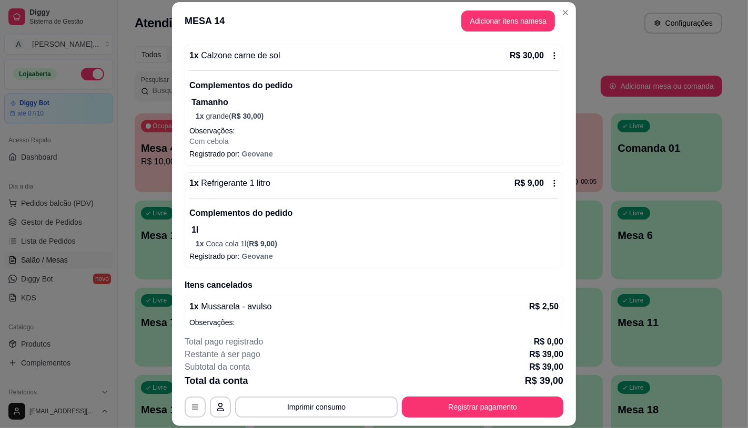
scroll to position [117, 0]
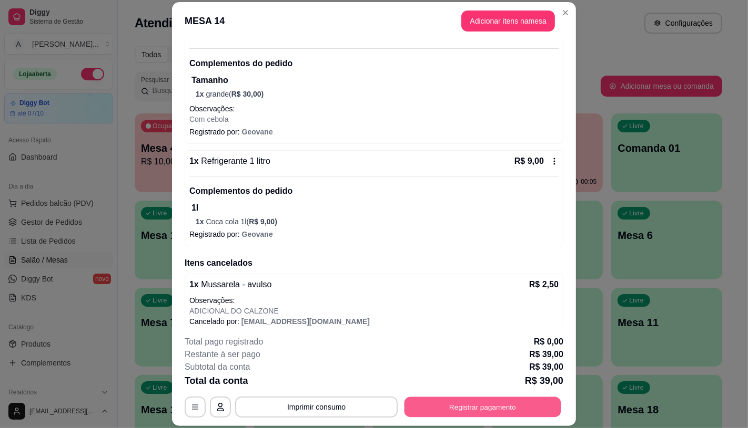
click at [439, 412] on button "Registrar pagamento" at bounding box center [482, 407] width 157 height 21
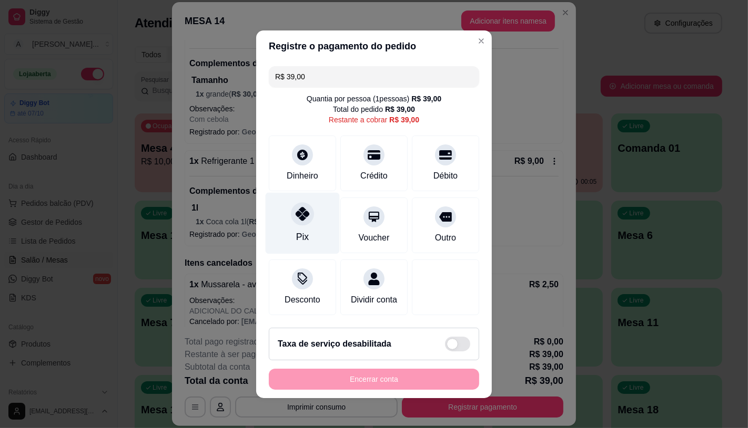
click at [295, 212] on icon at bounding box center [302, 214] width 14 height 14
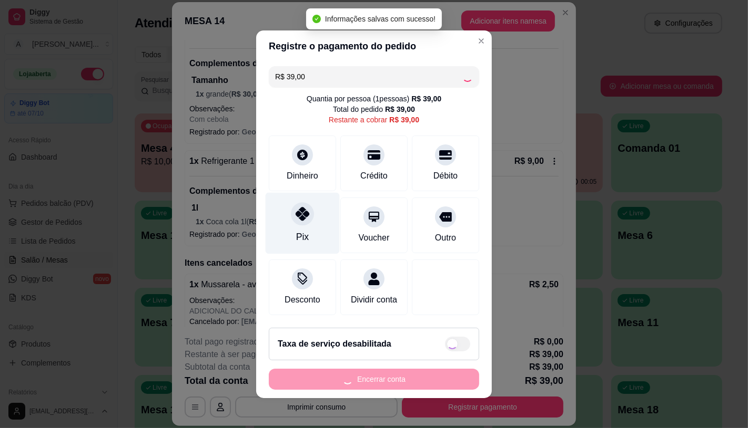
type input "R$ 0,00"
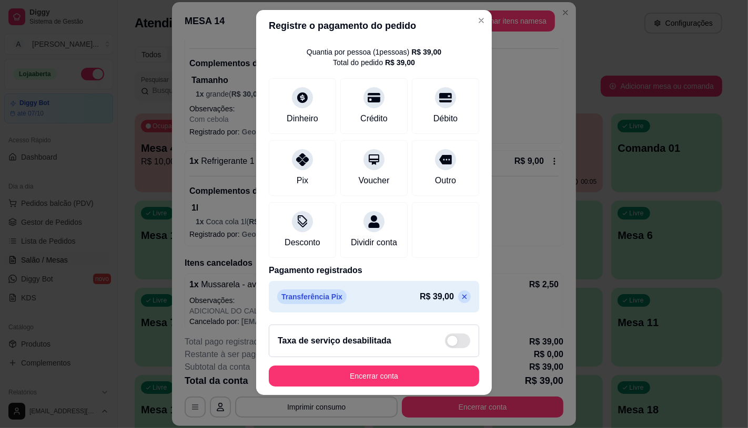
scroll to position [12, 0]
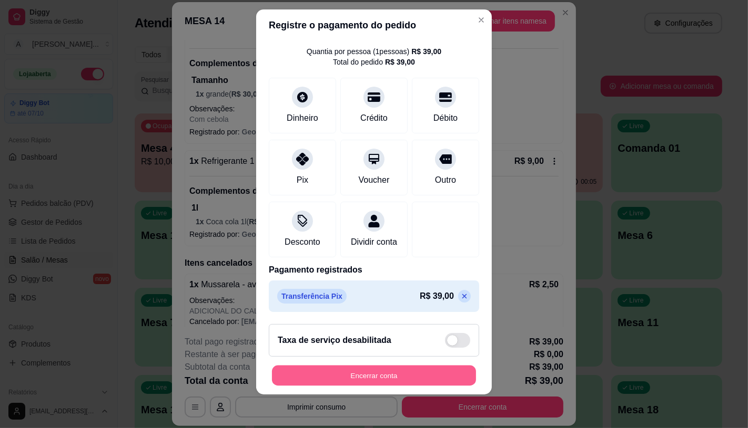
click at [366, 377] on button "Encerrar conta" at bounding box center [374, 376] width 204 height 21
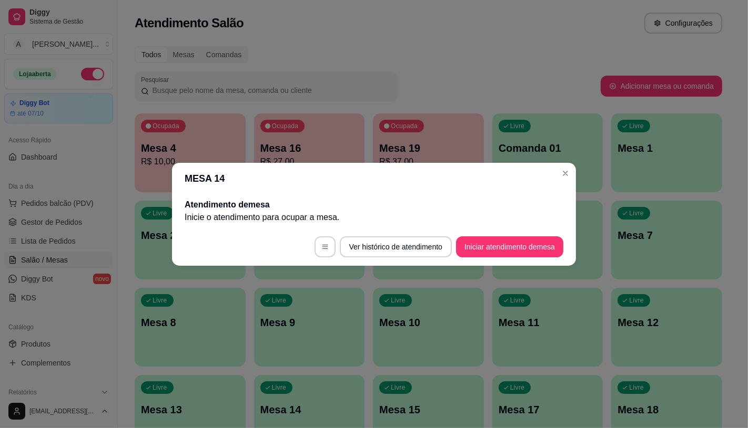
scroll to position [0, 0]
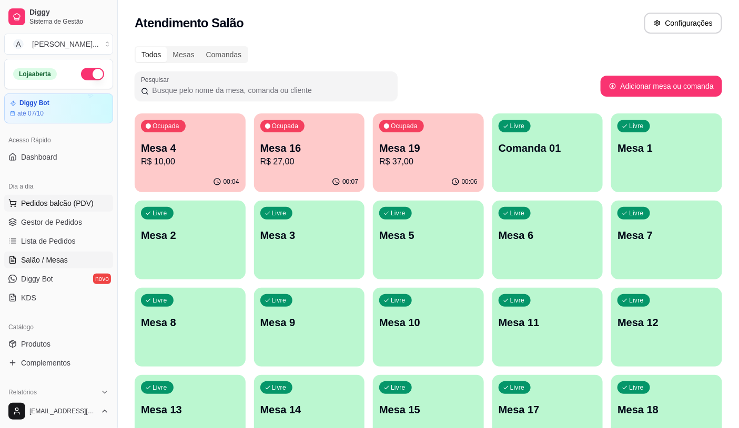
click at [55, 204] on span "Pedidos balcão (PDV)" at bounding box center [57, 203] width 73 height 11
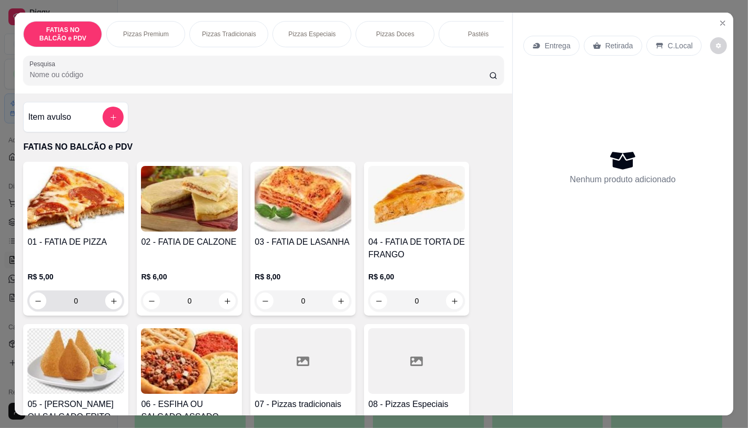
click at [90, 308] on input "0" at bounding box center [75, 301] width 59 height 21
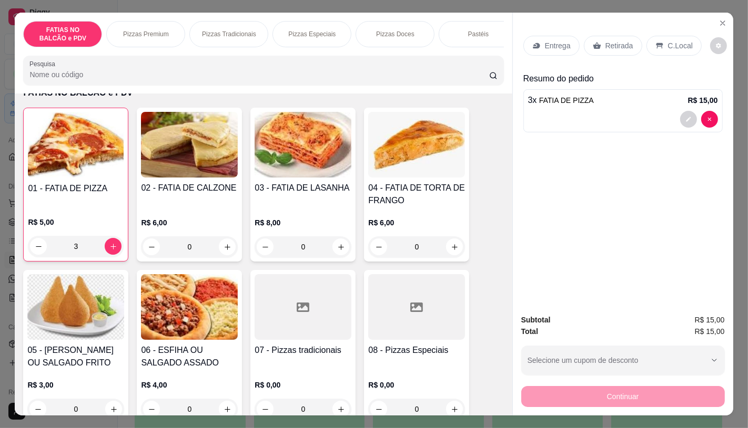
scroll to position [117, 0]
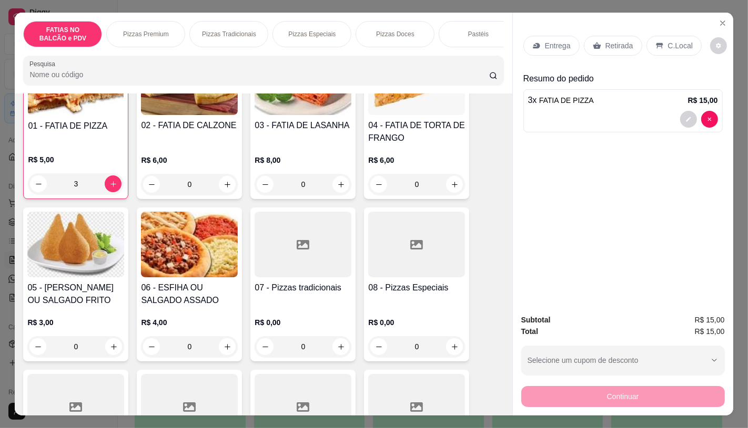
type input "3"
click at [0, 169] on div "FATIAS NO BALCÃO e PDV Pizzas Premium Pizzas Tradicionais Pizzas Especiais Pizz…" at bounding box center [374, 214] width 748 height 428
click at [718, 15] on button "Close" at bounding box center [722, 23] width 17 height 17
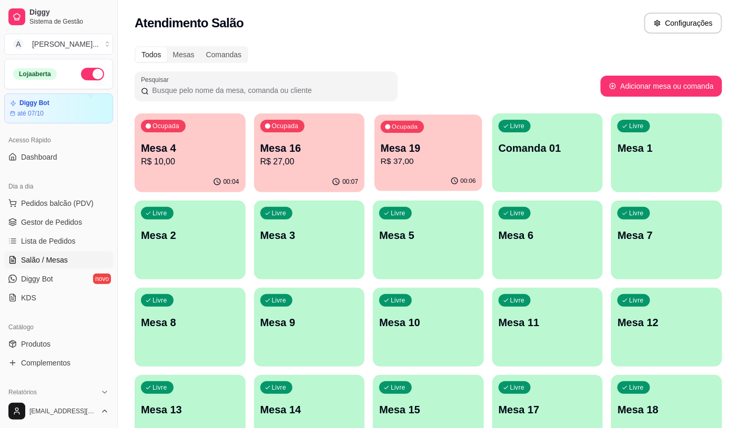
click at [454, 163] on p "R$ 37,00" at bounding box center [428, 162] width 95 height 12
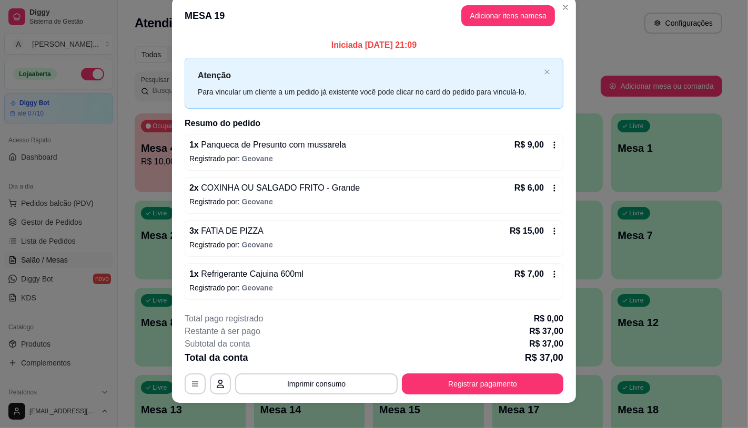
scroll to position [23, 0]
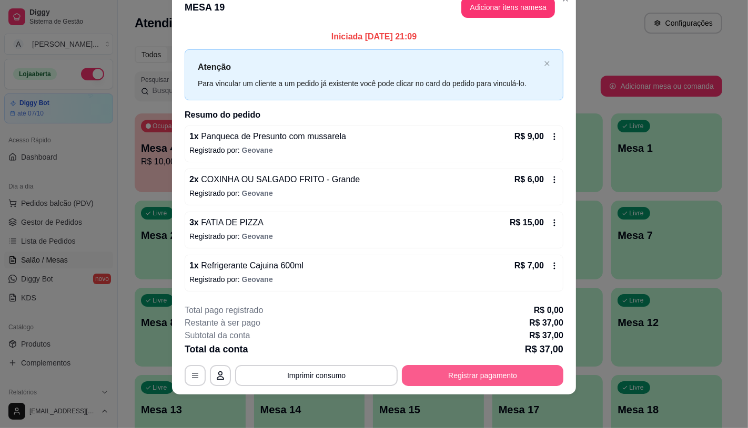
click at [431, 373] on button "Registrar pagamento" at bounding box center [482, 375] width 161 height 21
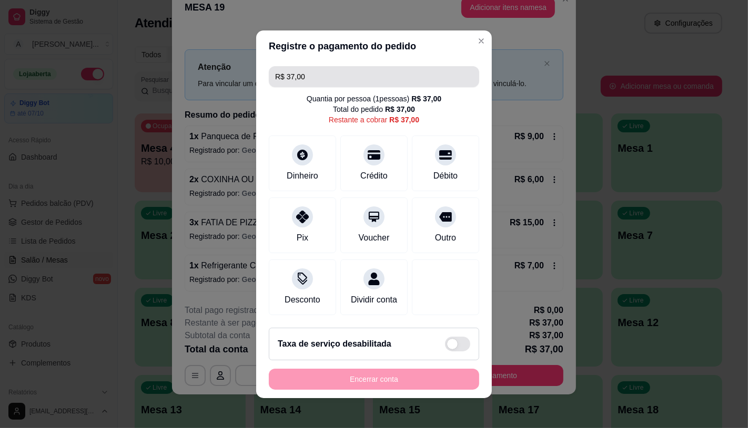
click at [297, 77] on input "R$ 37,00" at bounding box center [374, 76] width 198 height 21
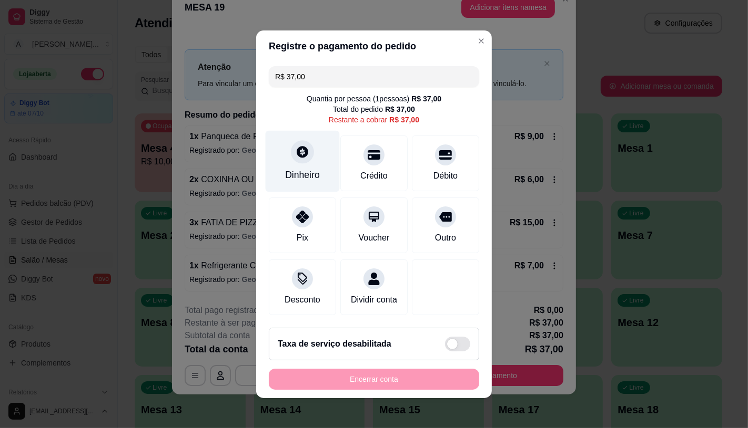
click at [295, 148] on icon at bounding box center [302, 152] width 14 height 14
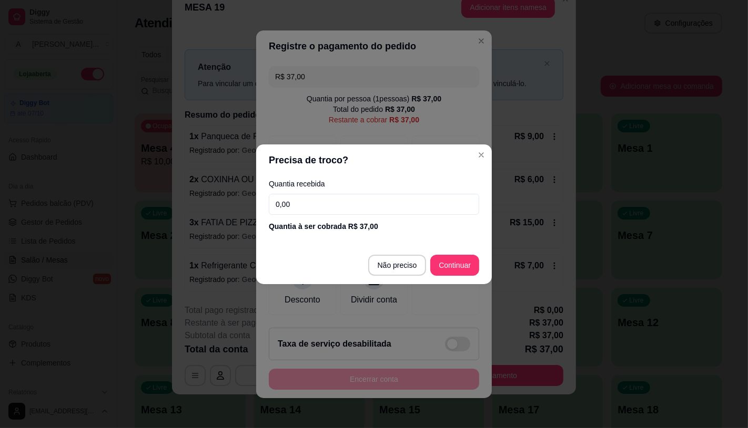
click at [324, 205] on input "0,00" at bounding box center [374, 204] width 210 height 21
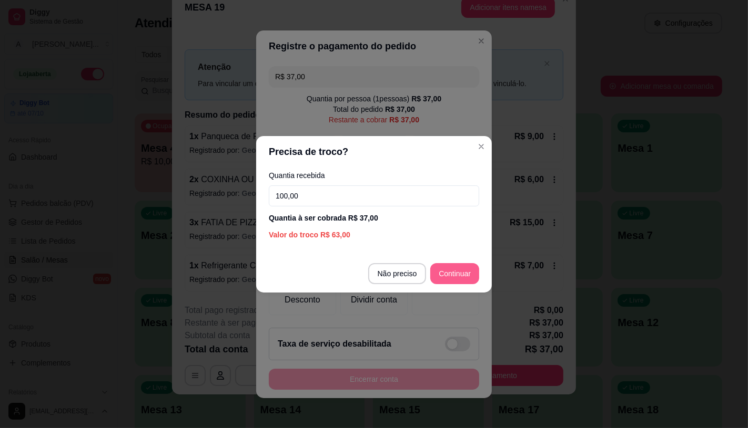
type input "100,00"
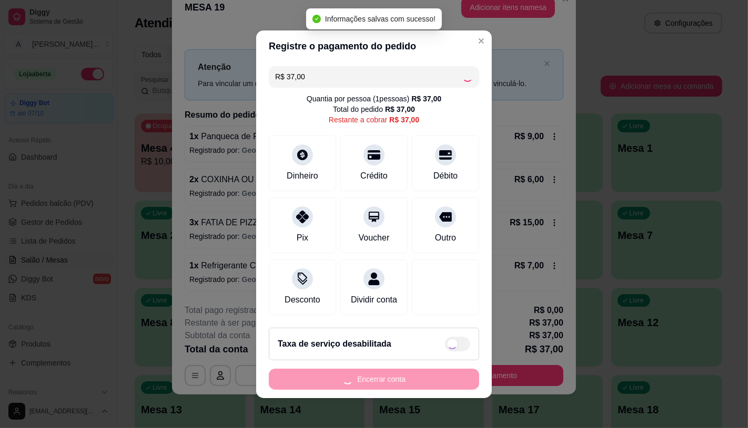
type input "R$ 0,00"
click at [412, 390] on button "Encerrar conta" at bounding box center [374, 379] width 210 height 21
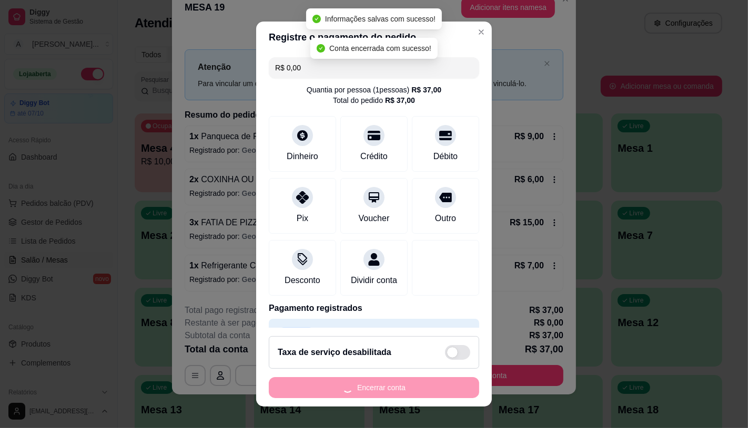
scroll to position [0, 0]
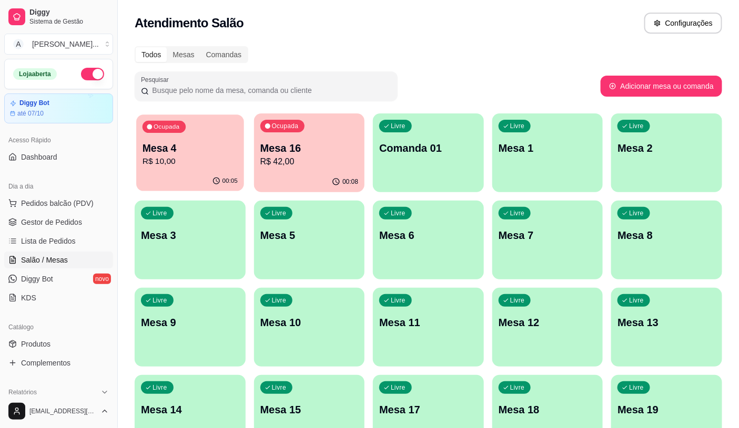
click at [182, 179] on div "00:05" at bounding box center [189, 181] width 107 height 20
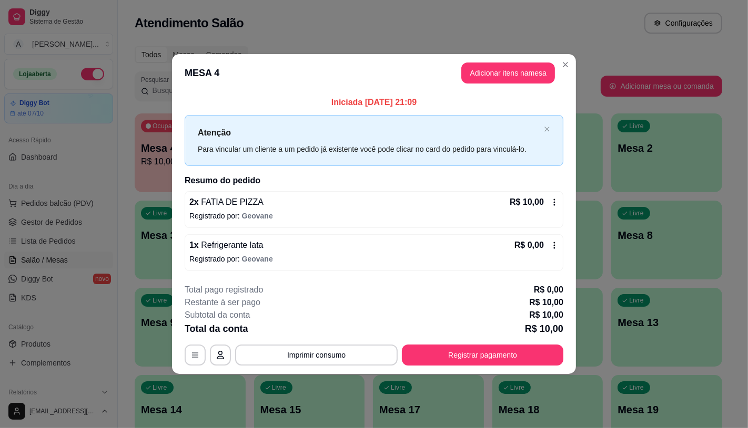
click at [555, 239] on div "R$ 0,00" at bounding box center [536, 245] width 44 height 13
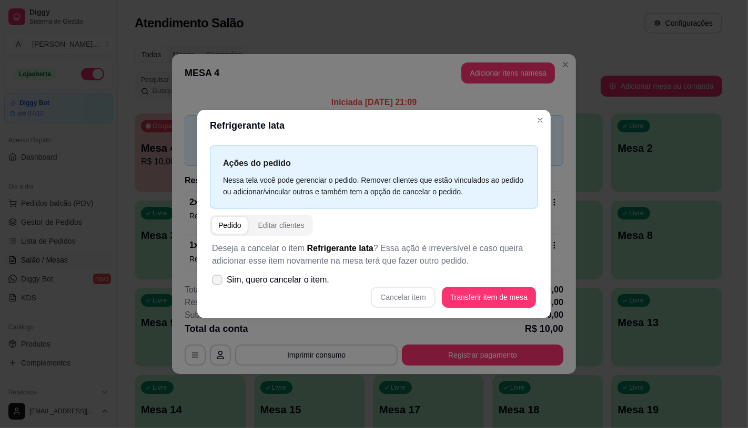
click at [256, 285] on span "Sim, quero cancelar o item." at bounding box center [278, 280] width 103 height 13
click at [218, 285] on input "Sim, quero cancelar o item." at bounding box center [214, 285] width 7 height 7
checkbox input "true"
click at [411, 298] on button "Cancelar item" at bounding box center [403, 297] width 64 height 21
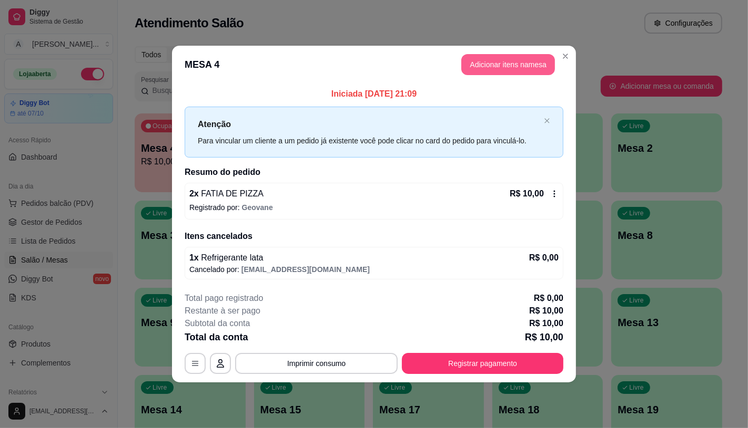
click at [526, 63] on button "Adicionar itens na mesa" at bounding box center [508, 64] width 94 height 21
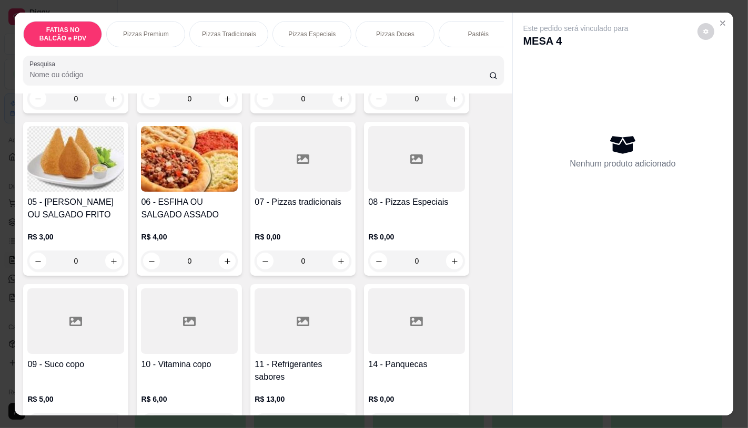
scroll to position [233, 0]
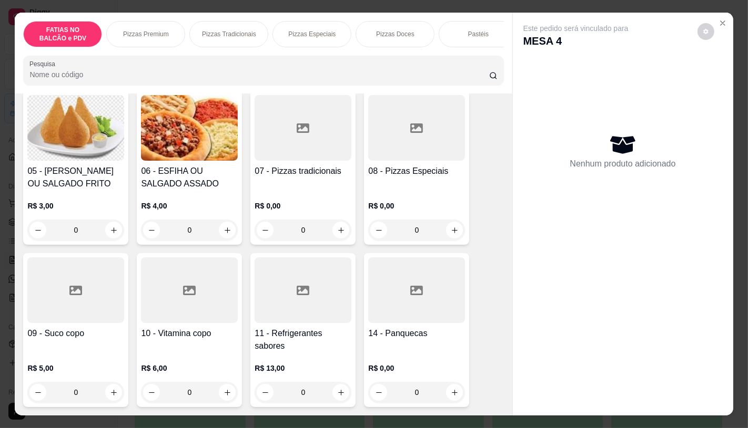
click at [300, 296] on icon at bounding box center [303, 290] width 13 height 13
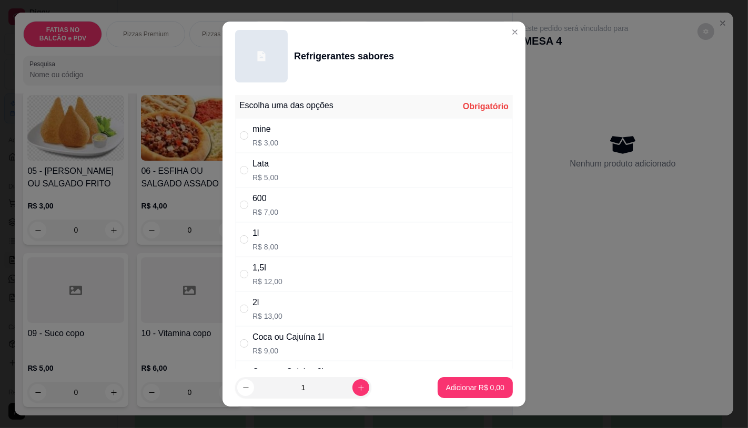
click at [257, 179] on p "R$ 5,00" at bounding box center [265, 177] width 26 height 11
radio input "true"
click at [483, 392] on p "Adicionar R$ 5,00" at bounding box center [475, 388] width 58 height 11
type input "1"
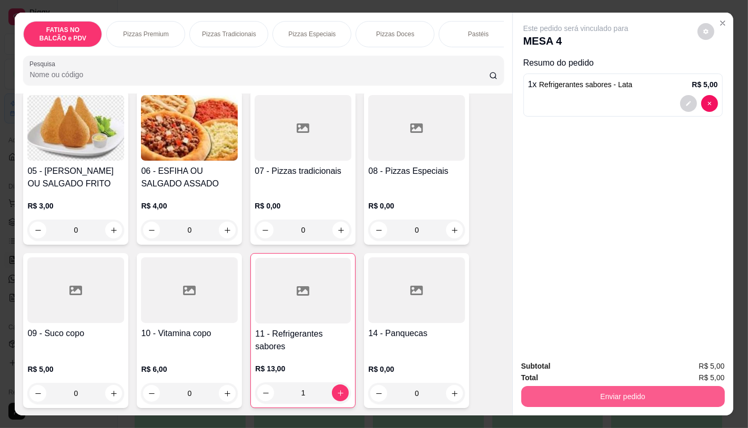
click at [648, 403] on div "Enviar pedido" at bounding box center [622, 396] width 203 height 24
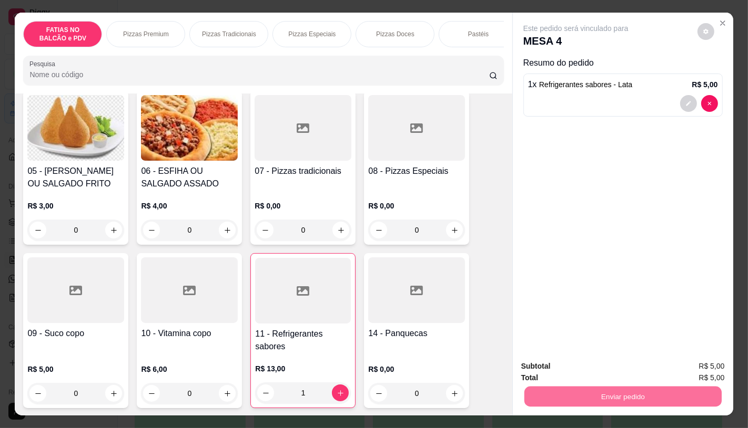
click at [702, 361] on button "Enviar pedido" at bounding box center [697, 366] width 58 height 19
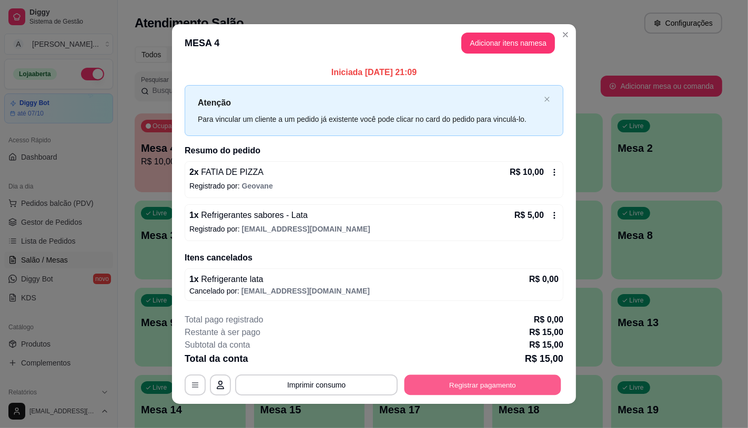
click at [471, 390] on button "Registrar pagamento" at bounding box center [482, 385] width 157 height 21
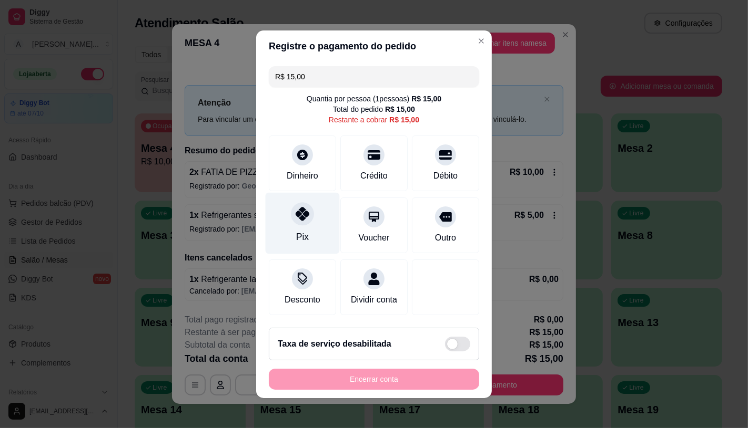
click at [313, 236] on div "Pix" at bounding box center [302, 223] width 74 height 62
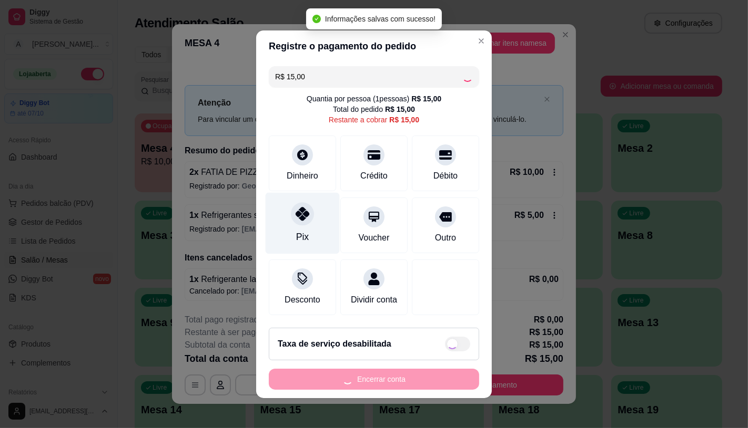
type input "R$ 0,00"
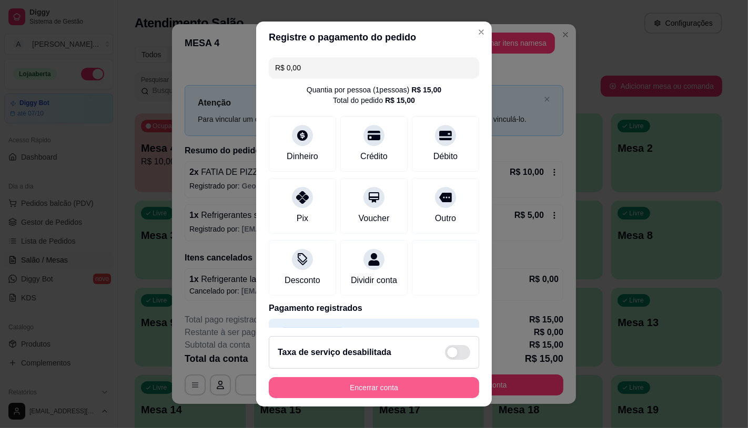
click at [341, 395] on button "Encerrar conta" at bounding box center [374, 387] width 210 height 21
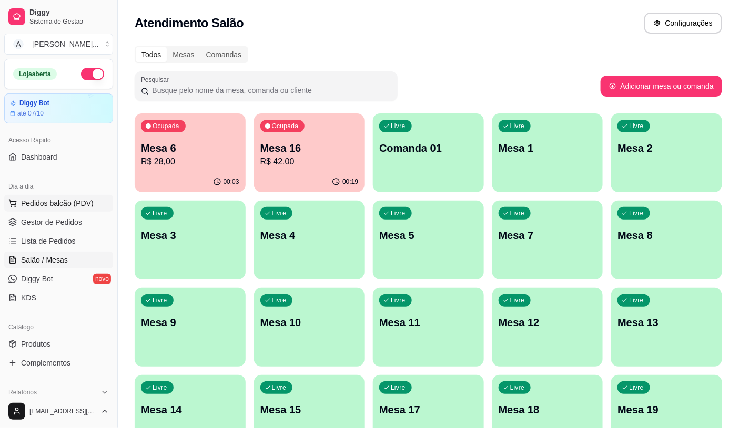
click at [38, 206] on span "Pedidos balcão (PDV)" at bounding box center [57, 203] width 73 height 11
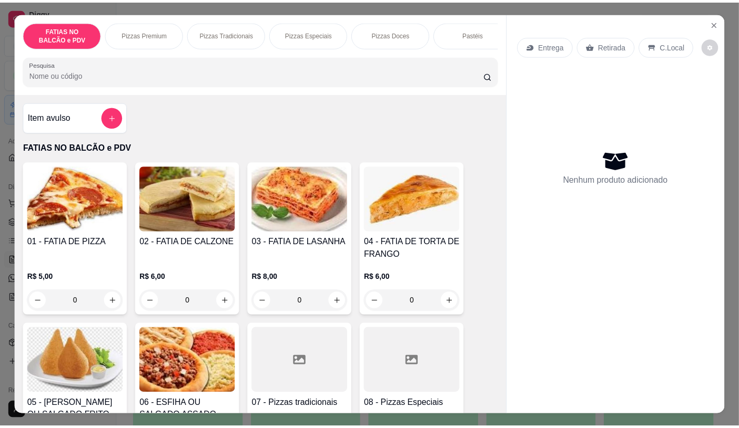
scroll to position [0, 420]
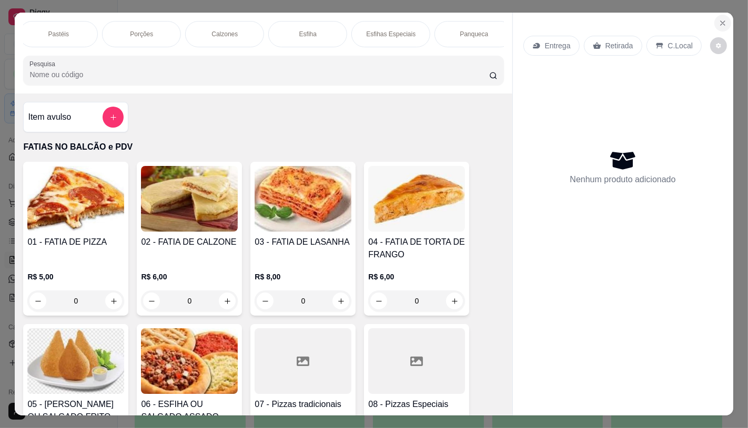
click at [724, 18] on button "Close" at bounding box center [722, 23] width 17 height 17
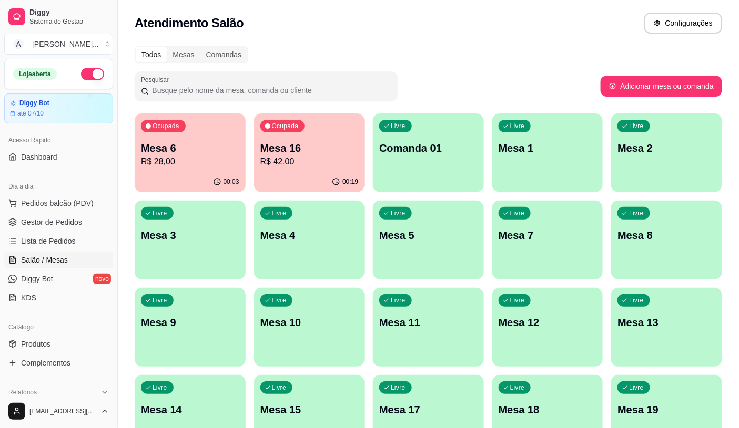
click at [124, 149] on div "Todos Mesas Comandas Pesquisar Adicionar mesa ou comanda Ocupada Mesa 6 R$ 28,0…" at bounding box center [428, 384] width 621 height 689
click at [177, 160] on p "R$ 28,00" at bounding box center [189, 162] width 95 height 12
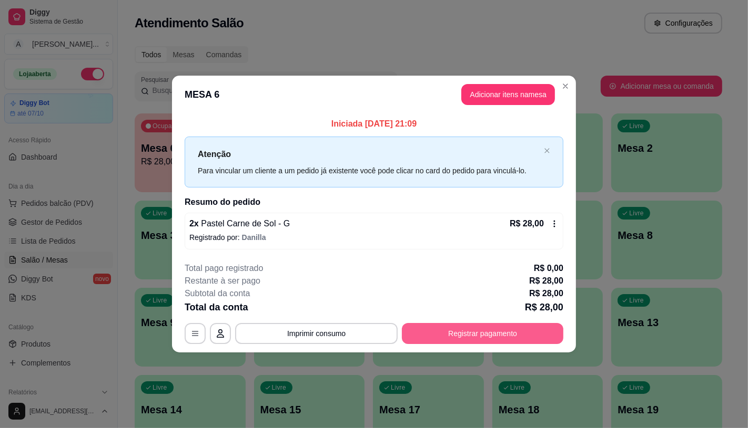
click at [435, 338] on button "Registrar pagamento" at bounding box center [482, 333] width 161 height 21
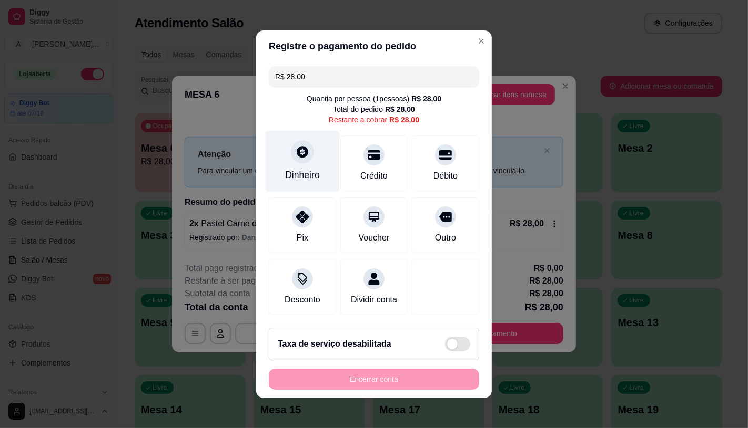
click at [304, 170] on div "Dinheiro" at bounding box center [302, 175] width 35 height 14
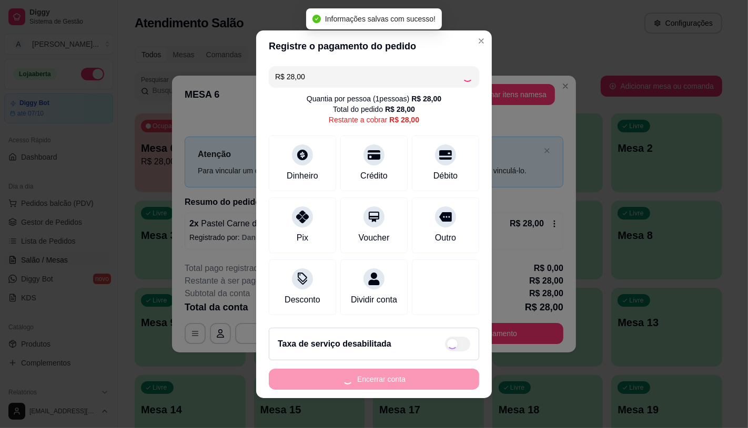
type input "R$ 0,00"
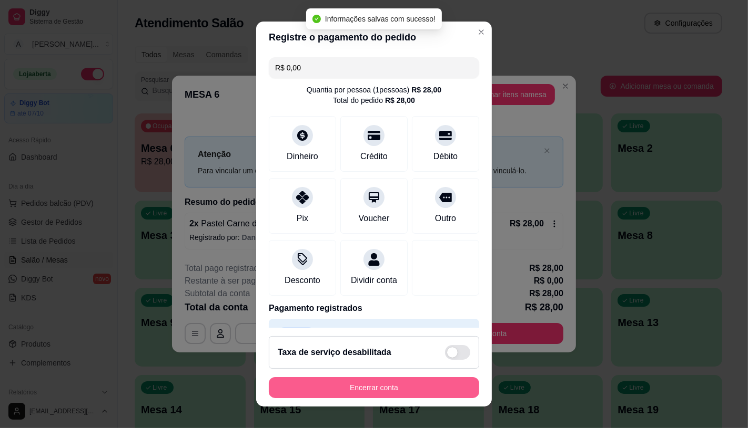
click at [387, 389] on button "Encerrar conta" at bounding box center [374, 387] width 210 height 21
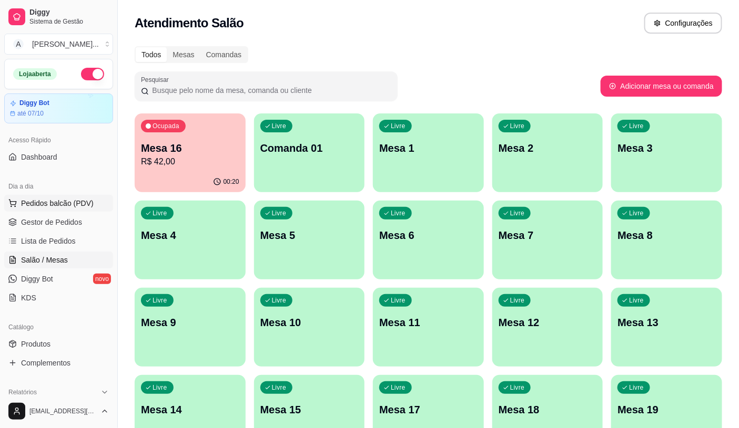
click at [59, 208] on span "Pedidos balcão (PDV)" at bounding box center [57, 203] width 73 height 11
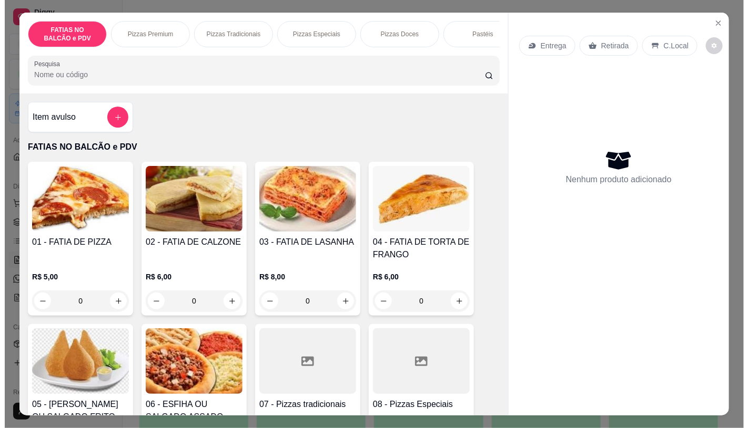
scroll to position [58, 0]
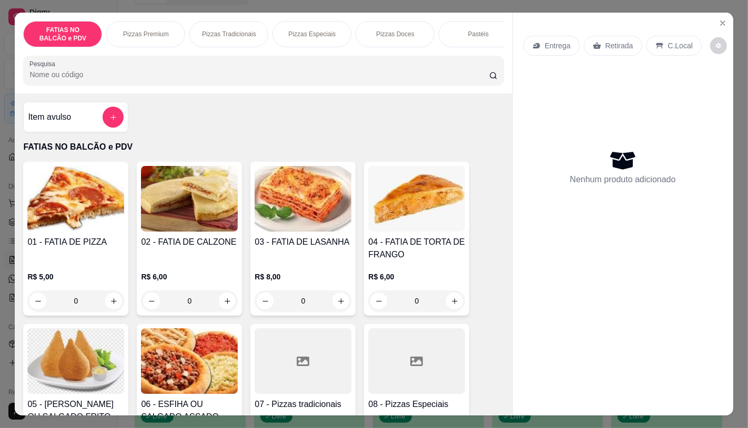
click at [427, 360] on div at bounding box center [416, 362] width 97 height 66
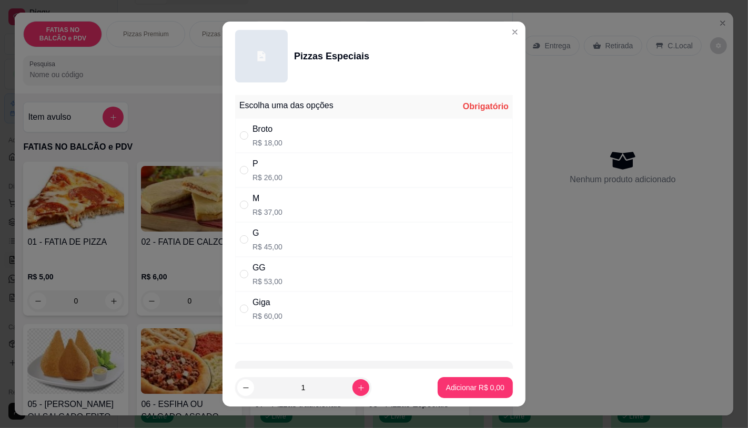
click at [350, 325] on div "Giga R$ 60,00" at bounding box center [374, 309] width 278 height 35
radio input "true"
click at [475, 385] on p "Adicionar R$ 60,00" at bounding box center [473, 388] width 63 height 11
type input "1"
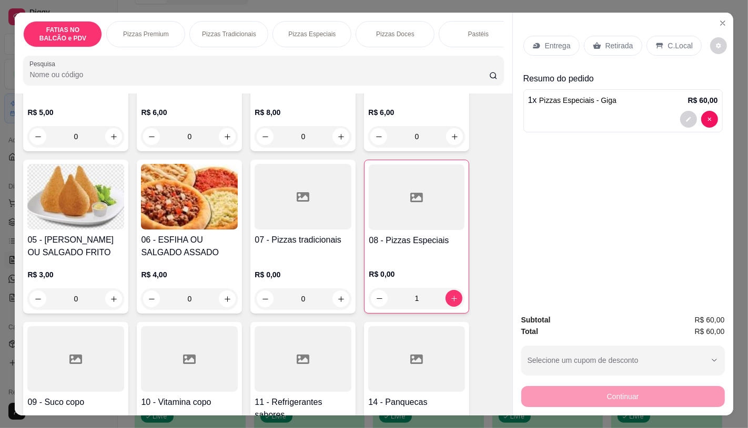
scroll to position [175, 0]
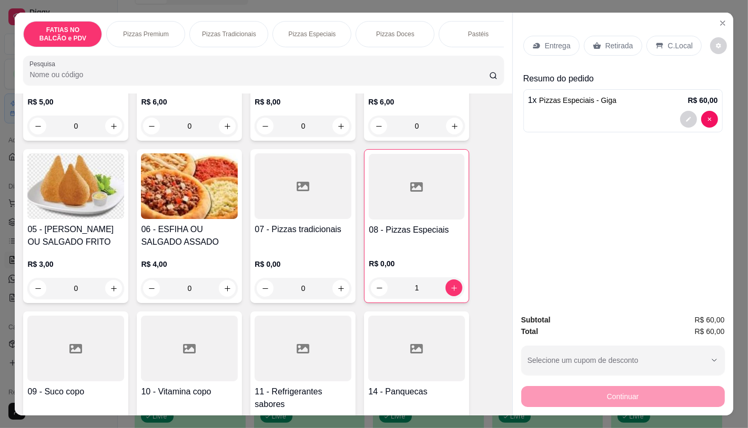
click at [270, 362] on div at bounding box center [302, 349] width 97 height 66
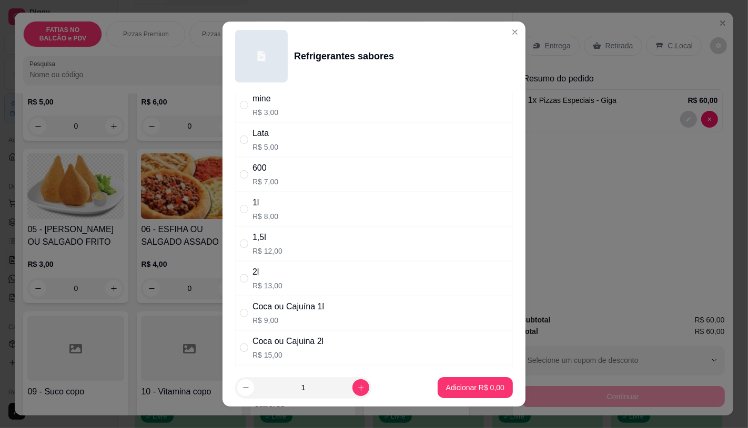
scroll to position [58, 0]
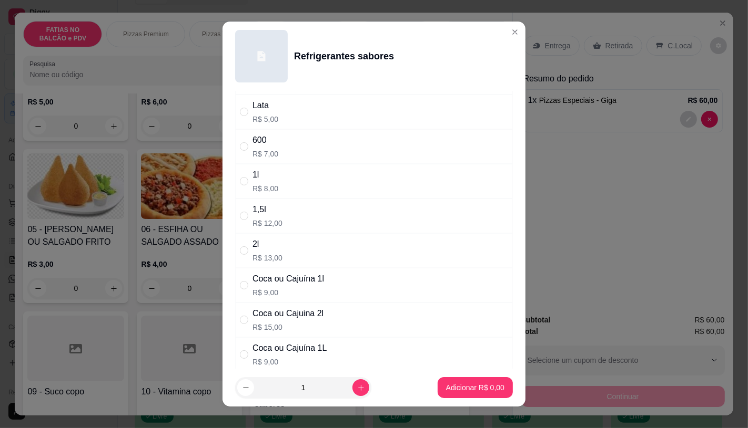
click at [301, 308] on div "Coca ou Cajuina 2l" at bounding box center [287, 314] width 71 height 13
radio input "true"
click at [455, 387] on p "Adicionar R$ 15,00" at bounding box center [473, 388] width 61 height 10
type input "1"
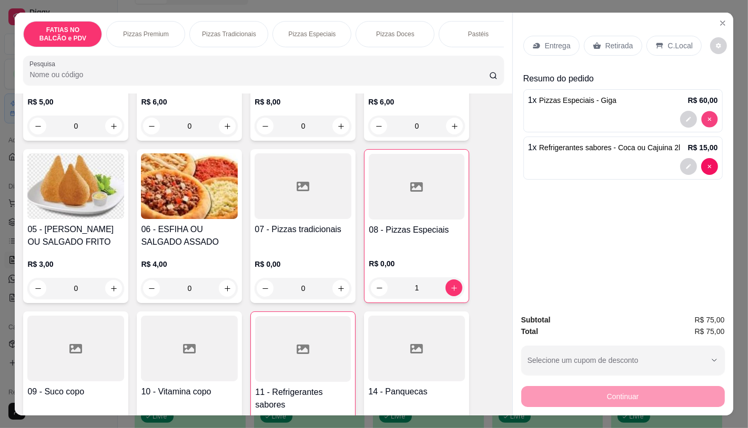
type input "0"
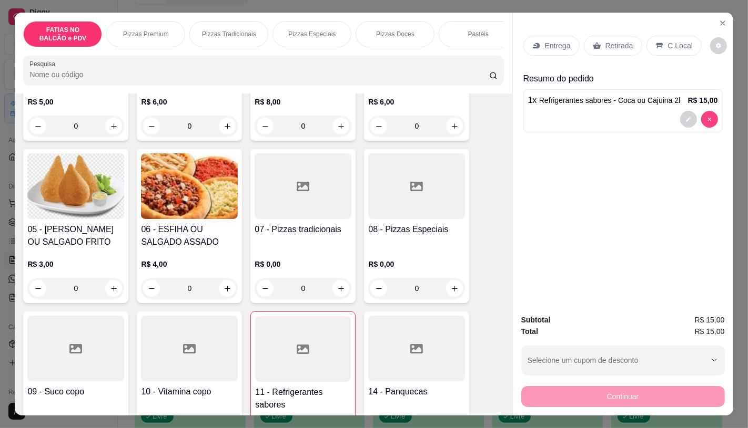
type input "0"
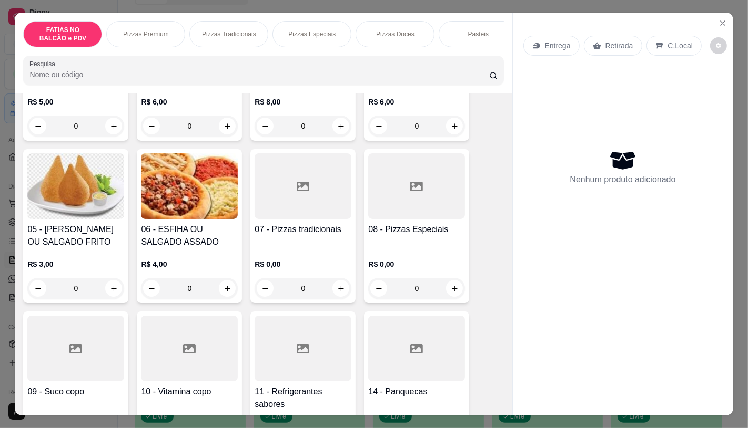
click at [719, 13] on div "Entrega Retirada C.Local Nenhum produto adicionado" at bounding box center [623, 206] width 220 height 386
click at [718, 19] on icon "Close" at bounding box center [722, 23] width 8 height 8
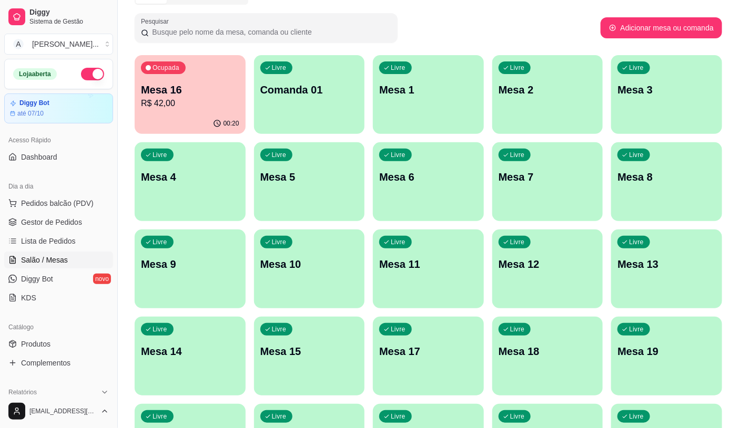
click at [169, 114] on div "00:20" at bounding box center [190, 124] width 111 height 21
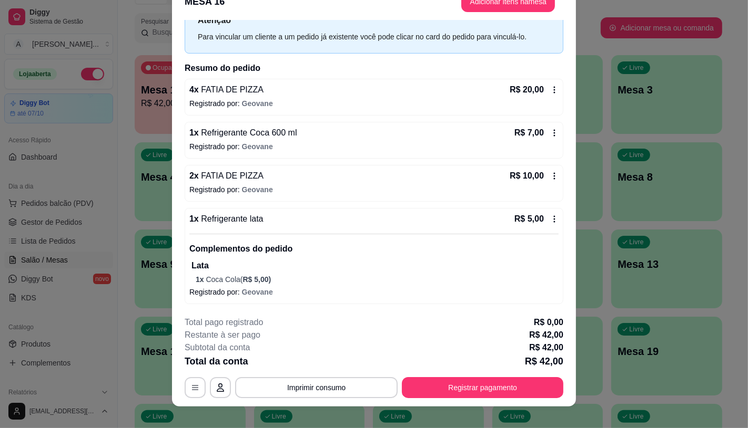
scroll to position [32, 0]
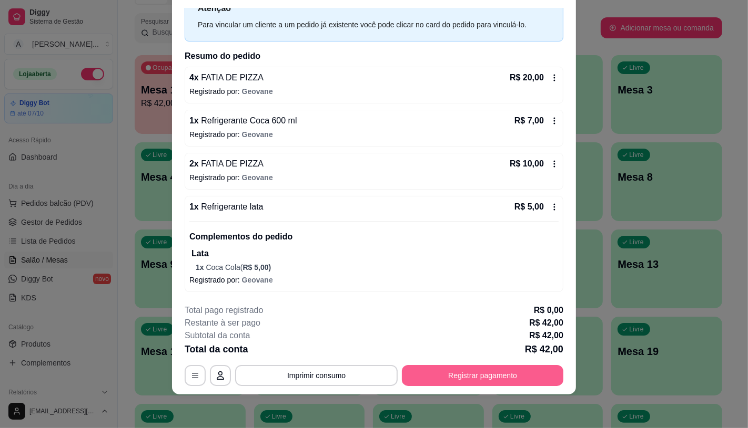
click at [409, 377] on button "Registrar pagamento" at bounding box center [482, 375] width 161 height 21
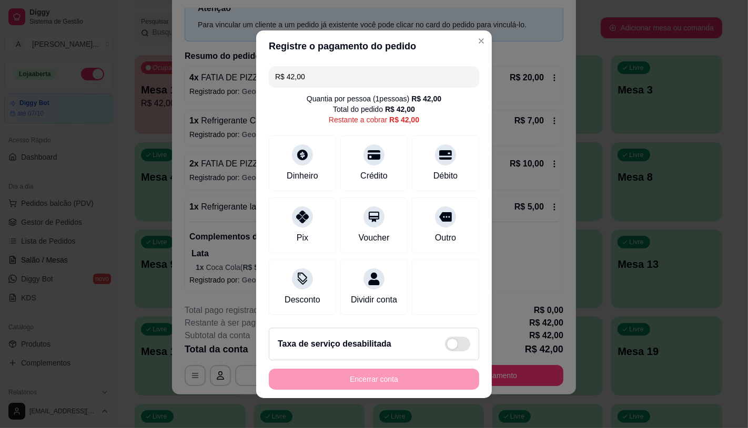
drag, startPoint x: 303, startPoint y: 71, endPoint x: 263, endPoint y: 68, distance: 40.0
click at [263, 68] on div "R$ 42,00 Quantia por pessoa ( 1 pessoas) R$ 42,00 Total do pedido R$ 42,00 Rest…" at bounding box center [374, 191] width 236 height 258
click at [281, 216] on div "Pix" at bounding box center [302, 223] width 74 height 62
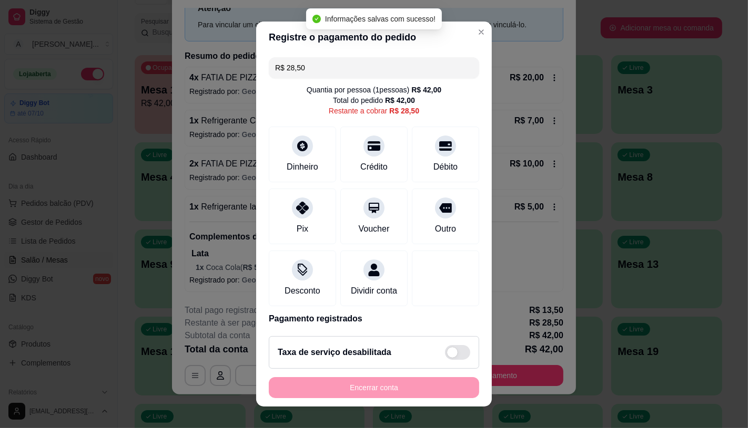
drag, startPoint x: 332, startPoint y: 63, endPoint x: 270, endPoint y: 65, distance: 62.1
click at [275, 65] on input "R$ 28,50" at bounding box center [374, 67] width 198 height 21
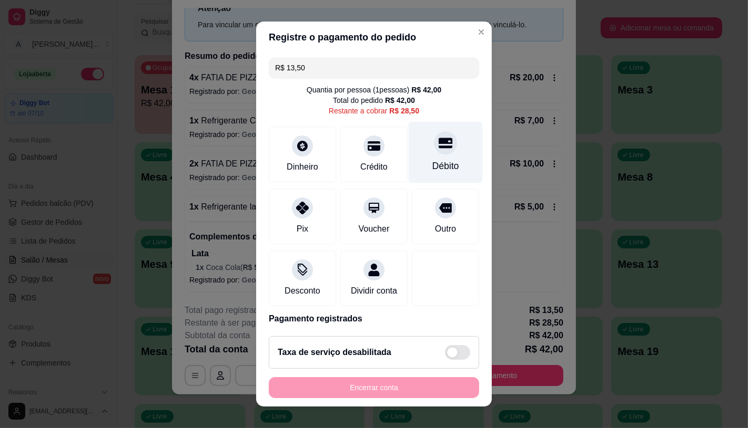
click at [408, 151] on div "Débito" at bounding box center [445, 152] width 74 height 62
type input "R$ 15,00"
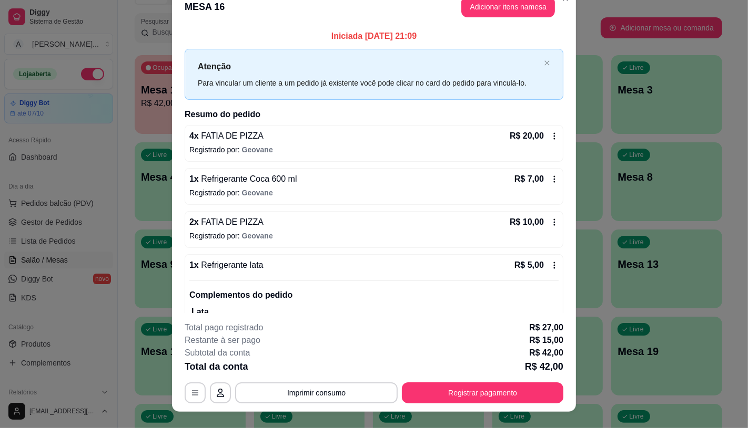
scroll to position [0, 0]
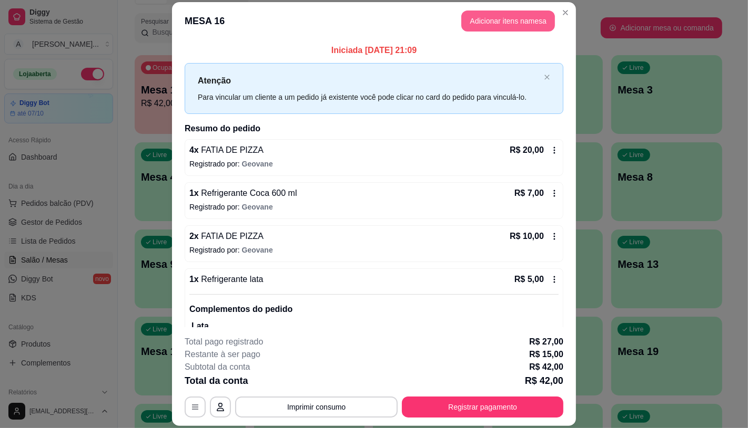
click at [542, 24] on button "Adicionar itens na mesa" at bounding box center [508, 21] width 94 height 21
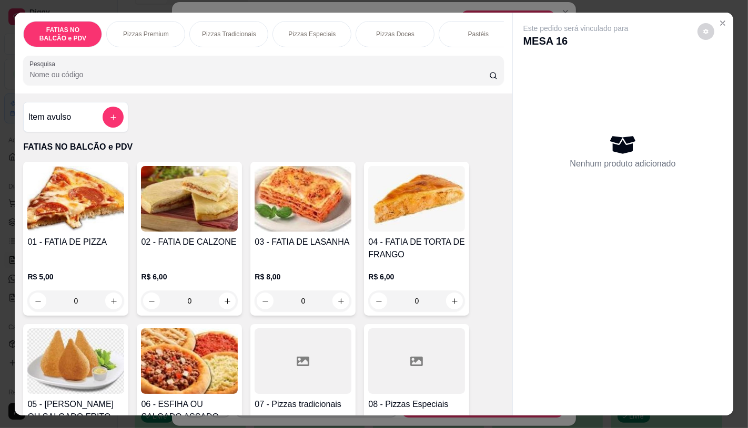
click at [90, 232] on img at bounding box center [75, 199] width 97 height 66
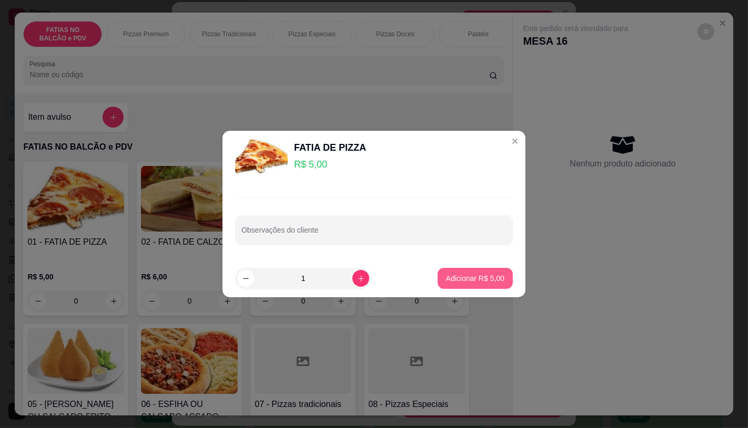
click at [446, 276] on p "Adicionar R$ 5,00" at bounding box center [475, 278] width 58 height 11
type input "1"
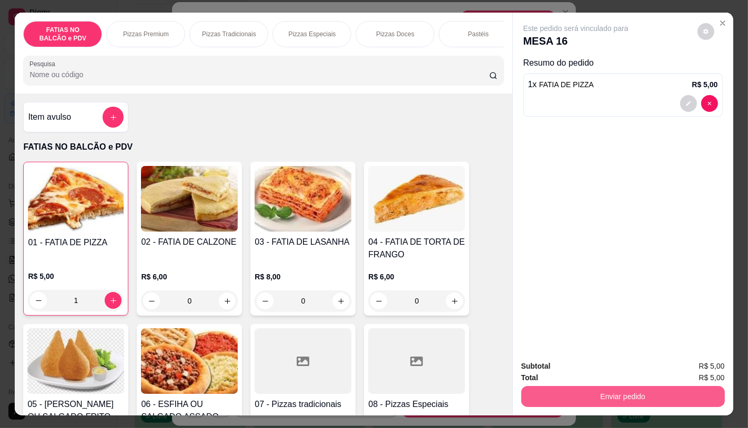
click at [631, 401] on button "Enviar pedido" at bounding box center [622, 396] width 203 height 21
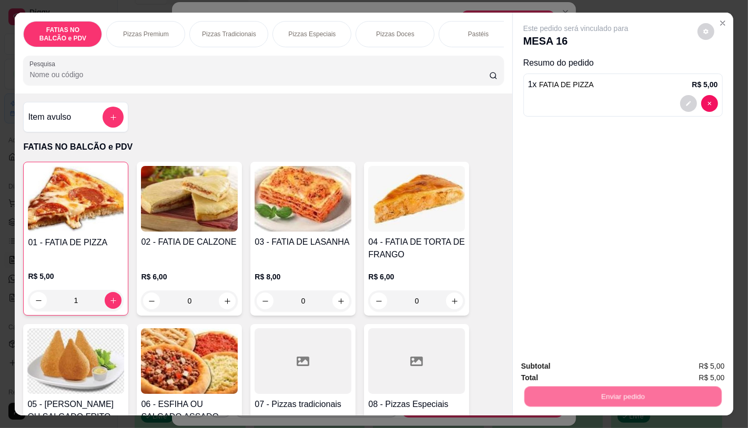
click at [701, 371] on button "Enviar pedido" at bounding box center [696, 367] width 59 height 20
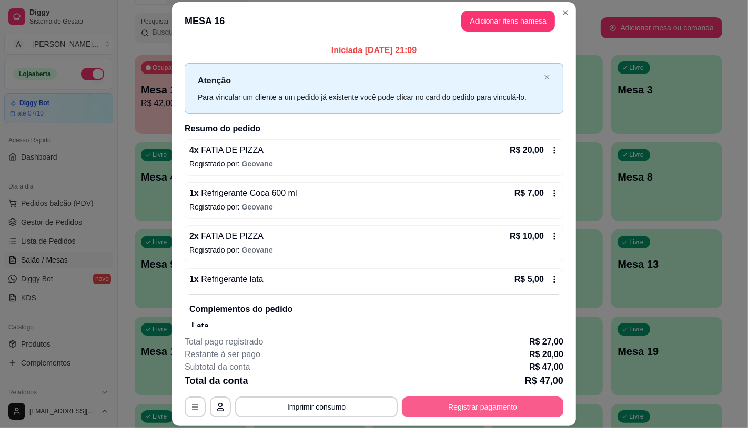
click at [481, 407] on button "Registrar pagamento" at bounding box center [482, 407] width 161 height 21
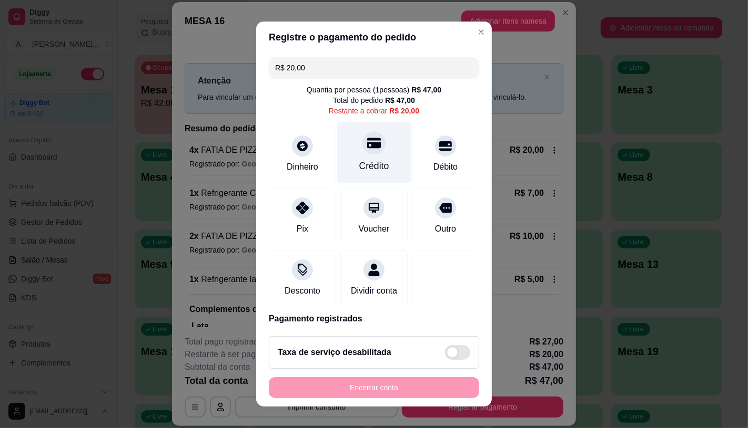
click at [369, 159] on div "Crédito" at bounding box center [374, 152] width 74 height 62
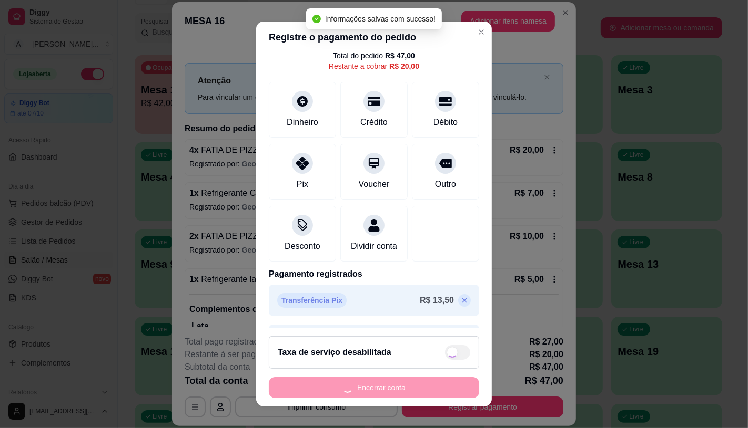
scroll to position [90, 0]
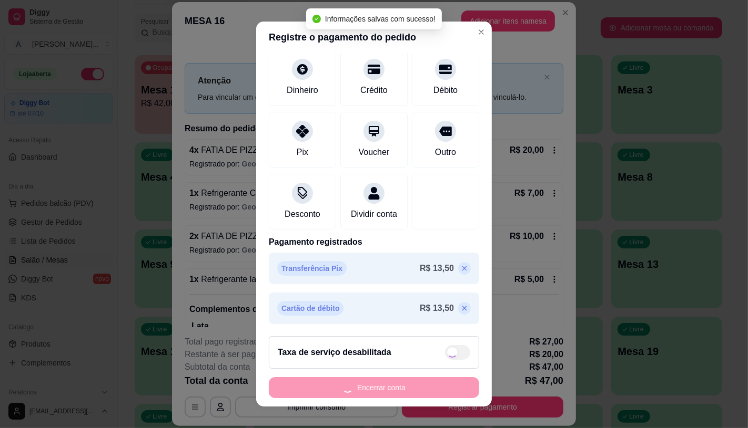
type input "R$ 0,00"
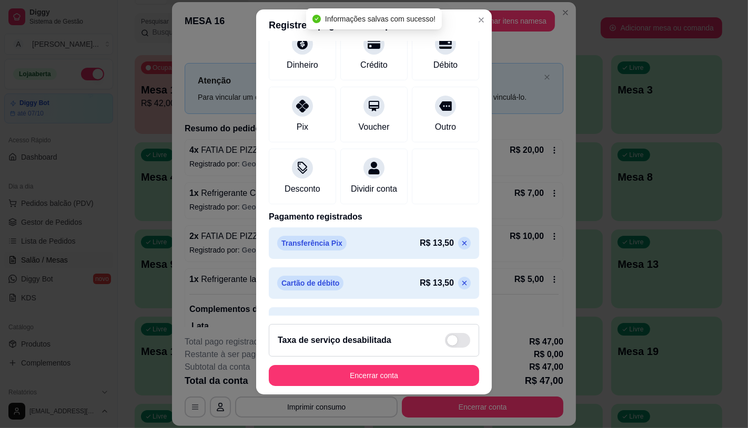
scroll to position [119, 0]
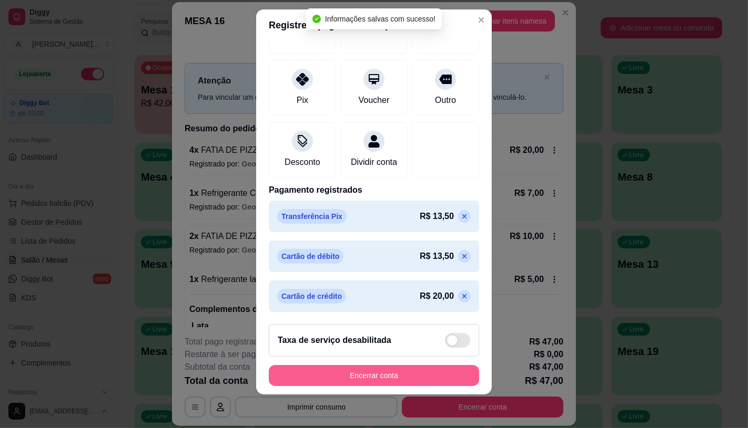
click at [384, 380] on button "Encerrar conta" at bounding box center [374, 375] width 210 height 21
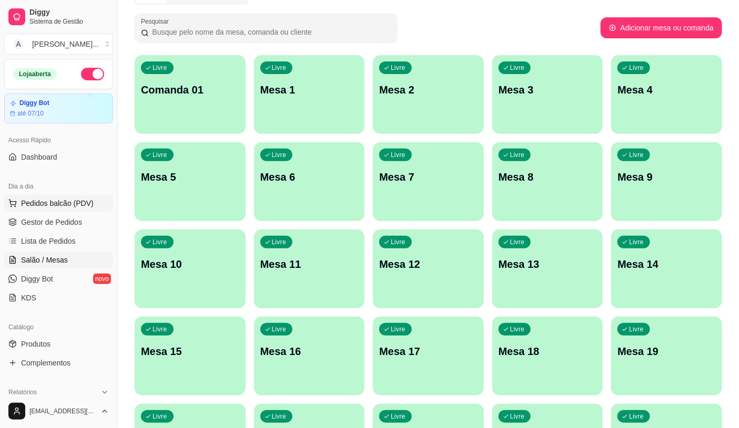
click at [45, 208] on span "Pedidos balcão (PDV)" at bounding box center [57, 203] width 73 height 11
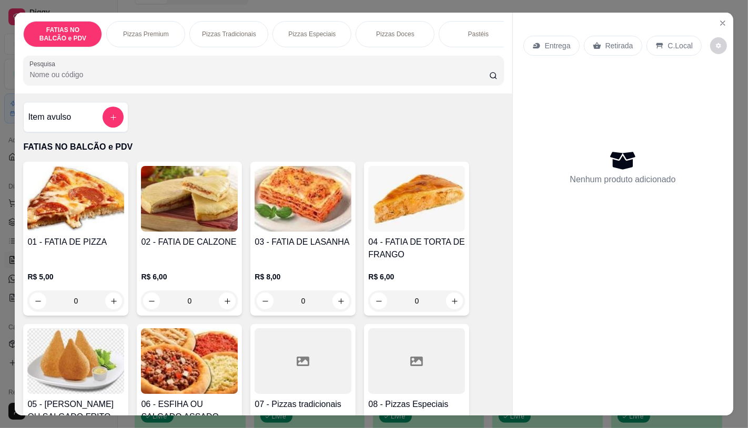
click at [109, 204] on img at bounding box center [75, 199] width 97 height 66
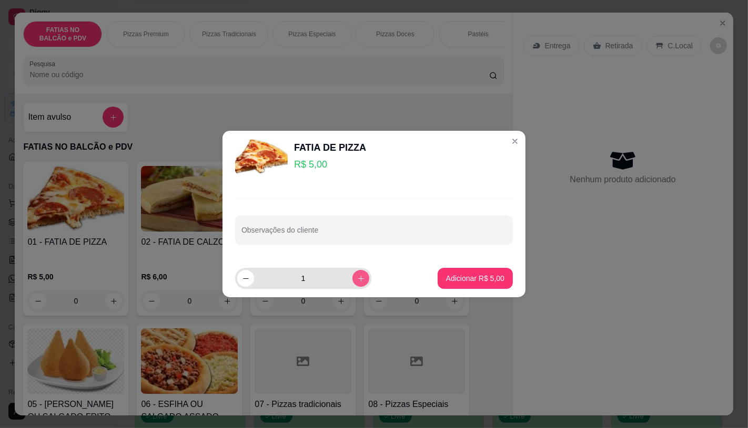
click at [352, 282] on button "increase-product-quantity" at bounding box center [360, 278] width 17 height 17
type input "2"
click at [466, 281] on p "Adicionar R$ 10,00" at bounding box center [473, 278] width 63 height 11
type input "2"
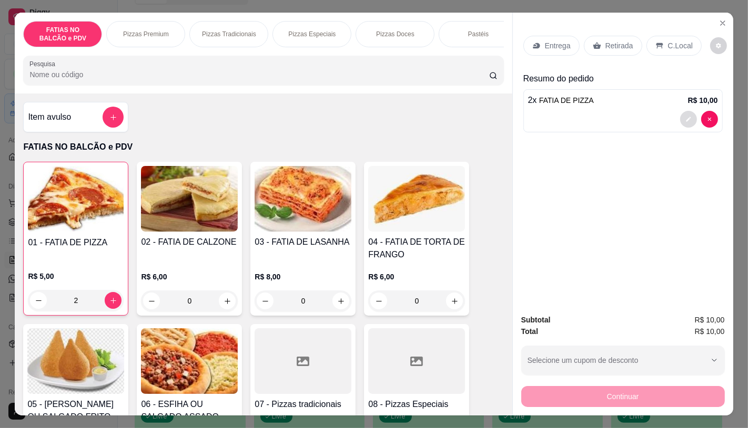
click at [680, 117] on button "decrease-product-quantity" at bounding box center [688, 119] width 17 height 17
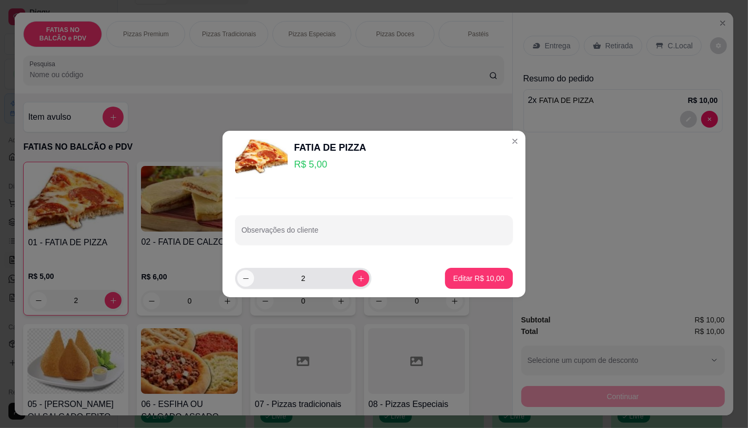
click at [242, 284] on button "decrease-product-quantity" at bounding box center [245, 278] width 17 height 17
type input "1"
click at [488, 281] on p "Editar R$ 5,00" at bounding box center [480, 278] width 47 height 11
type input "1"
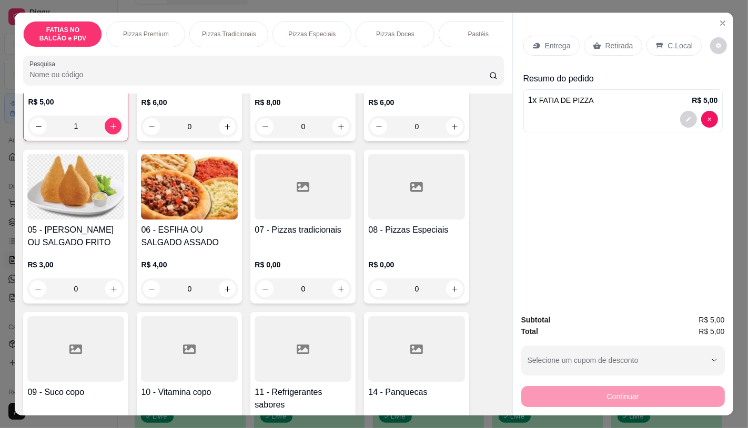
scroll to position [175, 0]
click at [318, 244] on div "07 - Pizzas tradicionais" at bounding box center [302, 235] width 97 height 25
click at [327, 360] on div at bounding box center [302, 349] width 97 height 66
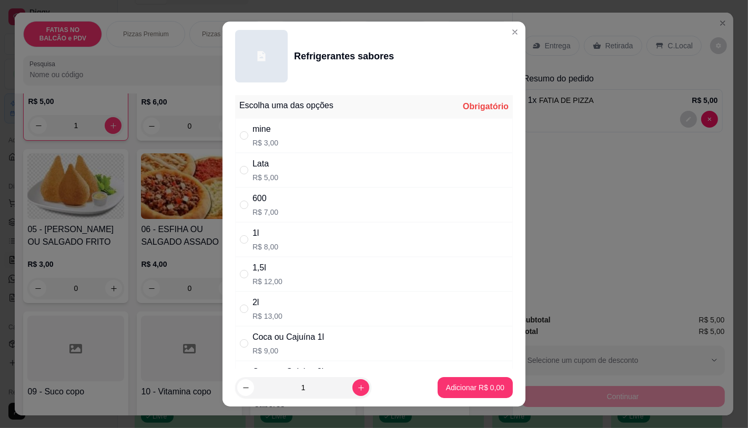
click at [277, 206] on div "600 R$ 7,00" at bounding box center [374, 205] width 278 height 35
radio input "true"
click at [446, 390] on p "Adicionar R$ 7,00" at bounding box center [475, 388] width 58 height 11
type input "1"
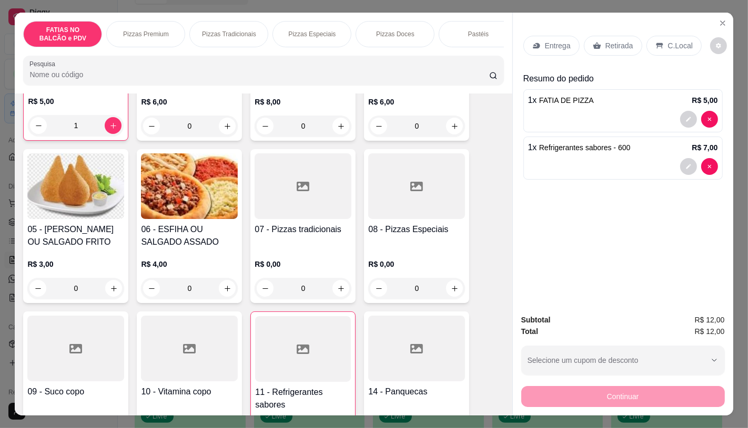
click at [599, 55] on div "Entrega Retirada C.Local" at bounding box center [622, 45] width 199 height 37
click at [606, 47] on div "Retirada" at bounding box center [613, 46] width 58 height 20
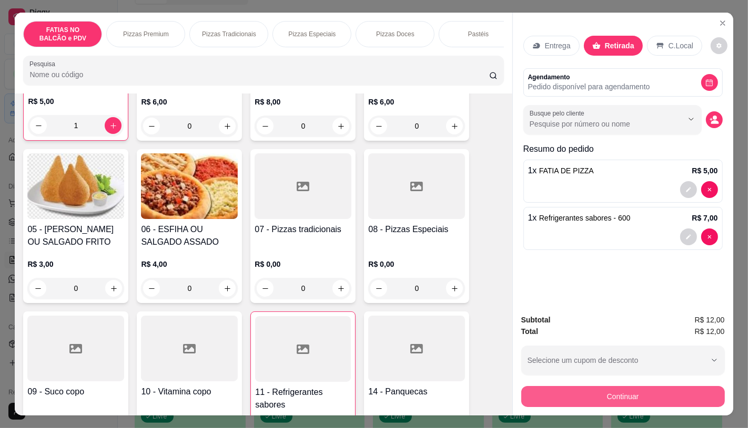
click at [632, 403] on div "Continuar" at bounding box center [622, 396] width 203 height 24
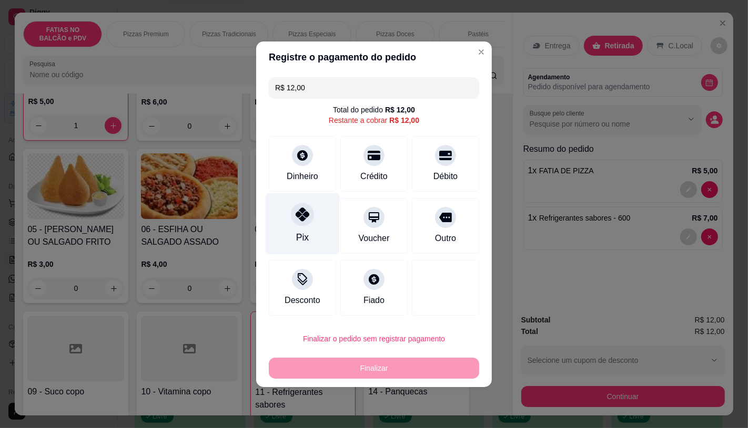
click at [294, 233] on div "Pix" at bounding box center [302, 224] width 74 height 62
type input "R$ 0,00"
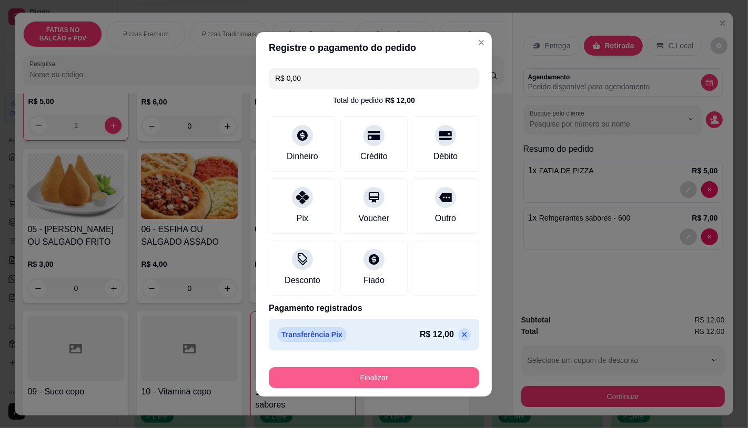
click at [367, 377] on button "Finalizar" at bounding box center [374, 377] width 210 height 21
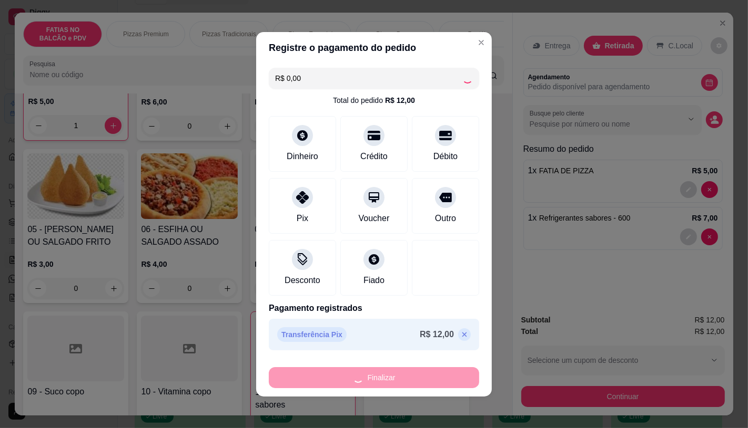
type input "0"
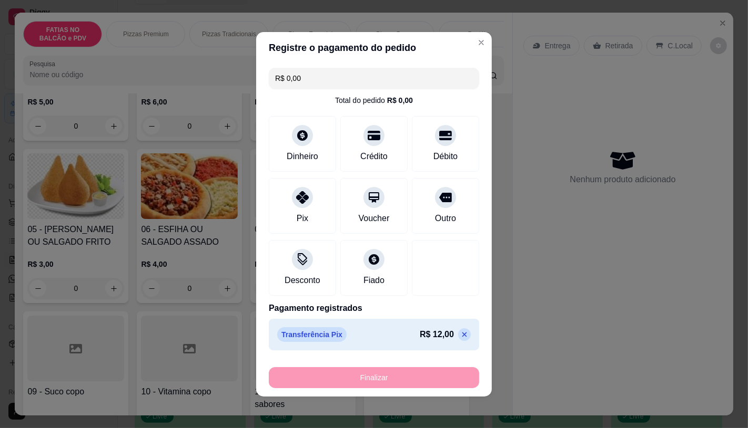
type input "-R$ 12,00"
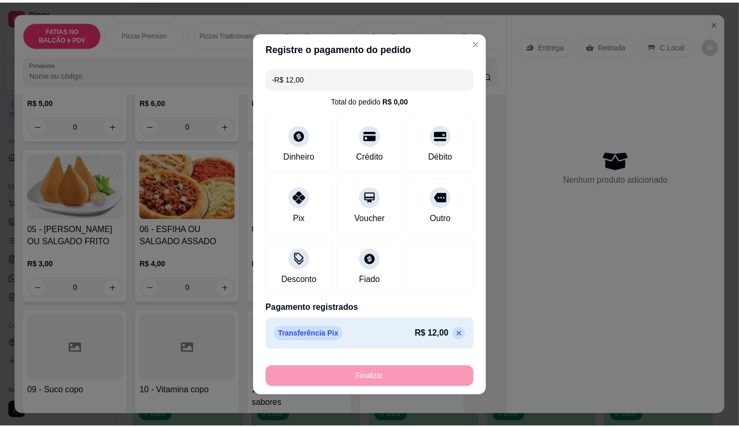
scroll to position [176, 0]
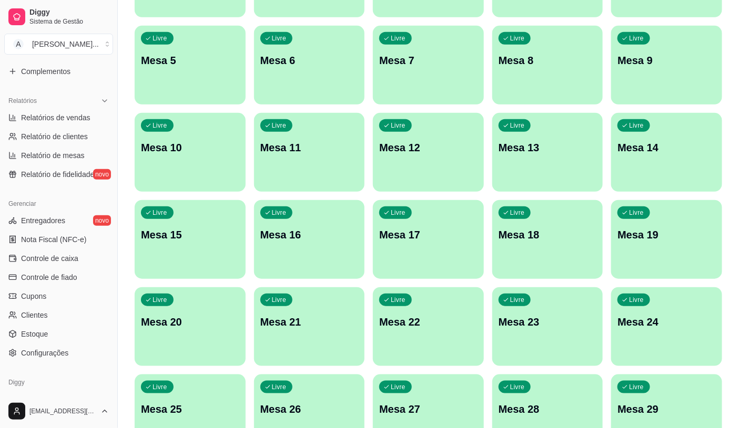
scroll to position [328, 0]
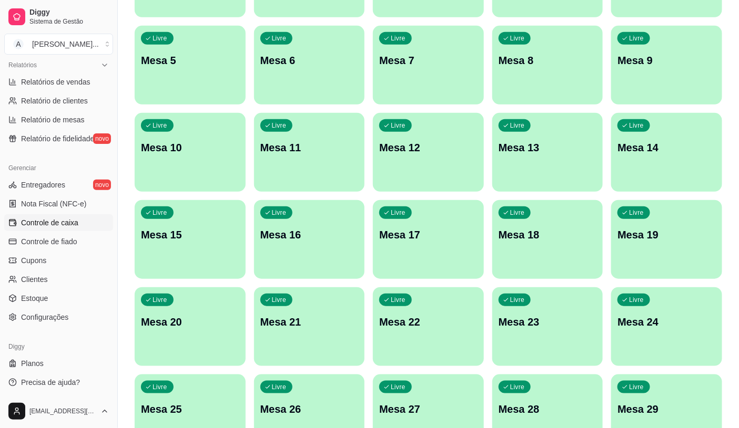
click at [53, 223] on span "Controle de caixa" at bounding box center [49, 223] width 57 height 11
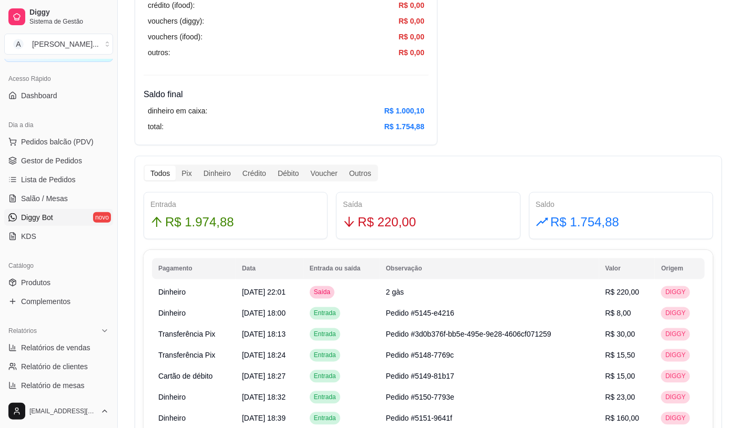
scroll to position [117, 0]
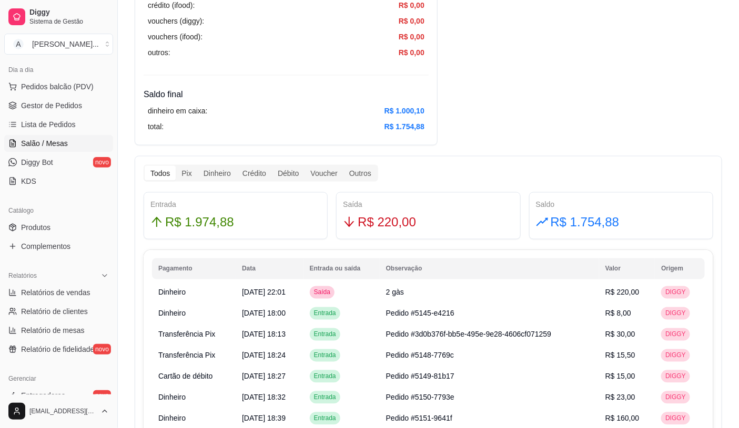
click at [73, 141] on link "Salão / Mesas" at bounding box center [58, 143] width 109 height 17
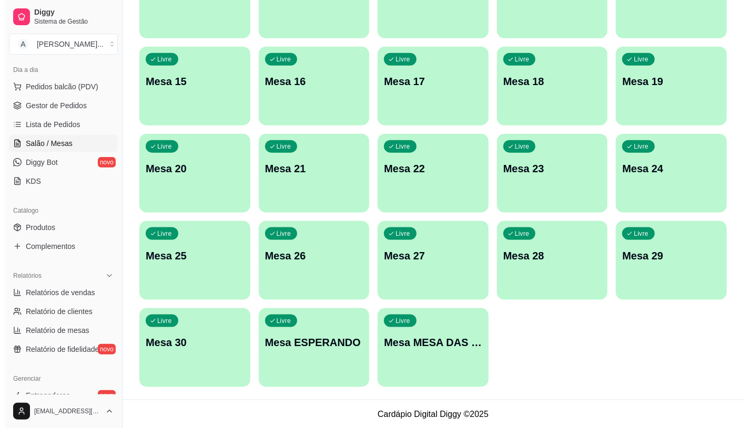
scroll to position [330, 0]
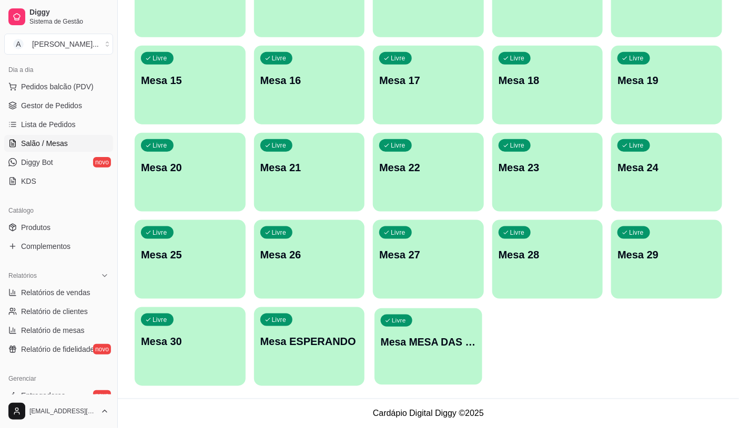
click at [406, 362] on div "Livre Mesa MESA DAS COMANDAS" at bounding box center [427, 341] width 107 height 64
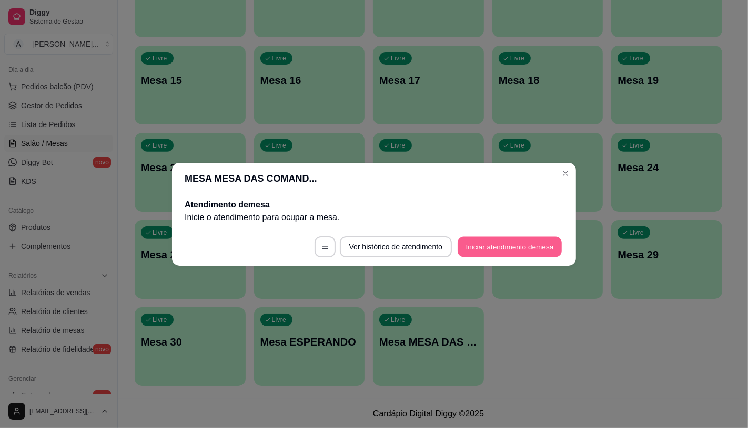
click at [518, 250] on button "Iniciar atendimento de mesa" at bounding box center [509, 247] width 104 height 21
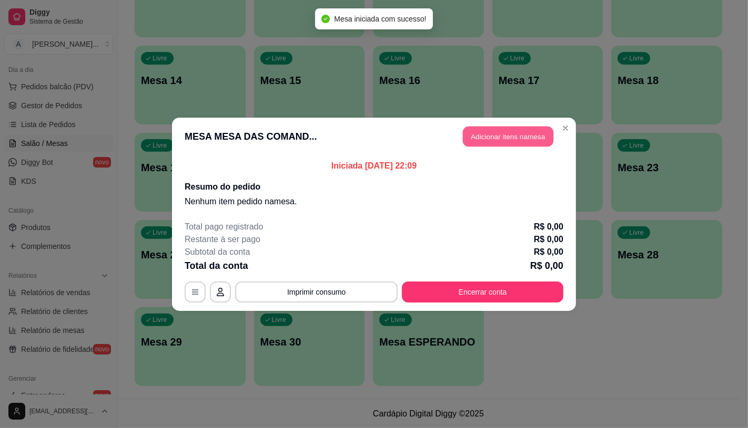
click at [526, 142] on button "Adicionar itens na mesa" at bounding box center [508, 136] width 90 height 21
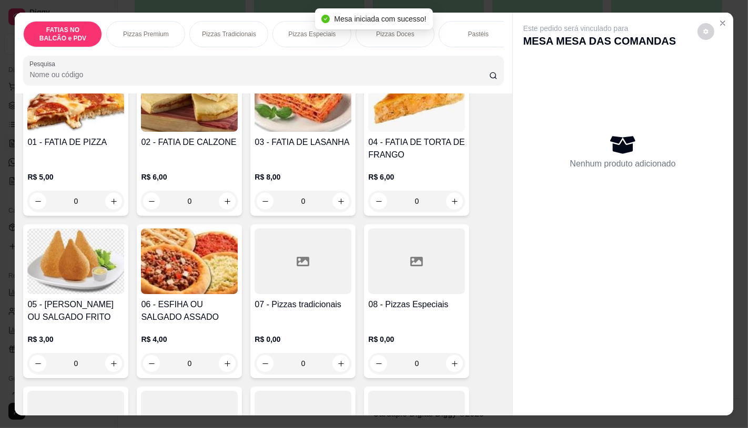
scroll to position [117, 0]
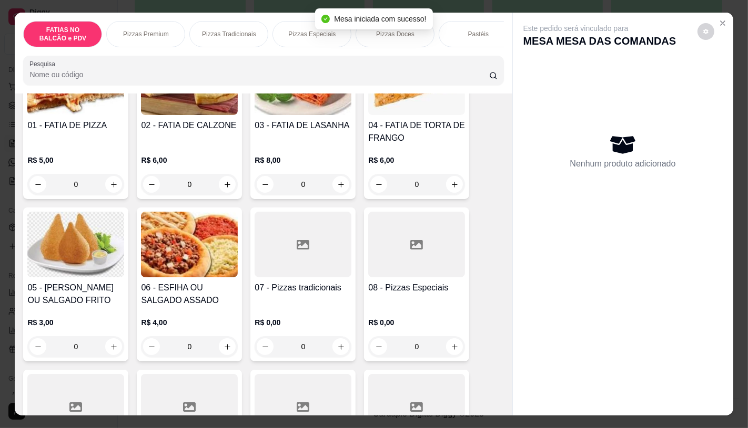
click at [335, 300] on div "07 - Pizzas tradicionais" at bounding box center [302, 294] width 97 height 25
click at [263, 283] on p "R$ 48,00" at bounding box center [267, 282] width 30 height 11
radio input "true"
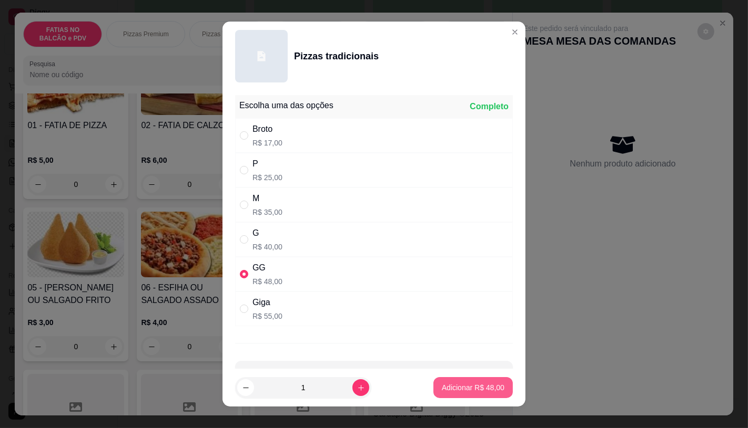
click at [478, 392] on p "Adicionar R$ 48,00" at bounding box center [473, 388] width 63 height 11
type input "1"
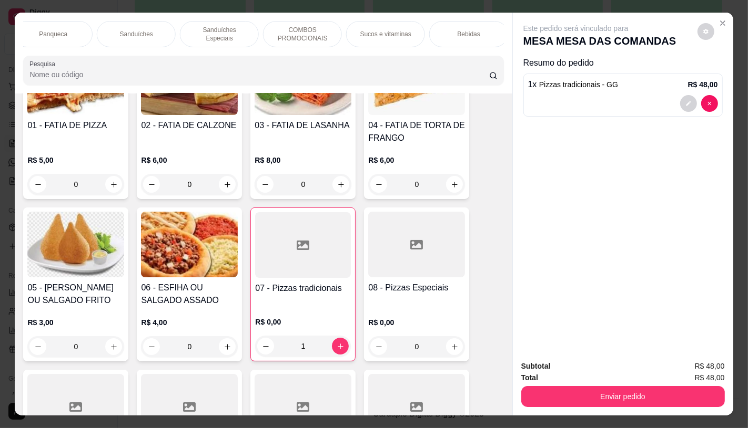
scroll to position [0, 1094]
click at [486, 27] on p "TAXAS DE ENTREGAS" at bounding box center [464, 34] width 61 height 17
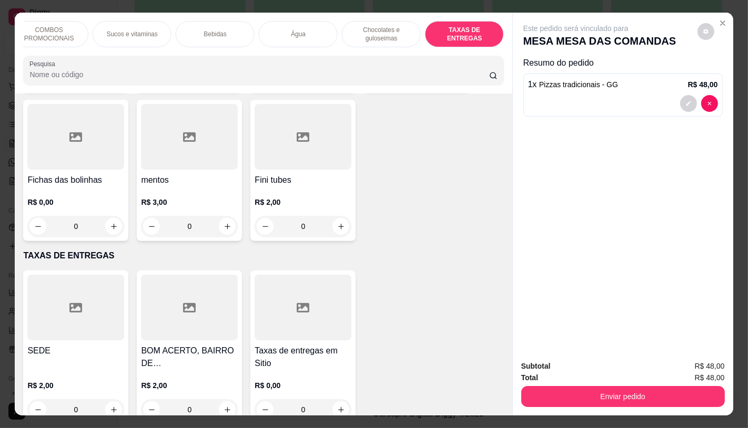
scroll to position [25, 0]
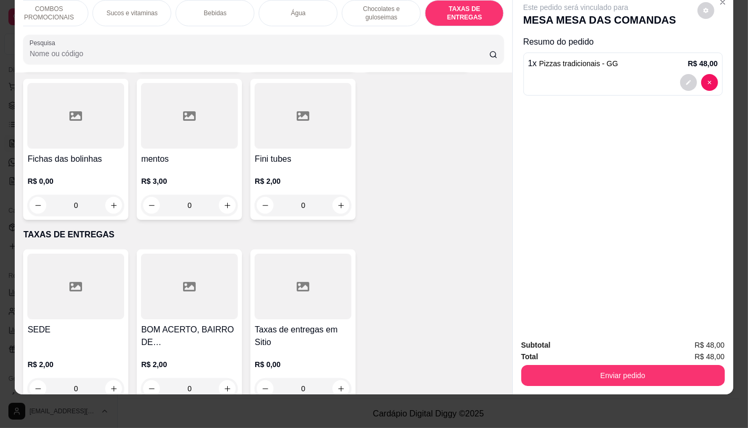
click at [303, 282] on icon at bounding box center [303, 286] width 13 height 9
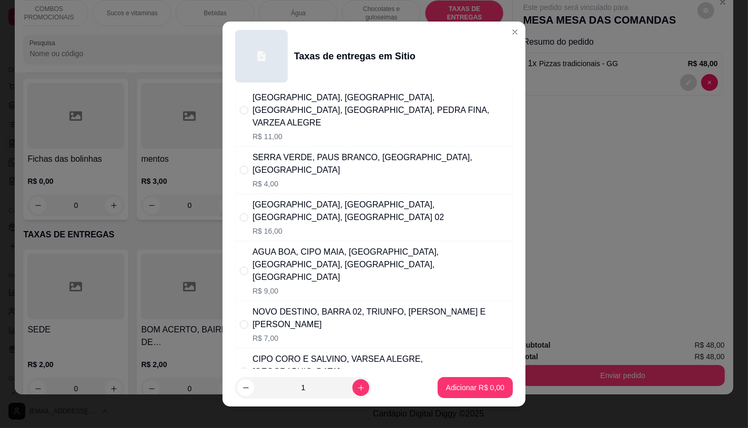
scroll to position [58, 0]
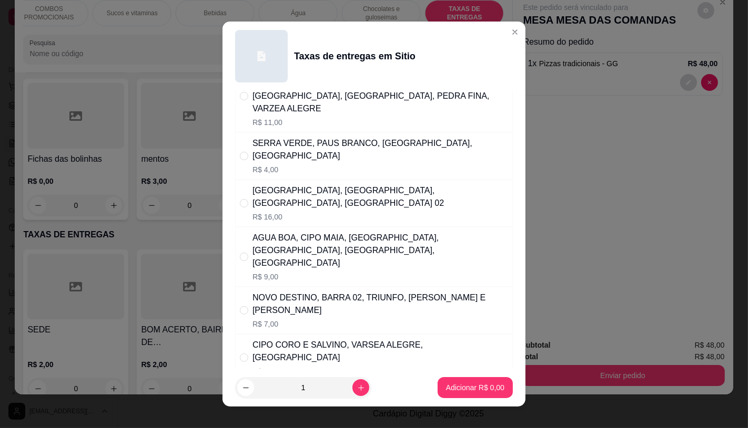
click at [295, 239] on div "AGUA BOA, CIPO MAIA, MORADA NOVA, MONTE BELO, BAIXA VERDE, VARZEA ALEGRE" at bounding box center [380, 251] width 256 height 38
radio input "true"
click at [454, 389] on p "Adicionar R$ 9,00" at bounding box center [474, 388] width 57 height 10
type input "1"
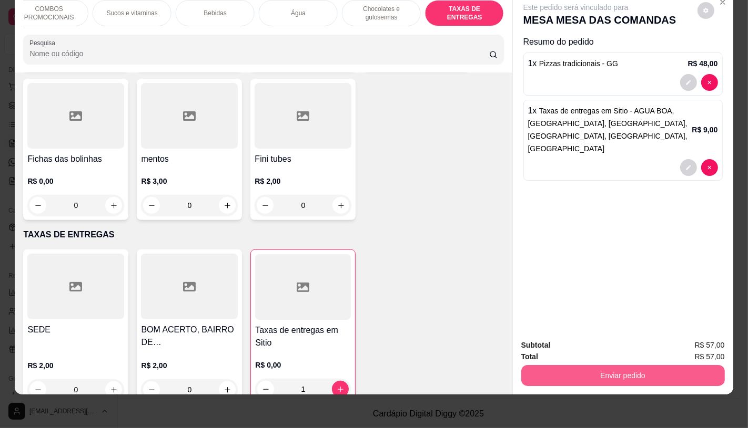
click at [548, 365] on button "Enviar pedido" at bounding box center [622, 375] width 203 height 21
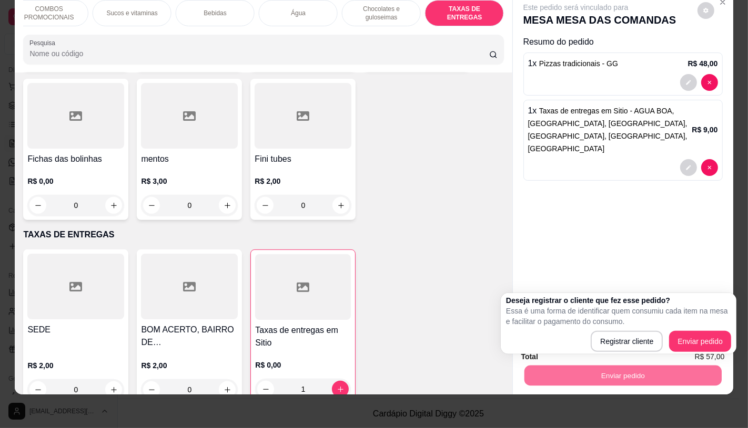
click at [400, 311] on div "SEDE R$ 2,00 0 BOM ACERTO, BAIRRO DE FATIMA, OUTRO LADO DO RIO R$ 2,00 0 Taxas …" at bounding box center [263, 327] width 480 height 155
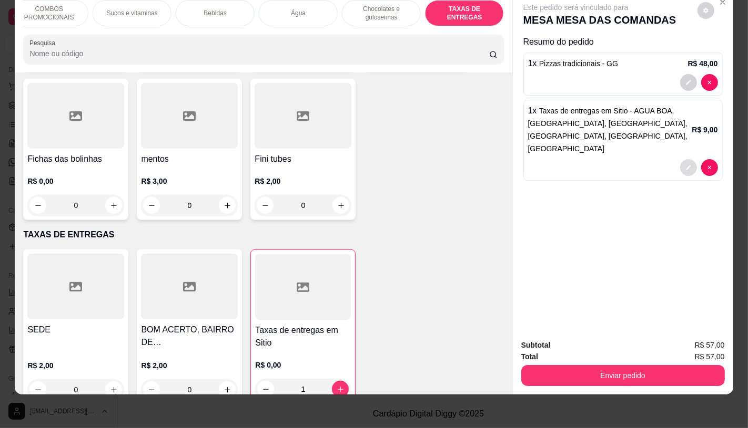
click at [680, 159] on button "decrease-product-quantity" at bounding box center [688, 167] width 17 height 17
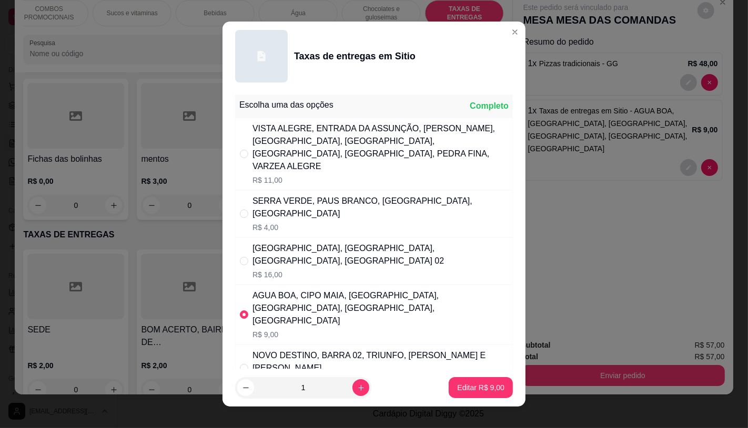
scroll to position [0, 0]
click at [333, 142] on div "VISTA ALEGRE, ENTRADA DA ASSUNÇÃO, VALENTIN, BELO MONTE, ALTO VISTOSO, CAMPO GR…" at bounding box center [380, 148] width 256 height 50
radio input "true"
radio input "false"
click at [481, 394] on button "Editar R$ 11,00" at bounding box center [479, 388] width 66 height 21
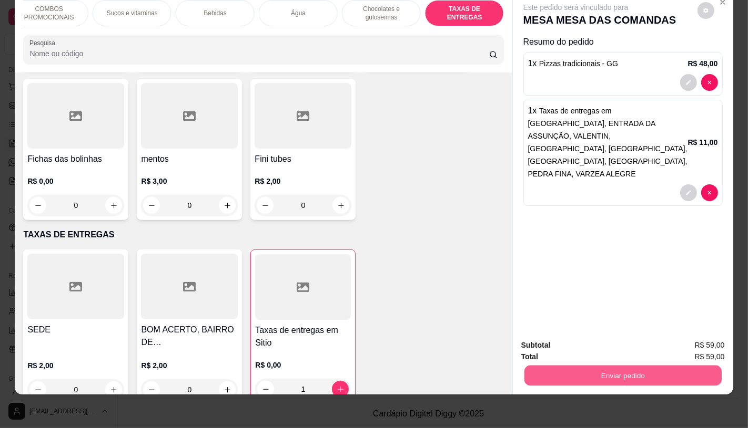
click at [618, 367] on button "Enviar pedido" at bounding box center [622, 375] width 197 height 21
click at [604, 365] on button "Enviar pedido" at bounding box center [622, 375] width 197 height 21
click at [606, 372] on button "Enviar pedido" at bounding box center [622, 375] width 203 height 21
click at [692, 339] on button "Enviar pedido" at bounding box center [696, 342] width 59 height 20
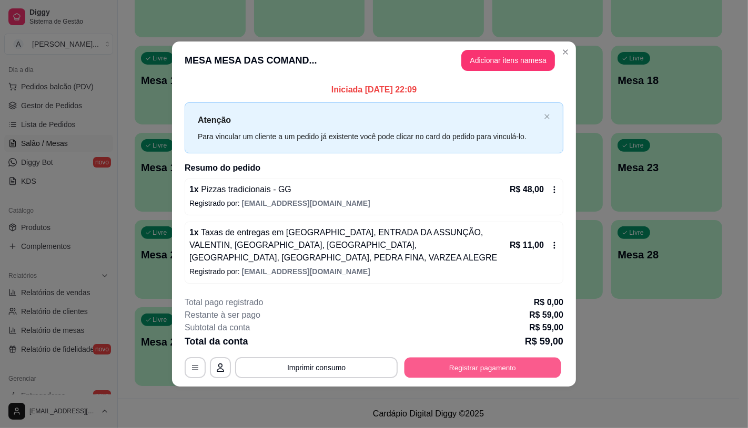
click at [539, 372] on button "Registrar pagamento" at bounding box center [482, 368] width 157 height 21
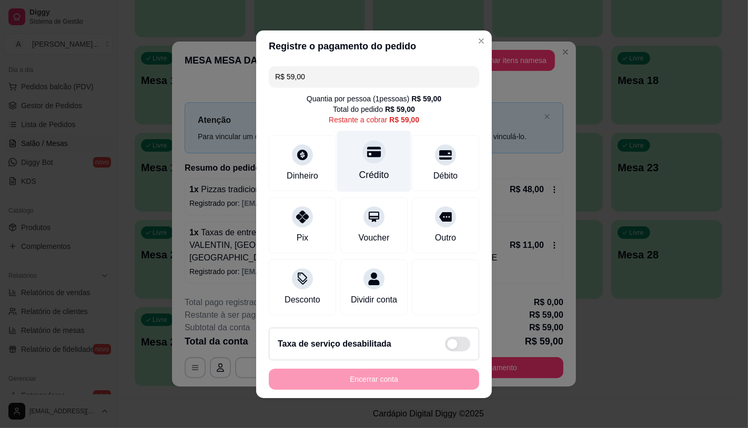
click at [386, 173] on div "Crédito" at bounding box center [374, 161] width 74 height 62
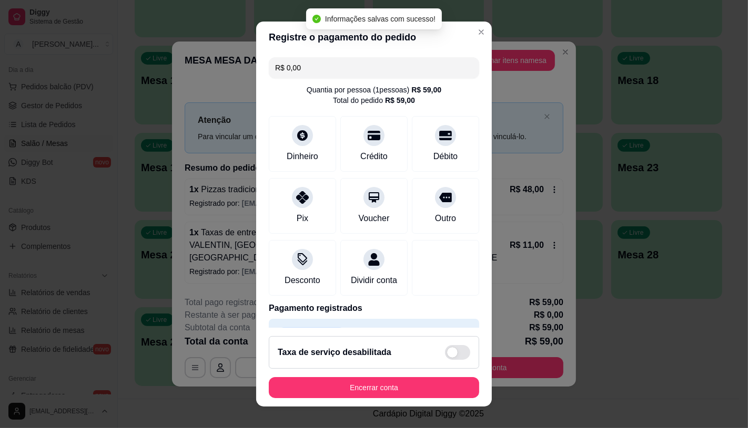
type input "R$ 0,00"
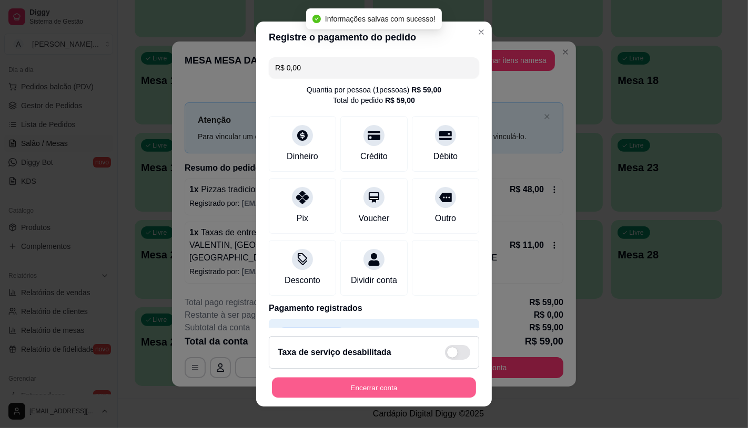
click at [400, 385] on button "Encerrar conta" at bounding box center [374, 388] width 204 height 21
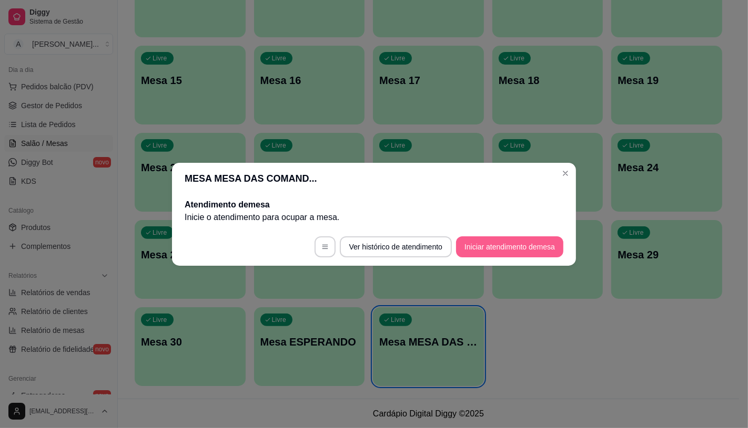
click at [537, 252] on button "Iniciar atendimento de mesa" at bounding box center [509, 247] width 107 height 21
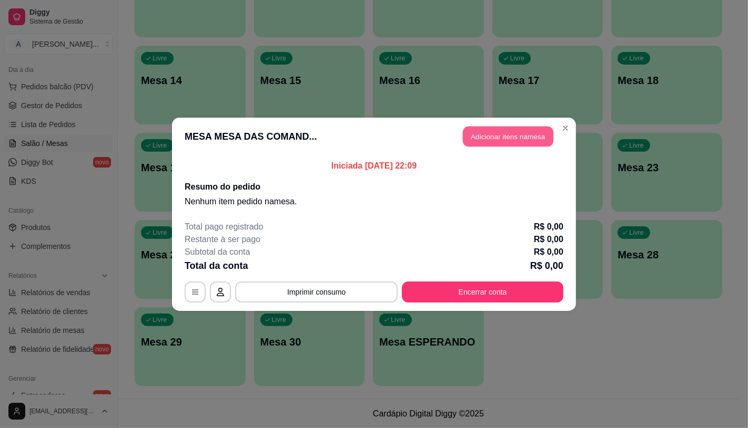
click at [537, 134] on button "Adicionar itens na mesa" at bounding box center [508, 136] width 90 height 21
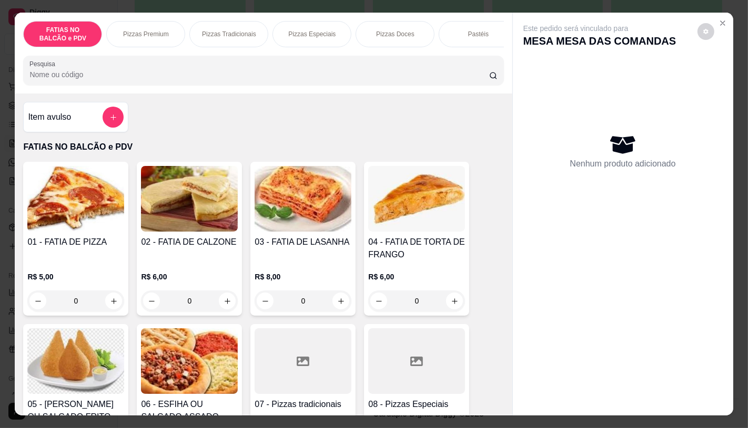
scroll to position [0, 420]
click at [60, 36] on div "Pastéis" at bounding box center [58, 34] width 79 height 26
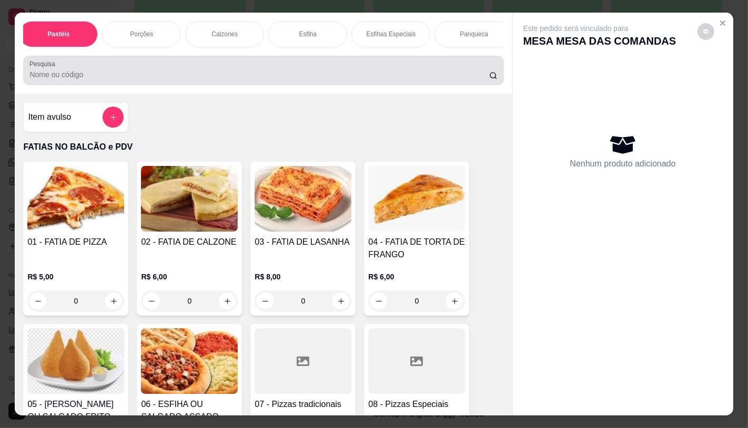
scroll to position [25, 0]
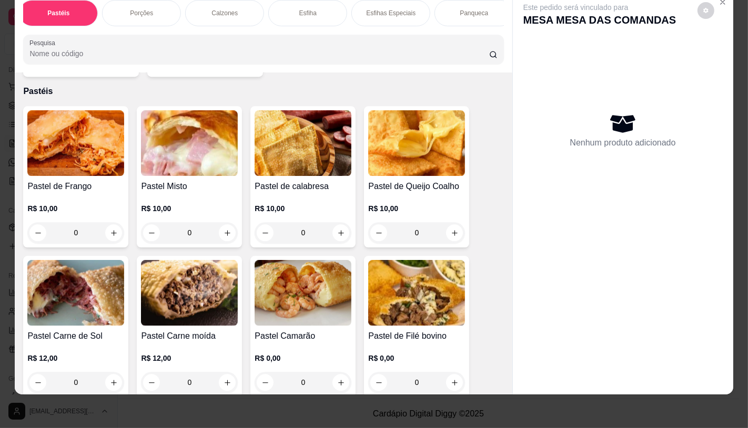
click at [95, 271] on img at bounding box center [75, 293] width 97 height 66
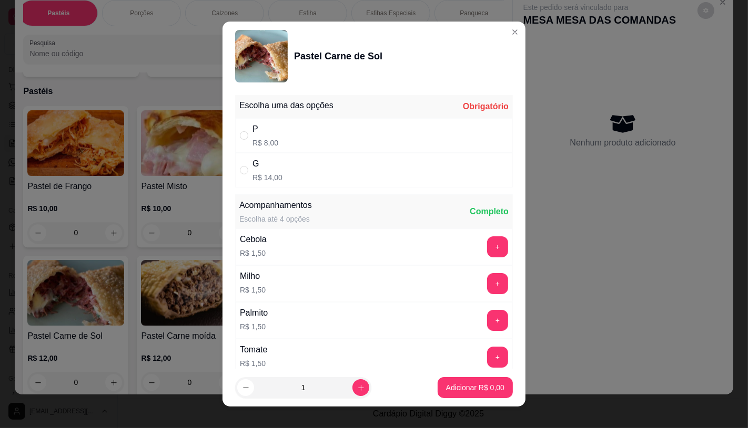
click at [265, 134] on div "P" at bounding box center [265, 129] width 26 height 13
radio input "true"
click at [352, 390] on button "increase-product-quantity" at bounding box center [360, 388] width 16 height 16
type input "2"
click at [451, 389] on p "Adicionar R$ 16,00" at bounding box center [473, 388] width 61 height 10
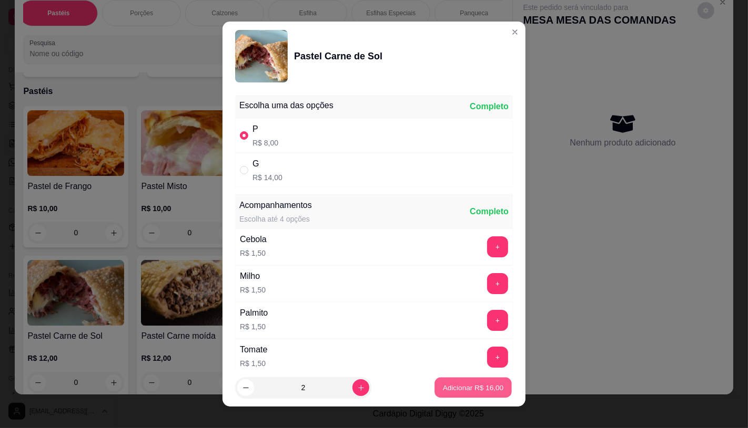
type input "2"
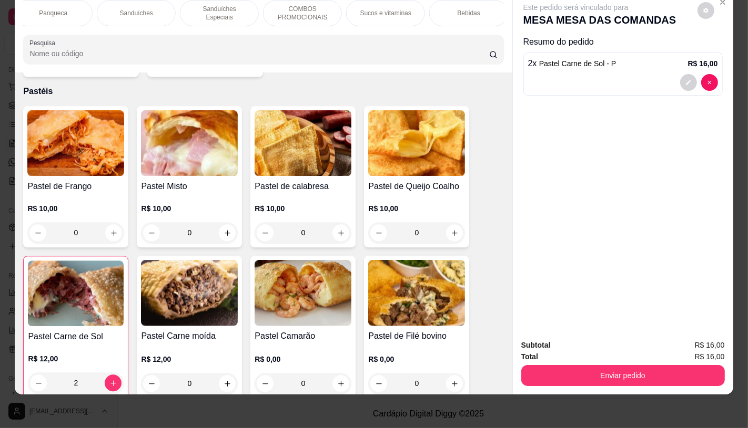
scroll to position [0, 1094]
click at [469, 5] on p "TAXAS DE ENTREGAS" at bounding box center [464, 13] width 61 height 17
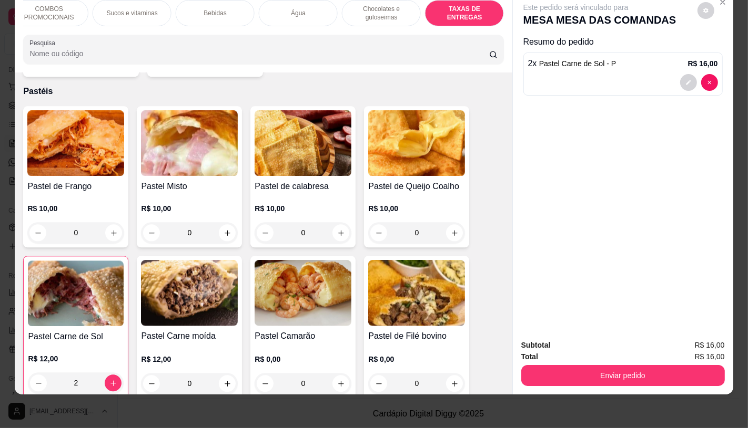
scroll to position [7032, 0]
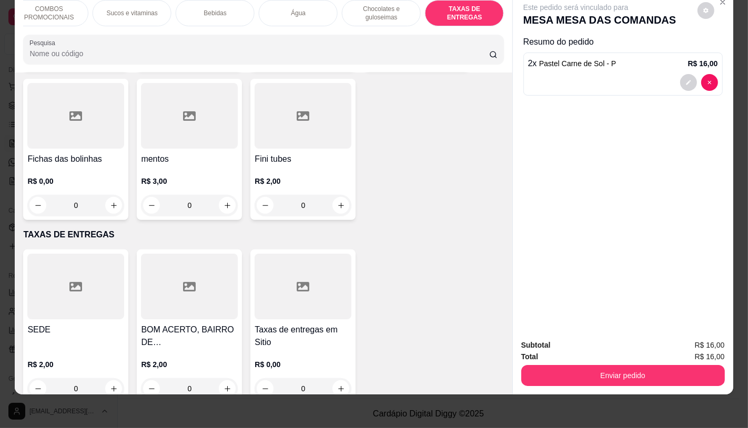
click at [101, 277] on div at bounding box center [75, 287] width 97 height 66
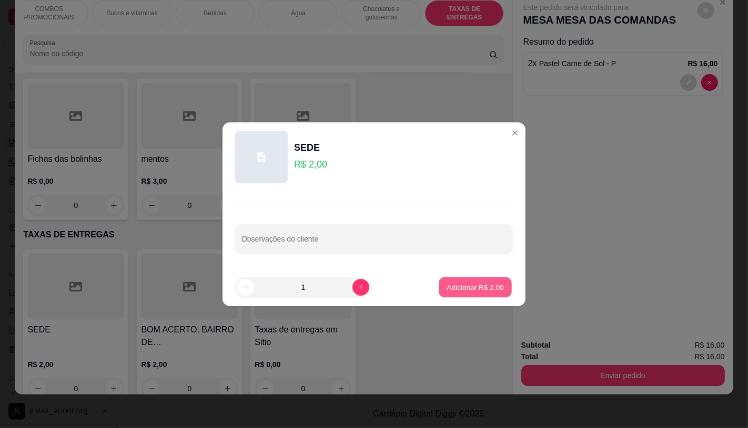
click at [479, 292] on p "Adicionar R$ 2,00" at bounding box center [474, 287] width 57 height 10
type input "1"
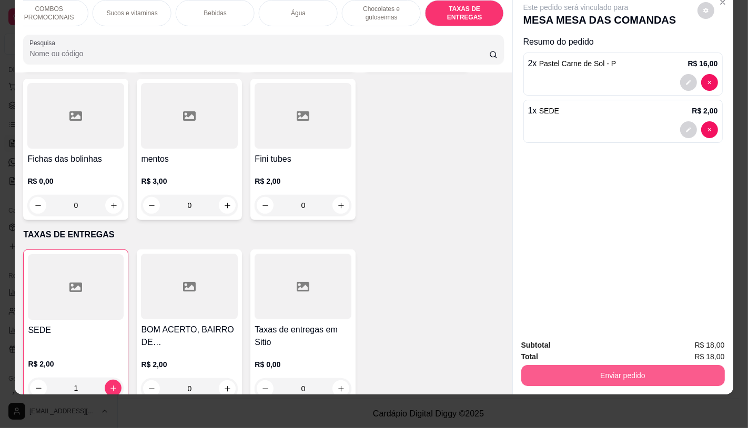
click at [565, 365] on button "Enviar pedido" at bounding box center [622, 375] width 203 height 21
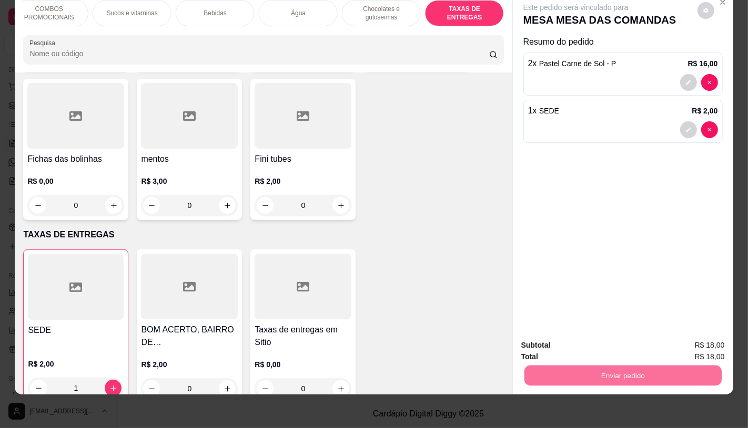
click at [710, 340] on button "Enviar pedido" at bounding box center [697, 341] width 58 height 19
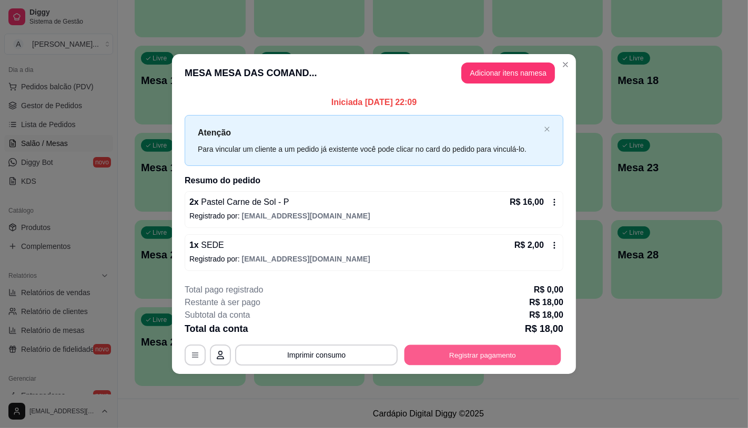
click at [522, 354] on button "Registrar pagamento" at bounding box center [482, 355] width 157 height 21
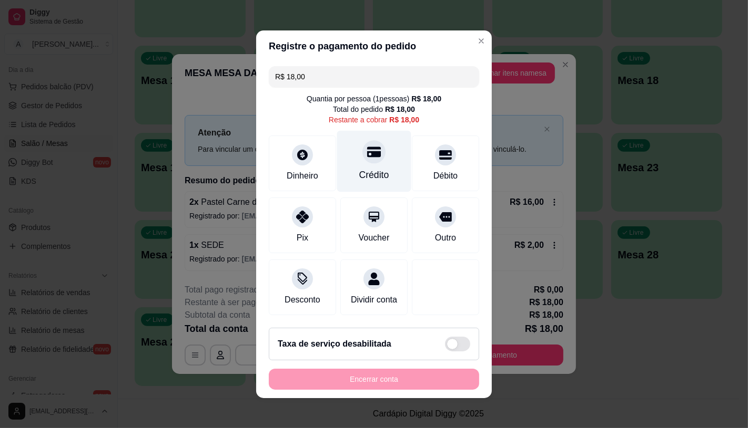
click at [369, 154] on div at bounding box center [373, 151] width 23 height 23
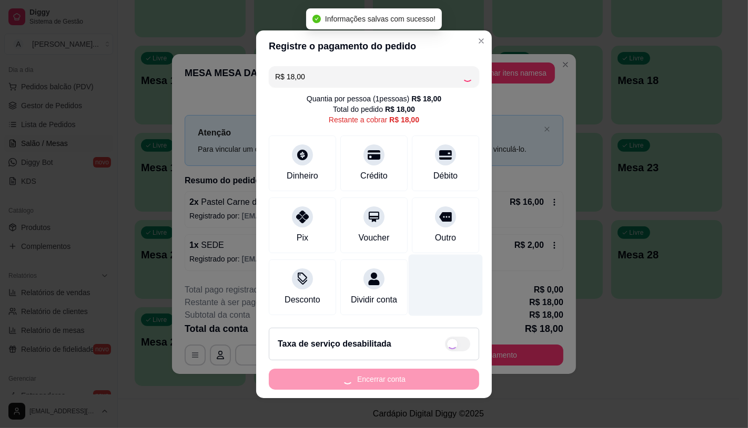
type input "R$ 0,00"
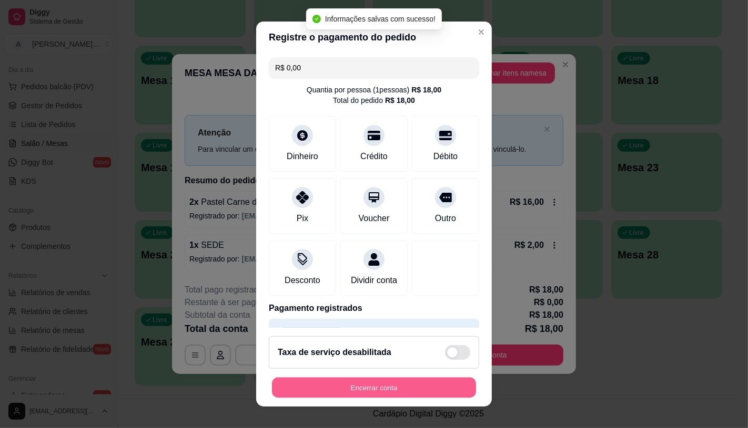
click at [382, 395] on button "Encerrar conta" at bounding box center [374, 388] width 204 height 21
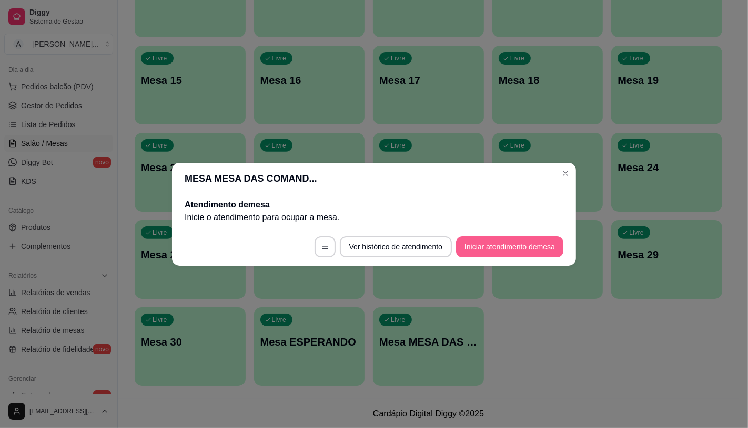
click at [493, 250] on button "Iniciar atendimento de mesa" at bounding box center [509, 247] width 107 height 21
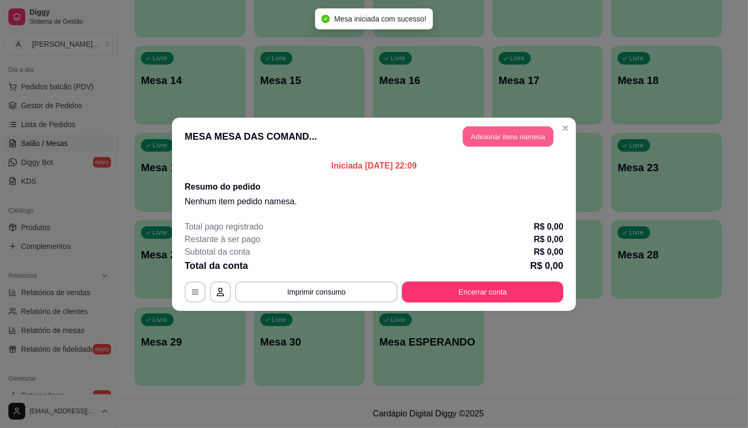
click at [504, 142] on button "Adicionar itens na mesa" at bounding box center [508, 136] width 90 height 21
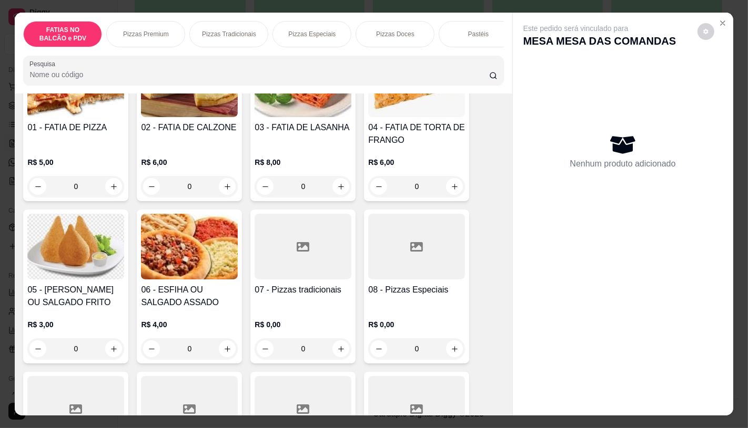
scroll to position [117, 0]
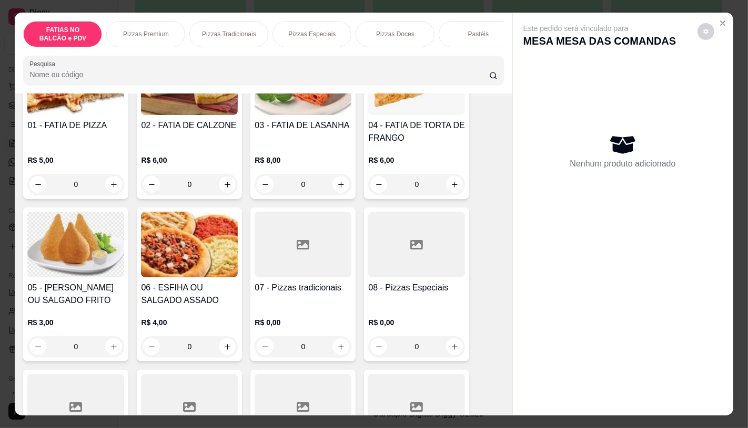
click at [291, 301] on div "07 - Pizzas tradicionais" at bounding box center [302, 294] width 97 height 25
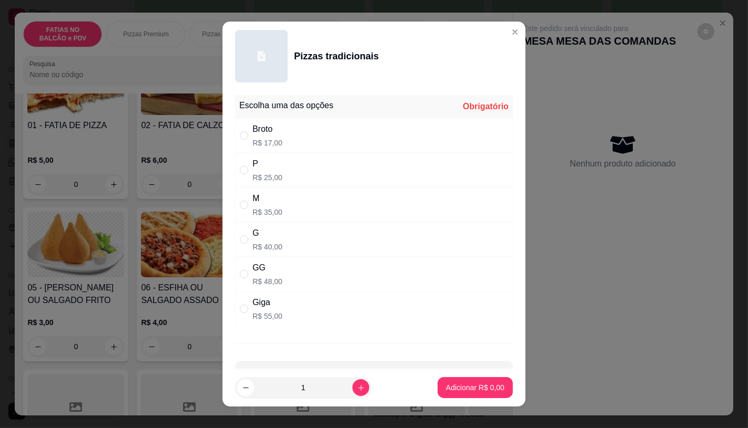
click at [279, 277] on div "GG R$ 48,00" at bounding box center [374, 274] width 278 height 35
radio input "true"
click at [427, 371] on footer "1 Adicionar R$ 48,00" at bounding box center [373, 388] width 303 height 38
click at [442, 386] on p "Adicionar R$ 48,00" at bounding box center [473, 388] width 63 height 11
type input "1"
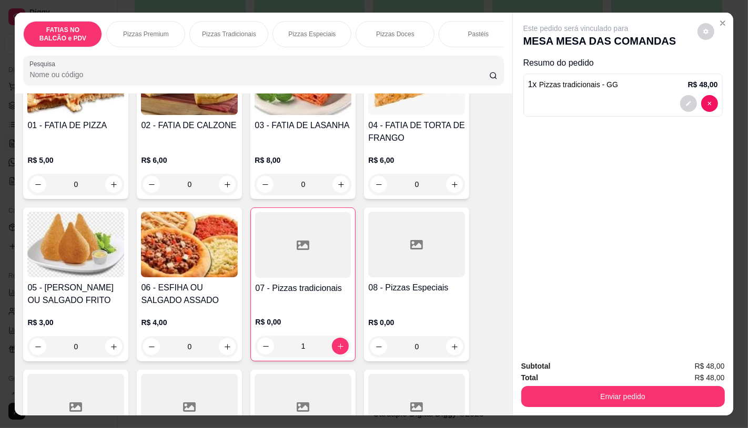
click at [270, 53] on div "FATIAS NO BALCÃO e PDV Pizzas Premium Pizzas Tradicionais Pizzas Especiais Pizz…" at bounding box center [263, 53] width 497 height 81
click at [308, 37] on div "Esfiha" at bounding box center [307, 34] width 79 height 26
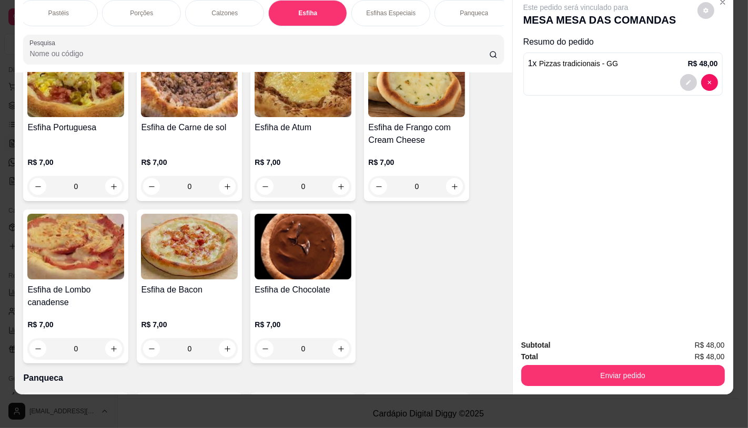
scroll to position [3633, 0]
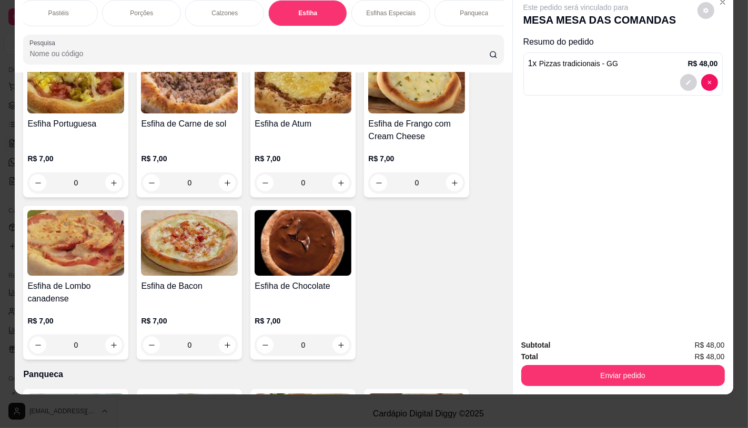
click at [287, 280] on h4 "Esfiha de Chocolate" at bounding box center [302, 286] width 97 height 13
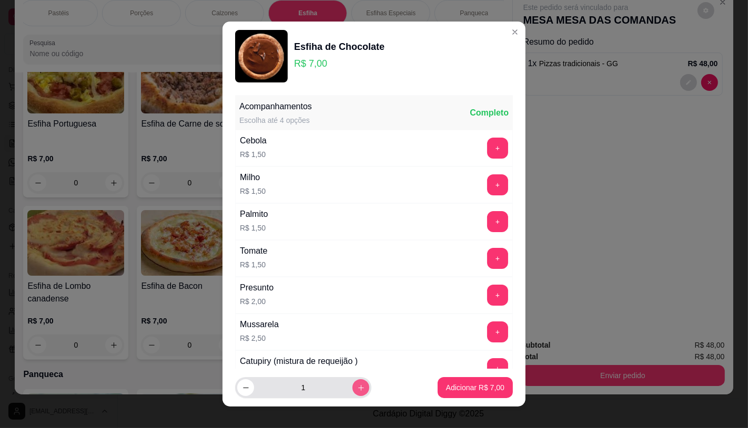
click at [354, 392] on button "increase-product-quantity" at bounding box center [360, 388] width 17 height 17
type input "2"
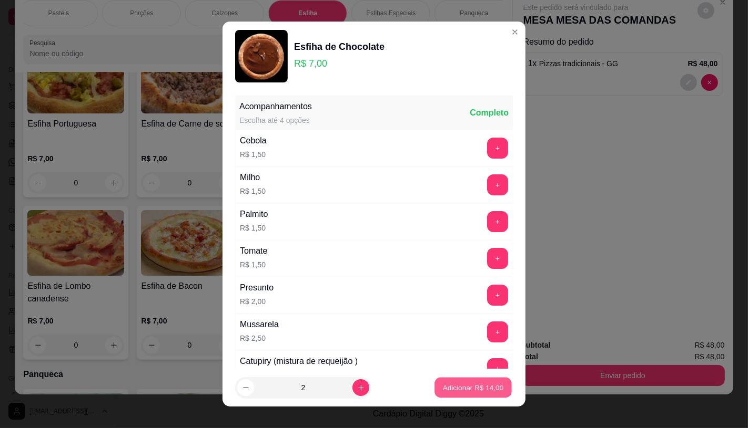
click at [459, 394] on button "Adicionar R$ 14,00" at bounding box center [472, 388] width 77 height 21
type input "2"
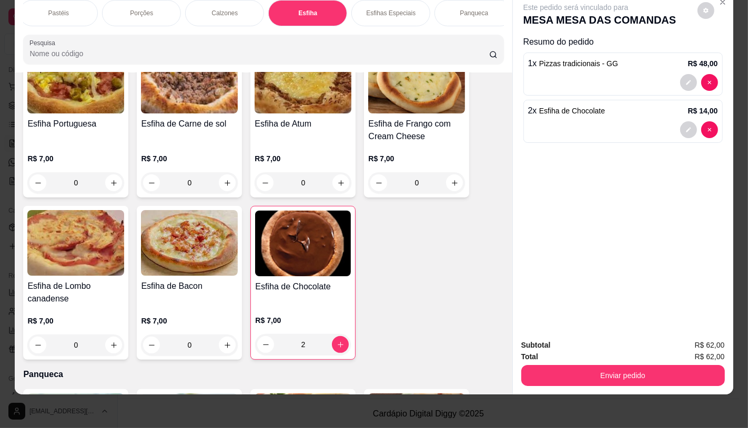
scroll to position [0, 0]
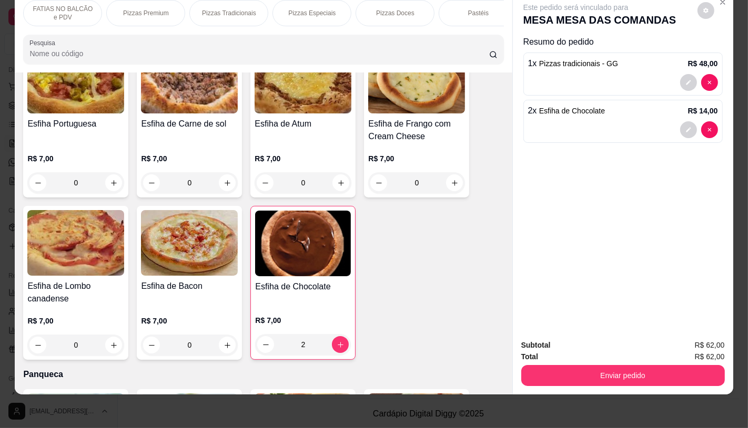
click at [65, 8] on p "FATIAS NO BALCÃO e PDV" at bounding box center [62, 13] width 61 height 17
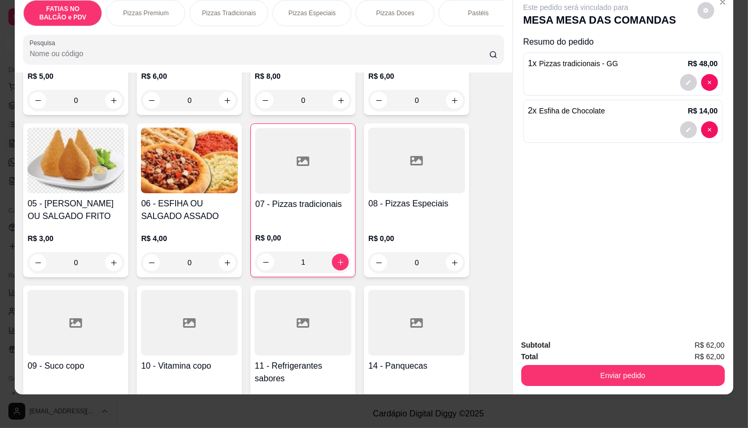
scroll to position [222, 0]
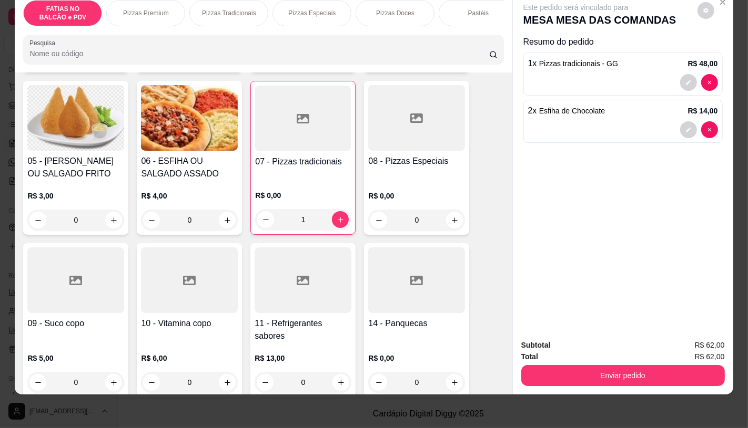
click at [328, 316] on div "11 - Refrigerantes sabores R$ 13,00 0" at bounding box center [302, 320] width 105 height 154
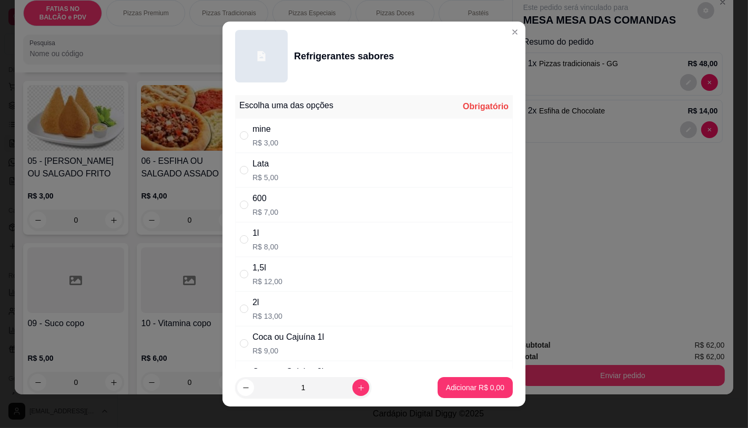
scroll to position [58, 0]
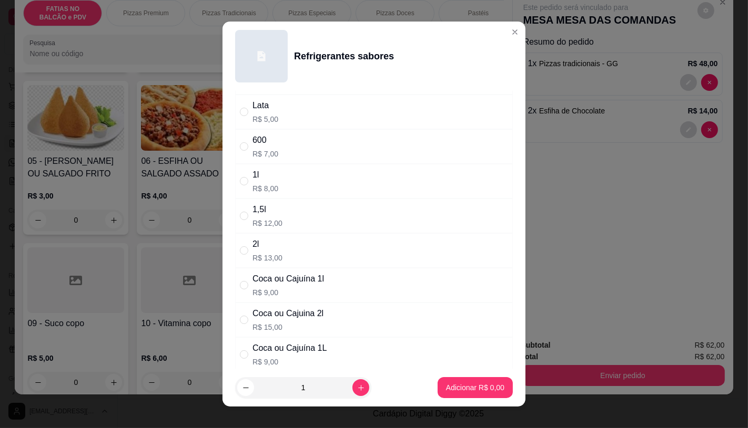
click at [289, 317] on div "Coca ou Cajuina 2l" at bounding box center [287, 314] width 71 height 13
radio input "true"
click at [453, 386] on p "Adicionar R$ 15,00" at bounding box center [473, 388] width 63 height 11
type input "1"
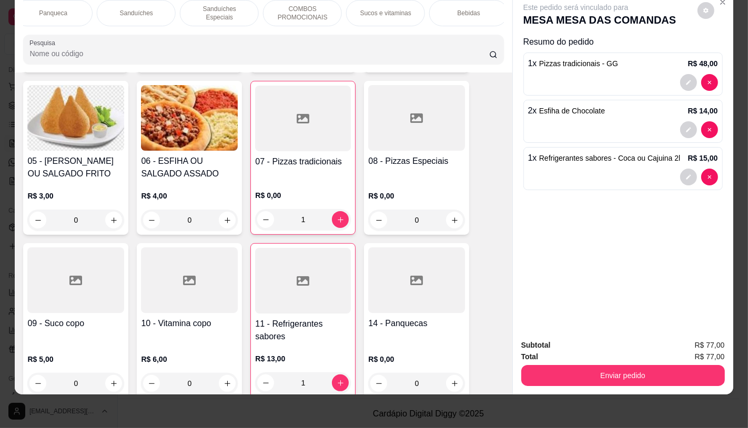
scroll to position [0, 1094]
click at [474, 6] on p "TAXAS DE ENTREGAS" at bounding box center [464, 13] width 61 height 17
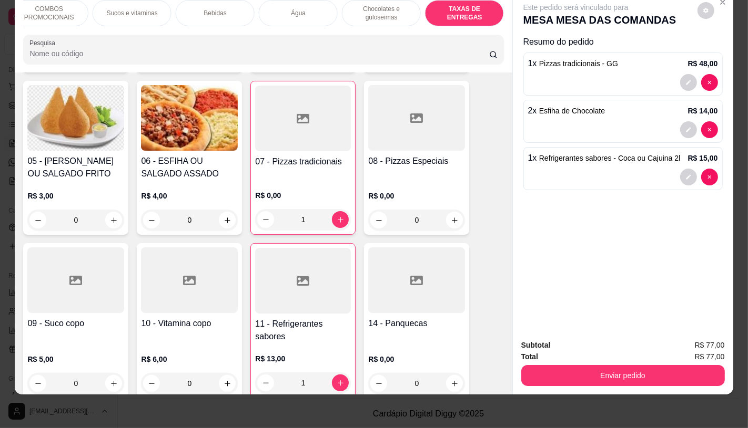
scroll to position [7032, 0]
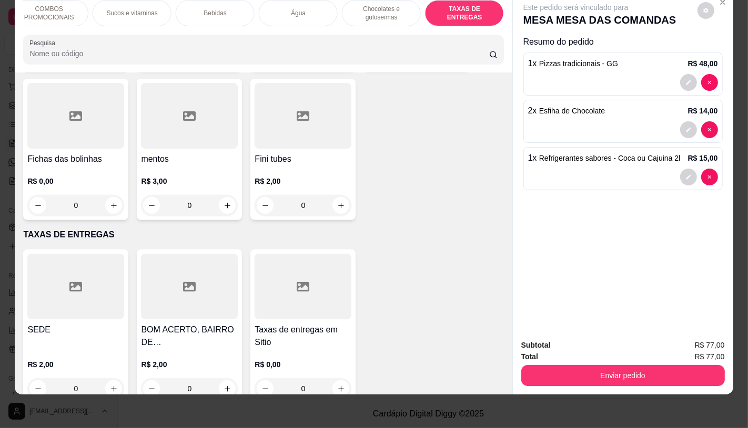
click at [317, 278] on div at bounding box center [302, 287] width 97 height 66
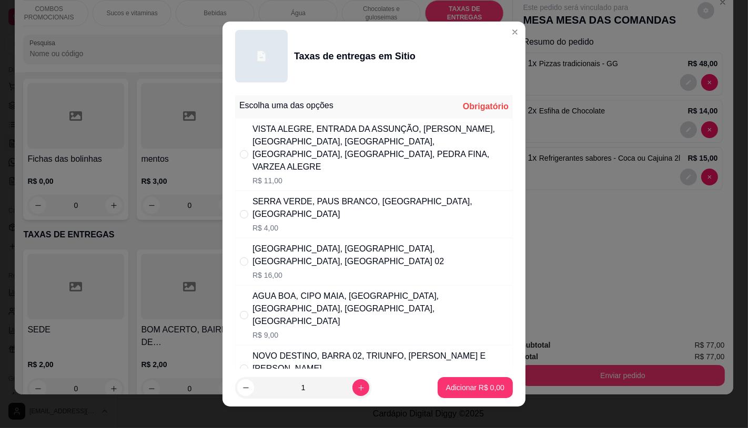
click at [366, 202] on div "SERRA VERDE, PAUS BRANCO, ALTO DA GALINHA, ALTO ALEGRE" at bounding box center [380, 208] width 256 height 25
radio input "true"
click at [455, 381] on button "Adicionar R$ 4,00" at bounding box center [474, 387] width 75 height 21
type input "1"
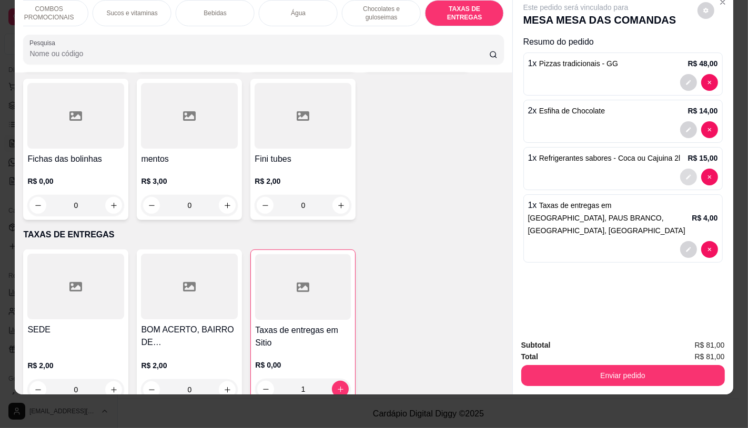
click at [681, 169] on button "decrease-product-quantity" at bounding box center [688, 177] width 17 height 17
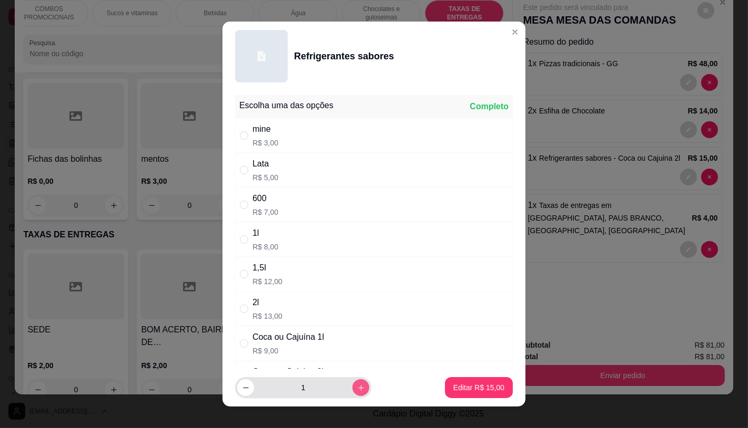
click at [360, 387] on div "1" at bounding box center [303, 387] width 136 height 21
click at [355, 387] on button "increase-product-quantity" at bounding box center [360, 388] width 17 height 17
type input "2"
click at [445, 385] on button "Editar R$ 30,00" at bounding box center [479, 387] width 68 height 21
type input "2"
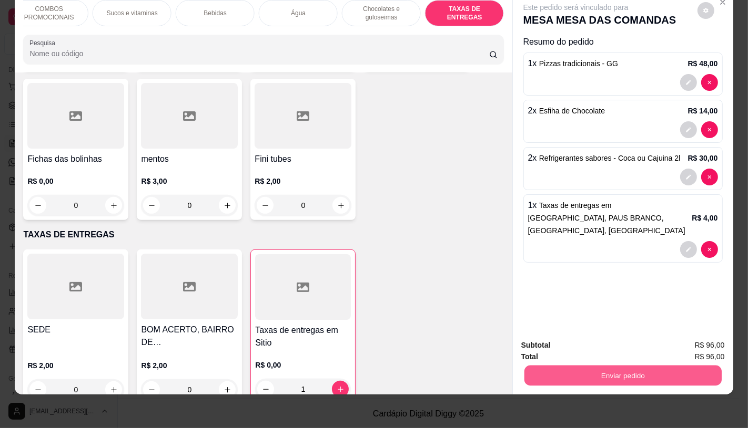
click at [551, 371] on button "Enviar pedido" at bounding box center [622, 375] width 197 height 21
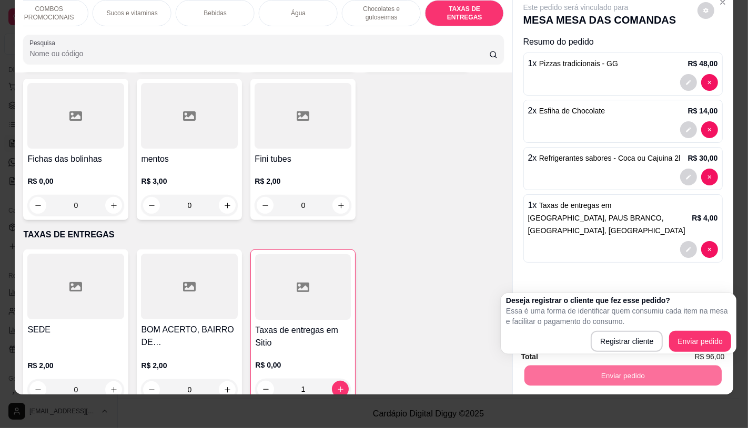
click at [724, 330] on div "Deseja registrar o cliente que fez esse pedido? Essa é uma forma de identificar…" at bounding box center [618, 323] width 225 height 57
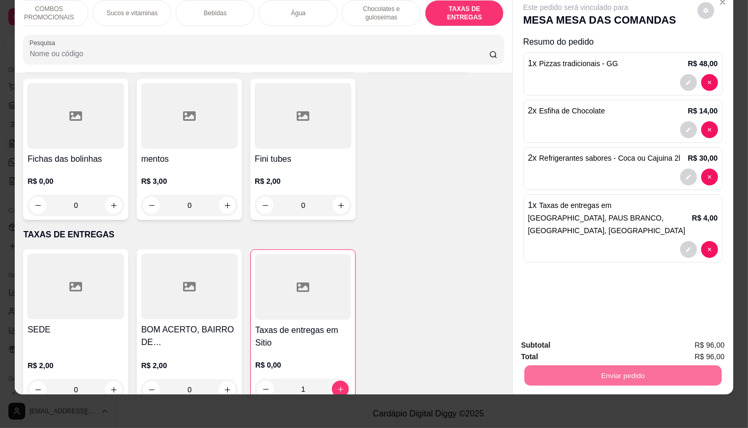
click at [717, 338] on button "Enviar pedido" at bounding box center [696, 342] width 59 height 20
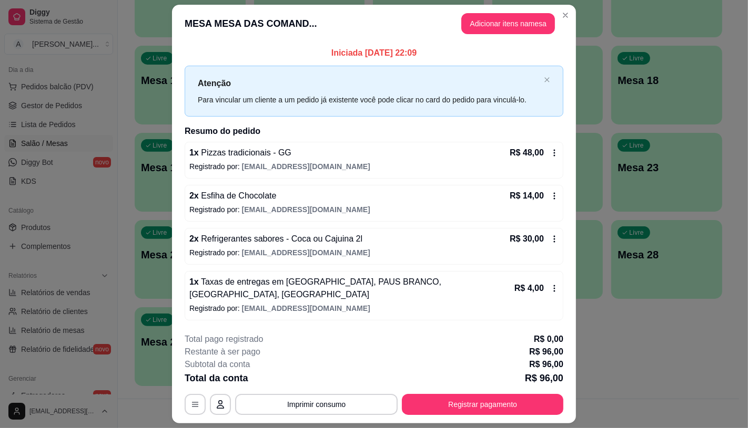
click at [410, 400] on div "**********" at bounding box center [374, 374] width 379 height 82
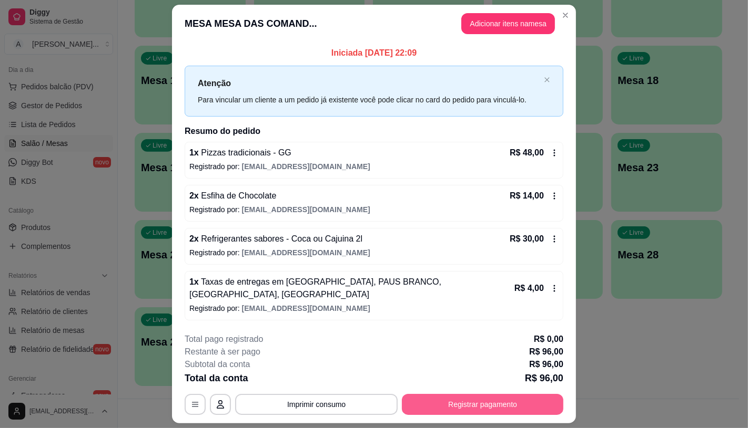
click at [411, 401] on button "Registrar pagamento" at bounding box center [482, 404] width 161 height 21
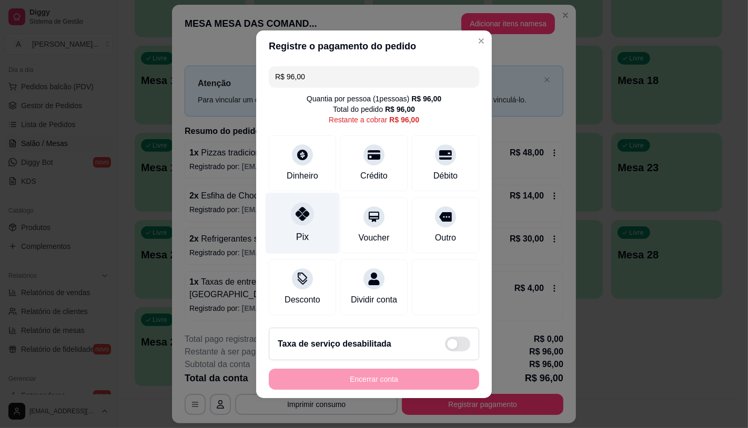
drag, startPoint x: 256, startPoint y: 209, endPoint x: 268, endPoint y: 211, distance: 12.8
click at [256, 209] on div "R$ 96,00 Quantia por pessoa ( 1 pessoas) R$ 96,00 Total do pedido R$ 96,00 Rest…" at bounding box center [374, 191] width 236 height 258
click at [282, 216] on div "Pix" at bounding box center [302, 223] width 74 height 62
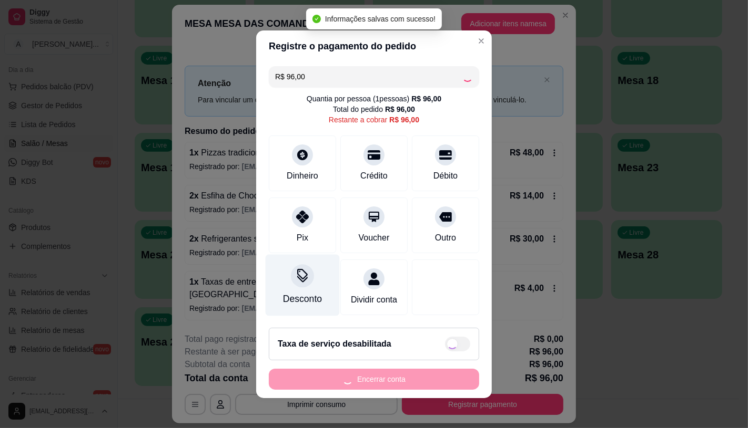
type input "R$ 0,00"
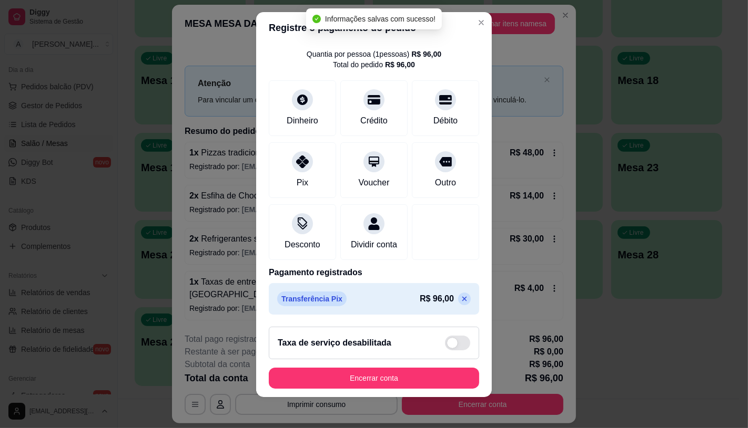
scroll to position [12, 0]
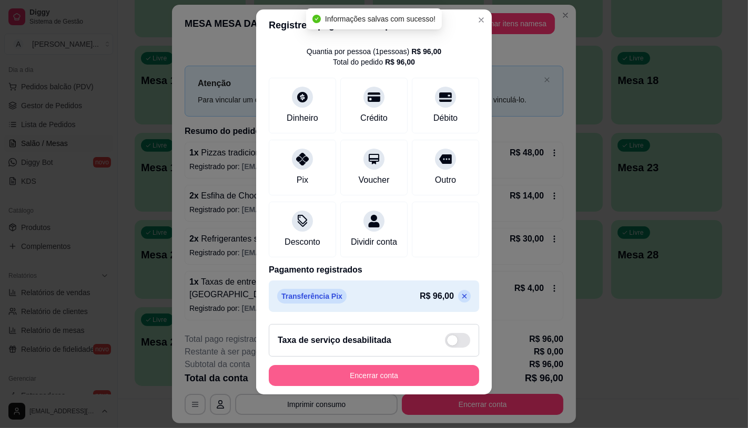
click at [372, 381] on button "Encerrar conta" at bounding box center [374, 375] width 210 height 21
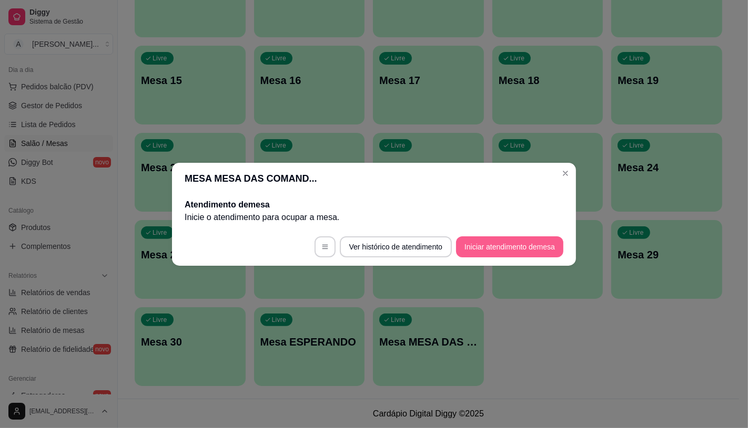
click at [502, 245] on button "Iniciar atendimento de mesa" at bounding box center [509, 247] width 107 height 21
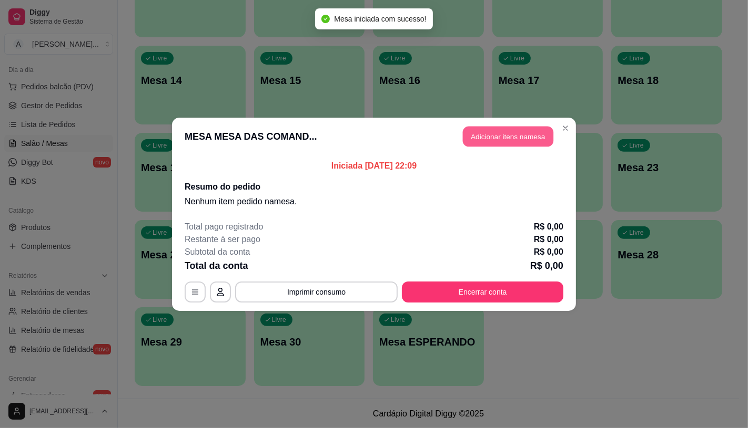
click at [512, 137] on button "Adicionar itens na mesa" at bounding box center [508, 136] width 90 height 21
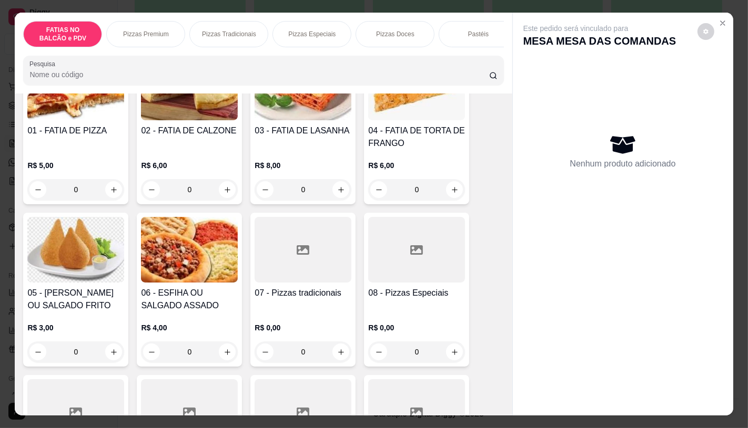
drag, startPoint x: 234, startPoint y: 274, endPoint x: 282, endPoint y: 290, distance: 50.4
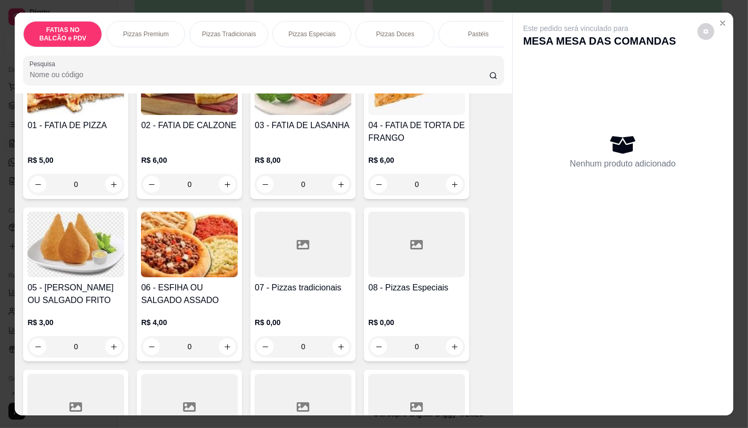
click at [282, 290] on h4 "07 - Pizzas tradicionais" at bounding box center [302, 288] width 97 height 13
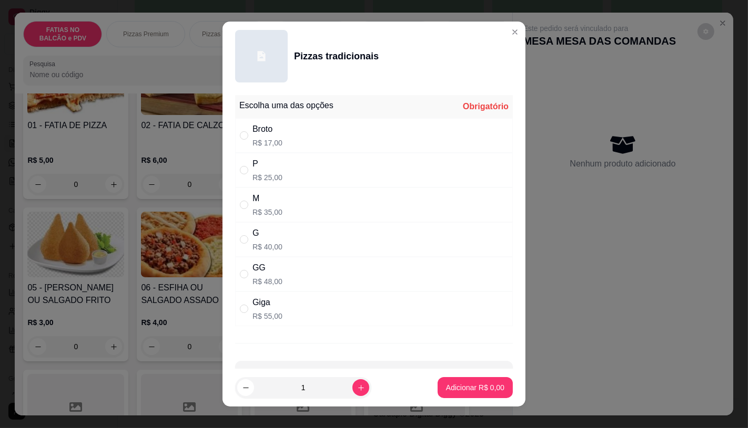
click at [265, 201] on div "M" at bounding box center [267, 198] width 30 height 13
radio input "true"
click at [444, 384] on p "Adicionar R$ 35,00" at bounding box center [473, 388] width 63 height 11
type input "1"
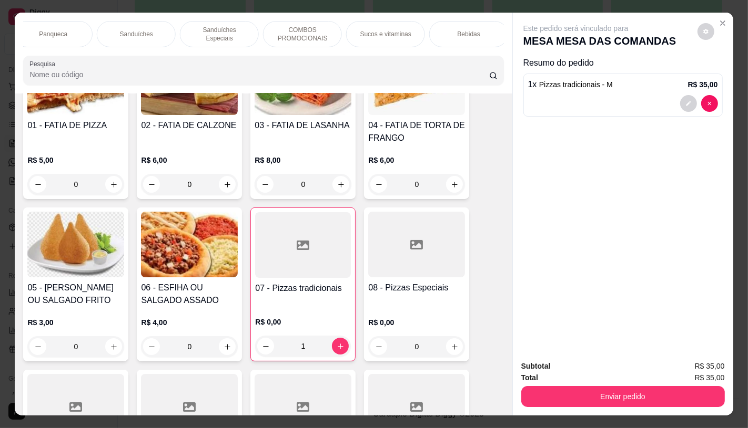
scroll to position [0, 1094]
click at [480, 26] on p "TAXAS DE ENTREGAS" at bounding box center [464, 34] width 61 height 17
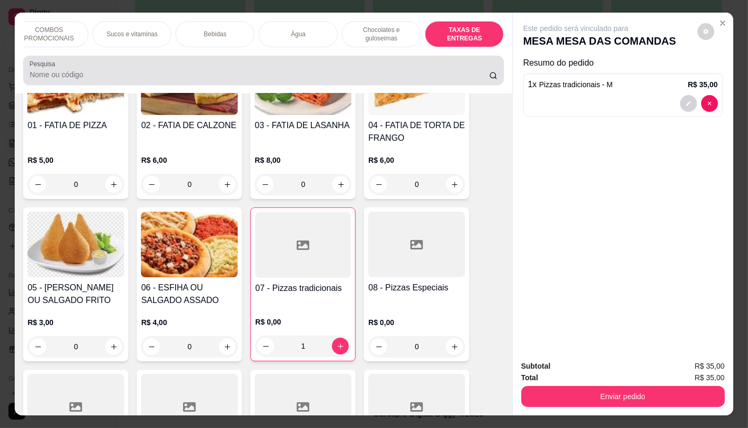
scroll to position [25, 0]
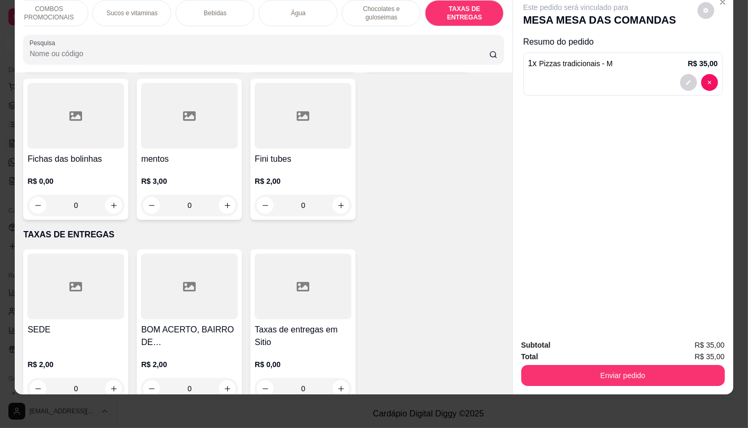
click at [285, 273] on div at bounding box center [302, 287] width 97 height 66
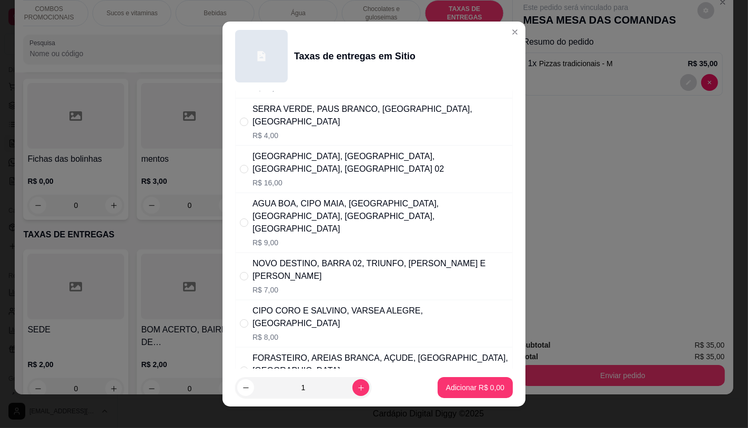
scroll to position [117, 0]
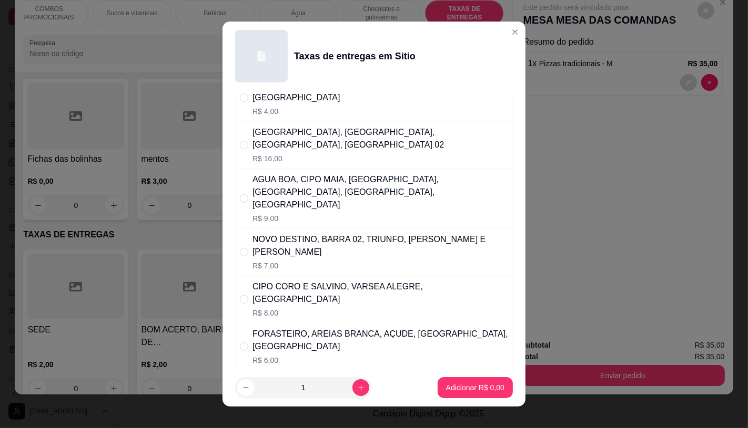
click at [291, 355] on p "R$ 6,00" at bounding box center [380, 360] width 256 height 11
radio input "true"
click at [465, 380] on button "Adicionar R$ 6,00" at bounding box center [474, 388] width 73 height 21
type input "1"
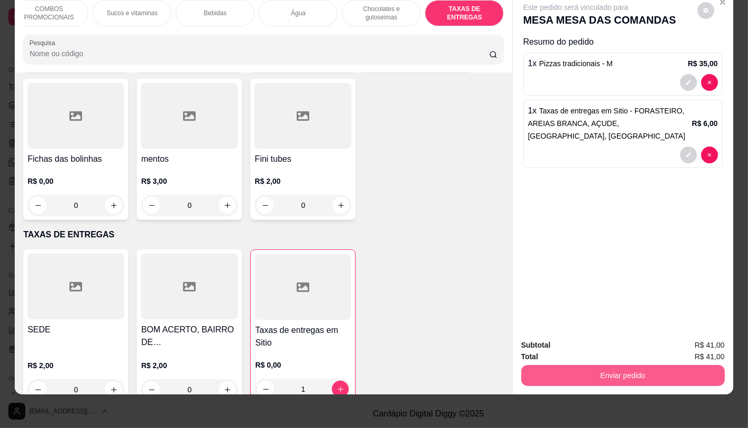
click at [581, 369] on button "Enviar pedido" at bounding box center [622, 375] width 203 height 21
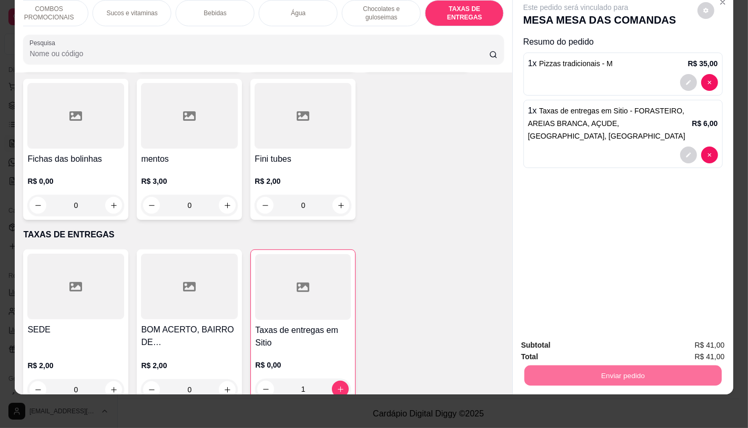
click at [657, 189] on div "Este pedido será vinculado para MESA MESA DAS COMANDAS Resumo do pedido 1 x Piz…" at bounding box center [623, 161] width 220 height 339
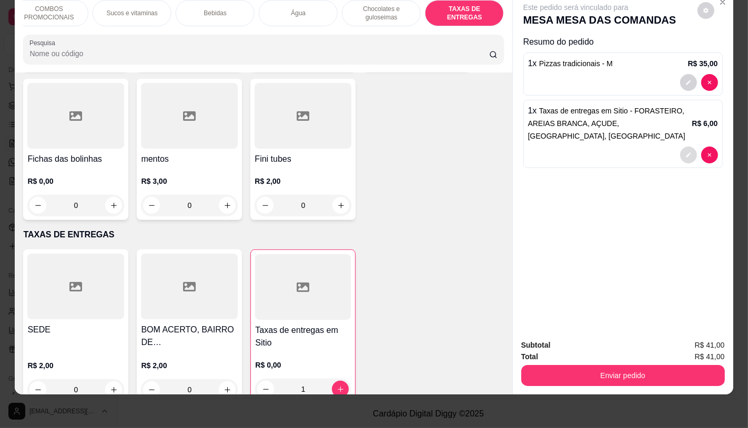
click at [685, 152] on icon "decrease-product-quantity" at bounding box center [688, 155] width 6 height 6
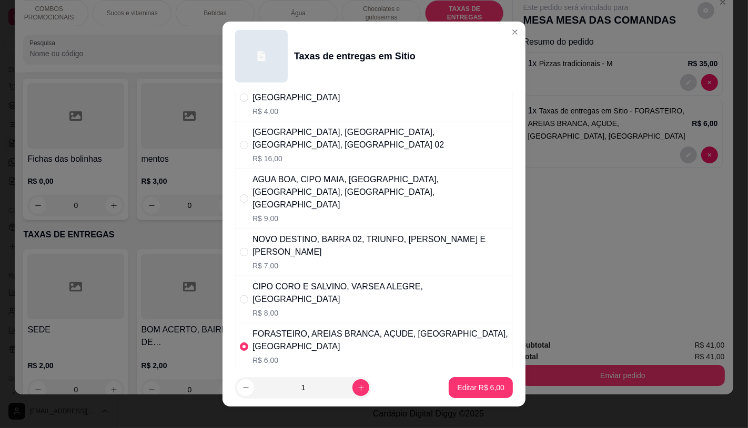
click at [290, 233] on div "NOVO DESTINO, BARRA 02, TRIUNFO, CIPO ELON E FIRINO" at bounding box center [380, 245] width 256 height 25
radio input "true"
radio input "false"
click at [481, 394] on button "Editar R$ 7,00" at bounding box center [481, 388] width 62 height 21
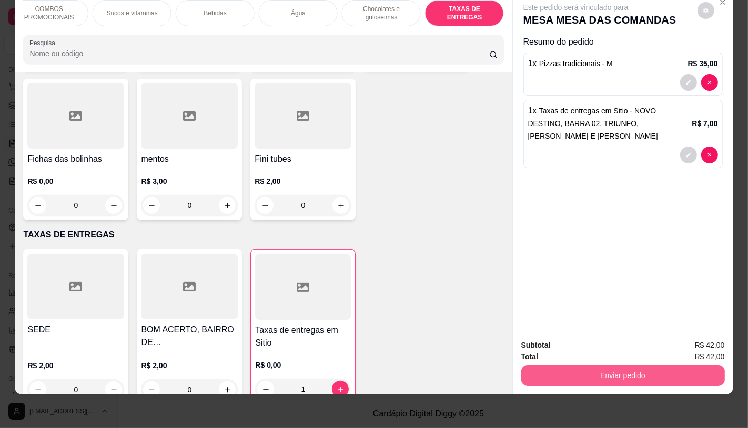
click at [579, 368] on button "Enviar pedido" at bounding box center [622, 375] width 203 height 21
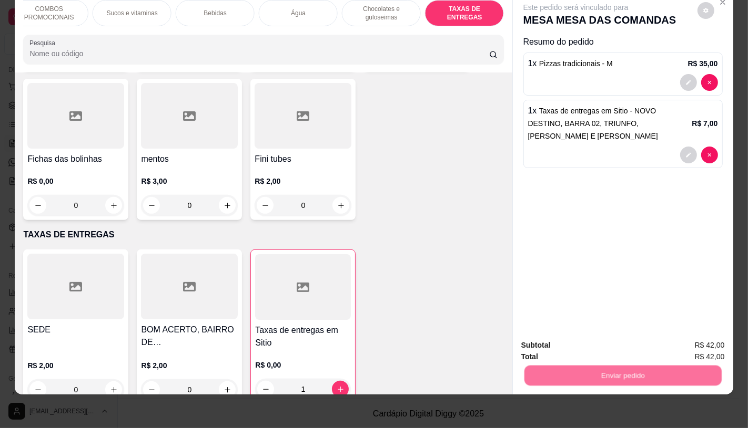
click at [619, 341] on button "Registrar cliente" at bounding box center [626, 341] width 67 height 19
click at [676, 365] on button "Enviar pedido" at bounding box center [622, 375] width 197 height 21
click at [712, 345] on button "Enviar pedido" at bounding box center [696, 342] width 59 height 20
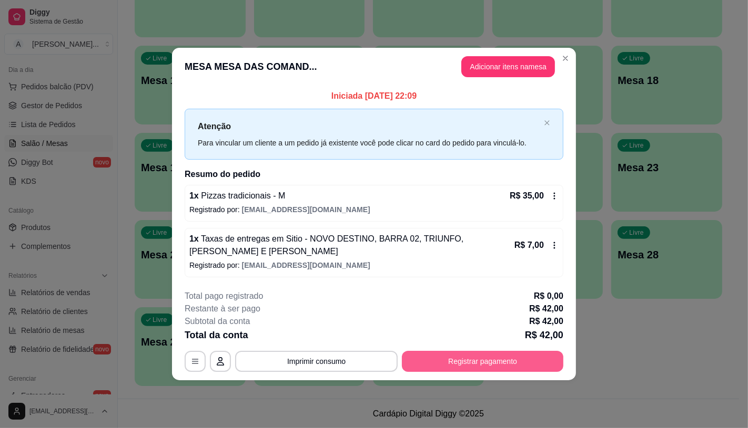
click at [527, 368] on button "Registrar pagamento" at bounding box center [482, 361] width 161 height 21
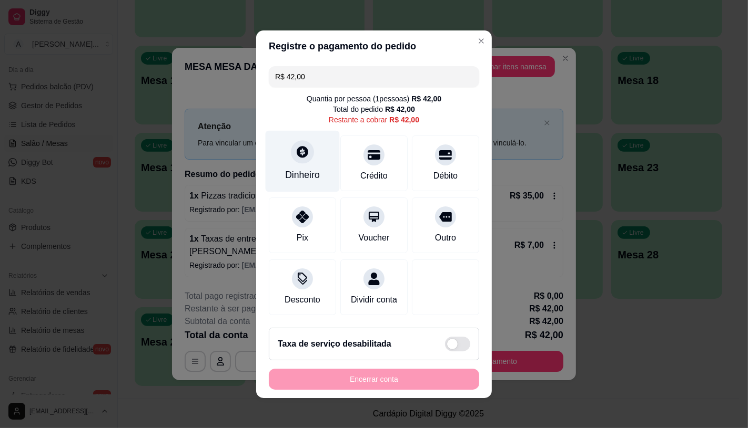
click at [292, 168] on div "Dinheiro" at bounding box center [302, 175] width 35 height 14
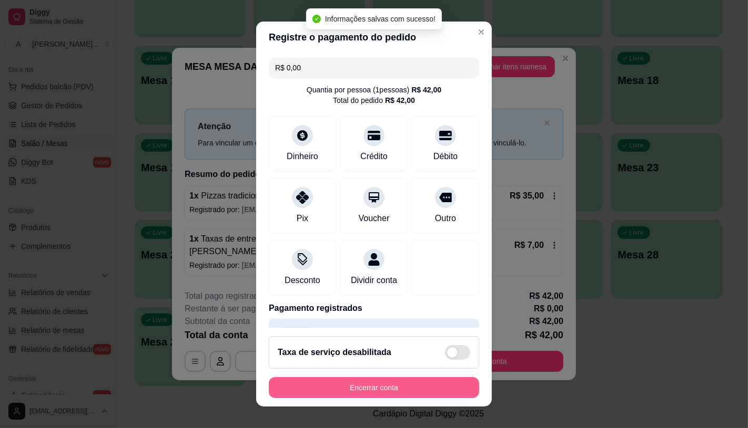
type input "R$ 0,00"
click at [407, 396] on button "Encerrar conta" at bounding box center [374, 388] width 204 height 21
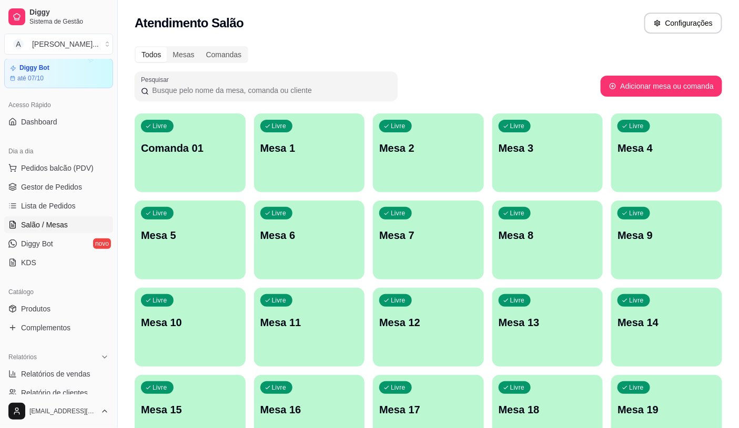
scroll to position [0, 0]
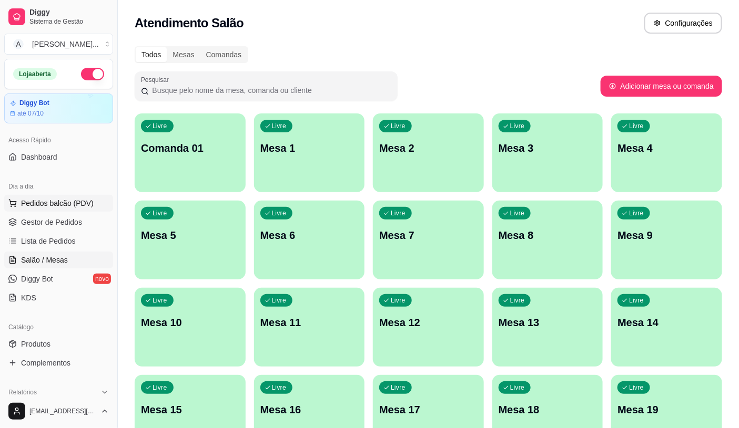
click at [39, 204] on span "Pedidos balcão (PDV)" at bounding box center [57, 203] width 73 height 11
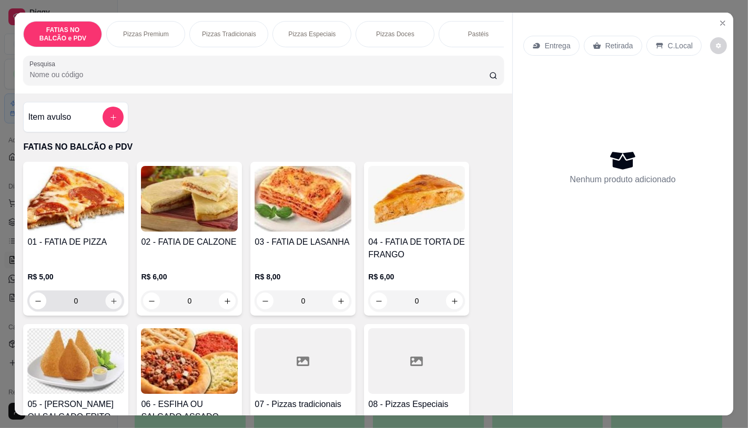
click at [114, 307] on button "increase-product-quantity" at bounding box center [114, 301] width 16 height 16
type input "2"
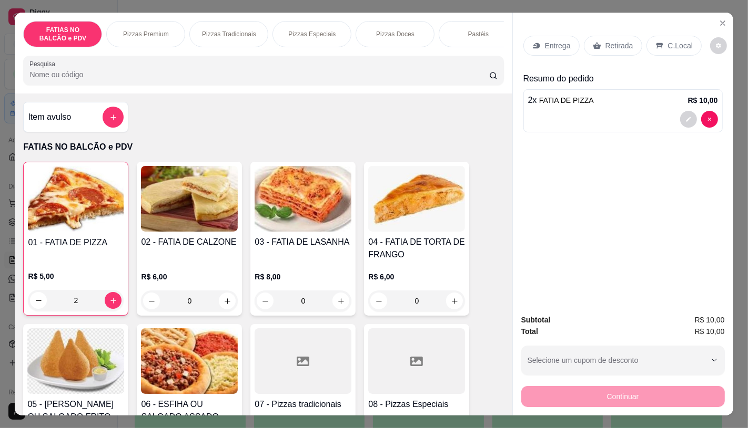
click at [93, 361] on img at bounding box center [75, 362] width 97 height 66
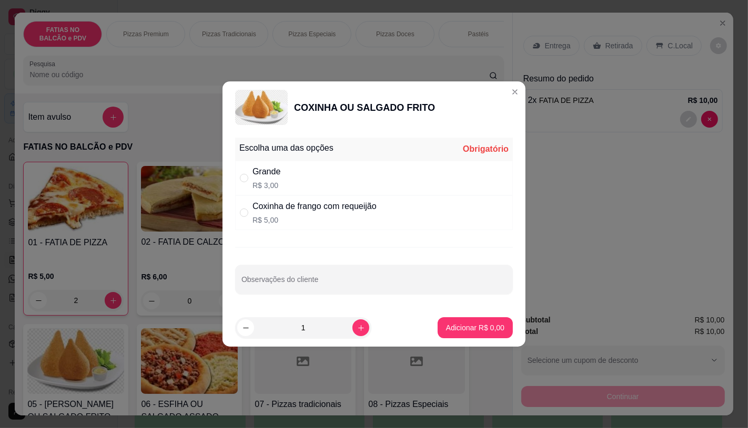
click at [370, 179] on div "Grande R$ 3,00" at bounding box center [374, 178] width 278 height 35
radio input "true"
click at [463, 326] on p "Adicionar R$ 3,00" at bounding box center [474, 328] width 57 height 10
type input "1"
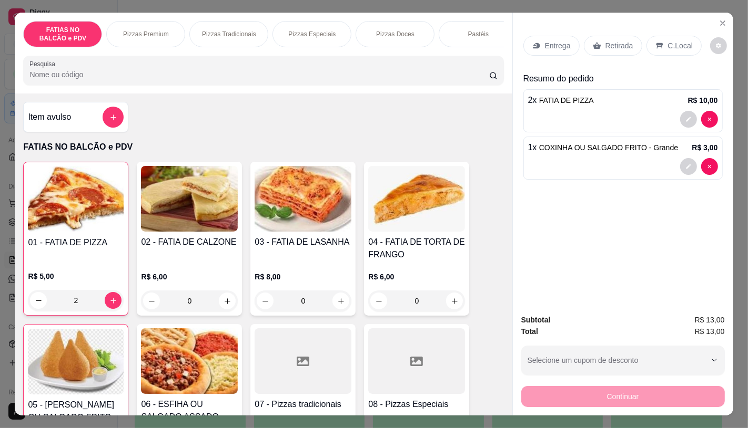
click at [611, 43] on p "Retirada" at bounding box center [619, 45] width 28 height 11
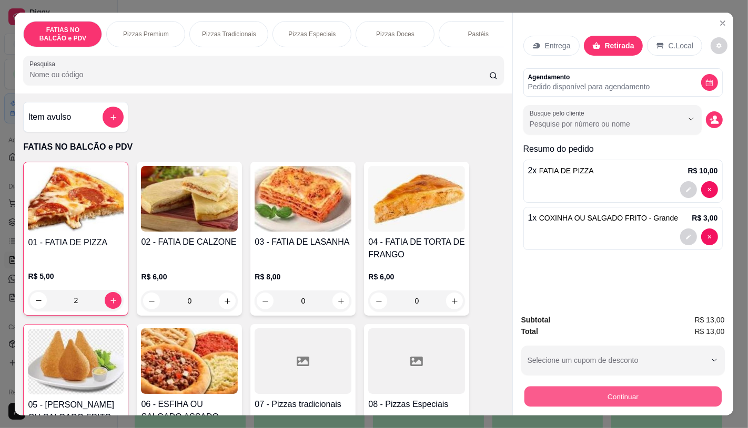
click at [602, 397] on button "Continuar" at bounding box center [622, 396] width 197 height 21
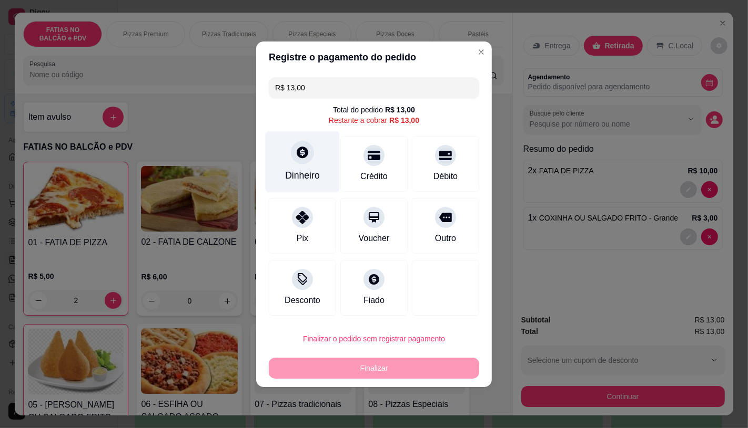
click at [303, 157] on icon at bounding box center [302, 153] width 14 height 14
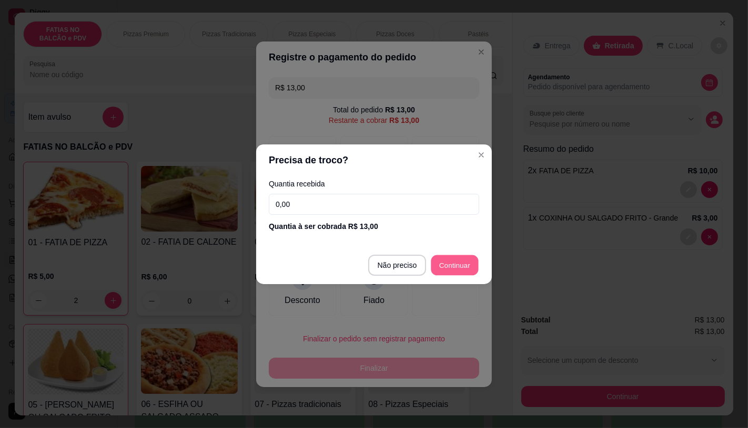
type input "R$ 0,00"
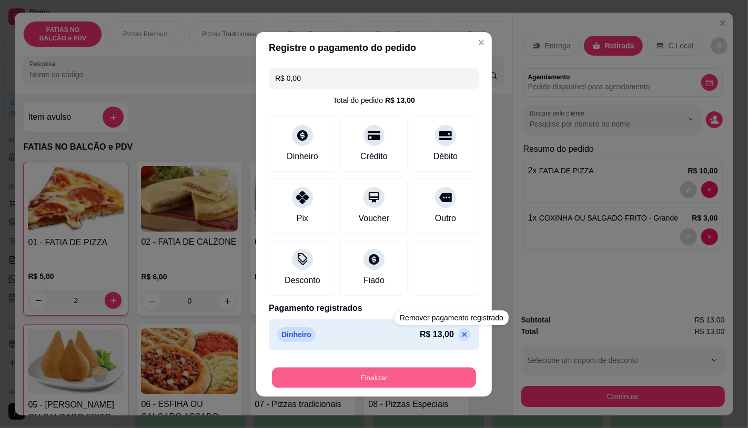
click at [444, 377] on button "Finalizar" at bounding box center [374, 377] width 204 height 21
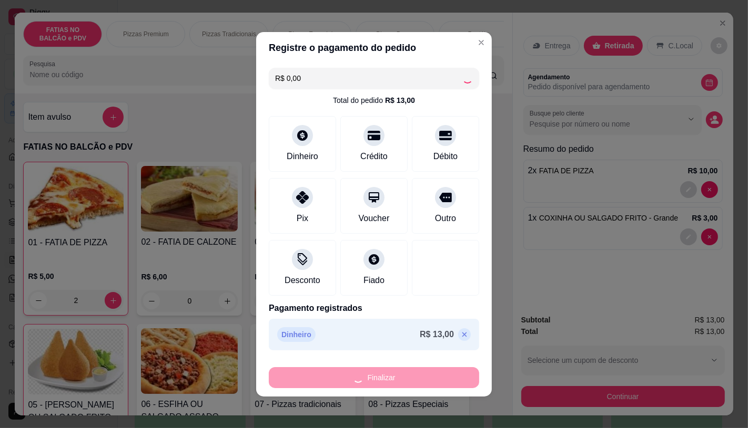
type input "0"
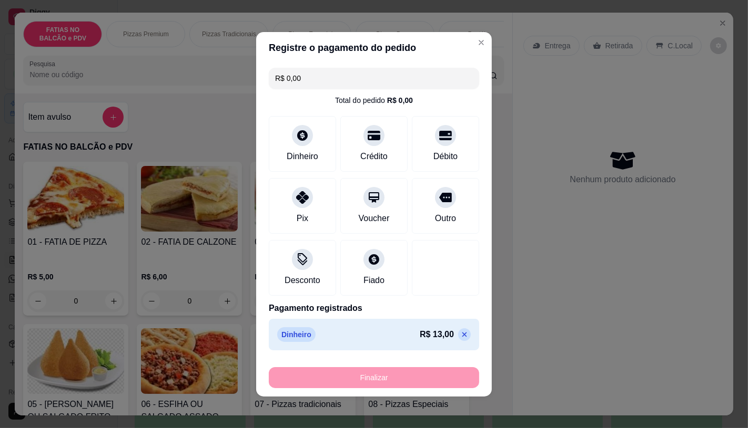
type input "-R$ 13,00"
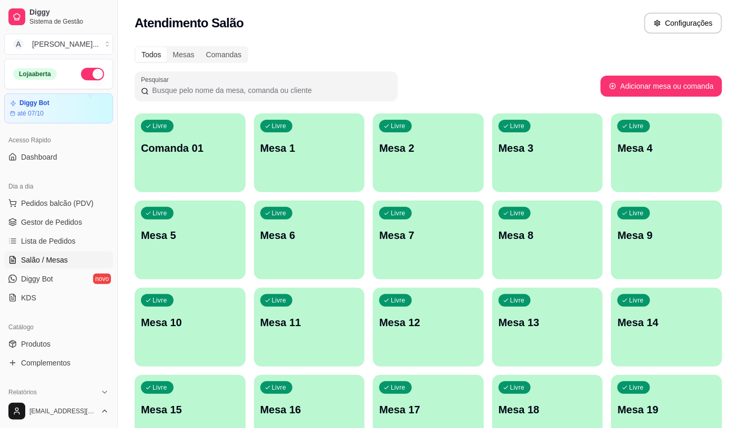
click at [75, 213] on ul "Pedidos balcão (PDV) Gestor de Pedidos Lista de Pedidos Salão / Mesas Diggy Bot…" at bounding box center [58, 250] width 109 height 111
click at [75, 210] on button "Pedidos balcão (PDV)" at bounding box center [58, 203] width 109 height 17
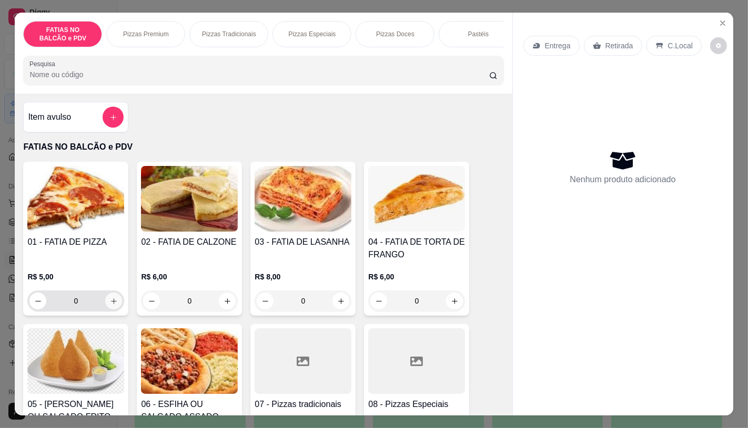
click at [108, 300] on button "increase-product-quantity" at bounding box center [113, 301] width 17 height 17
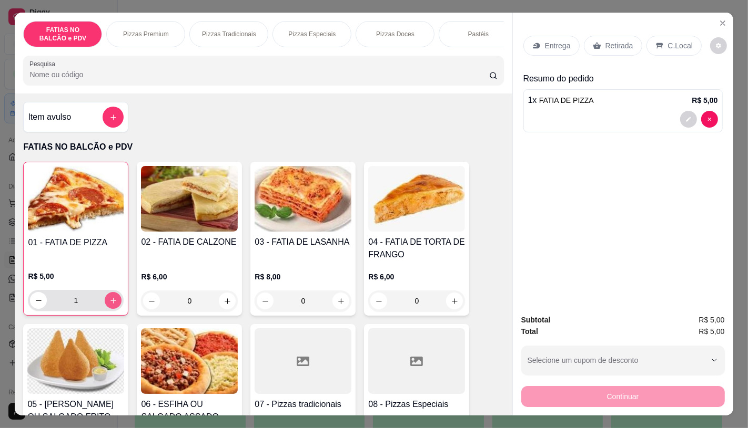
click at [108, 300] on button "increase-product-quantity" at bounding box center [113, 300] width 17 height 17
type input "2"
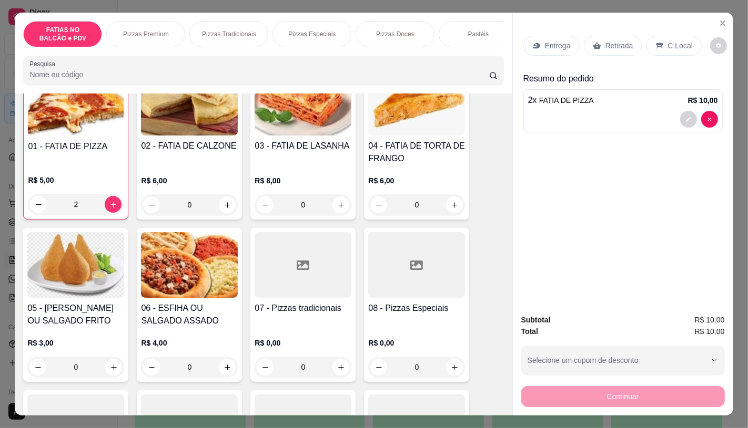
scroll to position [175, 0]
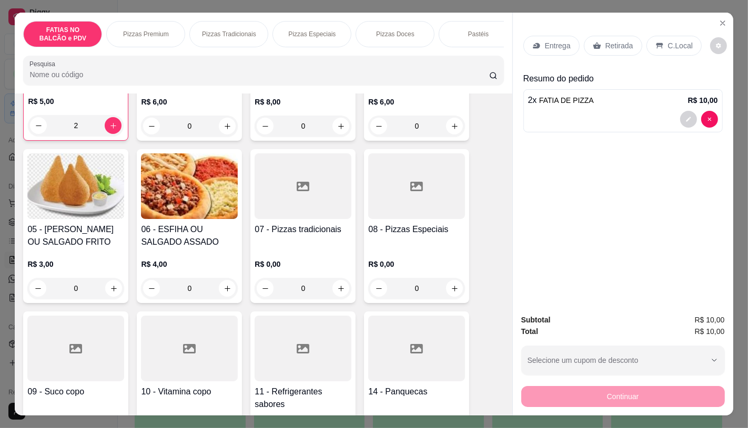
click at [277, 338] on div at bounding box center [302, 349] width 97 height 66
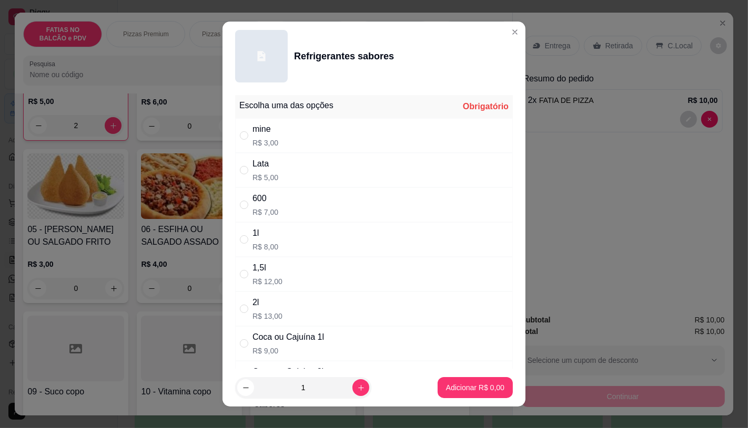
click at [270, 159] on div "Lata" at bounding box center [265, 164] width 26 height 13
radio input "true"
click at [443, 382] on button "Adicionar R$ 5,00" at bounding box center [474, 388] width 73 height 21
type input "1"
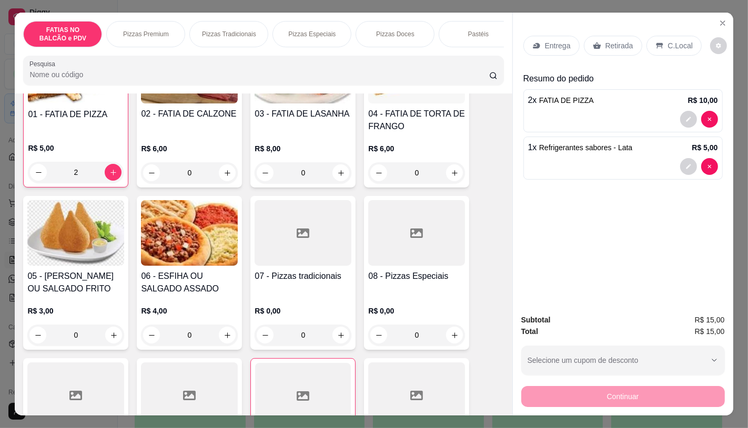
scroll to position [117, 0]
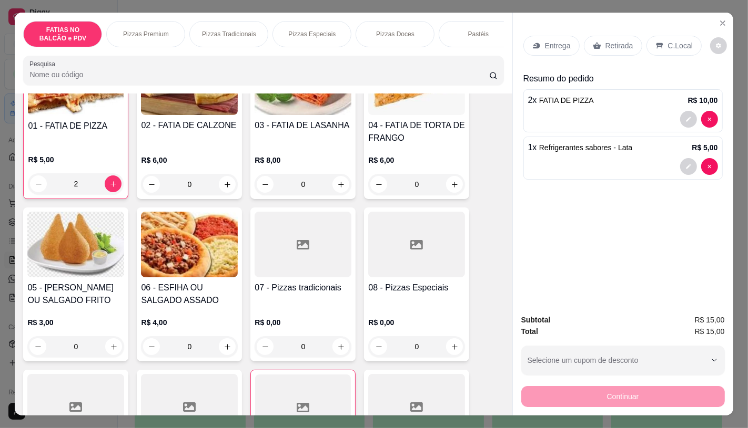
click at [84, 199] on div "01 - FATIA DE PIZZA R$ 5,00 2" at bounding box center [75, 122] width 105 height 154
click at [81, 244] on img at bounding box center [75, 245] width 97 height 66
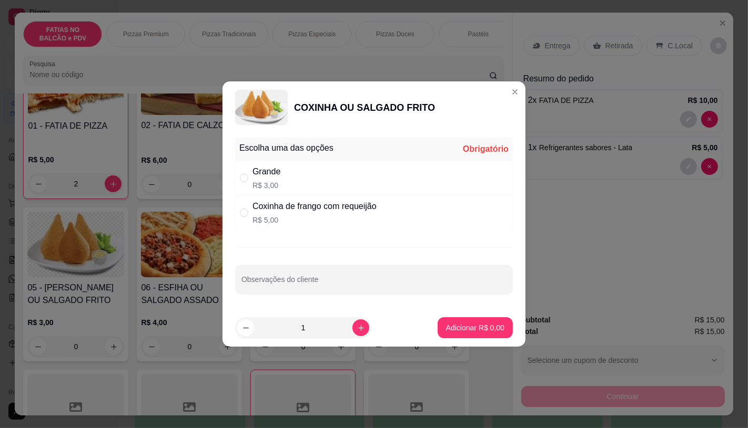
click at [265, 184] on p "R$ 3,00" at bounding box center [266, 185] width 28 height 11
radio input "true"
click at [468, 330] on p "Adicionar R$ 3,00" at bounding box center [474, 328] width 57 height 10
type input "1"
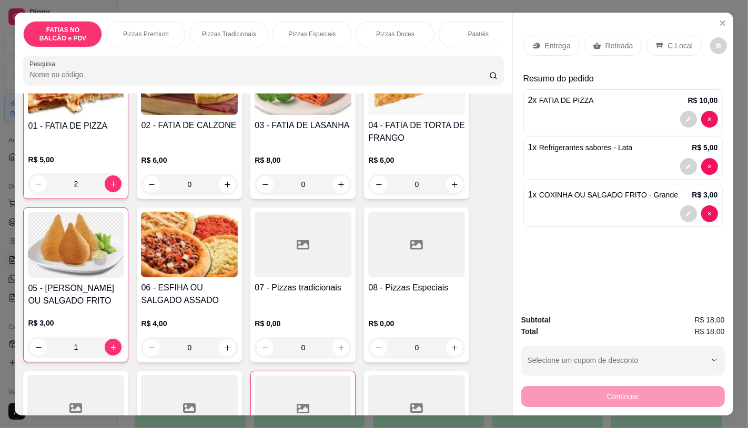
click at [617, 46] on p "Retirada" at bounding box center [619, 45] width 28 height 11
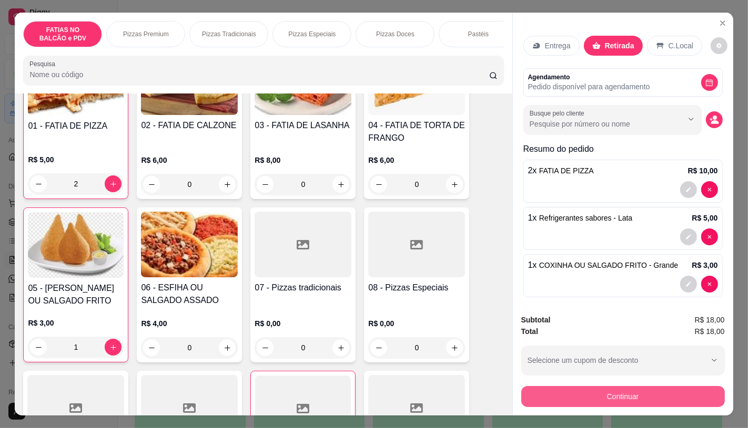
click at [605, 391] on button "Continuar" at bounding box center [622, 396] width 203 height 21
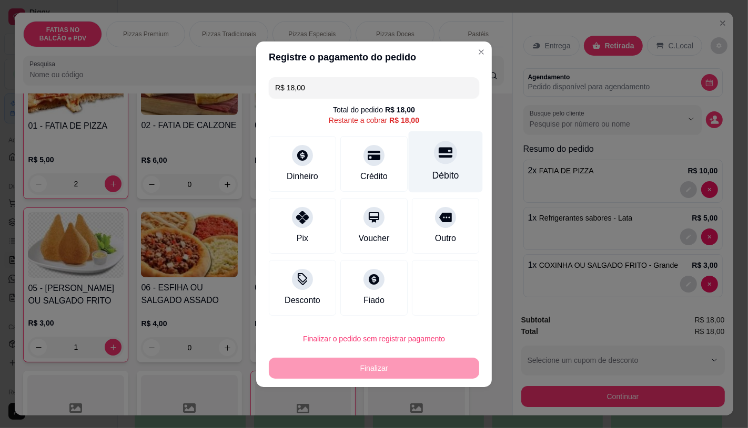
click at [438, 154] on icon at bounding box center [445, 153] width 14 height 14
type input "R$ 0,00"
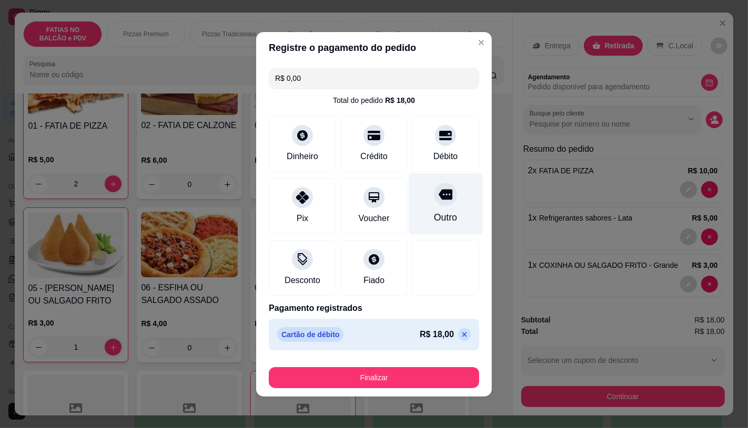
scroll to position [2, 0]
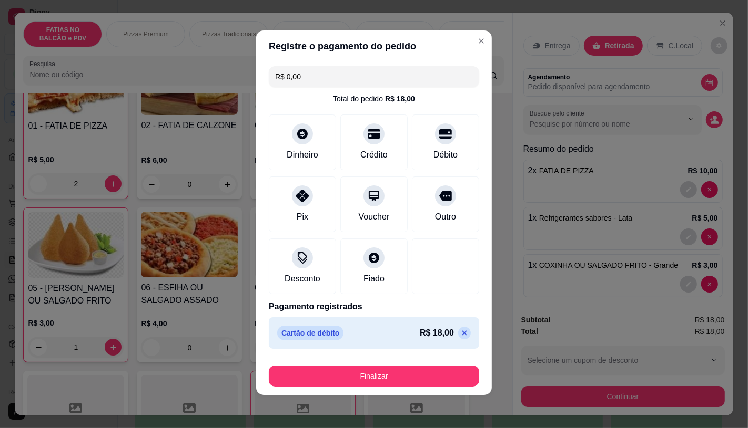
click at [407, 387] on footer "Finalizar" at bounding box center [374, 374] width 236 height 42
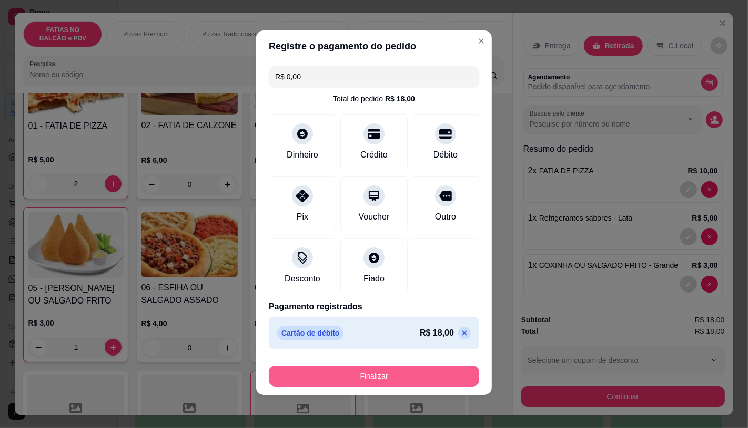
click at [406, 377] on button "Finalizar" at bounding box center [374, 376] width 210 height 21
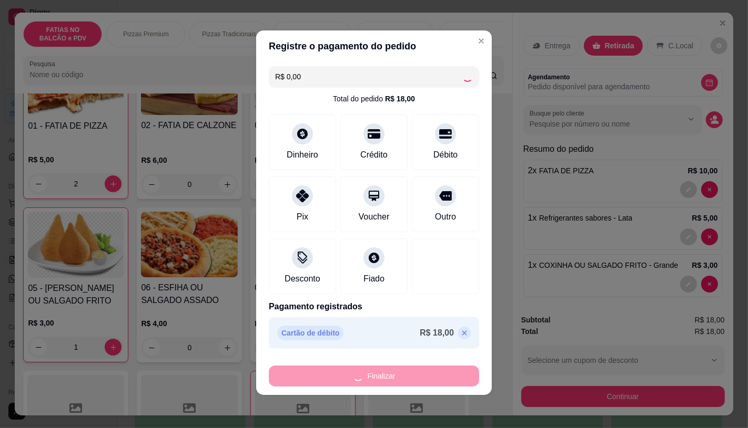
type input "0"
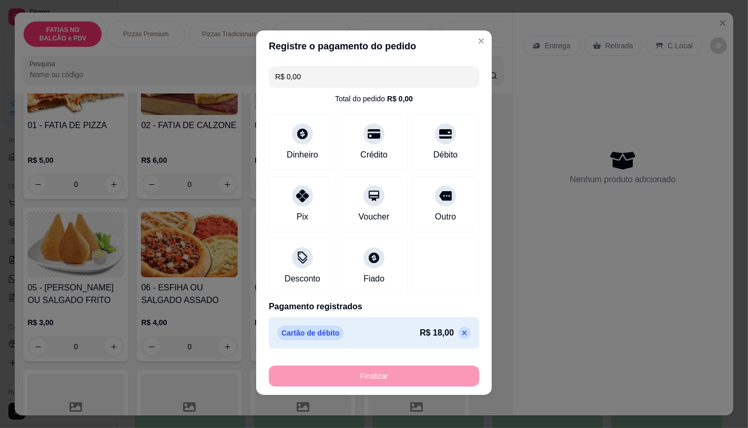
type input "-R$ 18,00"
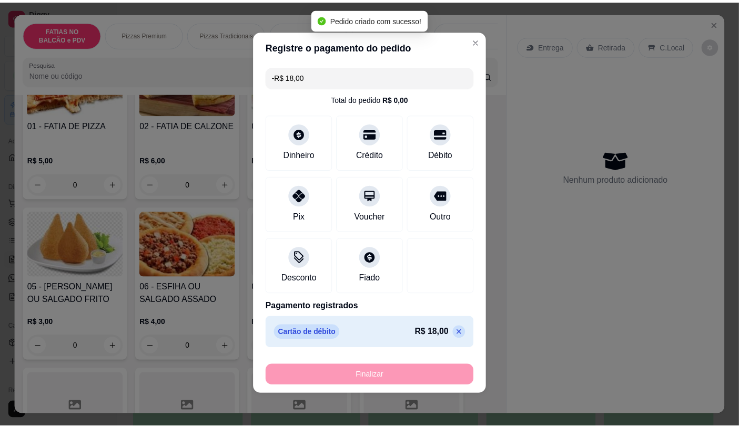
scroll to position [116, 0]
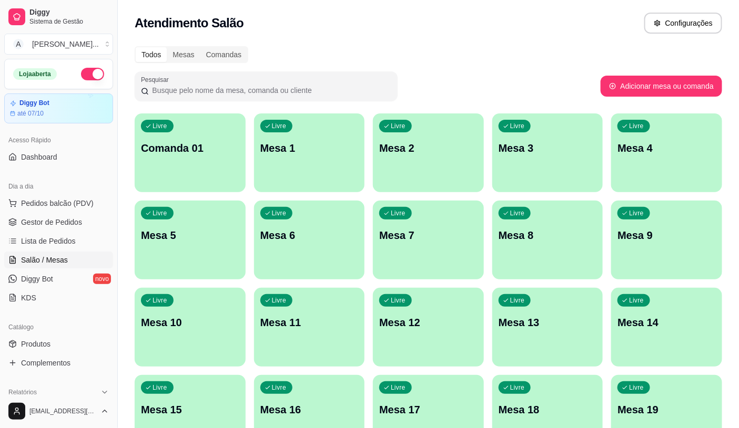
drag, startPoint x: 401, startPoint y: 363, endPoint x: 446, endPoint y: 65, distance: 301.0
click at [446, 65] on div "Todos Mesas Comandas Pesquisar Adicionar mesa ou comanda Livre Comanda 01 Livre…" at bounding box center [428, 384] width 621 height 689
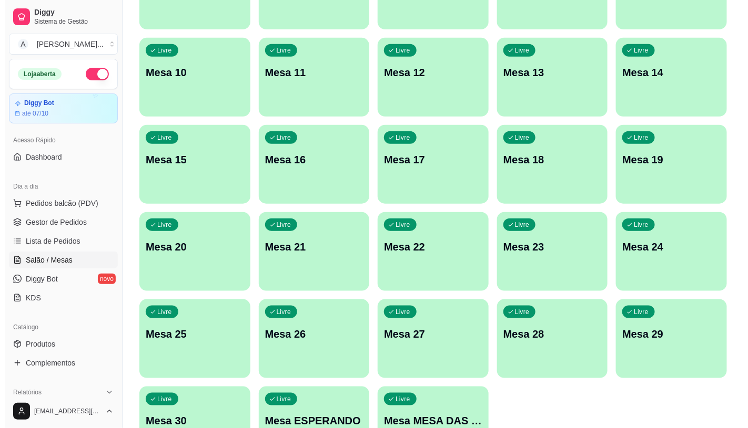
scroll to position [330, 0]
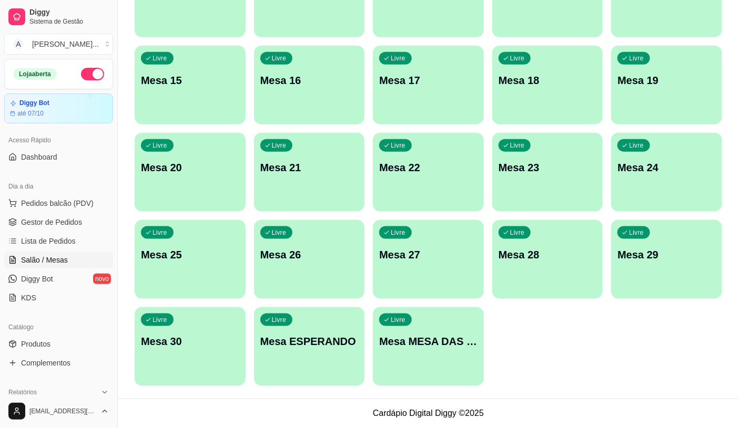
click at [444, 356] on div "Livre Mesa MESA DAS COMANDAS" at bounding box center [428, 341] width 111 height 66
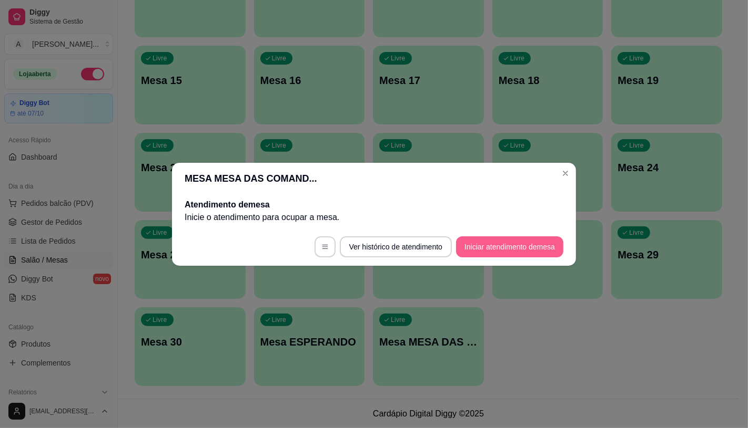
click at [515, 242] on button "Iniciar atendimento de mesa" at bounding box center [509, 247] width 107 height 21
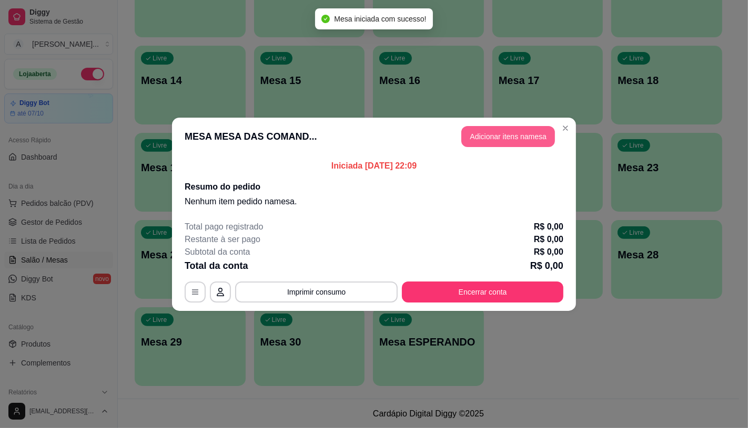
click at [508, 137] on button "Adicionar itens na mesa" at bounding box center [508, 136] width 94 height 21
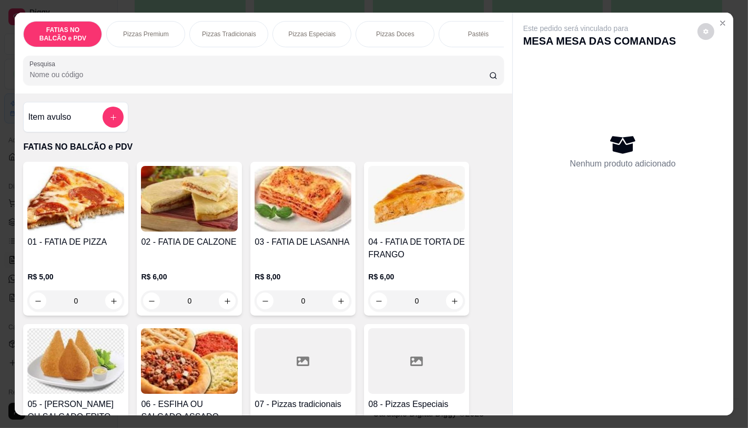
click at [43, 344] on img at bounding box center [75, 362] width 97 height 66
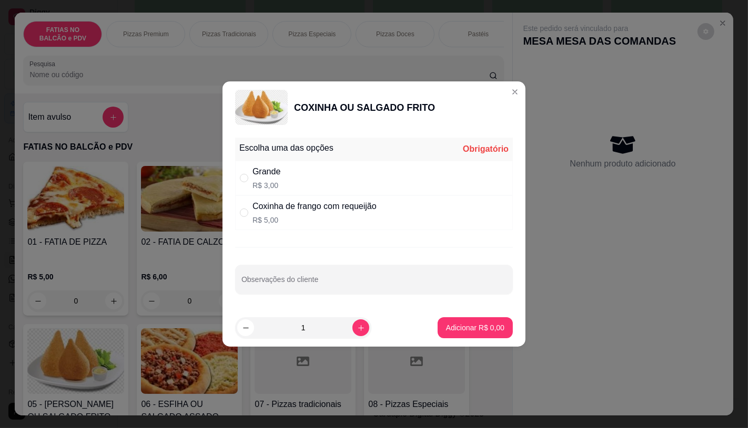
click at [284, 182] on div "Grande R$ 3,00" at bounding box center [374, 178] width 278 height 35
radio input "true"
drag, startPoint x: 357, startPoint y: 338, endPoint x: 359, endPoint y: 326, distance: 11.1
click at [358, 334] on div "1" at bounding box center [303, 328] width 132 height 21
click at [359, 326] on button "increase-product-quantity" at bounding box center [360, 328] width 16 height 16
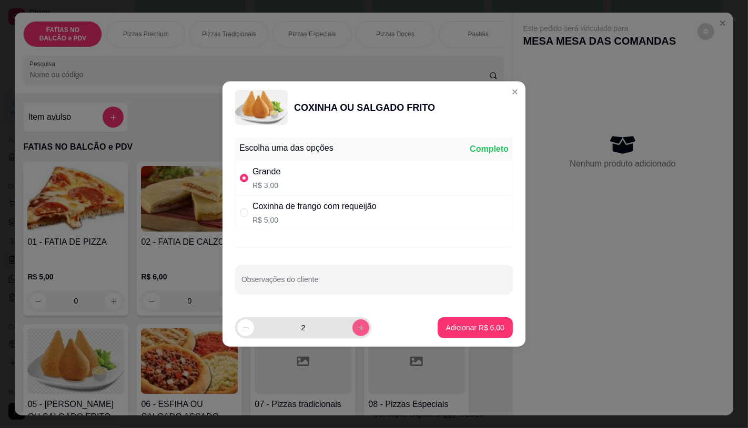
click at [359, 326] on button "increase-product-quantity" at bounding box center [360, 328] width 17 height 17
type input "3"
click at [483, 324] on p "Adicionar R$ 9,00" at bounding box center [475, 328] width 58 height 11
type input "3"
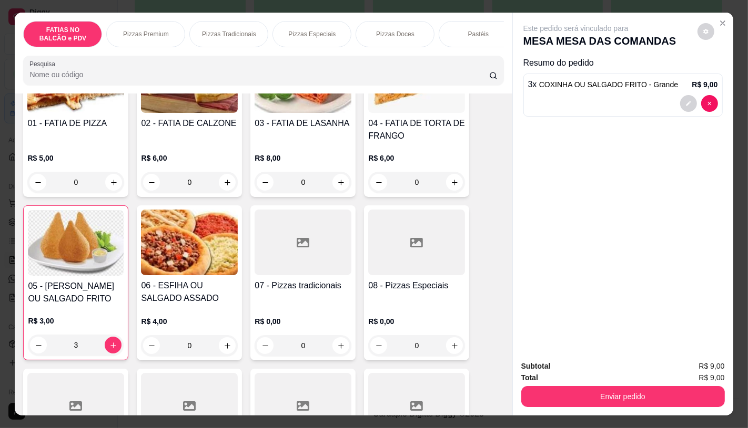
scroll to position [175, 0]
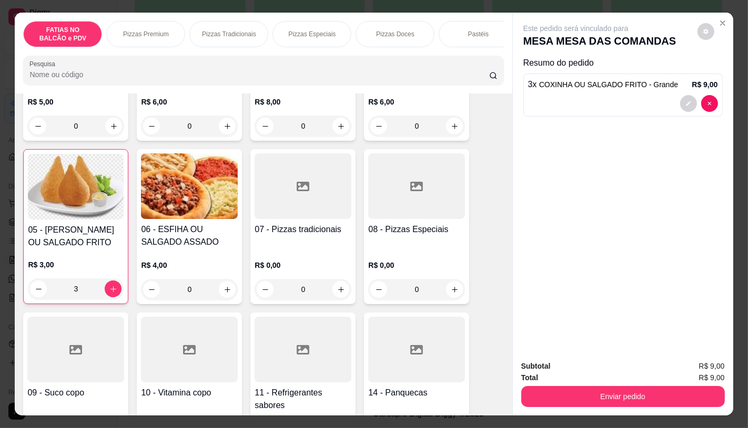
click at [302, 377] on div at bounding box center [302, 350] width 97 height 66
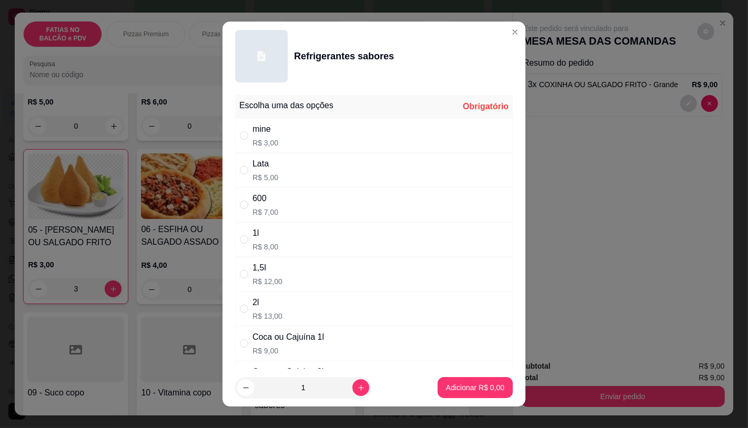
click at [283, 181] on div "Lata R$ 5,00" at bounding box center [374, 170] width 278 height 35
radio input "true"
click at [448, 391] on p "Adicionar R$ 5,00" at bounding box center [474, 388] width 57 height 10
type input "1"
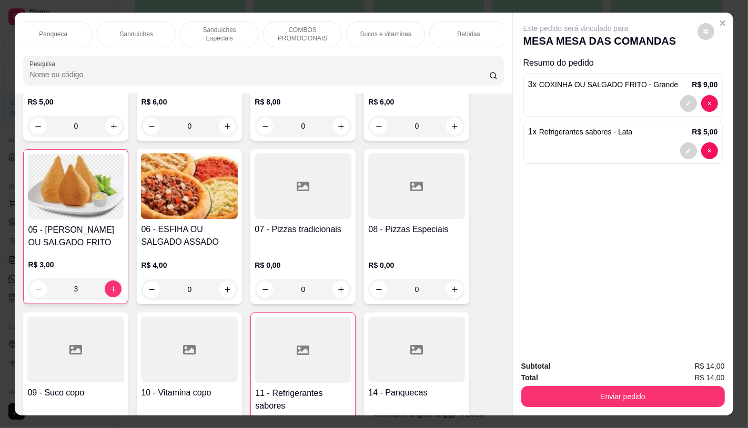
scroll to position [0, 1094]
click at [475, 35] on div "TAXAS DE ENTREGAS" at bounding box center [464, 34] width 79 height 26
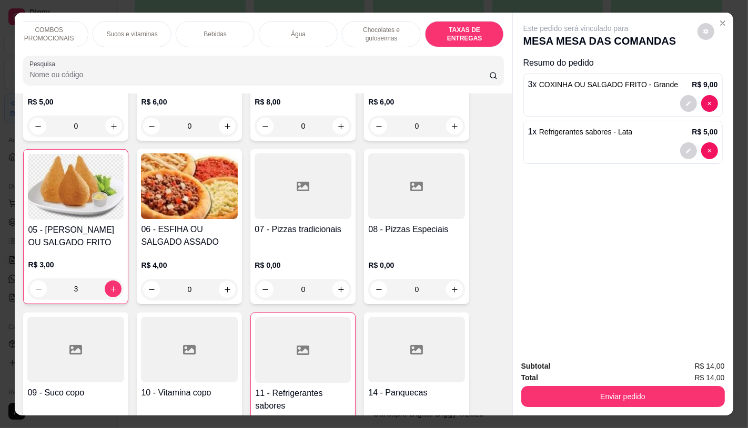
scroll to position [25, 0]
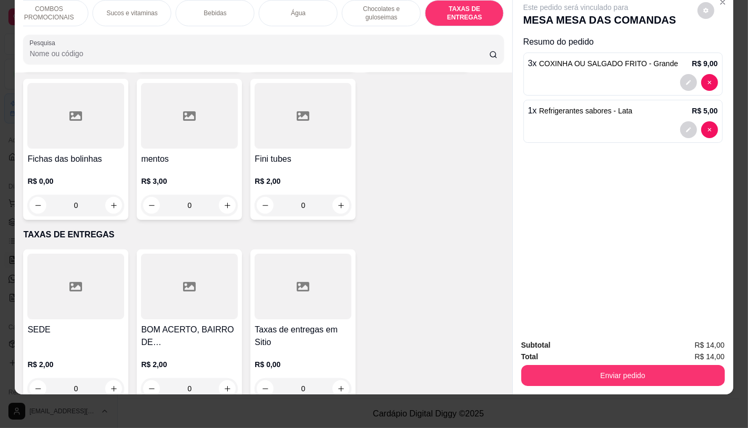
click at [56, 324] on div "SEDE" at bounding box center [75, 336] width 97 height 25
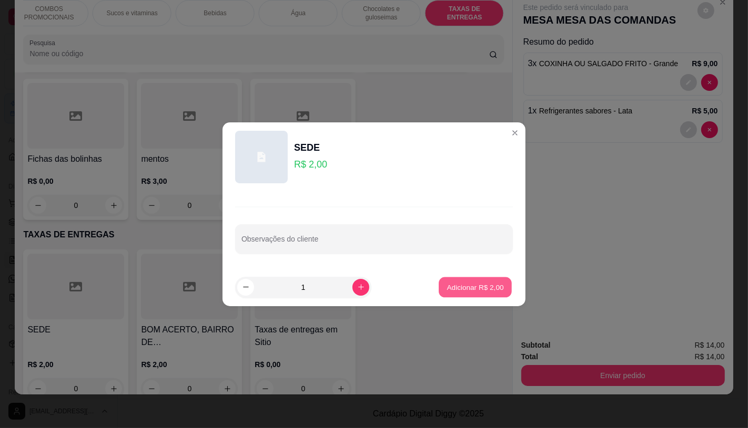
click at [479, 284] on p "Adicionar R$ 2,00" at bounding box center [474, 287] width 57 height 10
type input "1"
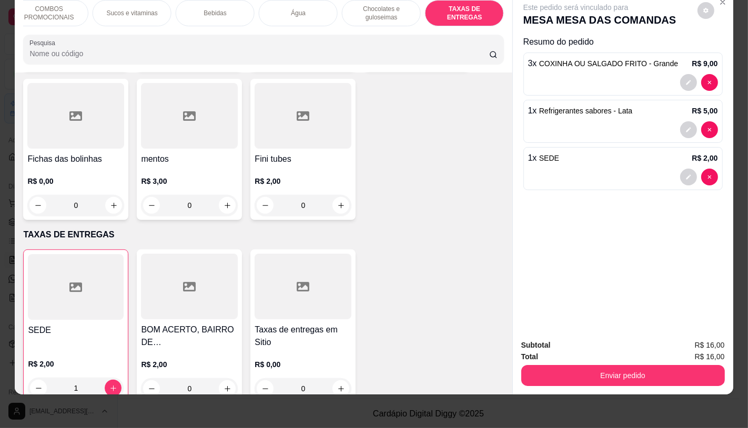
click at [590, 368] on button "Enviar pedido" at bounding box center [622, 375] width 203 height 21
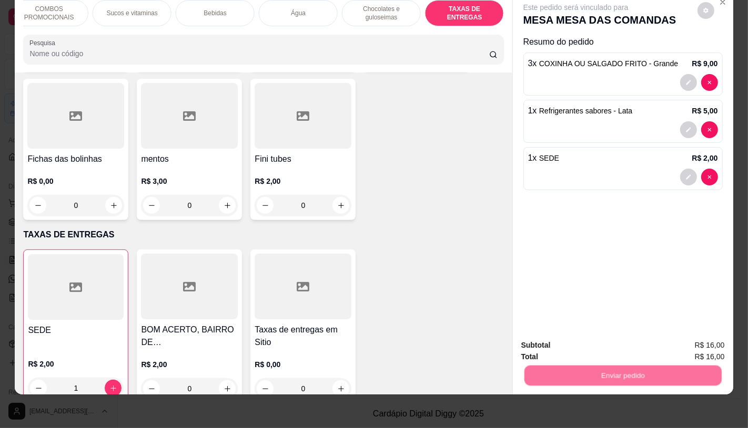
click at [595, 333] on button "Registrar cliente" at bounding box center [625, 342] width 69 height 20
click at [615, 365] on button "Enviar pedido" at bounding box center [622, 375] width 197 height 21
click at [707, 343] on button "Enviar pedido" at bounding box center [697, 341] width 58 height 19
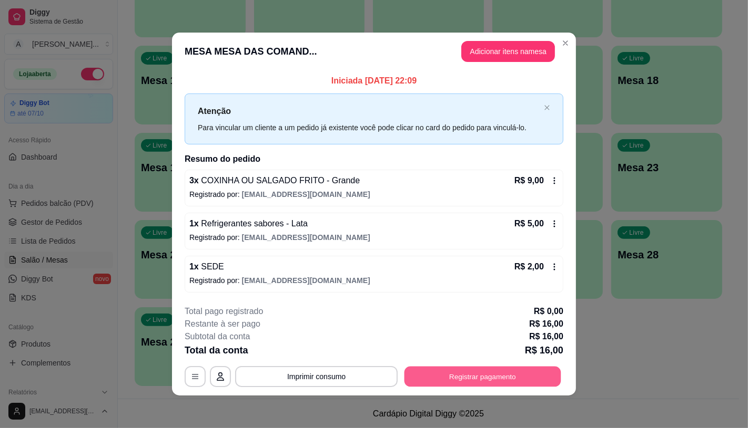
click at [527, 376] on button "Registrar pagamento" at bounding box center [482, 377] width 157 height 21
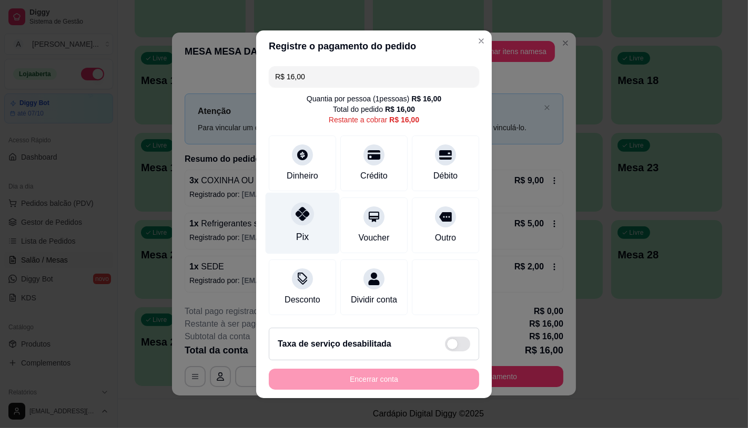
click at [295, 223] on div "Pix" at bounding box center [302, 223] width 74 height 62
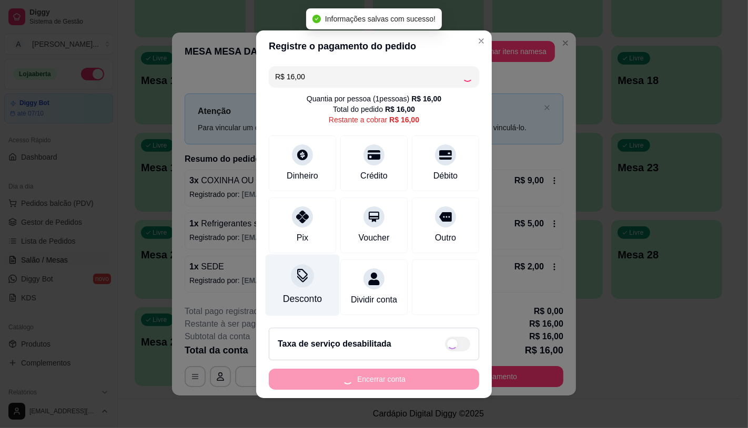
type input "R$ 0,00"
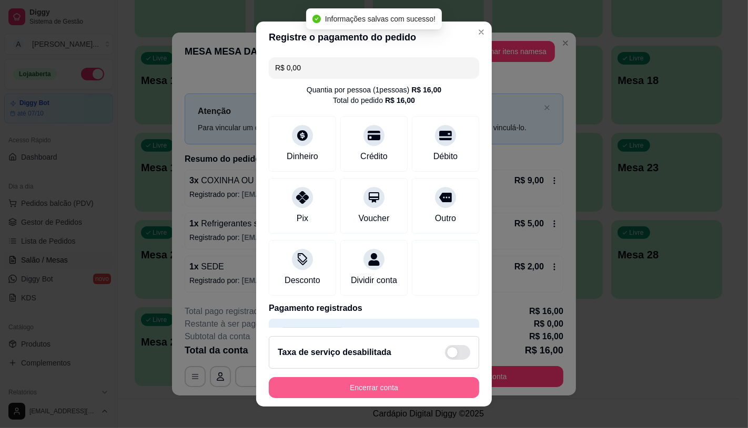
click at [370, 387] on button "Encerrar conta" at bounding box center [374, 387] width 210 height 21
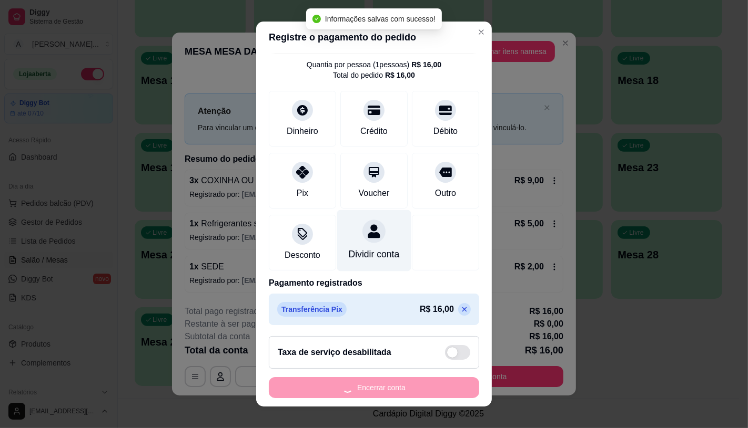
scroll to position [39, 0]
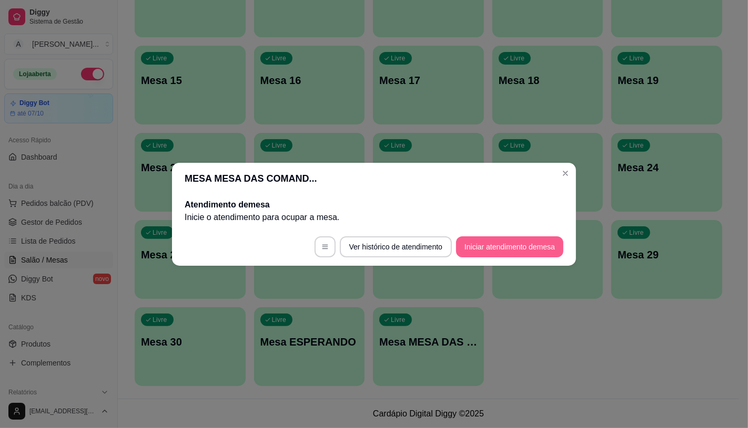
click at [483, 251] on button "Iniciar atendimento de mesa" at bounding box center [509, 247] width 107 height 21
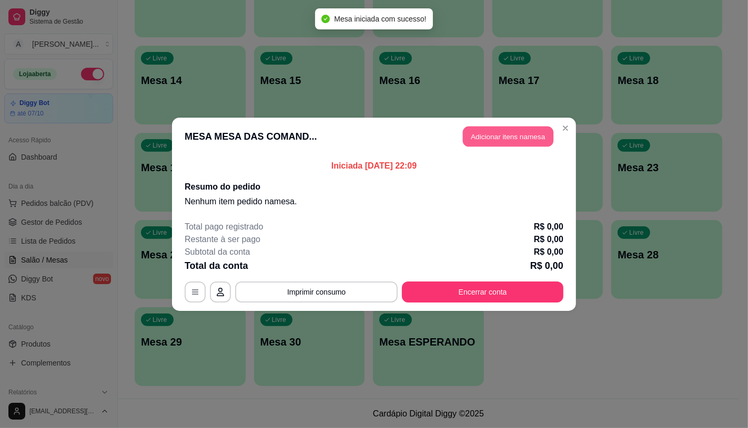
click at [498, 134] on button "Adicionar itens na mesa" at bounding box center [508, 136] width 90 height 21
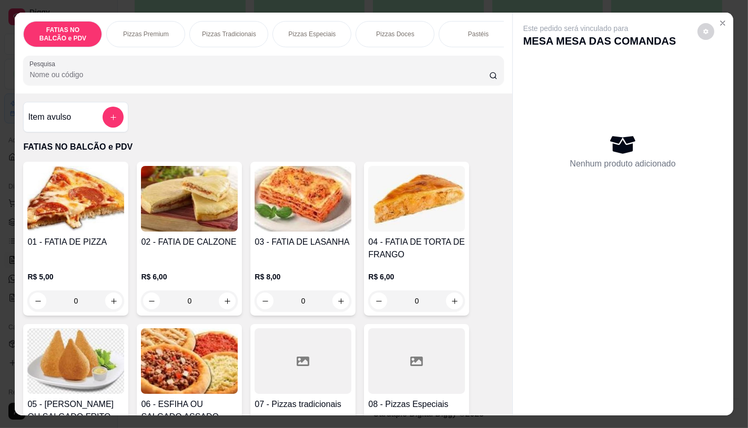
scroll to position [0, 420]
click at [462, 30] on p "Panqueca" at bounding box center [473, 34] width 28 height 8
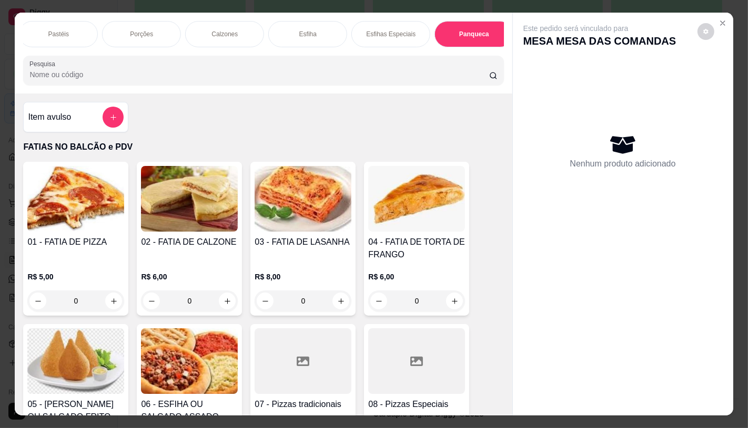
scroll to position [25, 0]
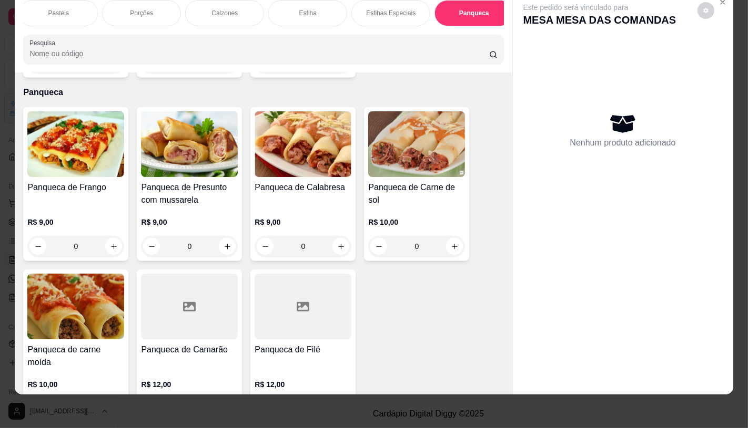
click at [392, 182] on div "Panqueca de Carne de sol" at bounding box center [416, 193] width 97 height 25
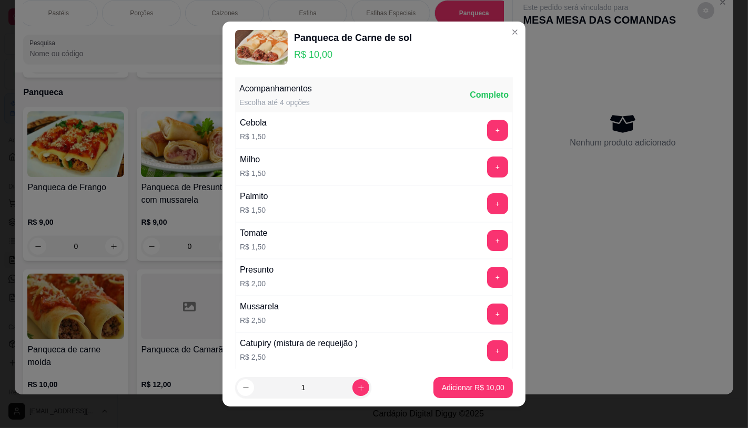
click at [446, 374] on footer "1 Adicionar R$ 10,00" at bounding box center [373, 388] width 303 height 38
click at [452, 397] on button "Adicionar R$ 10,00" at bounding box center [472, 387] width 79 height 21
type input "1"
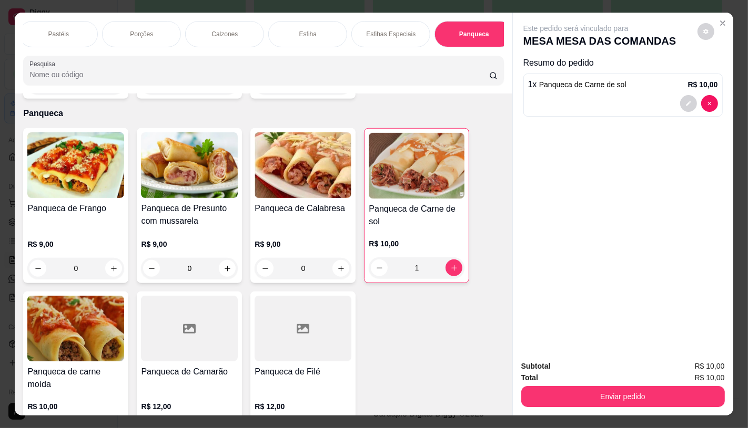
scroll to position [0, 840]
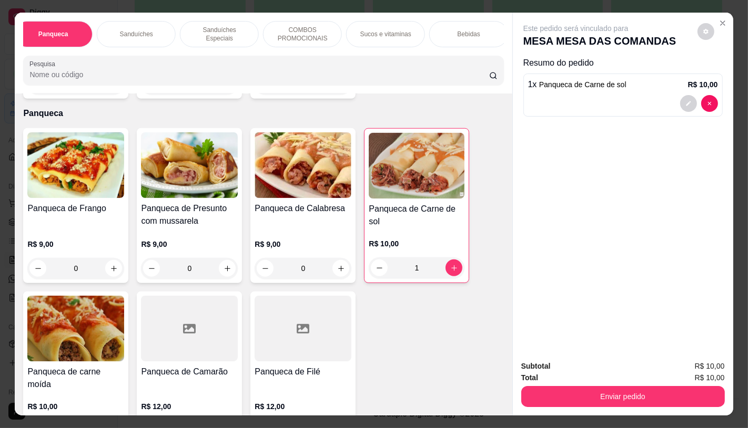
click at [348, 29] on div "Sucos e vitaminas" at bounding box center [385, 34] width 79 height 26
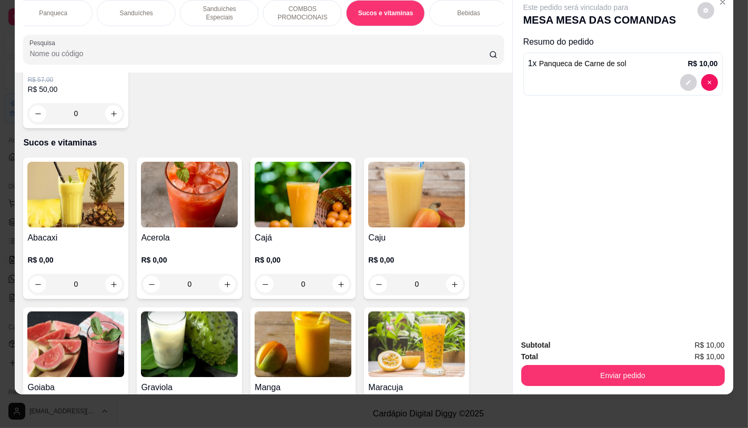
scroll to position [5495, 0]
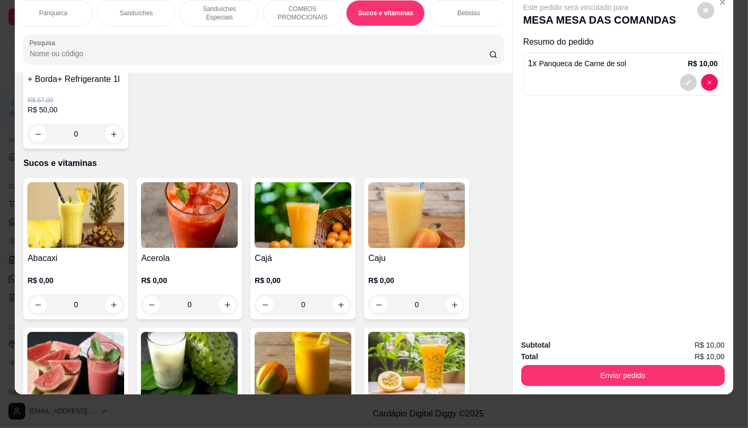
click at [290, 340] on img at bounding box center [302, 365] width 97 height 66
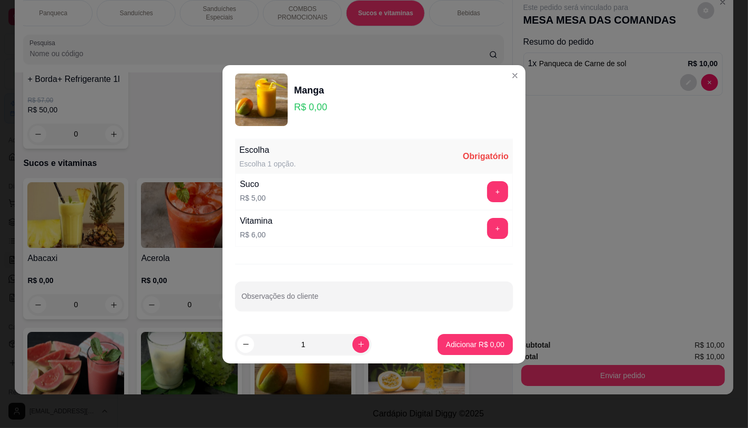
click at [309, 221] on div "Vitamina R$ 6,00 +" at bounding box center [374, 228] width 278 height 37
click at [492, 234] on button "+" at bounding box center [497, 228] width 21 height 21
click at [475, 355] on button "Adicionar R$ 6,00" at bounding box center [474, 344] width 73 height 21
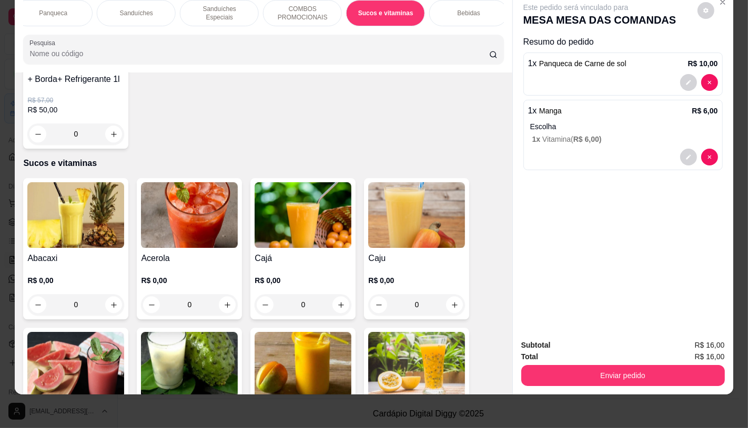
scroll to position [0, 1094]
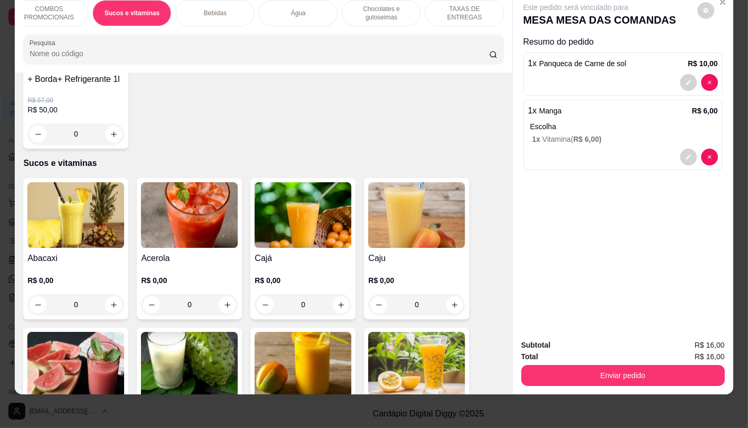
click at [484, 11] on div "TAXAS DE ENTREGAS" at bounding box center [464, 13] width 79 height 26
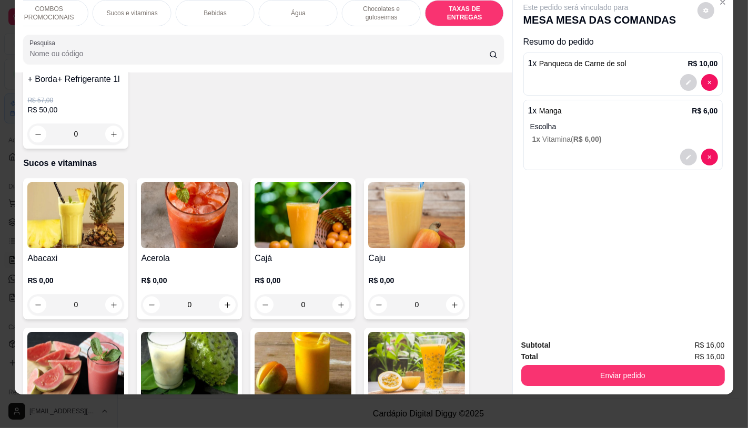
scroll to position [7032, 0]
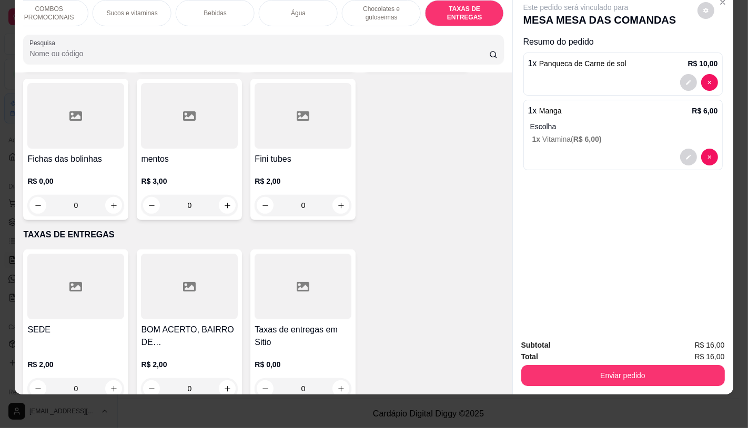
click at [88, 254] on div at bounding box center [75, 287] width 97 height 66
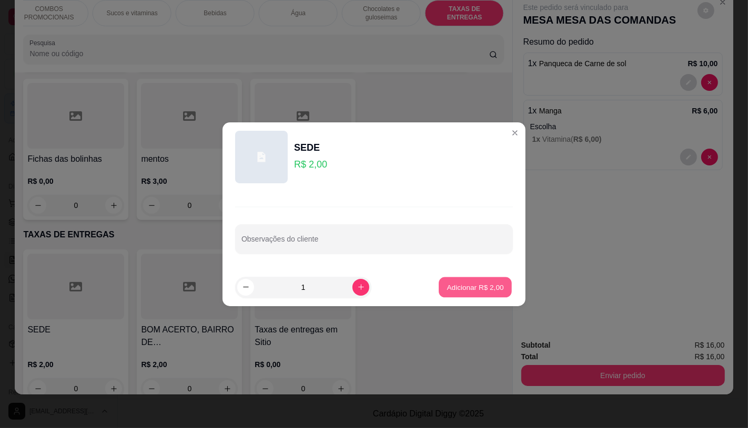
click at [489, 287] on p "Adicionar R$ 2,00" at bounding box center [474, 287] width 57 height 10
type input "1"
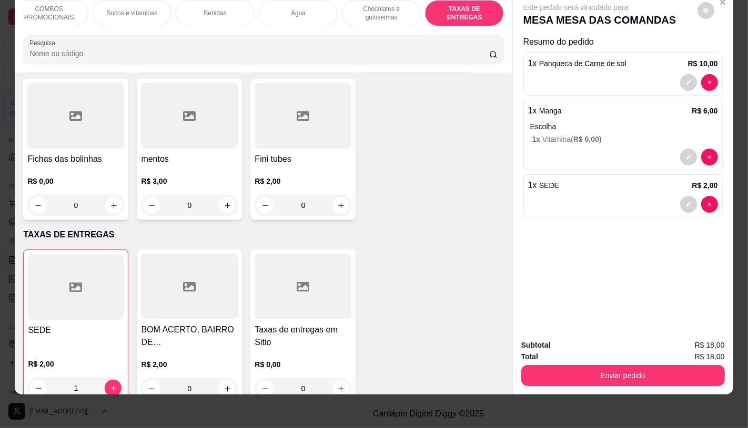
click at [578, 364] on div "Enviar pedido" at bounding box center [622, 375] width 203 height 24
click at [578, 365] on button "Enviar pedido" at bounding box center [622, 375] width 203 height 21
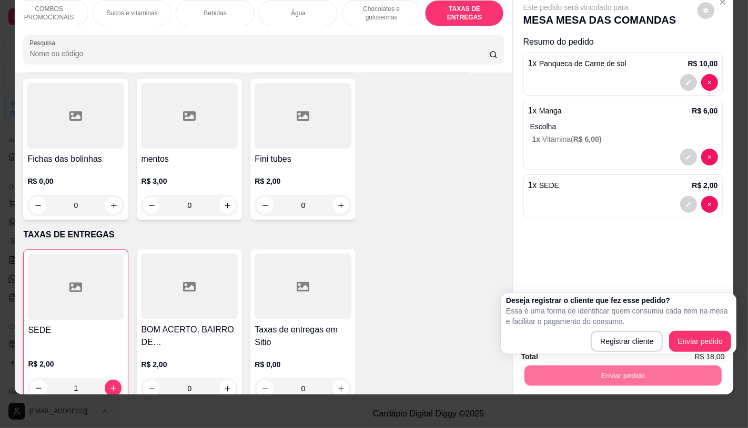
click at [572, 336] on div "Registrar cliente Enviar pedido" at bounding box center [618, 341] width 225 height 21
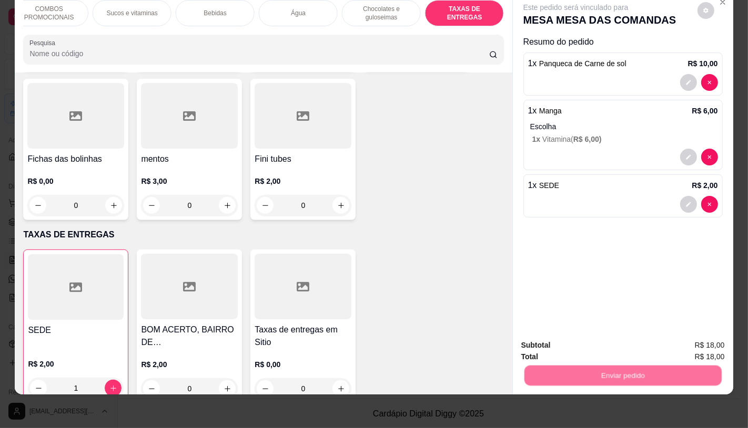
click at [600, 339] on button "Registrar cliente" at bounding box center [626, 341] width 67 height 19
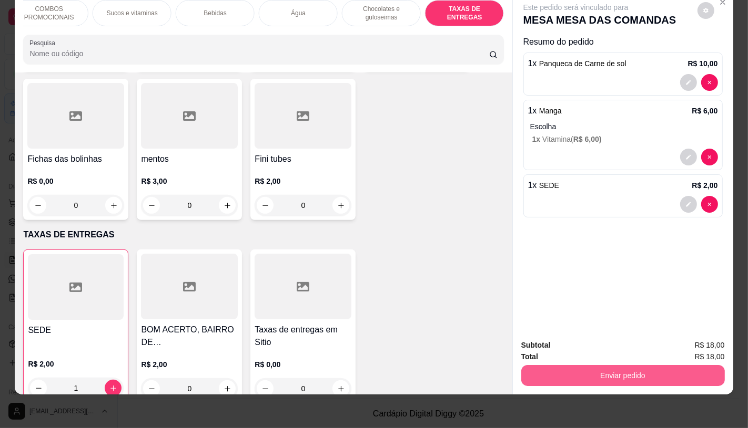
click at [595, 370] on button "Enviar pedido" at bounding box center [622, 375] width 203 height 21
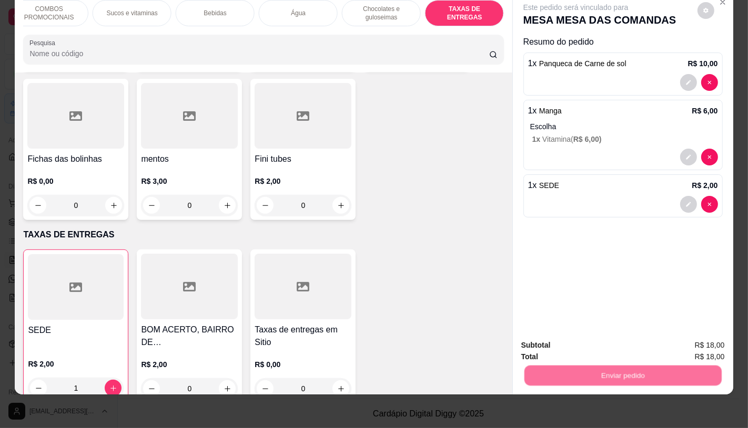
click at [692, 339] on button "Enviar pedido" at bounding box center [697, 341] width 58 height 19
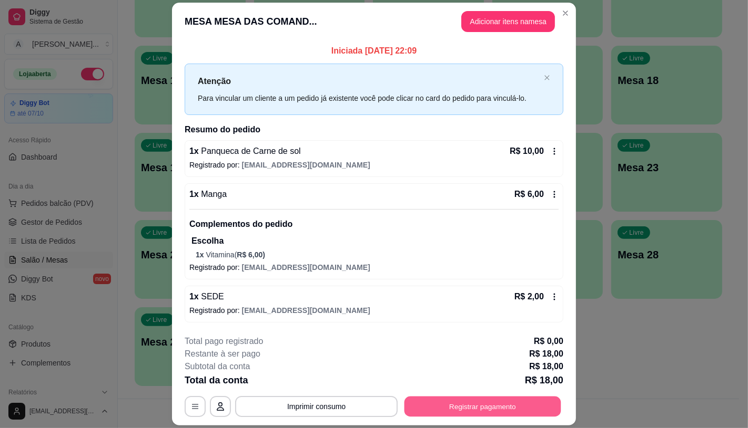
click at [548, 407] on button "Registrar pagamento" at bounding box center [482, 406] width 157 height 21
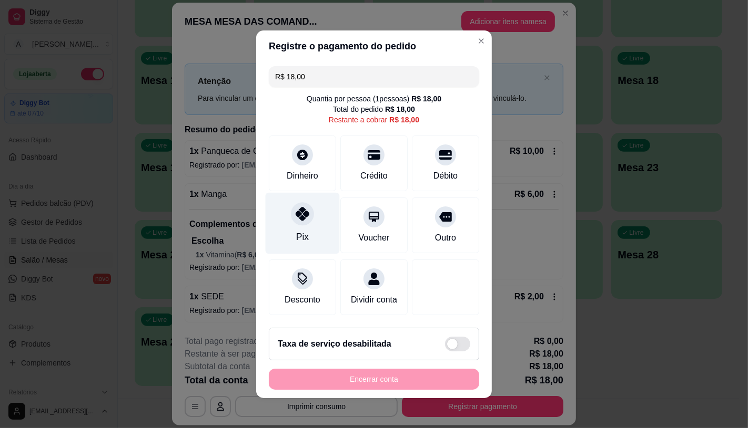
click at [312, 217] on div "Pix" at bounding box center [302, 223] width 74 height 62
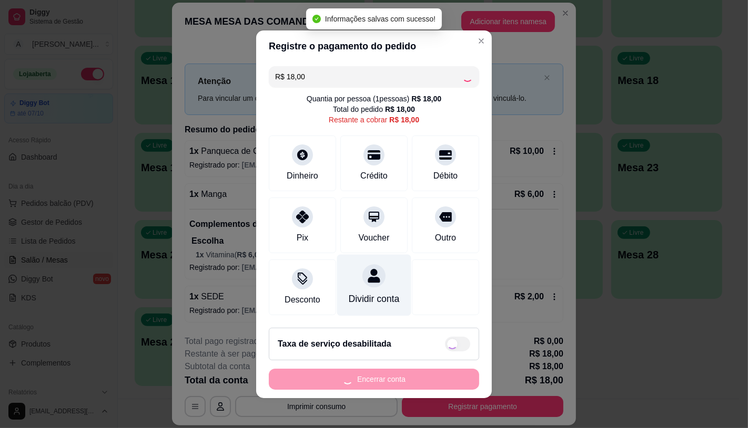
type input "R$ 0,00"
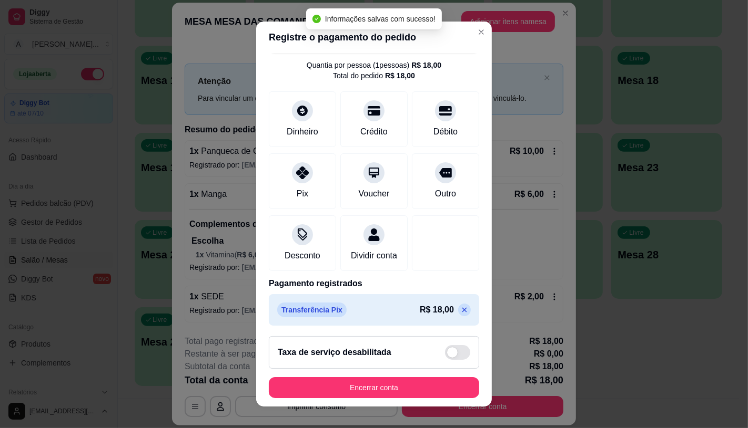
scroll to position [39, 0]
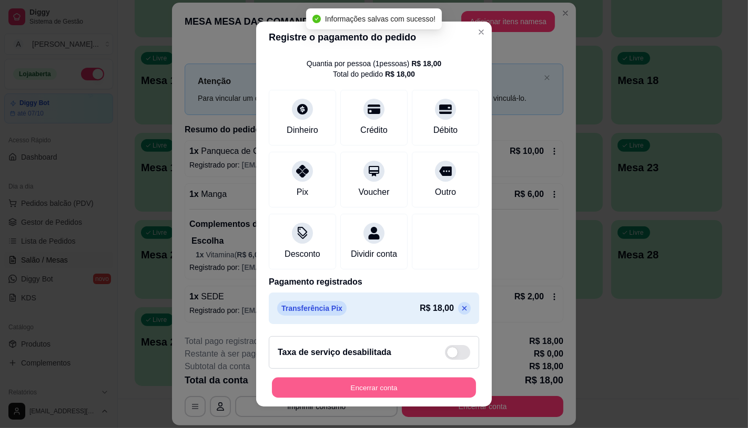
click at [345, 385] on button "Encerrar conta" at bounding box center [374, 388] width 204 height 21
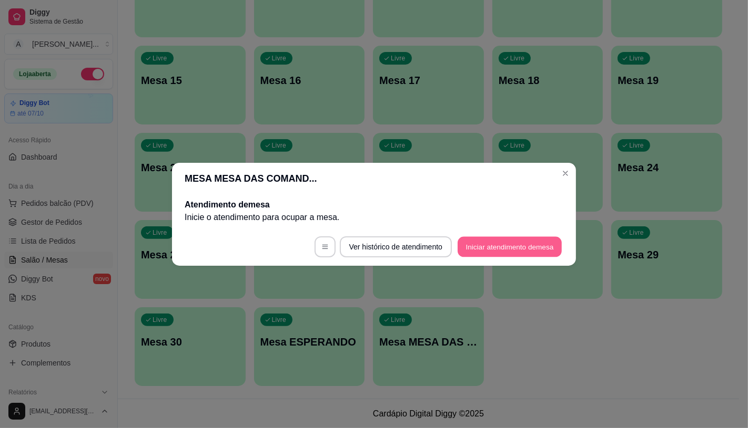
click at [492, 251] on button "Iniciar atendimento de mesa" at bounding box center [509, 247] width 104 height 21
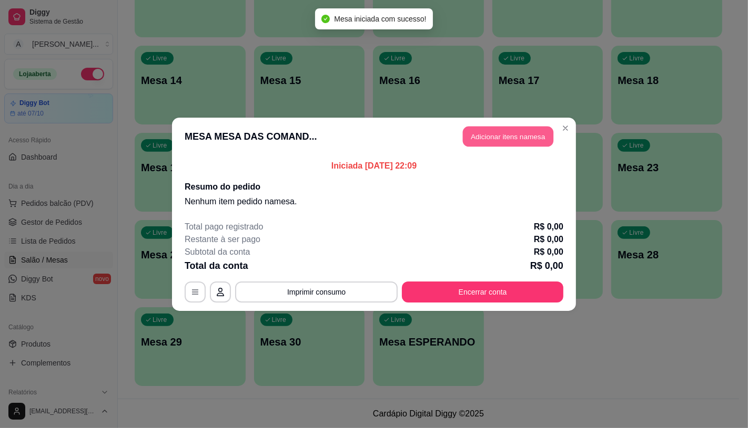
click at [497, 140] on button "Adicionar itens na mesa" at bounding box center [508, 136] width 90 height 21
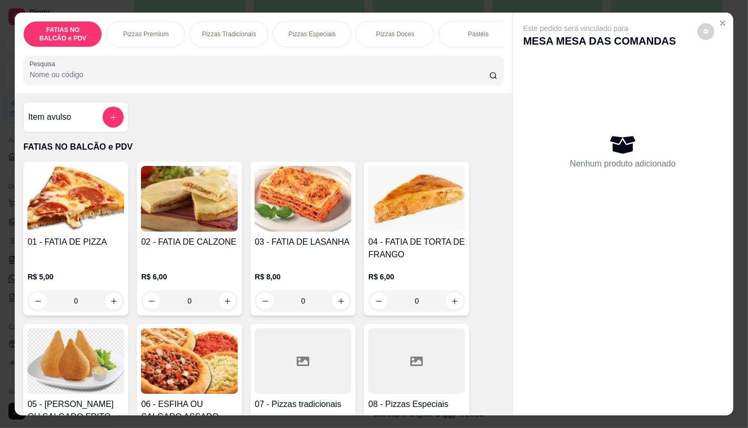
click at [146, 37] on div "Pizzas Premium" at bounding box center [145, 34] width 79 height 26
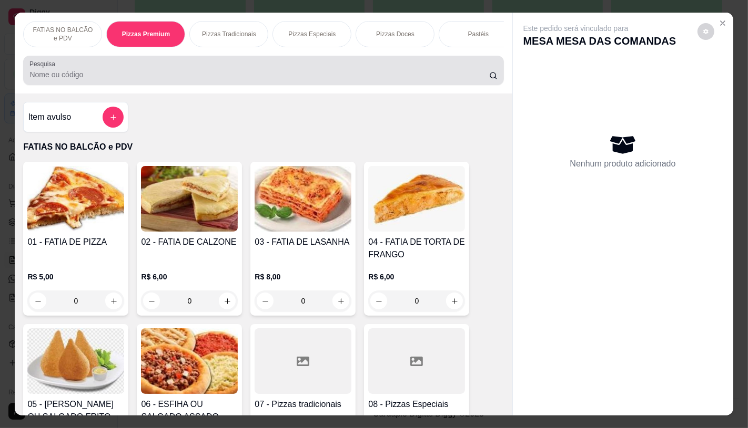
scroll to position [25, 0]
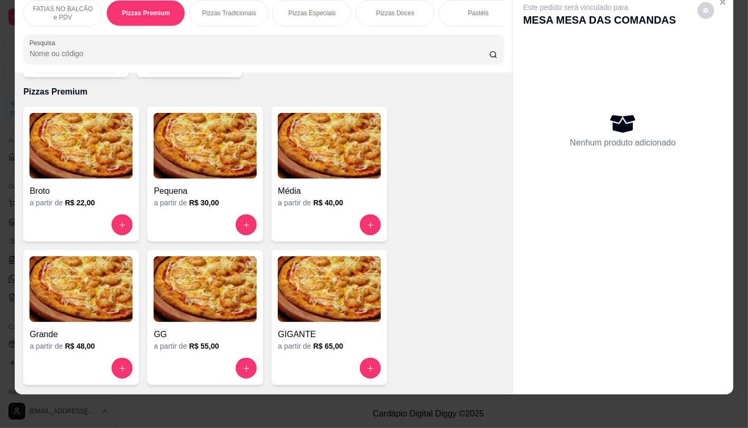
click at [77, 130] on img at bounding box center [80, 146] width 103 height 66
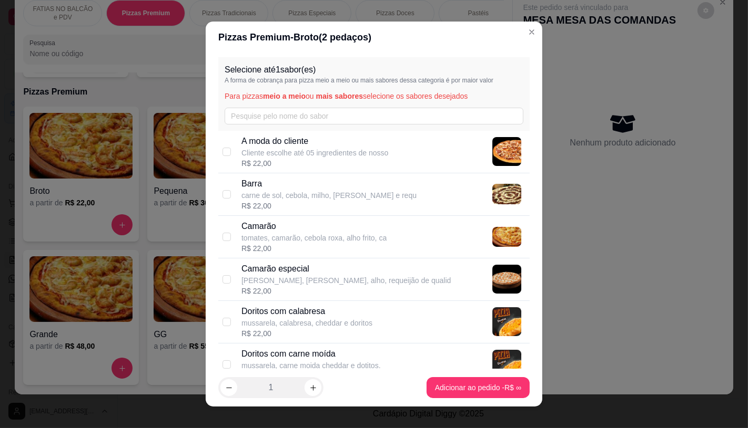
click at [274, 200] on p "carne de sol, cebola, milho, mussarela e requ" at bounding box center [328, 195] width 175 height 11
checkbox input "true"
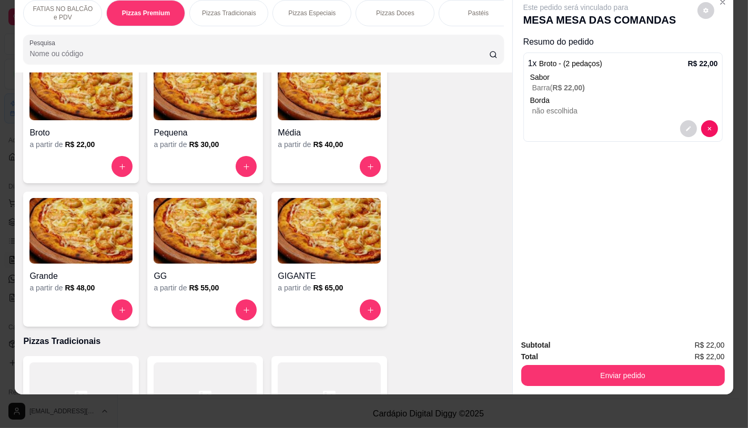
click at [72, 16] on div "FATIAS NO BALCÃO e PDV" at bounding box center [62, 13] width 79 height 26
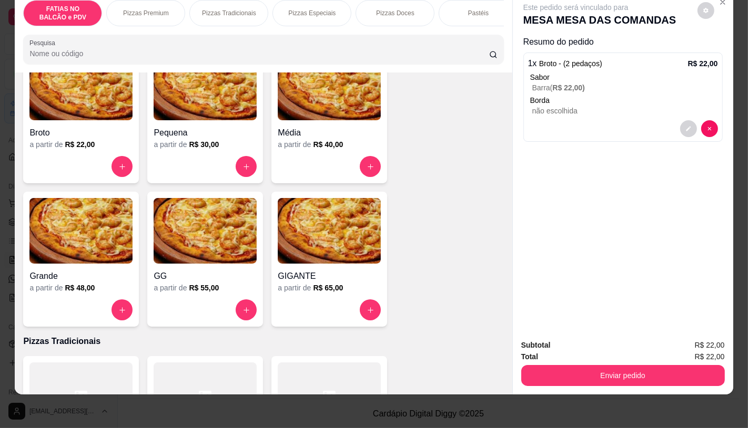
scroll to position [47, 0]
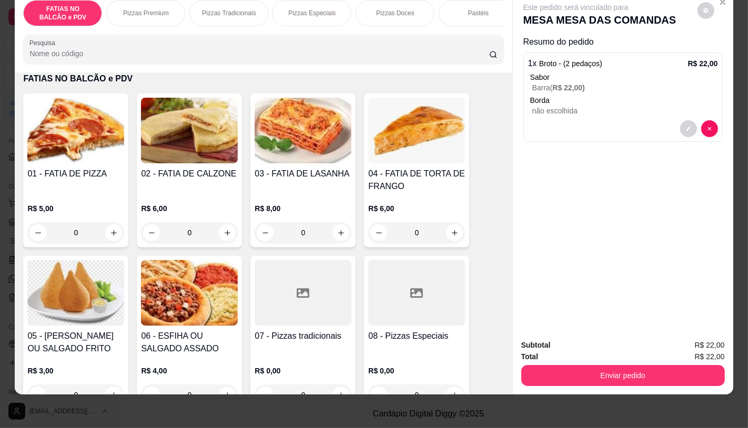
click at [107, 288] on img at bounding box center [75, 293] width 97 height 66
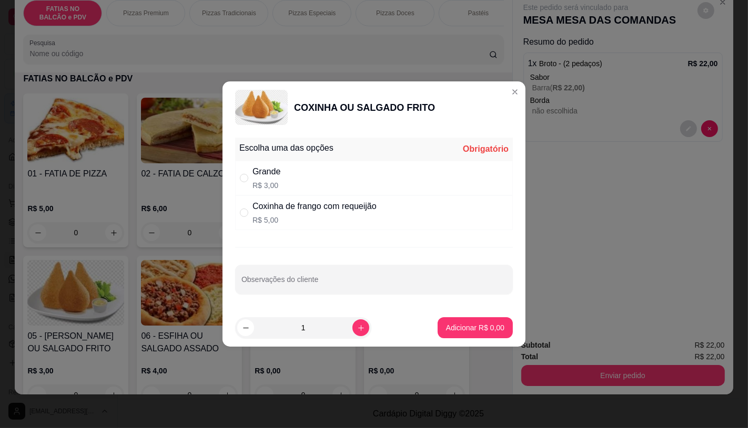
click at [325, 175] on div "Grande R$ 3,00" at bounding box center [374, 178] width 278 height 35
radio input "true"
click at [355, 333] on button "increase-product-quantity" at bounding box center [360, 328] width 17 height 17
type input "2"
click at [472, 328] on p "Adicionar R$ 6,00" at bounding box center [475, 328] width 58 height 11
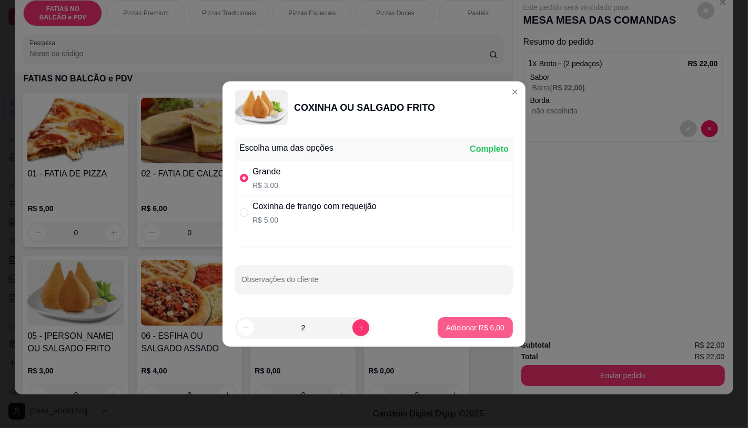
type input "2"
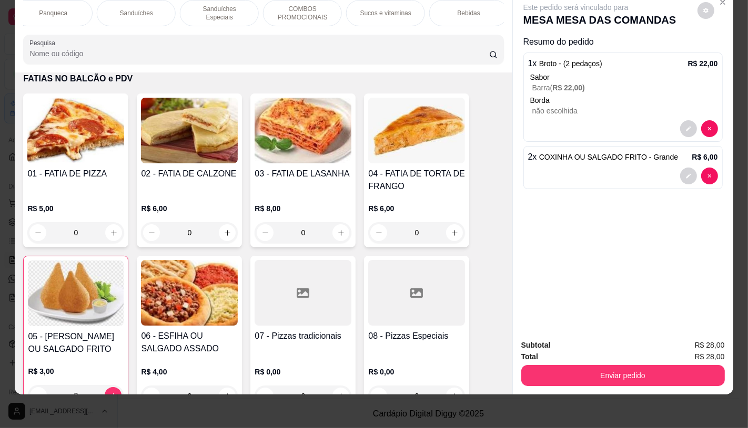
scroll to position [0, 1094]
click at [485, 11] on div "TAXAS DE ENTREGAS" at bounding box center [464, 13] width 79 height 26
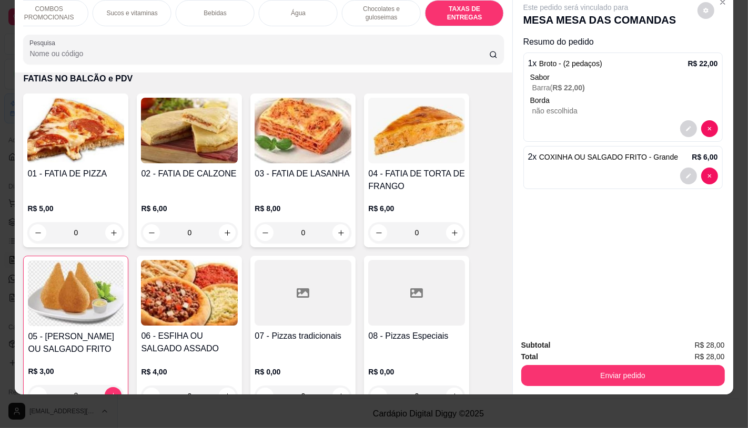
scroll to position [7032, 0]
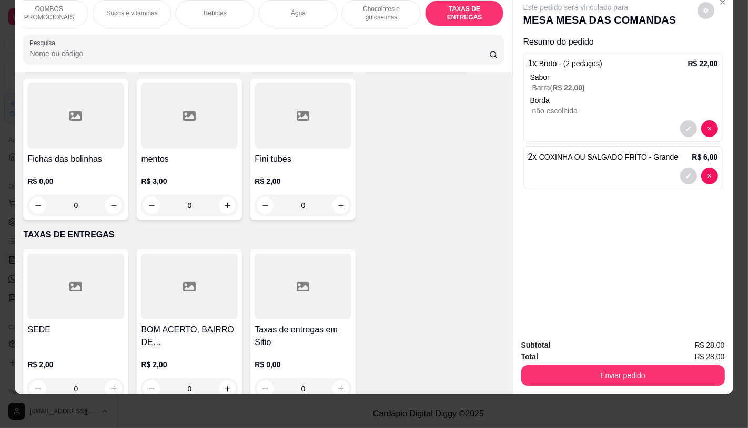
click at [93, 324] on h4 "SEDE" at bounding box center [75, 330] width 97 height 13
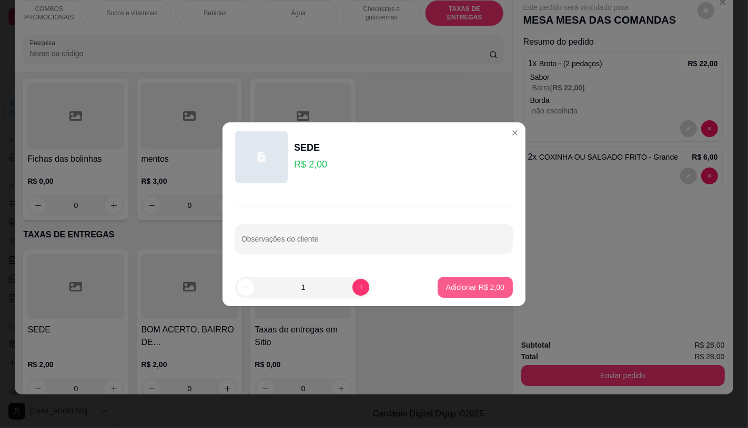
click at [456, 291] on p "Adicionar R$ 2,00" at bounding box center [475, 287] width 58 height 11
type input "1"
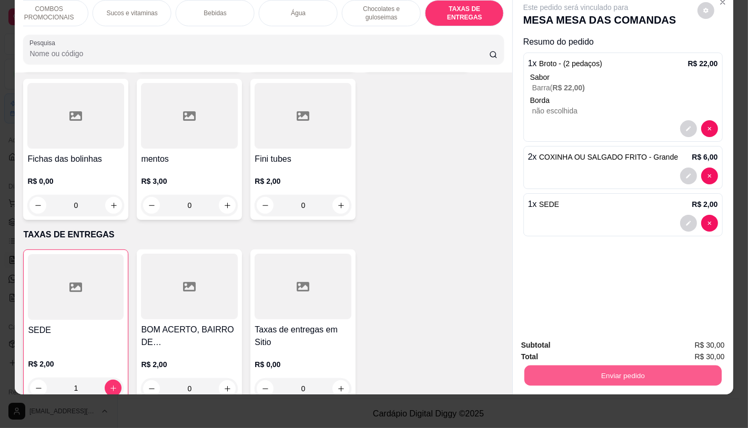
click at [581, 371] on button "Enviar pedido" at bounding box center [622, 375] width 197 height 21
click at [624, 339] on button "Registrar cliente" at bounding box center [625, 342] width 69 height 20
click at [626, 366] on button "Enviar pedido" at bounding box center [622, 375] width 197 height 21
click at [707, 351] on button "Enviar pedido" at bounding box center [696, 342] width 59 height 20
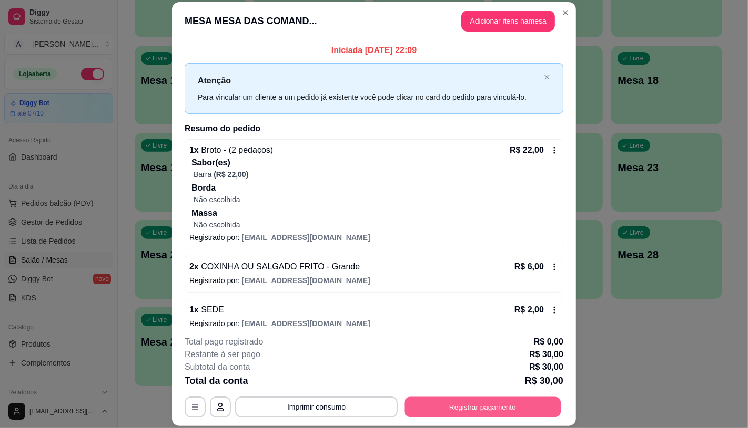
click at [526, 412] on button "Registrar pagamento" at bounding box center [482, 407] width 157 height 21
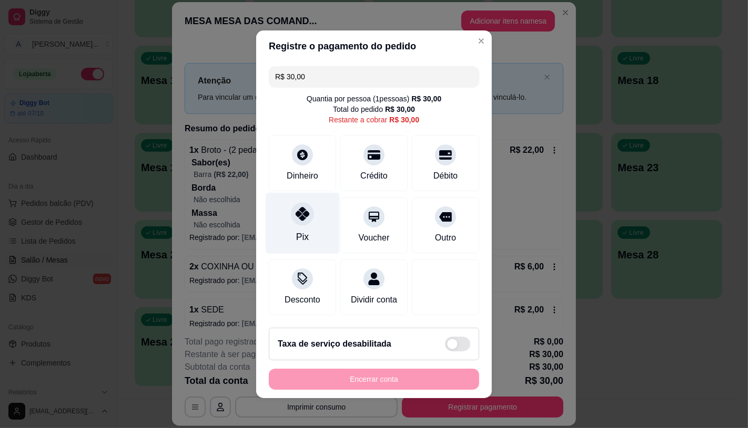
click at [296, 230] on div "Pix" at bounding box center [302, 237] width 13 height 14
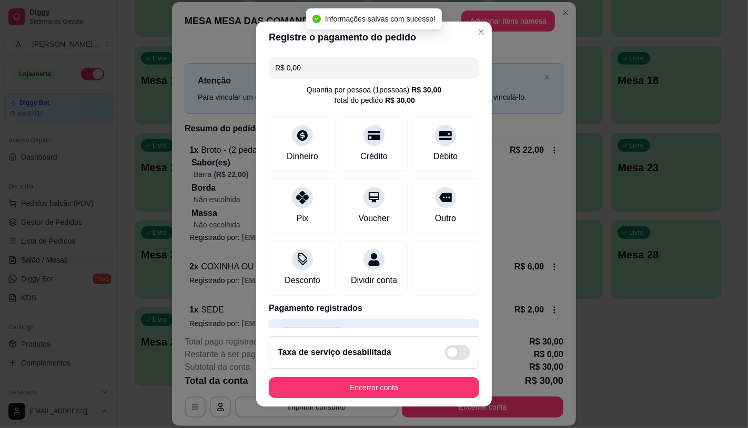
type input "R$ 0,00"
click at [350, 393] on button "Encerrar conta" at bounding box center [374, 387] width 210 height 21
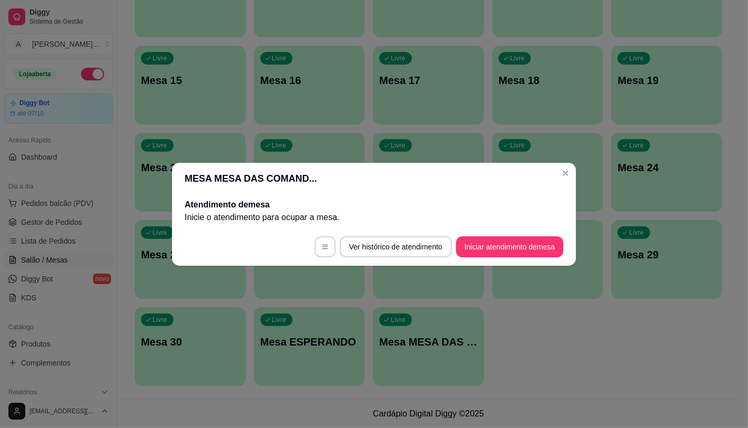
drag, startPoint x: 514, startPoint y: 225, endPoint x: 514, endPoint y: 240, distance: 14.7
click at [514, 238] on section "MESA MESA DAS COMAND... Atendimento de mesa Inicie o atendimento para ocupar a …" at bounding box center [374, 214] width 404 height 103
click at [514, 248] on button "Iniciar atendimento de mesa" at bounding box center [509, 247] width 107 height 21
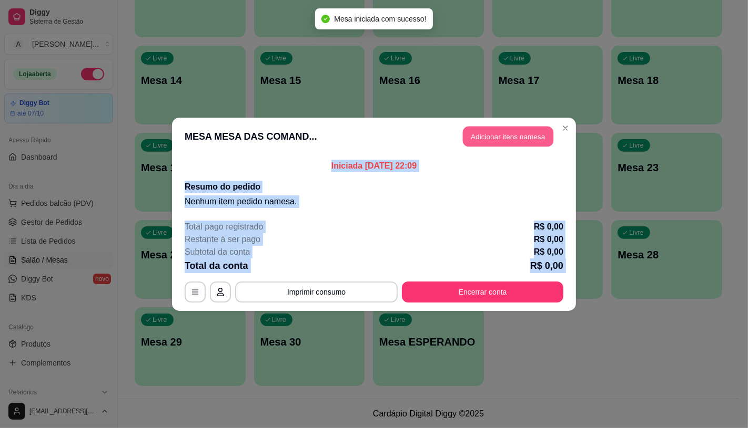
click at [510, 131] on button "Adicionar itens na mesa" at bounding box center [508, 136] width 90 height 21
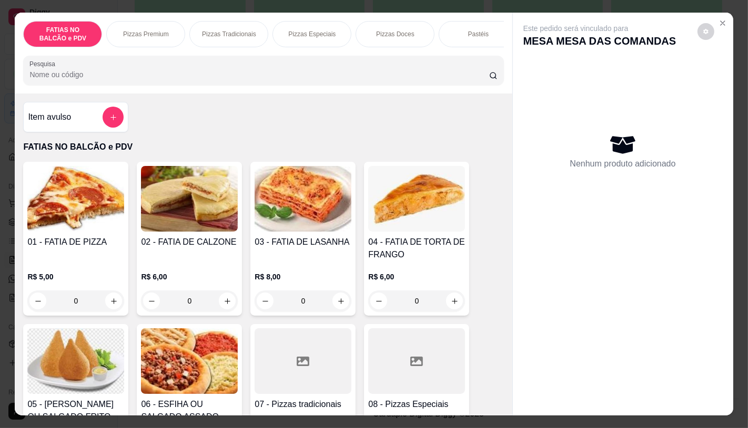
click at [396, 349] on div at bounding box center [416, 362] width 97 height 66
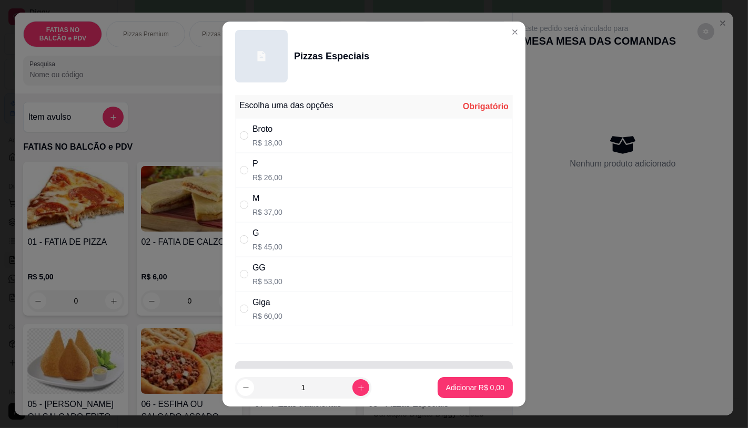
scroll to position [36, 0]
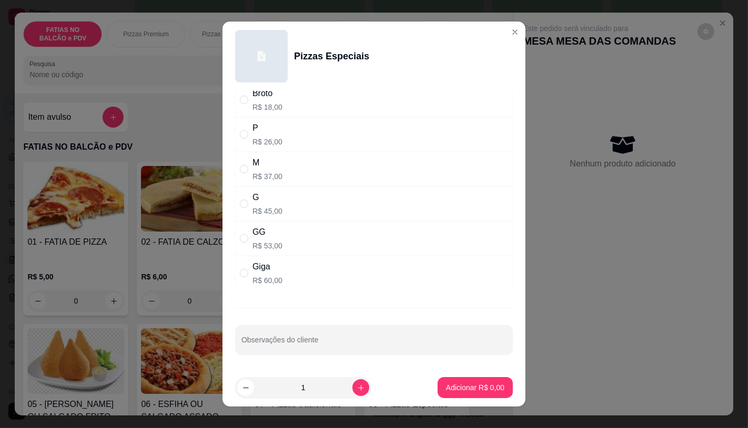
click at [291, 287] on div "Giga R$ 60,00" at bounding box center [374, 273] width 278 height 35
radio input "true"
click at [447, 390] on p "Adicionar R$ 60,00" at bounding box center [473, 388] width 61 height 10
type input "1"
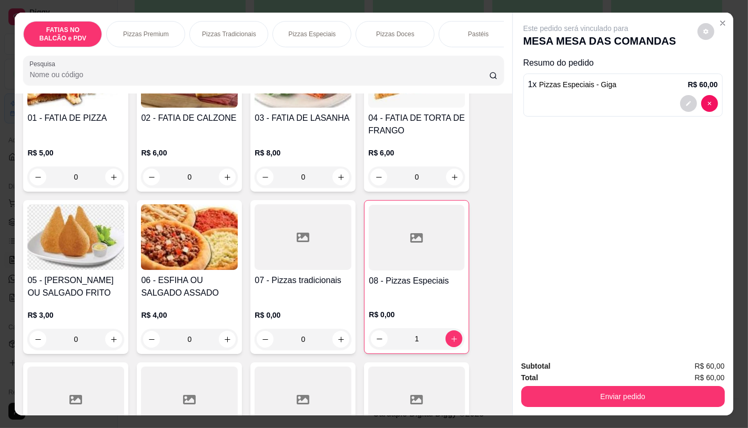
scroll to position [175, 0]
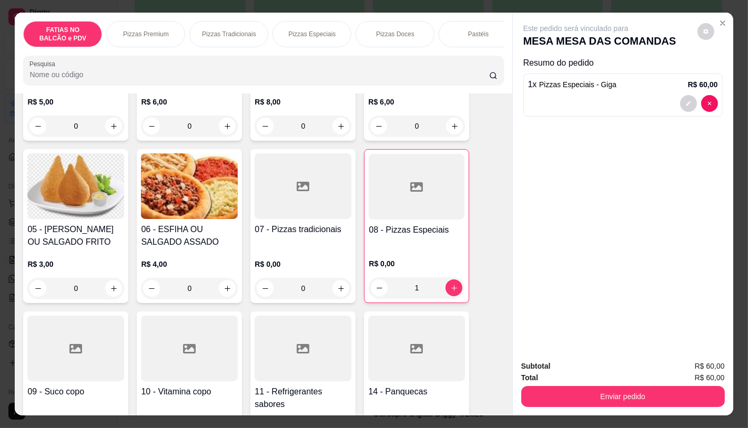
click at [297, 355] on icon at bounding box center [303, 349] width 13 height 13
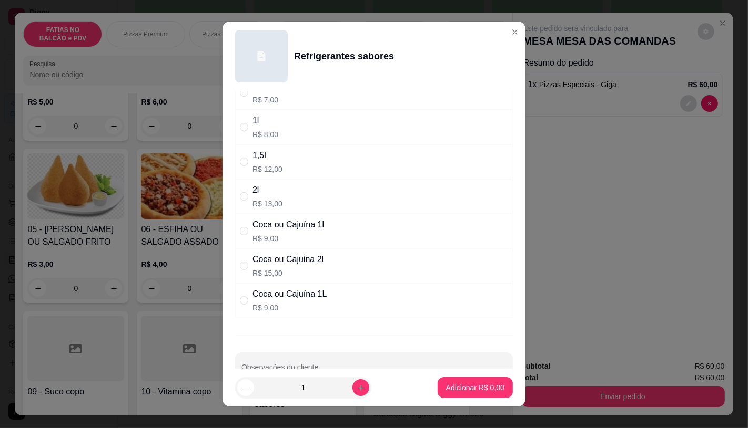
scroll to position [117, 0]
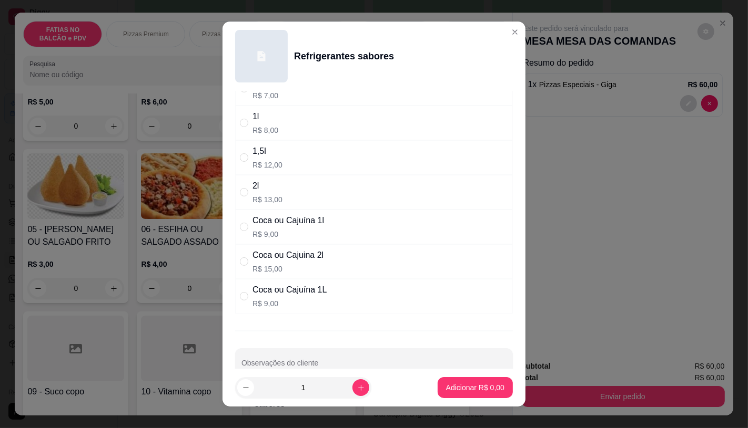
click at [275, 273] on p "R$ 15,00" at bounding box center [287, 269] width 71 height 11
radio input "true"
click at [451, 392] on p "Adicionar R$ 15,00" at bounding box center [473, 388] width 63 height 11
type input "1"
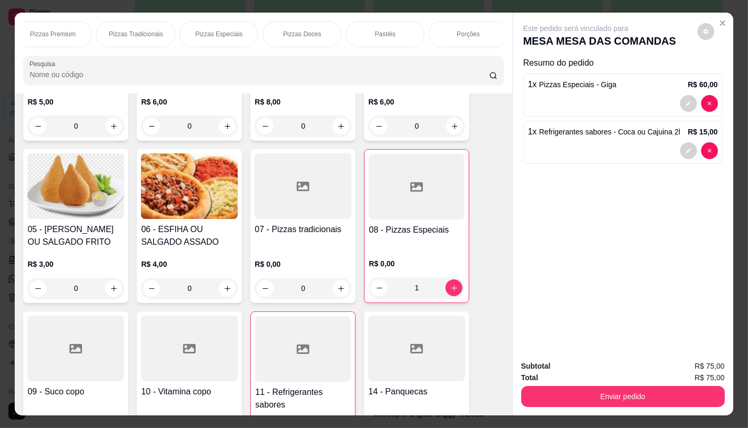
click at [487, 54] on div "FATIAS NO BALCÃO e PDV Pizzas Premium Pizzas Tradicionais Pizzas Especiais Pizz…" at bounding box center [263, 53] width 497 height 81
click at [480, 13] on div "FATIAS NO BALCÃO e PDV Pizzas Premium Pizzas Tradicionais Pizzas Especiais Pizz…" at bounding box center [263, 53] width 497 height 81
click at [481, 16] on div "FATIAS NO BALCÃO e PDV Pizzas Premium Pizzas Tradicionais Pizzas Especiais Pizz…" at bounding box center [263, 53] width 497 height 81
click at [481, 30] on p "TAXAS DE ENTREGAS" at bounding box center [464, 34] width 61 height 17
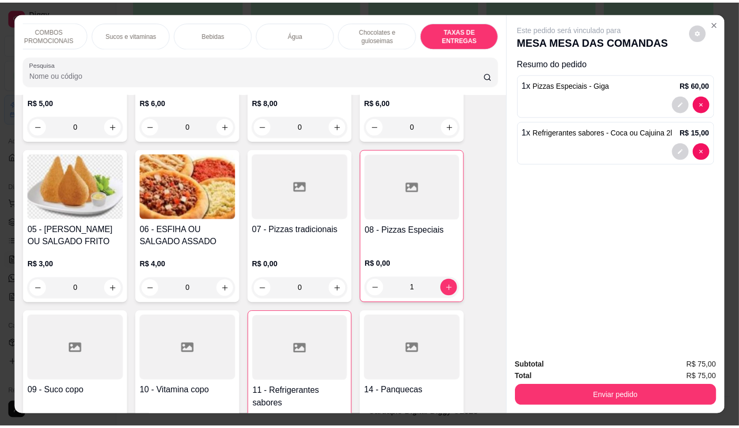
scroll to position [25, 0]
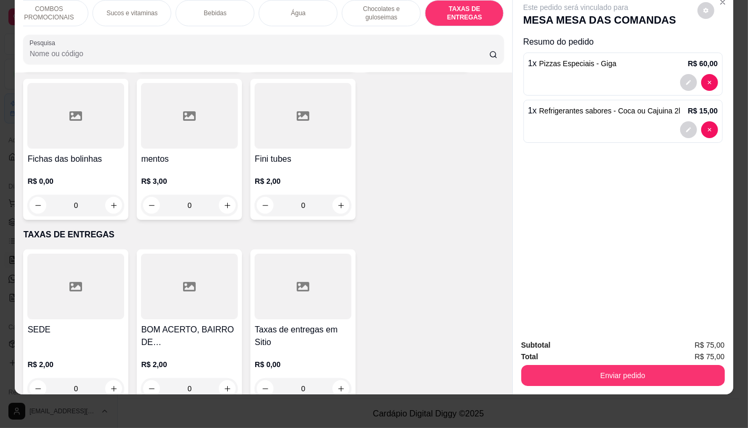
click at [197, 257] on div at bounding box center [189, 287] width 97 height 66
click at [477, 290] on div "SEDE R$ 2,00 0 BOM ACERTO, BAIRRO DE FATIMA, OUTRO LADO DO RIO R$ 2,00 0 Taxas …" at bounding box center [263, 327] width 480 height 154
drag, startPoint x: 615, startPoint y: 349, endPoint x: 618, endPoint y: 360, distance: 11.3
click at [618, 360] on div "Subtotal R$ 75,00 Total R$ 75,00 Enviar pedido" at bounding box center [622, 363] width 203 height 47
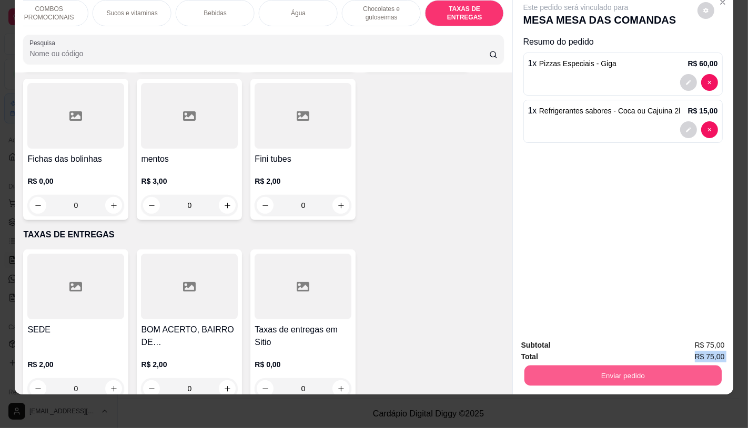
click at [618, 365] on button "Enviar pedido" at bounding box center [622, 375] width 197 height 21
click at [305, 262] on div at bounding box center [302, 287] width 97 height 66
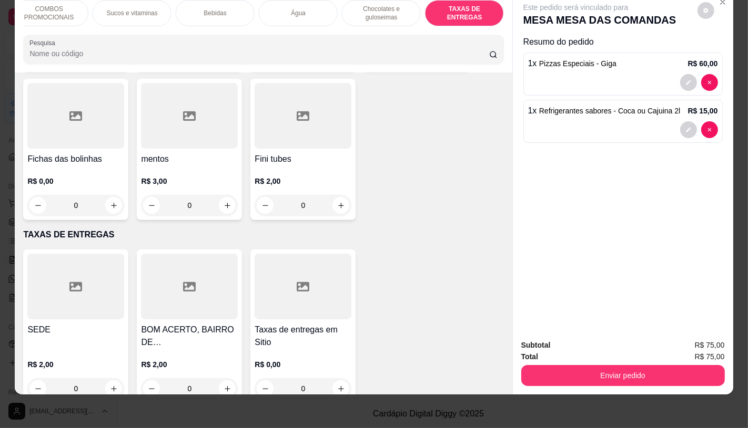
click at [150, 324] on h4 "BOM ACERTO, BAIRRO DE FATIMA, OUTRO LADO DO RIO" at bounding box center [189, 336] width 97 height 25
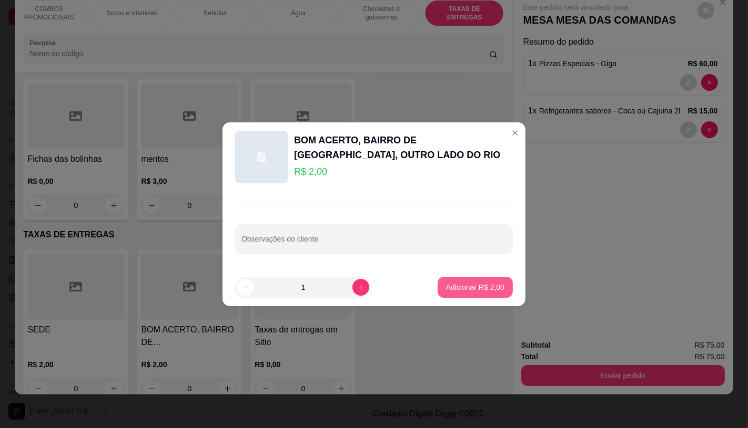
click at [458, 284] on p "Adicionar R$ 2,00" at bounding box center [475, 287] width 58 height 11
type input "1"
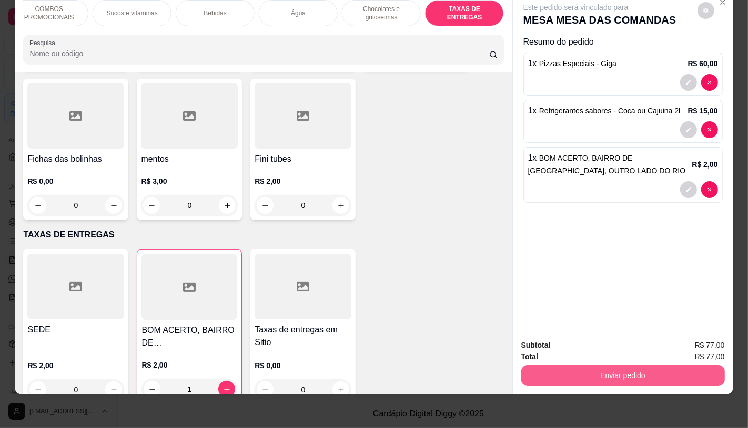
click at [556, 365] on button "Enviar pedido" at bounding box center [622, 375] width 203 height 21
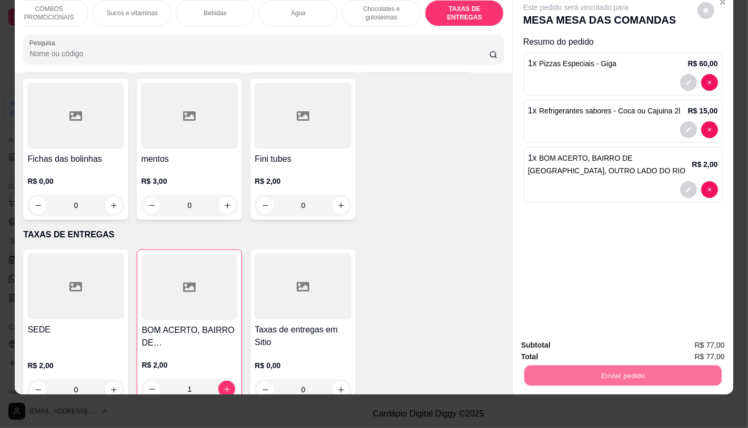
click at [697, 344] on button "Enviar pedido" at bounding box center [697, 341] width 58 height 19
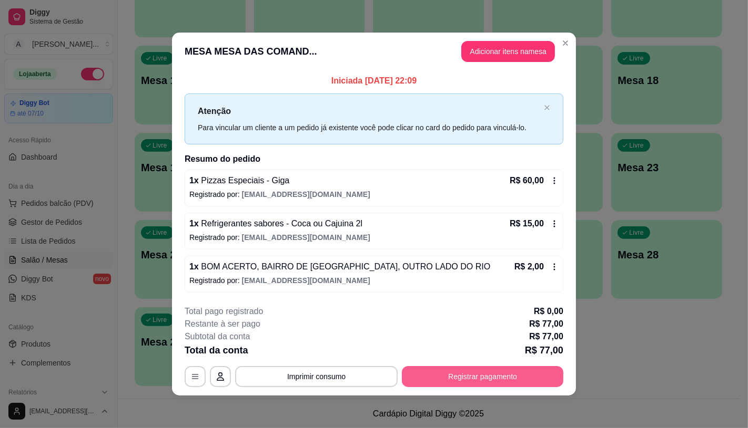
click at [479, 386] on button "Registrar pagamento" at bounding box center [482, 376] width 161 height 21
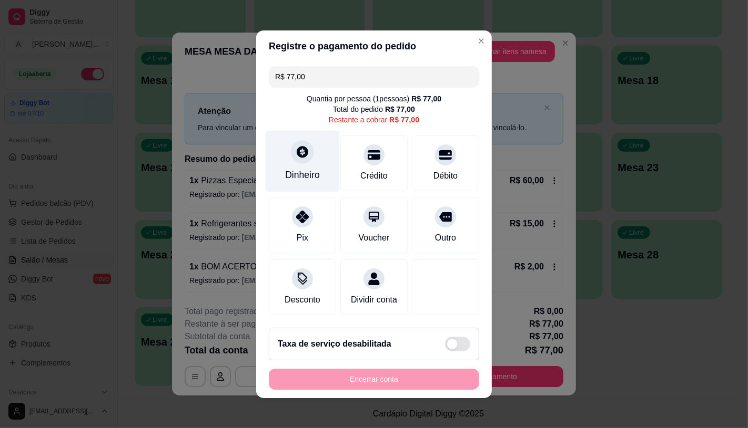
click at [303, 154] on div at bounding box center [302, 151] width 23 height 23
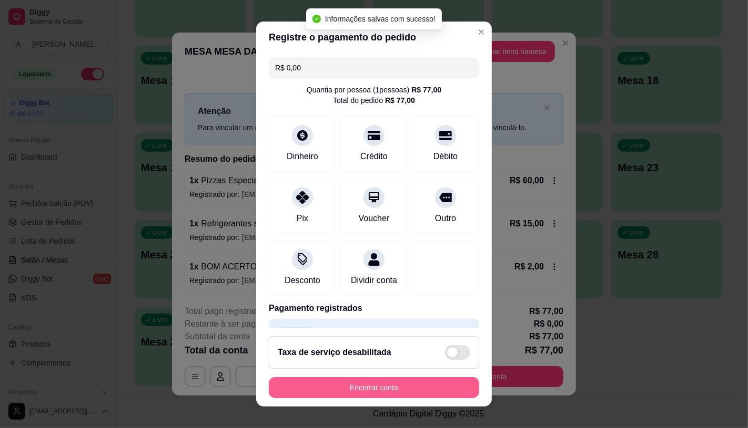
type input "R$ 0,00"
click at [409, 393] on button "Encerrar conta" at bounding box center [374, 388] width 204 height 21
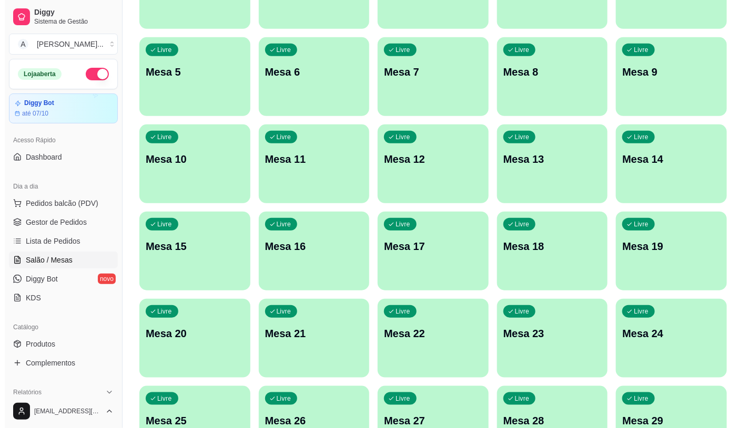
scroll to position [96, 0]
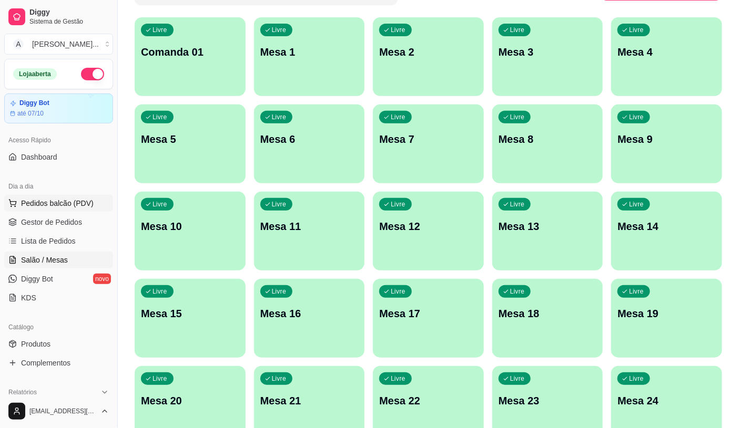
click at [65, 211] on button "Pedidos balcão (PDV)" at bounding box center [58, 203] width 109 height 17
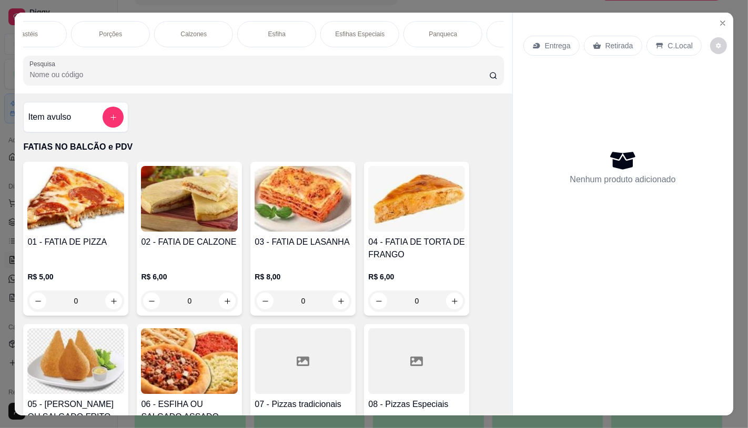
scroll to position [0, 871]
click at [112, 30] on p "Sanduíches" at bounding box center [105, 34] width 33 height 8
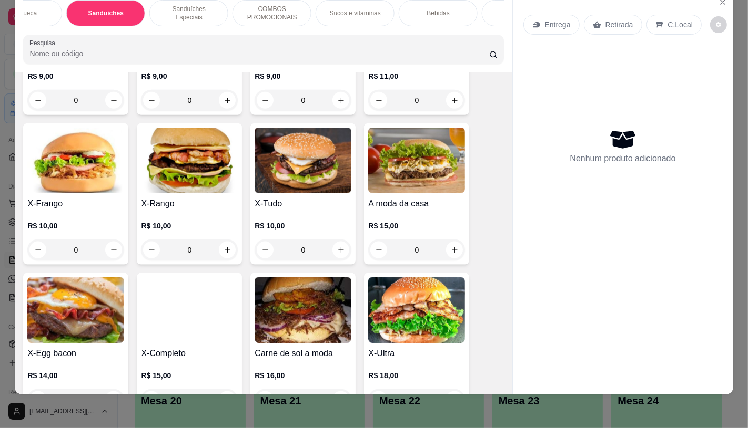
scroll to position [4600, 0]
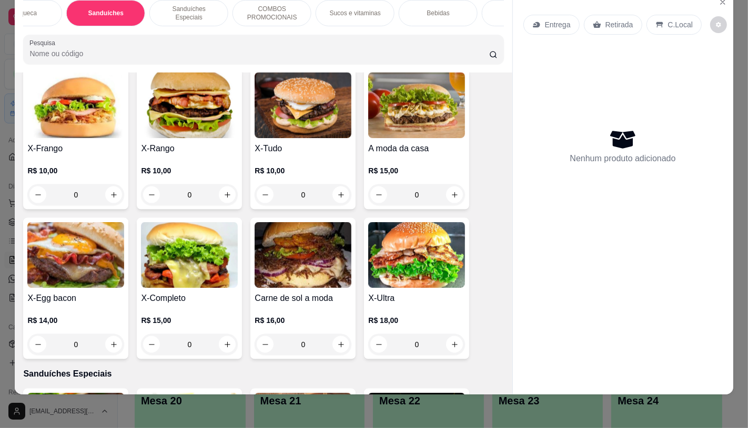
click at [418, 232] on img at bounding box center [416, 255] width 97 height 66
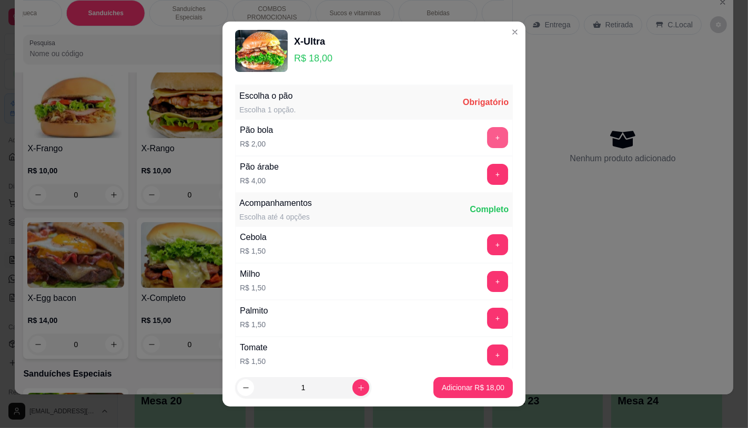
click at [487, 137] on button "+" at bounding box center [497, 137] width 21 height 21
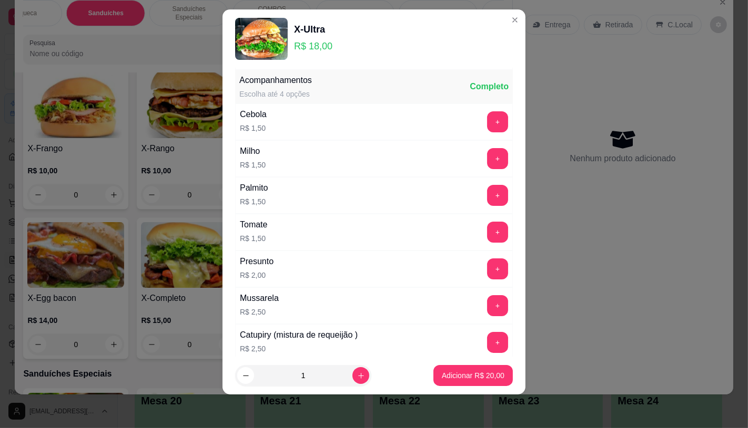
scroll to position [113, 0]
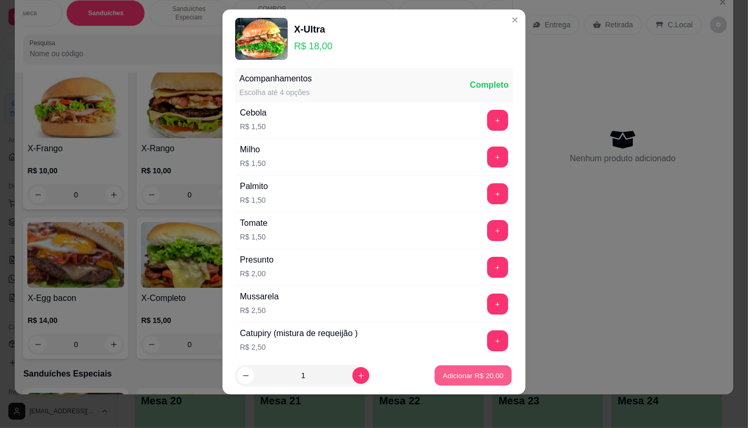
click at [473, 370] on button "Adicionar R$ 20,00" at bounding box center [472, 376] width 77 height 21
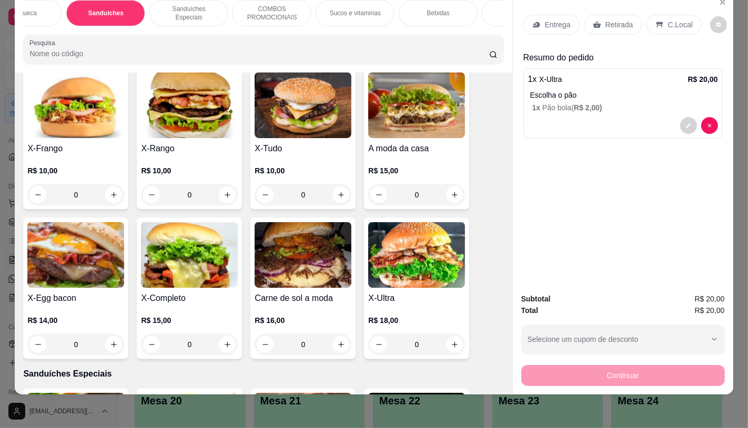
click at [607, 19] on p "Retirada" at bounding box center [619, 24] width 28 height 11
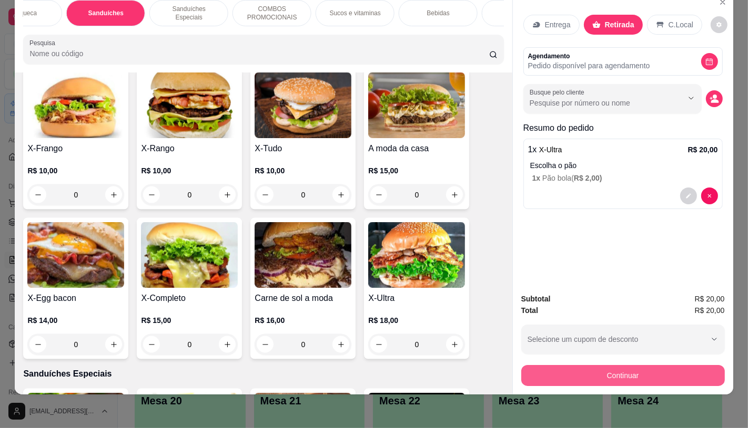
click at [571, 368] on button "Continuar" at bounding box center [622, 375] width 203 height 21
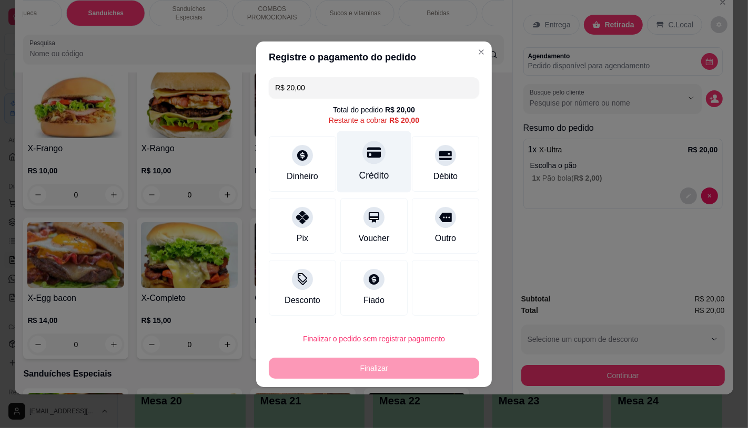
click at [370, 173] on div "Crédito" at bounding box center [374, 176] width 30 height 14
type input "R$ 0,00"
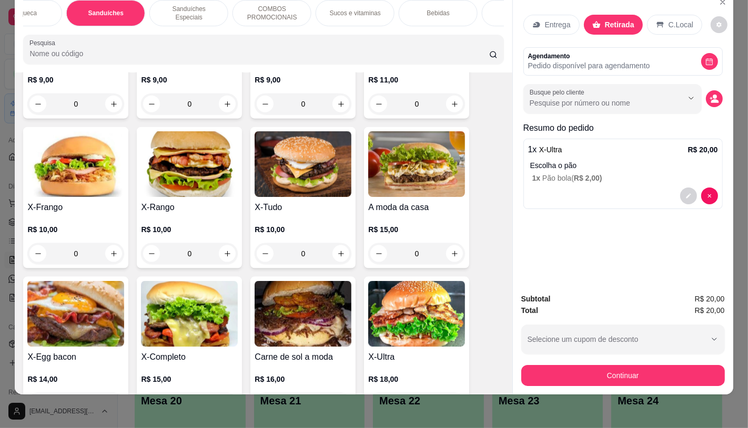
scroll to position [0, 0]
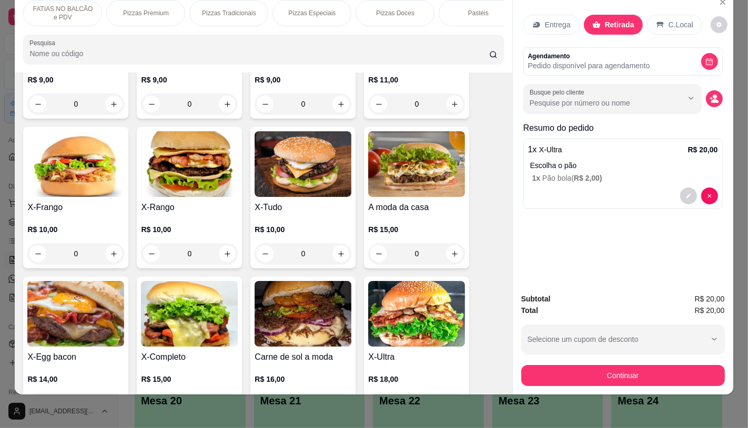
click at [75, 5] on p "FATIAS NO BALCÃO e PDV" at bounding box center [62, 13] width 61 height 17
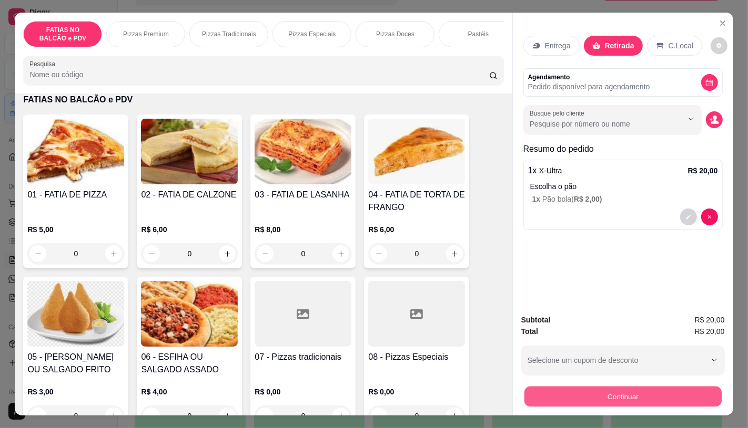
click at [592, 397] on button "Continuar" at bounding box center [622, 396] width 197 height 21
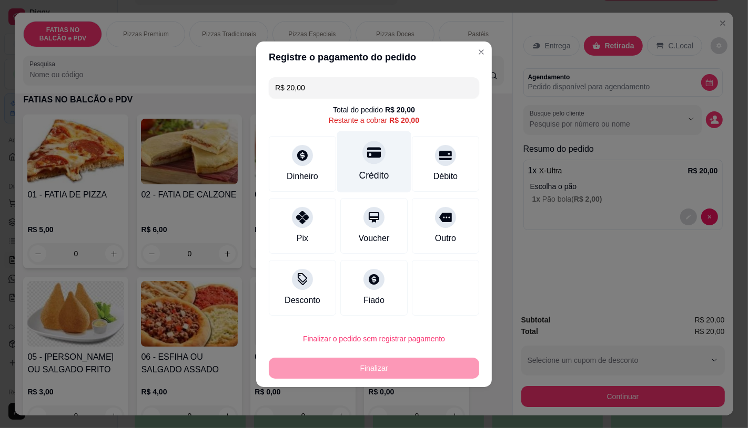
click at [369, 169] on div "Crédito" at bounding box center [374, 176] width 30 height 14
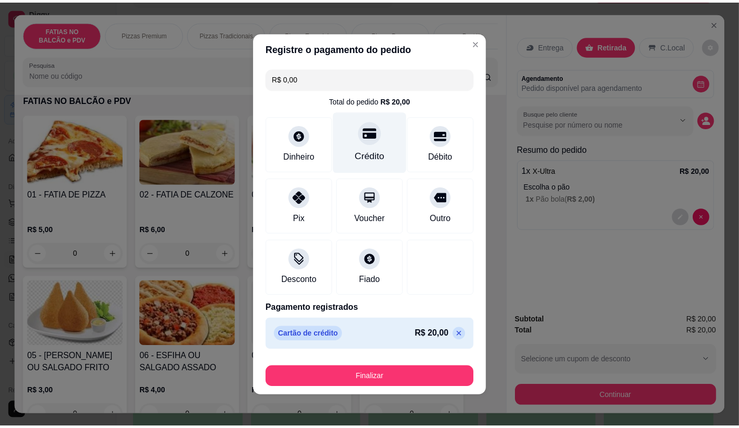
scroll to position [2, 0]
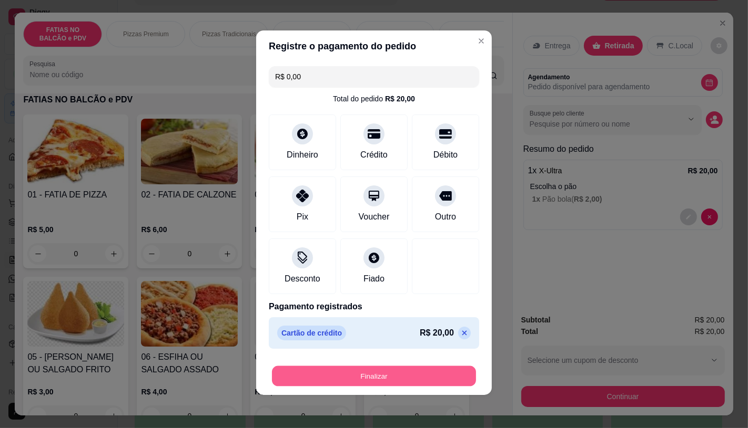
click at [375, 371] on button "Finalizar" at bounding box center [374, 376] width 204 height 21
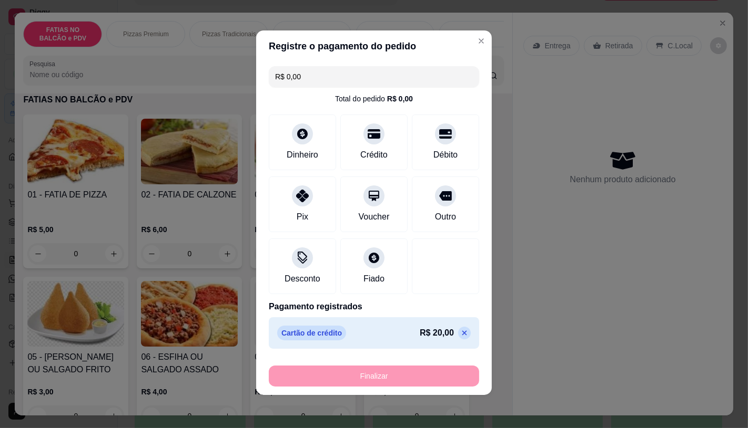
type input "-R$ 20,00"
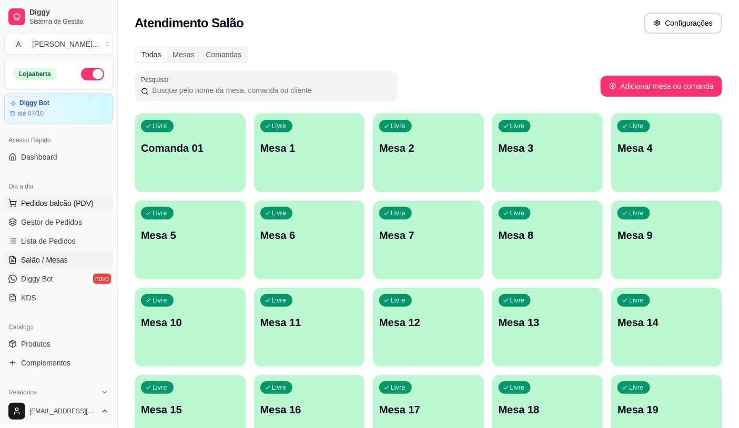
click at [73, 200] on span "Pedidos balcão (PDV)" at bounding box center [57, 203] width 73 height 11
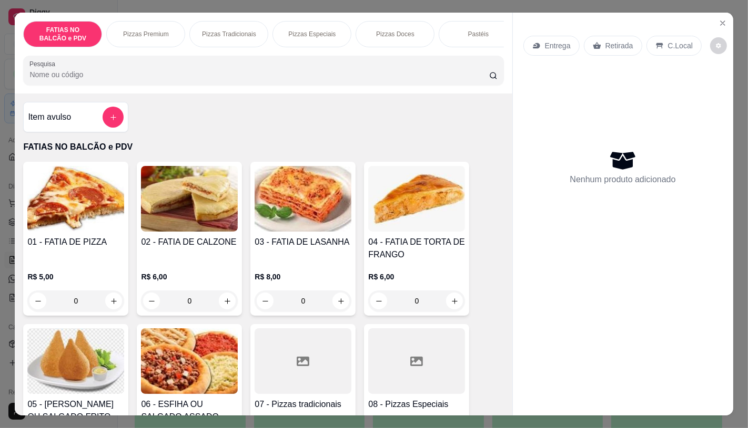
click at [83, 308] on input "0" at bounding box center [75, 301] width 59 height 21
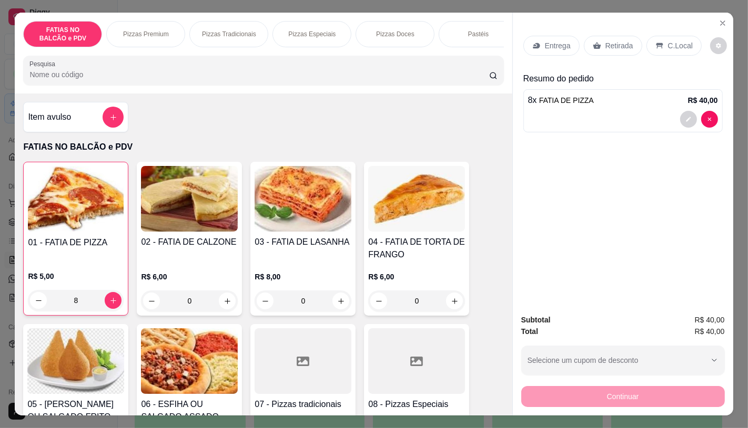
type input "8"
click at [593, 43] on icon at bounding box center [597, 46] width 8 height 7
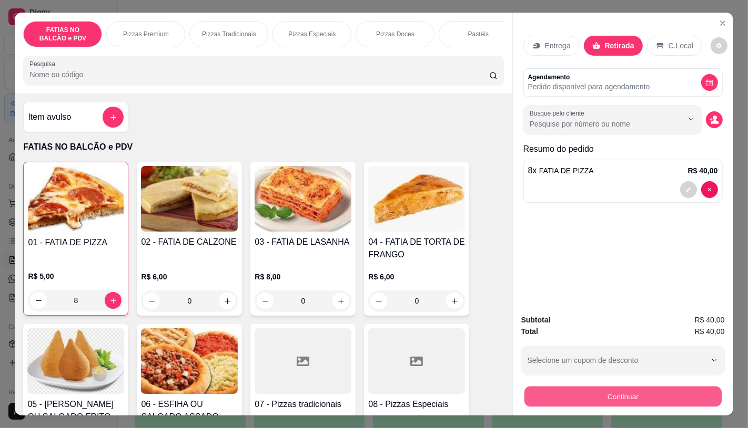
click at [609, 391] on button "Continuar" at bounding box center [622, 396] width 197 height 21
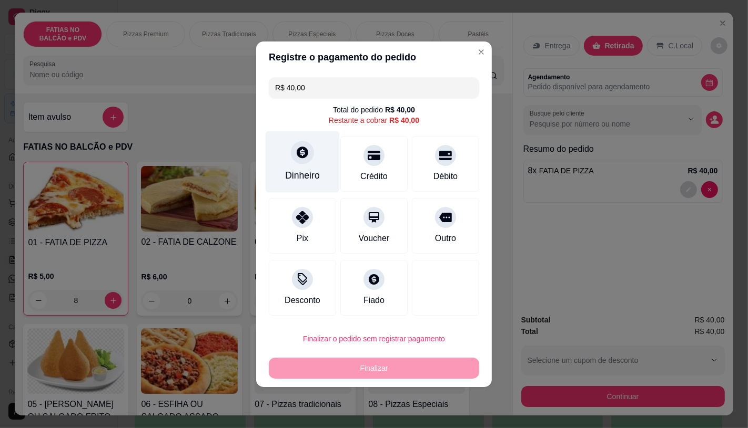
click at [314, 182] on div "Dinheiro" at bounding box center [302, 176] width 35 height 14
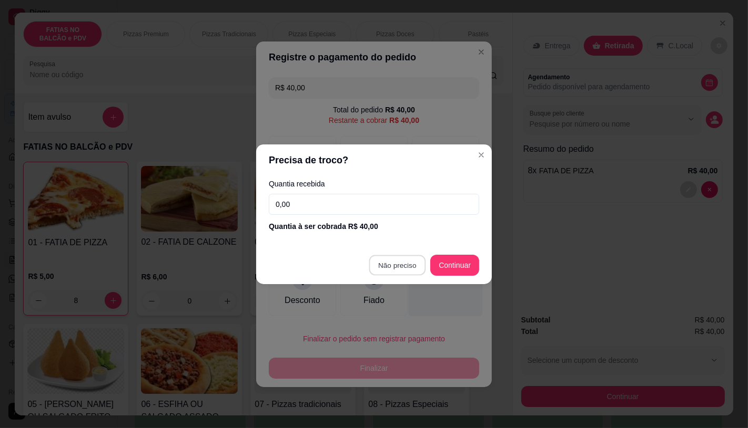
type input "R$ 0,00"
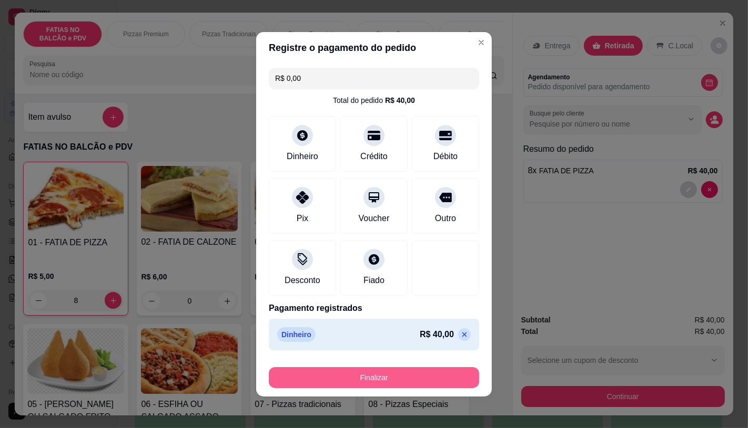
click at [390, 379] on button "Finalizar" at bounding box center [374, 377] width 210 height 21
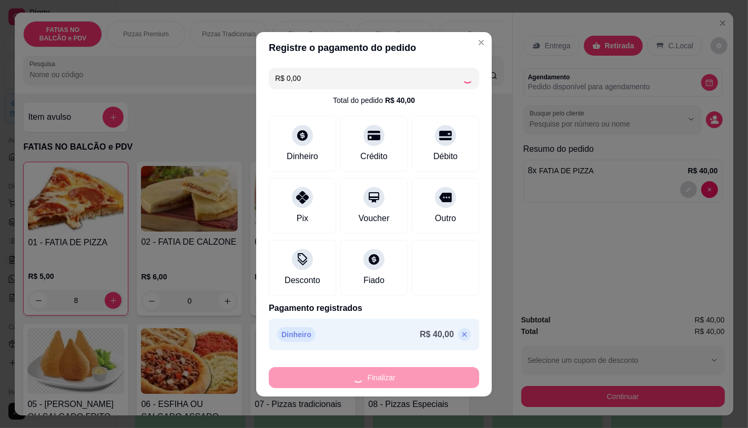
type input "0"
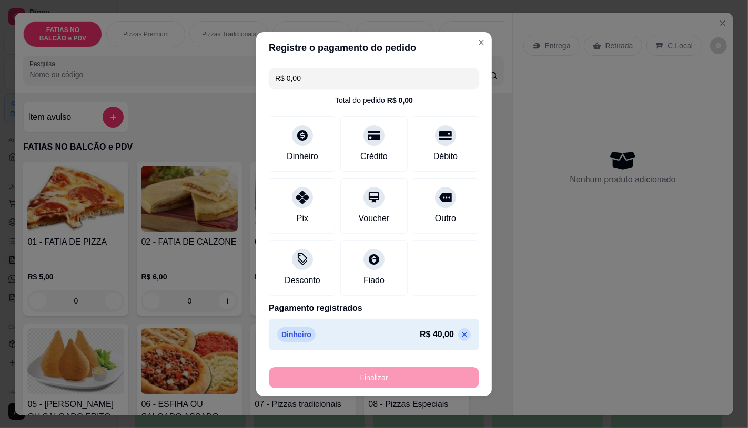
type input "-R$ 40,00"
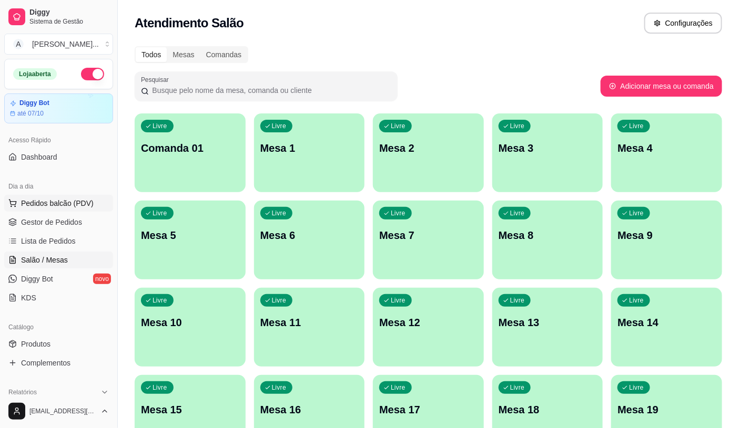
click at [60, 203] on span "Pedidos balcão (PDV)" at bounding box center [57, 203] width 73 height 11
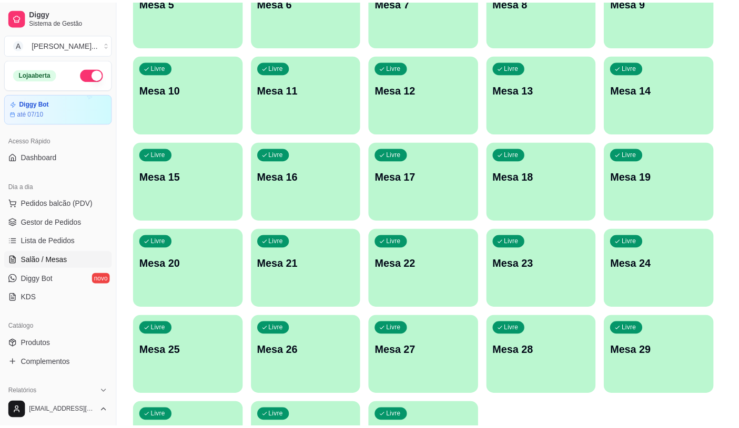
scroll to position [175, 0]
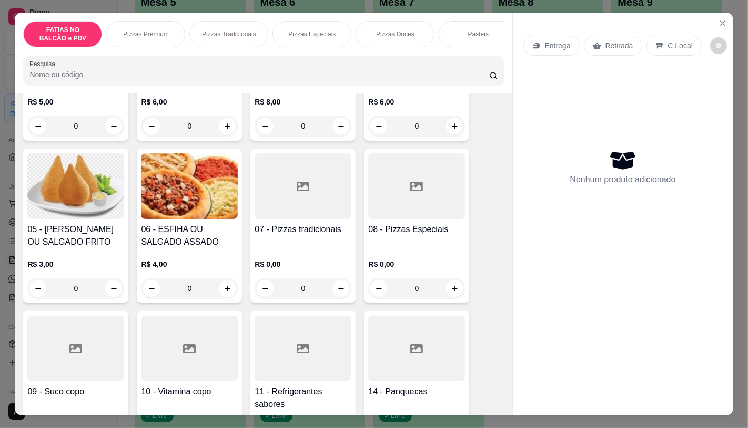
click at [269, 350] on div at bounding box center [302, 349] width 97 height 66
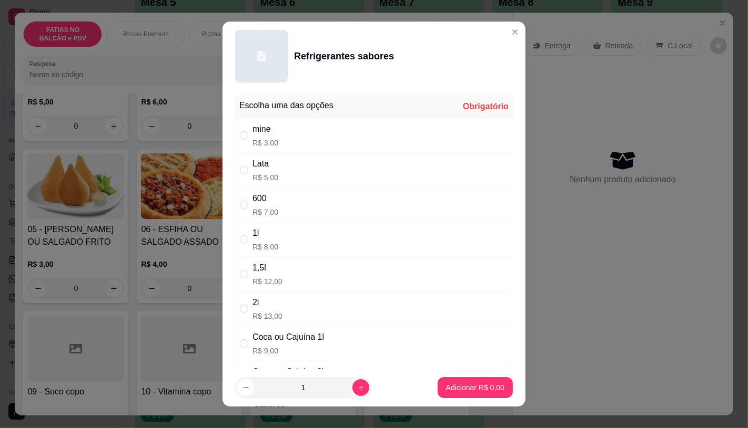
click at [274, 232] on div "1l R$ 8,00" at bounding box center [374, 239] width 278 height 35
radio input "true"
click at [455, 392] on p "Adicionar R$ 8,00" at bounding box center [474, 388] width 57 height 10
type input "1"
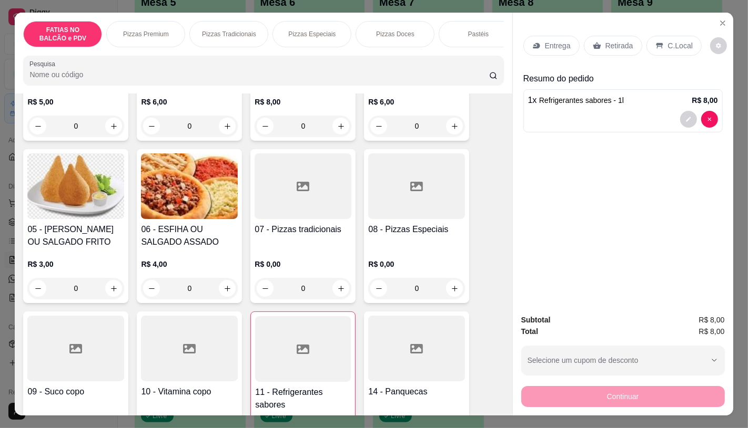
click at [631, 48] on div "Retirada" at bounding box center [613, 46] width 58 height 20
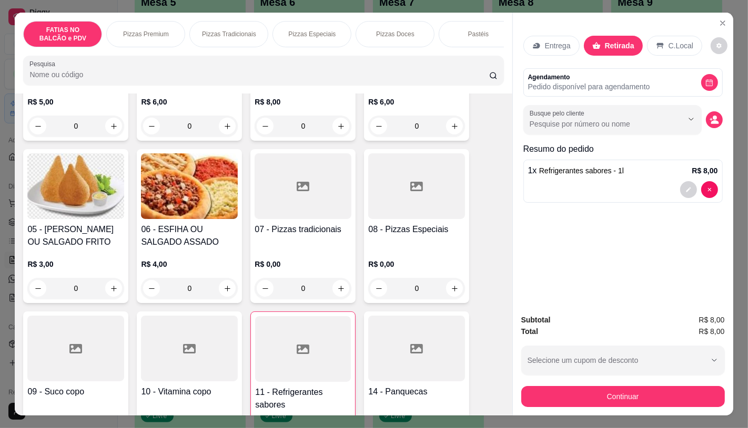
click at [589, 408] on div "Subtotal R$ 8,00 Total R$ 8,00 Selecione um cupom de desconto GANHEI5 Selecione…" at bounding box center [623, 361] width 220 height 110
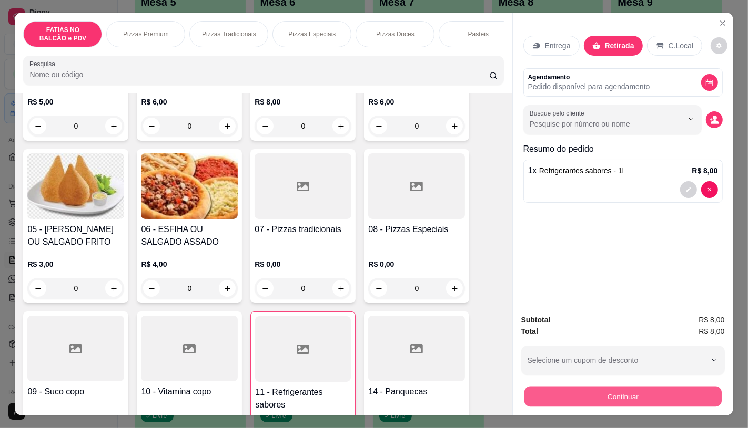
click at [589, 400] on button "Continuar" at bounding box center [622, 396] width 197 height 21
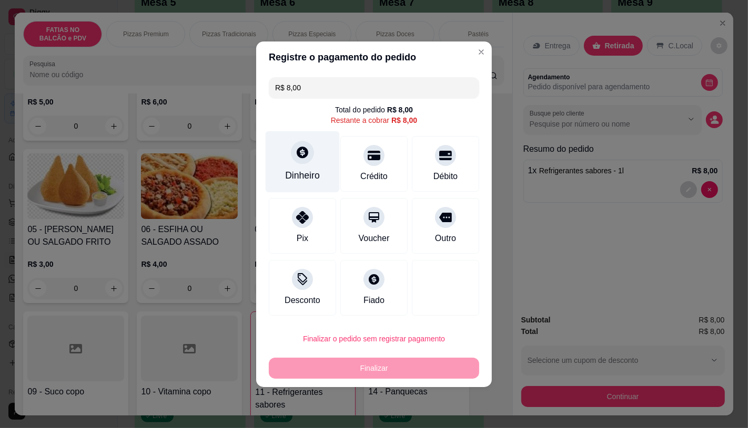
click at [291, 161] on div "Dinheiro" at bounding box center [302, 162] width 74 height 62
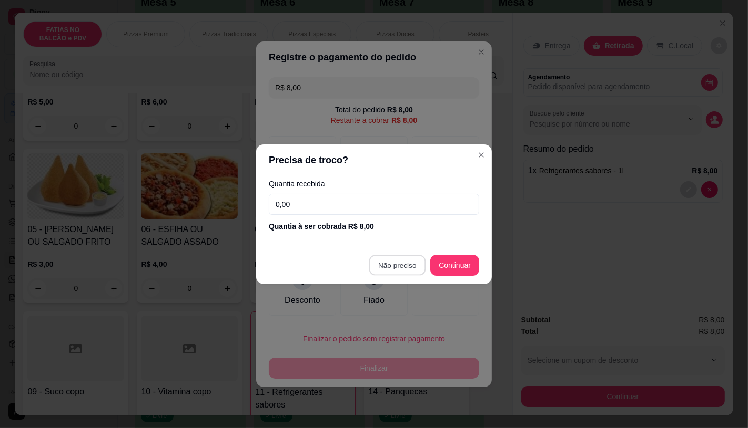
type input "R$ 0,00"
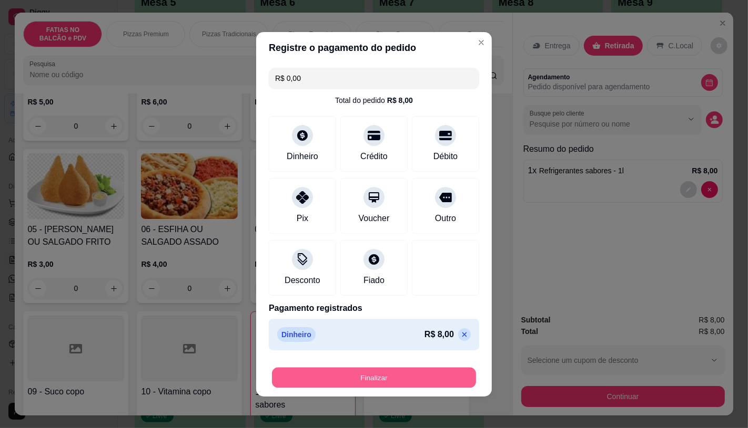
click at [393, 376] on button "Finalizar" at bounding box center [374, 377] width 204 height 21
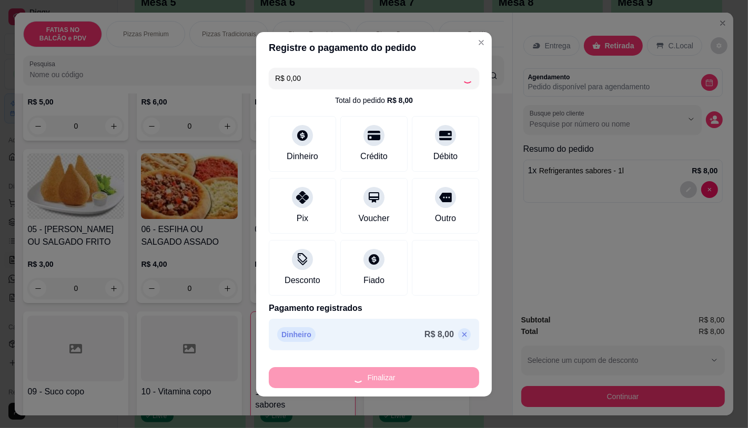
type input "0"
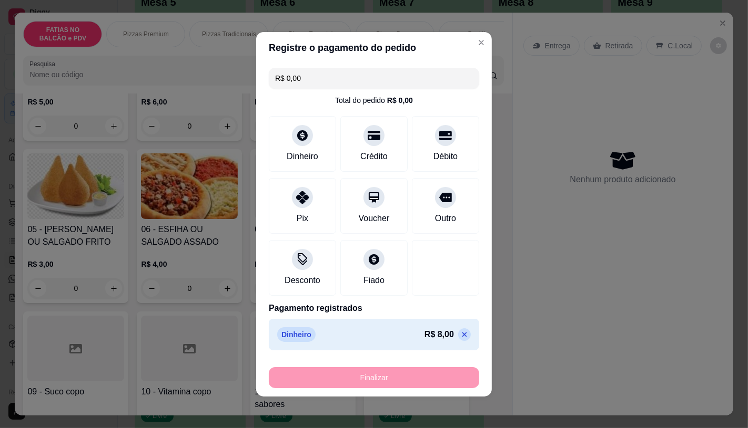
type input "-R$ 8,00"
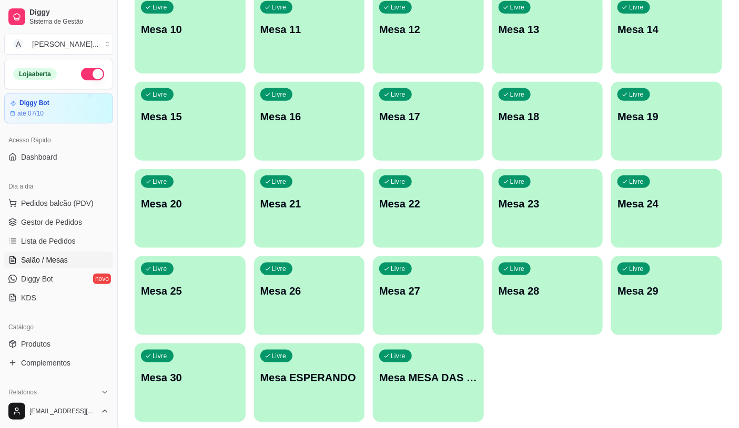
scroll to position [271, 0]
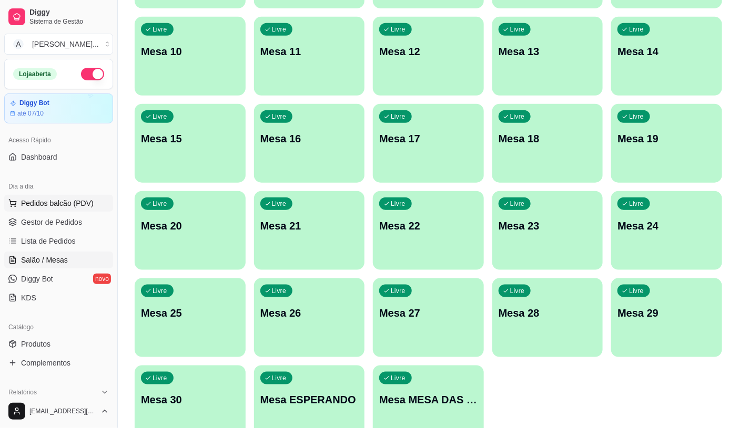
click at [79, 198] on span "Pedidos balcão (PDV)" at bounding box center [57, 203] width 73 height 11
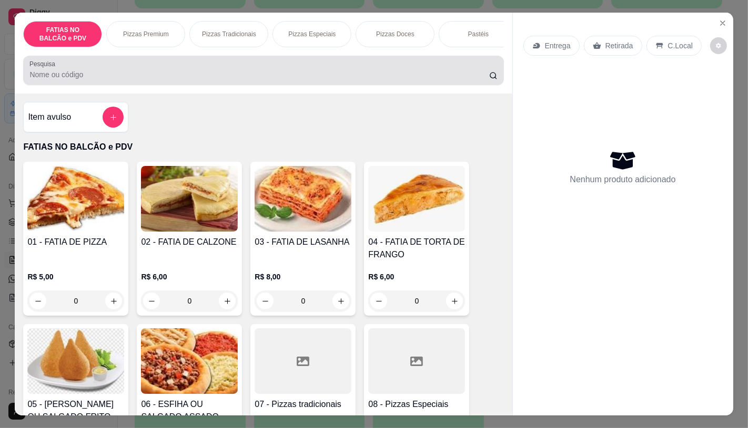
click at [118, 65] on div at bounding box center [262, 70] width 467 height 21
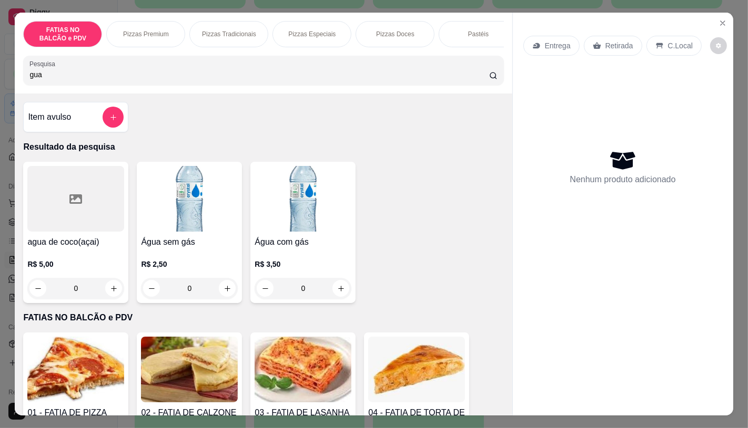
type input "gua"
click at [164, 190] on img at bounding box center [189, 199] width 97 height 66
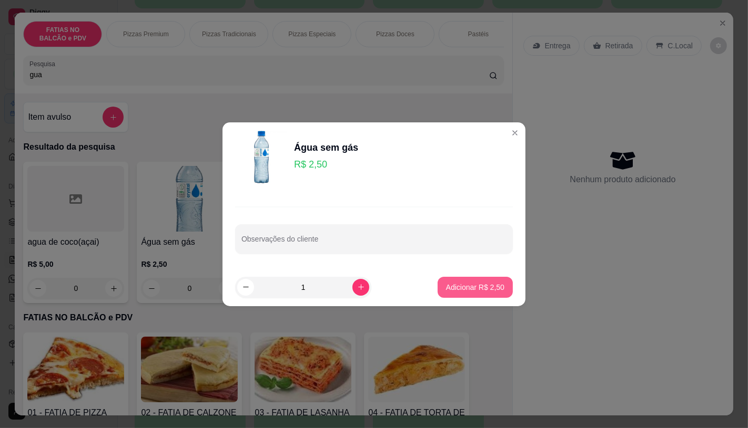
click at [447, 285] on p "Adicionar R$ 2,50" at bounding box center [475, 287] width 58 height 11
type input "1"
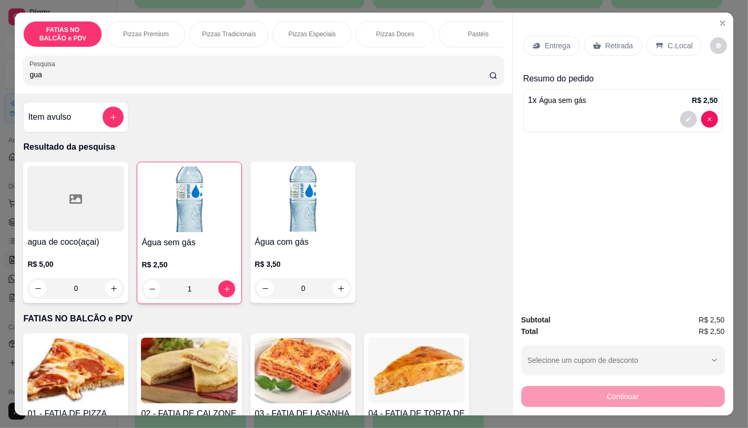
click at [612, 36] on div "Retirada" at bounding box center [613, 46] width 58 height 20
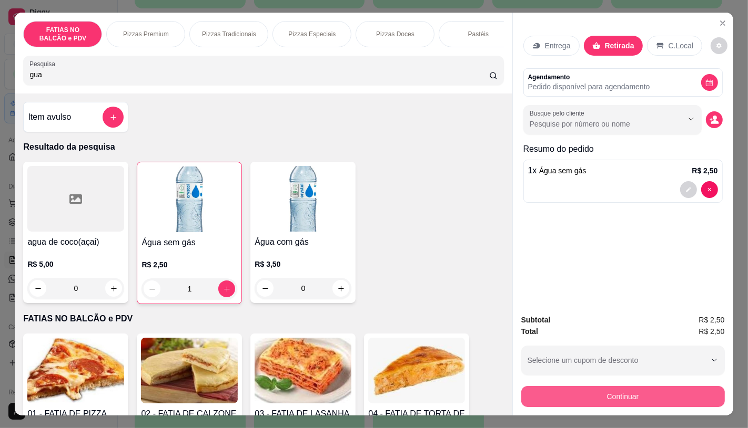
click at [586, 403] on div "Subtotal R$ 2,50 Total R$ 2,50 Selecione um cupom de desconto GANHEI5 Selecione…" at bounding box center [623, 361] width 220 height 110
click at [554, 386] on button "Continuar" at bounding box center [622, 396] width 203 height 21
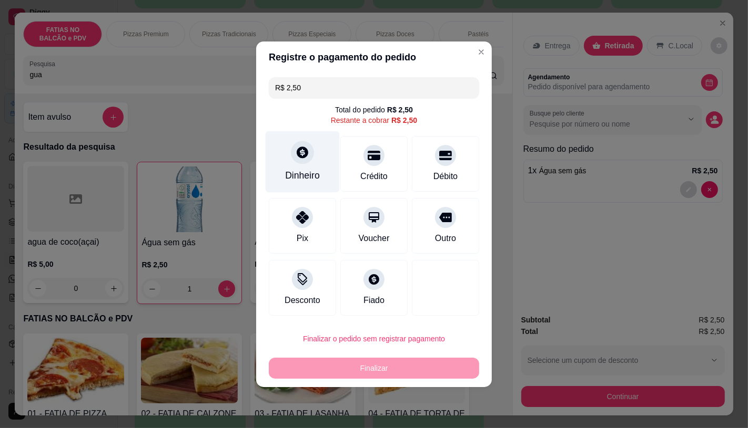
click at [283, 158] on div "Dinheiro" at bounding box center [302, 162] width 74 height 62
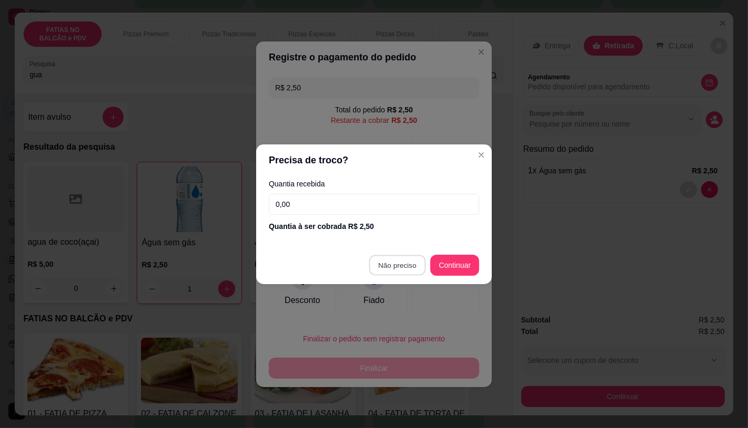
type input "R$ 0,00"
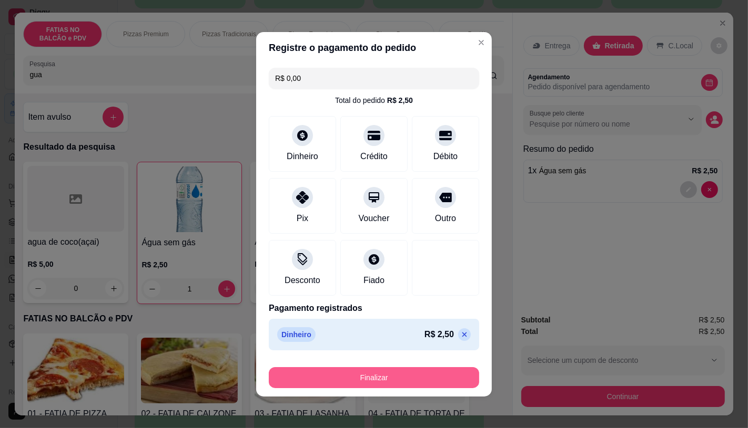
click at [380, 372] on button "Finalizar" at bounding box center [374, 377] width 210 height 21
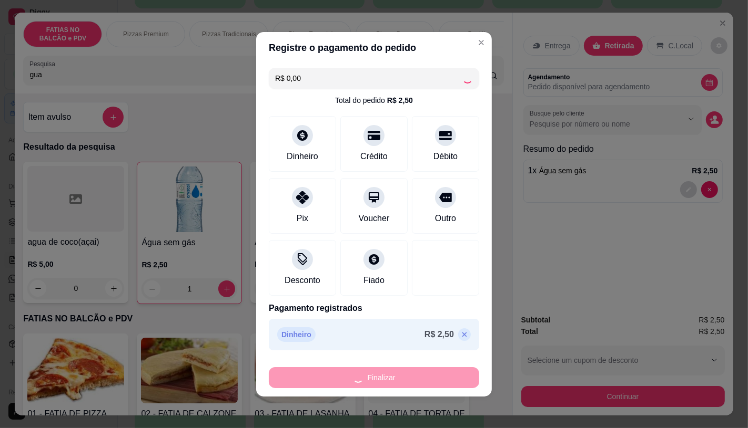
type input "0"
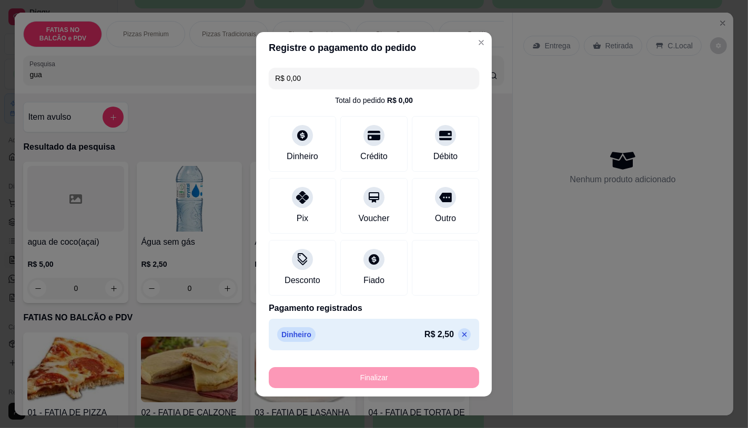
type input "-R$ 2,50"
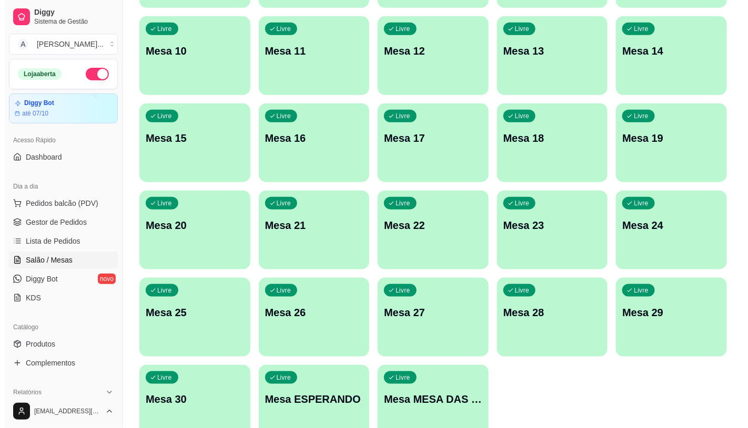
scroll to position [330, 0]
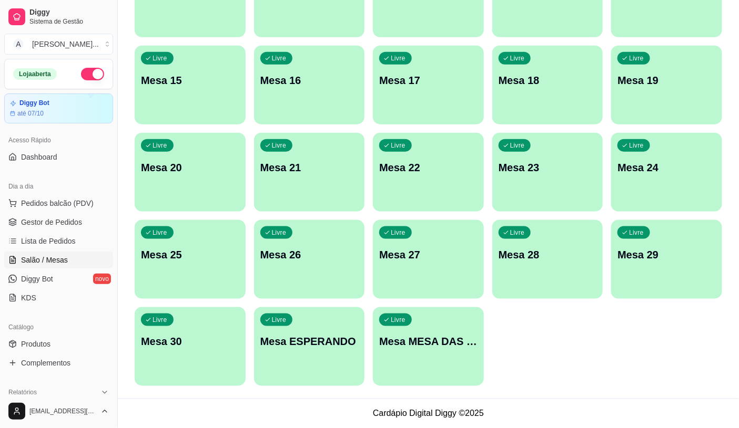
click at [423, 366] on div "Livre Mesa MESA DAS COMANDAS" at bounding box center [428, 341] width 111 height 66
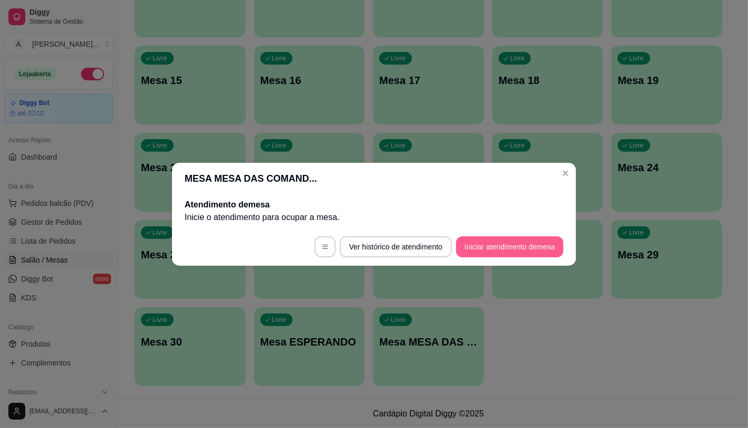
click at [507, 248] on button "Iniciar atendimento de mesa" at bounding box center [509, 247] width 107 height 21
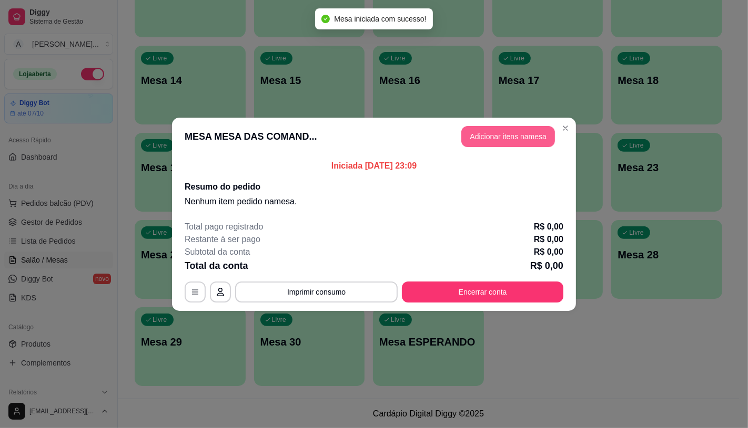
click at [487, 131] on button "Adicionar itens na mesa" at bounding box center [508, 136] width 94 height 21
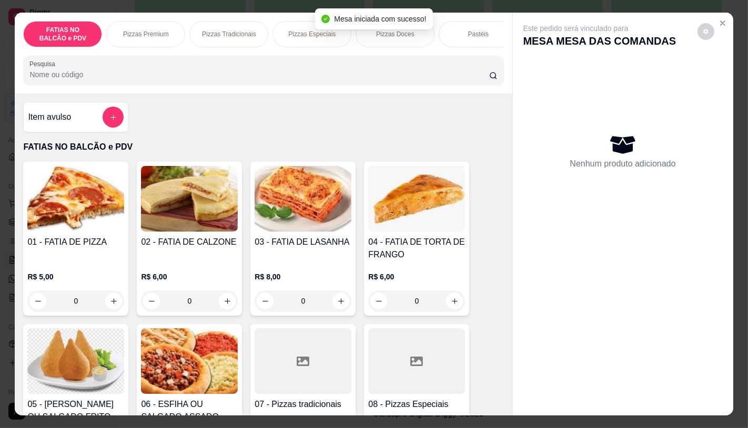
scroll to position [58, 0]
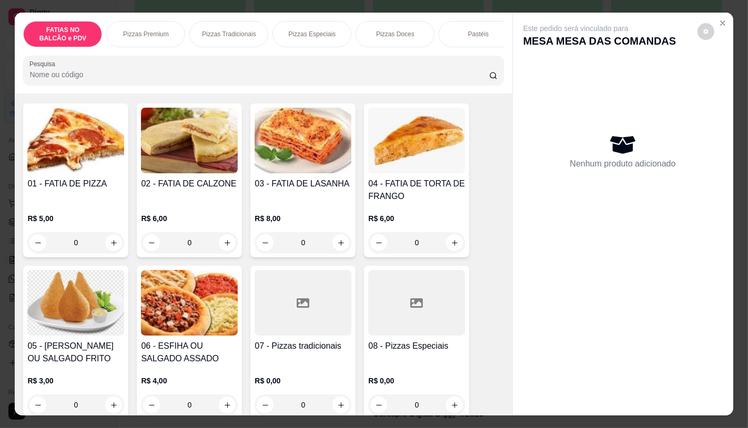
click at [393, 312] on div at bounding box center [416, 303] width 97 height 66
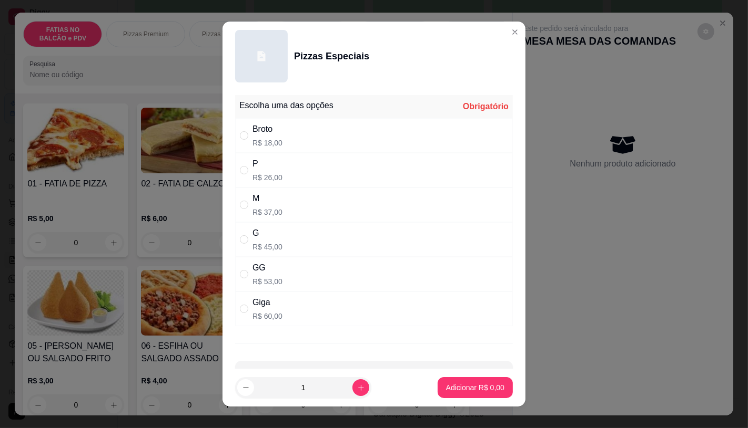
click at [263, 265] on div "GG" at bounding box center [267, 268] width 30 height 13
radio input "true"
click at [451, 386] on p "Adicionar R$ 53,00" at bounding box center [473, 388] width 63 height 11
type input "1"
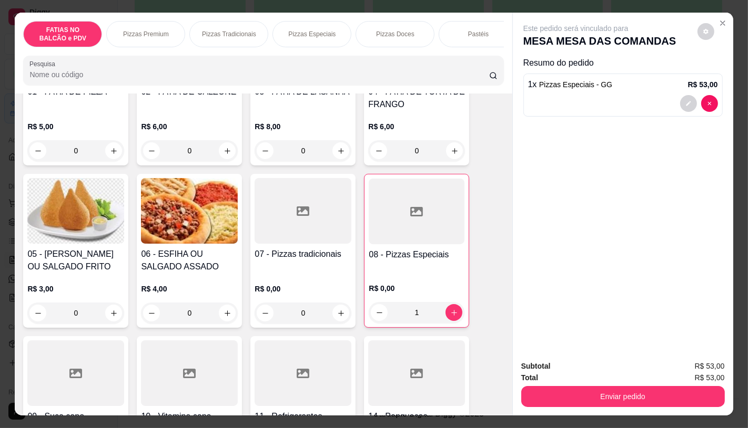
scroll to position [175, 0]
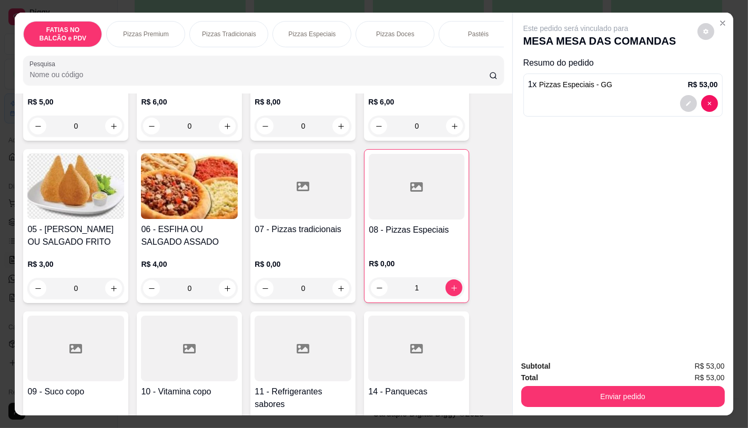
click at [277, 391] on h4 "11 - Refrigerantes sabores" at bounding box center [302, 398] width 97 height 25
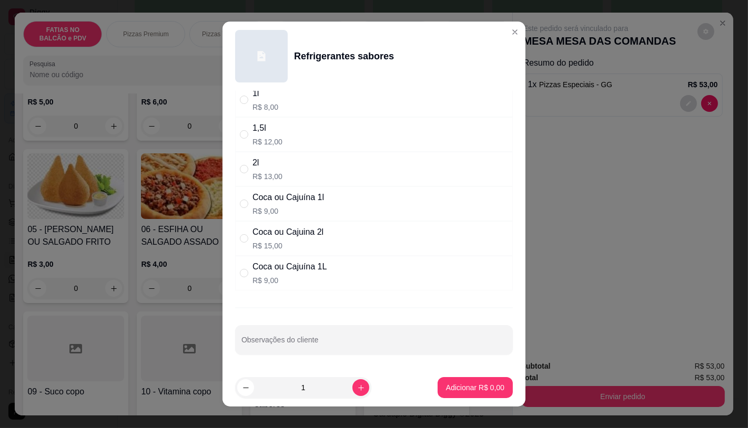
scroll to position [140, 0]
click at [284, 243] on p "R$ 15,00" at bounding box center [287, 246] width 71 height 11
radio input "true"
click at [452, 390] on p "Adicionar R$ 15,00" at bounding box center [473, 388] width 63 height 11
type input "1"
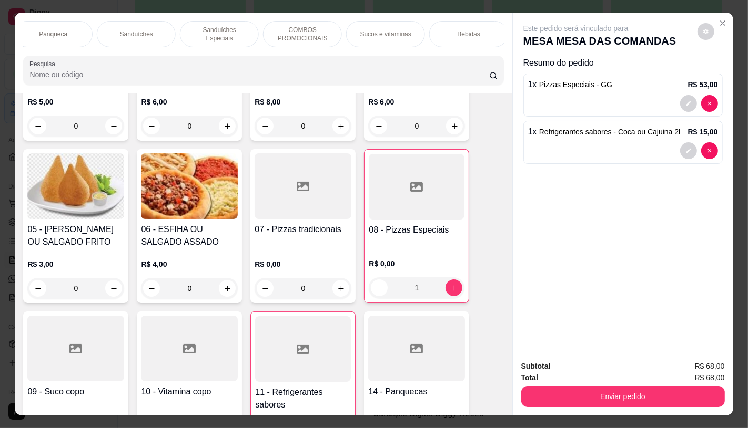
scroll to position [0, 1094]
click at [484, 40] on div "TAXAS DE ENTREGAS" at bounding box center [464, 34] width 79 height 26
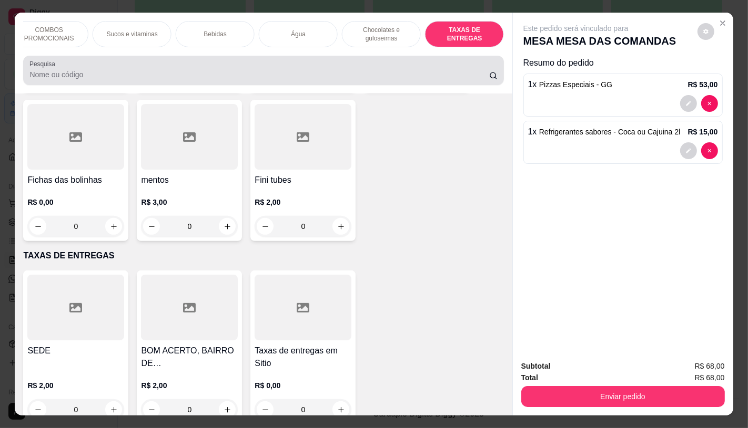
scroll to position [25, 0]
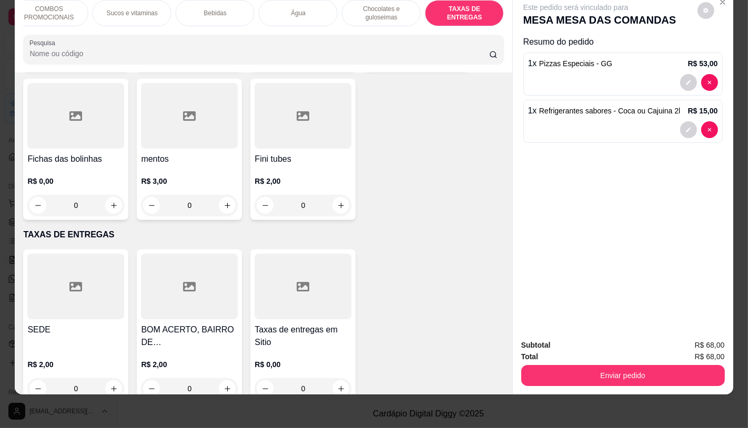
click at [313, 264] on div at bounding box center [302, 287] width 97 height 66
click at [89, 279] on div at bounding box center [75, 287] width 97 height 66
click at [471, 290] on div "SEDE R$ 2,00 0 BOM ACERTO, BAIRRO DE FATIMA, OUTRO LADO DO RIO R$ 2,00 0 Taxas …" at bounding box center [263, 327] width 480 height 154
click at [146, 293] on div "BOM ACERTO, BAIRRO DE FATIMA, OUTRO LADO DO RIO R$ 2,00 0" at bounding box center [189, 327] width 105 height 154
click at [55, 277] on div at bounding box center [75, 287] width 97 height 66
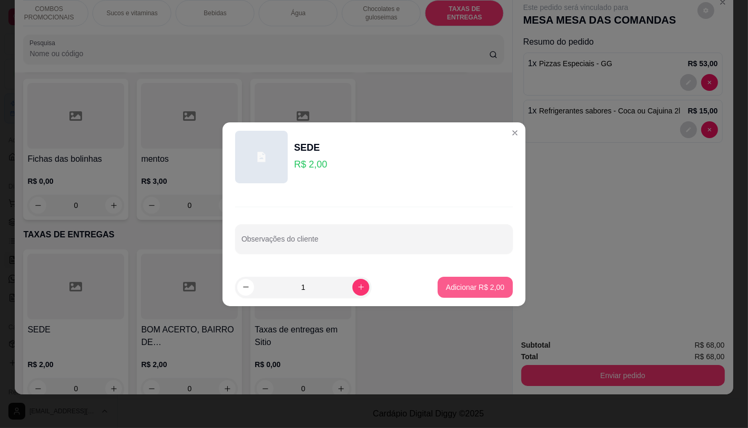
click at [479, 277] on button "Adicionar R$ 2,00" at bounding box center [474, 287] width 75 height 21
type input "1"
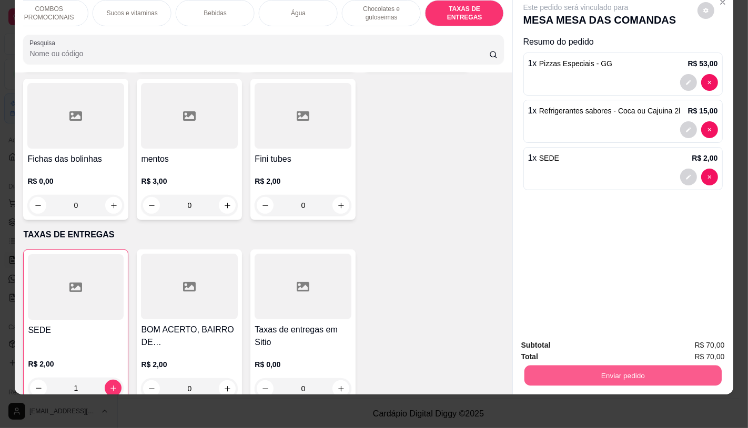
click at [572, 375] on button "Enviar pedido" at bounding box center [622, 375] width 197 height 21
drag, startPoint x: 580, startPoint y: 342, endPoint x: 602, endPoint y: 343, distance: 22.1
click at [581, 342] on div "Registrar cliente Enviar pedido" at bounding box center [618, 344] width 180 height 17
click at [604, 343] on button "Registrar cliente" at bounding box center [625, 342] width 69 height 20
click at [586, 366] on button "Enviar pedido" at bounding box center [622, 375] width 203 height 21
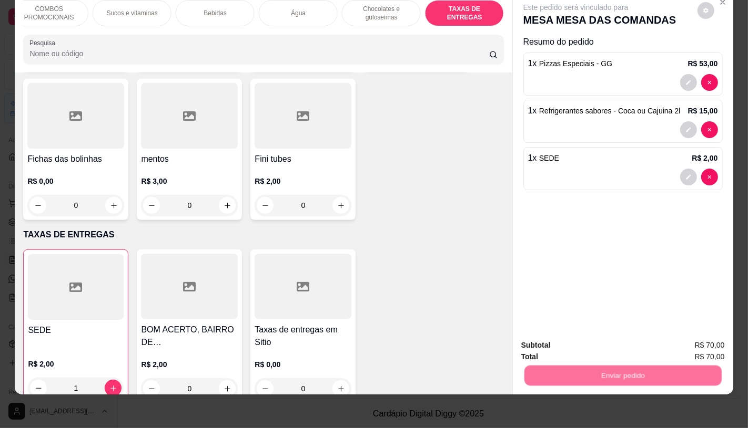
click at [690, 339] on button "Enviar pedido" at bounding box center [696, 342] width 59 height 20
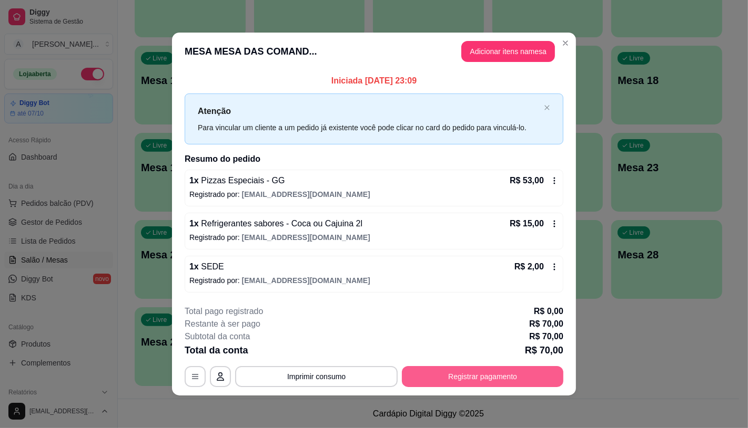
click at [517, 391] on footer "**********" at bounding box center [374, 346] width 404 height 99
click at [483, 375] on button "Registrar pagamento" at bounding box center [482, 377] width 157 height 21
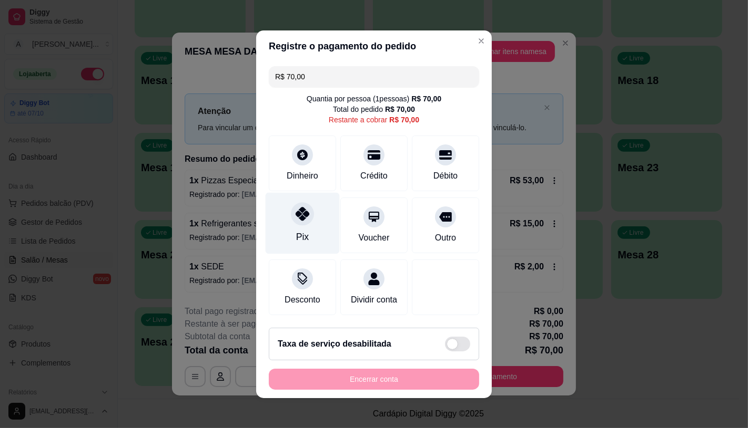
click at [296, 230] on div "Pix" at bounding box center [302, 237] width 13 height 14
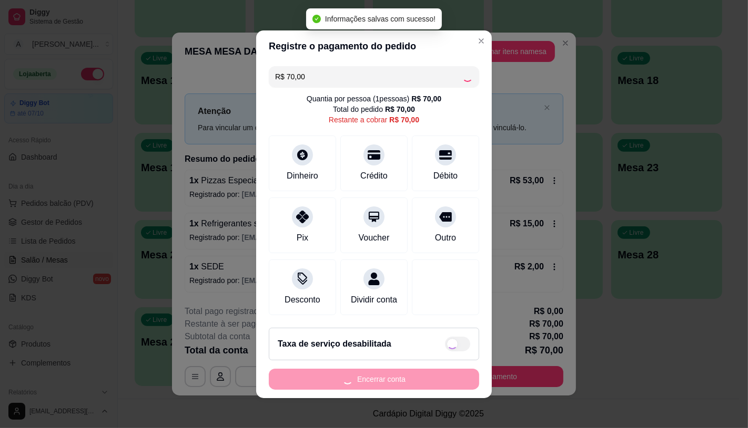
type input "R$ 0,00"
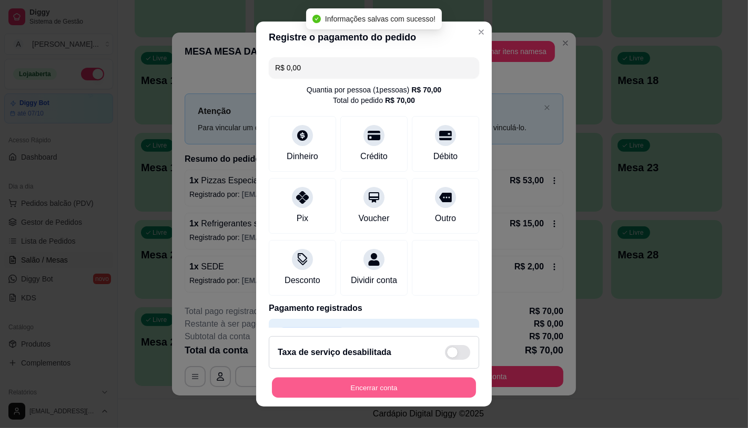
click at [369, 384] on button "Encerrar conta" at bounding box center [374, 388] width 204 height 21
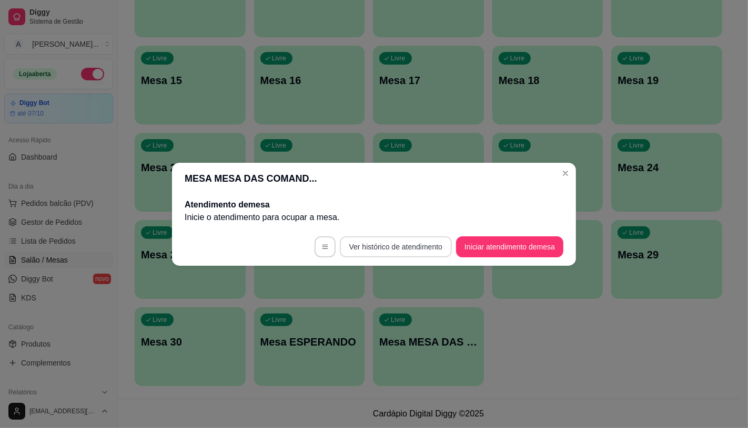
click at [492, 251] on button "Iniciar atendimento de mesa" at bounding box center [509, 247] width 107 height 21
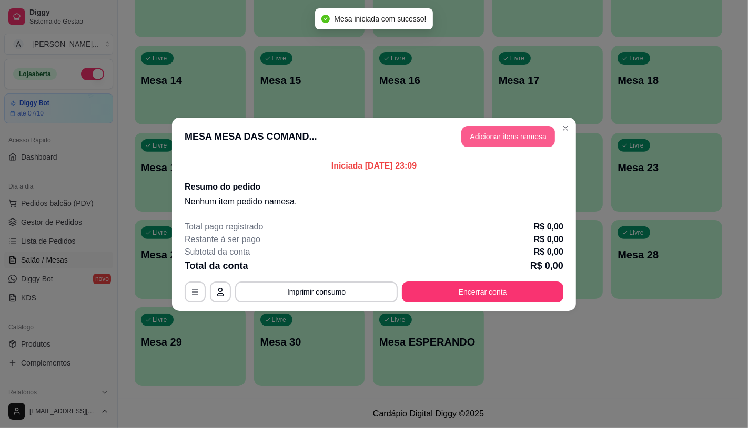
click at [492, 142] on button "Adicionar itens na mesa" at bounding box center [508, 136] width 94 height 21
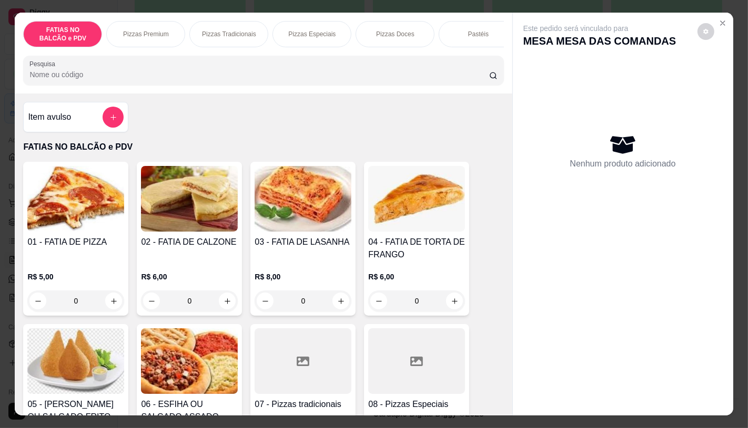
scroll to position [0, 420]
click at [75, 23] on div "Pastéis" at bounding box center [58, 34] width 79 height 26
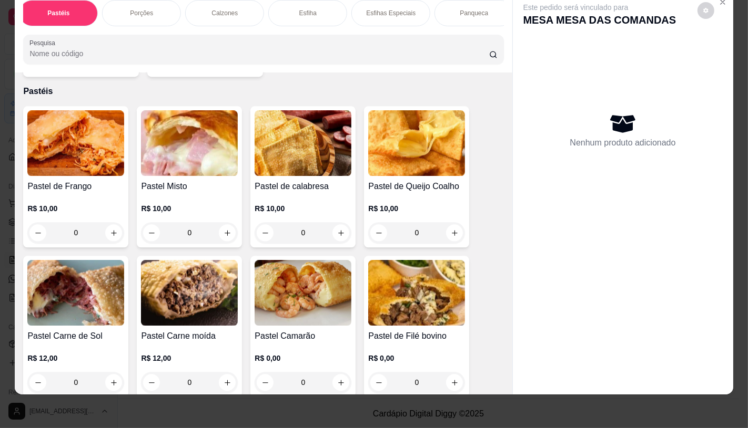
click at [86, 260] on img at bounding box center [75, 293] width 97 height 66
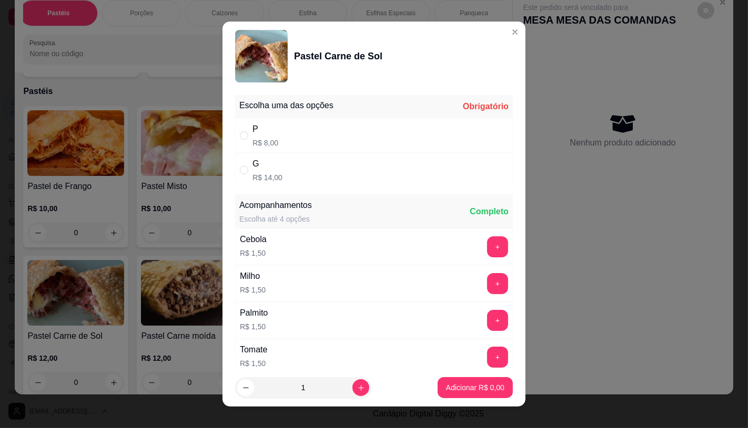
click at [260, 134] on div "P" at bounding box center [265, 129] width 26 height 13
radio input "true"
click at [446, 385] on p "Adicionar R$ 8,00" at bounding box center [474, 388] width 57 height 10
type input "1"
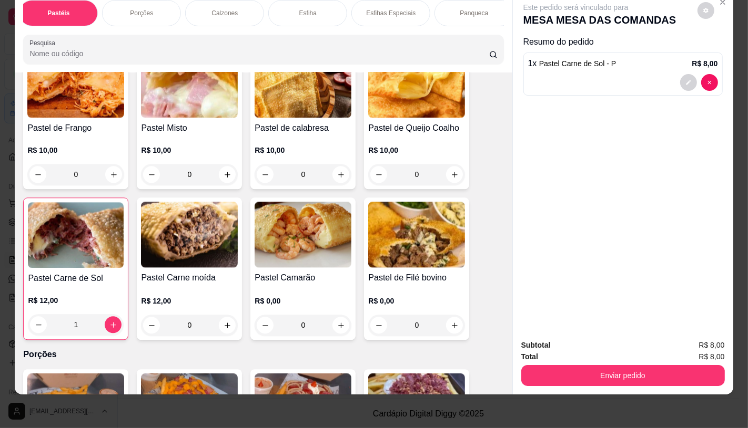
scroll to position [0, 840]
click at [375, 9] on p "Sucos e vitaminas" at bounding box center [385, 13] width 51 height 8
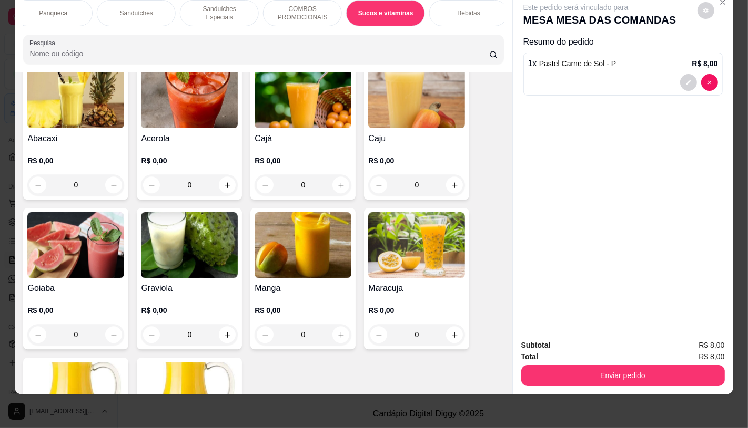
scroll to position [5671, 0]
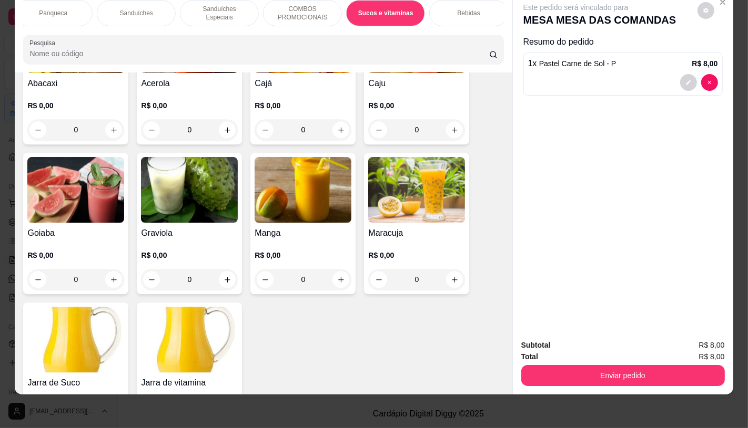
click at [373, 157] on img at bounding box center [416, 190] width 97 height 66
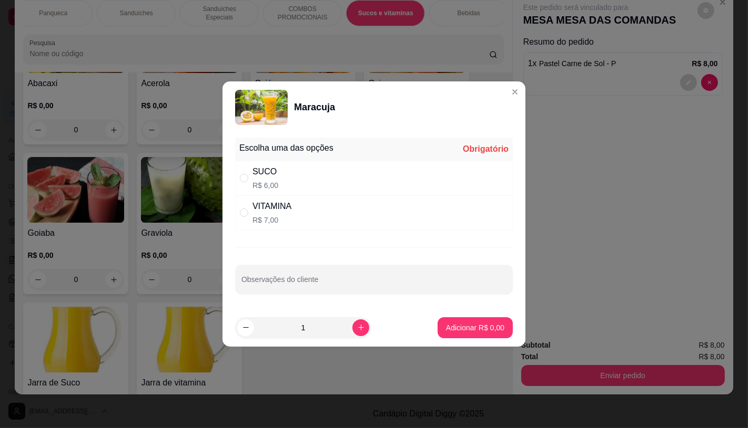
click at [277, 220] on p "R$ 7,00" at bounding box center [271, 220] width 39 height 11
radio input "true"
click at [472, 328] on p "Adicionar R$ 7,00" at bounding box center [475, 328] width 58 height 11
type input "1"
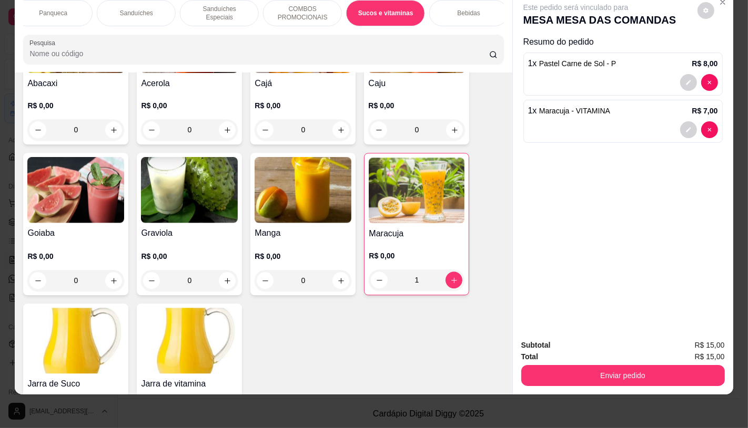
click at [488, 26] on div "FATIAS NO BALCÃO e PDV Pizzas Premium Pizzas Tradicionais Pizzas Especiais Pizz…" at bounding box center [263, 13] width 480 height 26
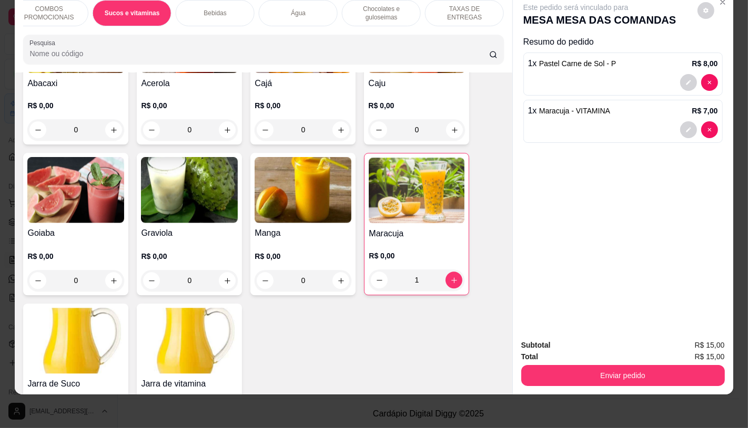
click at [466, 8] on p "TAXAS DE ENTREGAS" at bounding box center [464, 13] width 61 height 17
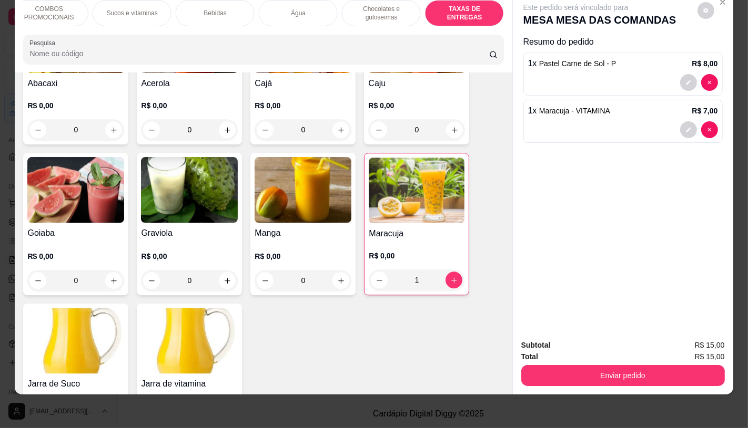
scroll to position [7033, 0]
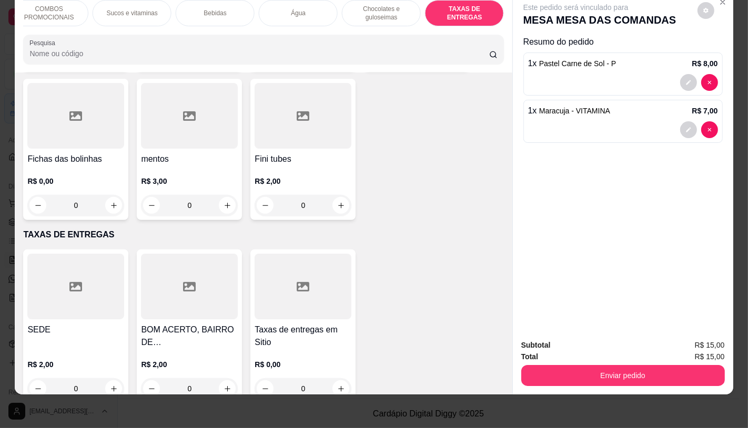
click at [105, 254] on div at bounding box center [75, 287] width 97 height 66
click at [476, 285] on p "Adicionar R$ 2,00" at bounding box center [475, 287] width 58 height 11
type input "1"
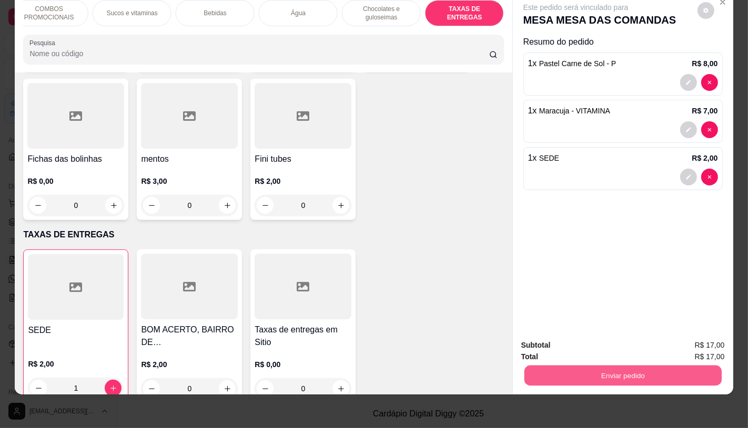
click at [578, 365] on button "Enviar pedido" at bounding box center [622, 375] width 197 height 21
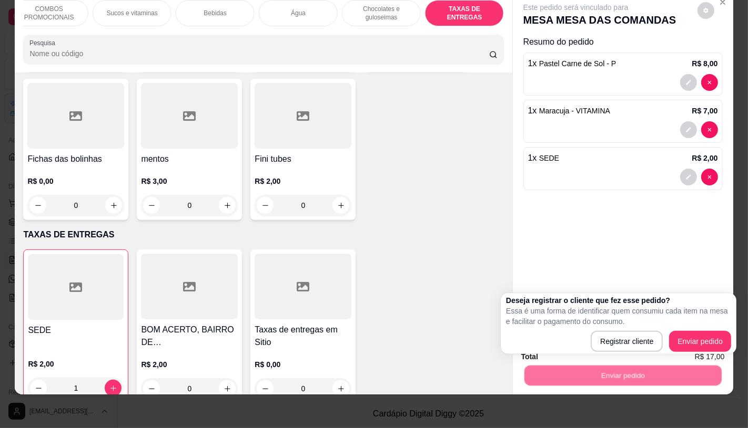
click at [584, 342] on div "Registrar cliente Enviar pedido" at bounding box center [618, 341] width 225 height 21
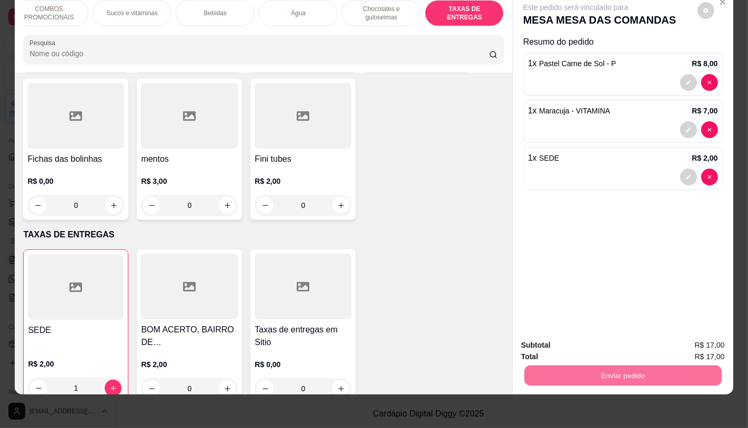
click at [677, 339] on button "Enviar pedido" at bounding box center [696, 342] width 59 height 20
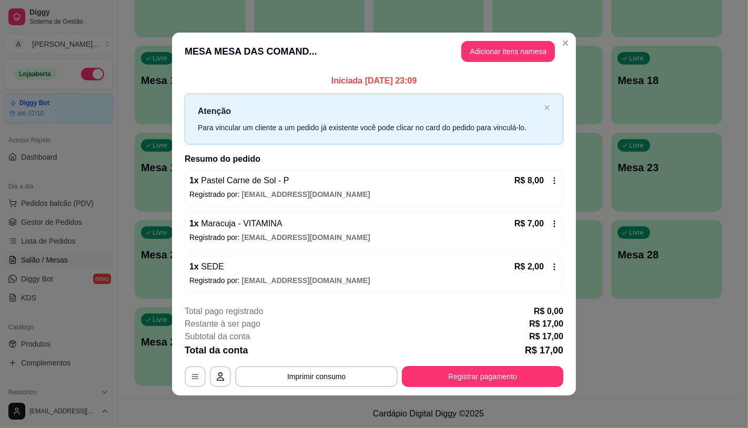
click at [483, 381] on button "Registrar pagamento" at bounding box center [482, 376] width 161 height 21
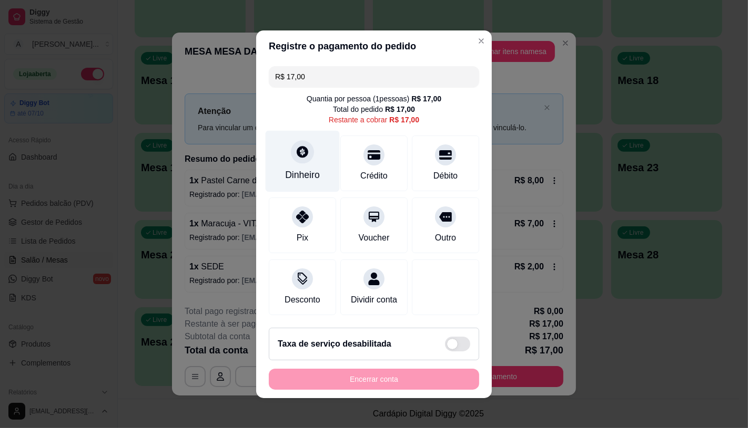
click at [295, 145] on icon at bounding box center [302, 152] width 14 height 14
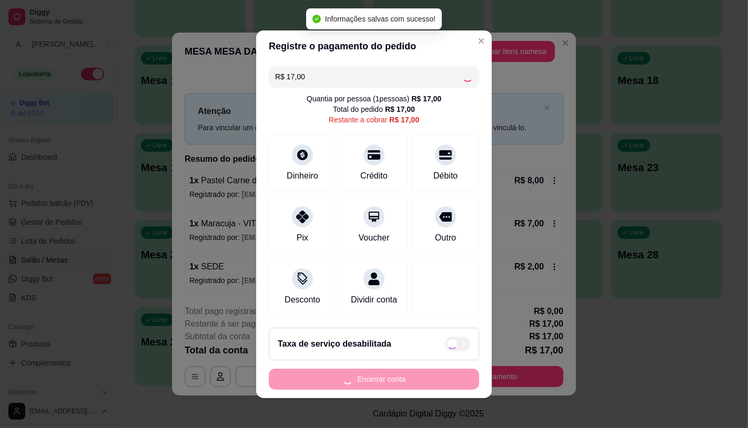
type input "R$ 0,00"
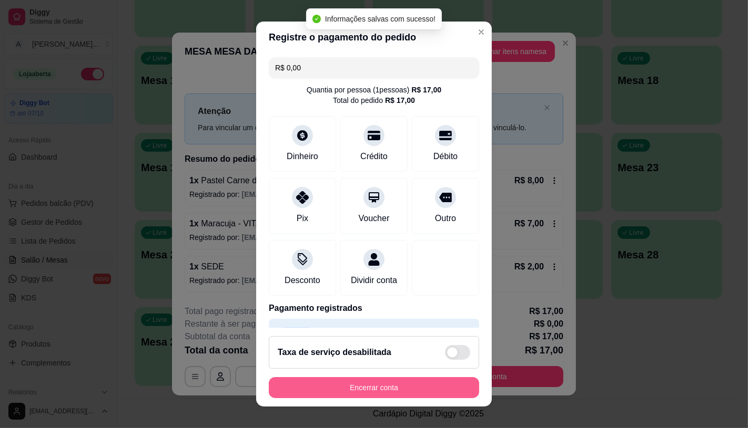
click at [384, 392] on button "Encerrar conta" at bounding box center [374, 387] width 210 height 21
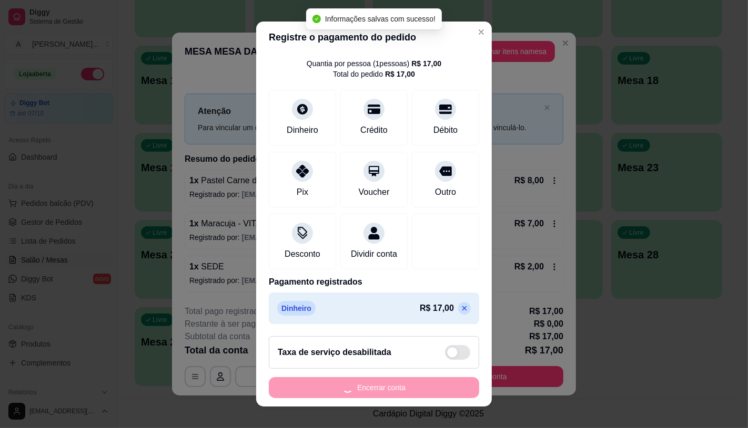
scroll to position [39, 0]
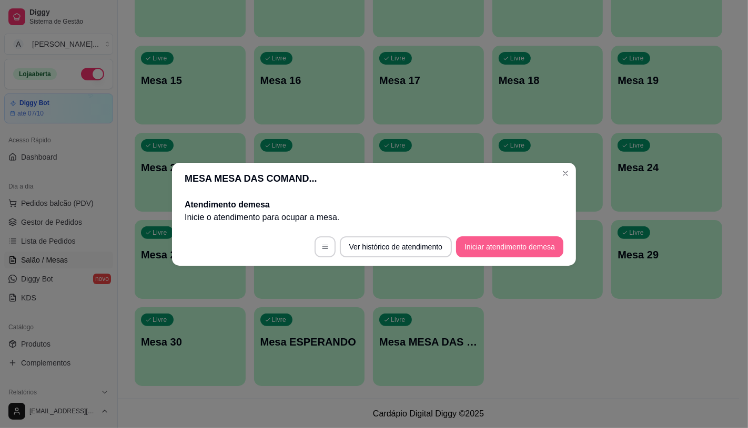
click at [481, 244] on button "Iniciar atendimento de mesa" at bounding box center [509, 247] width 107 height 21
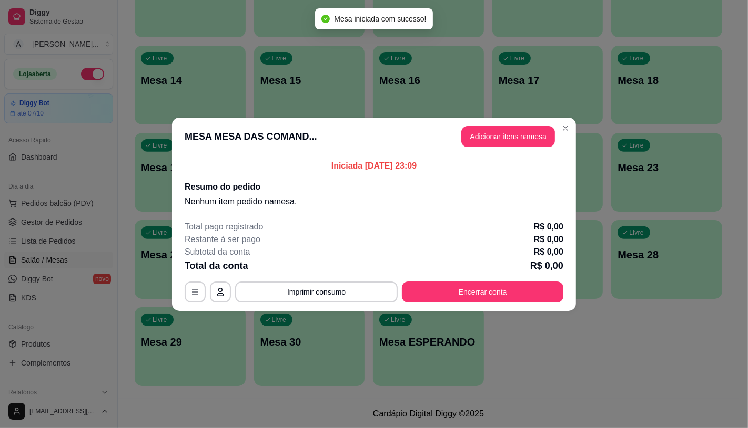
click at [495, 123] on header "MESA MESA DAS COMAND... Adicionar itens na mesa" at bounding box center [374, 137] width 404 height 38
click at [500, 128] on button "Adicionar itens na mesa" at bounding box center [508, 136] width 94 height 21
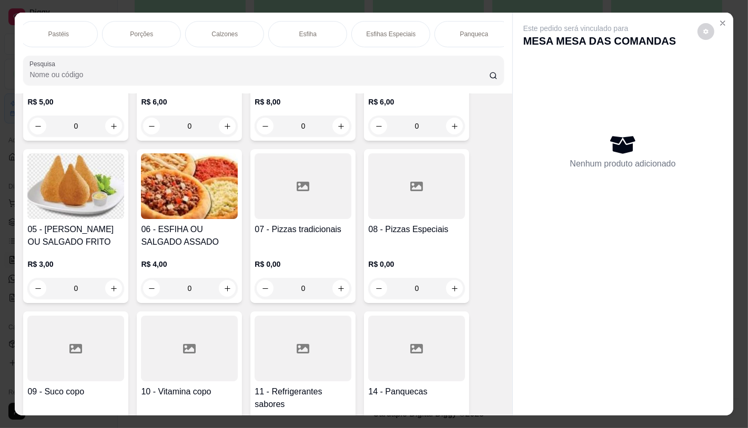
scroll to position [0, 840]
click at [124, 39] on div "Sanduíches" at bounding box center [136, 34] width 79 height 26
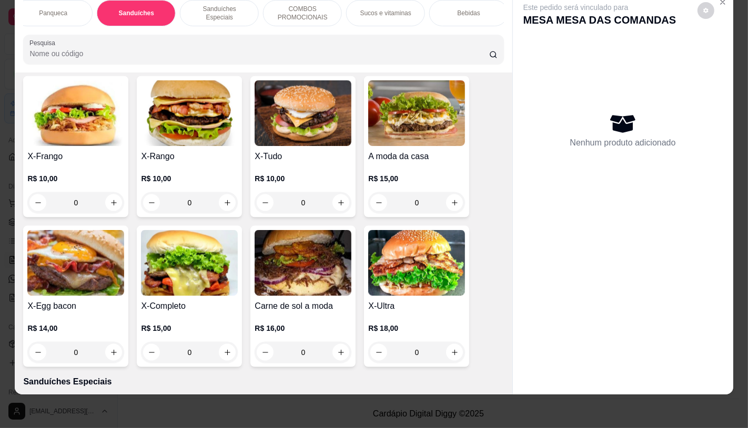
scroll to position [4600, 0]
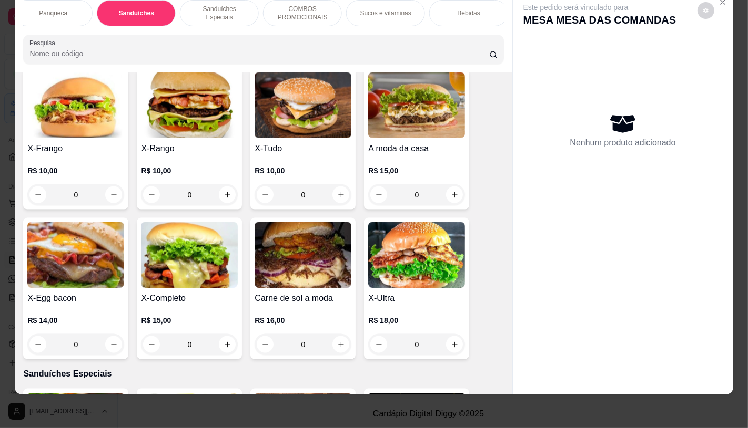
click at [188, 222] on img at bounding box center [189, 255] width 97 height 66
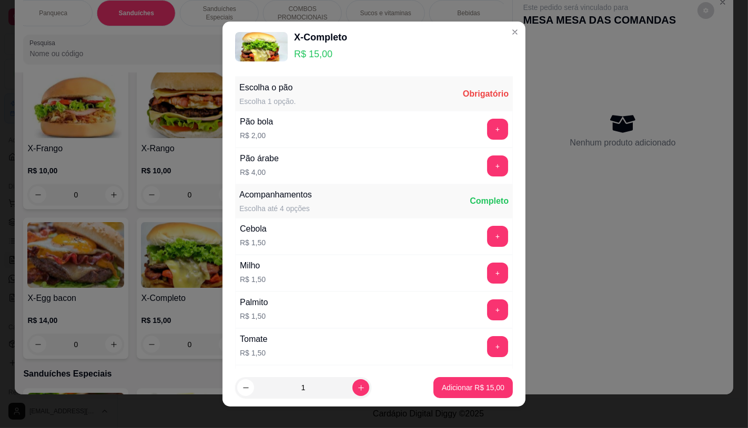
click at [479, 117] on div "Pão bola R$ 2,00 +" at bounding box center [374, 129] width 278 height 37
click at [465, 142] on div "Pão bola R$ 2,00 +" at bounding box center [374, 129] width 278 height 37
click at [487, 131] on button "+" at bounding box center [497, 129] width 21 height 21
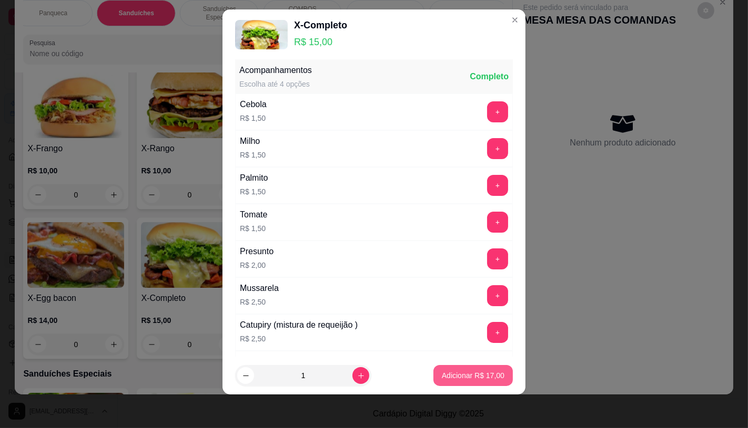
click at [451, 375] on p "Adicionar R$ 17,00" at bounding box center [473, 376] width 63 height 11
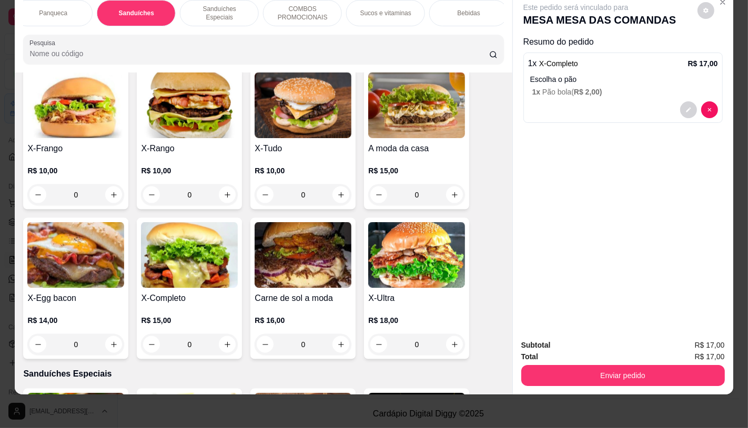
scroll to position [0, 1094]
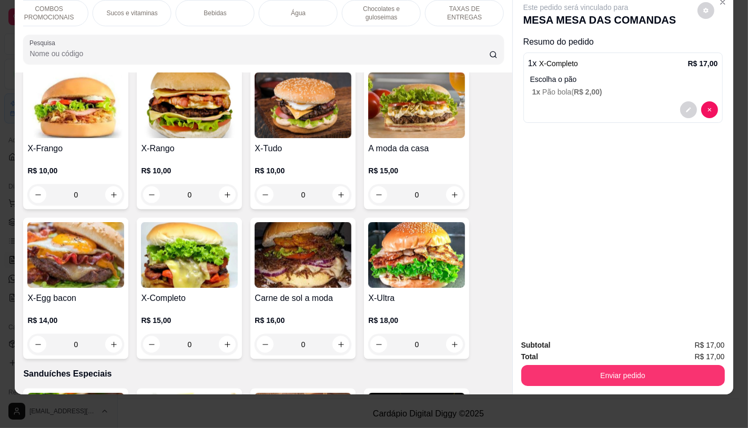
click at [472, 11] on div "TAXAS DE ENTREGAS" at bounding box center [464, 13] width 79 height 26
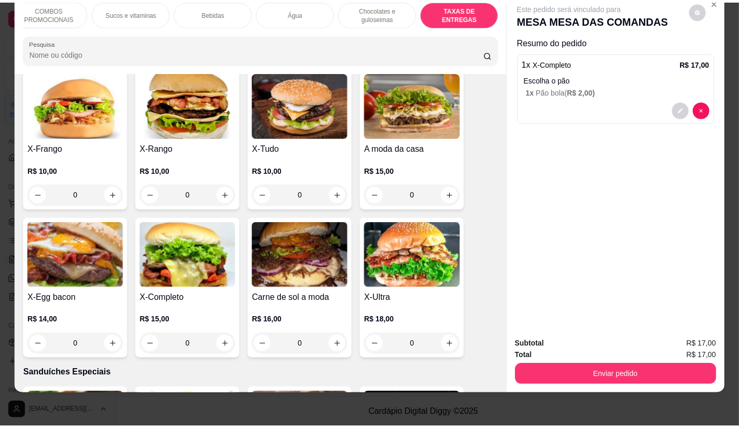
scroll to position [7031, 0]
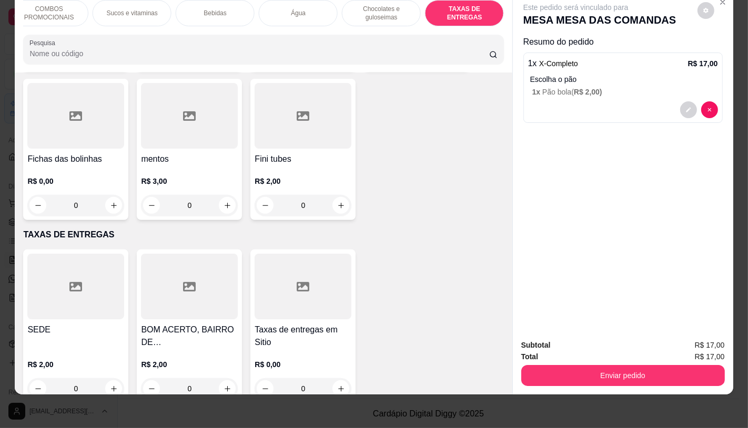
click at [27, 260] on div at bounding box center [75, 287] width 97 height 66
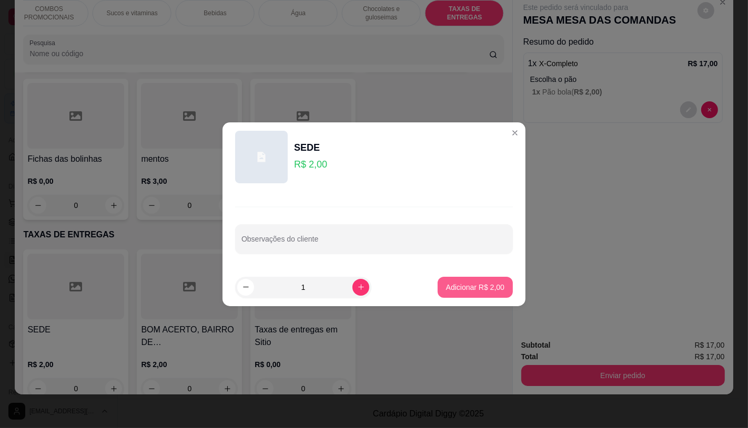
click at [480, 281] on button "Adicionar R$ 2,00" at bounding box center [474, 287] width 75 height 21
type input "1"
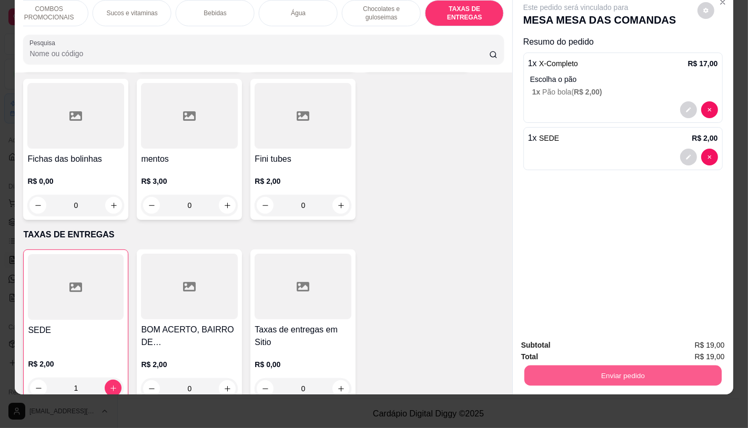
click at [600, 374] on button "Enviar pedido" at bounding box center [622, 375] width 197 height 21
click at [599, 342] on button "Registrar cliente" at bounding box center [626, 341] width 67 height 19
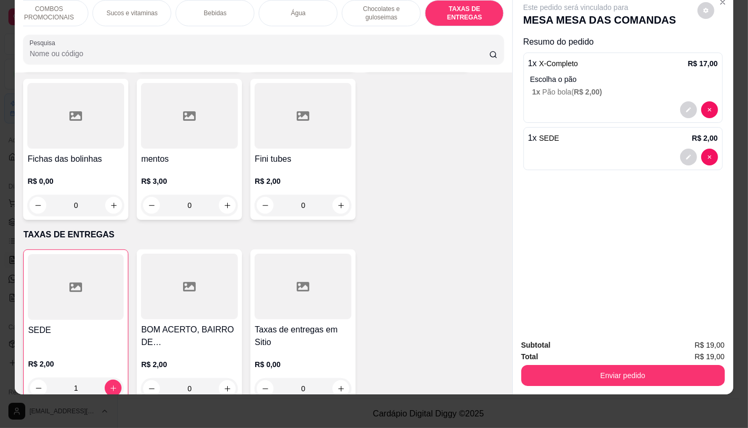
drag, startPoint x: 574, startPoint y: 349, endPoint x: 579, endPoint y: 350, distance: 5.4
click at [574, 351] on div "Total R$ 19,00" at bounding box center [622, 357] width 203 height 12
click at [579, 365] on button "Enviar pedido" at bounding box center [622, 375] width 203 height 21
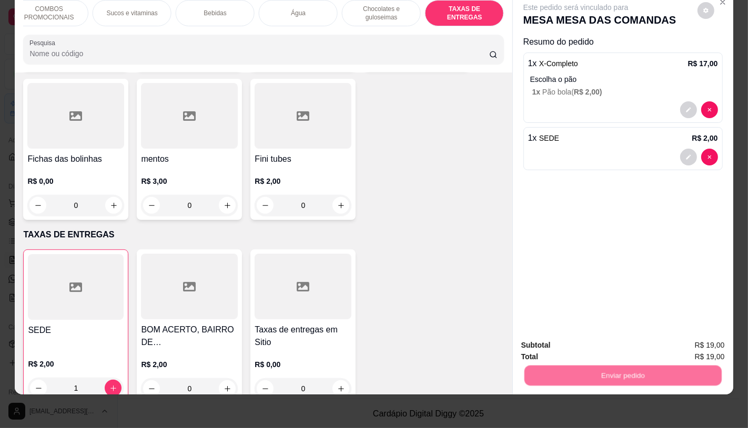
click at [692, 340] on button "Enviar pedido" at bounding box center [697, 341] width 58 height 19
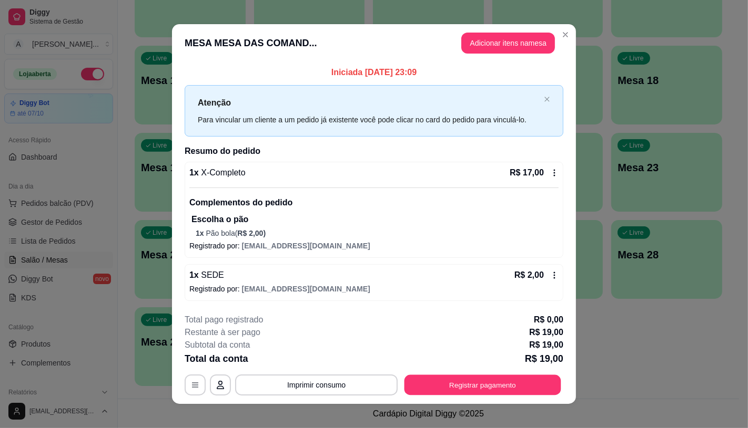
click at [511, 383] on button "Registrar pagamento" at bounding box center [482, 385] width 157 height 21
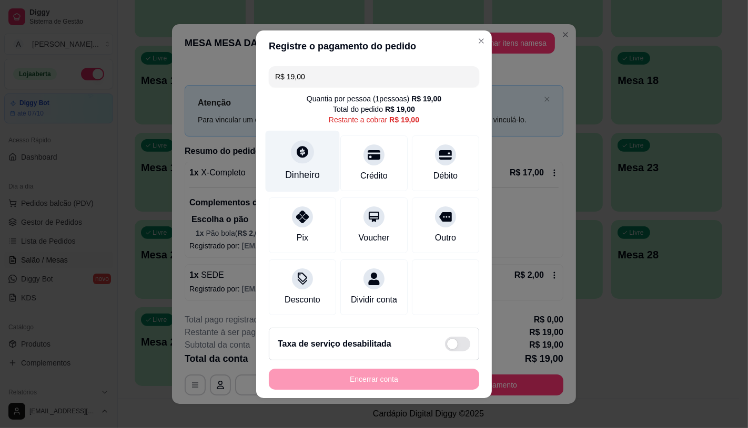
click at [285, 168] on div "Dinheiro" at bounding box center [302, 175] width 35 height 14
type input "R$ 0,00"
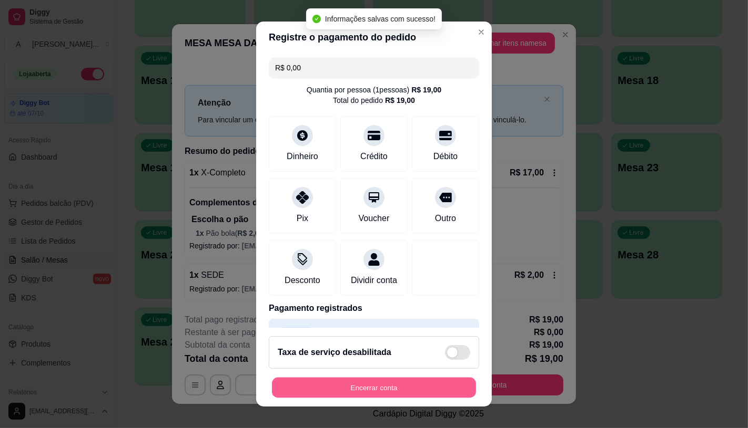
click at [387, 393] on button "Encerrar conta" at bounding box center [374, 388] width 204 height 21
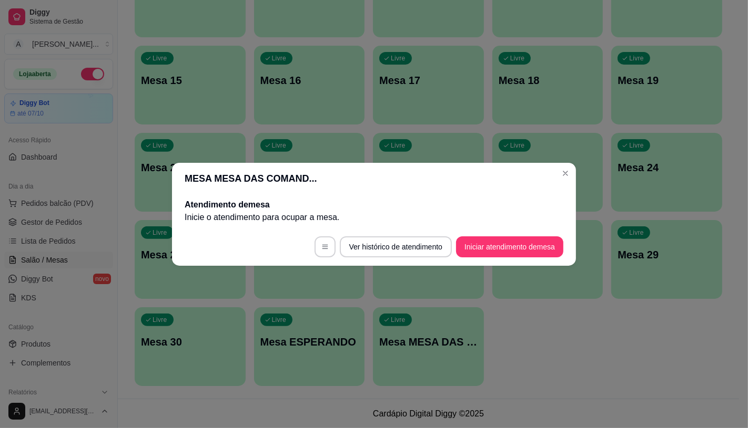
click at [182, 234] on footer "Ver histórico de atendimento Iniciar atendimento de mesa" at bounding box center [374, 247] width 404 height 38
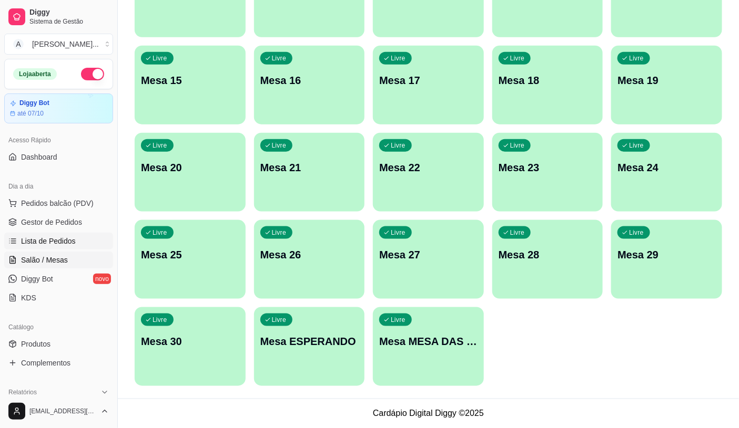
click at [57, 239] on span "Lista de Pedidos" at bounding box center [48, 241] width 55 height 11
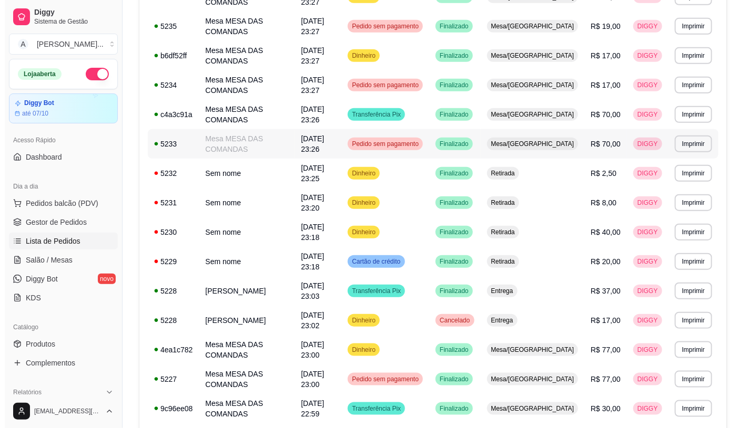
scroll to position [175, 0]
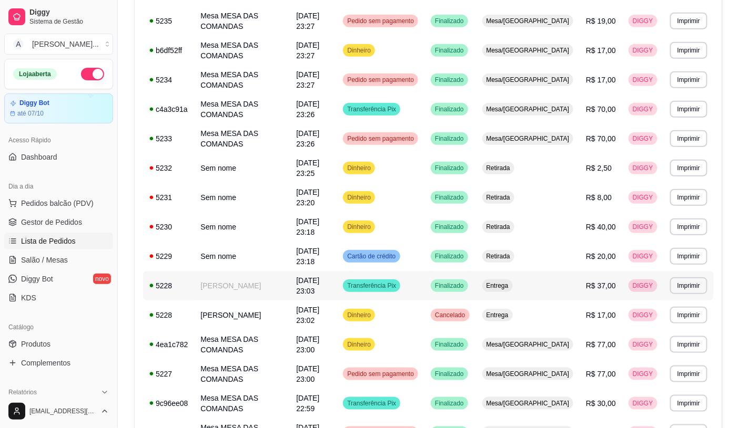
click at [471, 271] on td "Finalizado" at bounding box center [449, 285] width 51 height 29
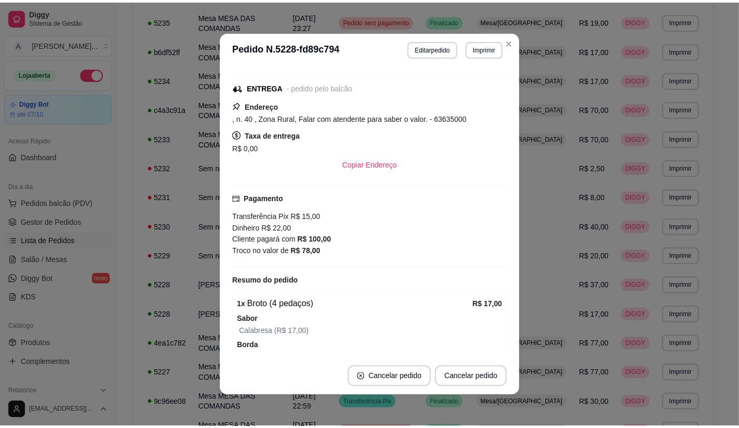
scroll to position [60, 0]
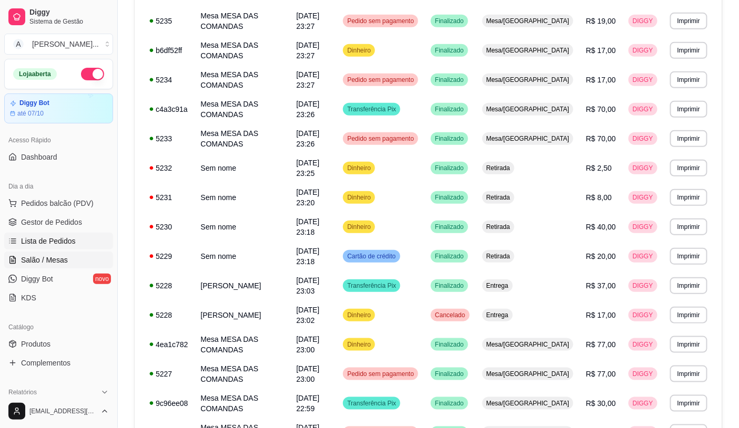
click at [54, 262] on span "Salão / Mesas" at bounding box center [44, 260] width 47 height 11
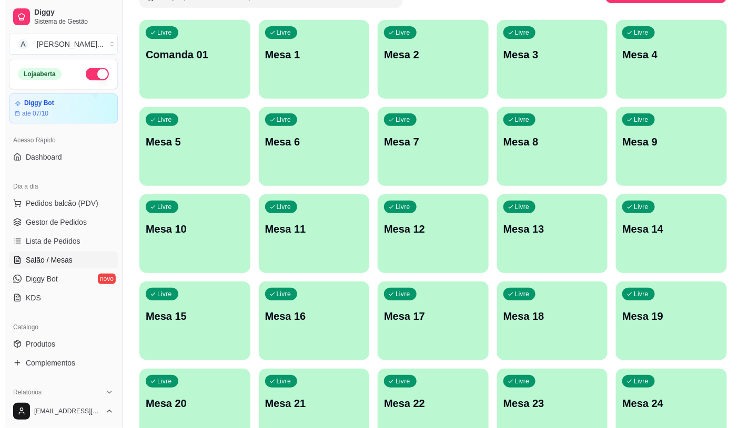
scroll to position [58, 0]
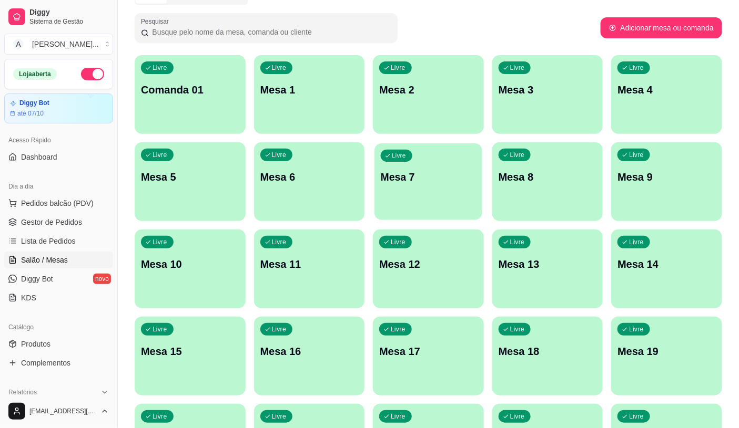
click at [405, 173] on p "Mesa 7" at bounding box center [428, 177] width 95 height 14
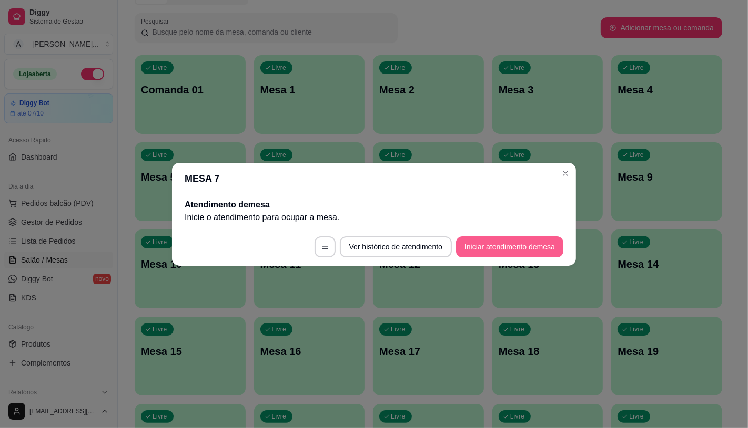
click at [489, 244] on button "Iniciar atendimento de mesa" at bounding box center [509, 247] width 107 height 21
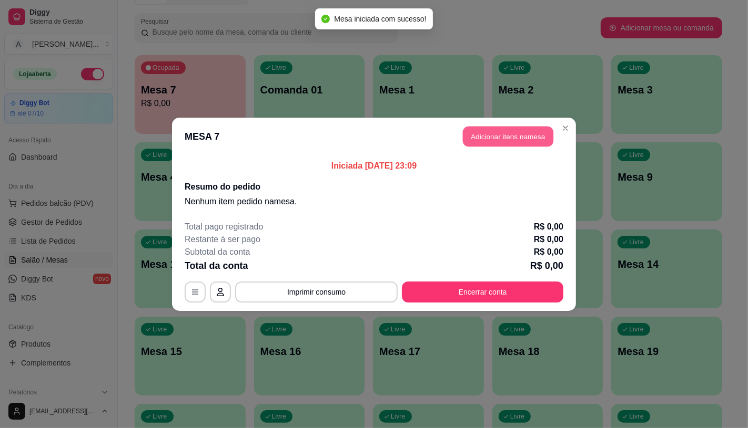
click at [494, 135] on button "Adicionar itens na mesa" at bounding box center [508, 136] width 90 height 21
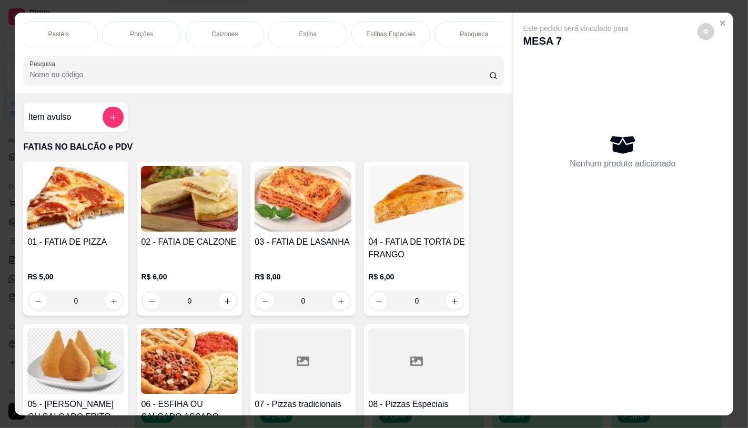
scroll to position [0, 840]
click at [153, 33] on div "Sanduíches" at bounding box center [136, 34] width 79 height 26
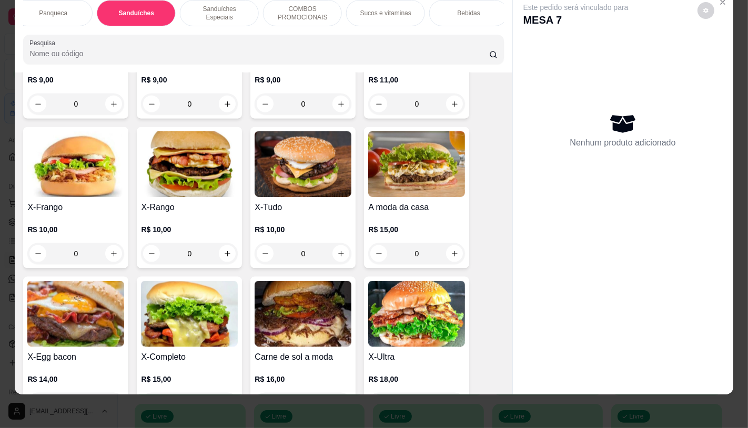
scroll to position [4600, 0]
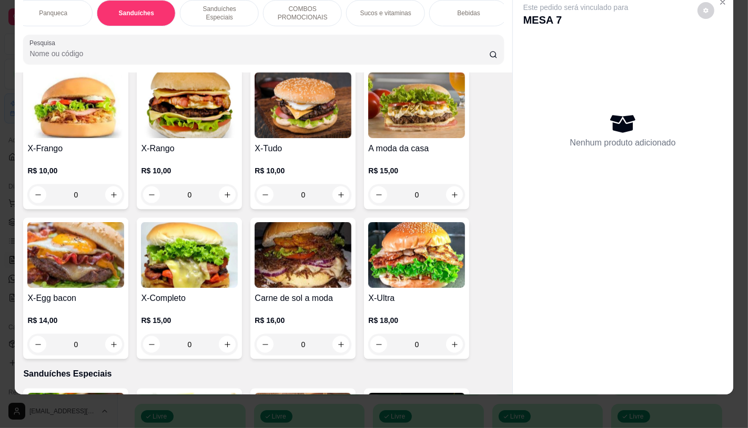
click at [391, 233] on img at bounding box center [416, 255] width 97 height 66
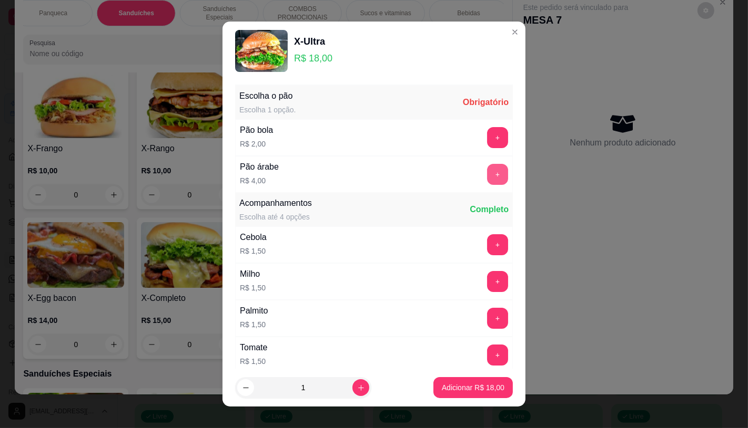
click at [487, 177] on button "+" at bounding box center [497, 174] width 21 height 21
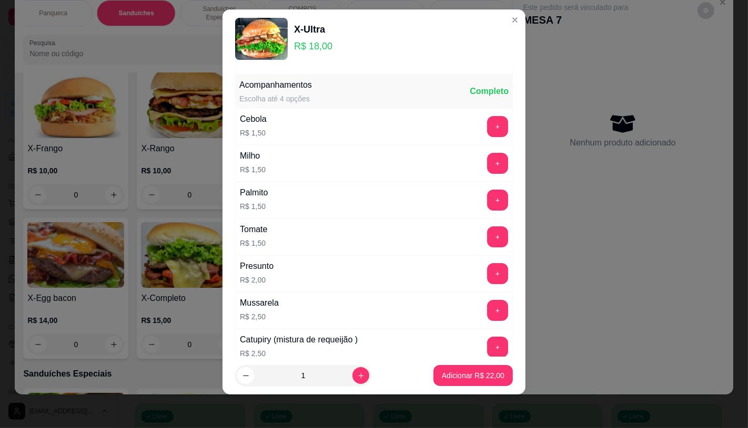
scroll to position [113, 0]
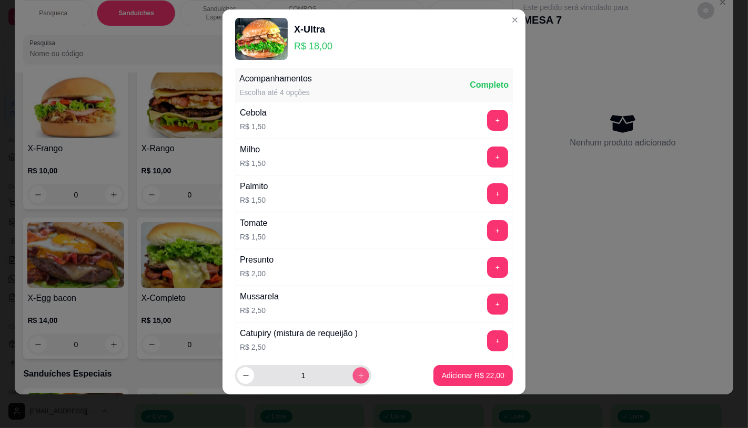
click at [357, 377] on icon "increase-product-quantity" at bounding box center [361, 376] width 8 height 8
type input "3"
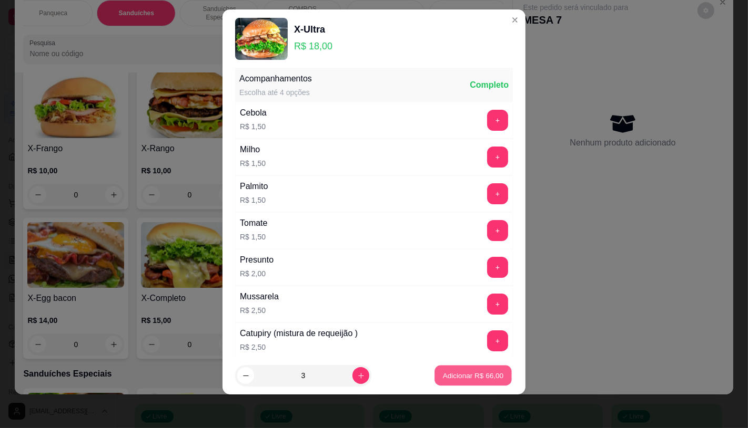
click at [443, 372] on p "Adicionar R$ 66,00" at bounding box center [473, 376] width 61 height 10
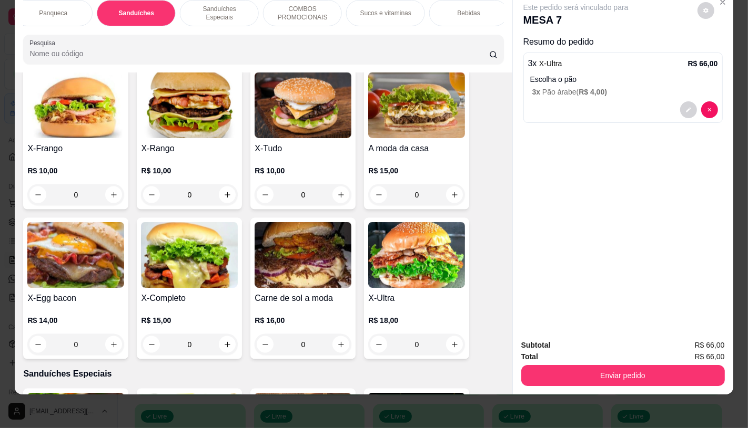
scroll to position [0, 836]
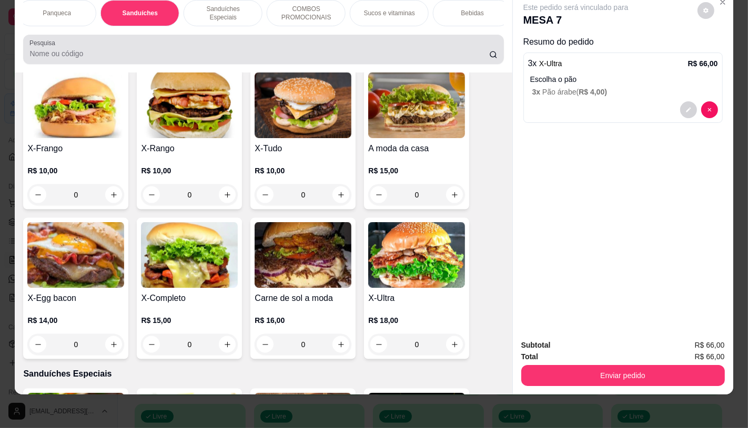
click at [305, 48] on div at bounding box center [262, 49] width 467 height 21
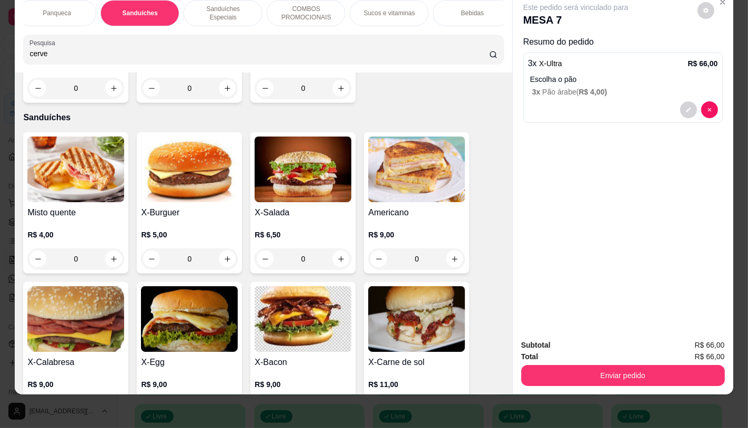
type input "cerve"
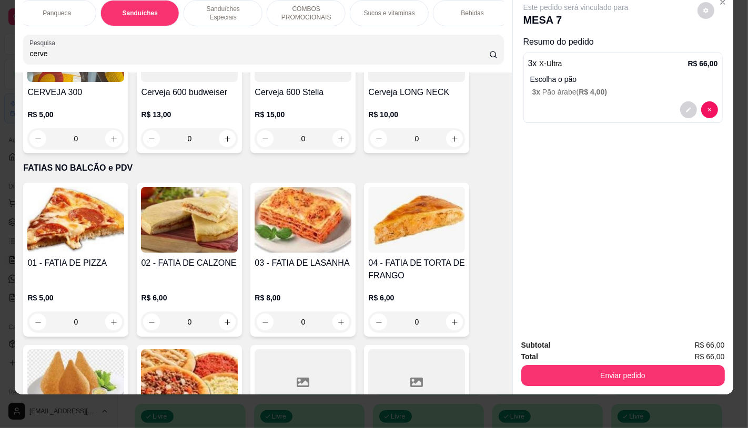
scroll to position [0, 0]
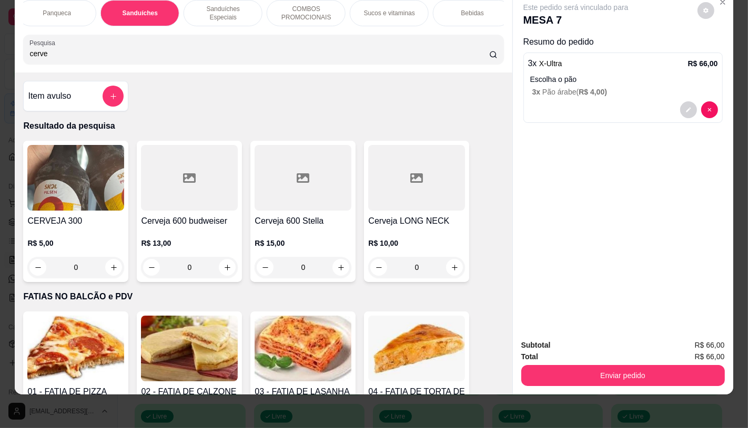
click at [114, 187] on img at bounding box center [75, 178] width 97 height 66
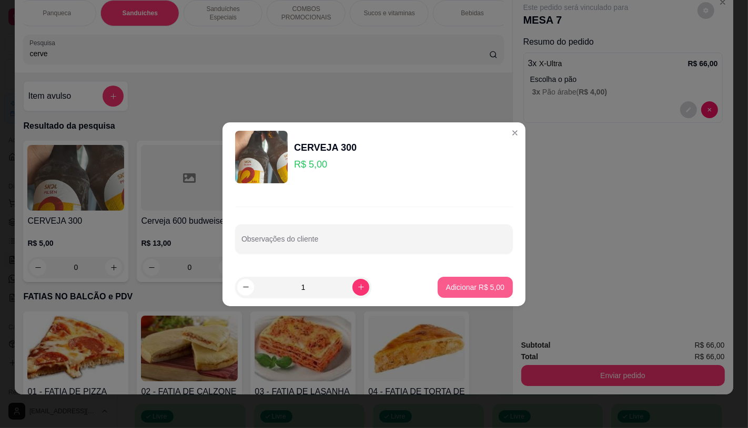
click at [450, 288] on p "Adicionar R$ 5,00" at bounding box center [475, 287] width 58 height 11
type input "1"
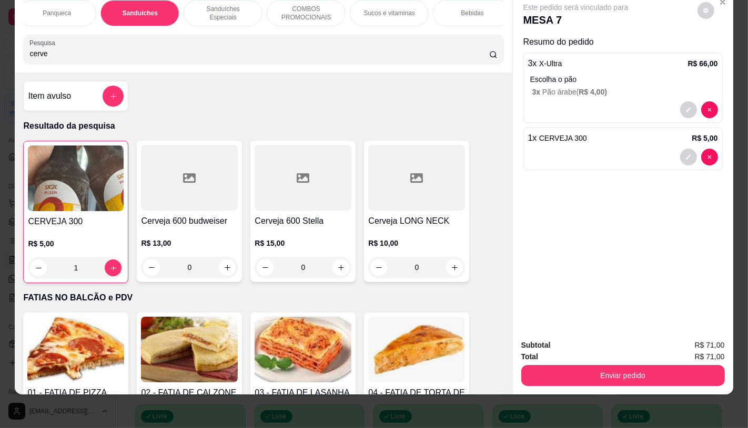
click at [310, 219] on h4 "Cerveja 600 Stella" at bounding box center [302, 221] width 97 height 13
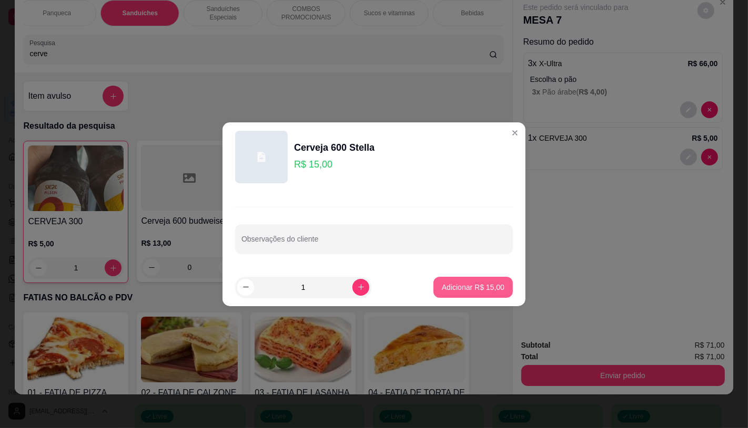
click at [483, 292] on button "Adicionar R$ 15,00" at bounding box center [472, 287] width 79 height 21
type input "1"
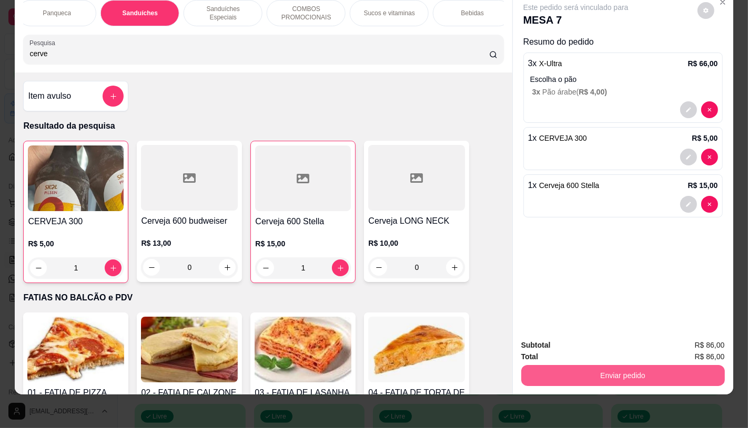
click at [544, 365] on button "Enviar pedido" at bounding box center [622, 375] width 203 height 21
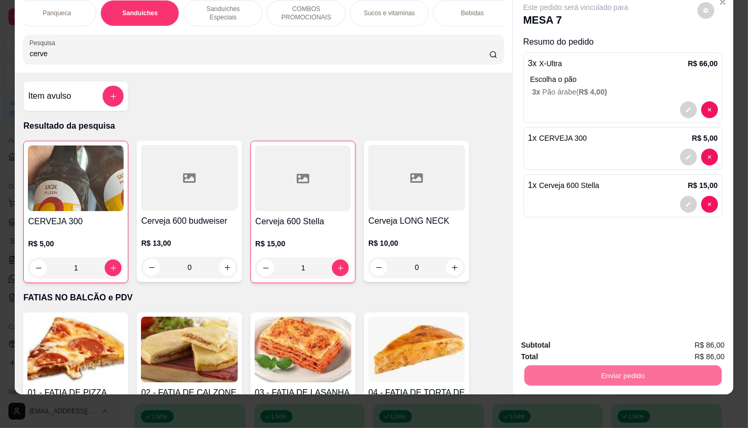
click at [681, 342] on button "Enviar pedido" at bounding box center [697, 341] width 58 height 19
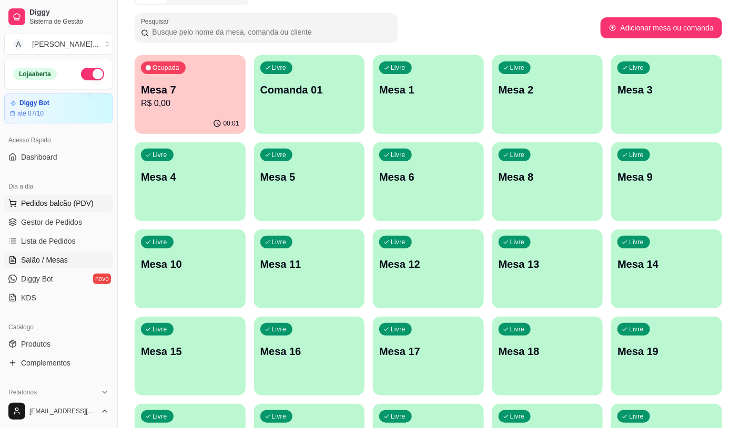
click at [80, 209] on button "Pedidos balcão (PDV)" at bounding box center [58, 203] width 109 height 17
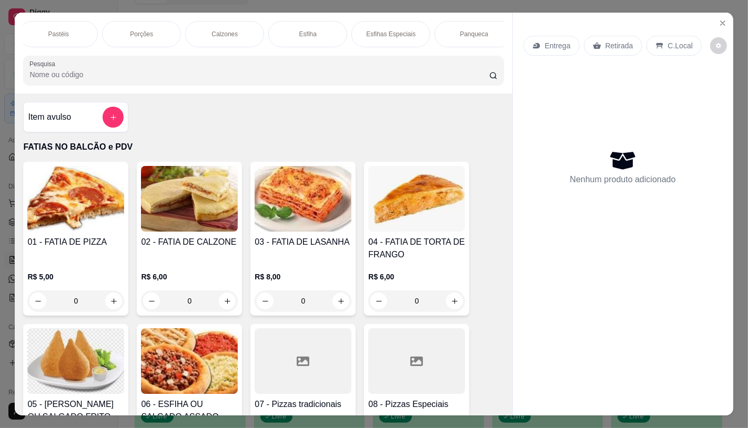
scroll to position [0, 840]
click at [125, 34] on div "Sanduíches" at bounding box center [136, 34] width 79 height 26
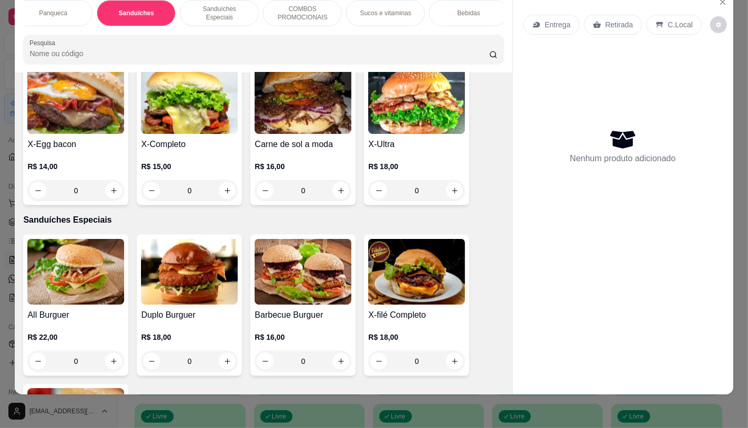
scroll to position [4775, 0]
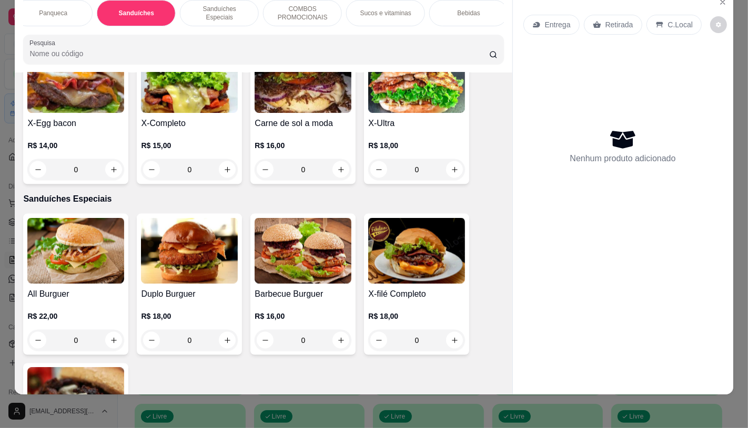
click at [64, 254] on img at bounding box center [75, 251] width 97 height 66
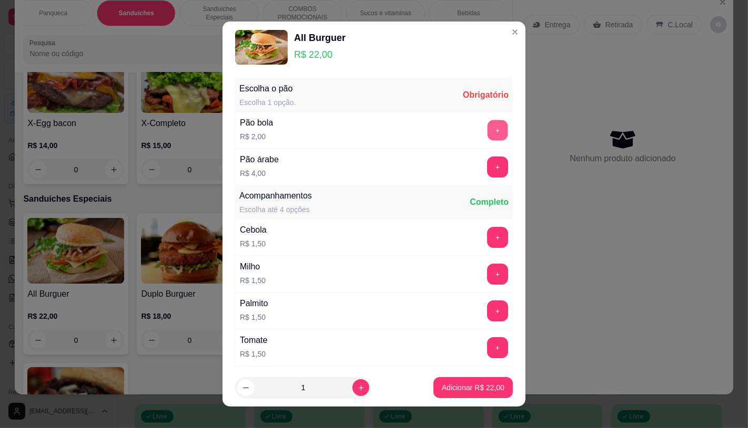
click at [487, 127] on button "+" at bounding box center [497, 130] width 21 height 21
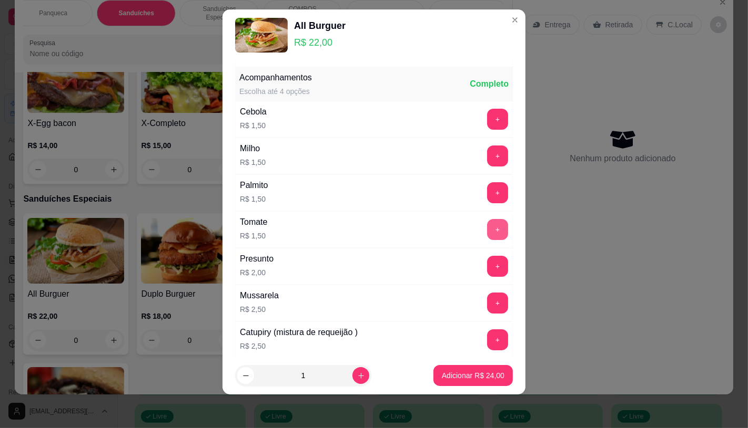
scroll to position [113, 0]
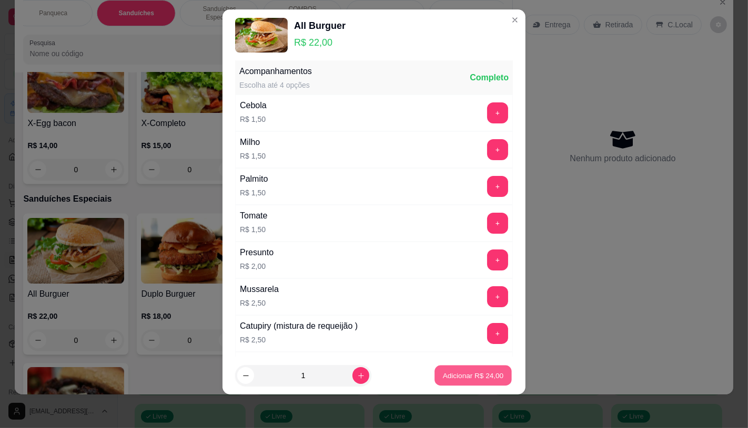
click at [462, 376] on p "Adicionar R$ 24,00" at bounding box center [473, 376] width 61 height 10
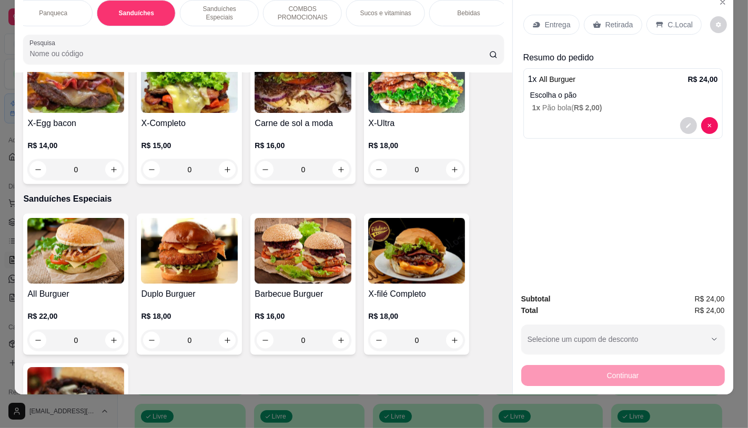
scroll to position [0, 0]
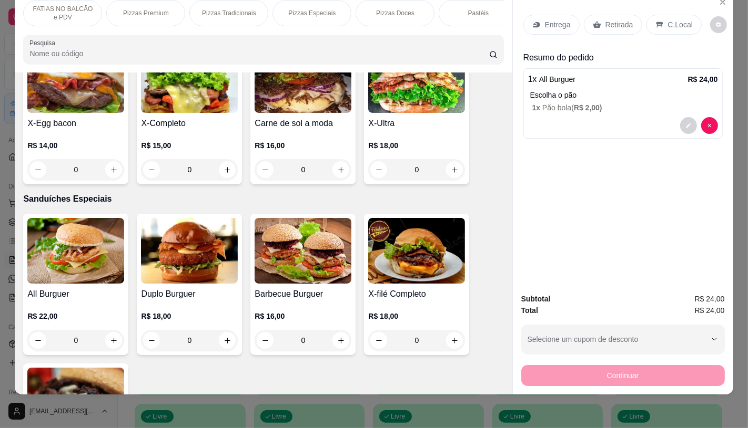
click at [57, 6] on p "FATIAS NO BALCÃO e PDV" at bounding box center [62, 13] width 61 height 17
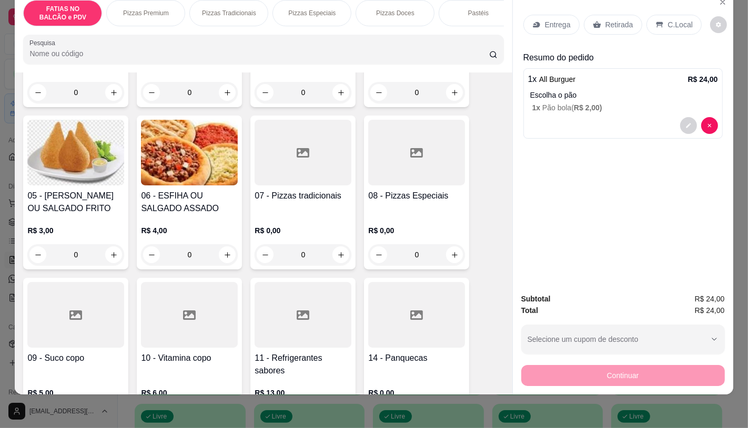
scroll to position [222, 0]
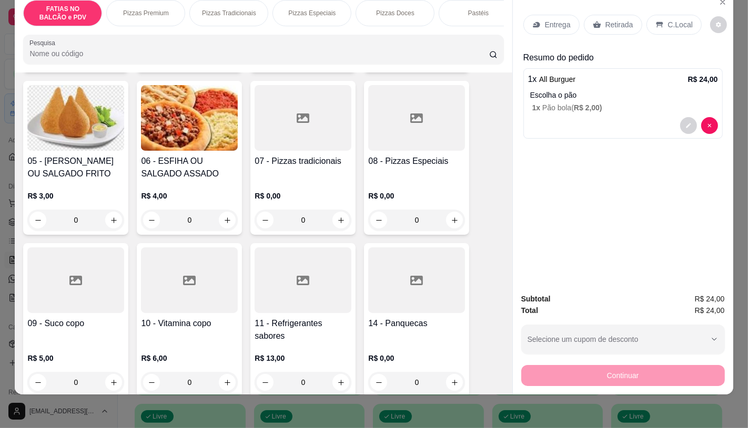
click at [302, 298] on div at bounding box center [302, 281] width 97 height 66
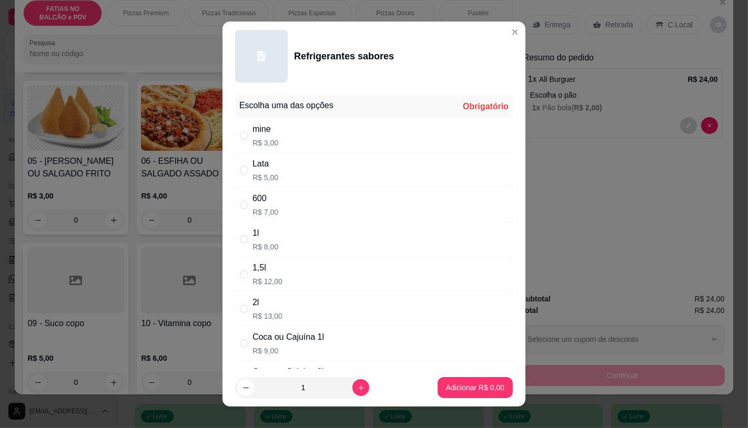
click at [272, 201] on div "600" at bounding box center [265, 198] width 26 height 13
radio input "true"
click at [446, 377] on div "Adicionar R$ 7,00" at bounding box center [474, 387] width 75 height 21
click at [450, 384] on p "Adicionar R$ 7,00" at bounding box center [475, 388] width 58 height 11
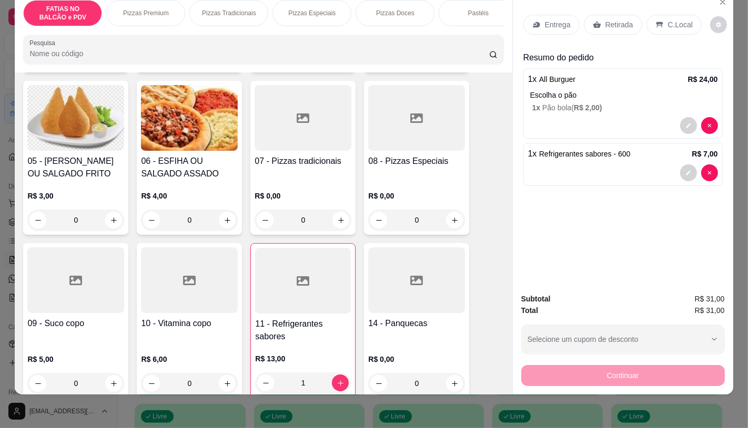
type input "1"
click at [45, 192] on p "R$ 3,00" at bounding box center [75, 196] width 97 height 11
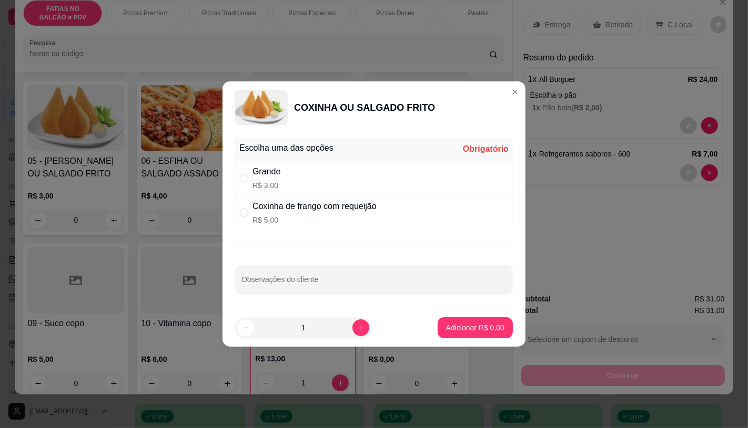
click at [282, 195] on div "Grande R$ 3,00" at bounding box center [374, 178] width 278 height 35
radio input "true"
click at [450, 331] on p "Adicionar R$ 3,00" at bounding box center [474, 328] width 57 height 10
type input "1"
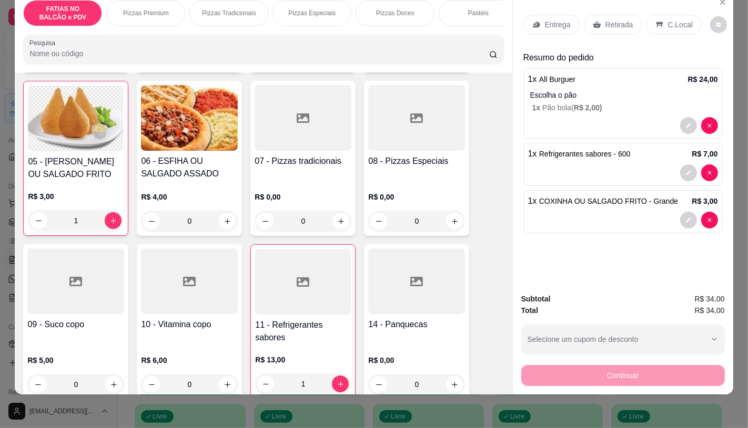
click at [596, 17] on div "Retirada" at bounding box center [613, 25] width 58 height 20
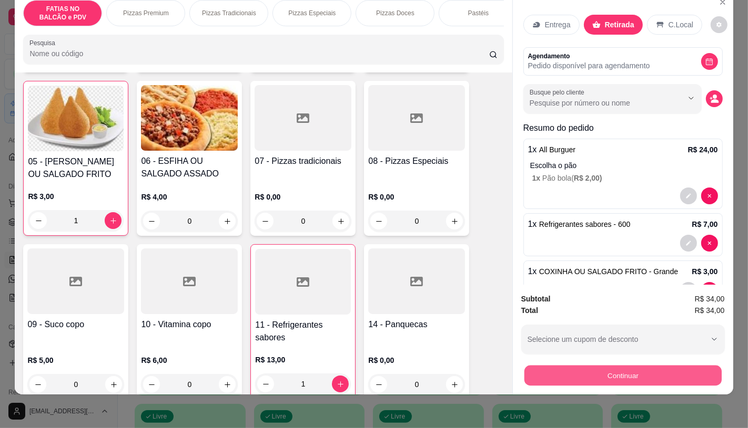
click at [535, 368] on button "Continuar" at bounding box center [622, 375] width 197 height 21
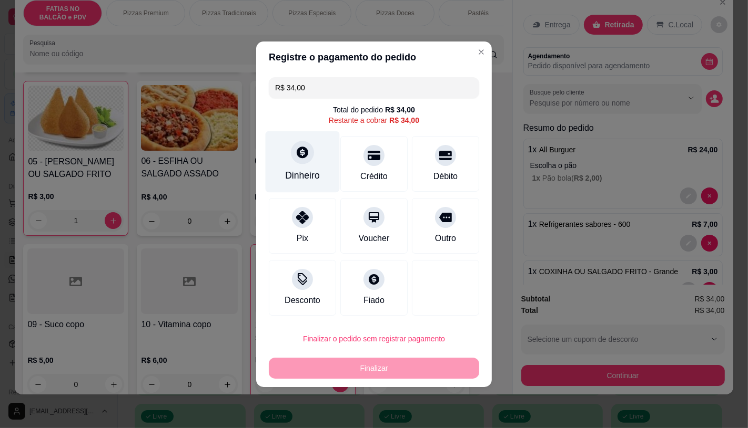
click at [309, 160] on div at bounding box center [302, 152] width 23 height 23
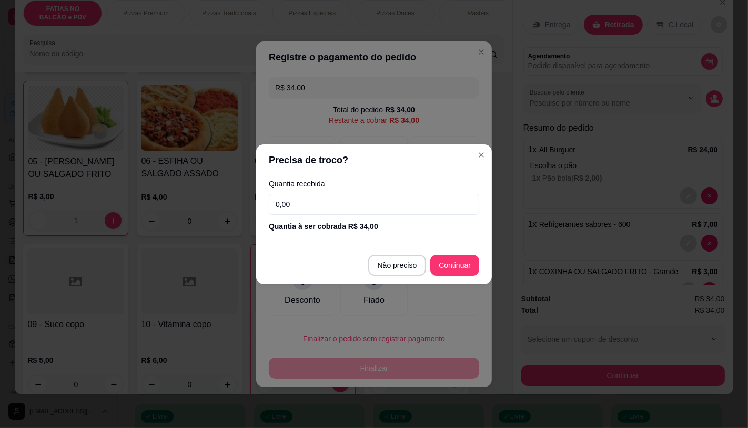
click at [344, 203] on input "0,00" at bounding box center [374, 204] width 210 height 21
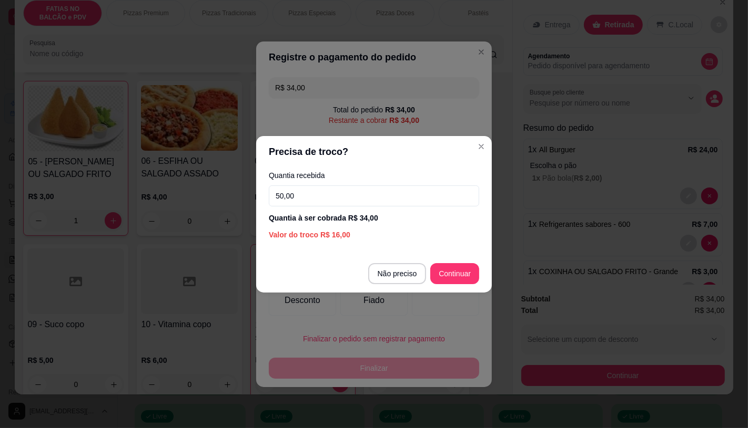
type input "50,00"
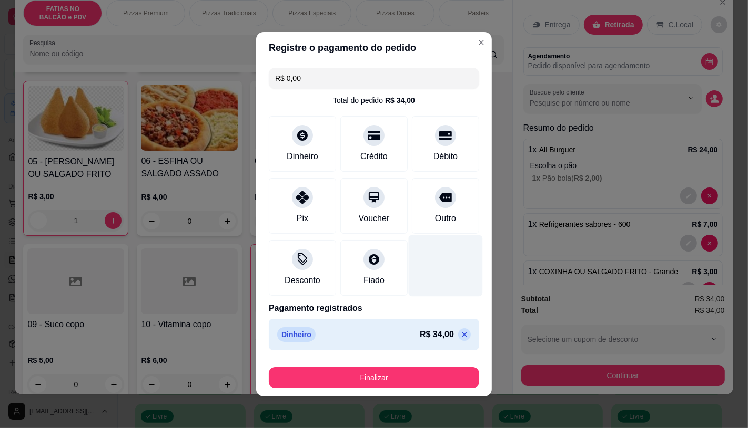
type input "R$ 0,00"
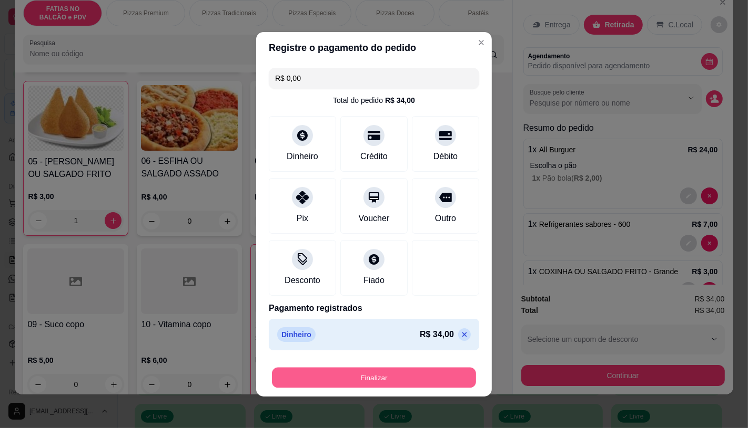
click at [388, 383] on button "Finalizar" at bounding box center [374, 377] width 204 height 21
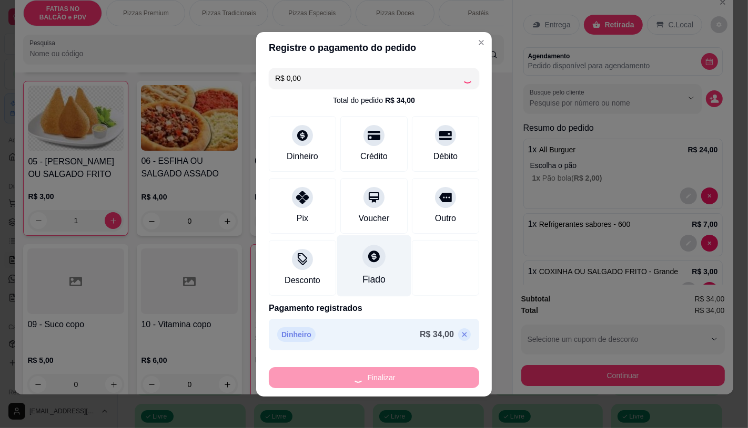
type input "0"
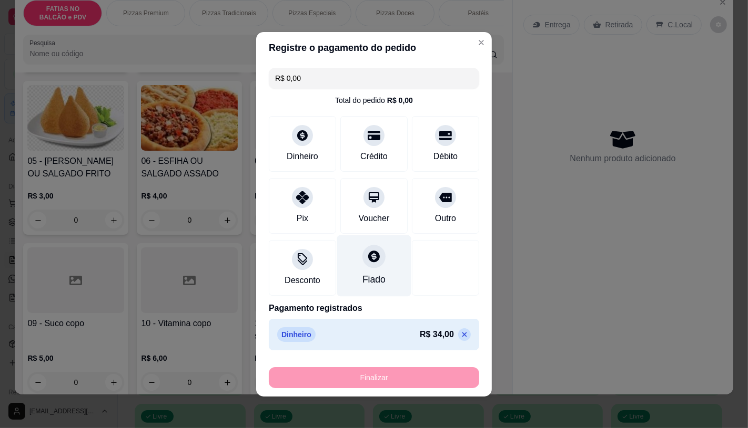
type input "-R$ 34,00"
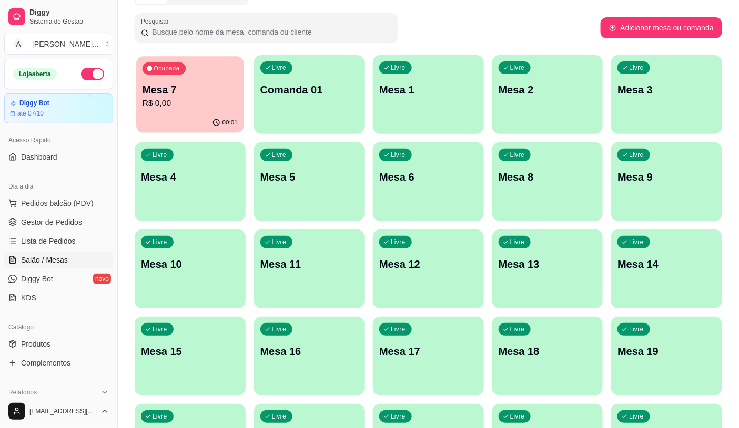
click at [195, 84] on p "Mesa 7" at bounding box center [189, 90] width 95 height 14
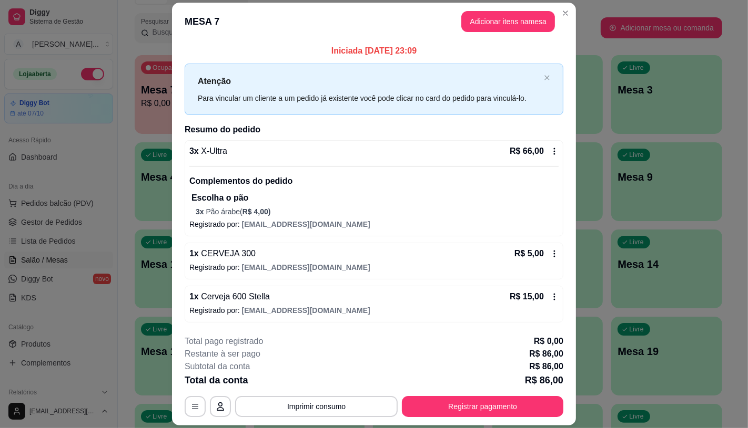
scroll to position [30, 0]
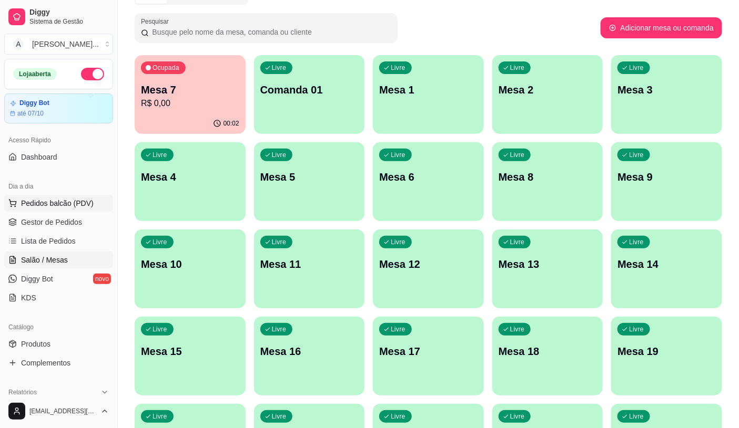
click at [70, 209] on button "Pedidos balcão (PDV)" at bounding box center [58, 203] width 109 height 17
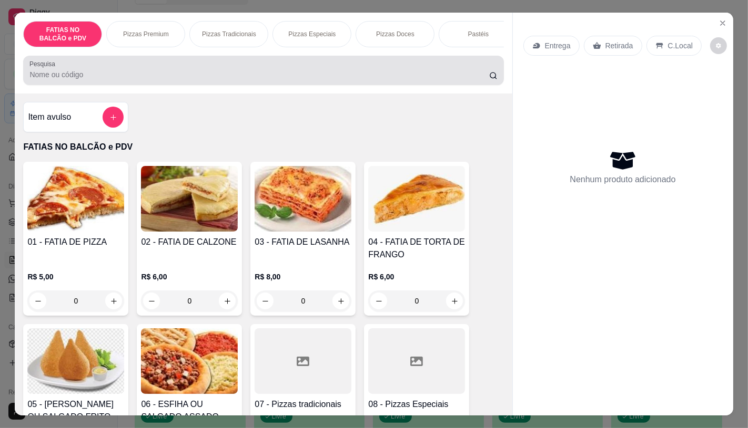
click at [140, 71] on div at bounding box center [262, 70] width 467 height 21
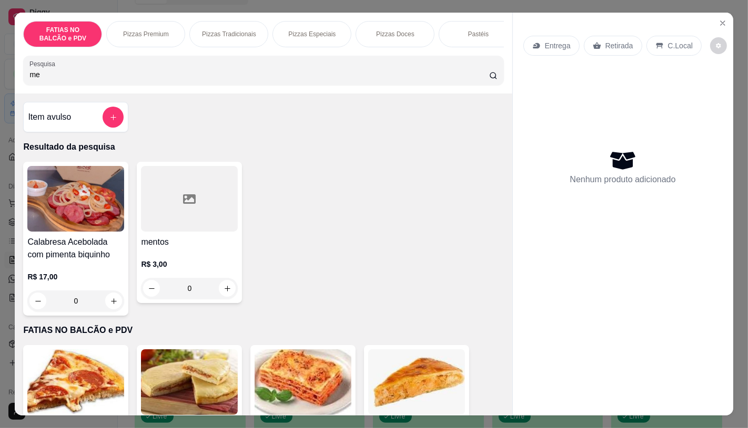
type input "m"
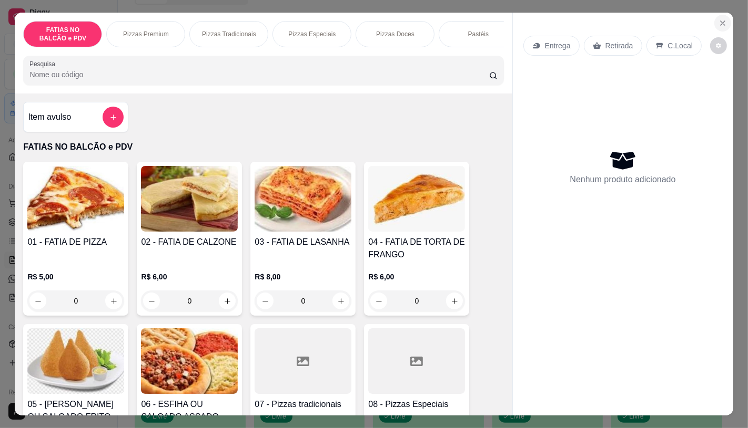
click at [719, 19] on icon "Close" at bounding box center [722, 23] width 8 height 8
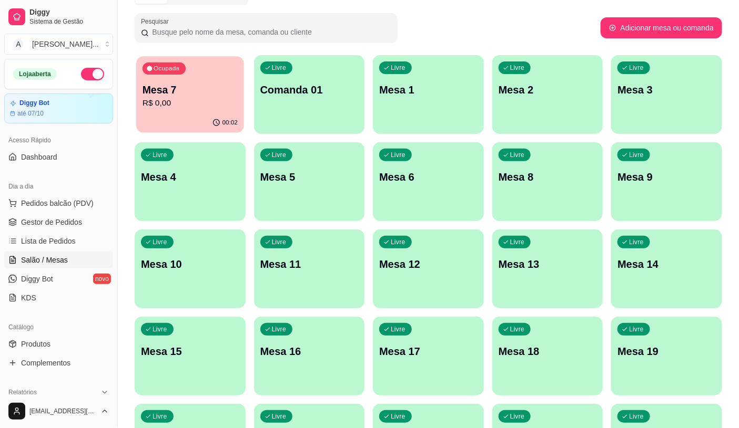
click at [197, 89] on p "Mesa 7" at bounding box center [189, 90] width 95 height 14
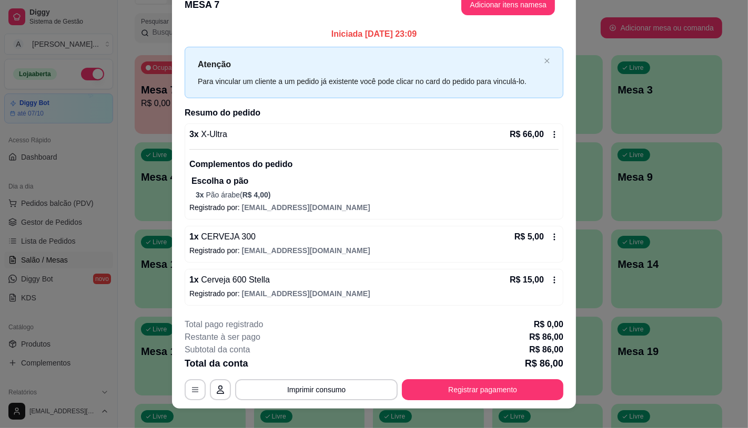
scroll to position [30, 0]
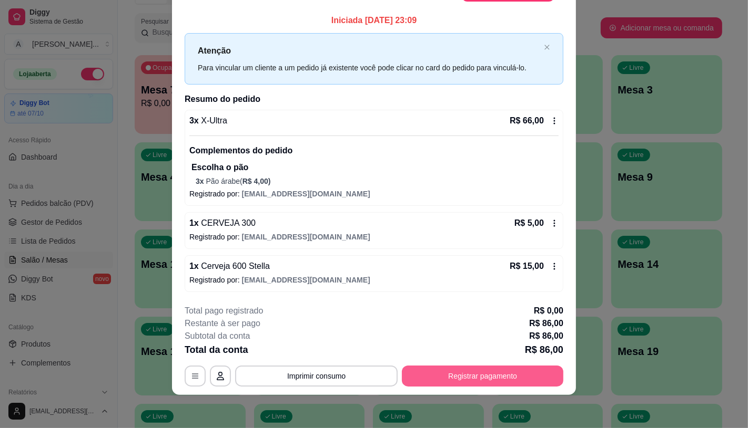
click at [466, 375] on button "Registrar pagamento" at bounding box center [482, 376] width 161 height 21
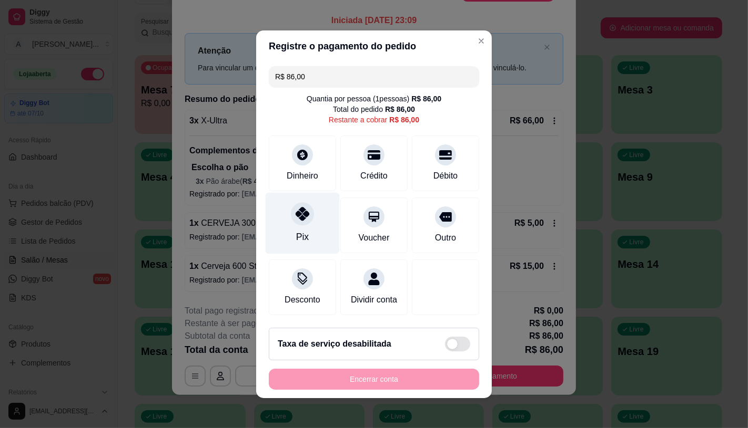
click at [296, 237] on div "Pix" at bounding box center [302, 237] width 13 height 14
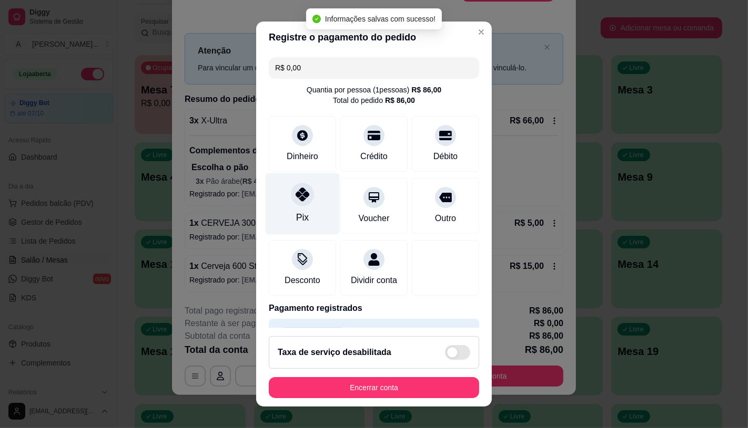
type input "R$ 0,00"
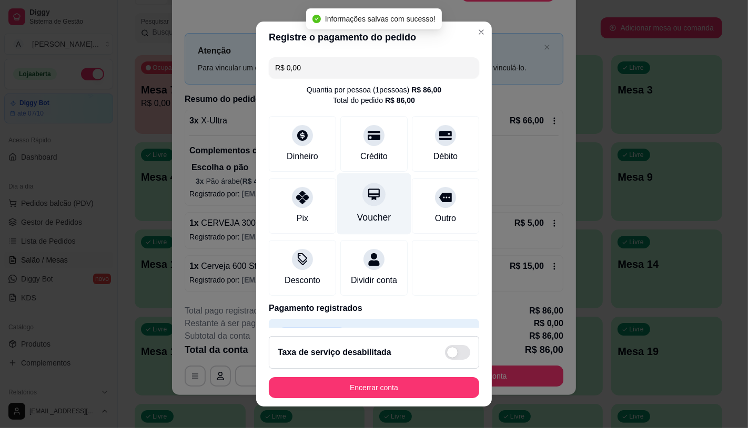
scroll to position [39, 0]
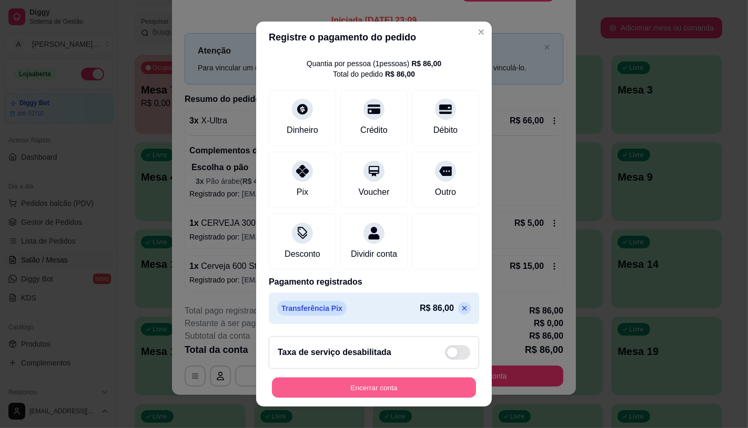
click at [349, 389] on button "Encerrar conta" at bounding box center [374, 388] width 204 height 21
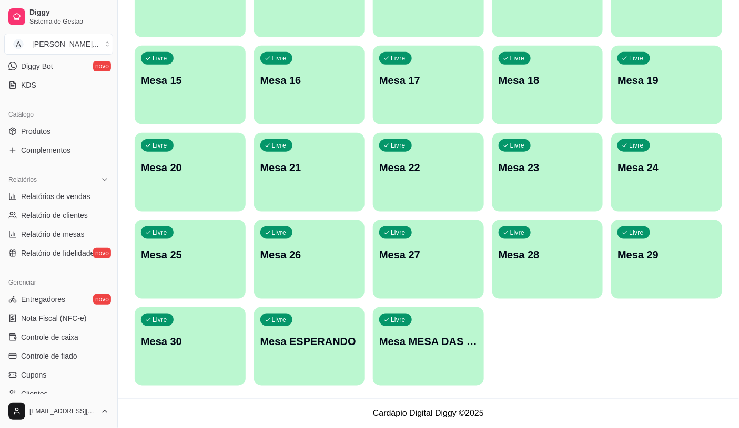
scroll to position [233, 0]
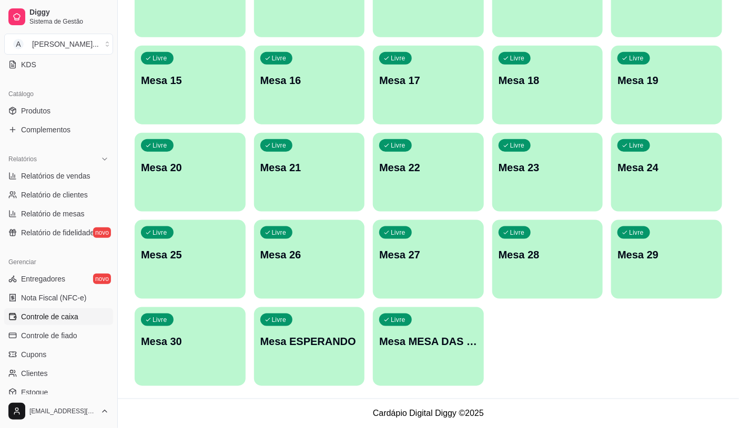
click at [65, 317] on span "Controle de caixa" at bounding box center [49, 317] width 57 height 11
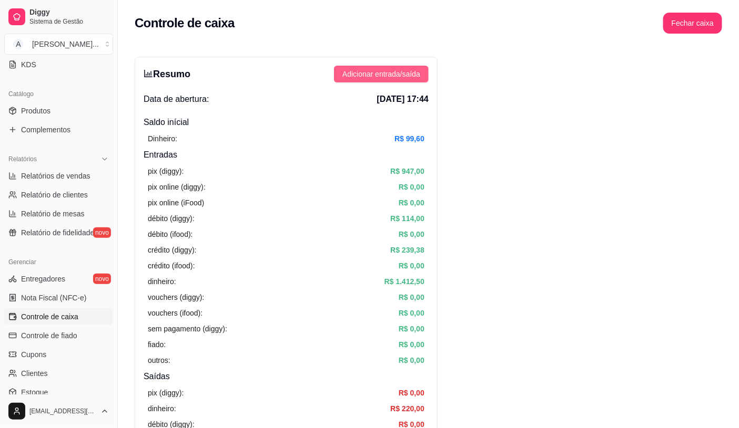
click at [395, 77] on span "Adicionar entrada/saída" at bounding box center [381, 74] width 78 height 12
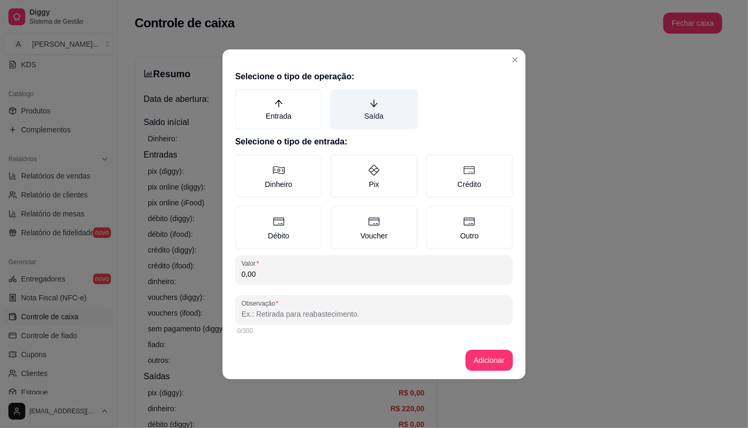
click at [356, 103] on label "Saída" at bounding box center [373, 109] width 87 height 40
click at [338, 97] on button "Saída" at bounding box center [334, 93] width 8 height 8
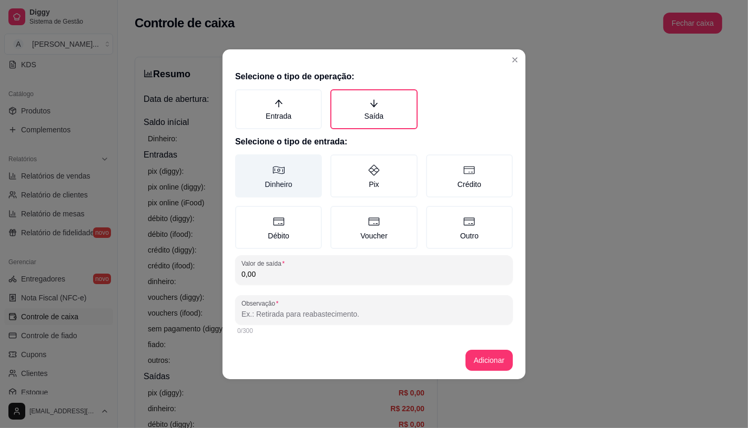
click at [267, 171] on label "Dinheiro" at bounding box center [278, 176] width 87 height 43
click at [243, 162] on button "Dinheiro" at bounding box center [238, 158] width 8 height 8
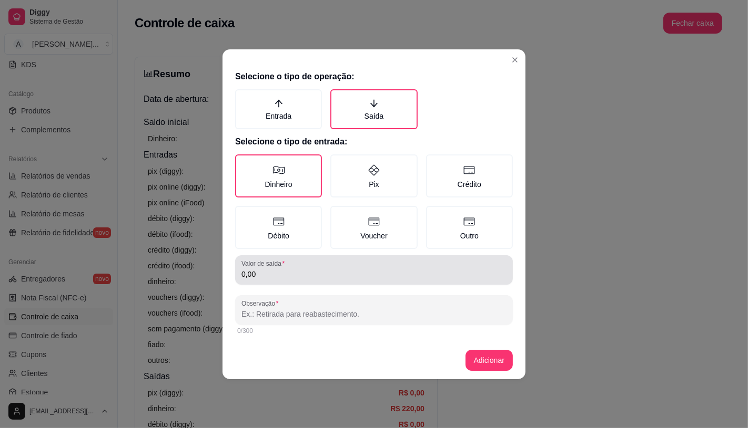
click at [290, 271] on input "0,00" at bounding box center [373, 274] width 265 height 11
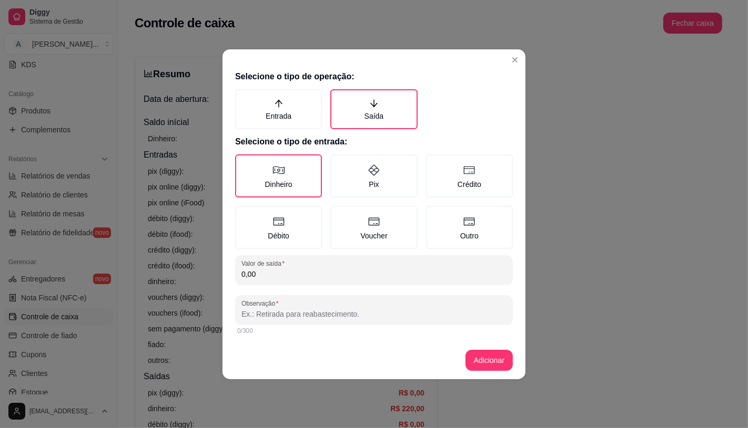
click at [287, 329] on div "0/300" at bounding box center [373, 331] width 273 height 8
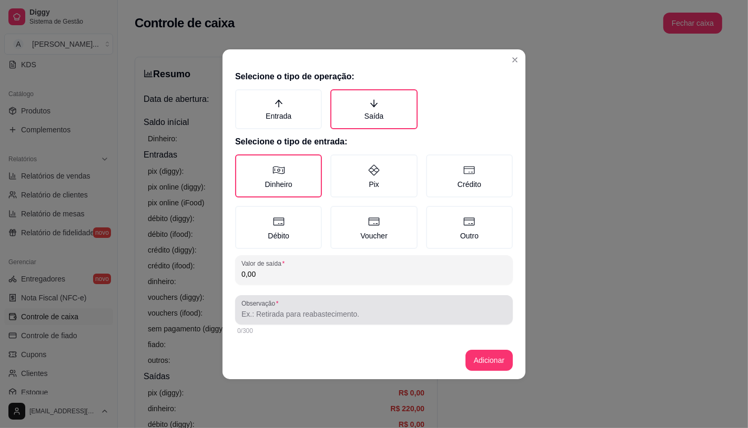
click at [292, 315] on input "Observação" at bounding box center [373, 314] width 265 height 11
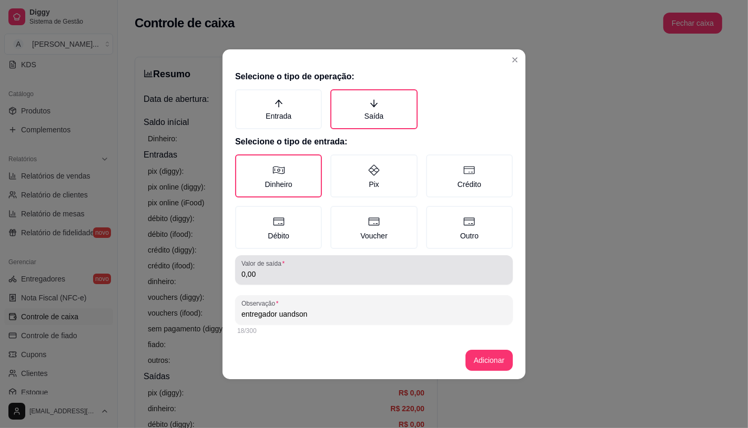
type input "entregador uandson"
click at [314, 260] on div "0,00" at bounding box center [373, 270] width 265 height 21
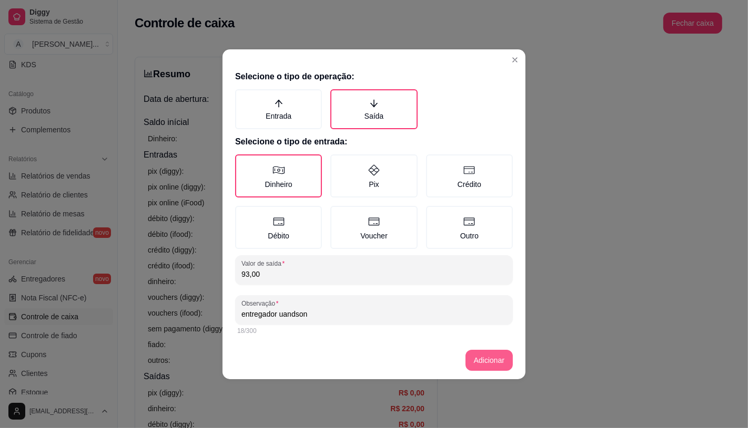
type input "93,00"
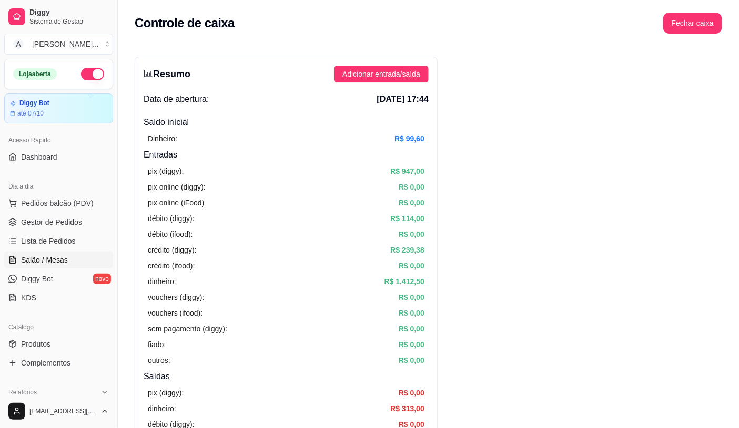
click at [80, 261] on link "Salão / Mesas" at bounding box center [58, 260] width 109 height 17
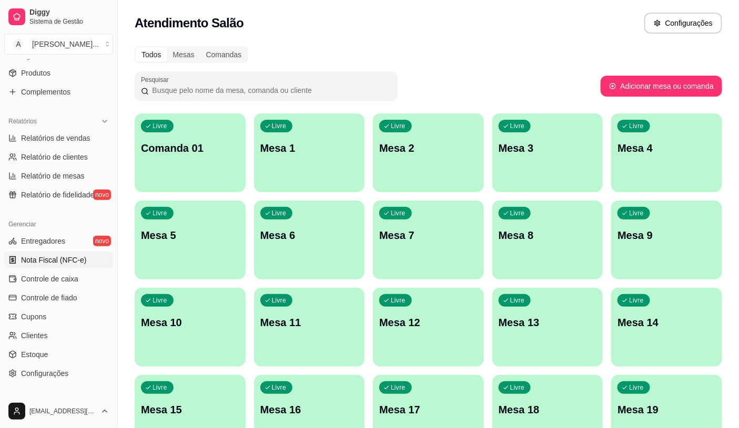
scroll to position [292, 0]
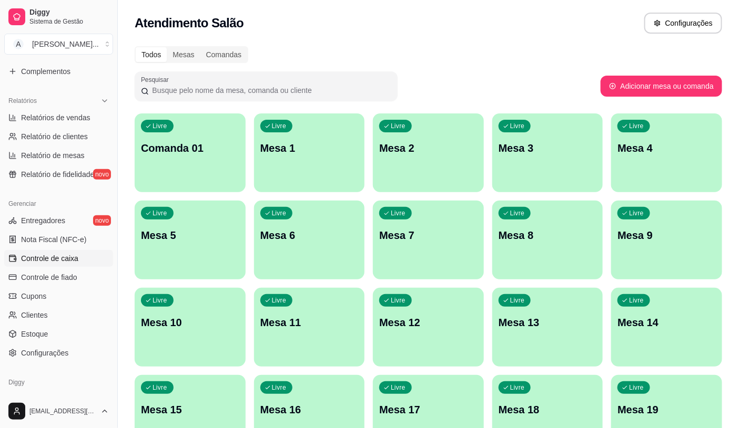
click at [66, 260] on span "Controle de caixa" at bounding box center [49, 258] width 57 height 11
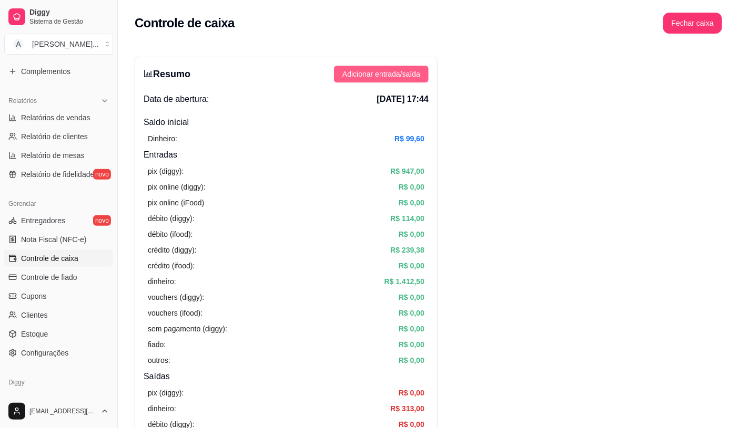
click at [412, 67] on button "Adicionar entrada/saída" at bounding box center [381, 74] width 95 height 17
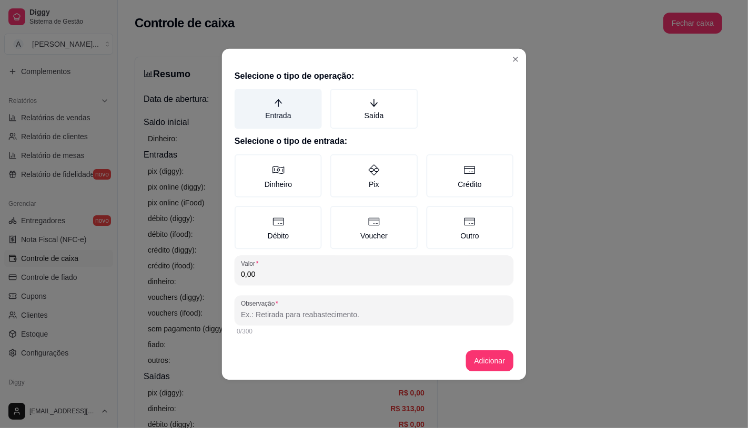
click at [282, 115] on label "Entrada" at bounding box center [277, 109] width 87 height 40
click at [242, 97] on button "Entrada" at bounding box center [238, 92] width 8 height 8
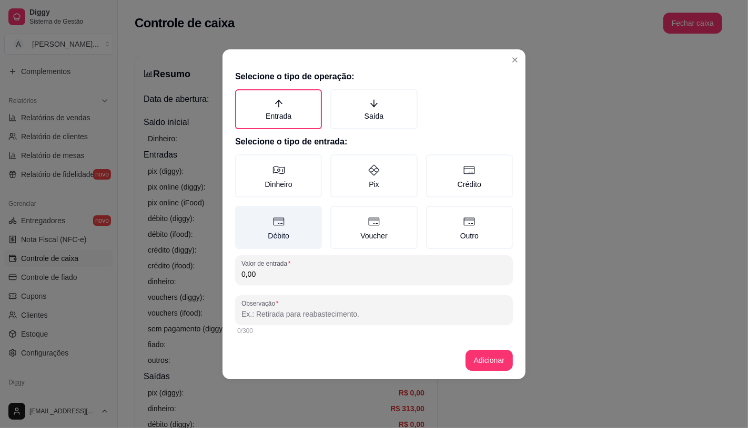
drag, startPoint x: 290, startPoint y: 172, endPoint x: 298, endPoint y: 217, distance: 45.4
click at [290, 173] on label "Dinheiro" at bounding box center [278, 176] width 87 height 43
click at [243, 162] on button "Dinheiro" at bounding box center [238, 158] width 8 height 8
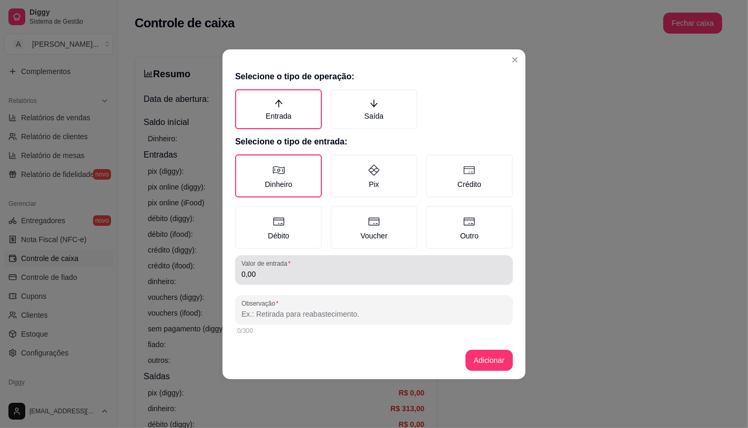
click at [298, 256] on div "Valor de entrada 0,00" at bounding box center [374, 270] width 278 height 29
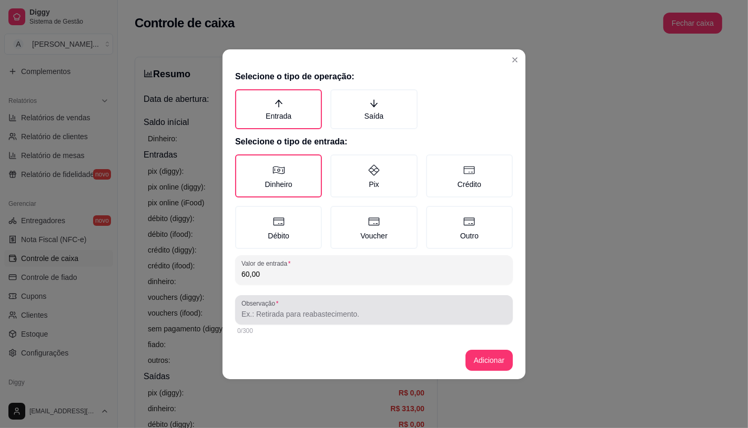
type input "60,00"
click at [305, 305] on div at bounding box center [373, 310] width 265 height 21
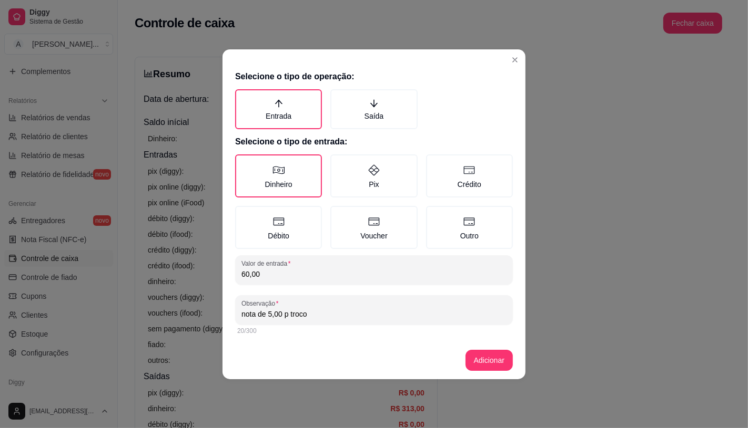
type input "nota de 5,00 p troco"
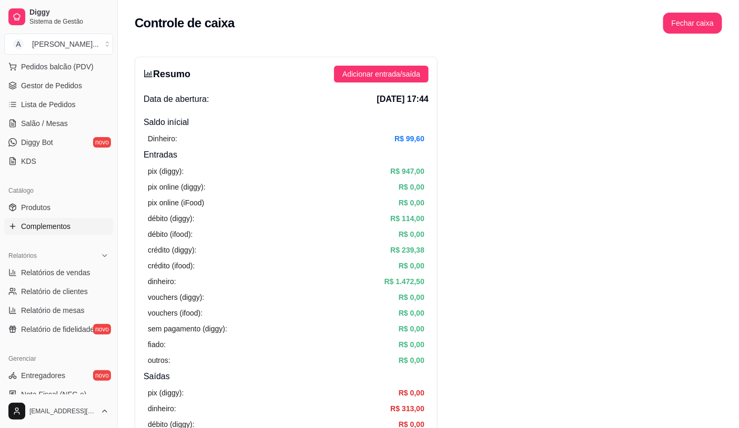
scroll to position [117, 0]
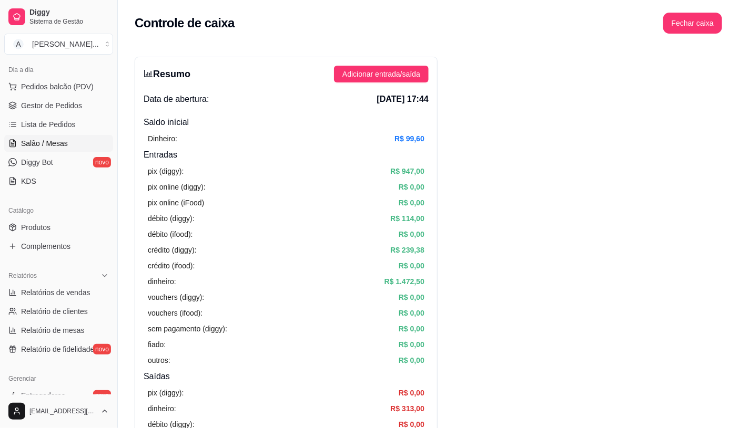
click at [62, 149] on link "Salão / Mesas" at bounding box center [58, 143] width 109 height 17
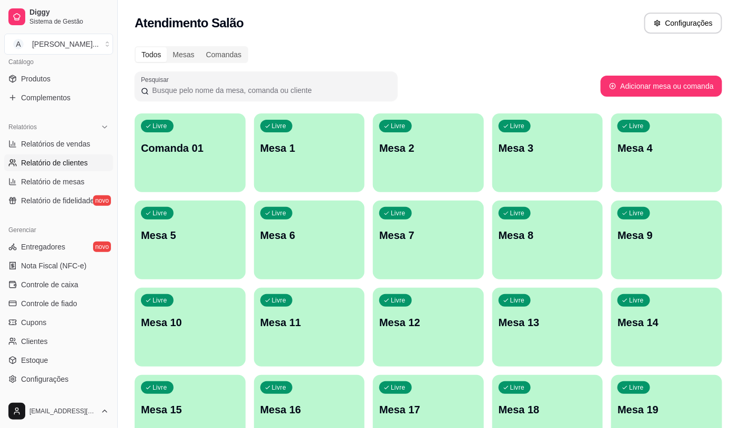
scroll to position [292, 0]
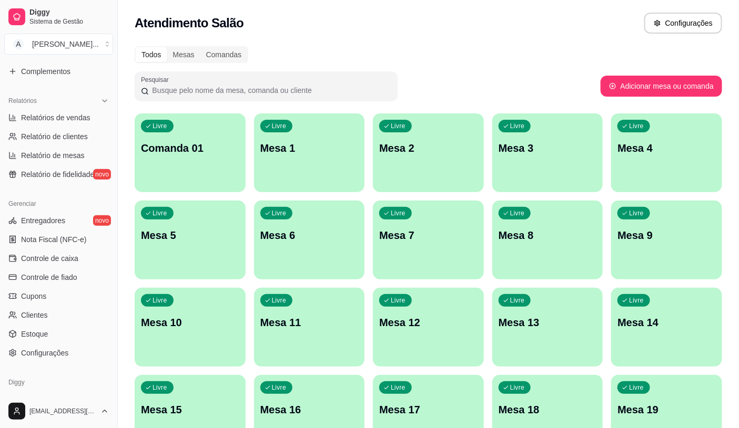
click at [60, 268] on ul "Entregadores novo Nota Fiscal (NFC-e) Controle de caixa Controle de fiado Cupon…" at bounding box center [58, 286] width 109 height 149
click at [70, 264] on link "Controle de caixa" at bounding box center [58, 258] width 109 height 17
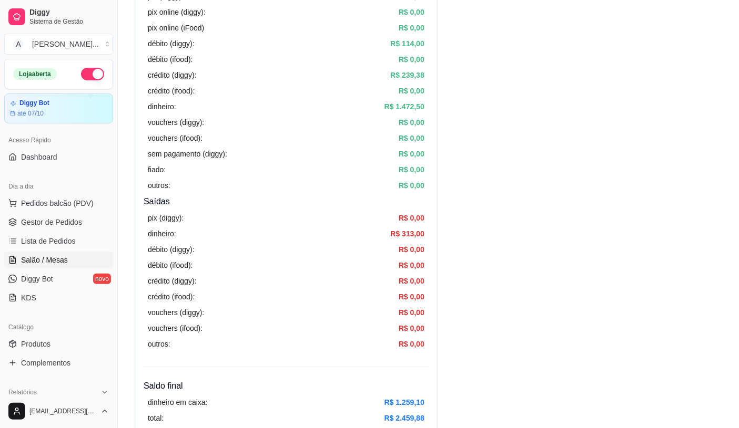
click at [58, 257] on span "Salão / Mesas" at bounding box center [44, 260] width 47 height 11
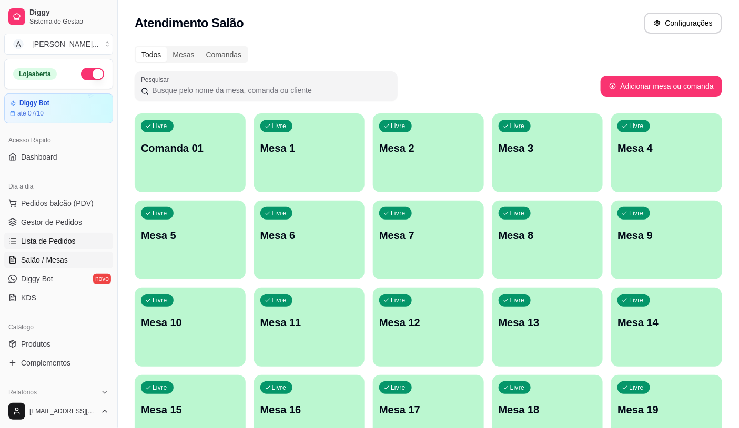
click at [74, 243] on link "Lista de Pedidos" at bounding box center [58, 241] width 109 height 17
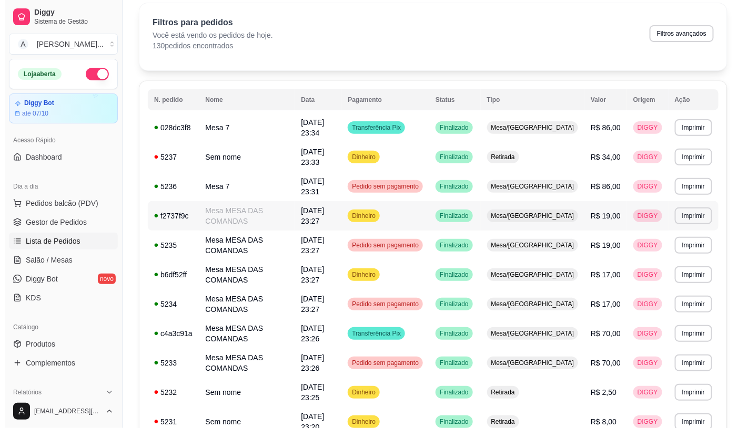
scroll to position [58, 0]
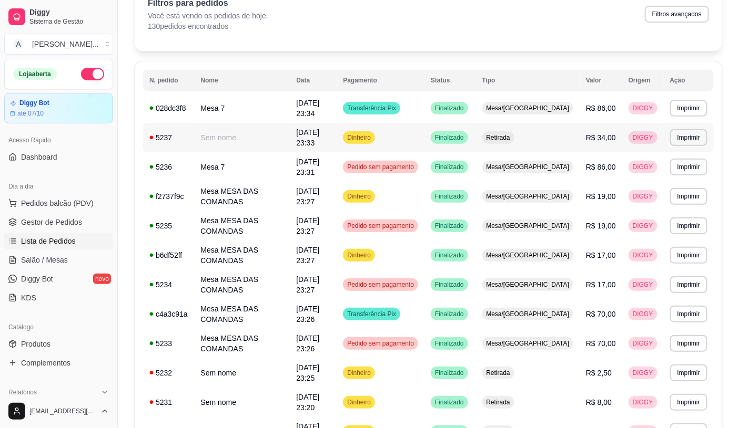
click at [556, 125] on td "Retirada" at bounding box center [528, 137] width 104 height 29
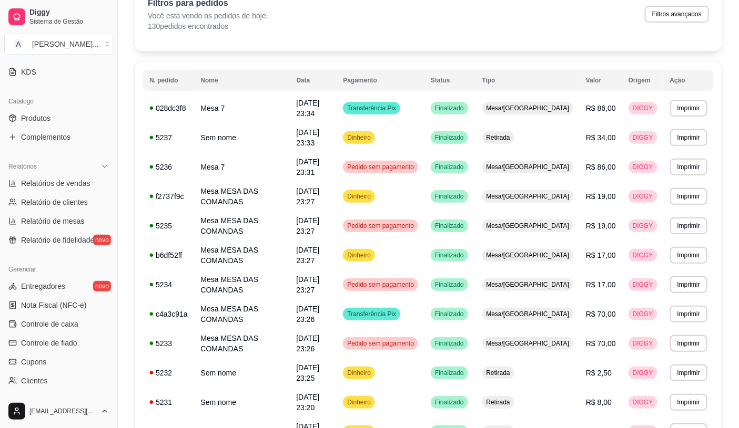
scroll to position [233, 0]
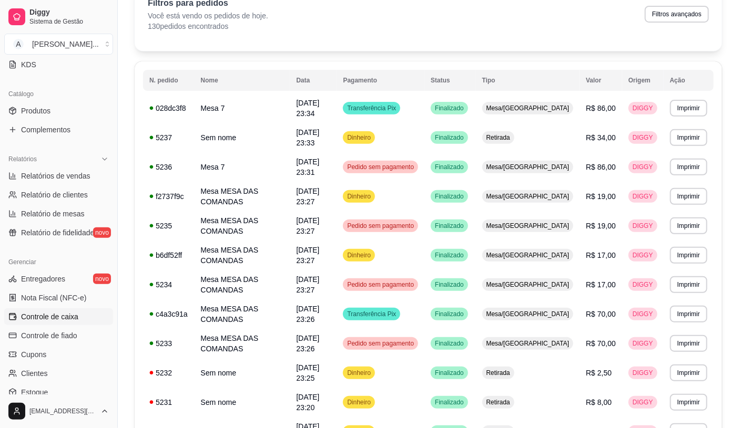
click at [60, 321] on span "Controle de caixa" at bounding box center [49, 317] width 57 height 11
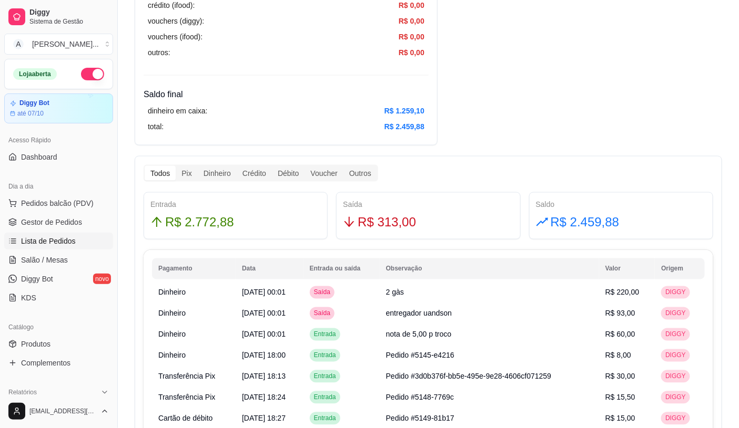
click at [59, 244] on span "Lista de Pedidos" at bounding box center [48, 241] width 55 height 11
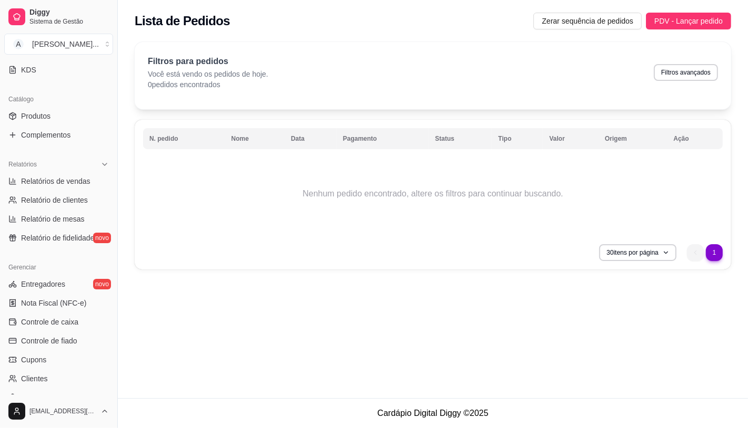
scroll to position [233, 0]
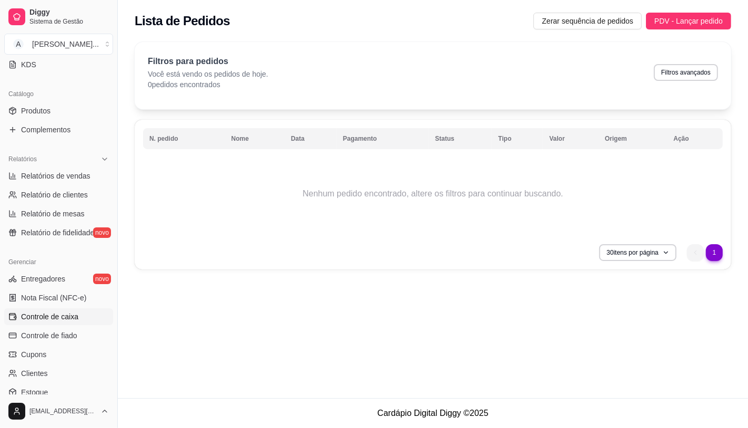
click at [65, 316] on span "Controle de caixa" at bounding box center [49, 317] width 57 height 11
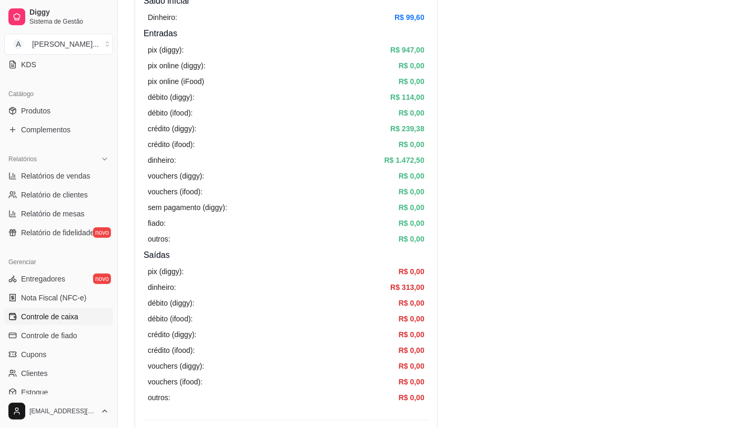
scroll to position [117, 0]
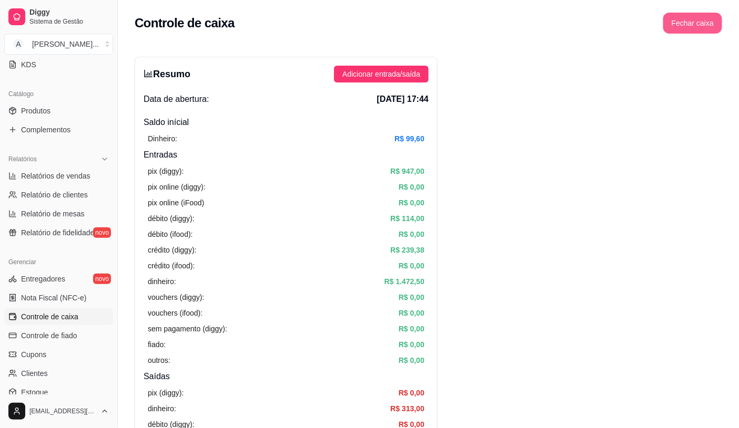
click at [698, 29] on button "Fechar caixa" at bounding box center [692, 23] width 59 height 21
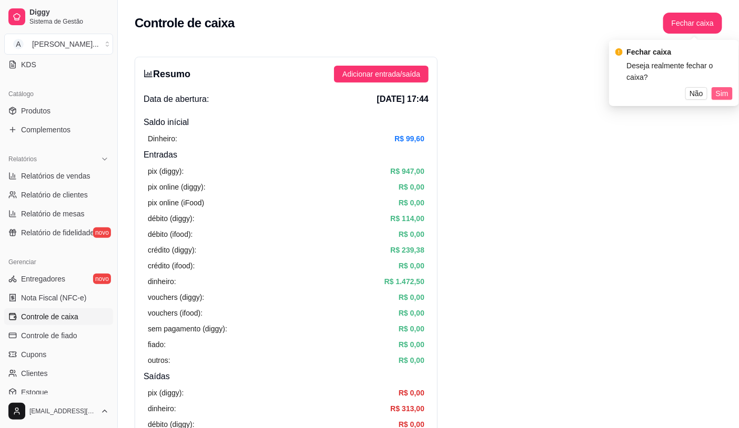
click at [726, 88] on span "Sim" at bounding box center [722, 94] width 13 height 12
